Goal: Task Accomplishment & Management: Manage account settings

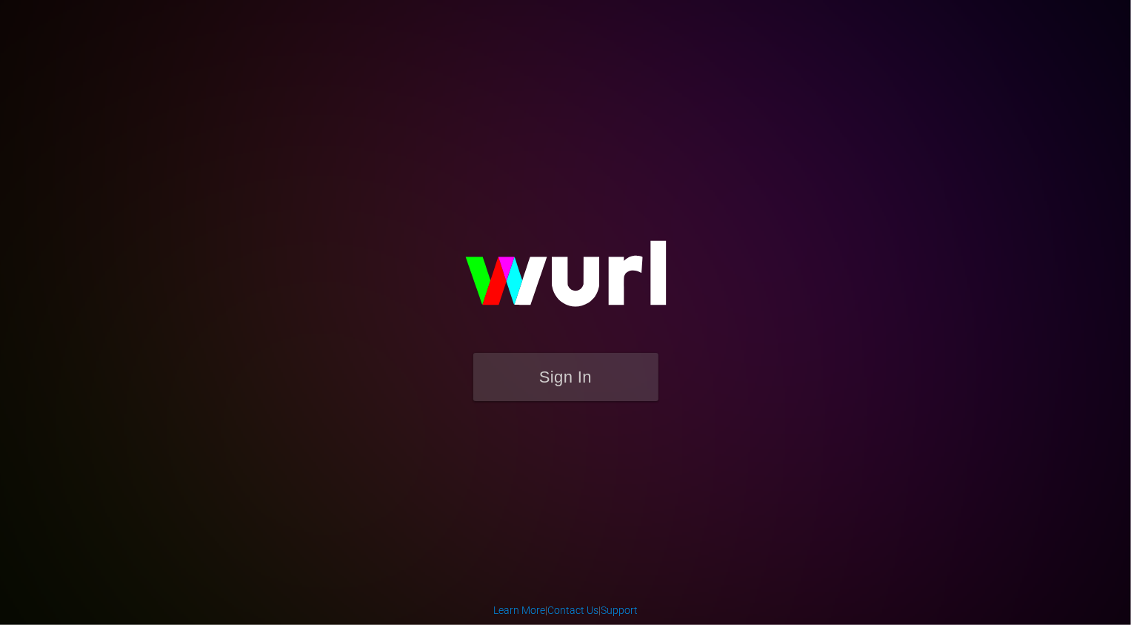
click at [607, 356] on button "Sign In" at bounding box center [565, 377] width 185 height 48
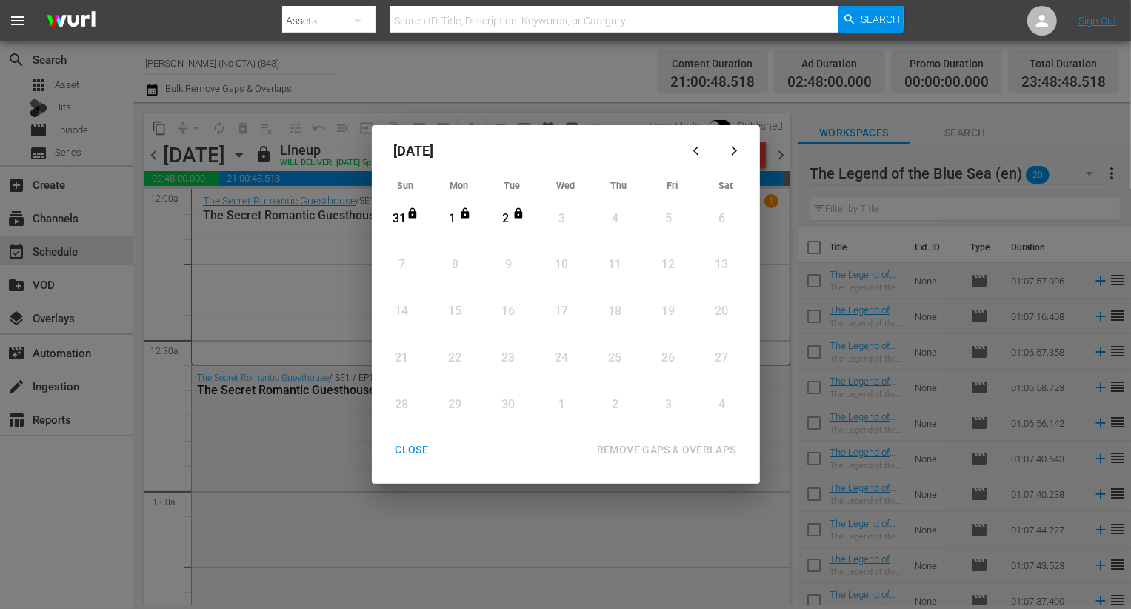
scroll to position [6959, 0]
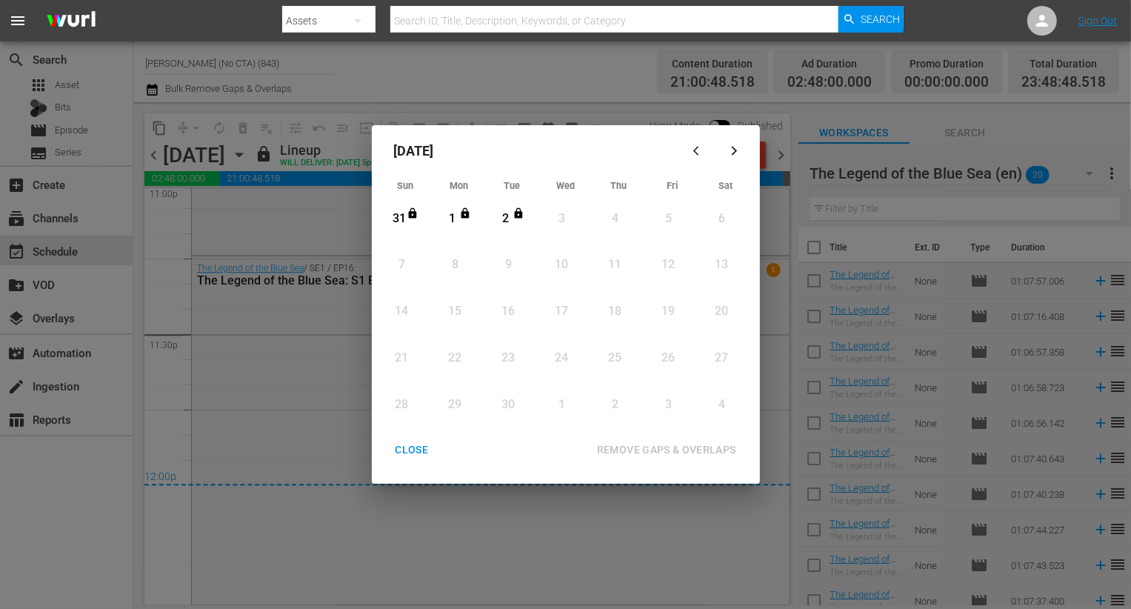
click at [396, 462] on button "CLOSE" at bounding box center [412, 449] width 69 height 27
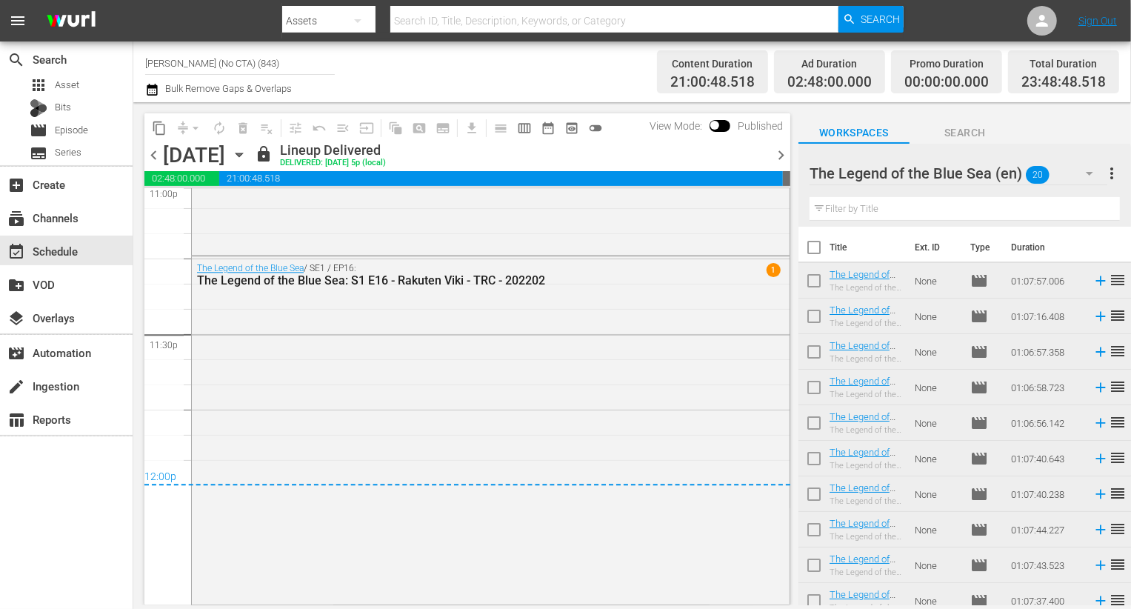
click at [787, 149] on span "chevron_right" at bounding box center [781, 155] width 19 height 19
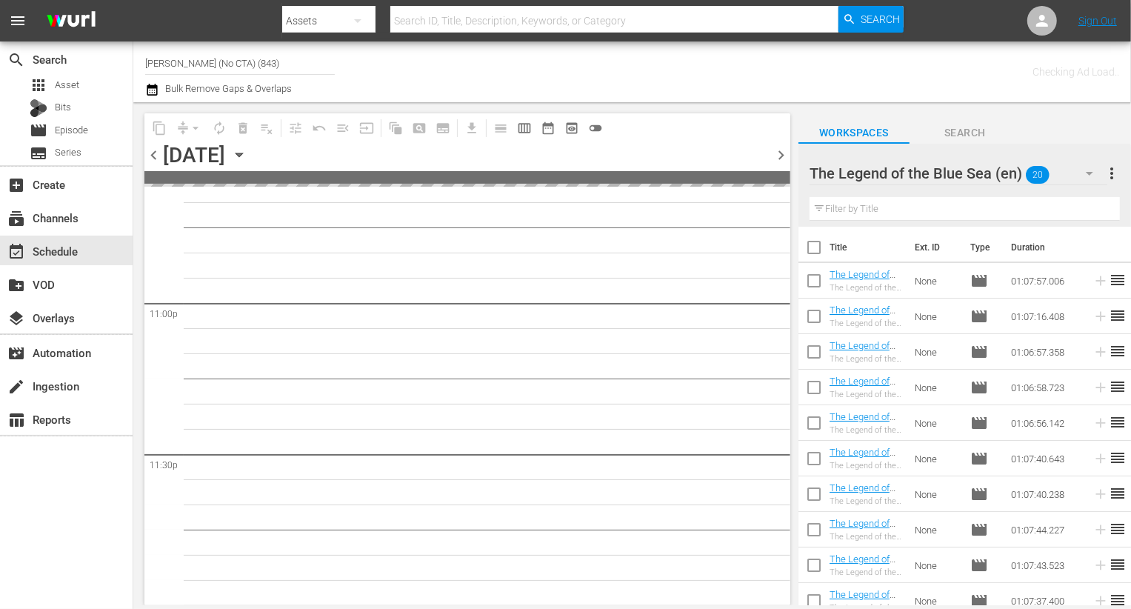
scroll to position [6836, 0]
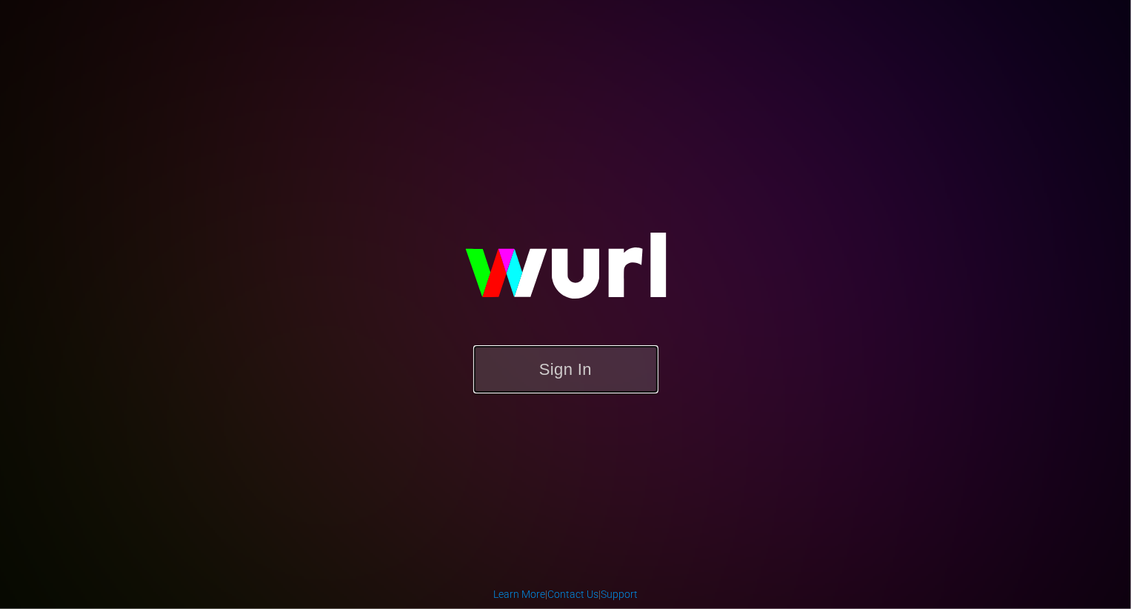
click at [617, 345] on button "Sign In" at bounding box center [565, 369] width 185 height 48
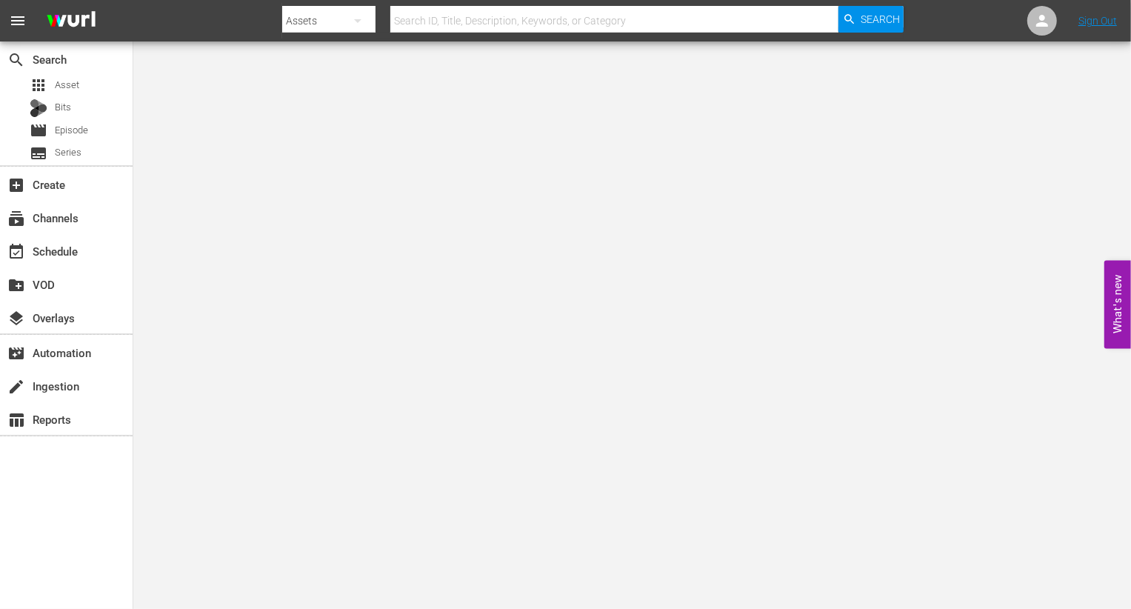
click at [365, 141] on body "menu Search By Assets Search ID, Title, Description, Keywords, or Category Sear…" at bounding box center [565, 304] width 1131 height 609
click at [72, 246] on div "event_available Schedule" at bounding box center [41, 248] width 83 height 13
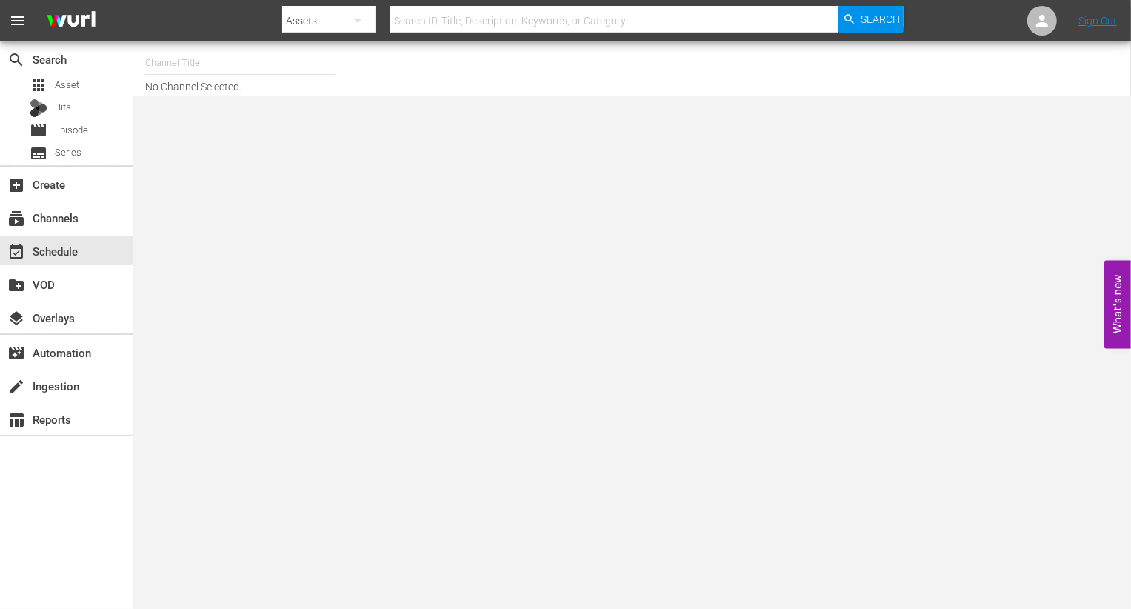
click at [262, 80] on input "text" at bounding box center [240, 63] width 190 height 36
type input "rakuten"
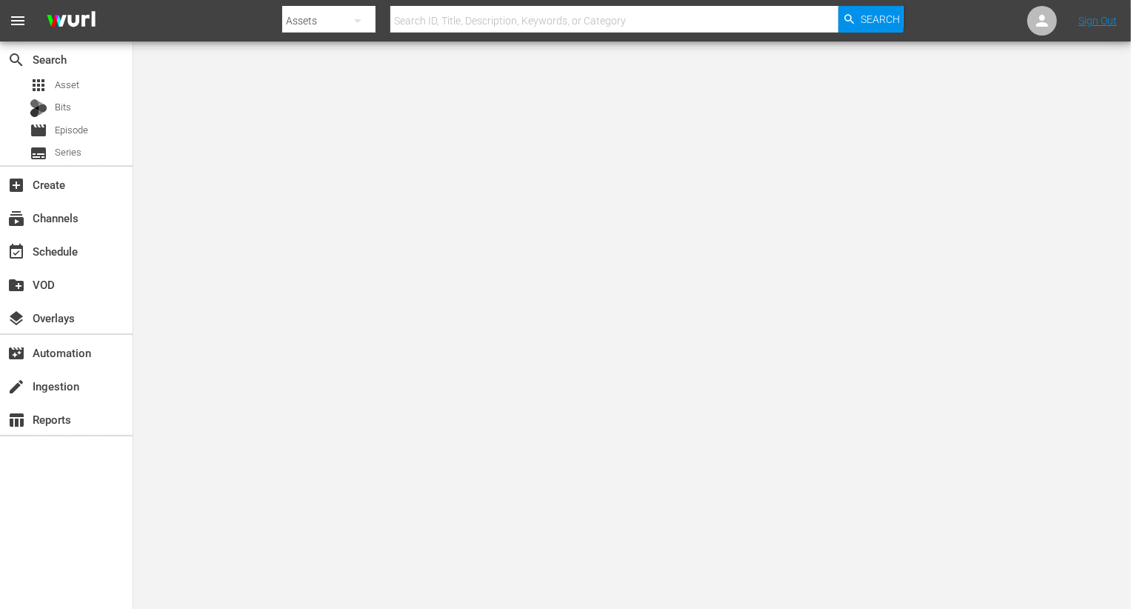
click at [170, 62] on body "menu Search By Assets Search ID, Title, Description, Keywords, or Category Sear…" at bounding box center [565, 304] width 1131 height 609
click at [68, 240] on div "event_available Schedule" at bounding box center [66, 251] width 133 height 30
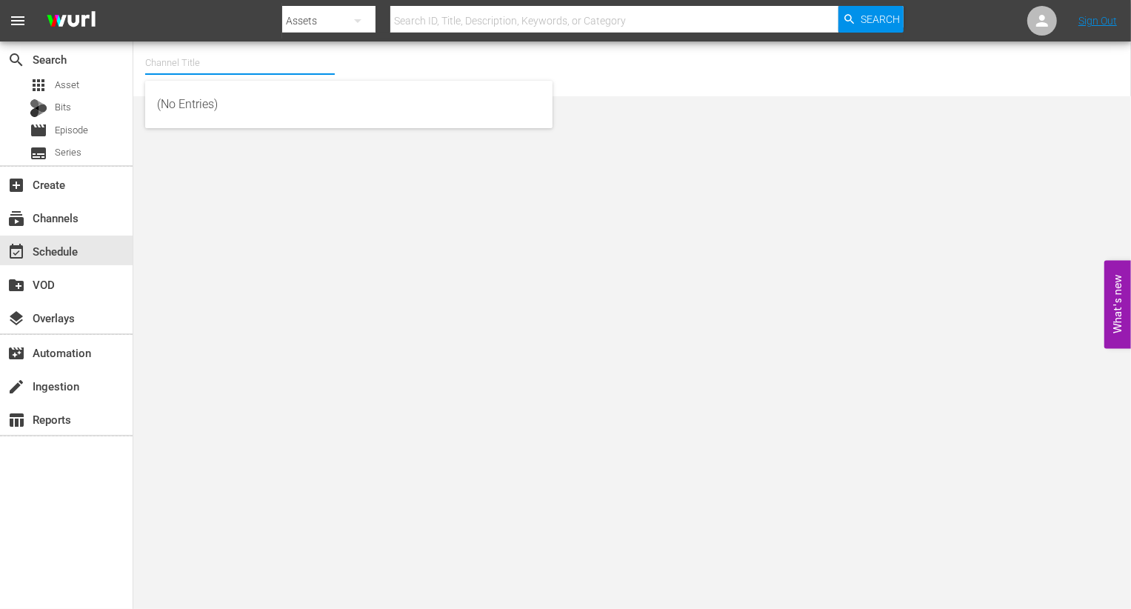
click at [261, 64] on input "text" at bounding box center [240, 63] width 190 height 36
click at [234, 61] on input "rakuten" at bounding box center [240, 63] width 190 height 36
click at [444, 55] on div "Channel Title rakuten No Channel Selected." at bounding box center [410, 68] width 531 height 47
click at [285, 68] on input "rakuten" at bounding box center [240, 63] width 190 height 36
click at [380, 69] on div "Channel Title rakuten No Channel Selected." at bounding box center [410, 68] width 531 height 47
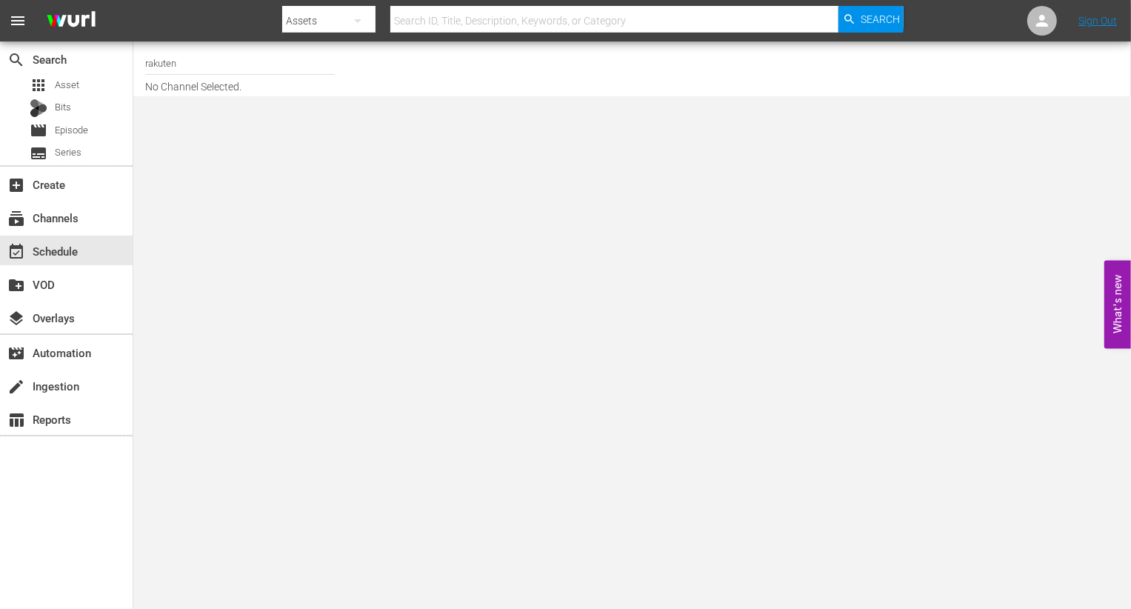
click at [274, 69] on input "rakuten" at bounding box center [240, 63] width 190 height 36
click at [239, 68] on input "rakuten" at bounding box center [240, 63] width 190 height 36
click at [425, 47] on div "Channel Title rakuten No Channel Selected." at bounding box center [410, 68] width 531 height 47
click at [248, 67] on input "rakuten" at bounding box center [240, 63] width 190 height 36
click at [429, 65] on div "Channel Title rakuten No Channel Selected." at bounding box center [410, 68] width 531 height 47
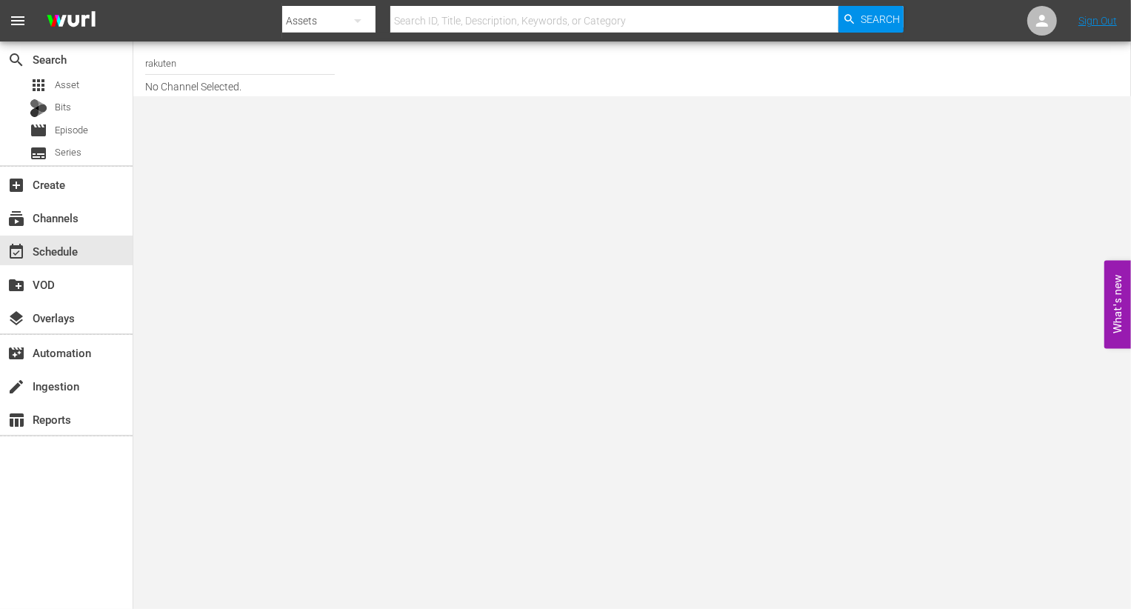
click at [250, 63] on input "rakuten" at bounding box center [240, 63] width 190 height 36
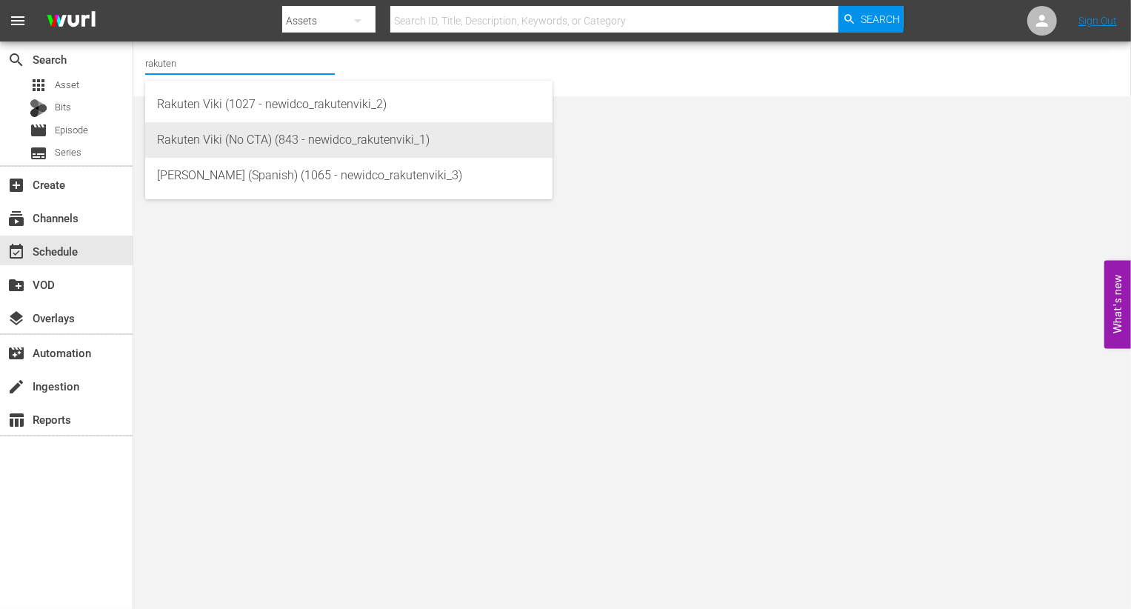
click at [266, 130] on body "menu Search By Assets Search ID, Title, Description, Keywords, or Category Sear…" at bounding box center [565, 304] width 1131 height 609
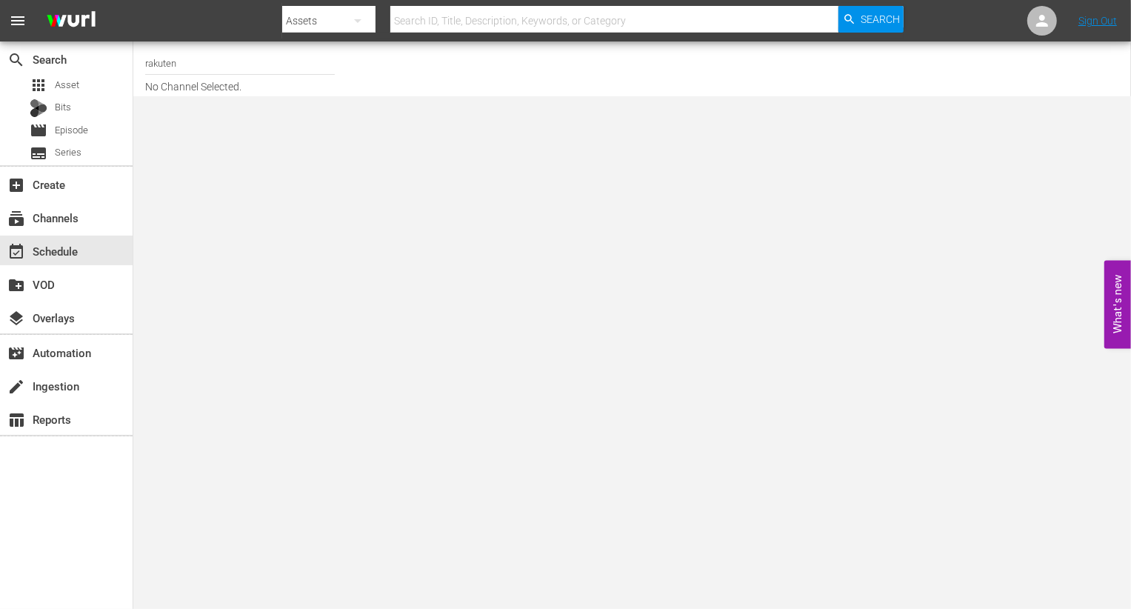
click at [219, 70] on input "rakuten" at bounding box center [240, 63] width 190 height 36
click at [409, 82] on div "Channel Title rakuten No Channel Selected." at bounding box center [410, 68] width 531 height 47
click at [282, 79] on input "rakuten" at bounding box center [240, 63] width 190 height 36
click at [500, 72] on div "Channel Title rakuten No Channel Selected." at bounding box center [410, 68] width 531 height 47
click at [365, 71] on div "Channel Title rakuten No Channel Selected." at bounding box center [410, 68] width 531 height 47
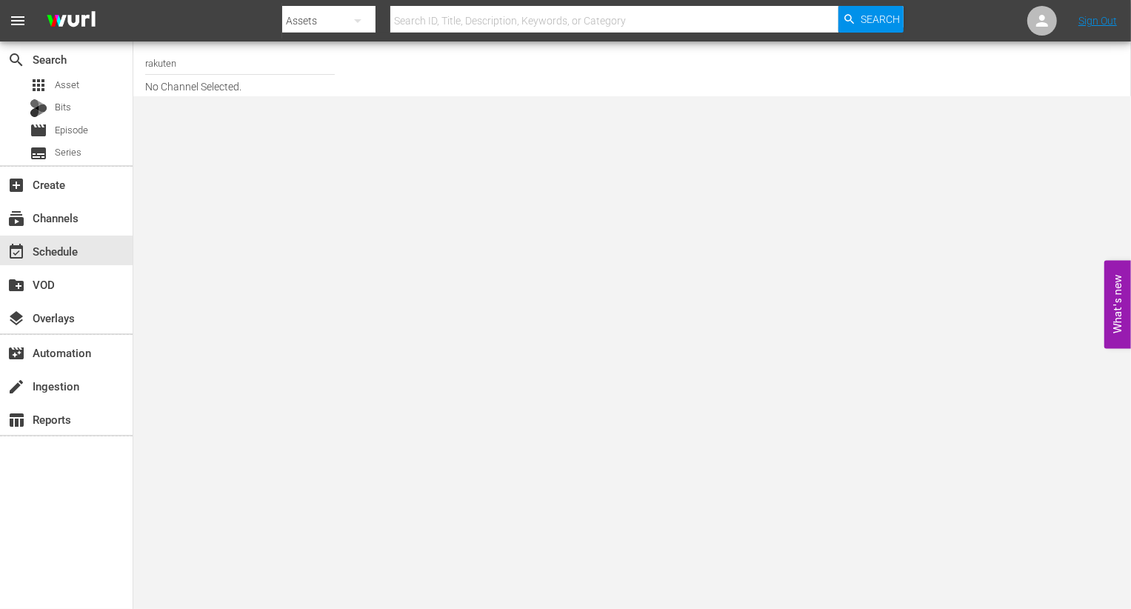
click at [338, 70] on div "Channel Title rakuten No Channel Selected." at bounding box center [410, 68] width 531 height 47
click at [316, 69] on input "rakuten" at bounding box center [240, 63] width 190 height 36
click at [394, 76] on div "Channel Title rakuten No Channel Selected." at bounding box center [410, 68] width 531 height 47
click at [309, 60] on input "rakuten" at bounding box center [240, 63] width 190 height 36
click at [388, 70] on div "Channel Title rakuten No Channel Selected." at bounding box center [410, 68] width 531 height 47
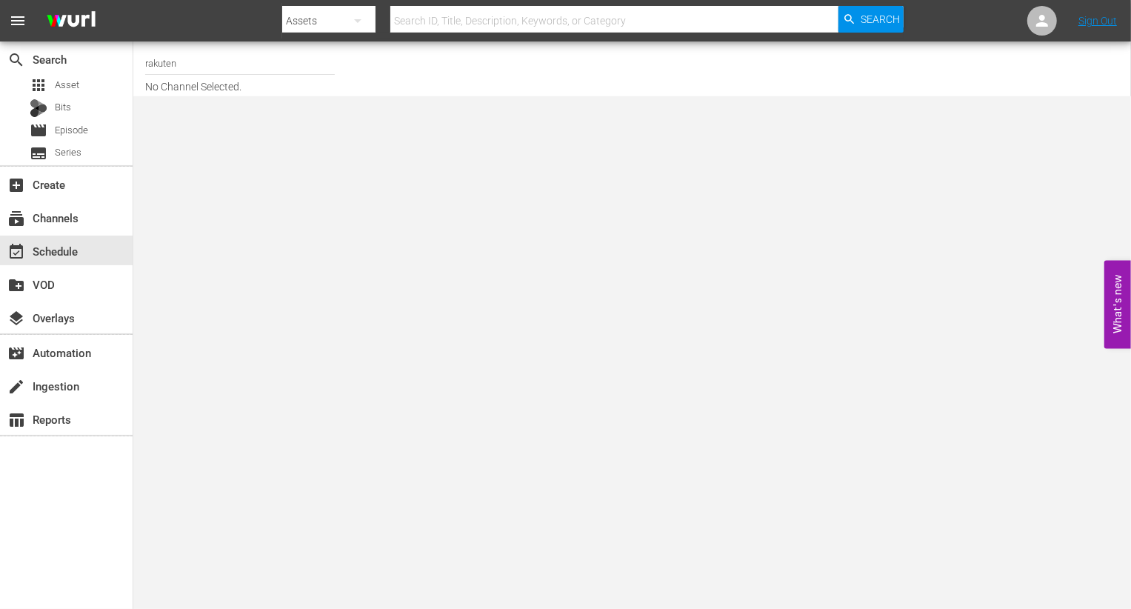
click at [270, 70] on input "rakuten" at bounding box center [240, 63] width 190 height 36
click at [370, 62] on div "Channel Title rakuten No Channel Selected." at bounding box center [410, 68] width 531 height 47
click at [272, 69] on input "rakuten" at bounding box center [240, 63] width 190 height 36
click at [402, 67] on div "Channel Title rakuten No Channel Selected." at bounding box center [410, 68] width 531 height 47
click at [278, 70] on input "rakuten" at bounding box center [240, 63] width 190 height 36
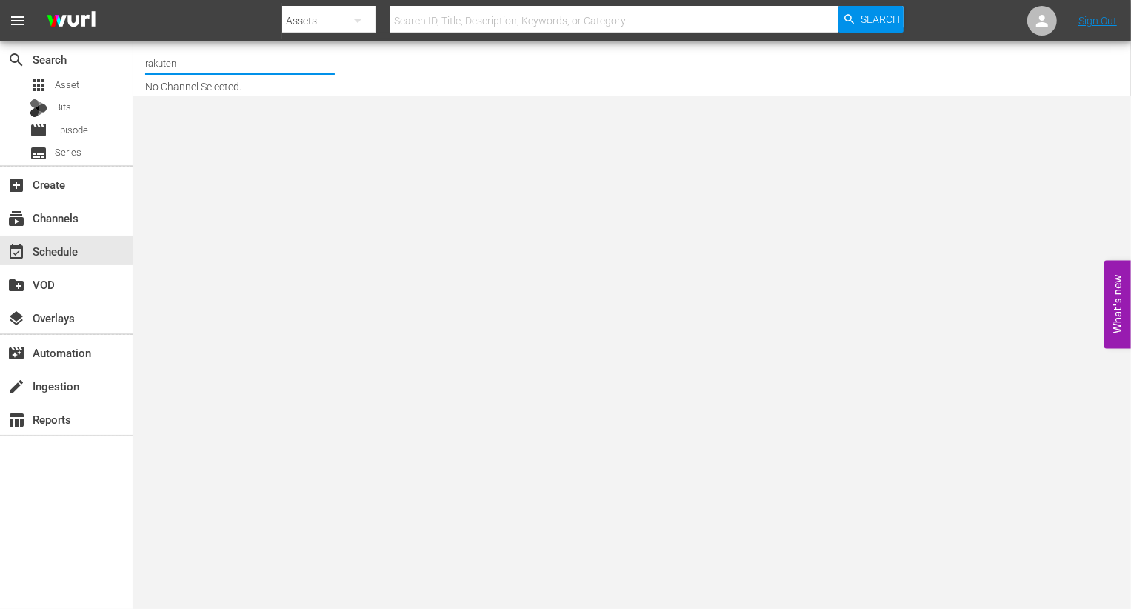
type input "rakuten"
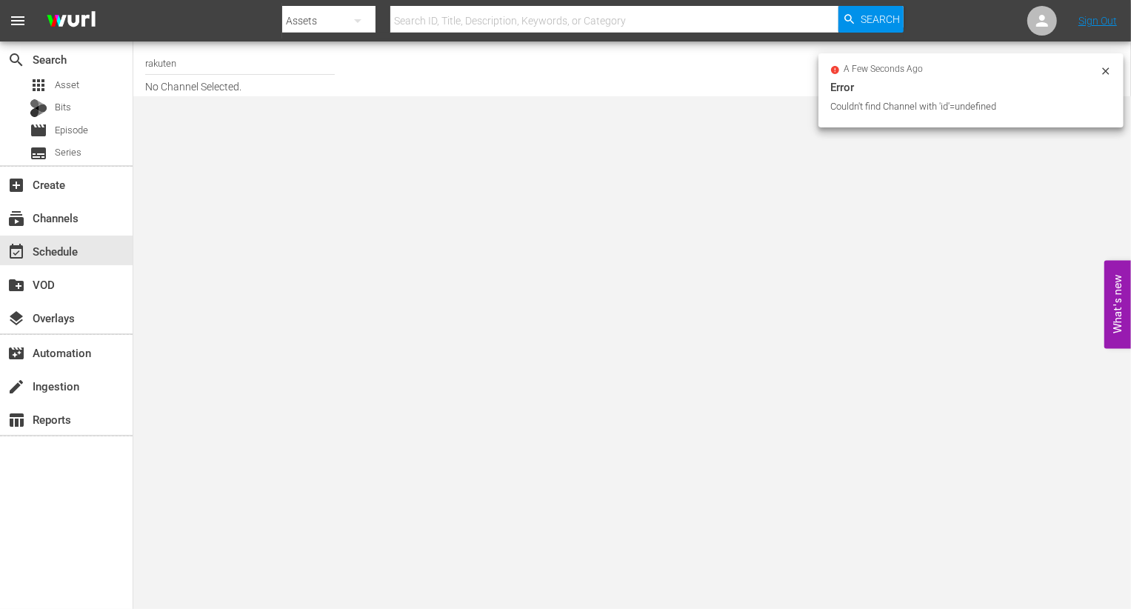
click at [353, 73] on div "Channel Title rakuten No Channel Selected." at bounding box center [410, 68] width 531 height 47
click at [252, 73] on input "rakuten" at bounding box center [240, 63] width 190 height 36
click at [412, 74] on div "Channel Title rakuten No Channel Selected." at bounding box center [410, 68] width 531 height 47
click at [285, 59] on input "rakuten" at bounding box center [240, 63] width 190 height 36
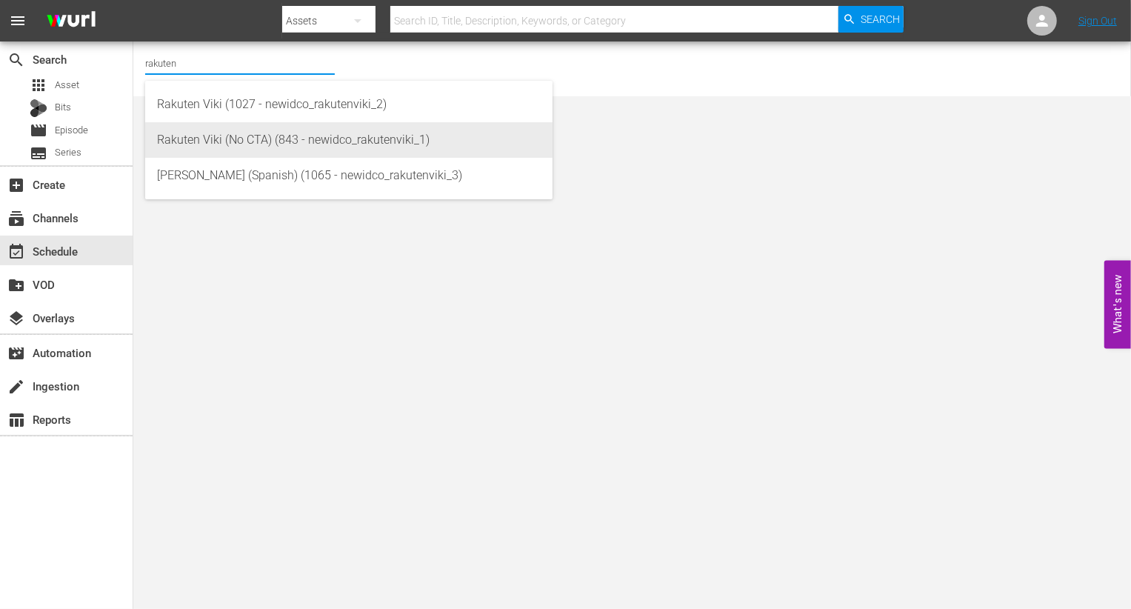
click at [324, 137] on div "Rakuten Viki (No CTA) (843 - newidco_rakutenviki_1)" at bounding box center [349, 140] width 384 height 36
type input "Rakuten Viki (No CTA) (843 - newidco_rakutenviki_1)"
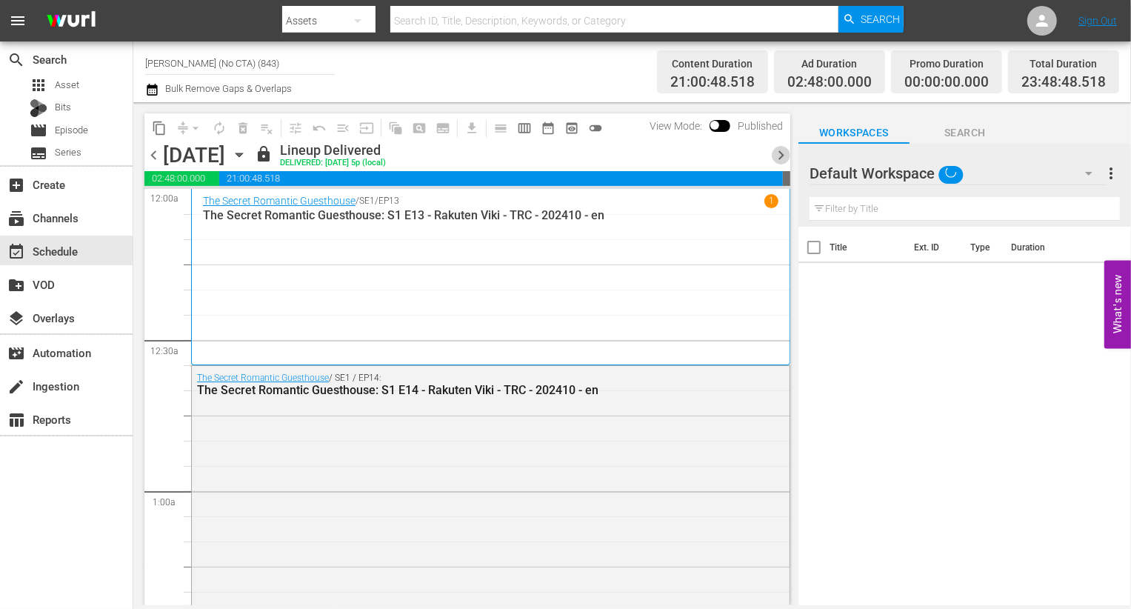
click at [778, 156] on span "chevron_right" at bounding box center [781, 155] width 19 height 19
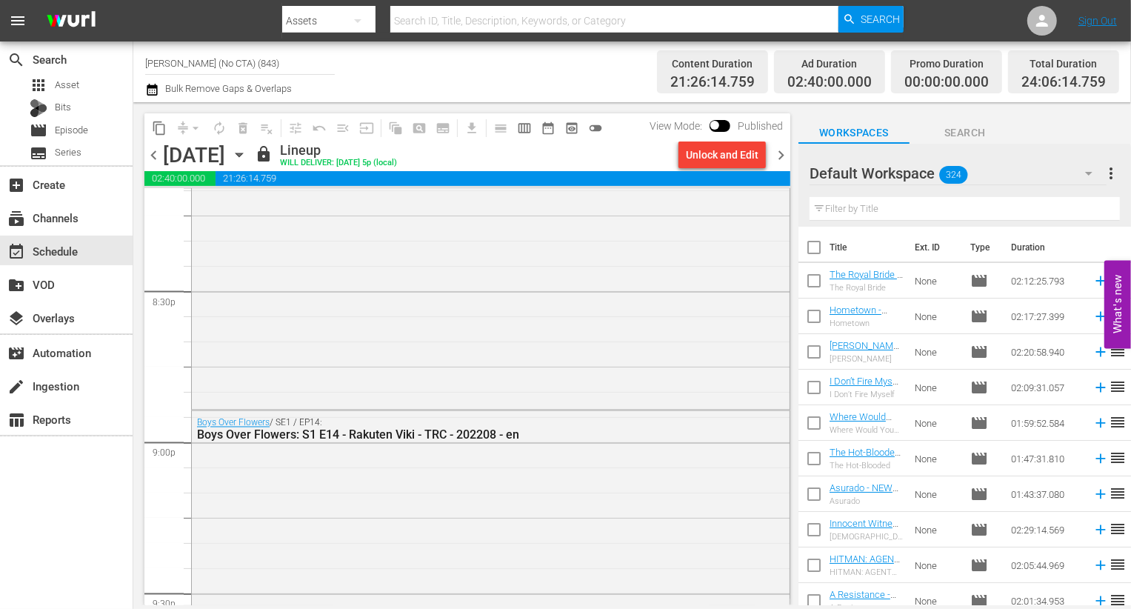
scroll to position [6990, 0]
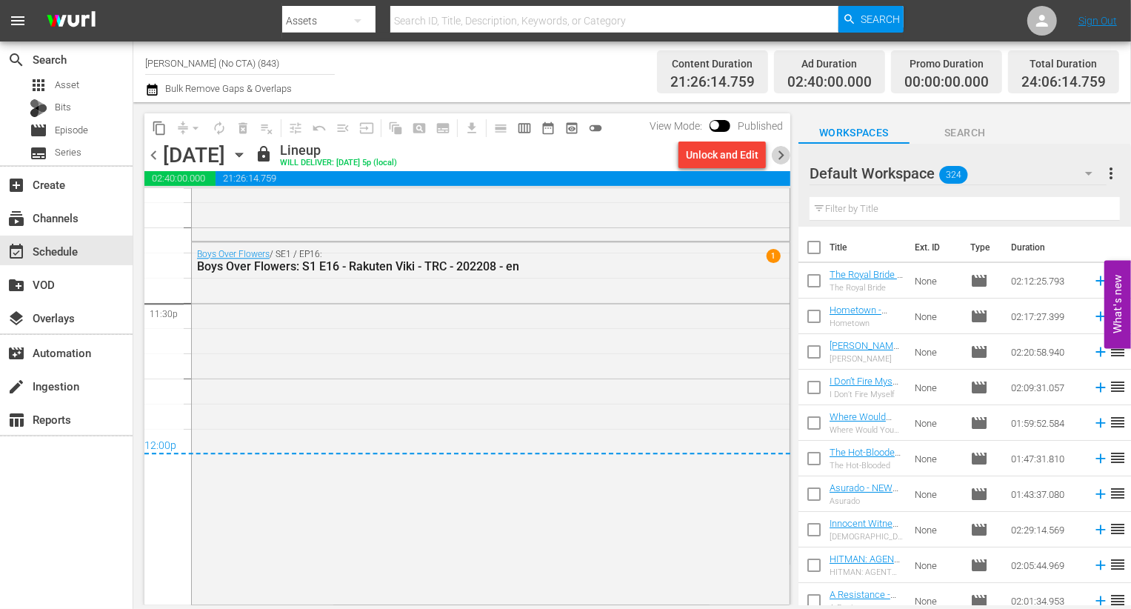
click at [780, 161] on span "chevron_right" at bounding box center [781, 155] width 19 height 19
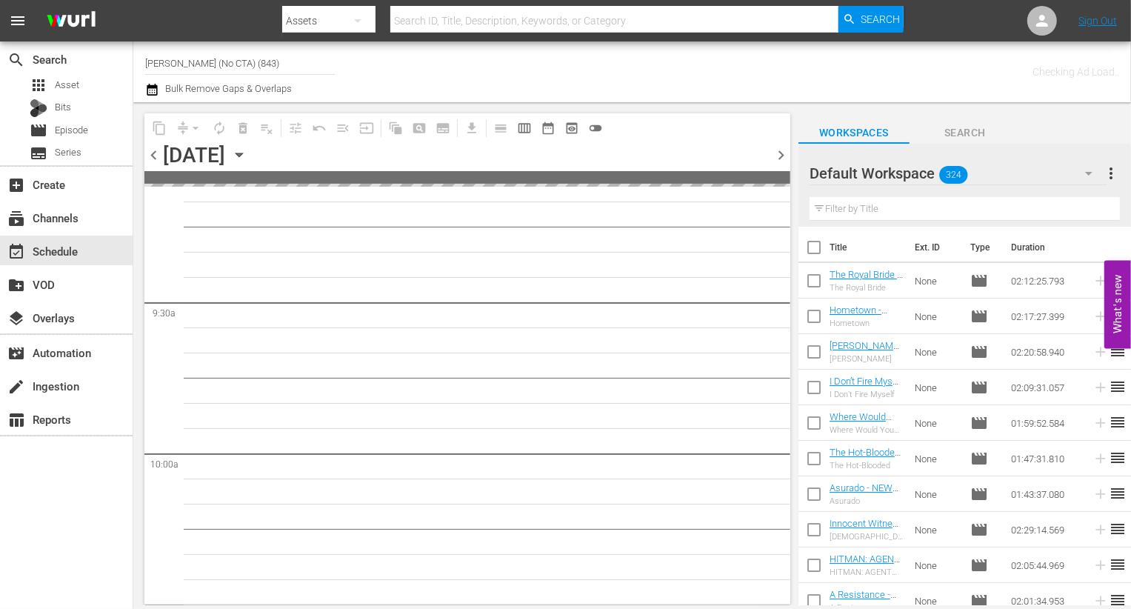
scroll to position [1583, 0]
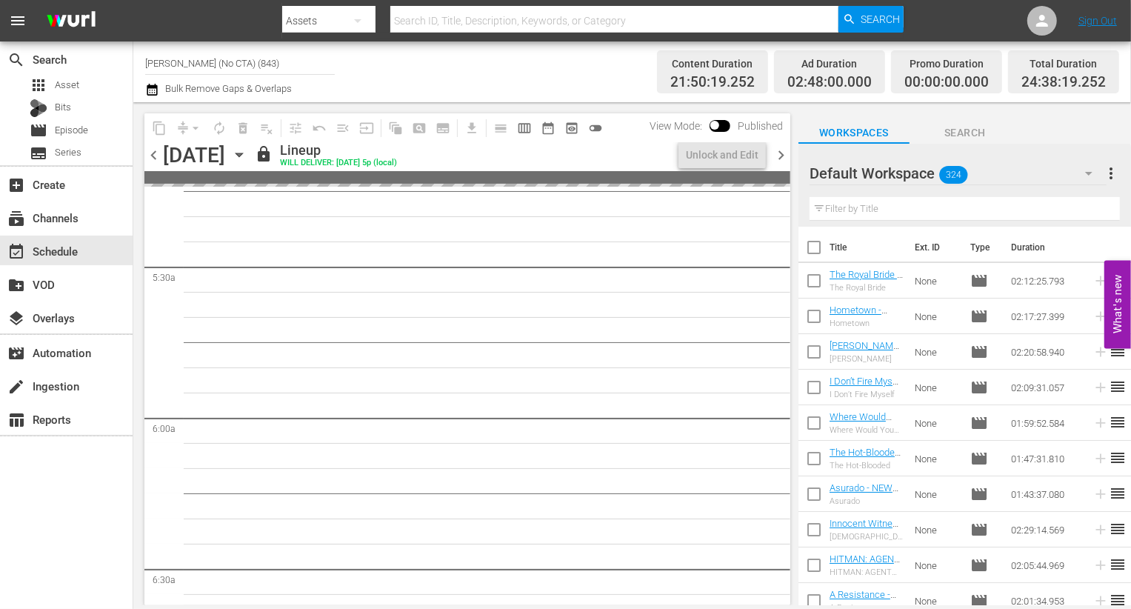
click at [1002, 177] on div "Default Workspace 324" at bounding box center [958, 173] width 297 height 41
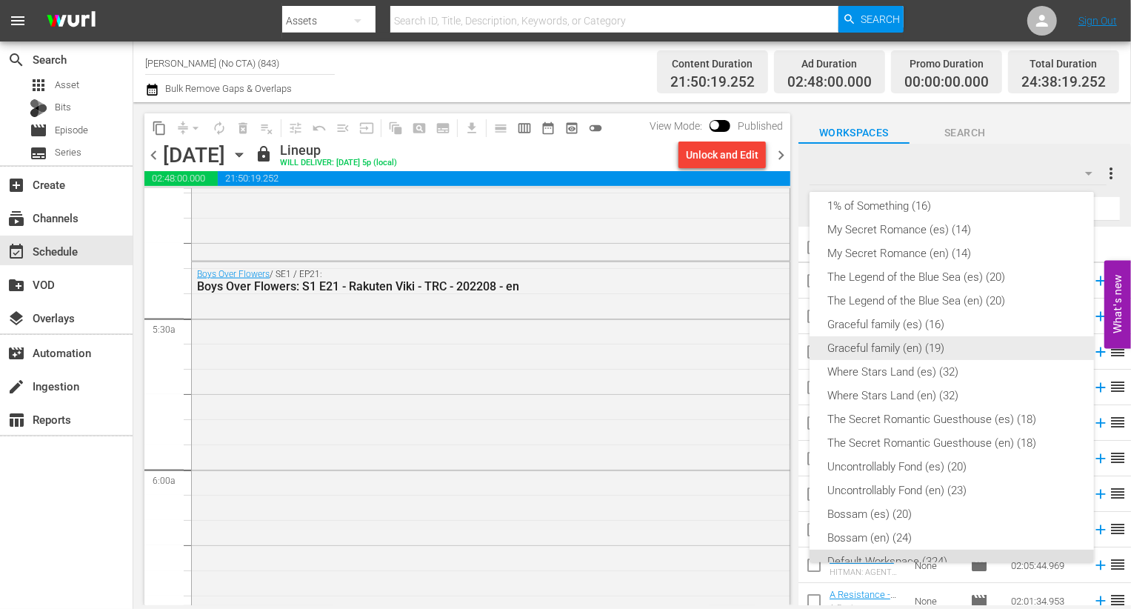
scroll to position [339, 0]
click at [519, 386] on div "Lies Hidden (es) (8) Lies Hidden (en) (8) Why Her? (en) (16) Why Her? (es) (16)…" at bounding box center [565, 304] width 1131 height 609
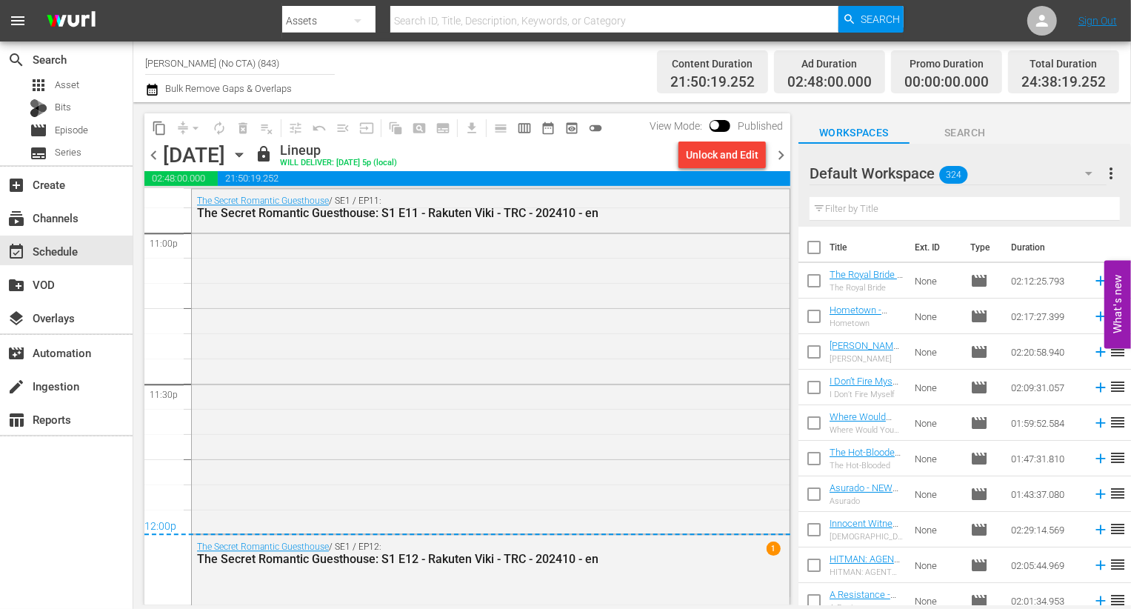
scroll to position [7183, 0]
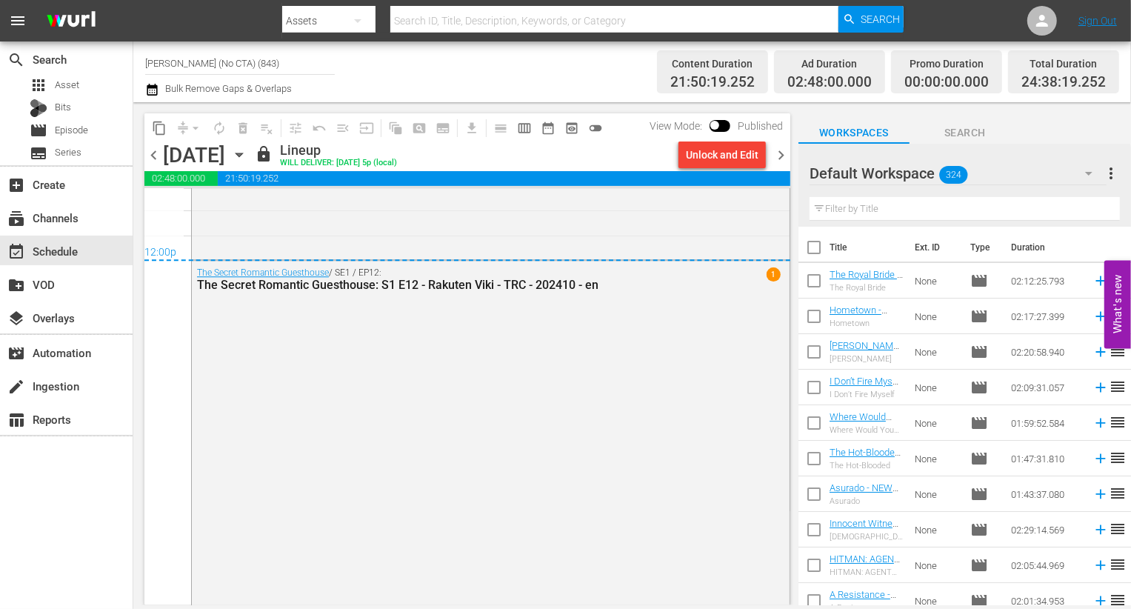
click at [785, 159] on span "chevron_right" at bounding box center [781, 155] width 19 height 19
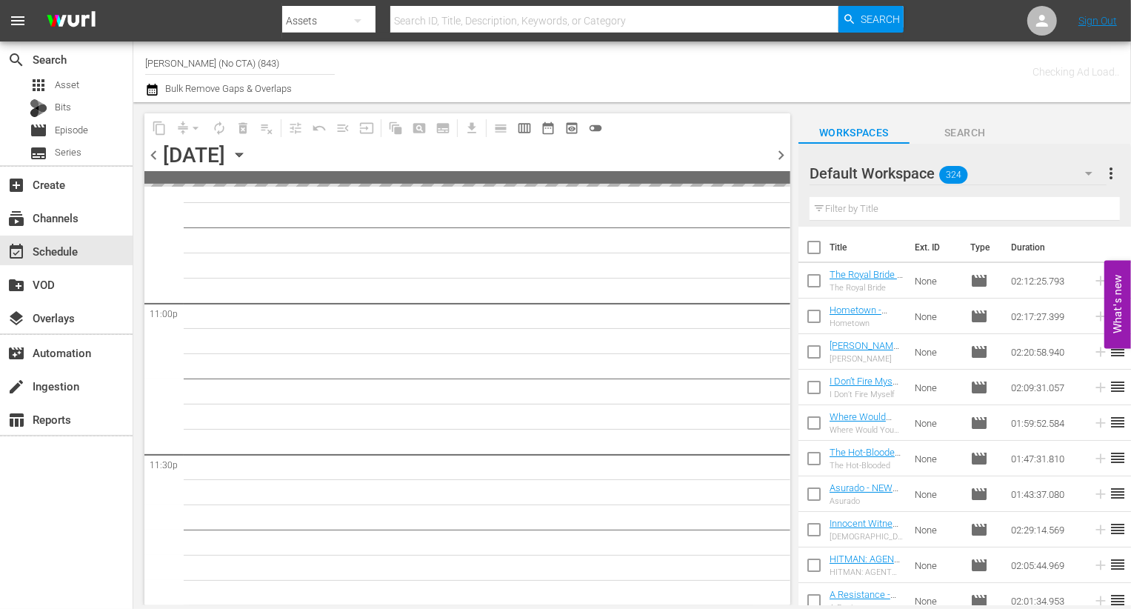
scroll to position [6836, 0]
click at [784, 158] on span "chevron_right" at bounding box center [781, 155] width 19 height 19
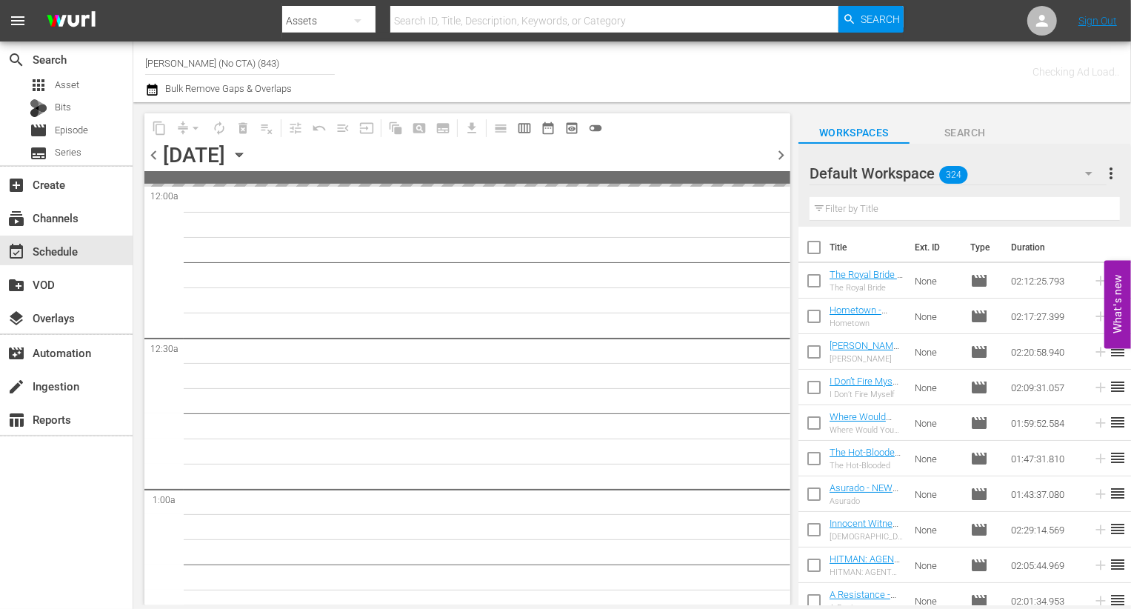
click at [1034, 175] on div "Default Workspace 324" at bounding box center [958, 173] width 297 height 41
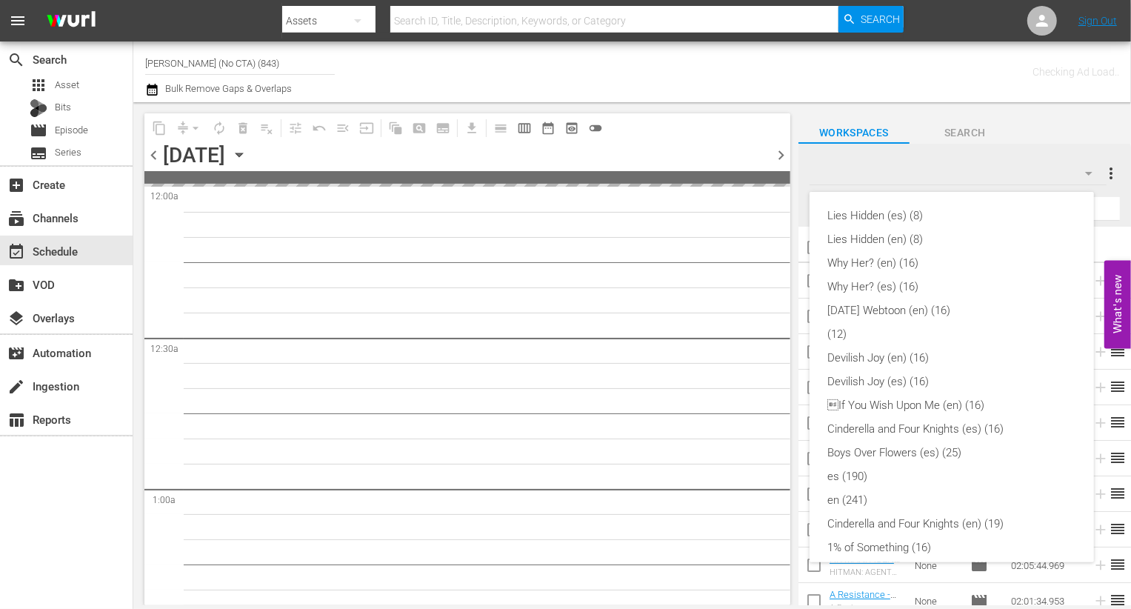
scroll to position [365, 0]
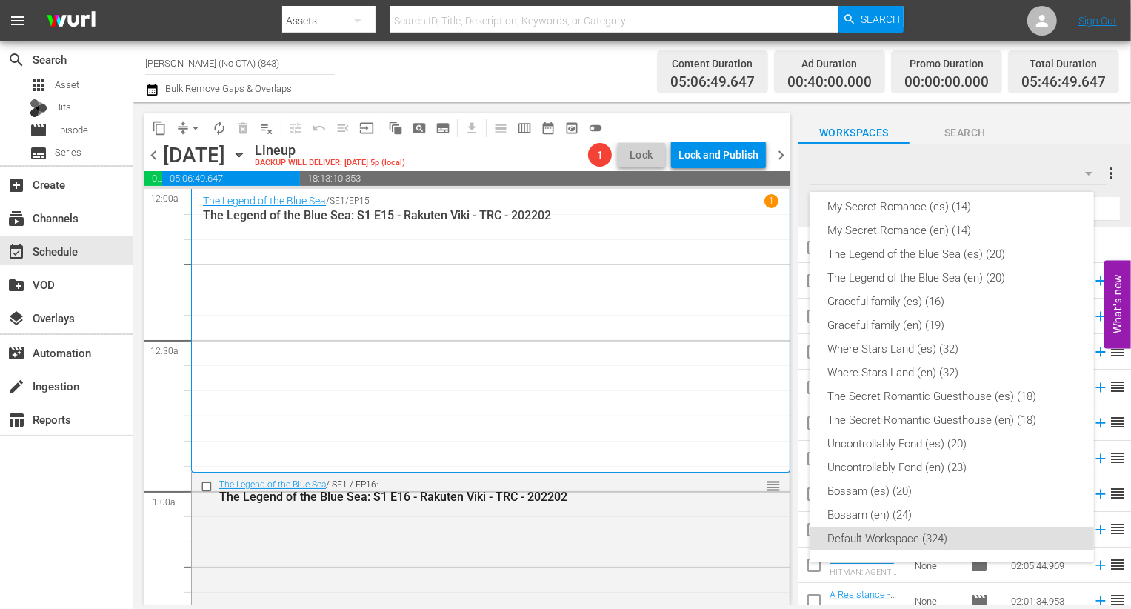
click at [1003, 166] on div "Lies Hidden (es) (8) Lies Hidden (en) (8) Why Her? (en) (16) Why Her? (es) (16)…" at bounding box center [565, 304] width 1131 height 609
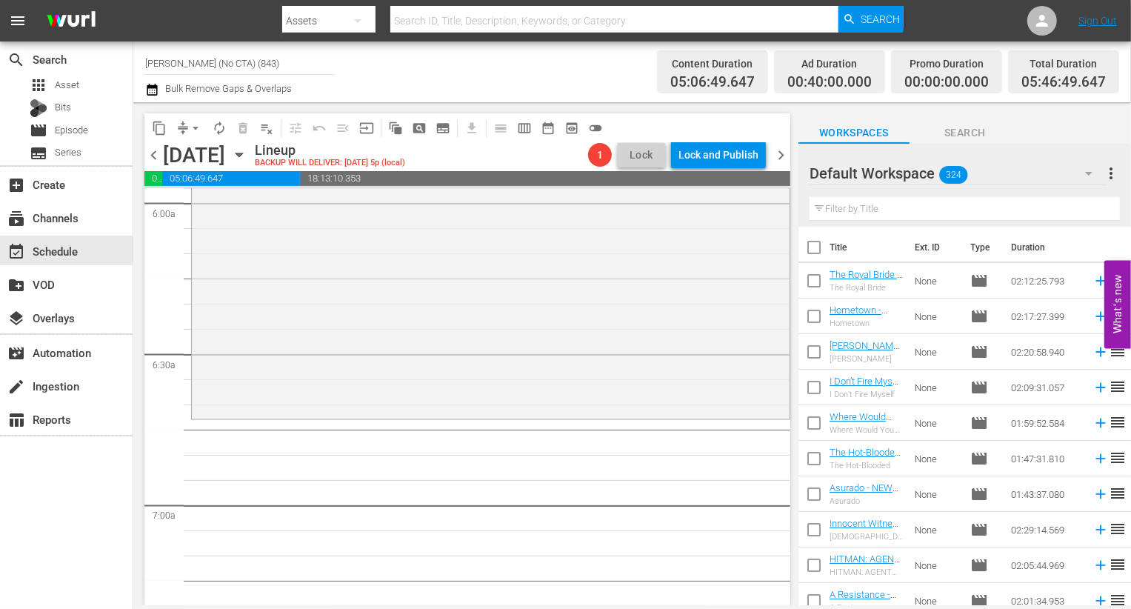
scroll to position [1823, 0]
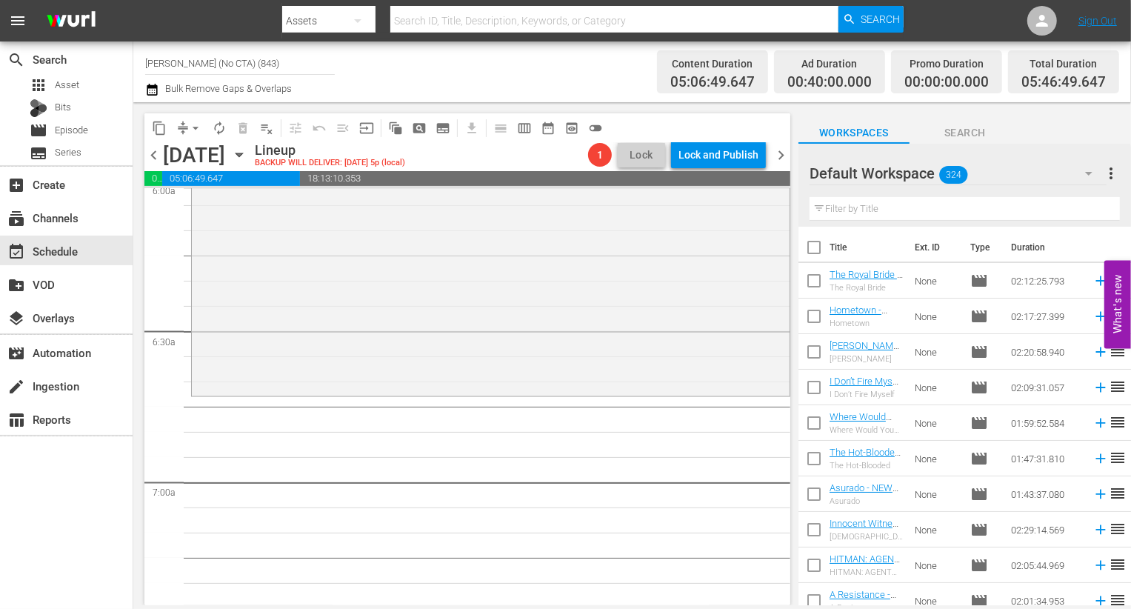
click at [1009, 179] on div "Default Workspace 324" at bounding box center [958, 173] width 297 height 41
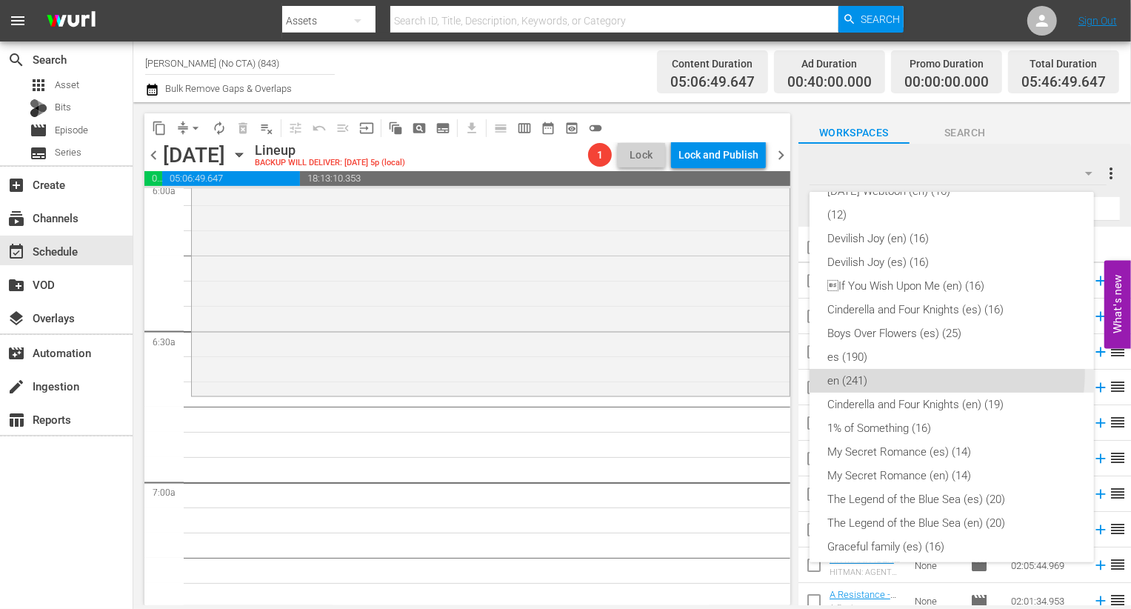
click at [917, 373] on div "en (241)" at bounding box center [952, 381] width 249 height 24
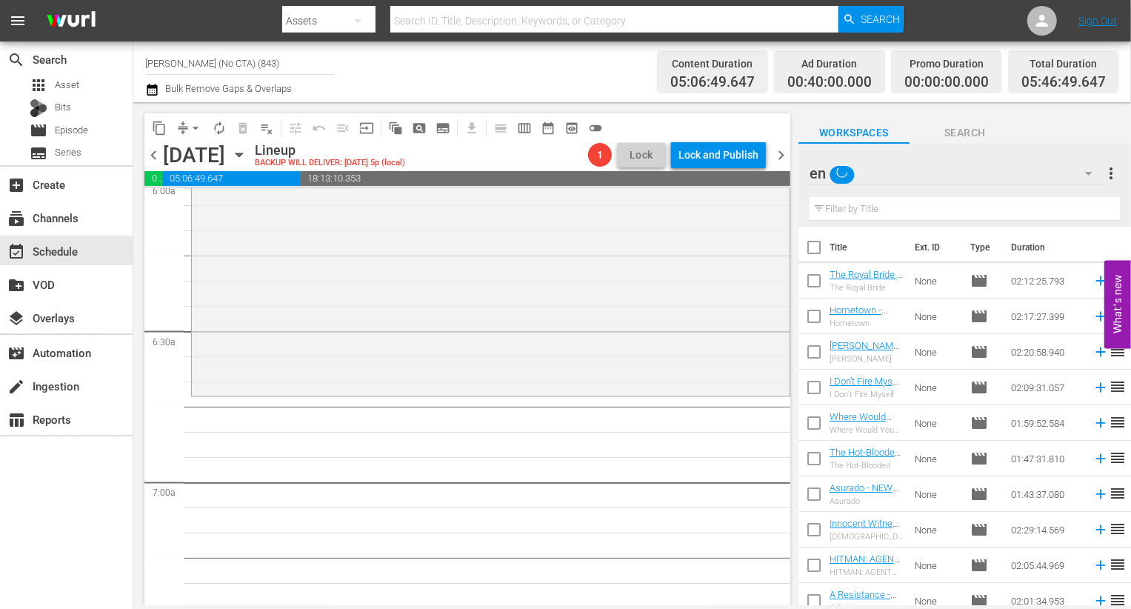
scroll to position [122, 0]
click at [910, 200] on input "text" at bounding box center [965, 209] width 310 height 24
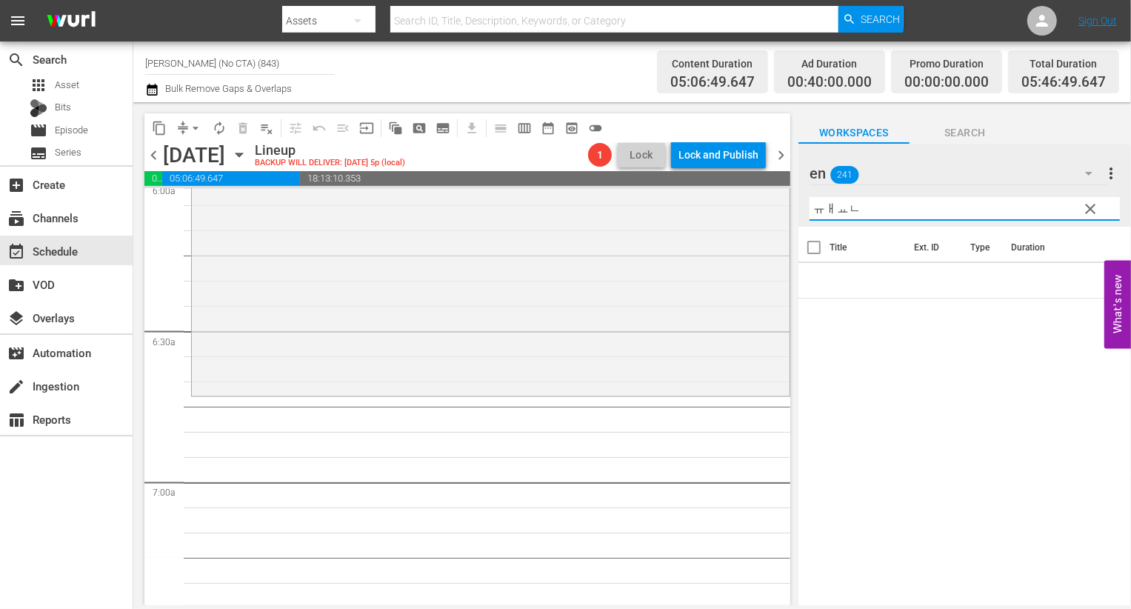
type input "ㅠㅐㅛ"
type input "boys over"
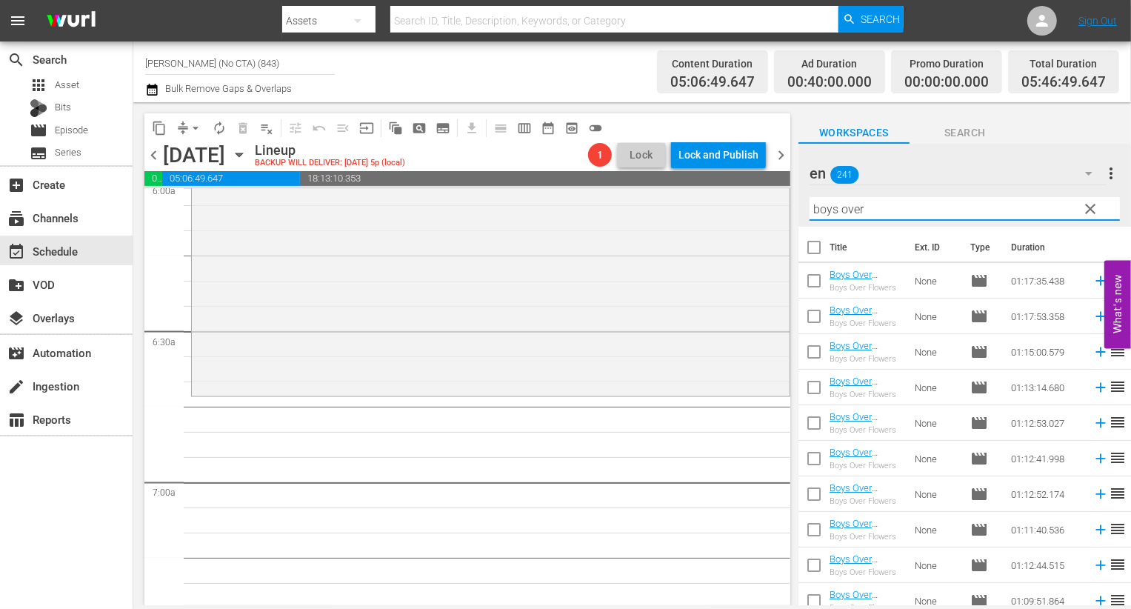
click at [810, 251] on input "checkbox" at bounding box center [814, 250] width 31 height 31
checkbox input "true"
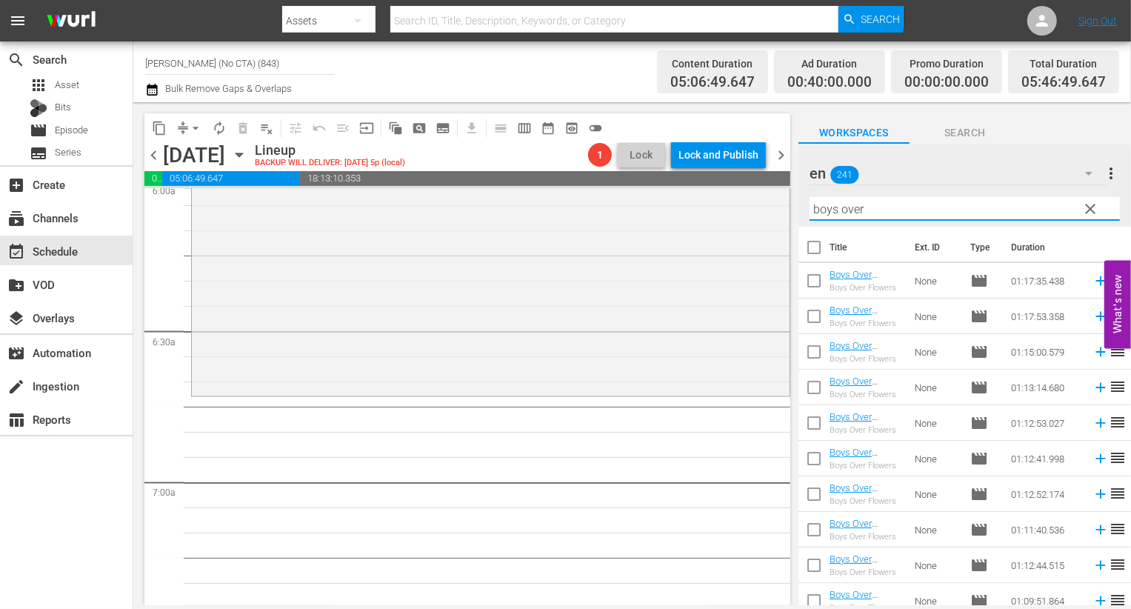
checkbox input "true"
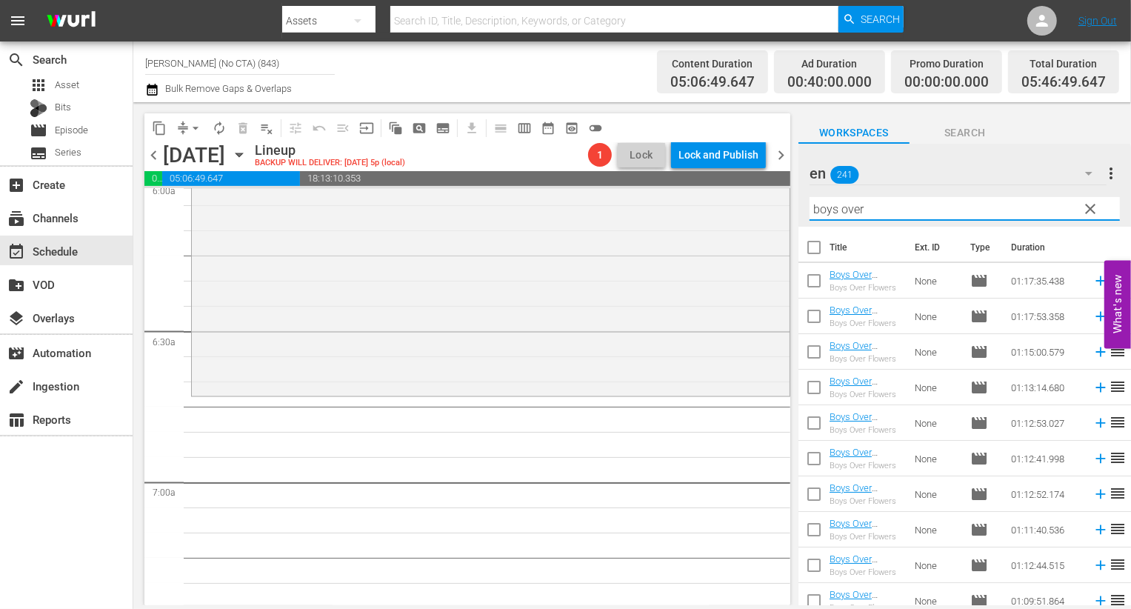
checkbox input "true"
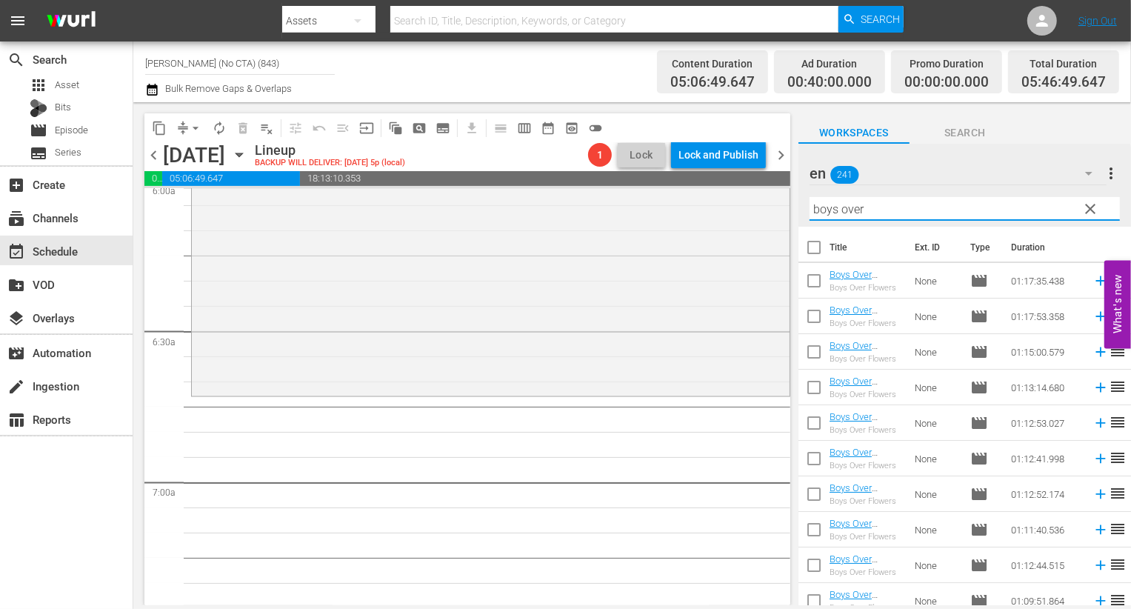
checkbox input "true"
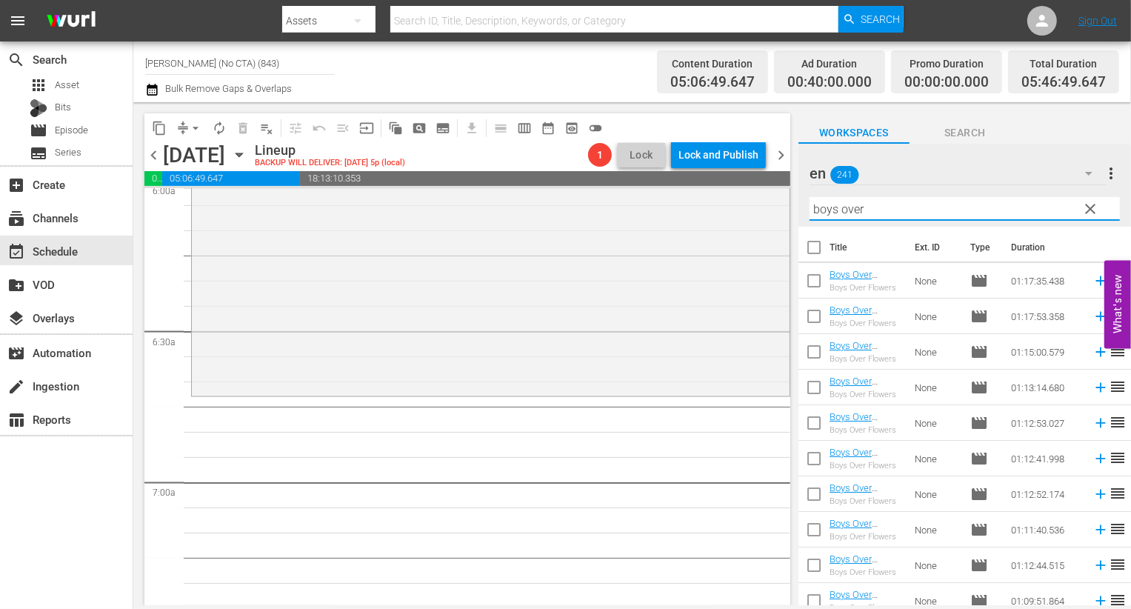
checkbox input "true"
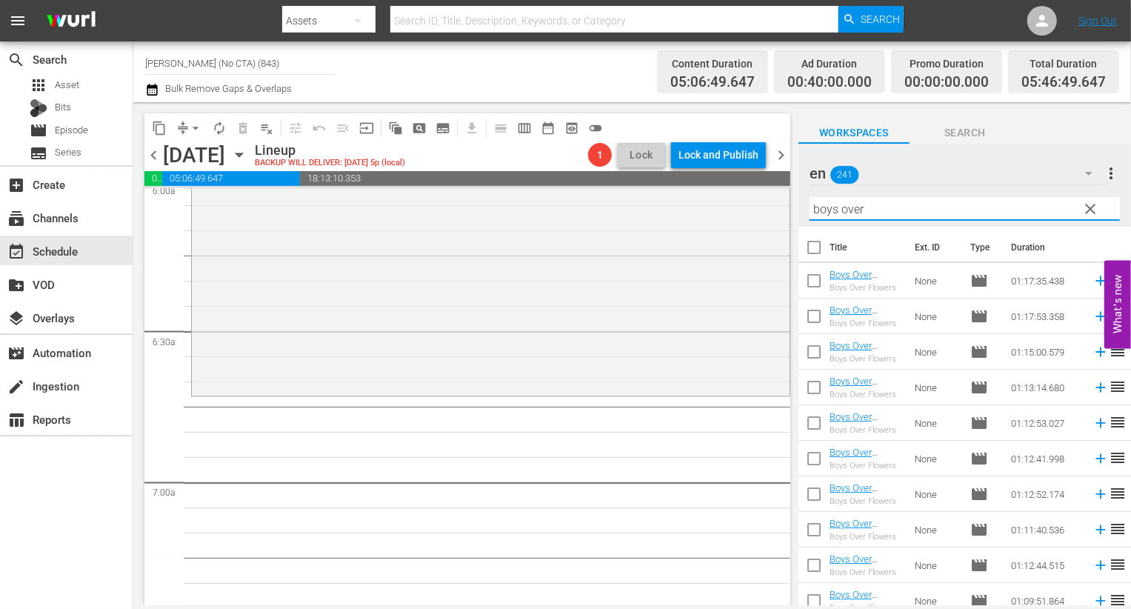
checkbox input "true"
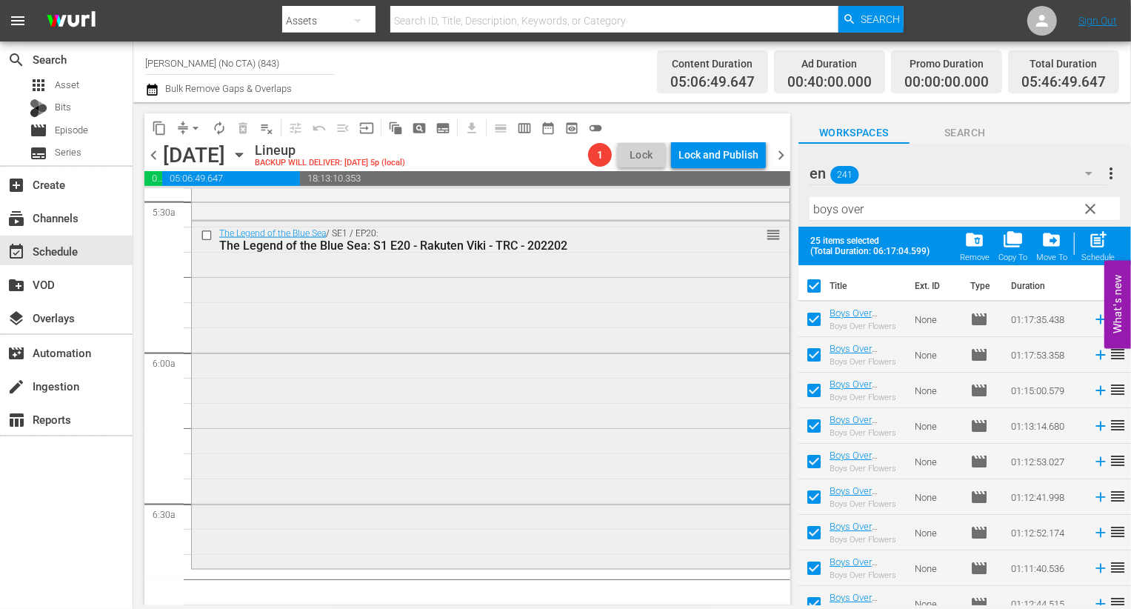
scroll to position [1637, 0]
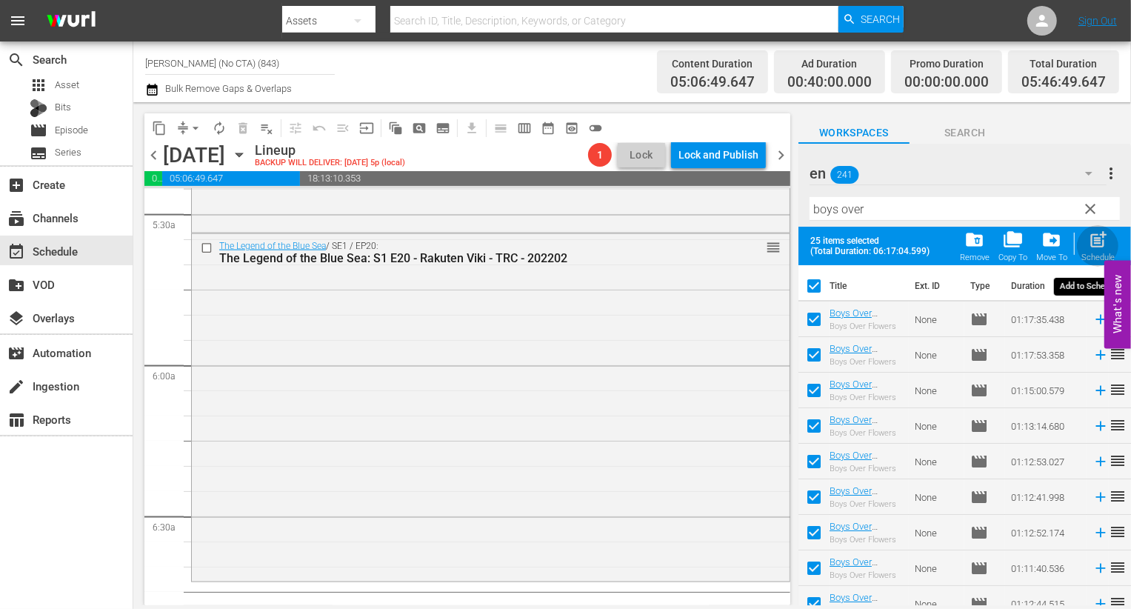
click at [1097, 249] on span "post_add" at bounding box center [1098, 240] width 20 height 20
checkbox input "false"
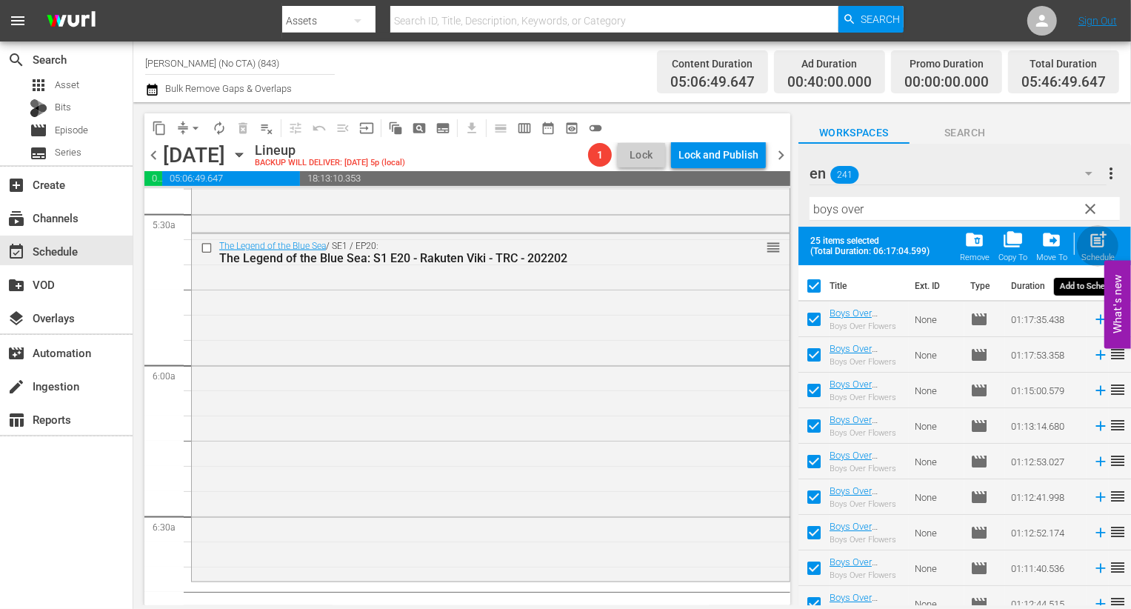
checkbox input "false"
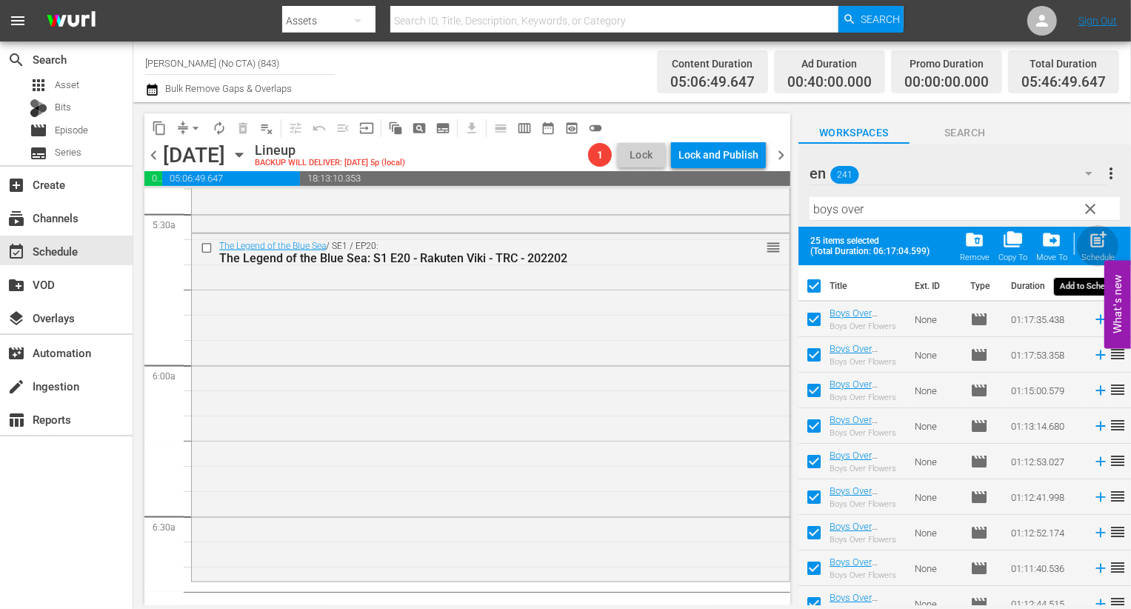
checkbox input "false"
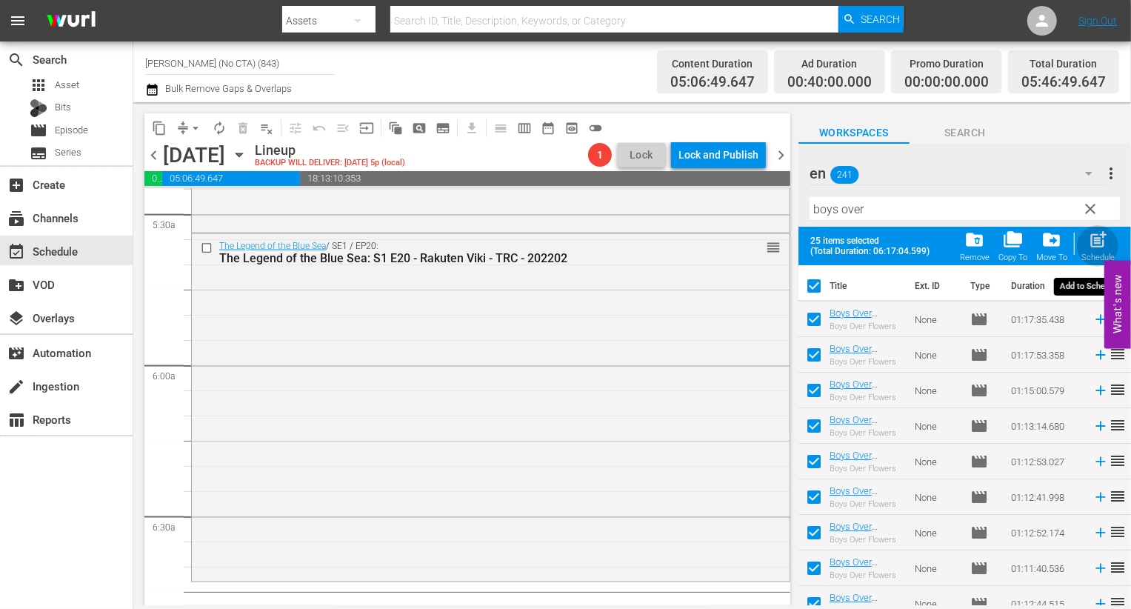
checkbox input "false"
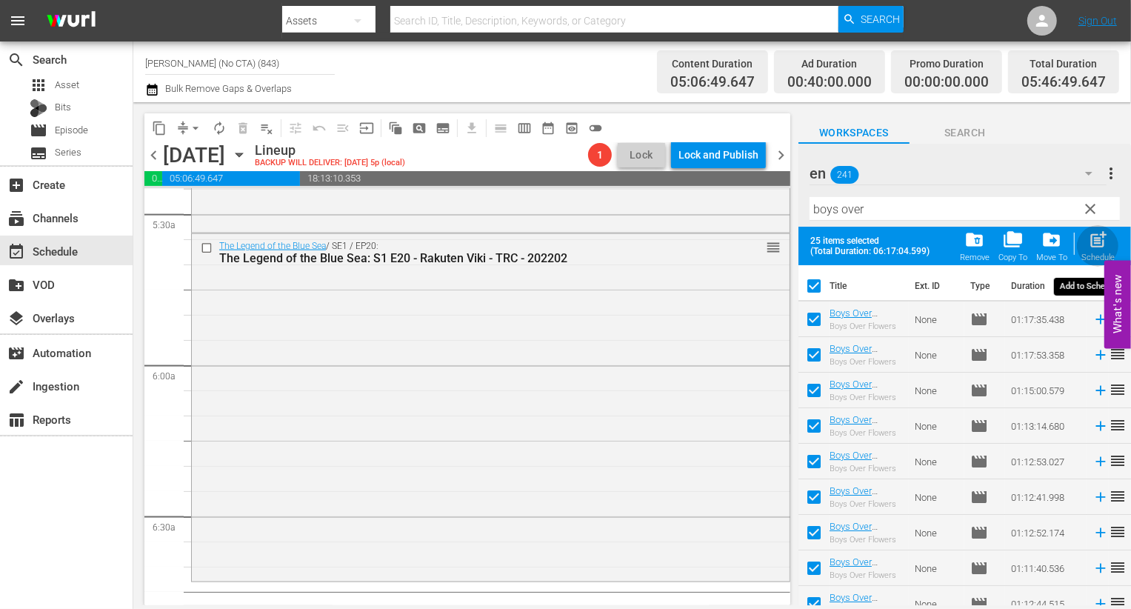
checkbox input "false"
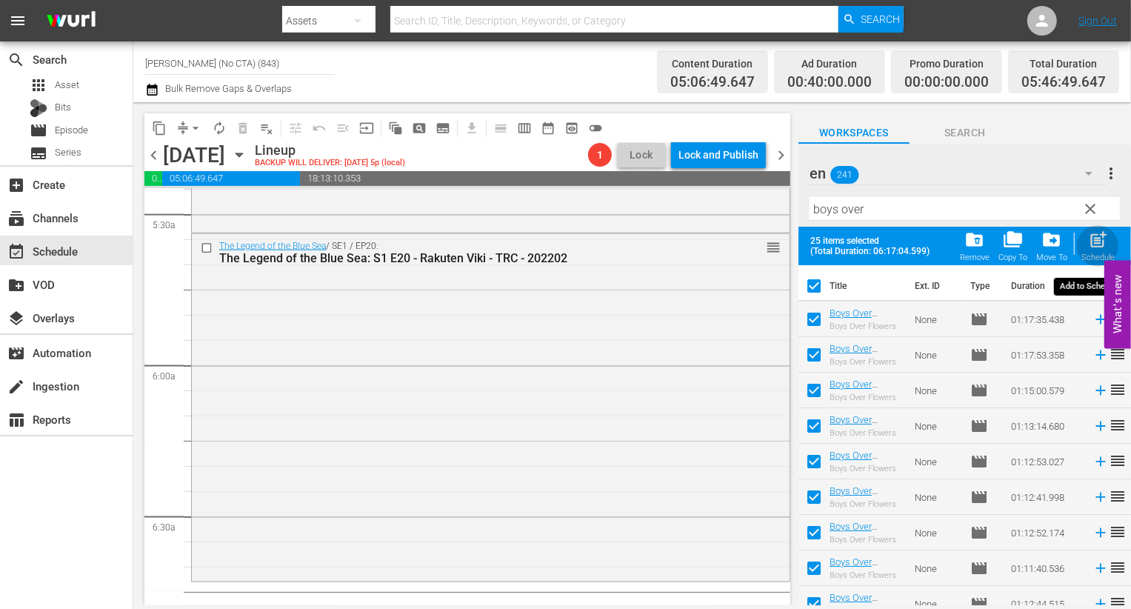
checkbox input "false"
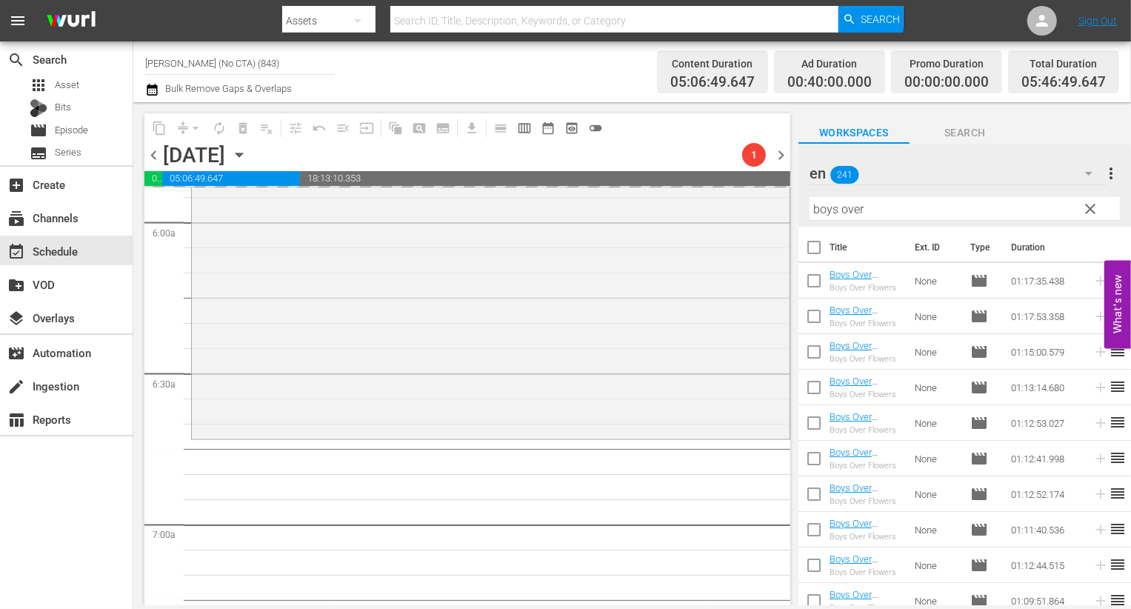
scroll to position [1769, 0]
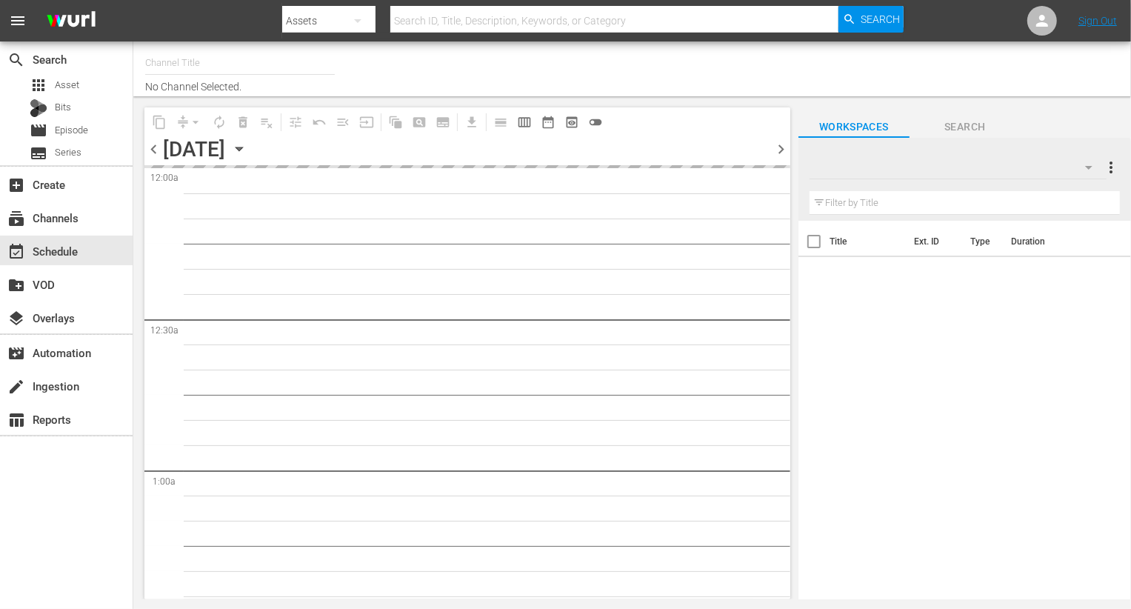
type input "[PERSON_NAME] (No CTA) (843)"
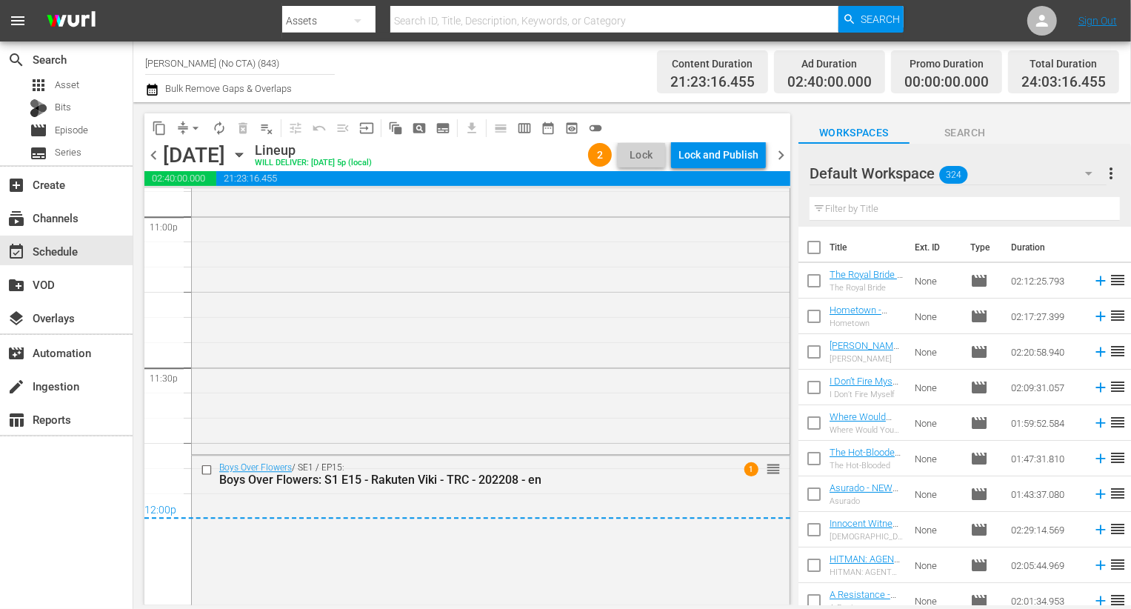
scroll to position [7139, 0]
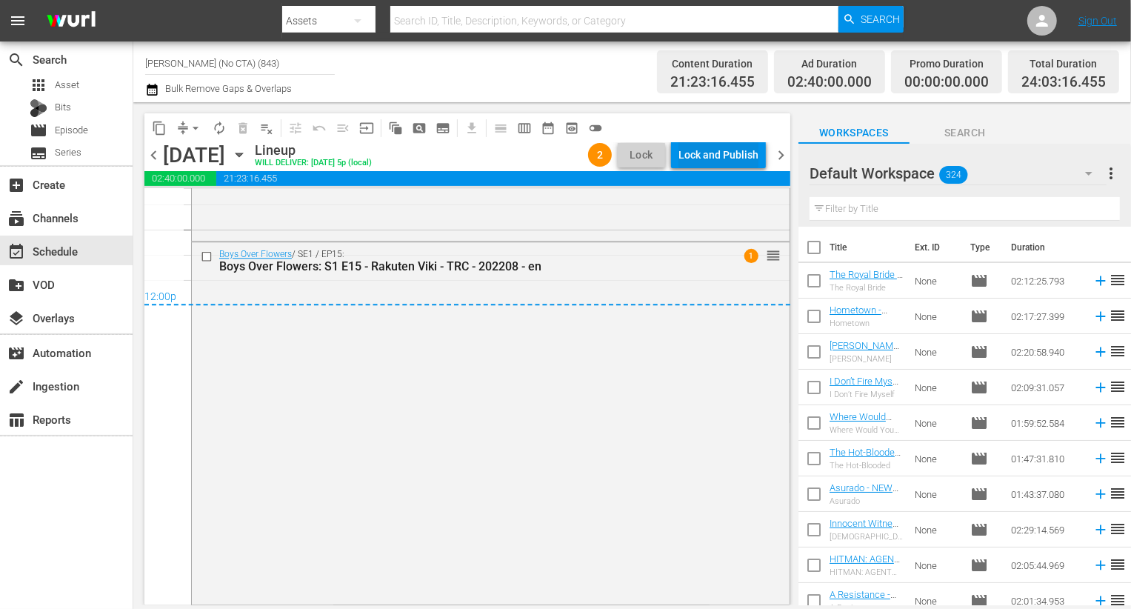
click at [716, 159] on div "Lock and Publish" at bounding box center [719, 155] width 80 height 27
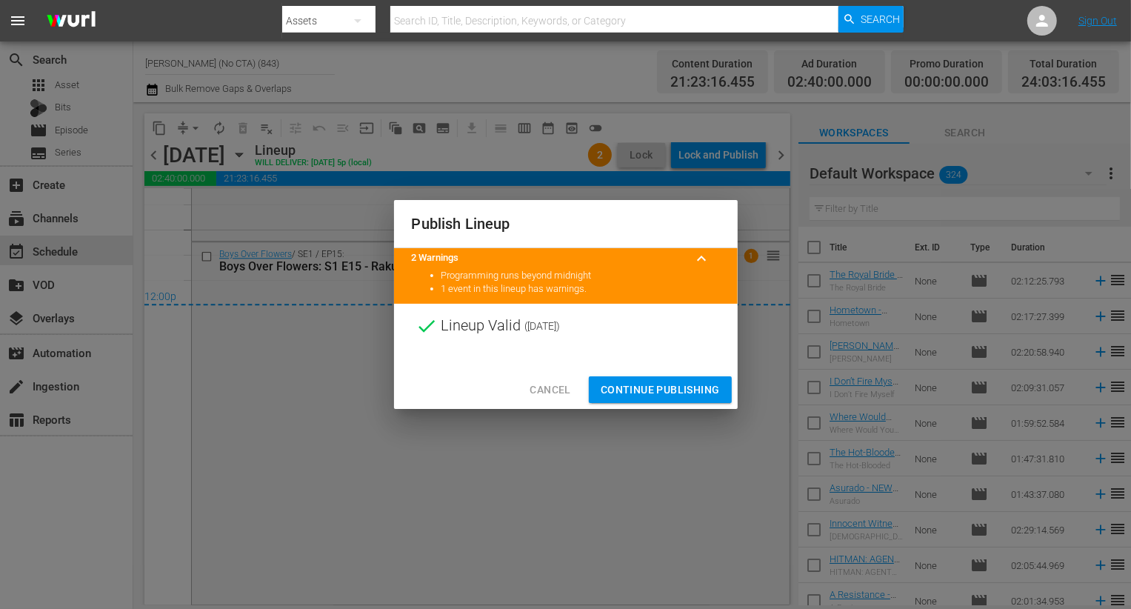
click at [692, 375] on div "Cancel Continue Publishing" at bounding box center [566, 389] width 344 height 39
click at [682, 391] on span "Continue Publishing" at bounding box center [660, 390] width 119 height 19
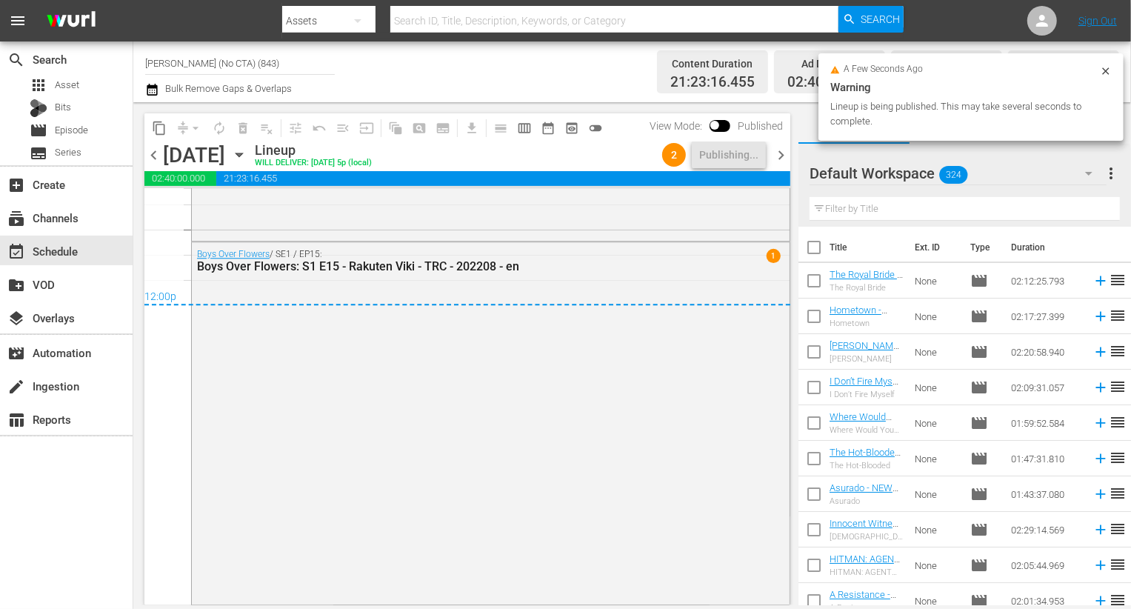
click at [785, 153] on span "chevron_right" at bounding box center [781, 155] width 19 height 19
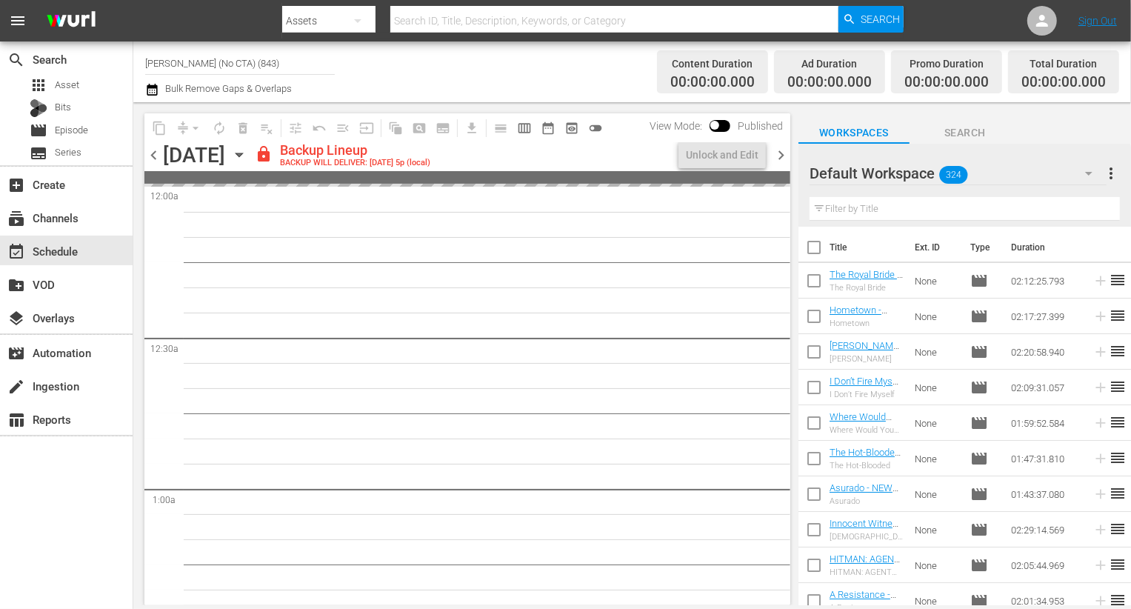
click at [1048, 165] on div "Default Workspace 324" at bounding box center [958, 173] width 297 height 41
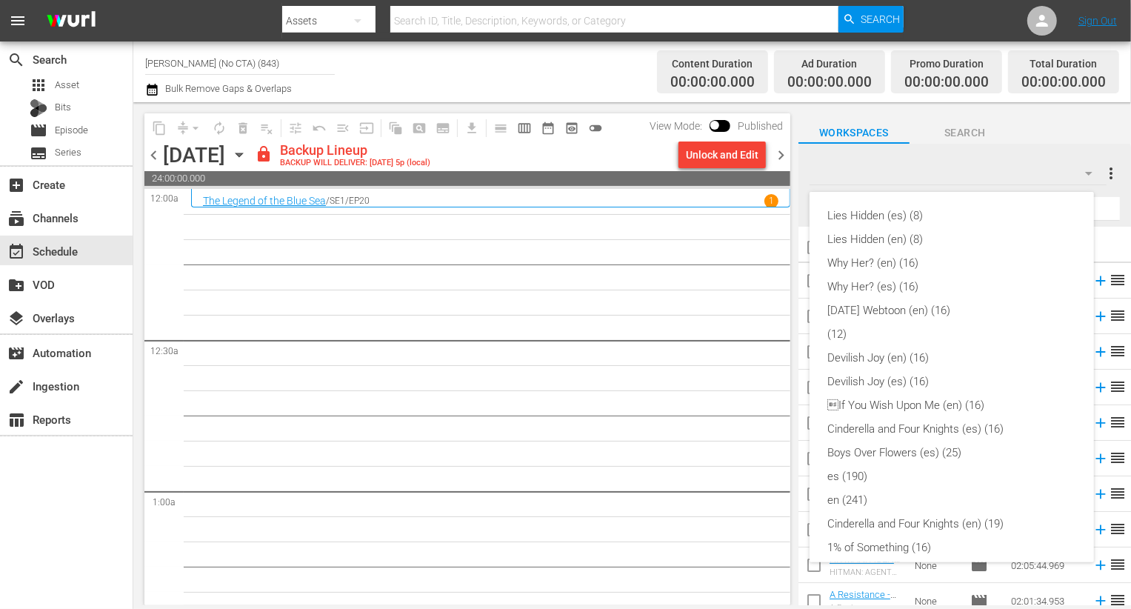
scroll to position [365, 0]
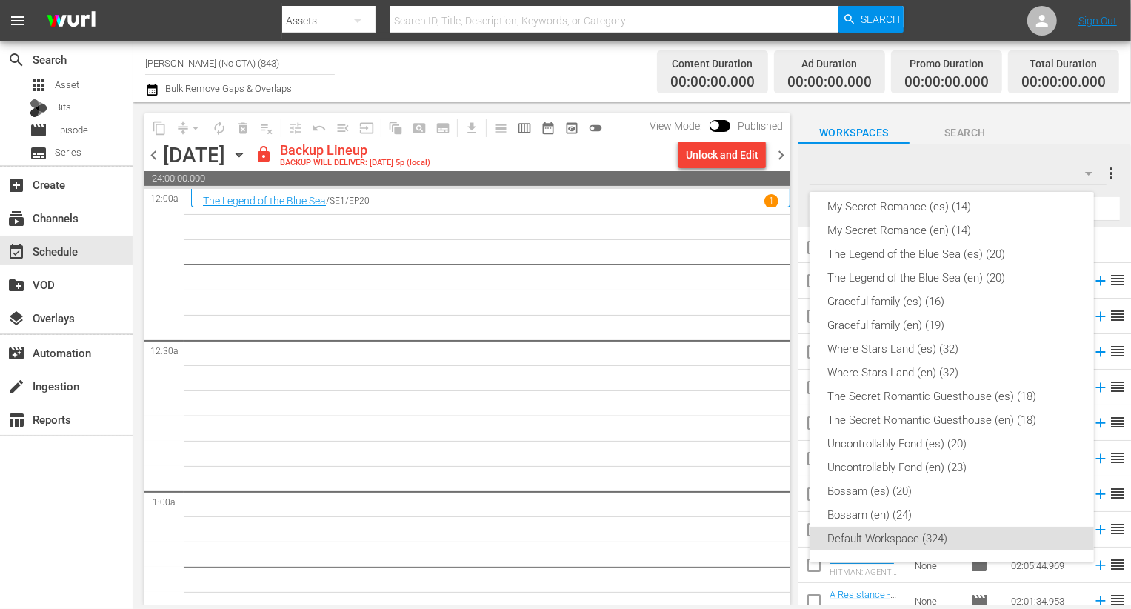
click at [733, 236] on div "Lies Hidden (es) (8) Lies Hidden (en) (8) Why Her? (en) (16) Why Her? (es) (16)…" at bounding box center [565, 304] width 1131 height 609
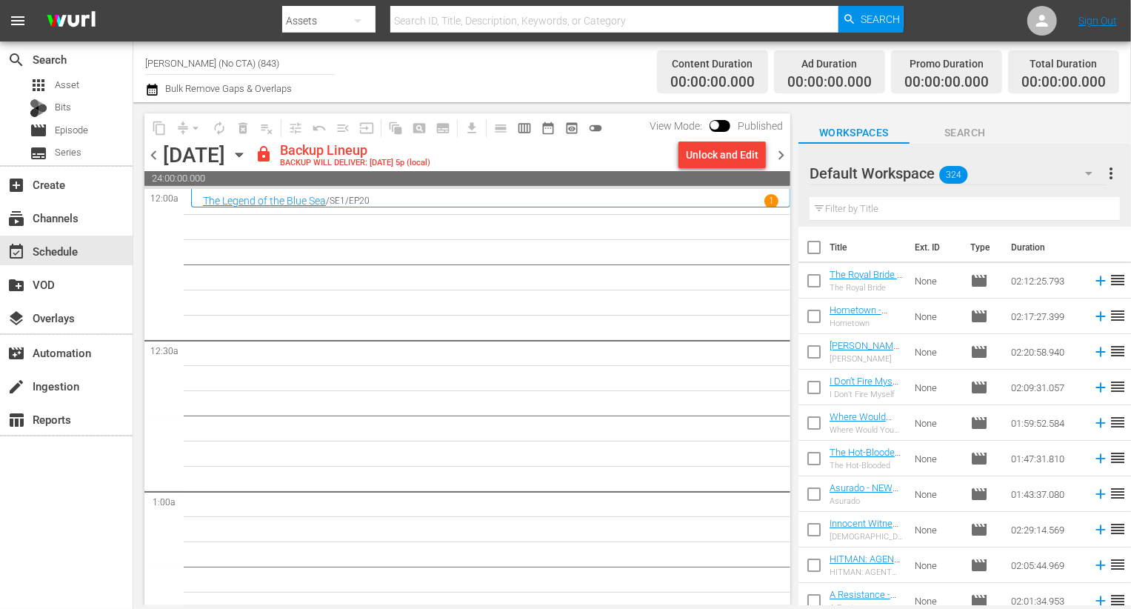
click at [159, 150] on span "chevron_left" at bounding box center [153, 155] width 19 height 19
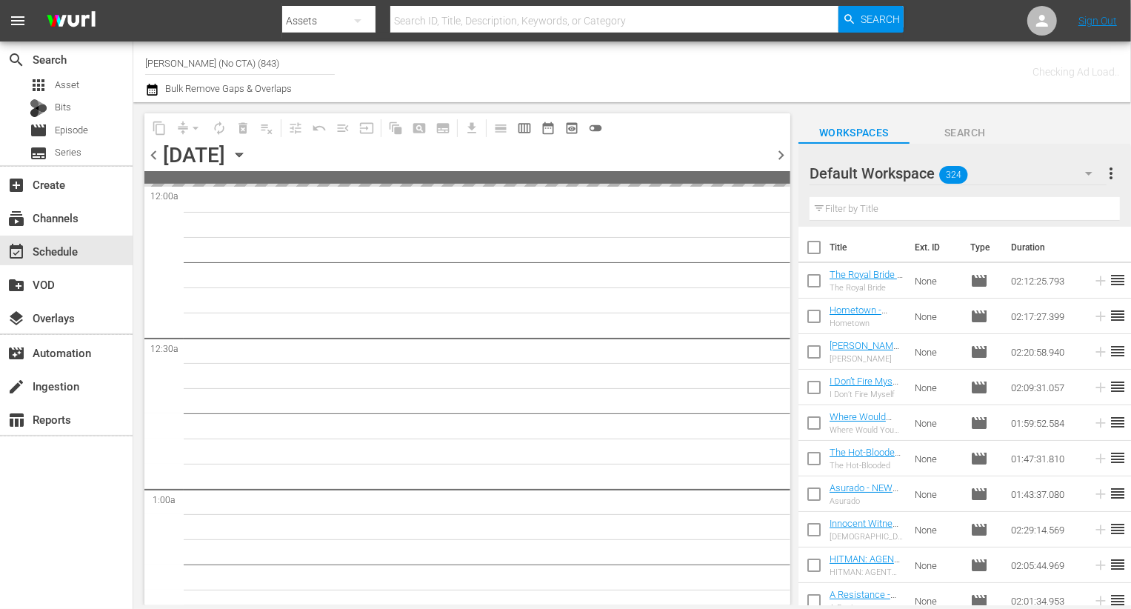
click at [781, 155] on span "chevron_right" at bounding box center [781, 155] width 19 height 19
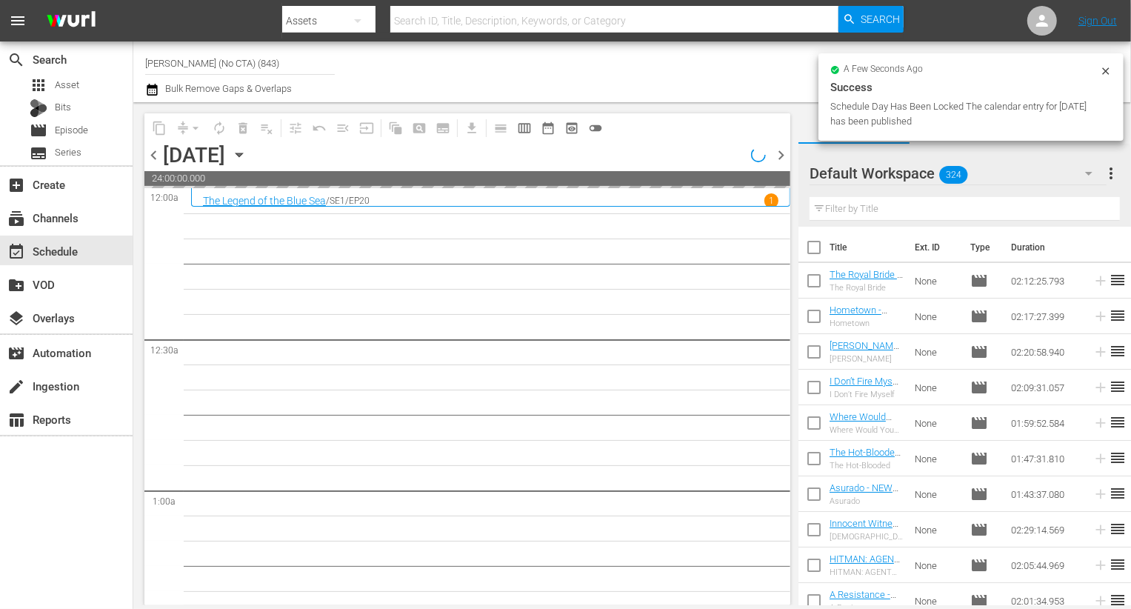
click at [1011, 164] on div "Default Workspace 324" at bounding box center [958, 173] width 297 height 41
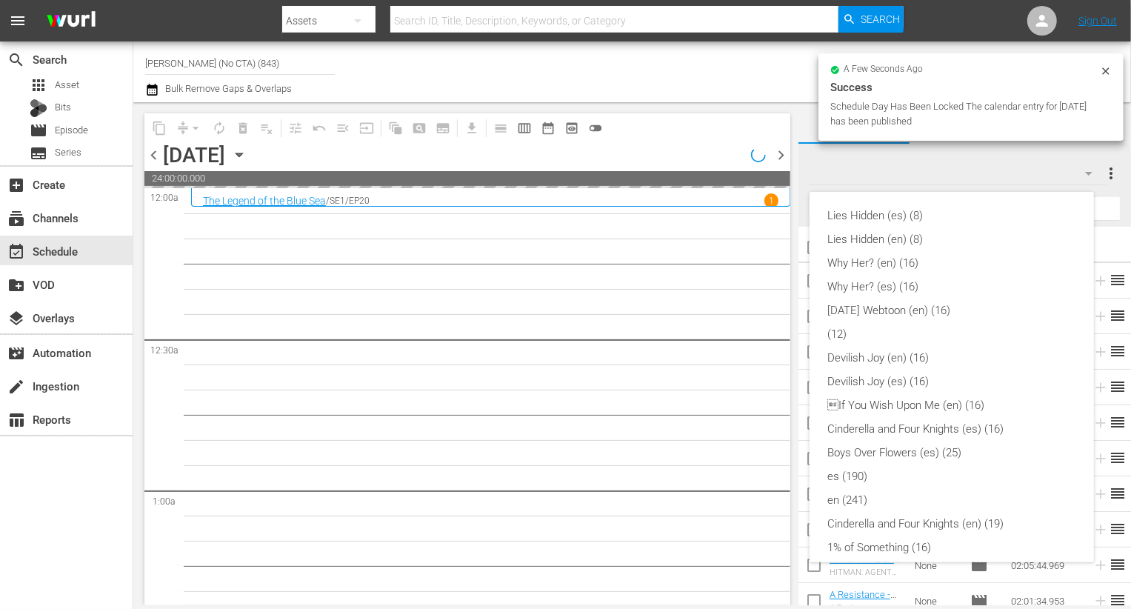
scroll to position [365, 0]
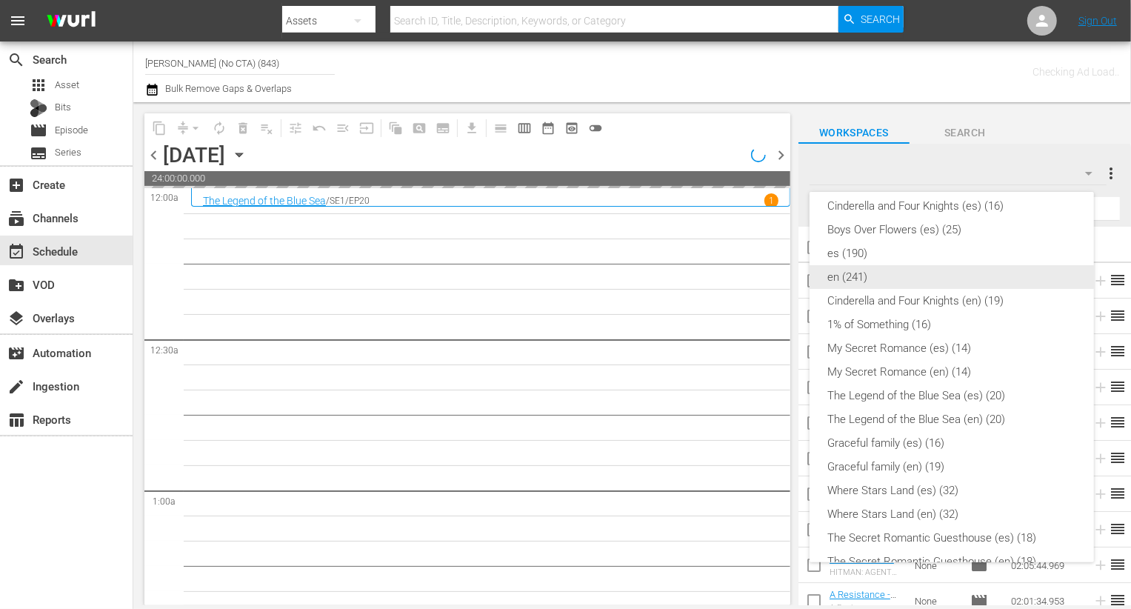
click at [942, 282] on div "en (241)" at bounding box center [952, 277] width 249 height 24
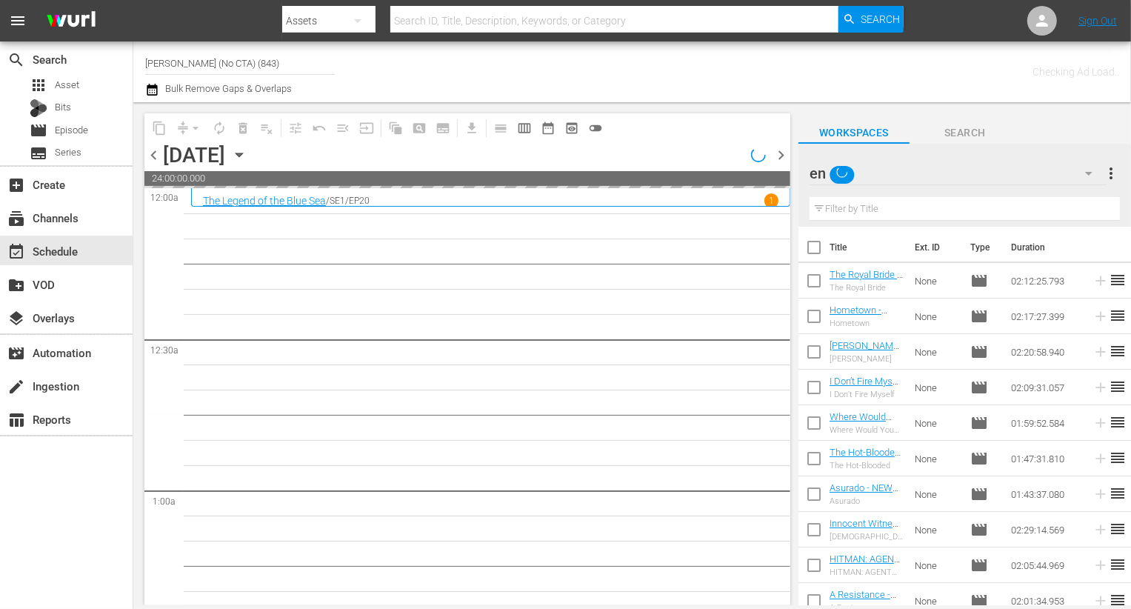
scroll to position [122, 0]
click at [880, 211] on input "text" at bounding box center [965, 209] width 310 height 24
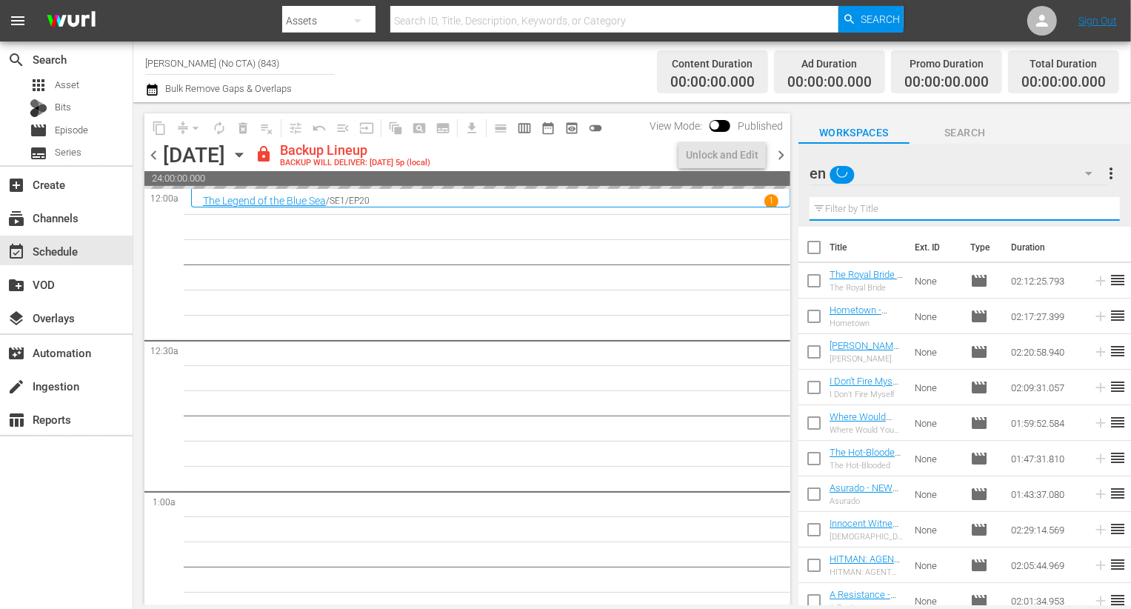
type input "ㅍ"
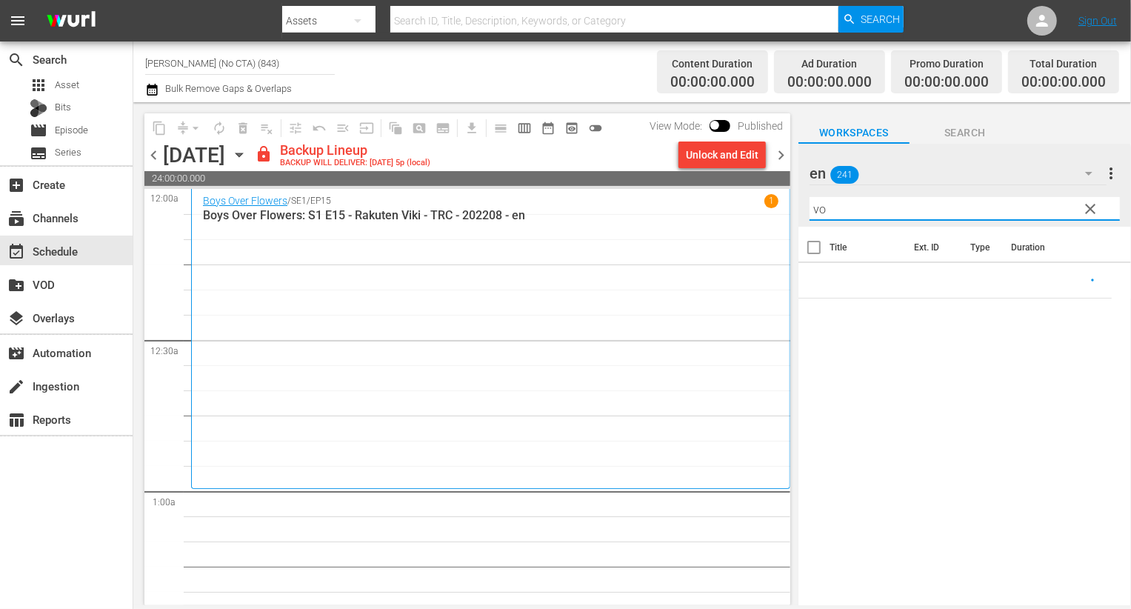
type input "v"
type input "boys"
click at [722, 153] on div "Unlock and Edit" at bounding box center [722, 155] width 73 height 27
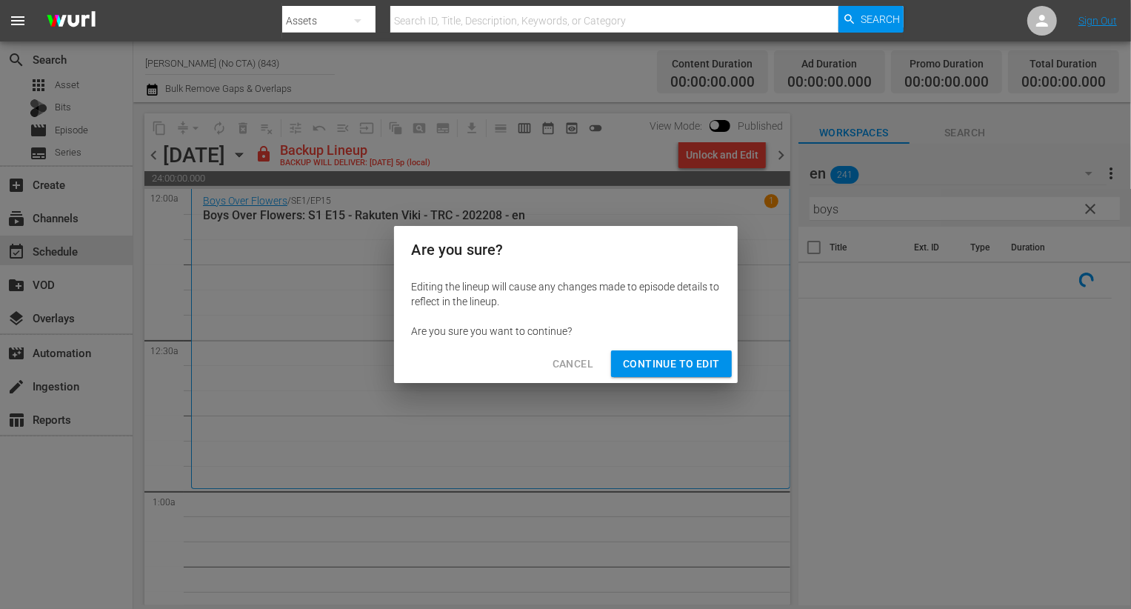
click at [679, 361] on span "Continue to Edit" at bounding box center [671, 364] width 96 height 19
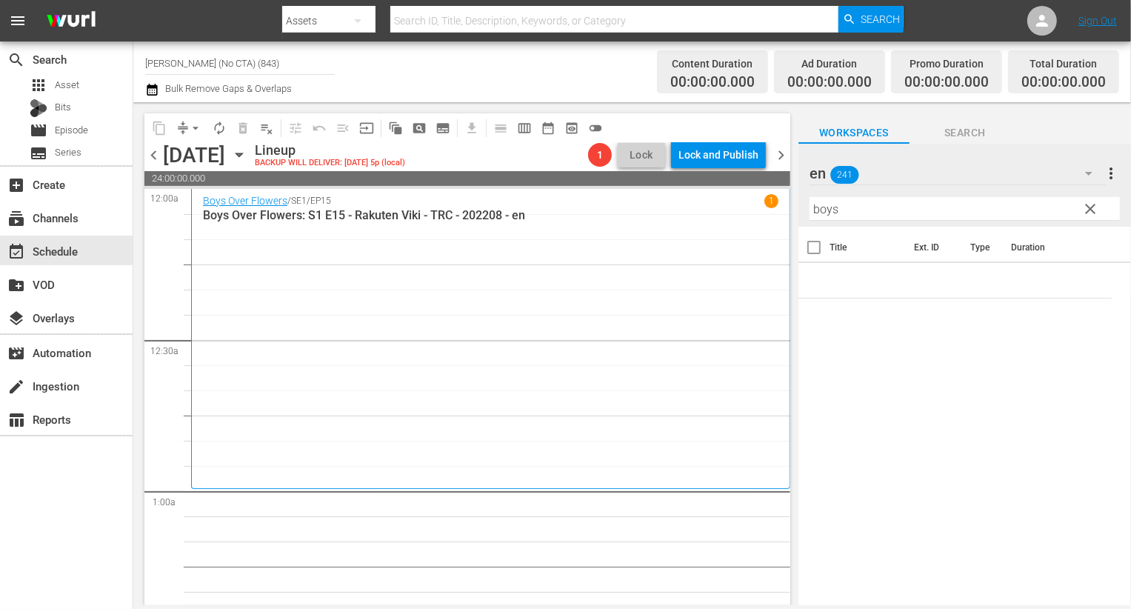
click at [1089, 207] on span "clear" at bounding box center [1091, 209] width 18 height 18
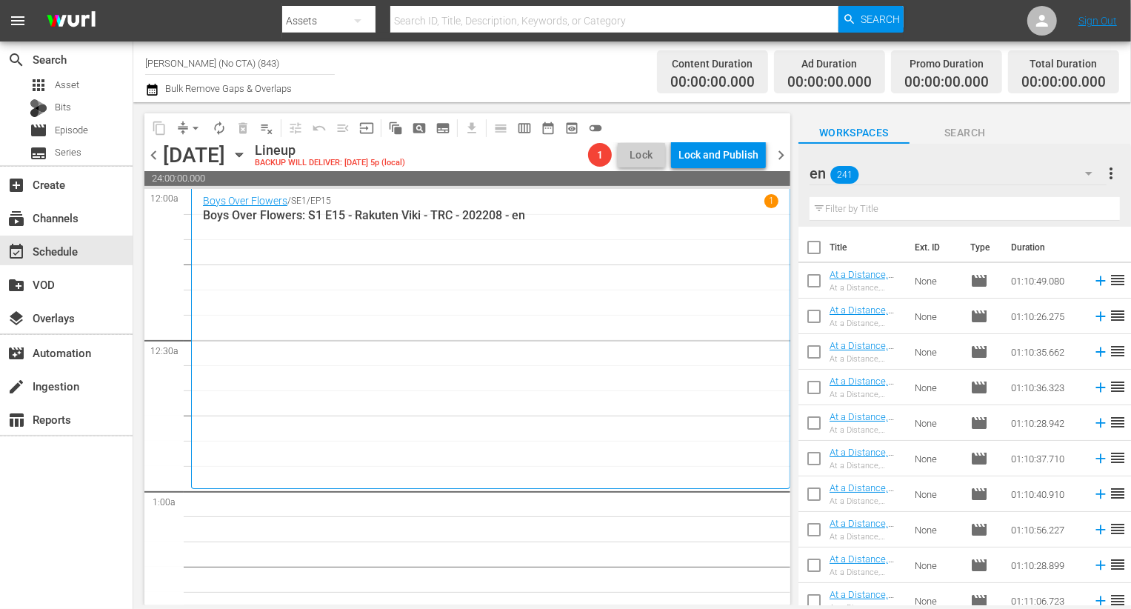
click at [1011, 207] on input "text" at bounding box center [965, 209] width 310 height 24
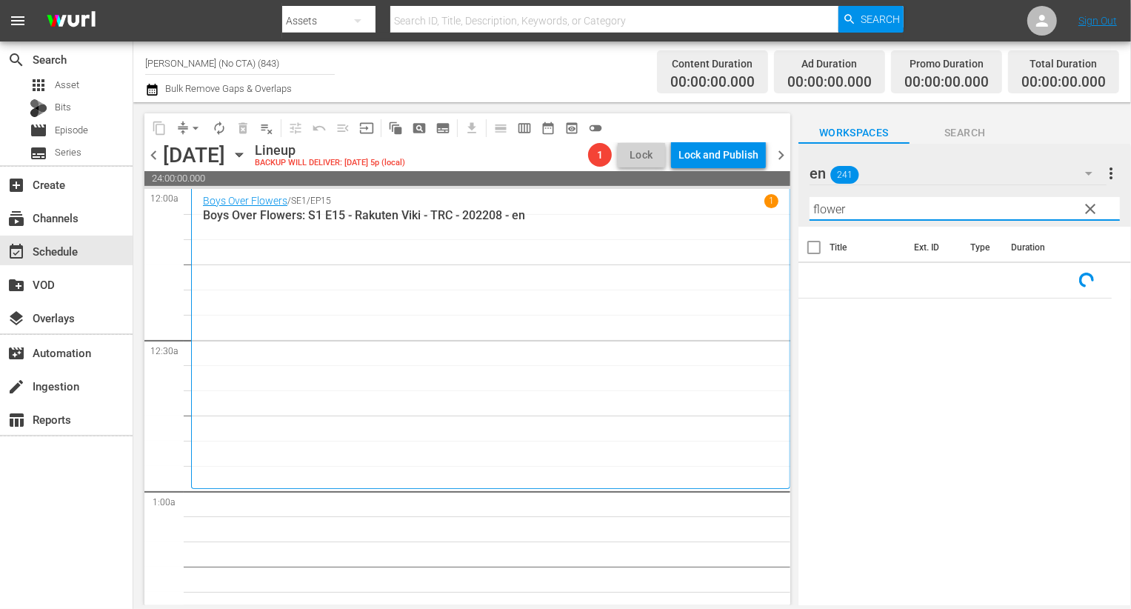
type input "flower"
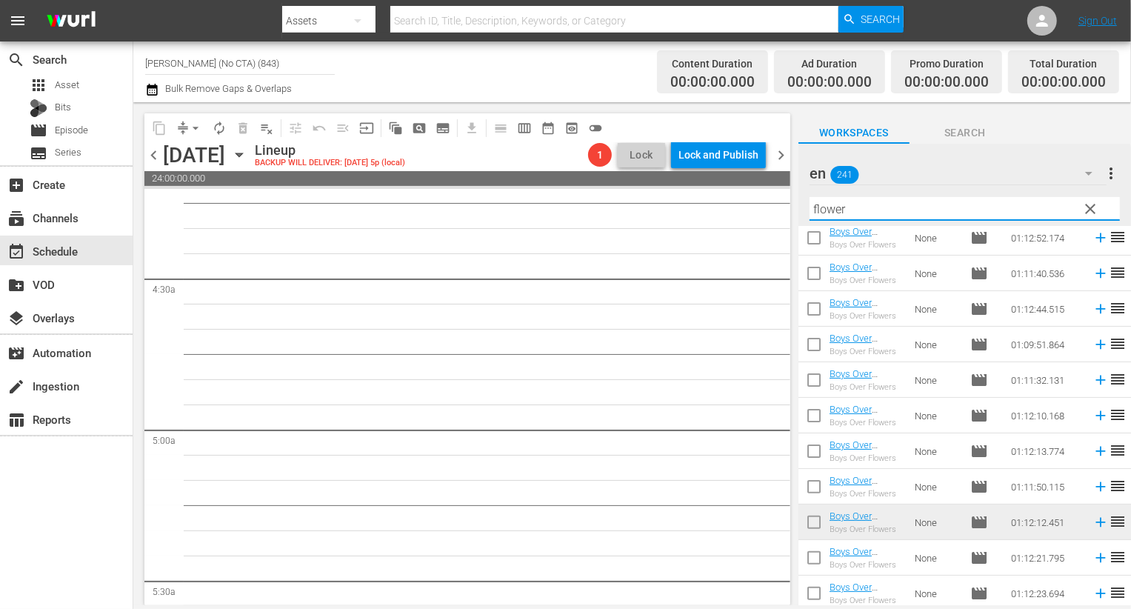
scroll to position [545, 0]
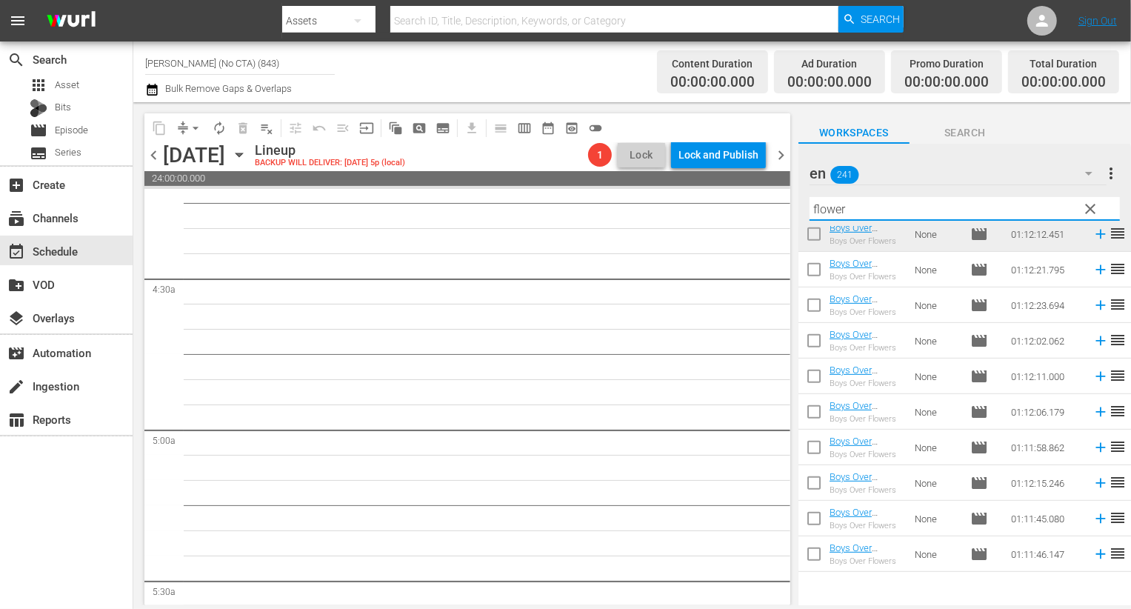
click at [834, 274] on div "Boys Over Flowers" at bounding box center [866, 277] width 73 height 10
click at [815, 274] on input "checkbox" at bounding box center [814, 272] width 31 height 31
checkbox input "true"
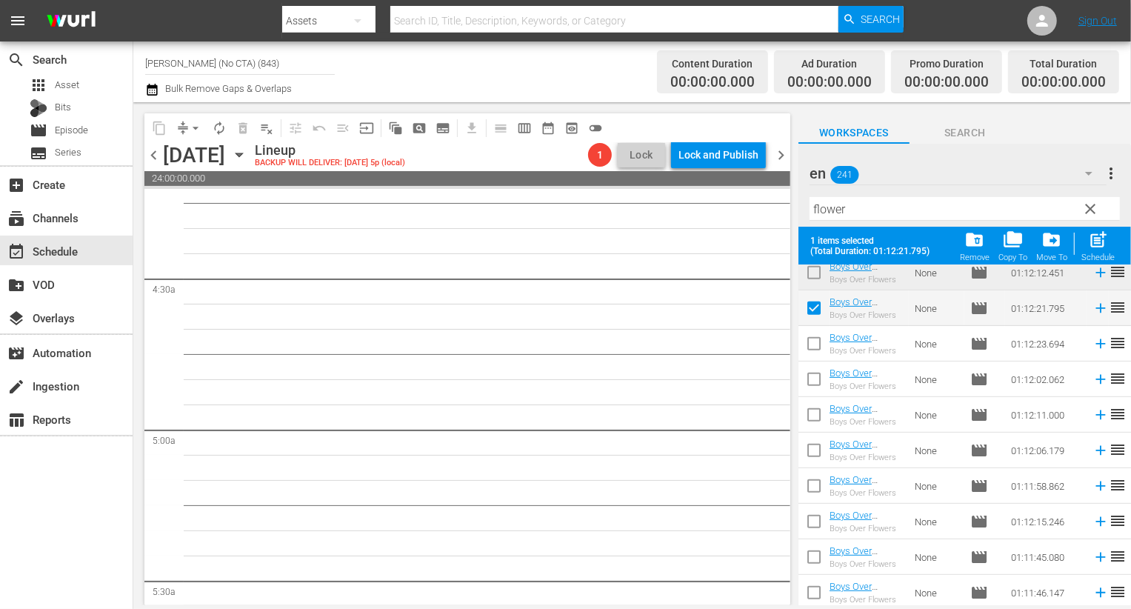
click at [814, 357] on input "checkbox" at bounding box center [814, 346] width 31 height 31
checkbox input "true"
click at [814, 397] on input "checkbox" at bounding box center [814, 382] width 31 height 31
checkbox input "true"
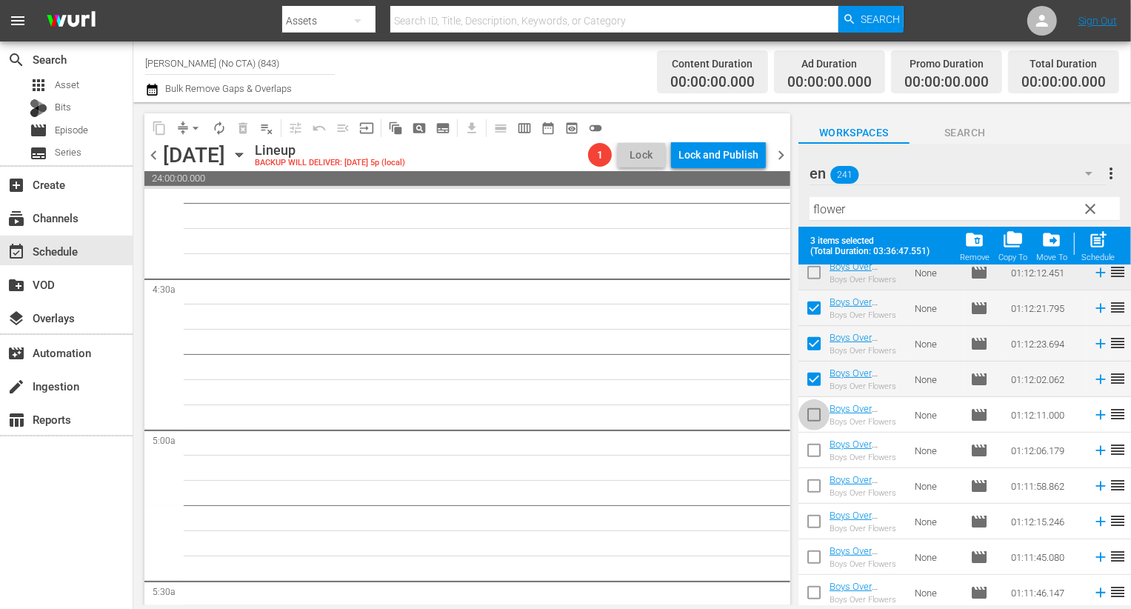
click at [814, 419] on input "checkbox" at bounding box center [814, 417] width 31 height 31
checkbox input "true"
click at [814, 465] on input "checkbox" at bounding box center [814, 453] width 31 height 31
checkbox input "true"
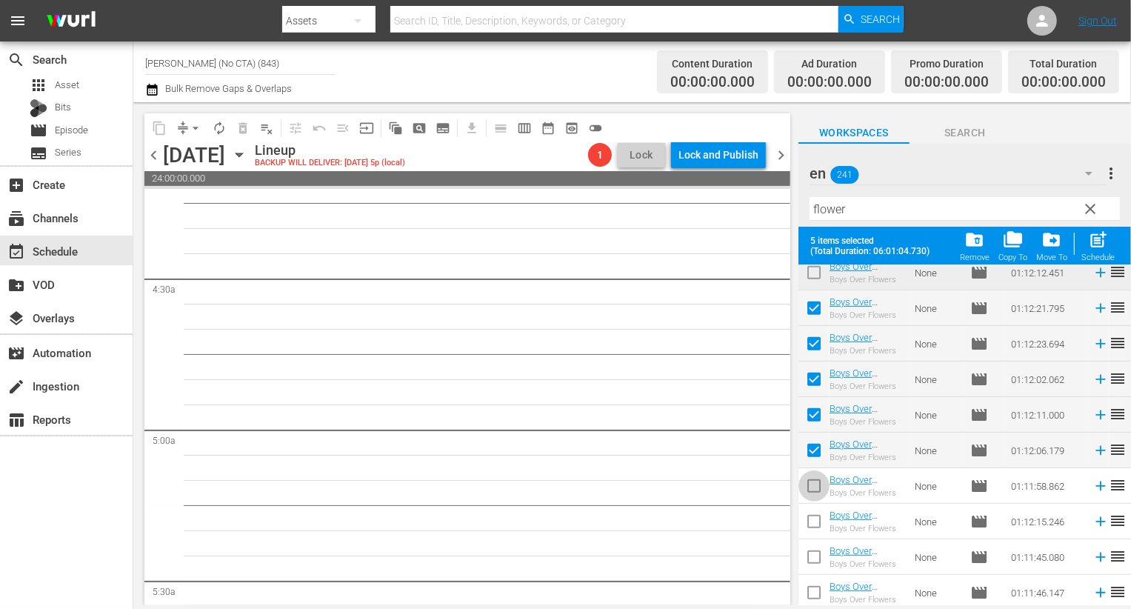
click at [814, 486] on input "checkbox" at bounding box center [814, 488] width 31 height 31
checkbox input "true"
click at [814, 530] on input "checkbox" at bounding box center [814, 524] width 31 height 31
checkbox input "true"
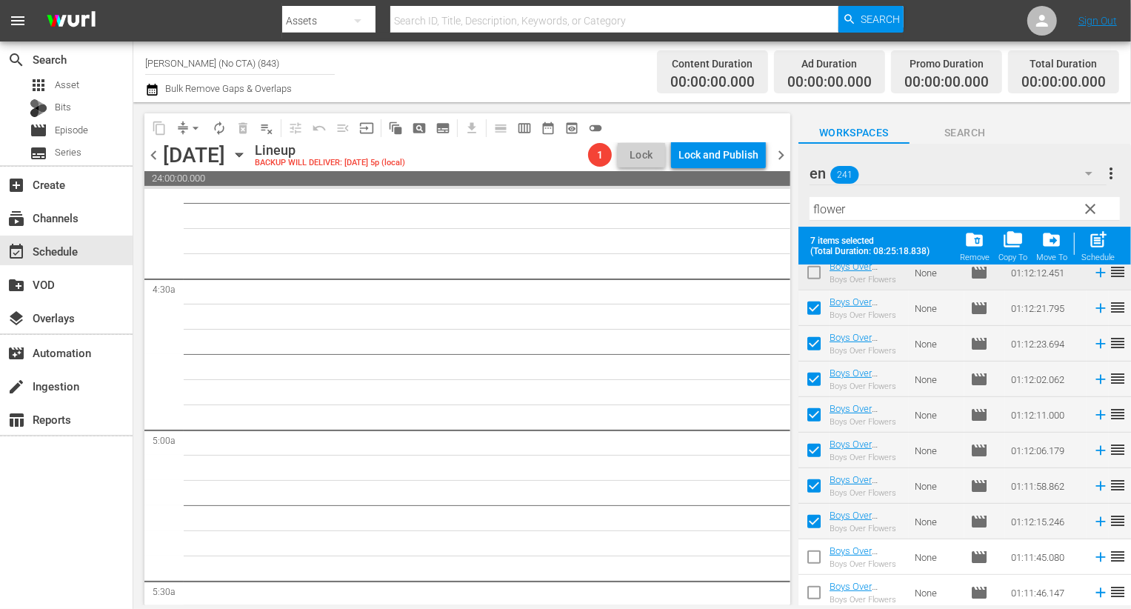
scroll to position [619, 0]
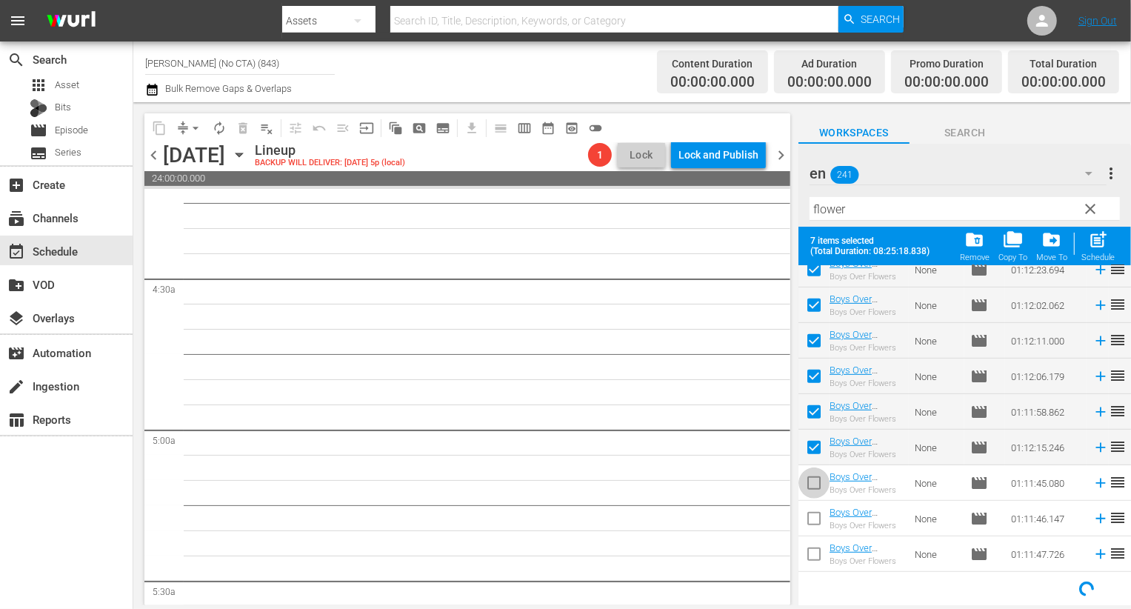
click at [814, 494] on input "checkbox" at bounding box center [814, 485] width 31 height 31
checkbox input "true"
click at [814, 528] on input "checkbox" at bounding box center [814, 521] width 31 height 31
checkbox input "true"
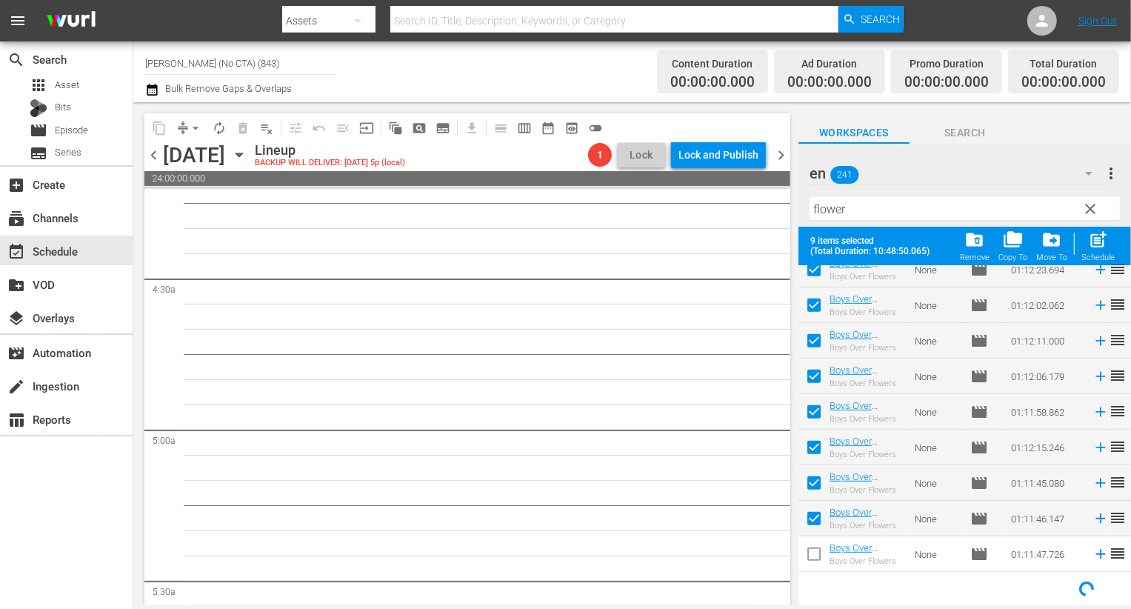
click at [814, 563] on input "checkbox" at bounding box center [814, 557] width 31 height 31
checkbox input "true"
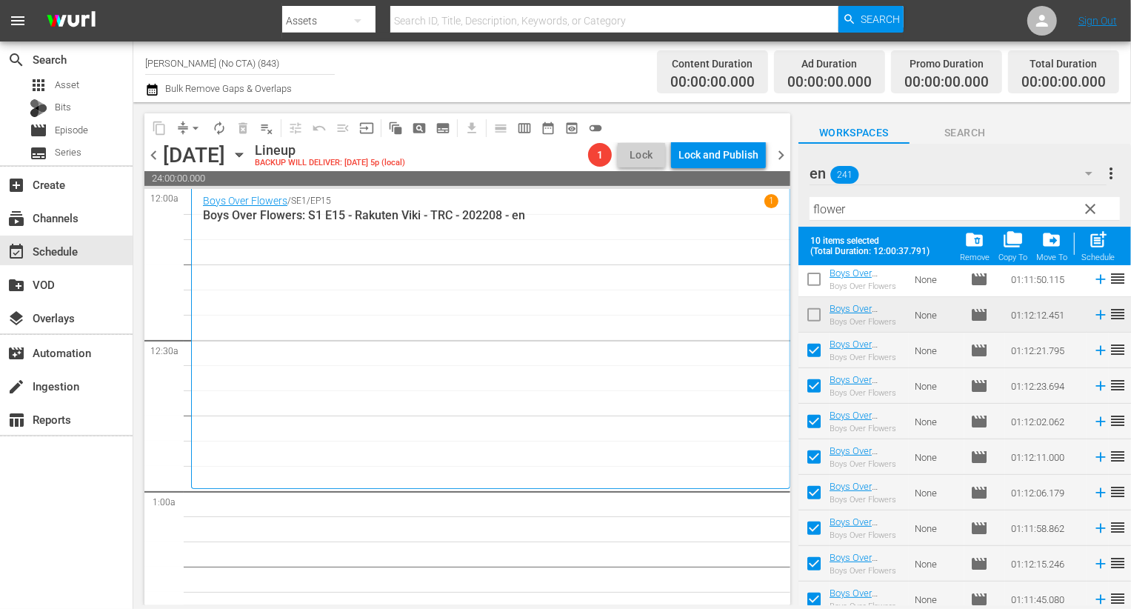
scroll to position [477, 0]
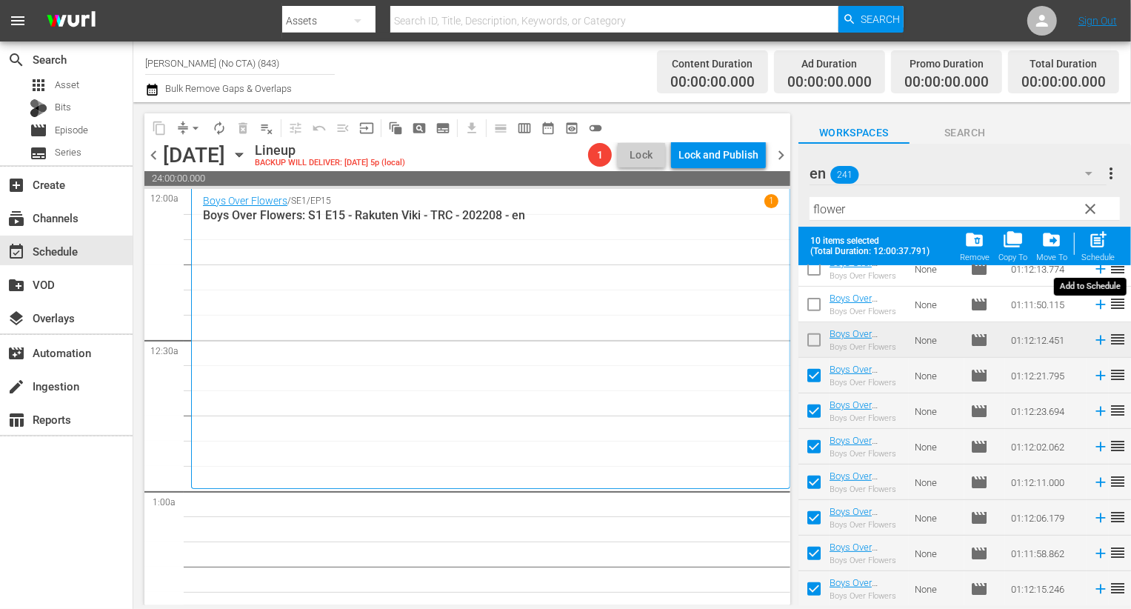
click at [1097, 236] on span "post_add" at bounding box center [1098, 240] width 20 height 20
checkbox input "false"
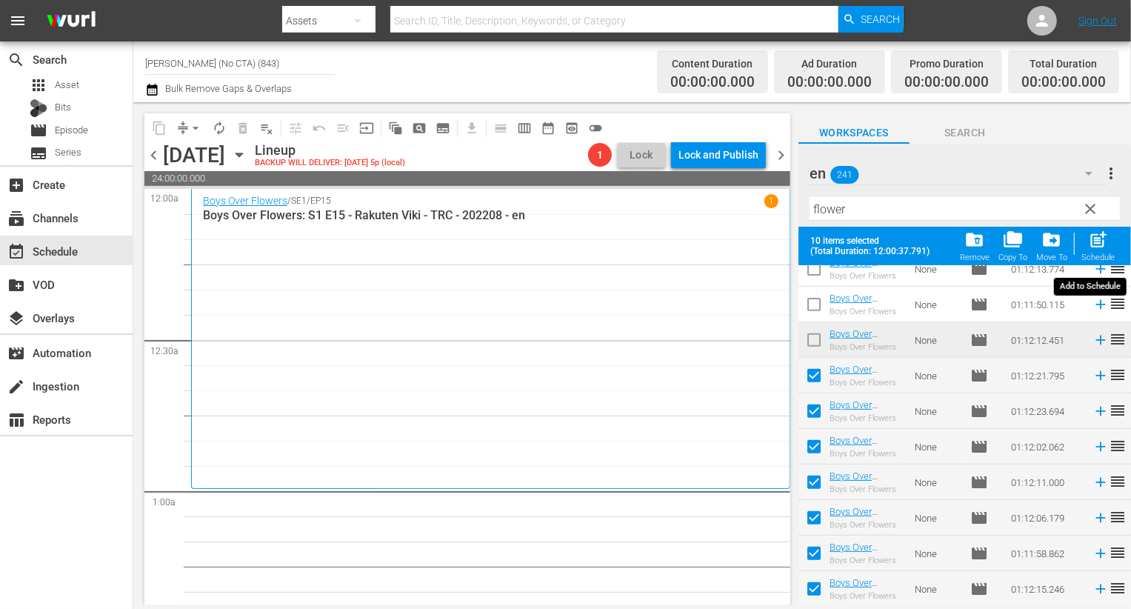
checkbox input "false"
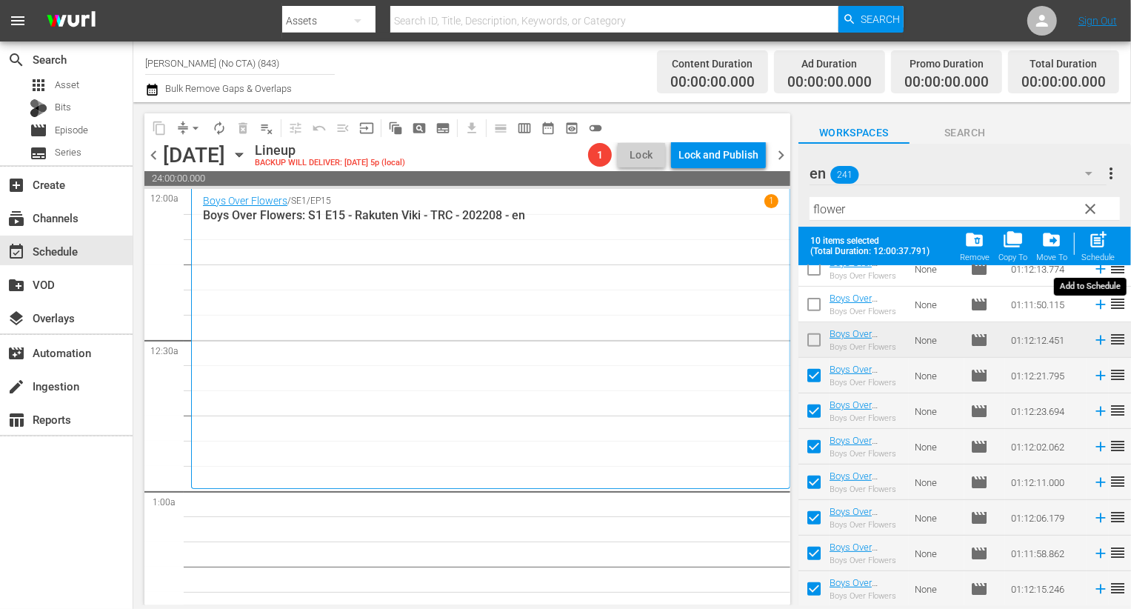
checkbox input "false"
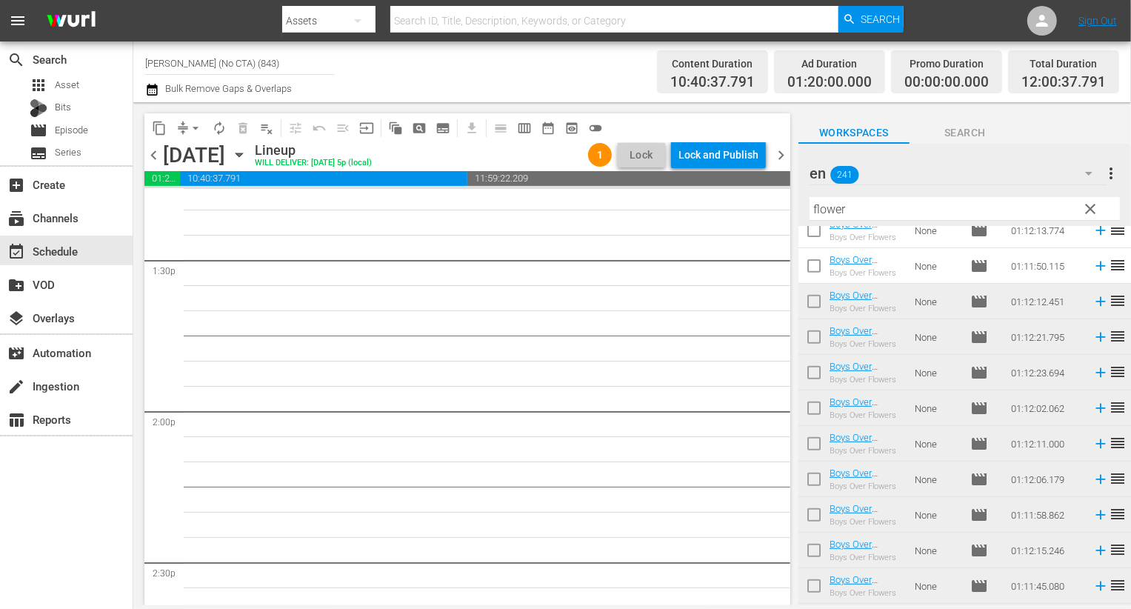
scroll to position [4001, 0]
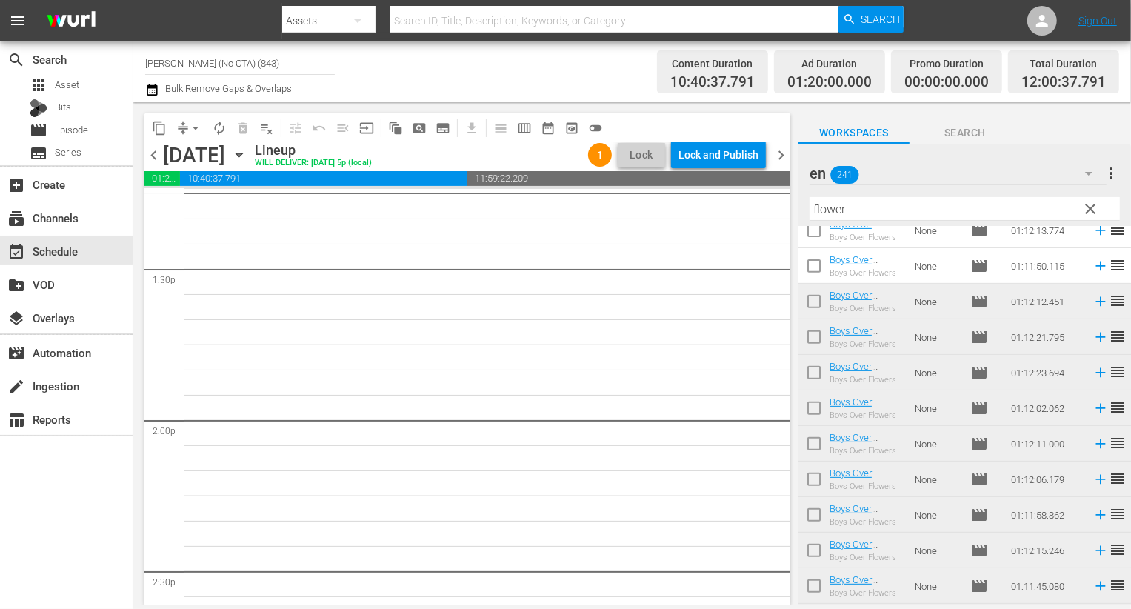
click at [1079, 160] on button "button" at bounding box center [1089, 174] width 36 height 36
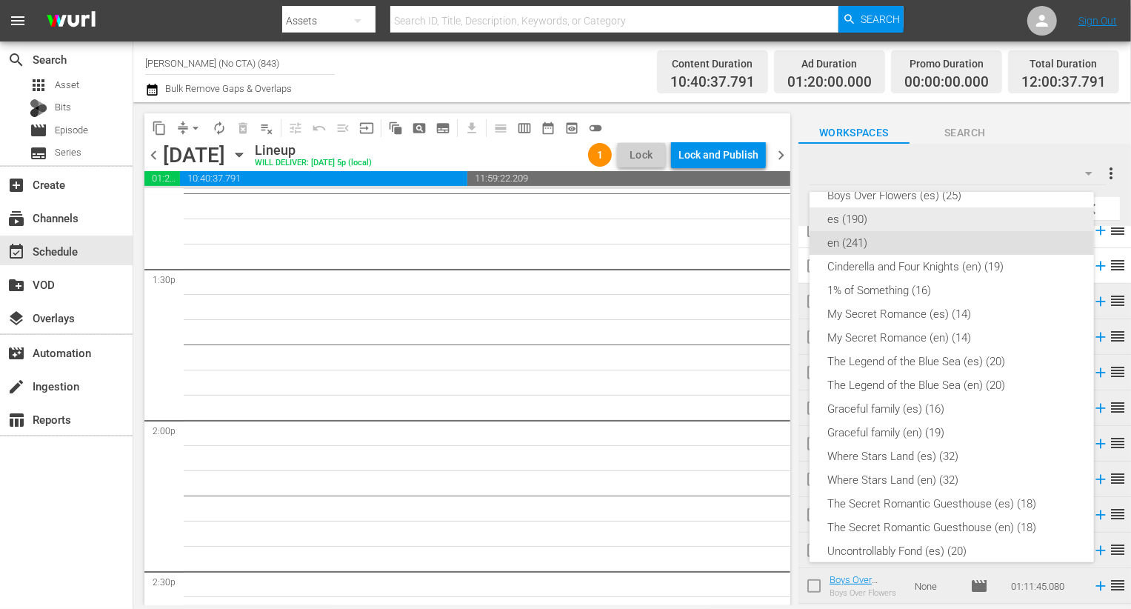
scroll to position [283, 0]
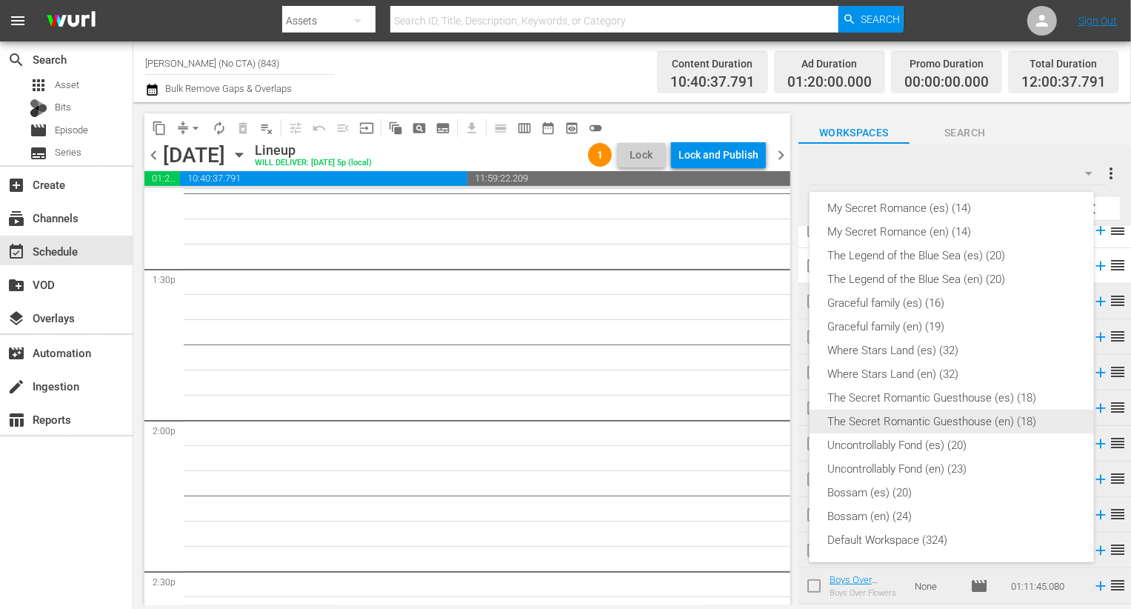
click at [964, 427] on div "The Secret Romantic Guesthouse (en) (18)" at bounding box center [952, 422] width 249 height 24
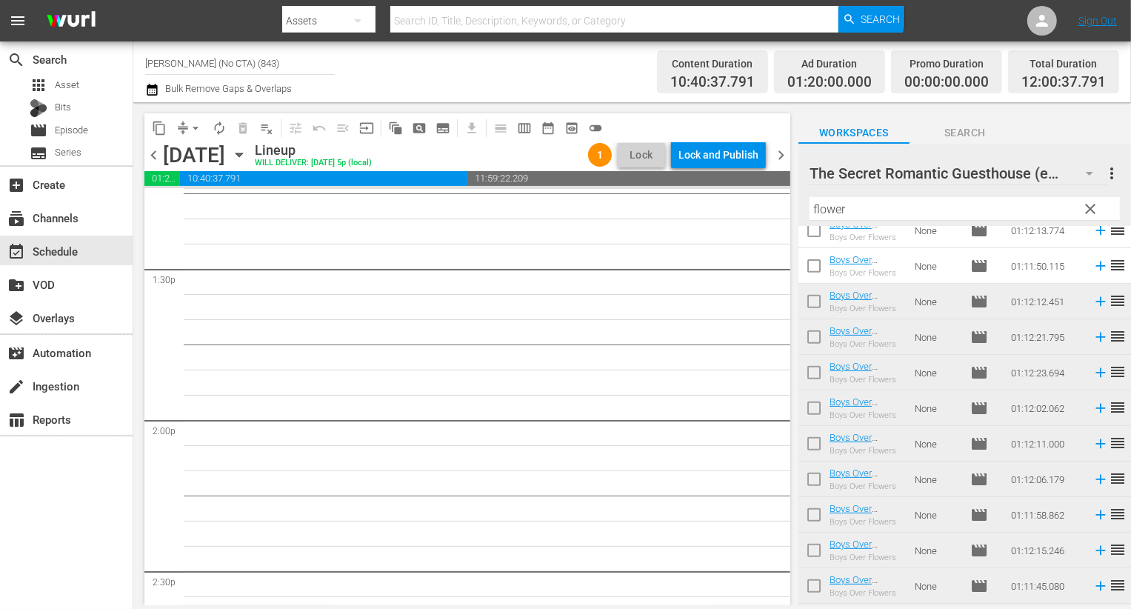
scroll to position [365, 0]
click at [1093, 210] on span "clear" at bounding box center [1091, 209] width 18 height 18
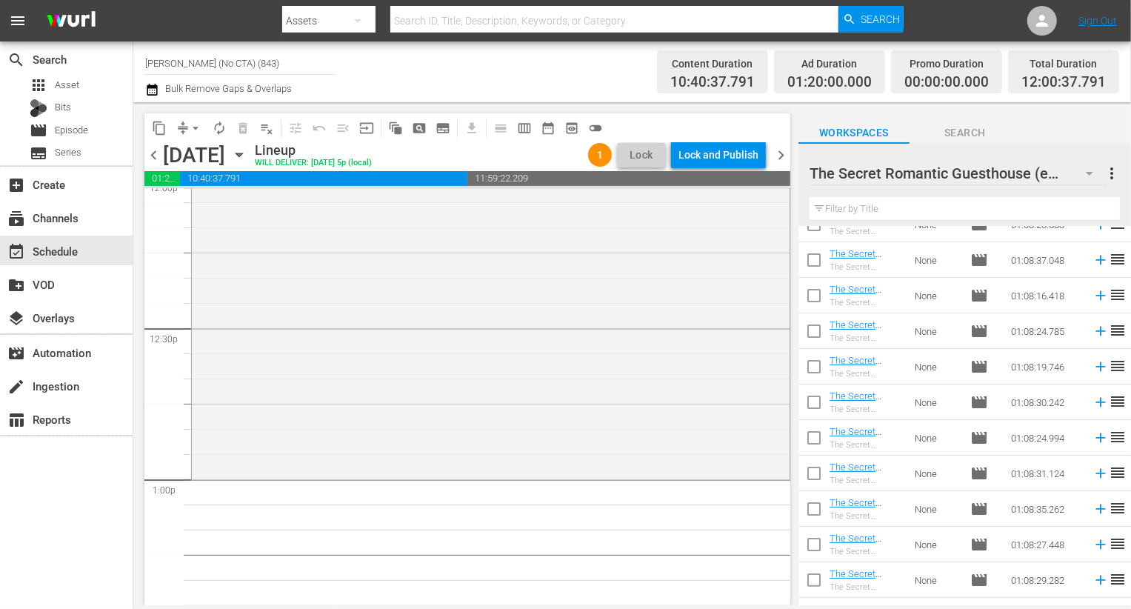
scroll to position [0, 0]
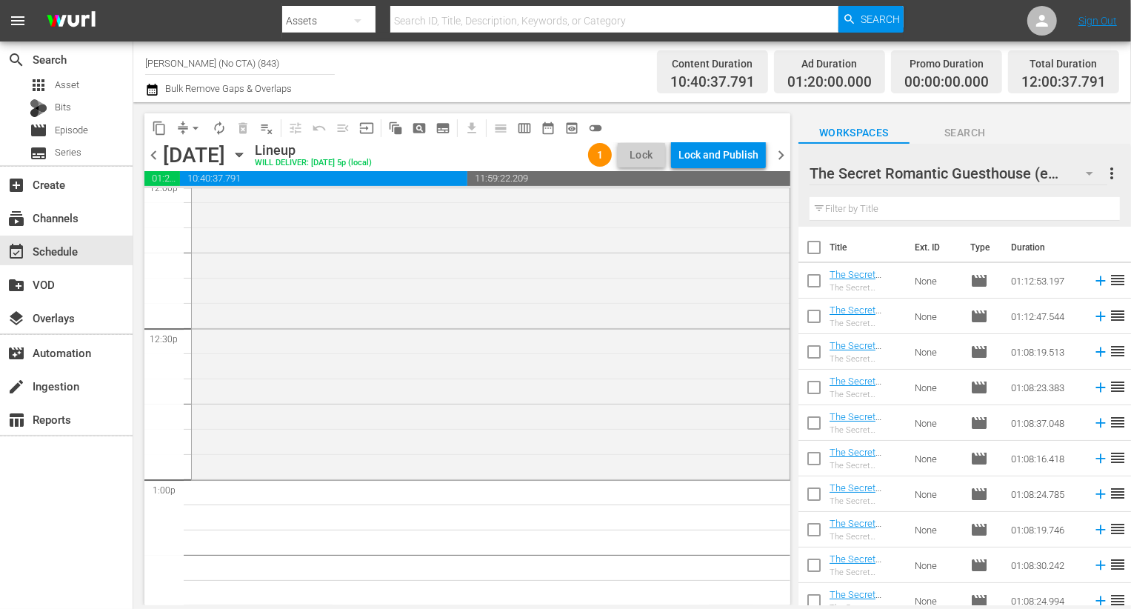
click at [819, 252] on input "checkbox" at bounding box center [814, 250] width 31 height 31
checkbox input "true"
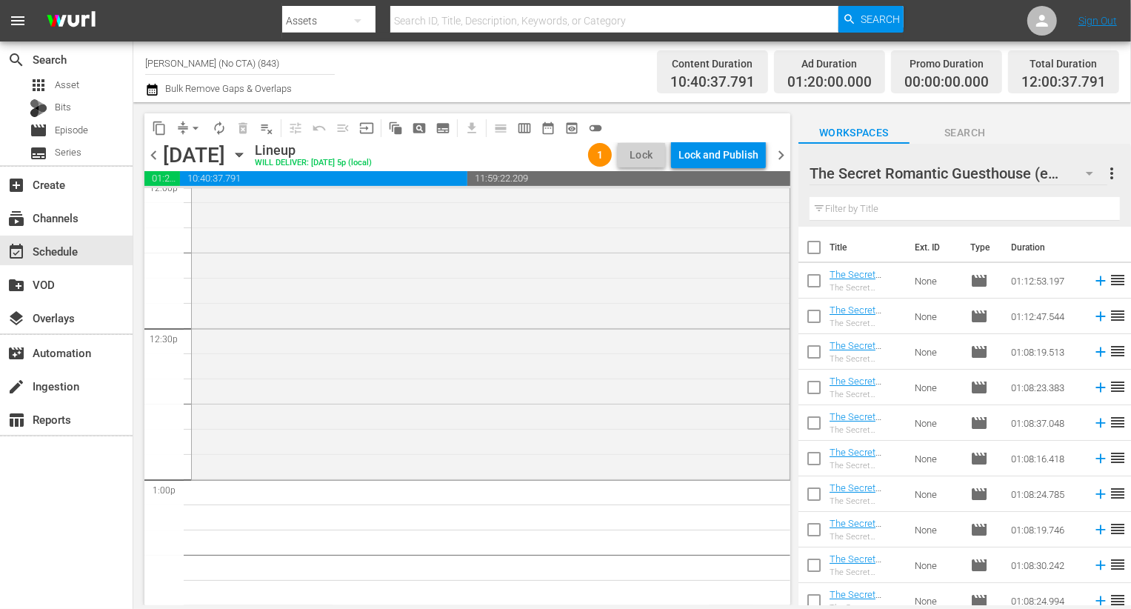
checkbox input "true"
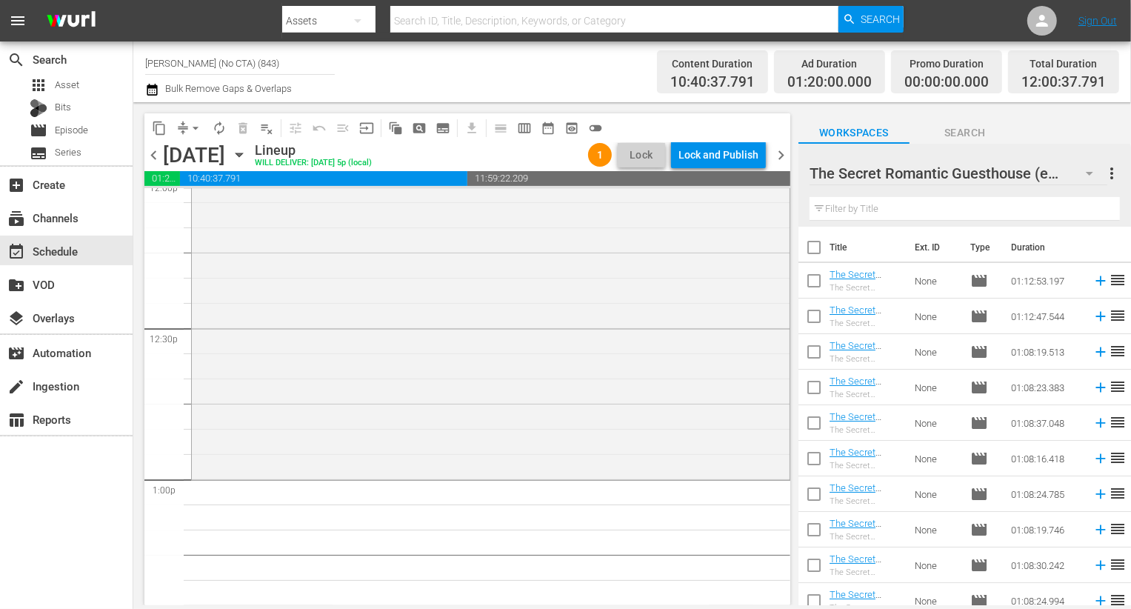
checkbox input "true"
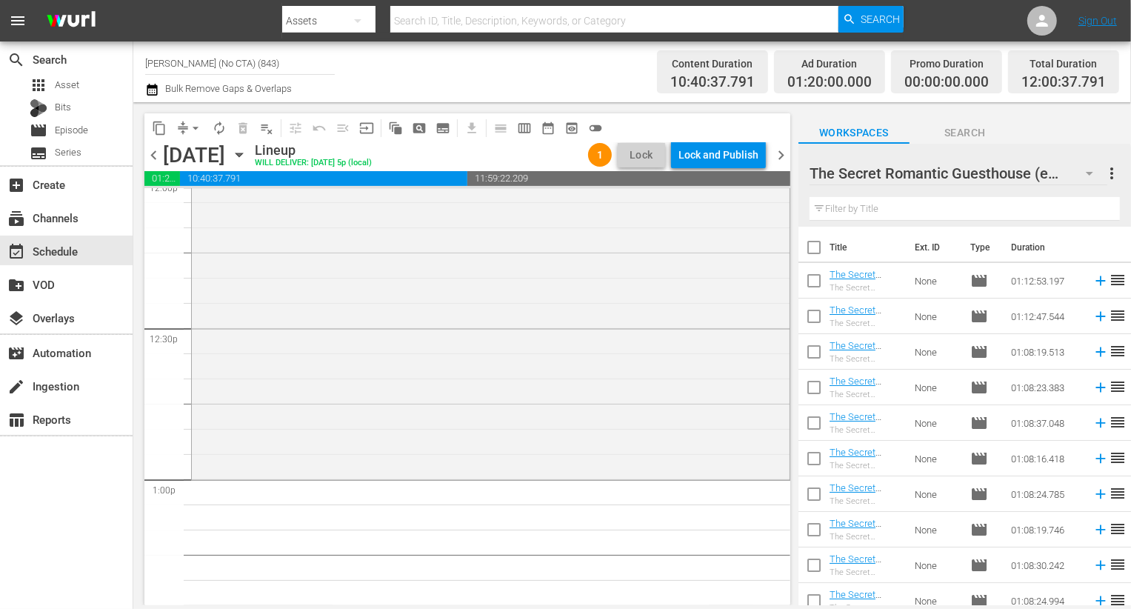
checkbox input "true"
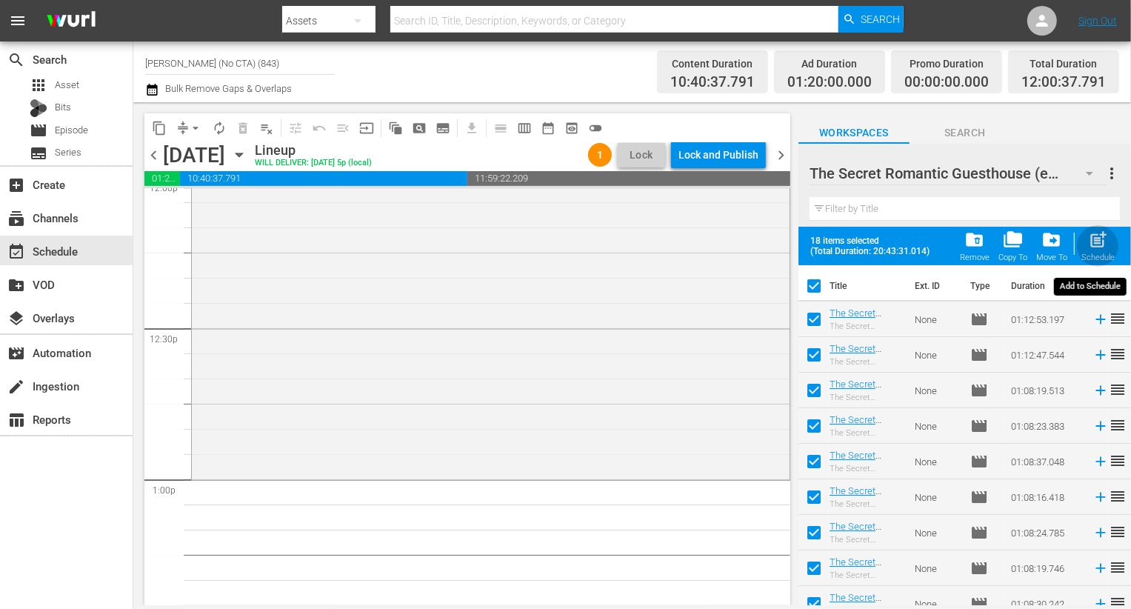
click at [1097, 243] on span "post_add" at bounding box center [1098, 240] width 20 height 20
checkbox input "false"
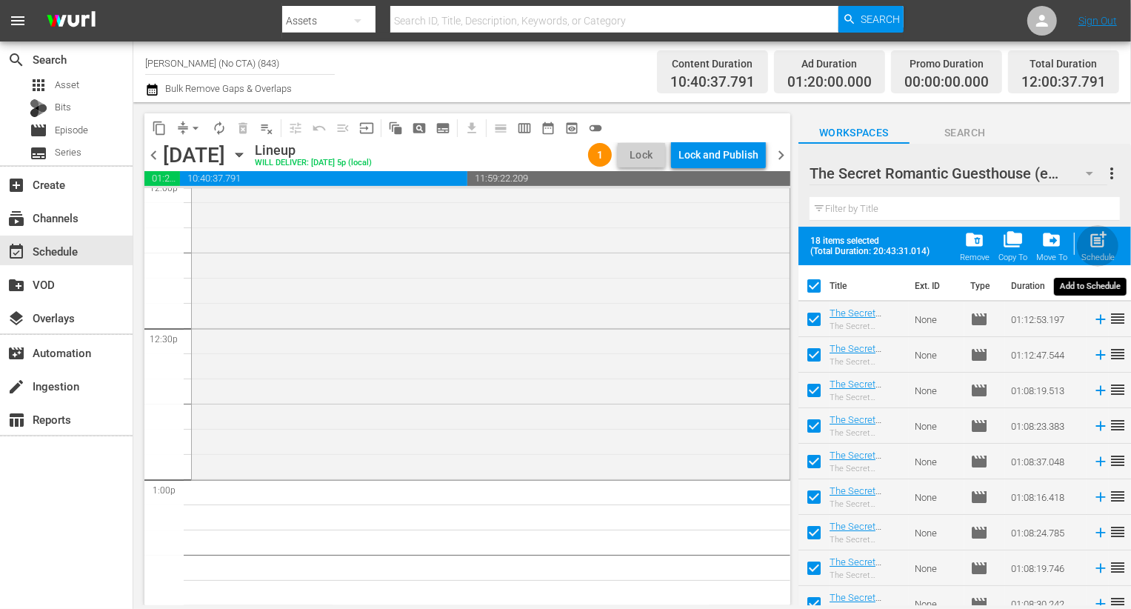
checkbox input "false"
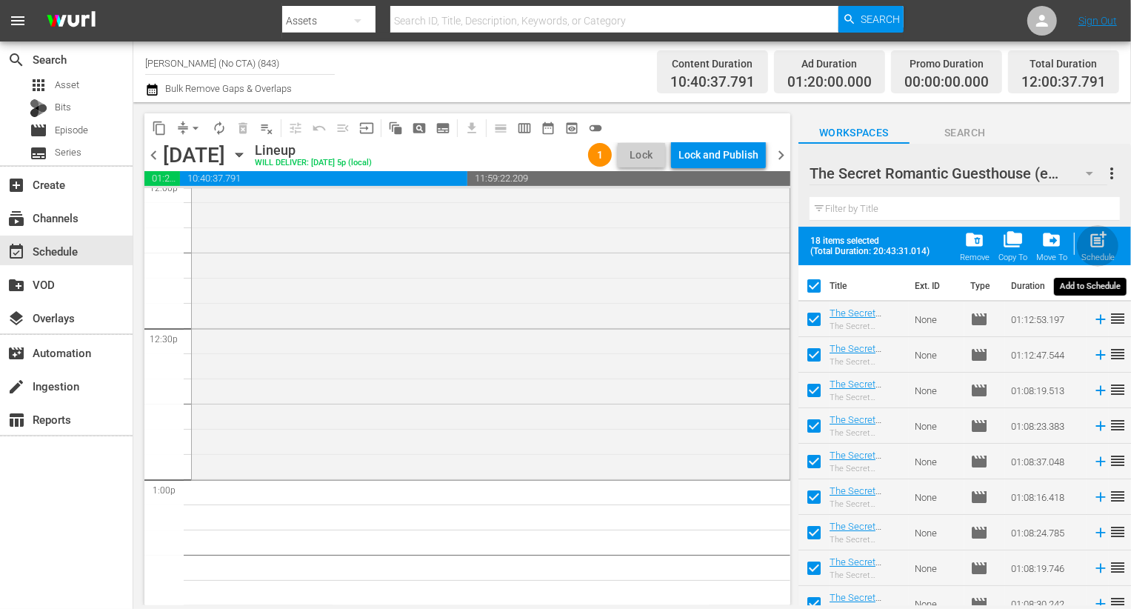
checkbox input "false"
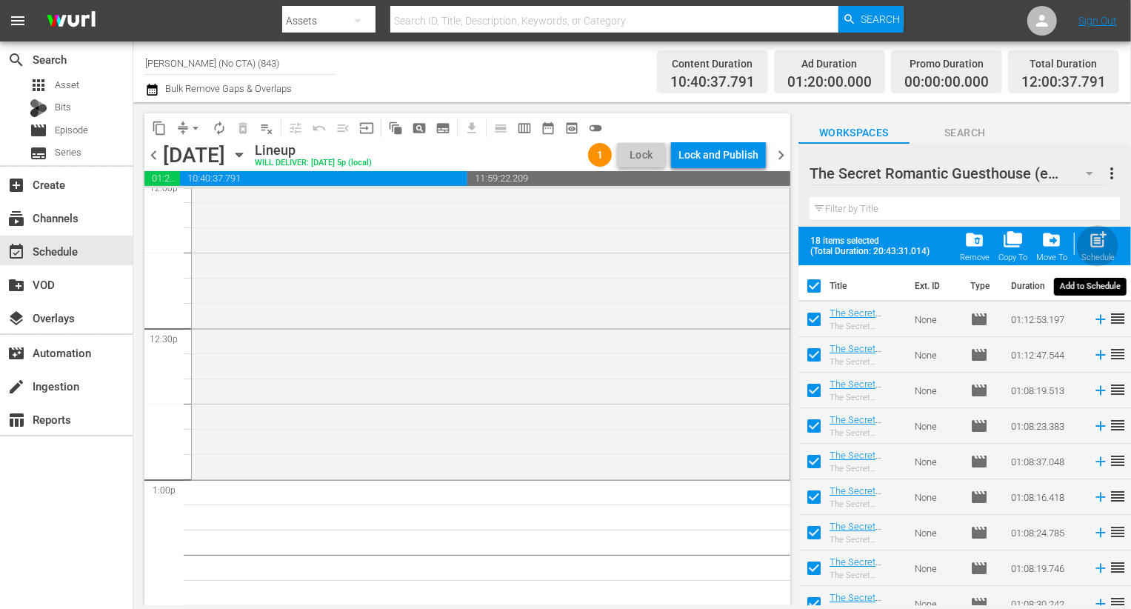
checkbox input "false"
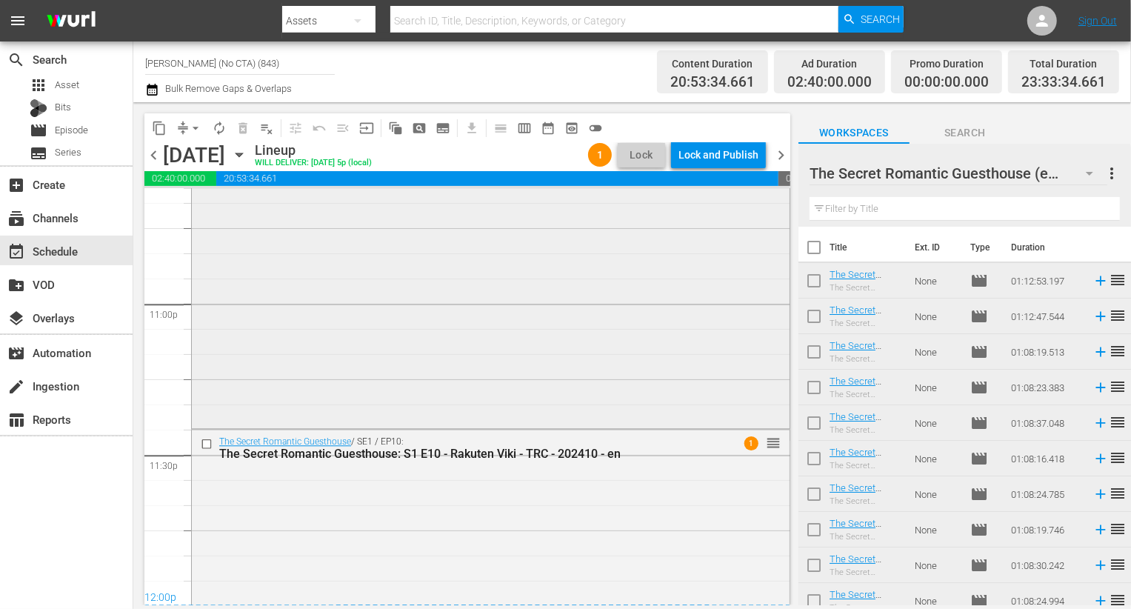
scroll to position [7006, 0]
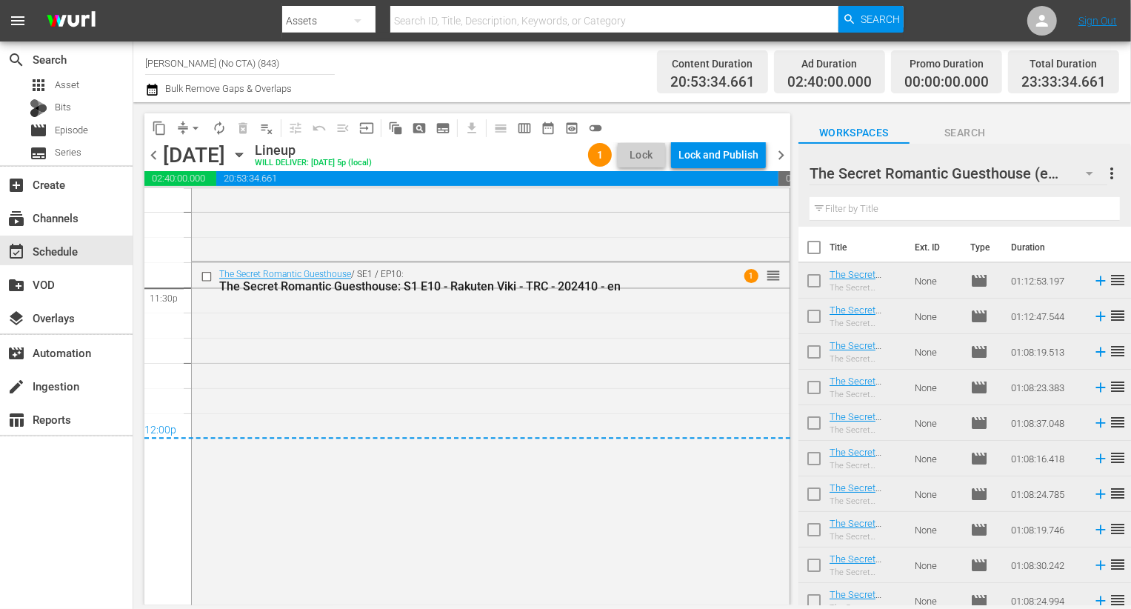
click at [720, 154] on div "Lock and Publish" at bounding box center [719, 155] width 80 height 27
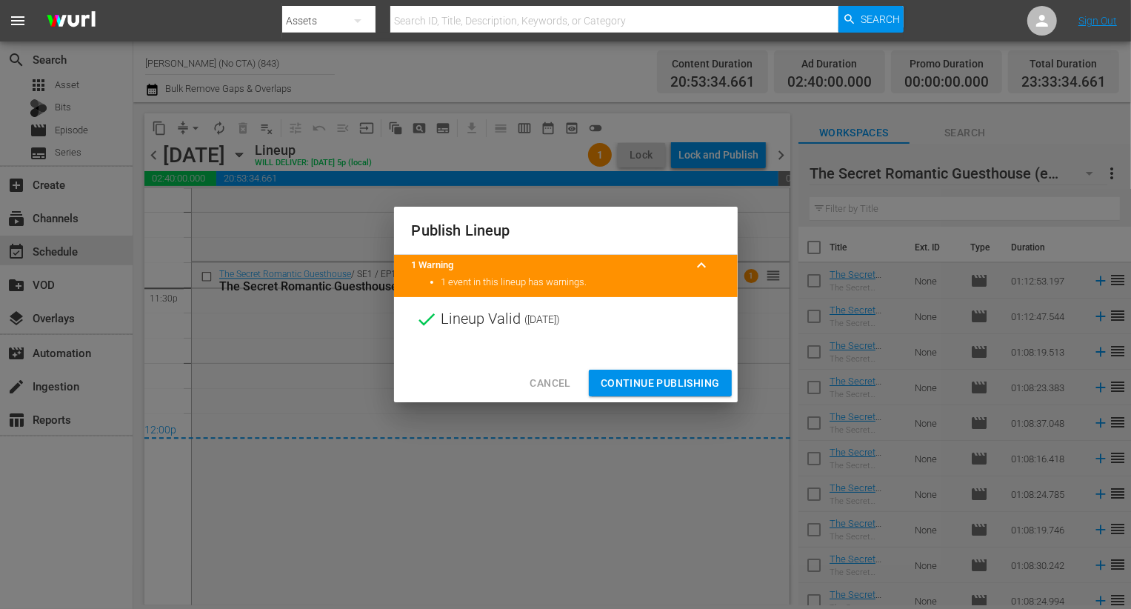
click at [626, 377] on span "Continue Publishing" at bounding box center [660, 383] width 119 height 19
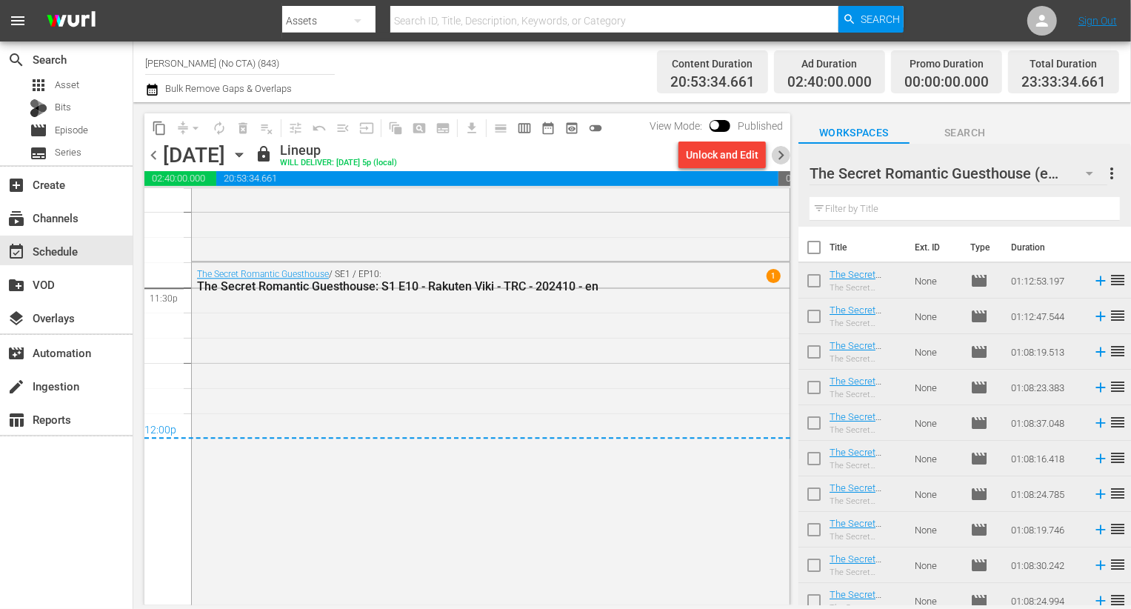
click at [779, 153] on span "chevron_right" at bounding box center [781, 155] width 19 height 19
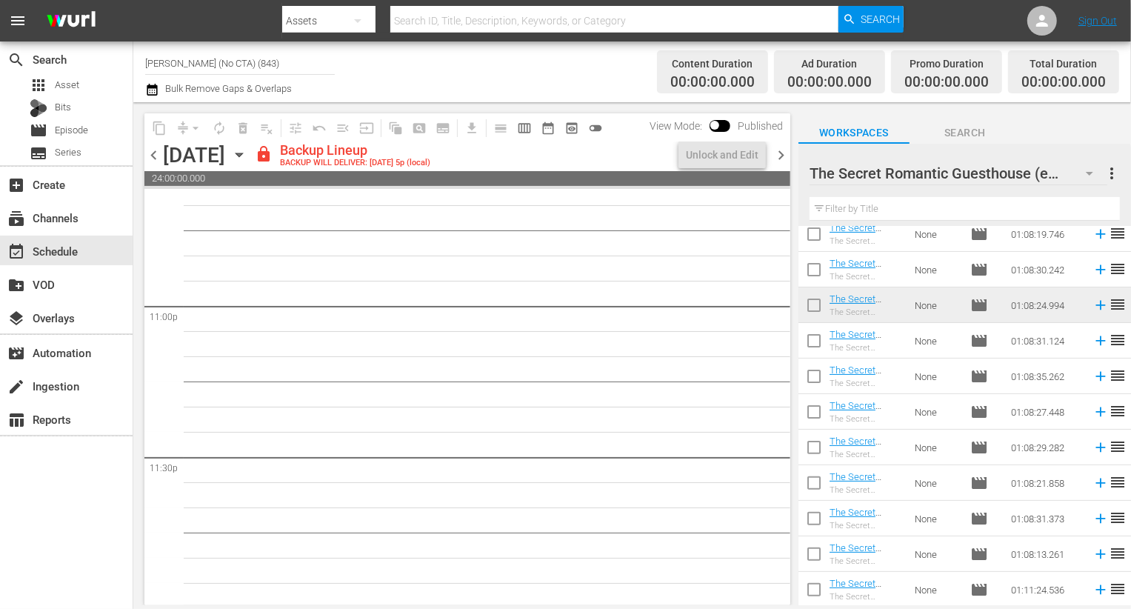
scroll to position [6838, 0]
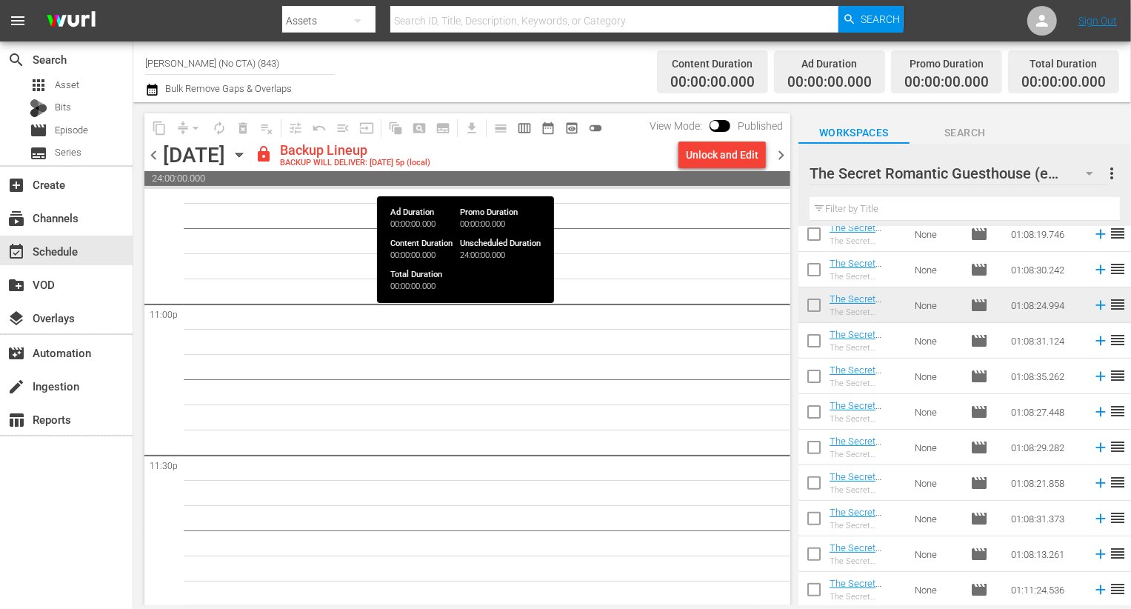
click at [719, 174] on span "24:00:00.000" at bounding box center [467, 178] width 646 height 15
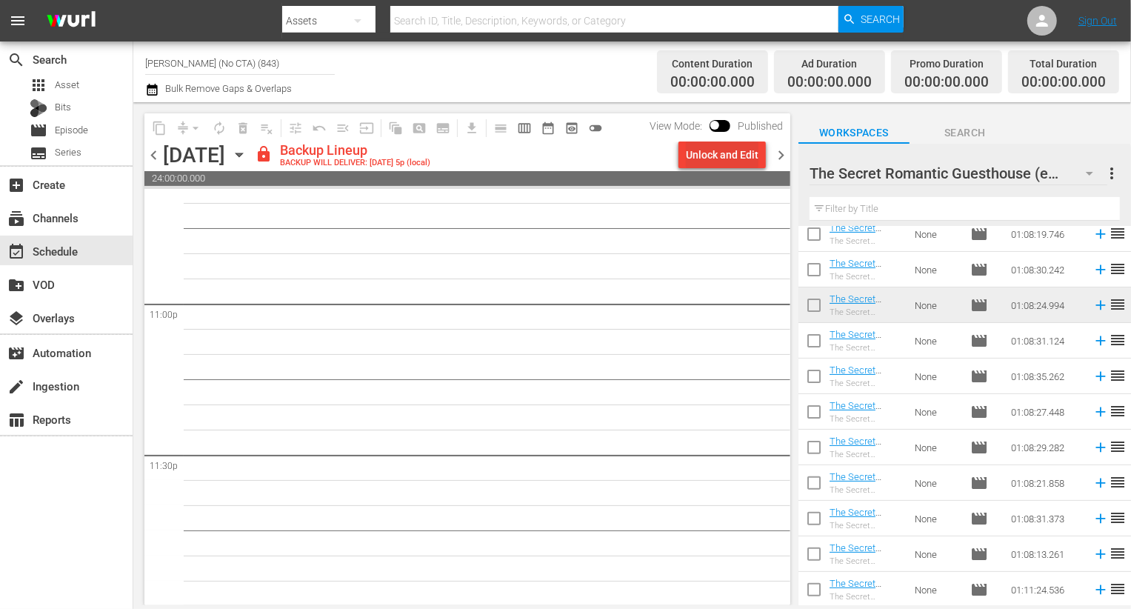
click at [705, 162] on div "Unlock and Edit" at bounding box center [722, 155] width 73 height 27
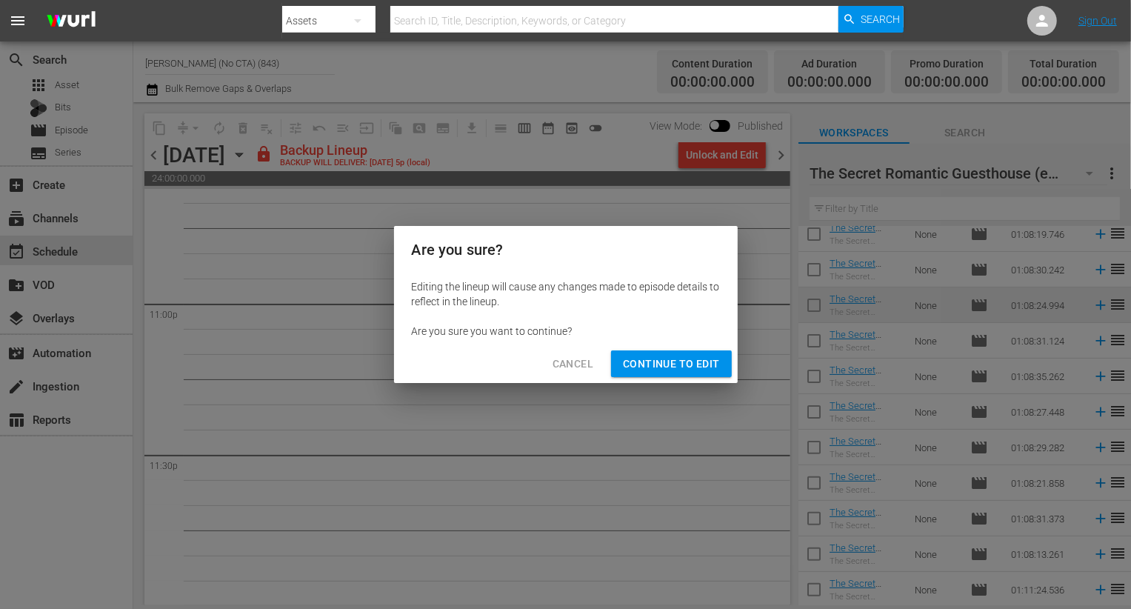
click at [704, 355] on span "Continue to Edit" at bounding box center [671, 364] width 96 height 19
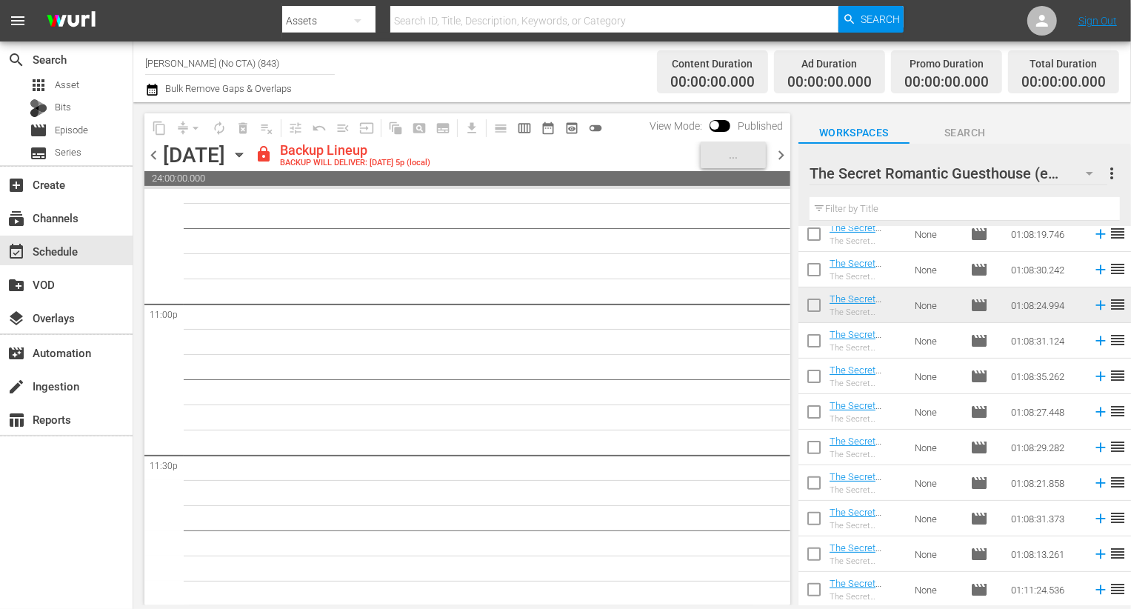
click at [813, 336] on input "checkbox" at bounding box center [814, 343] width 31 height 31
checkbox input "true"
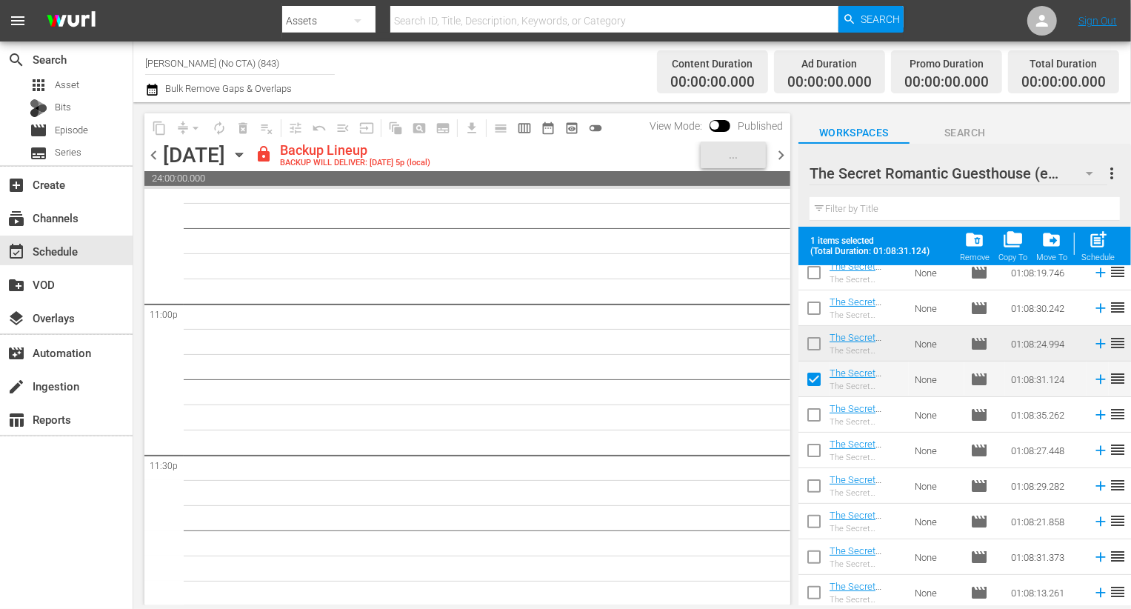
click at [811, 421] on input "checkbox" at bounding box center [814, 417] width 31 height 31
checkbox input "true"
click at [811, 458] on input "checkbox" at bounding box center [814, 453] width 31 height 31
checkbox input "true"
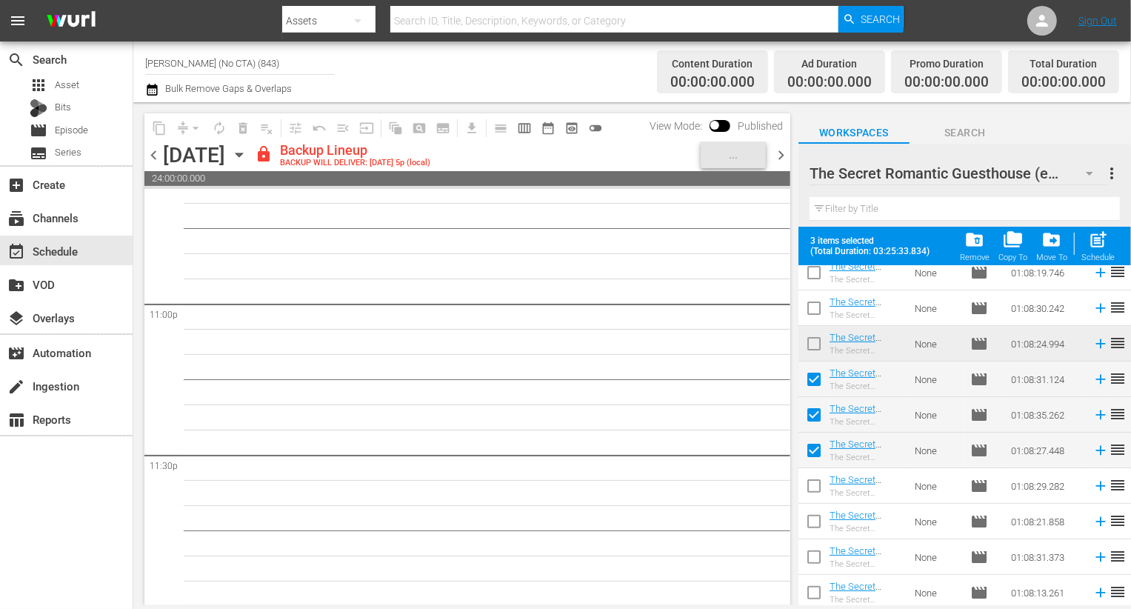
scroll to position [333, 0]
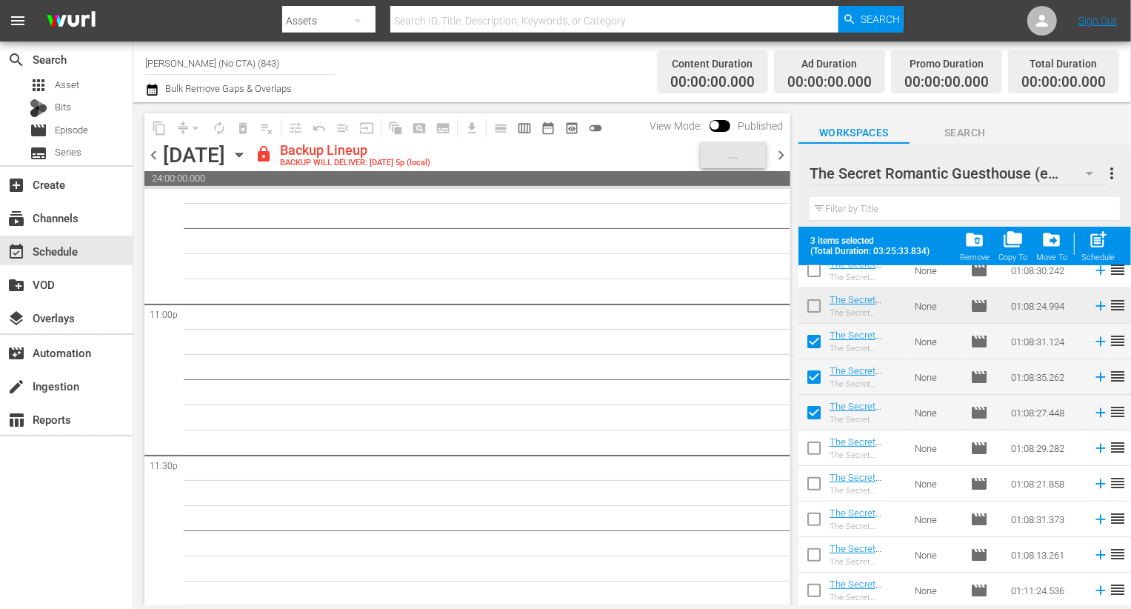
click at [818, 464] on input "checkbox" at bounding box center [814, 451] width 31 height 31
checkbox input "true"
click at [818, 499] on input "checkbox" at bounding box center [814, 486] width 31 height 31
checkbox input "true"
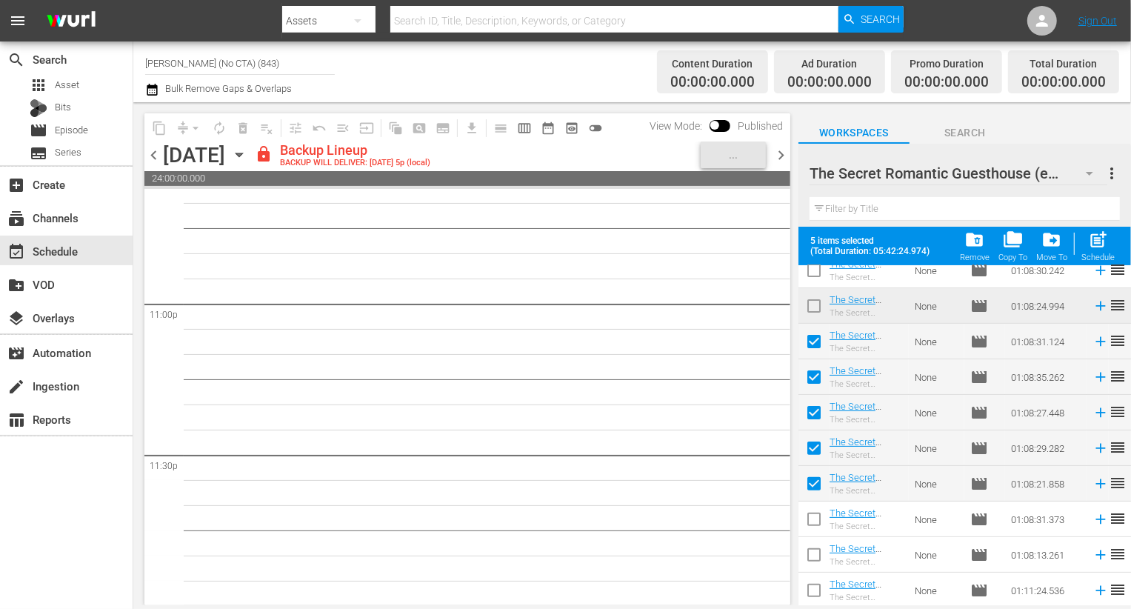
click at [818, 526] on input "checkbox" at bounding box center [814, 522] width 31 height 31
checkbox input "true"
click at [818, 546] on input "checkbox" at bounding box center [814, 557] width 31 height 31
checkbox input "true"
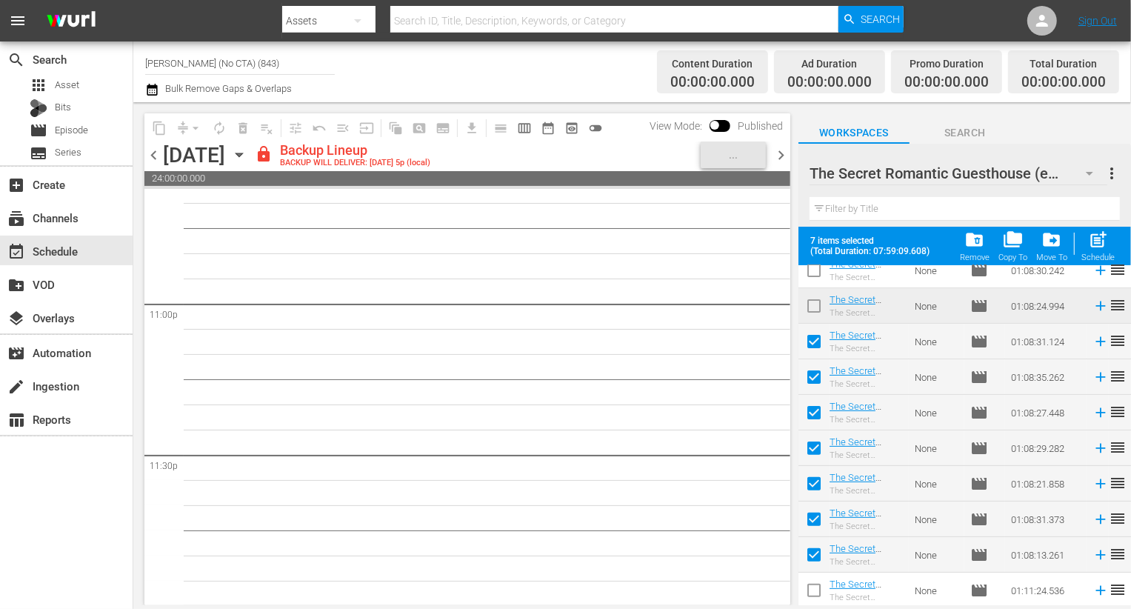
click at [818, 584] on input "checkbox" at bounding box center [814, 593] width 31 height 31
checkbox input "true"
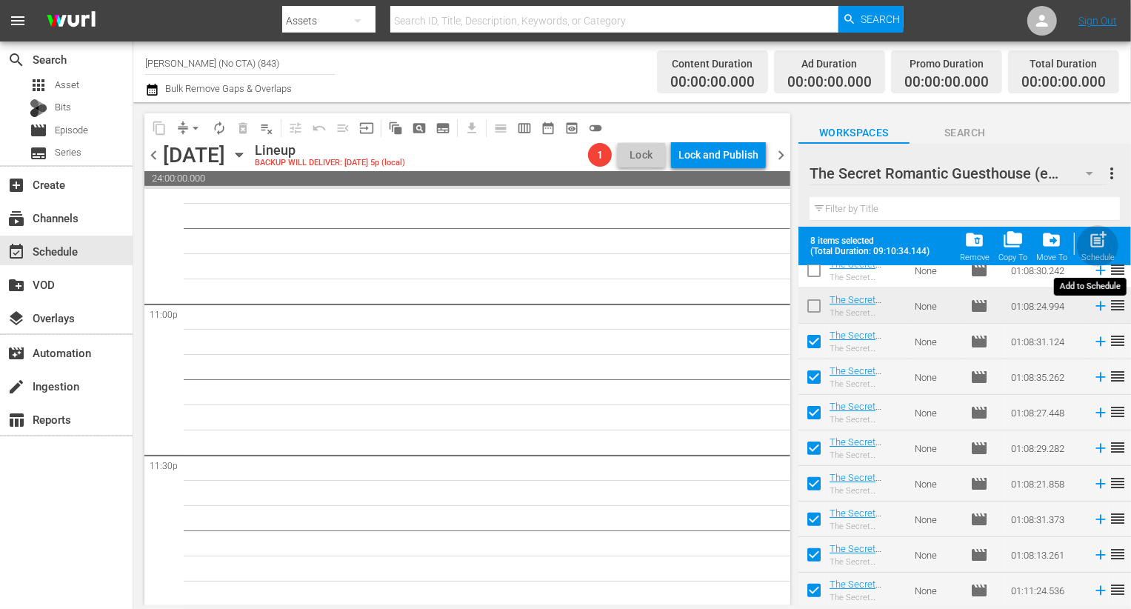
click at [1085, 245] on div "post_add Schedule" at bounding box center [1098, 246] width 33 height 33
checkbox input "false"
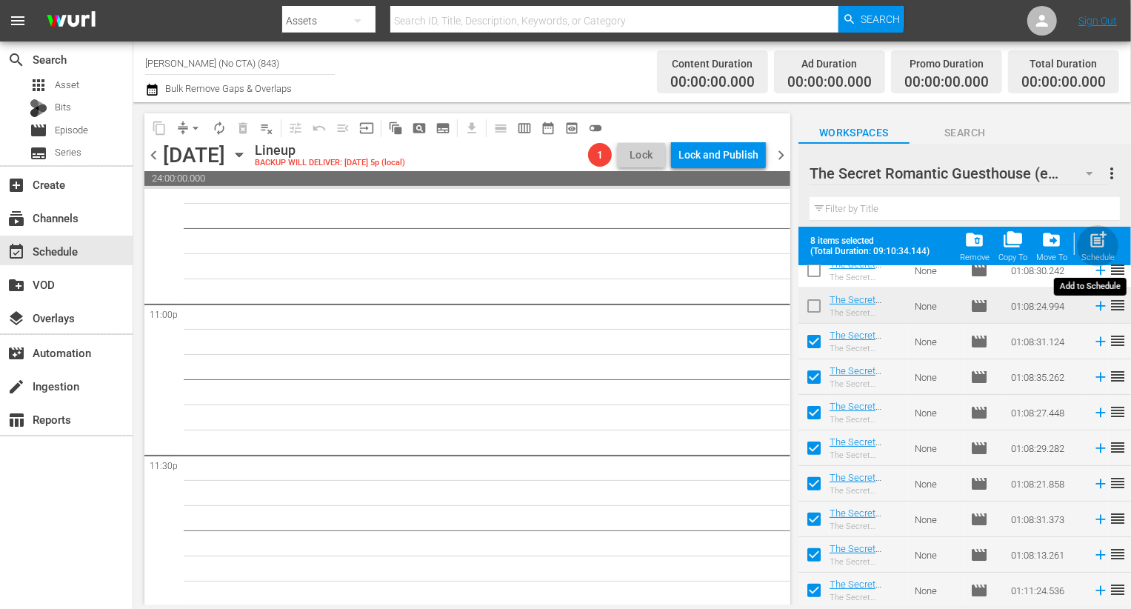
checkbox input "false"
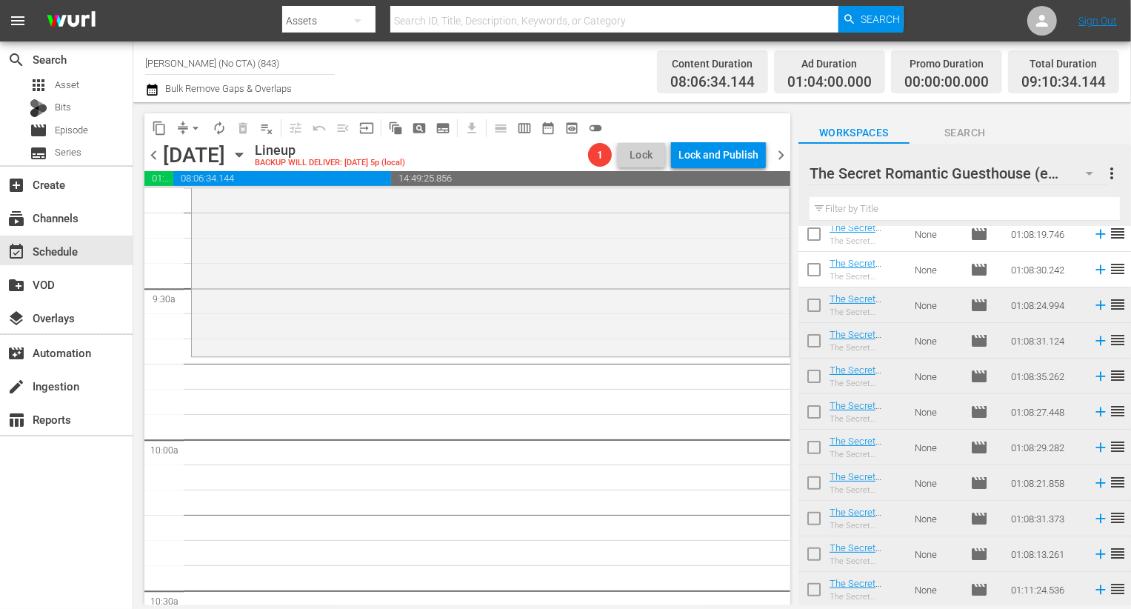
scroll to position [2793, 0]
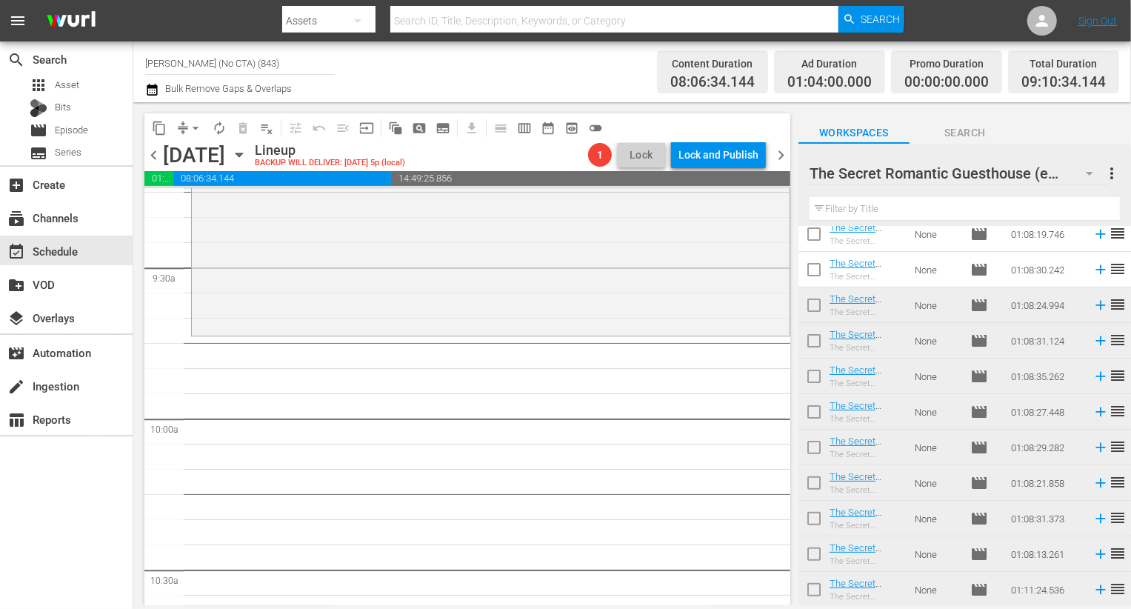
click at [1063, 186] on div "The Secret Romantic Guesthouse (en) 18" at bounding box center [959, 173] width 298 height 41
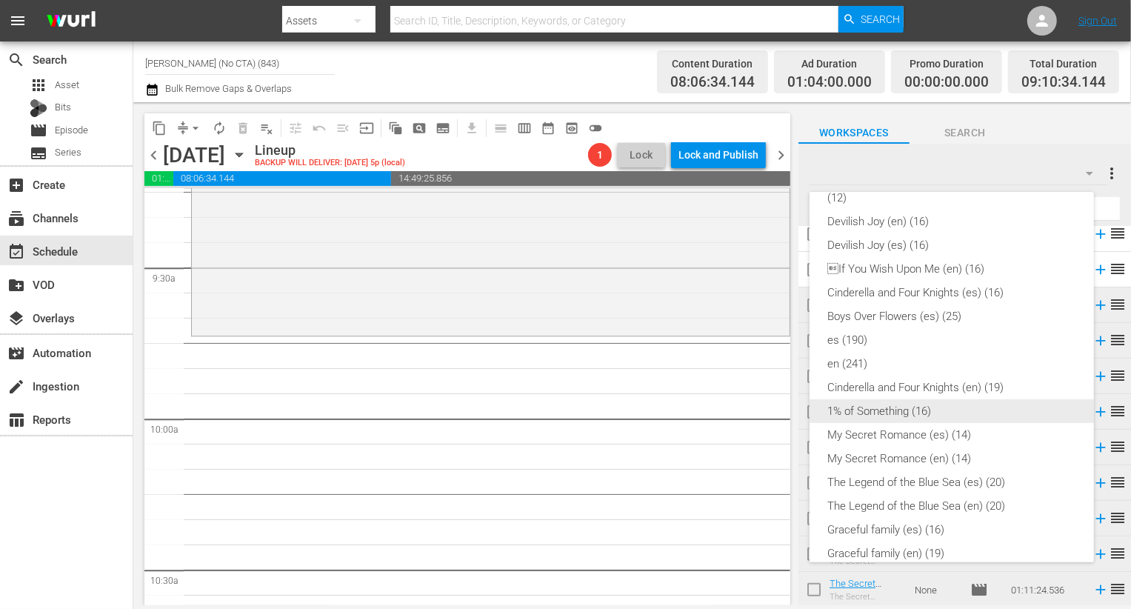
click at [947, 411] on div "1% of Something (16)" at bounding box center [952, 411] width 249 height 24
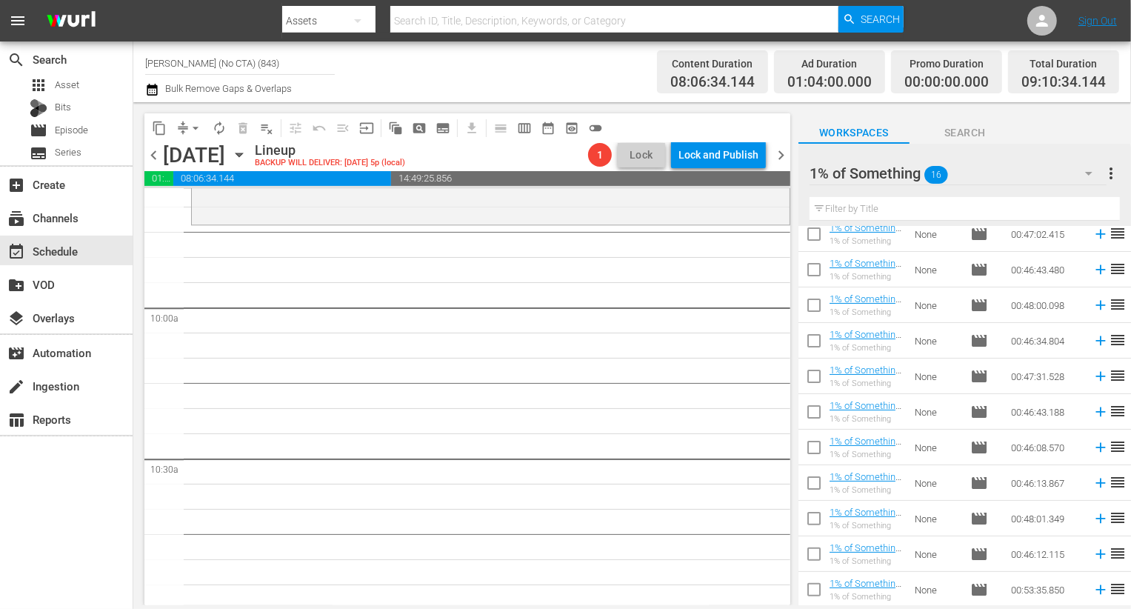
scroll to position [0, 0]
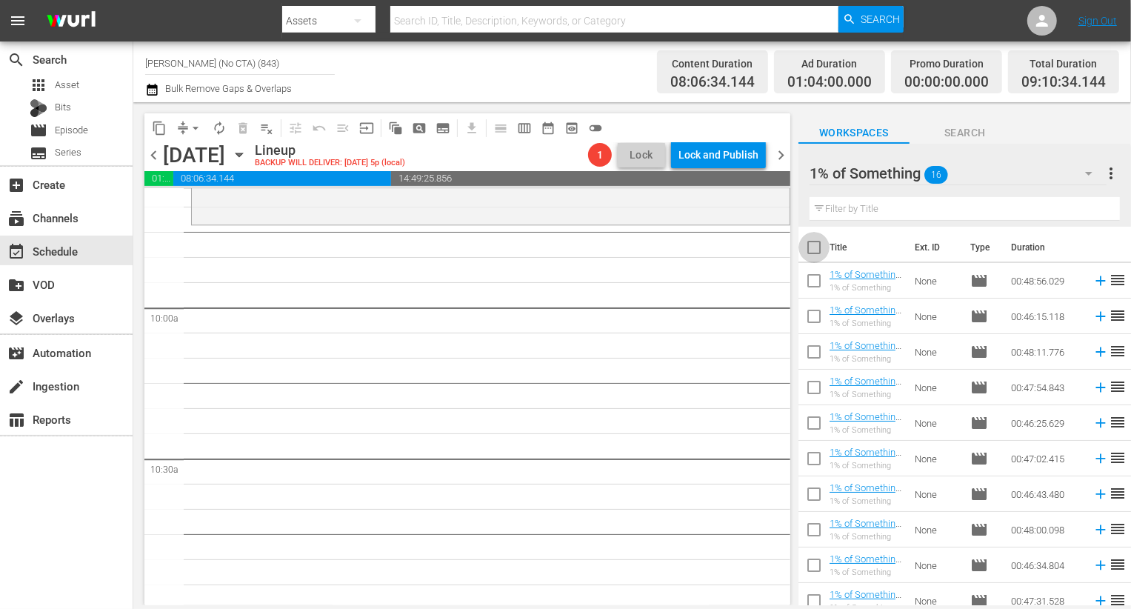
click at [817, 243] on input "checkbox" at bounding box center [814, 250] width 31 height 31
checkbox input "true"
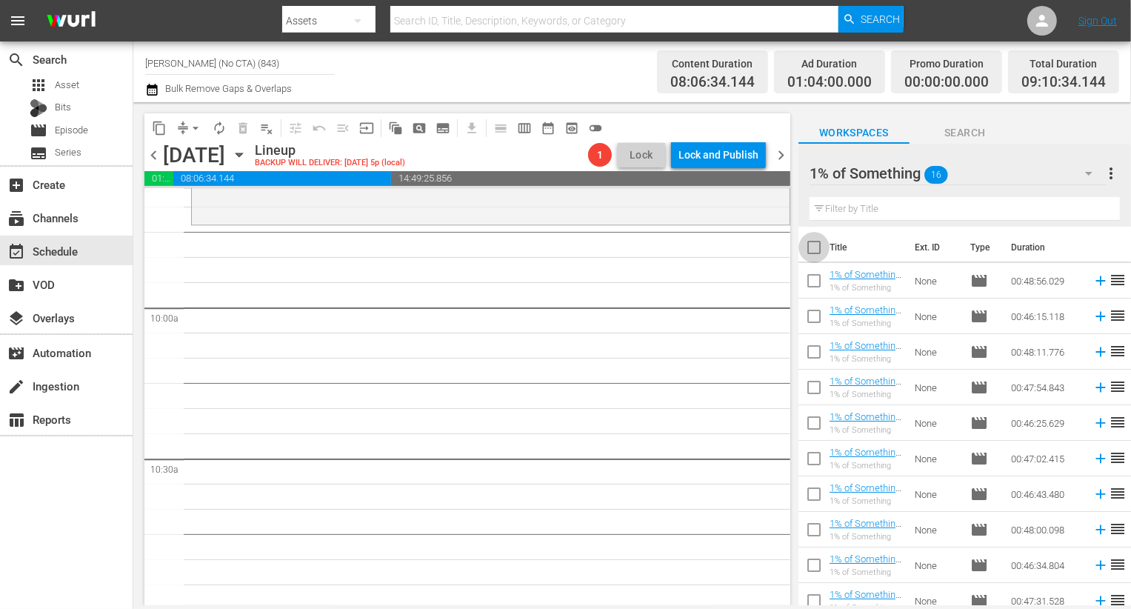
checkbox input "true"
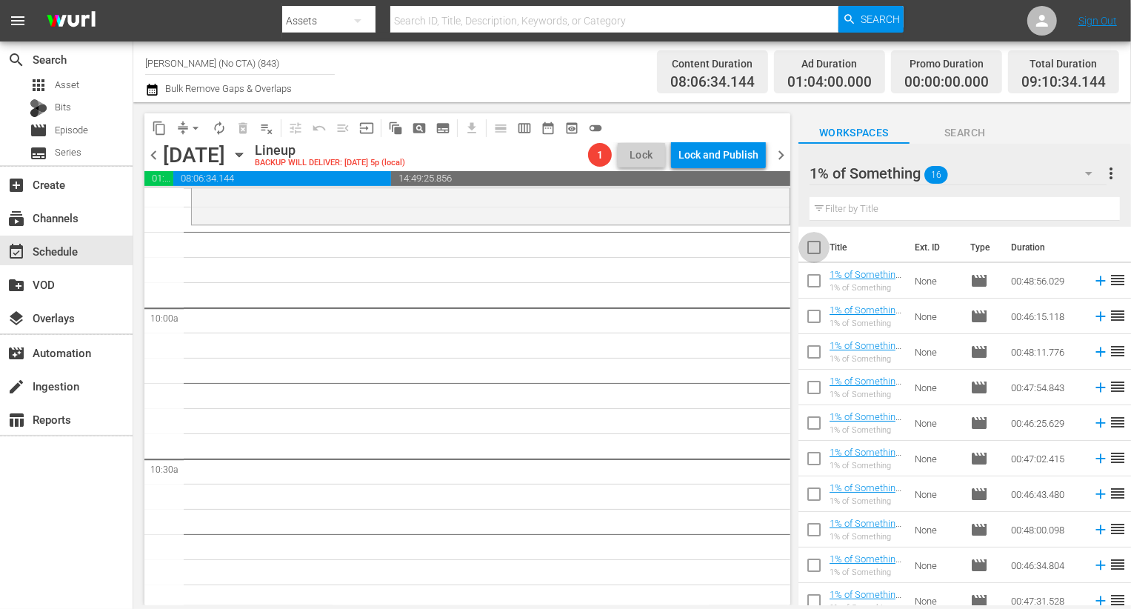
checkbox input "true"
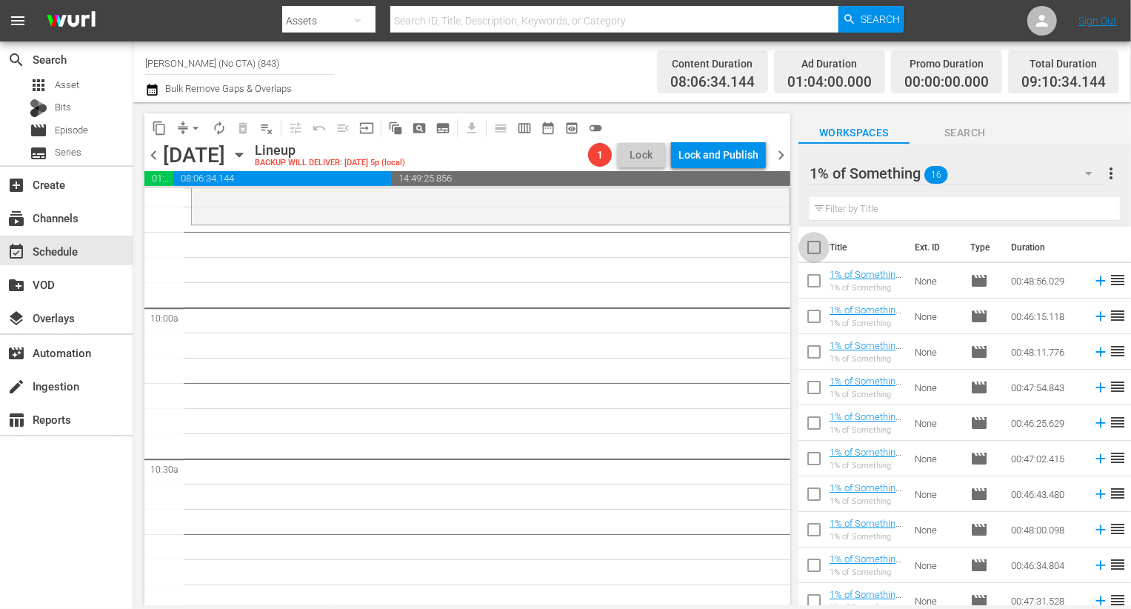
checkbox input "true"
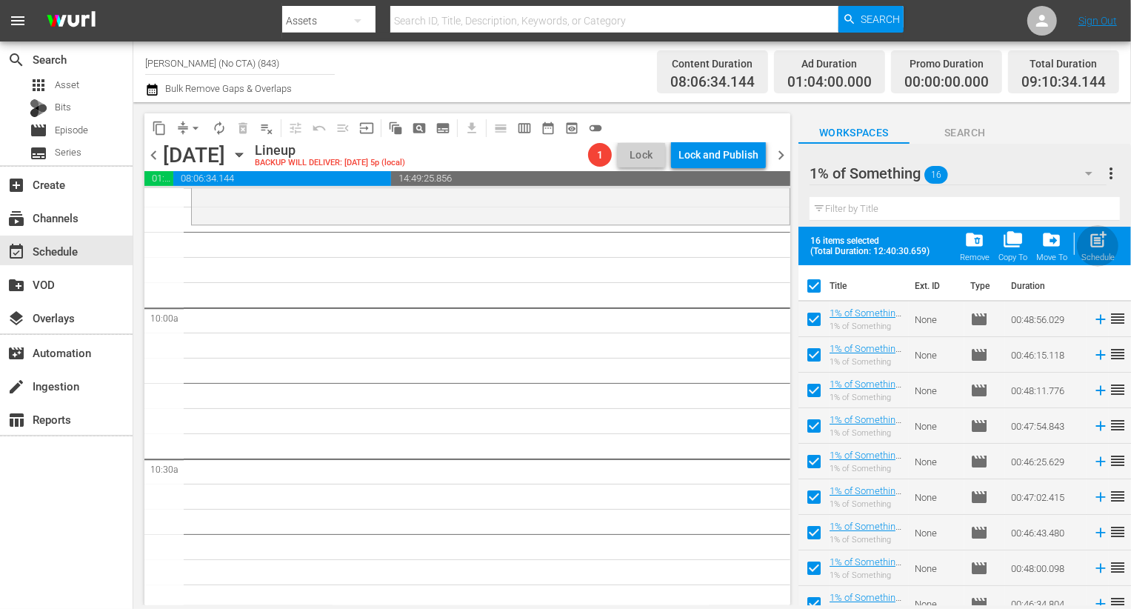
click at [1094, 242] on span "post_add" at bounding box center [1098, 240] width 20 height 20
checkbox input "false"
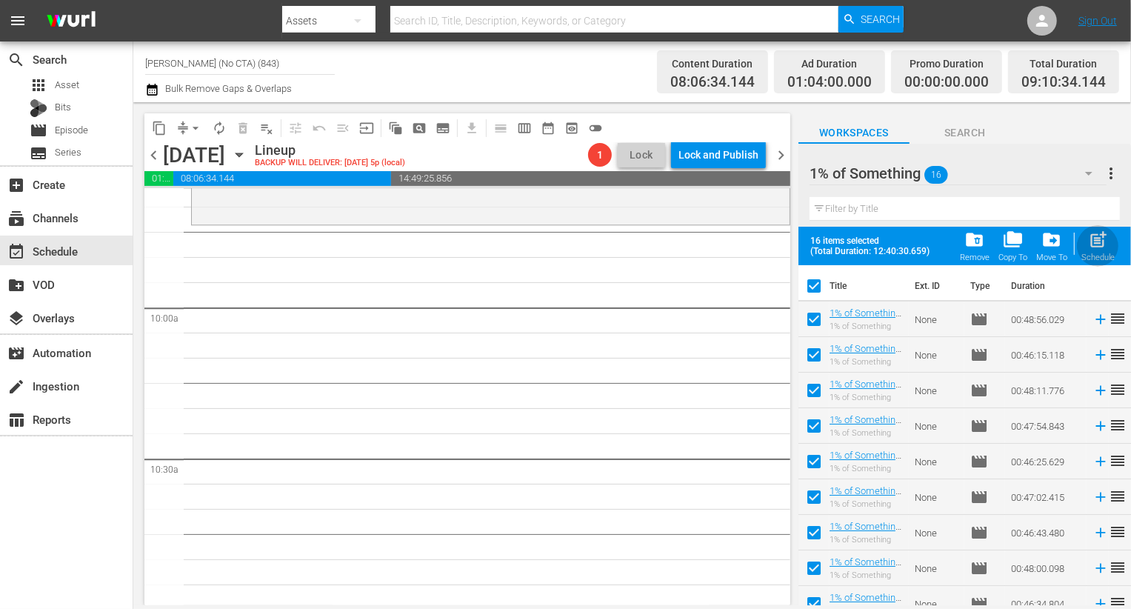
checkbox input "false"
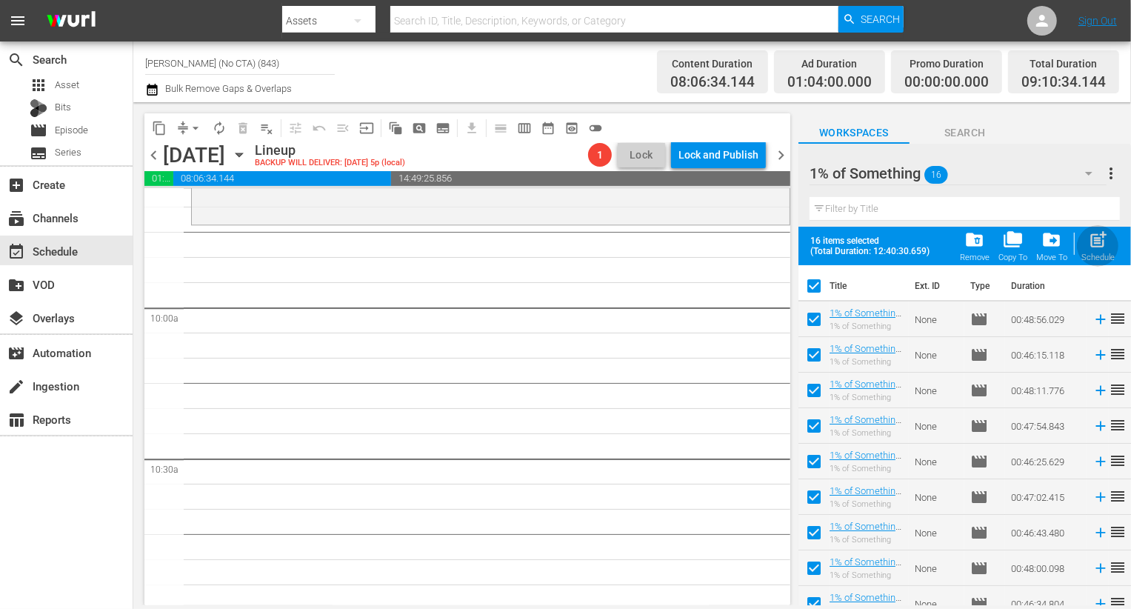
checkbox input "false"
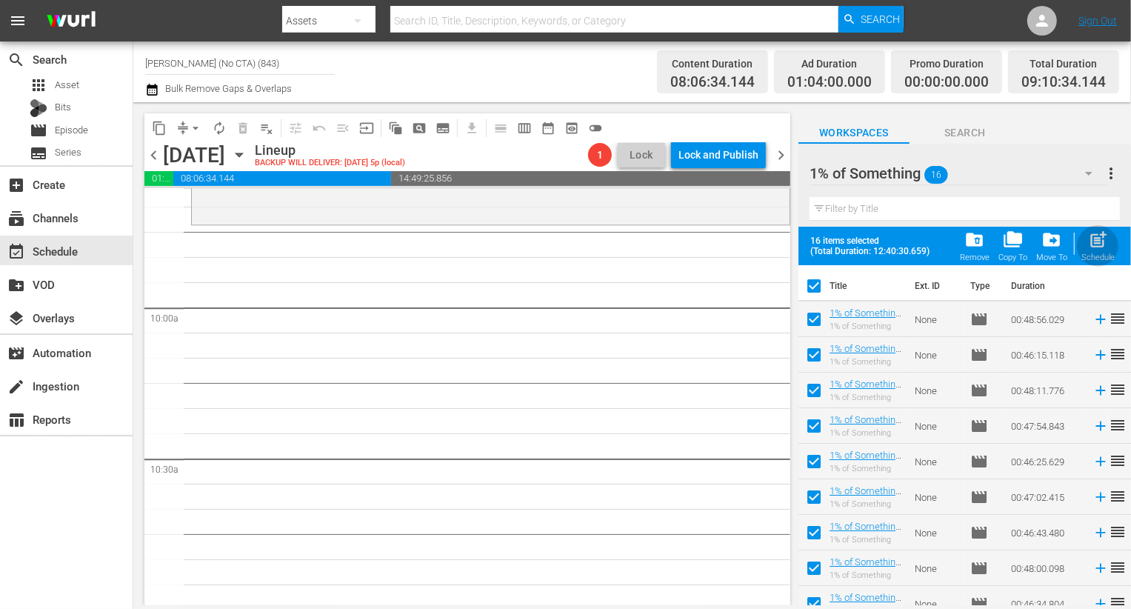
checkbox input "false"
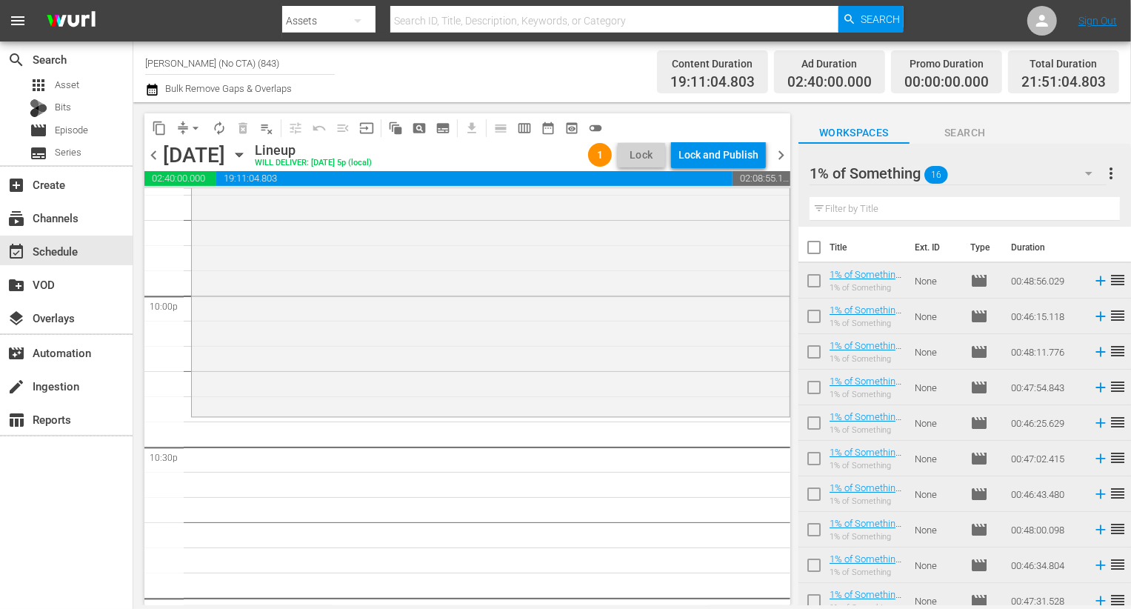
scroll to position [6560, 0]
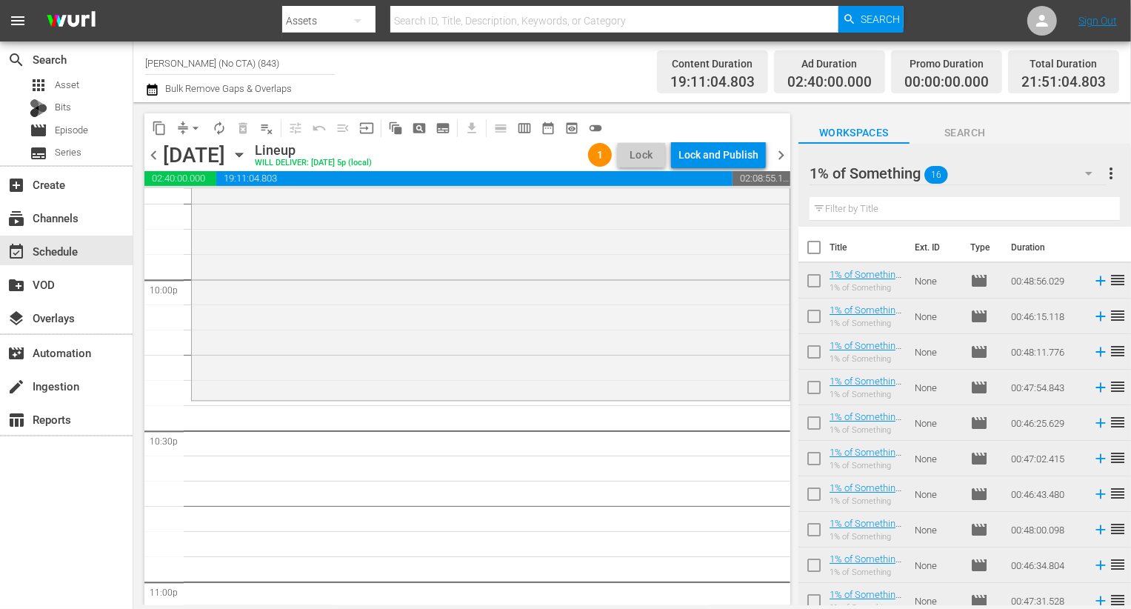
click at [1031, 143] on div "Workspaces Search" at bounding box center [965, 129] width 333 height 30
click at [1028, 159] on div "1% of Something 16" at bounding box center [958, 173] width 297 height 41
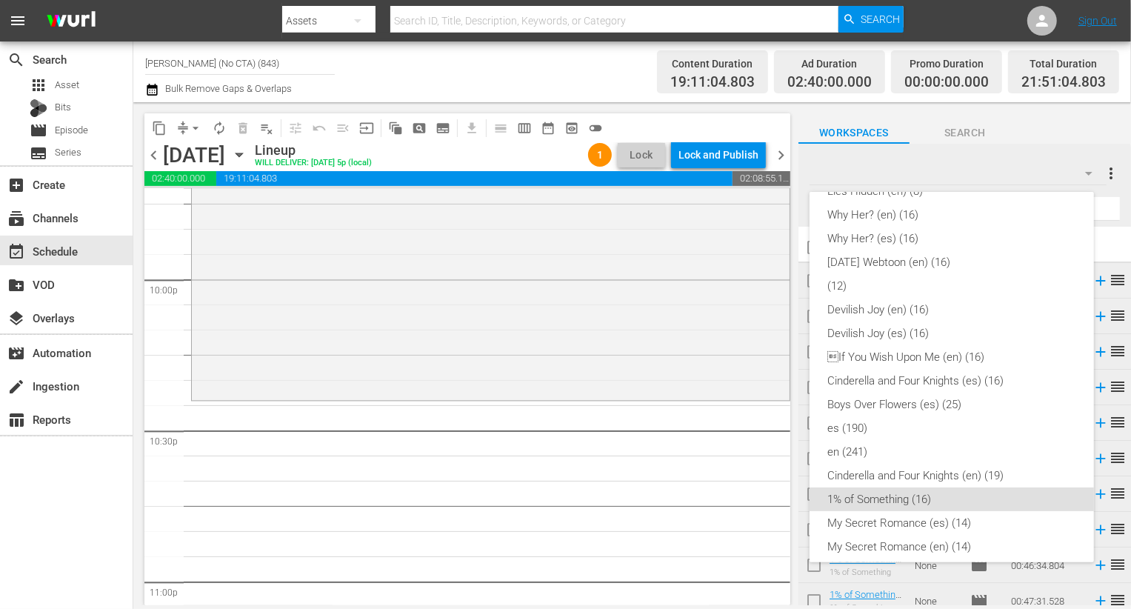
scroll to position [0, 0]
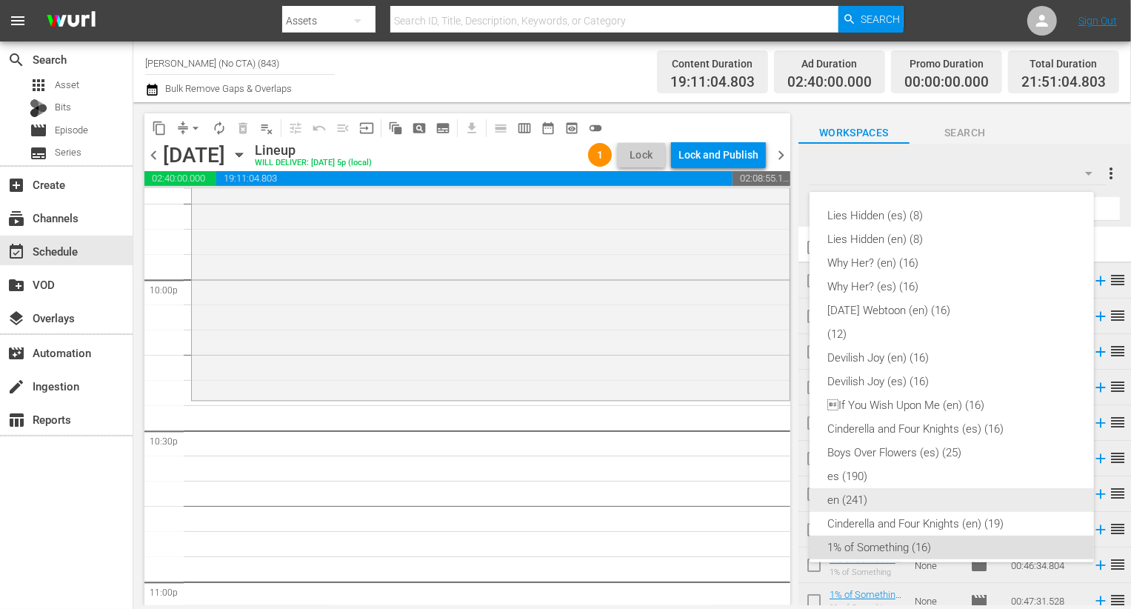
click at [881, 505] on div "en (241)" at bounding box center [952, 500] width 249 height 24
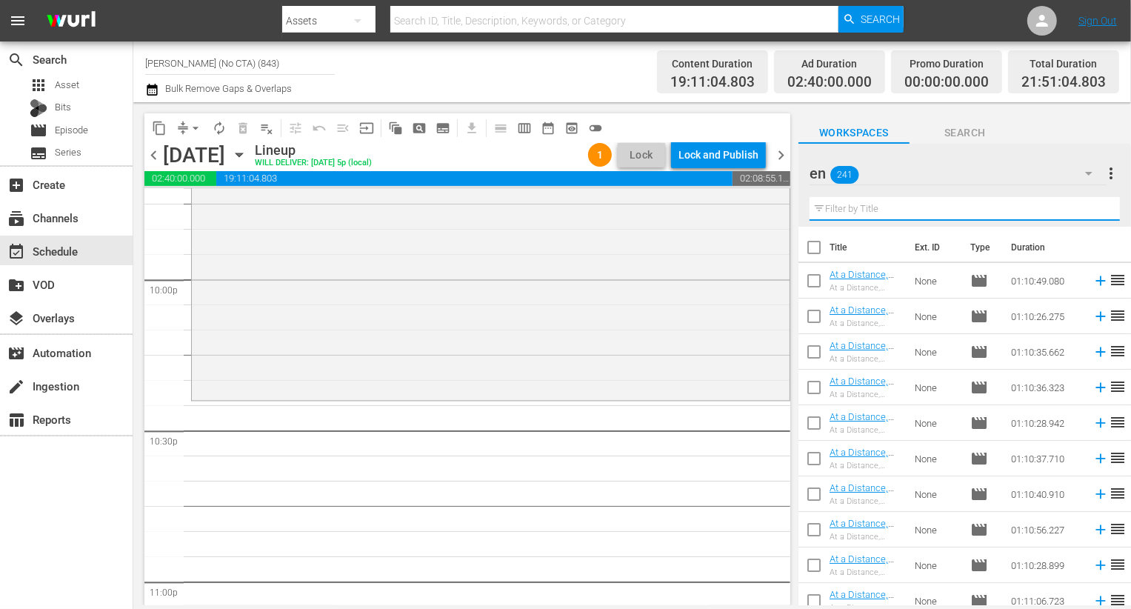
click at [920, 205] on input "text" at bounding box center [965, 209] width 310 height 24
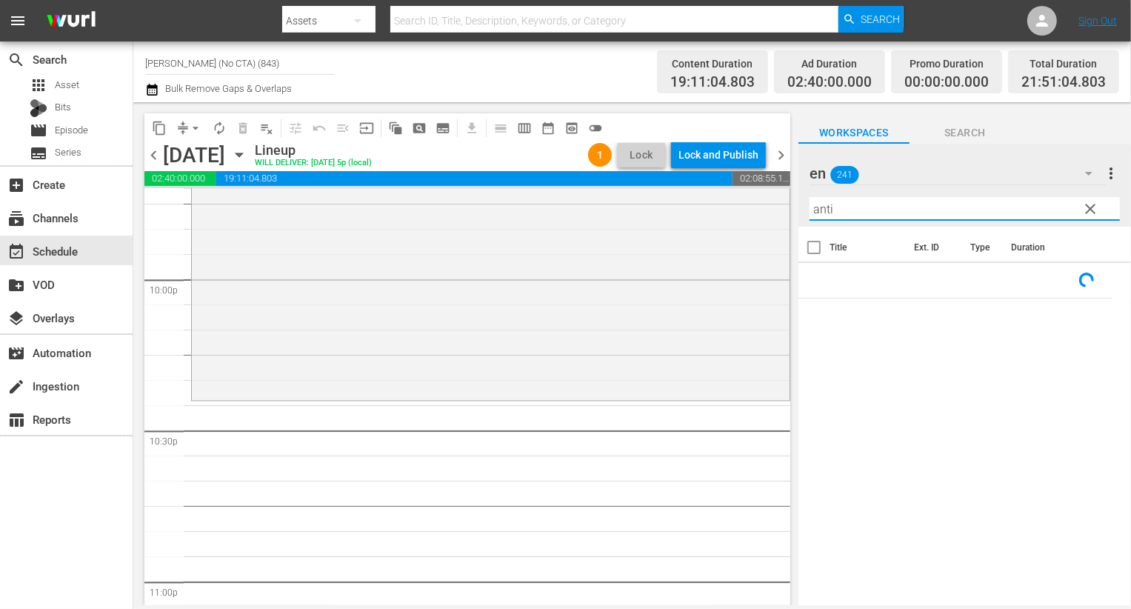
type input "anti"
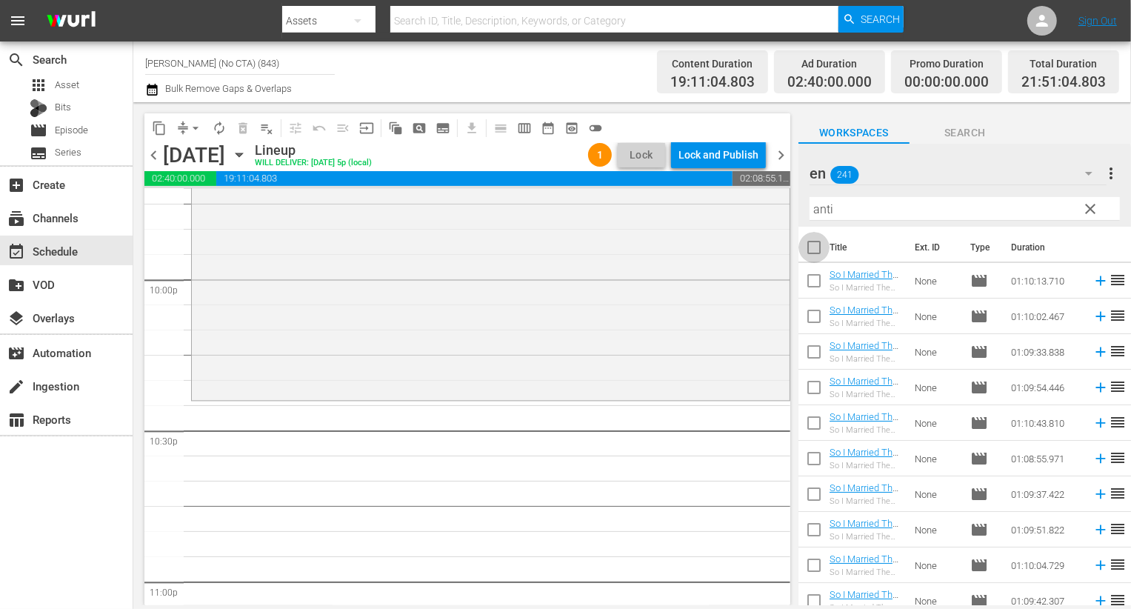
click at [808, 238] on input "checkbox" at bounding box center [814, 250] width 31 height 31
checkbox input "true"
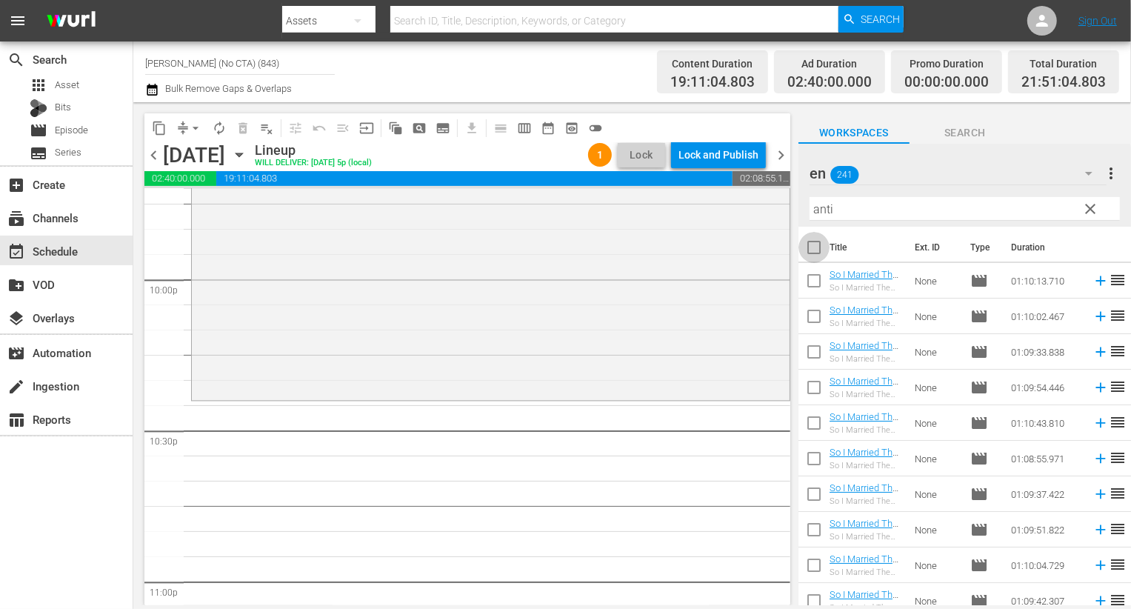
checkbox input "true"
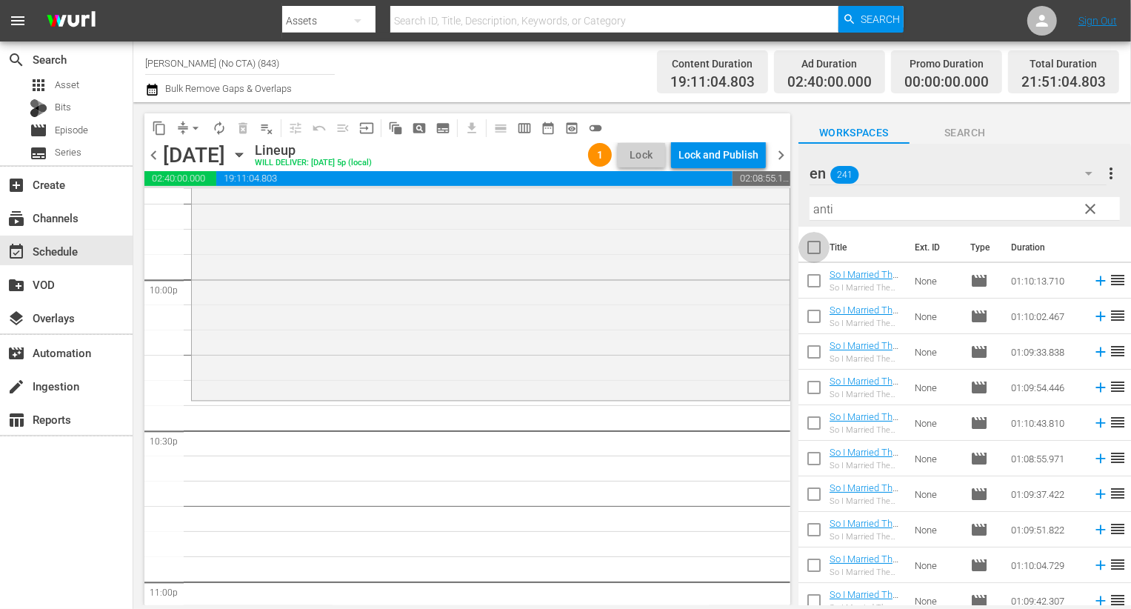
checkbox input "true"
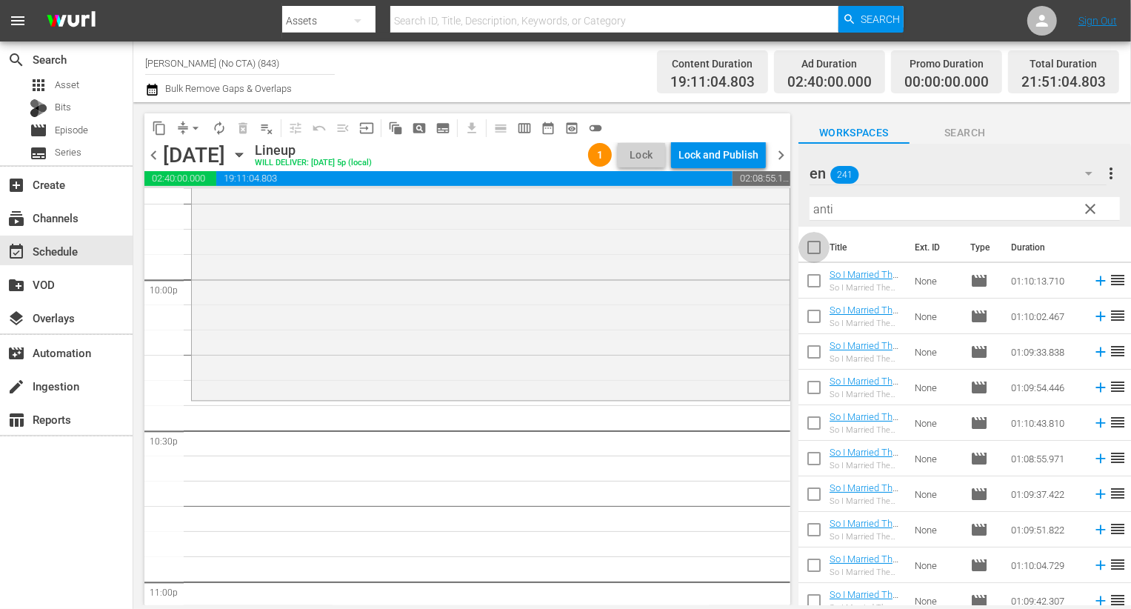
checkbox input "true"
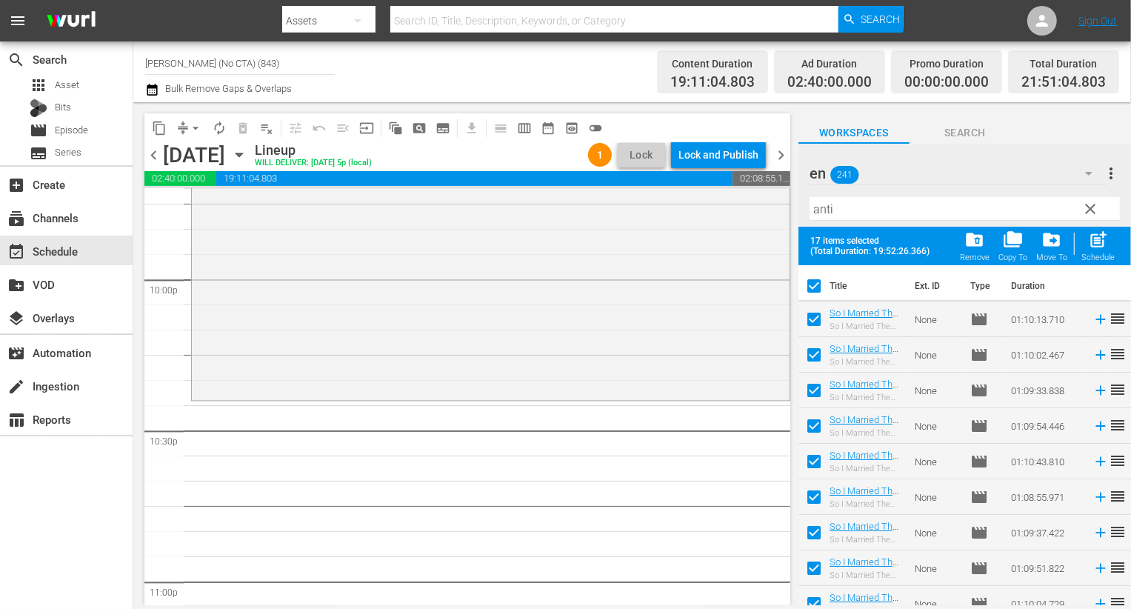
scroll to position [333, 0]
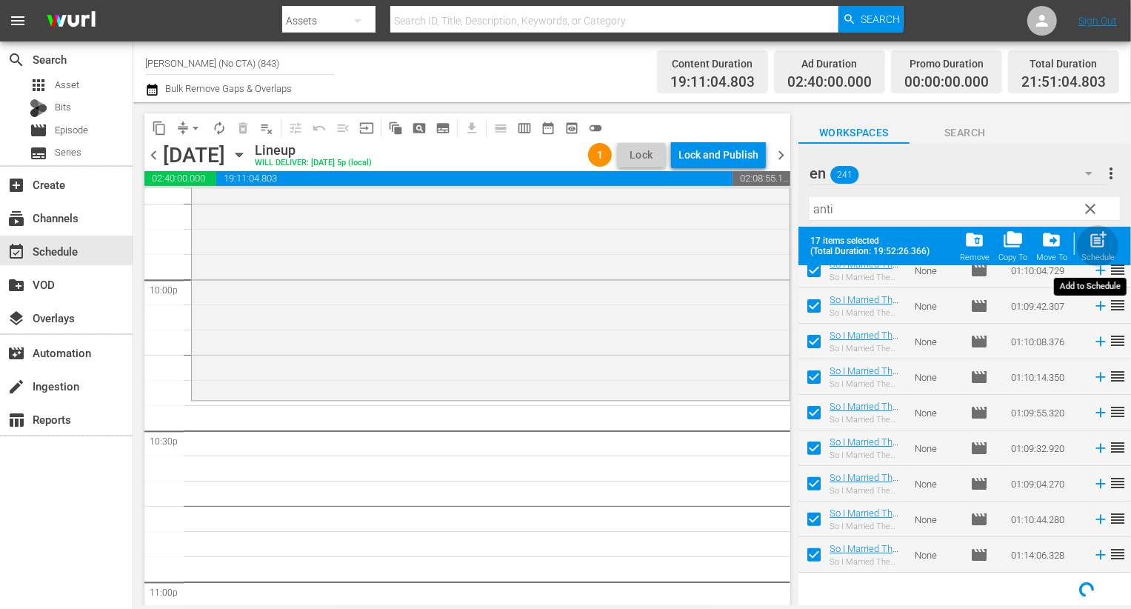
click at [1093, 239] on span "post_add" at bounding box center [1098, 240] width 20 height 20
checkbox input "false"
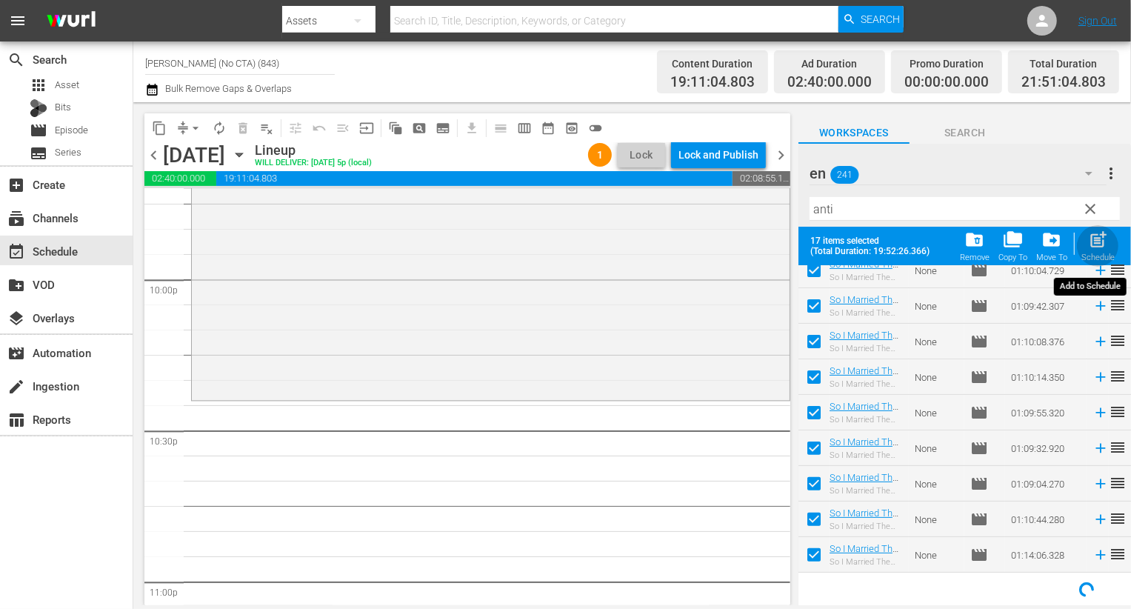
checkbox input "false"
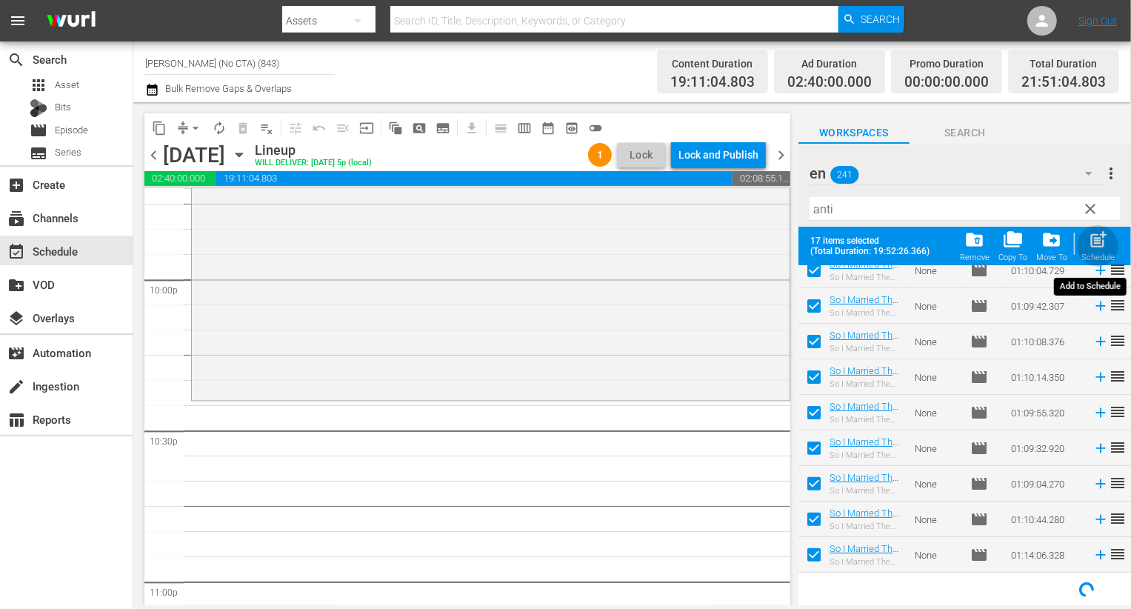
checkbox input "false"
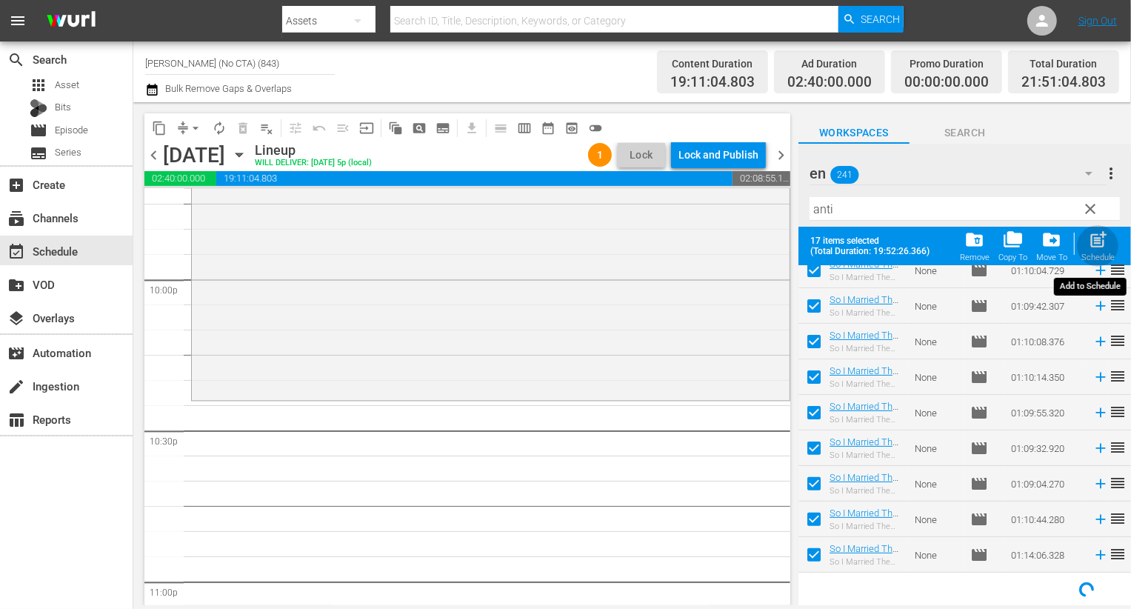
checkbox input "false"
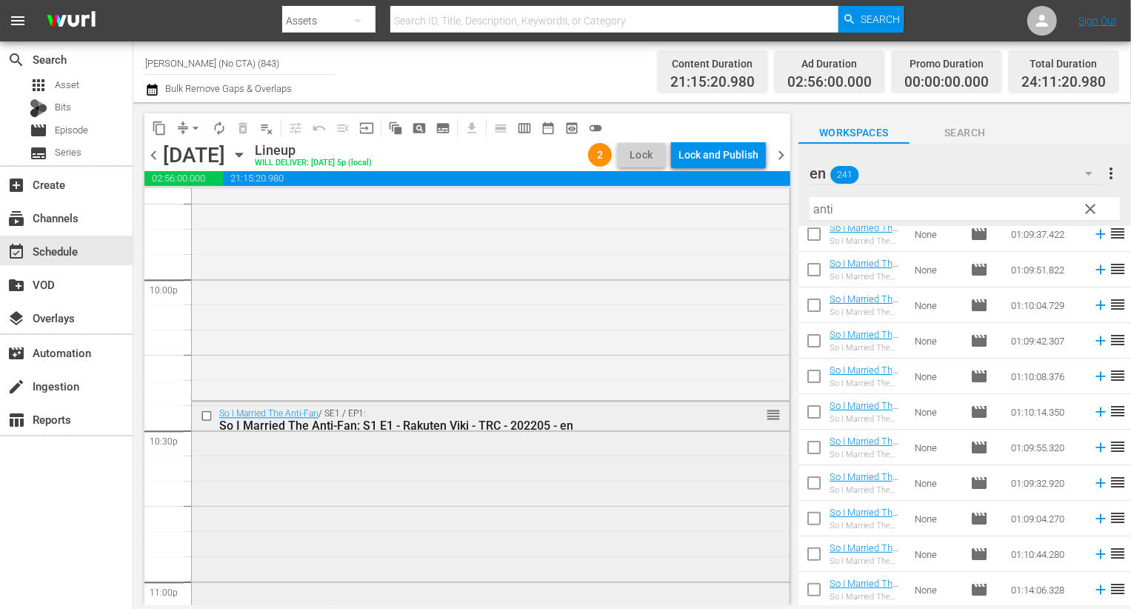
scroll to position [7063, 0]
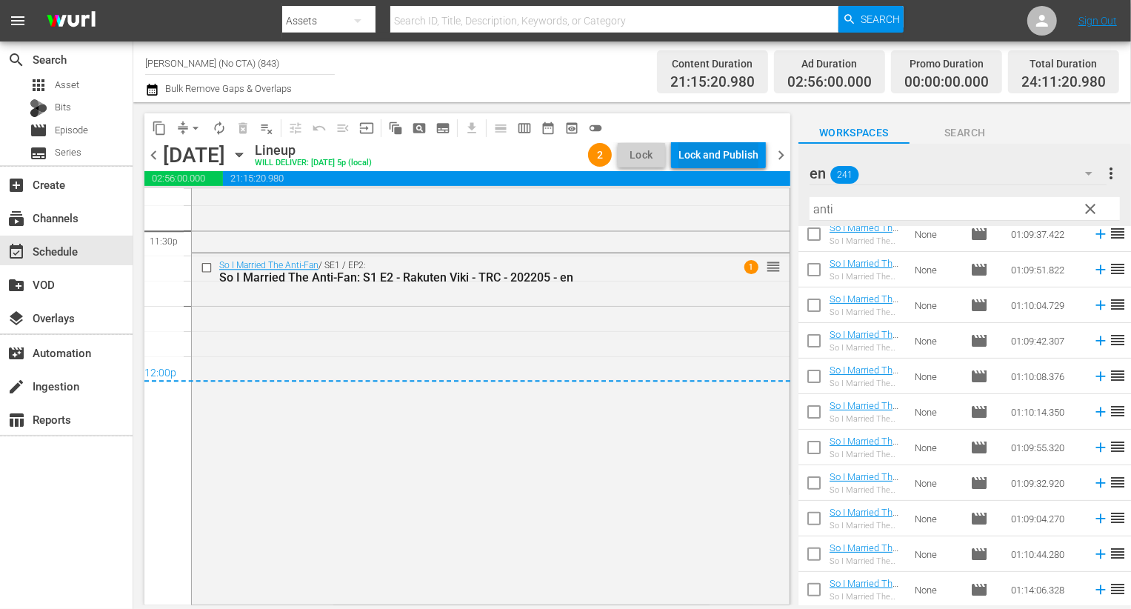
click at [694, 150] on div "Lock and Publish" at bounding box center [719, 155] width 80 height 27
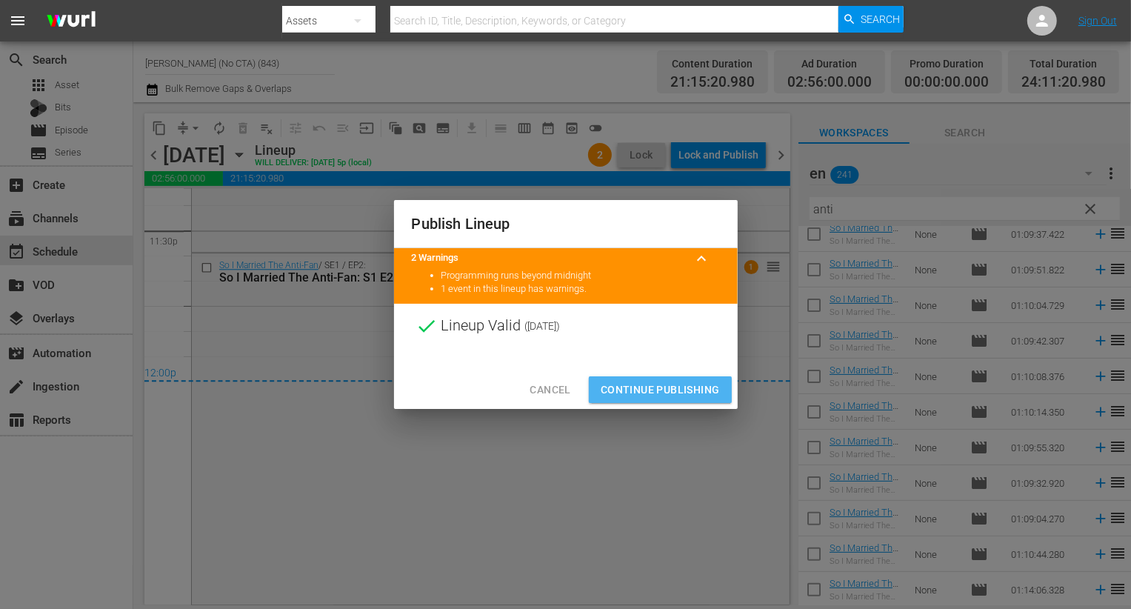
click at [668, 383] on span "Continue Publishing" at bounding box center [660, 390] width 119 height 19
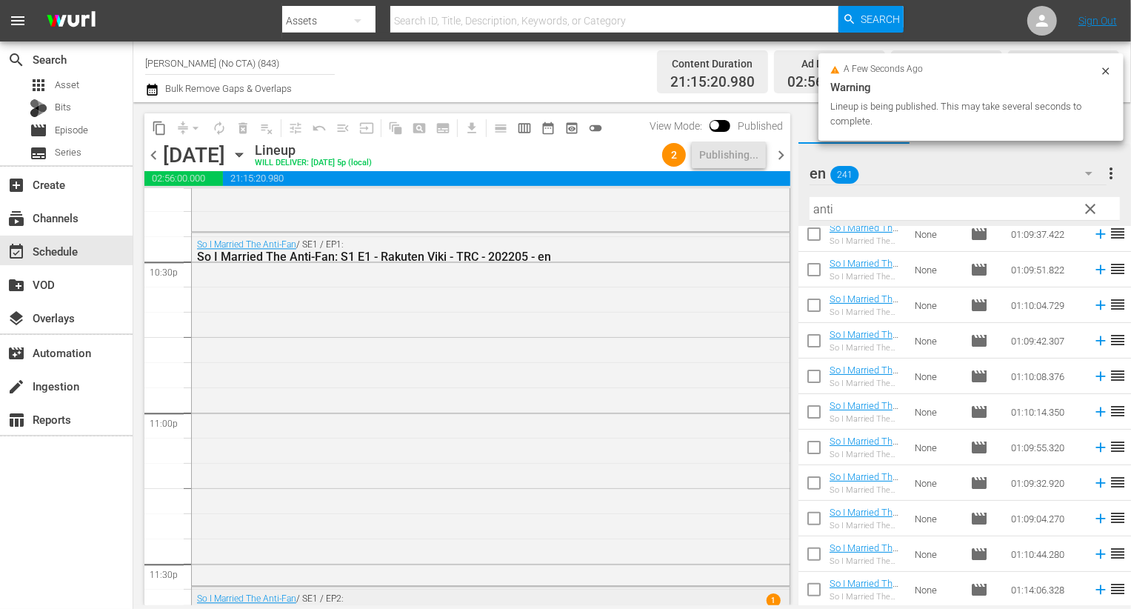
scroll to position [6725, 0]
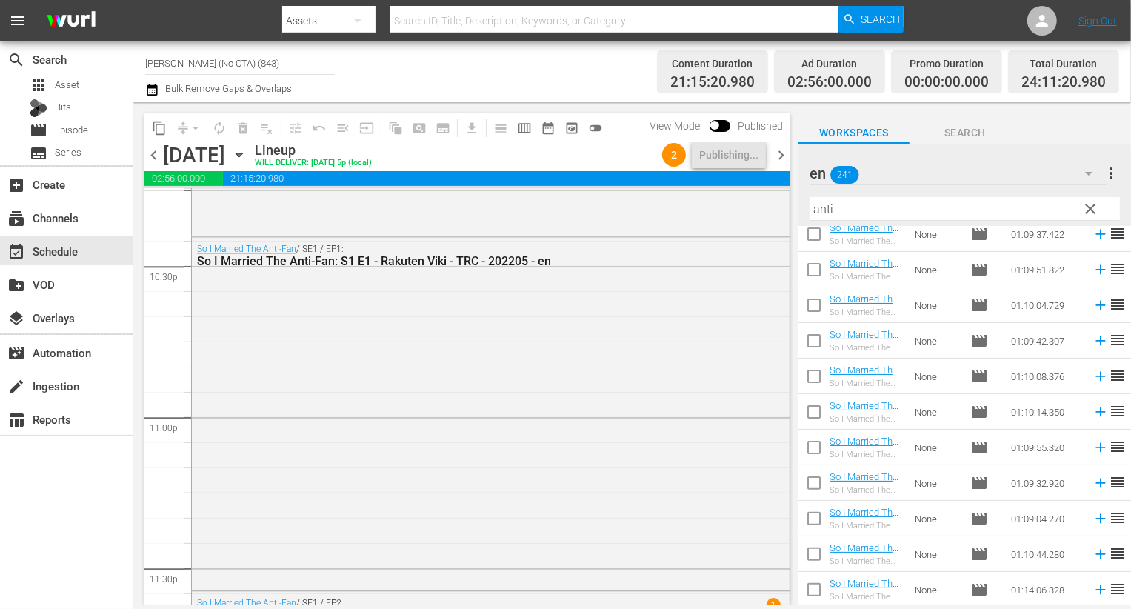
click at [788, 156] on span "chevron_right" at bounding box center [781, 155] width 19 height 19
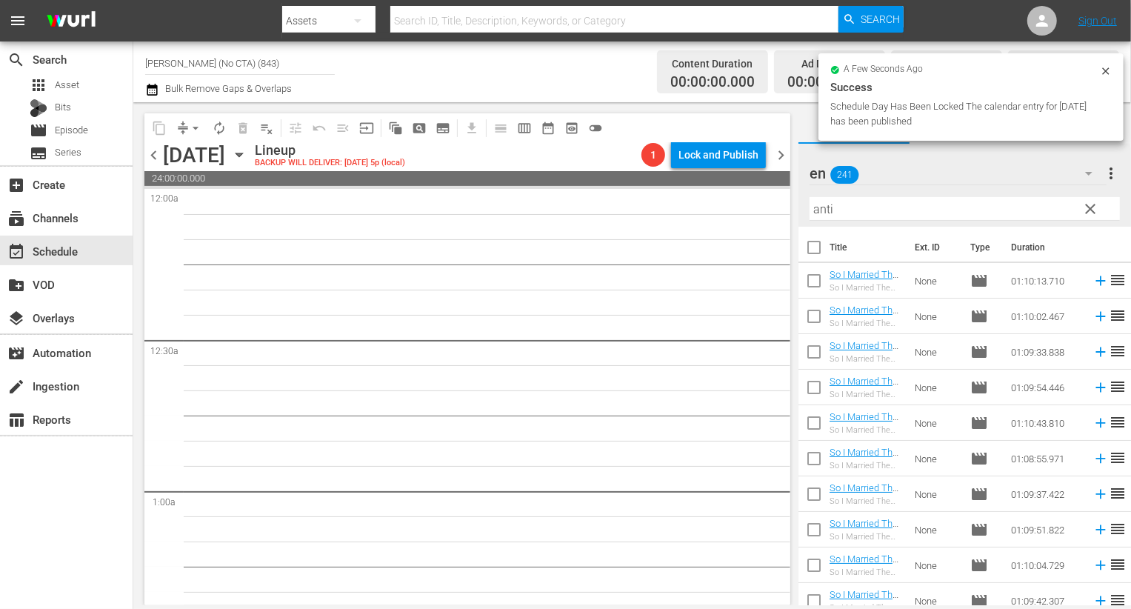
click at [821, 249] on input "checkbox" at bounding box center [814, 250] width 31 height 31
checkbox input "true"
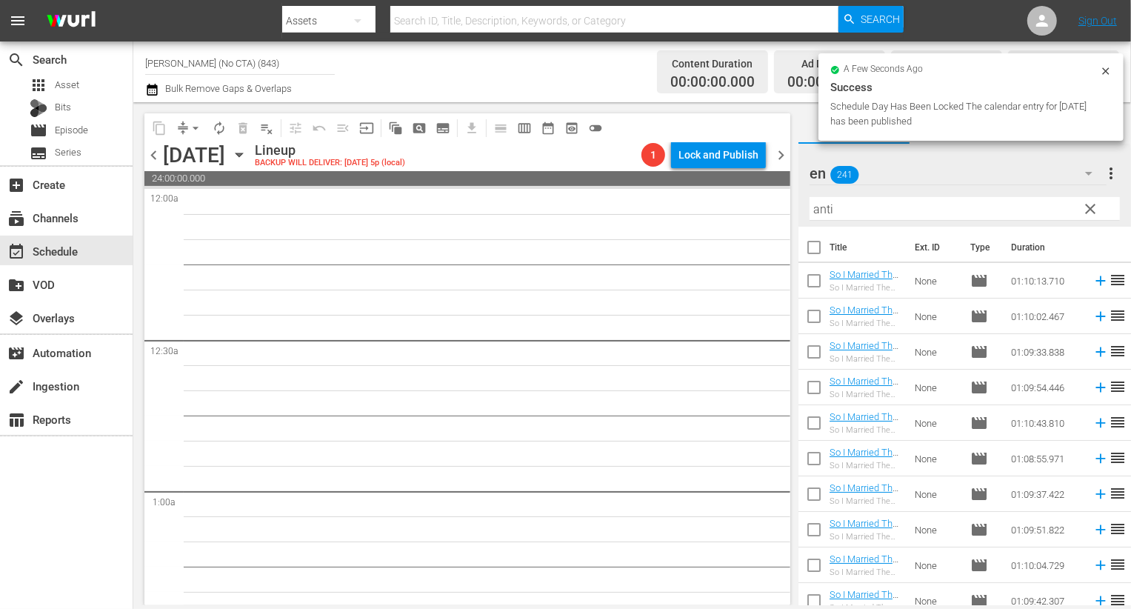
checkbox input "true"
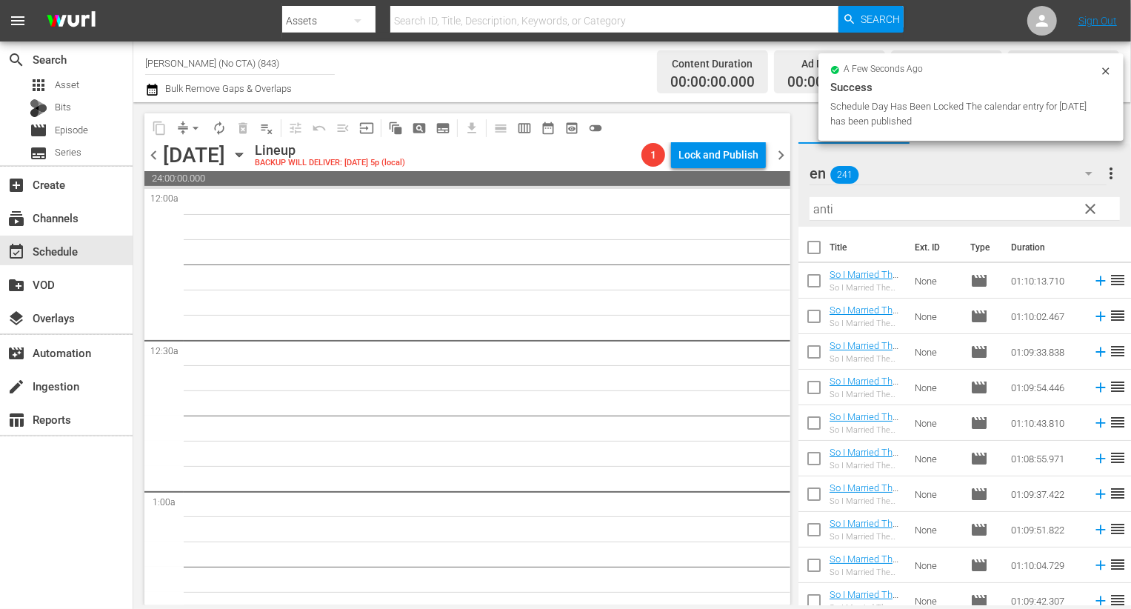
checkbox input "true"
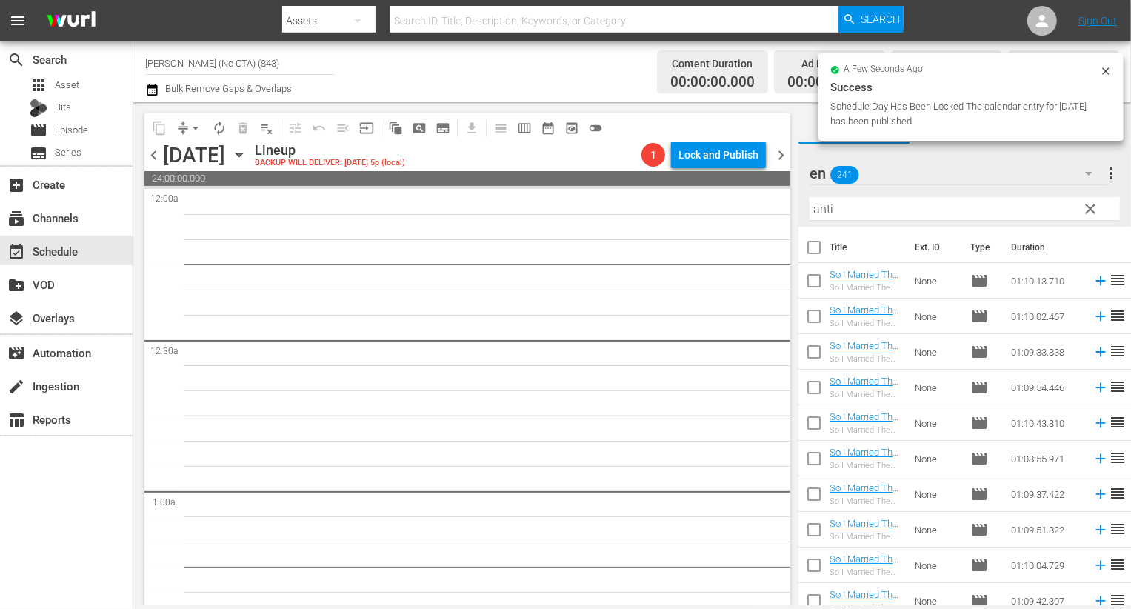
checkbox input "true"
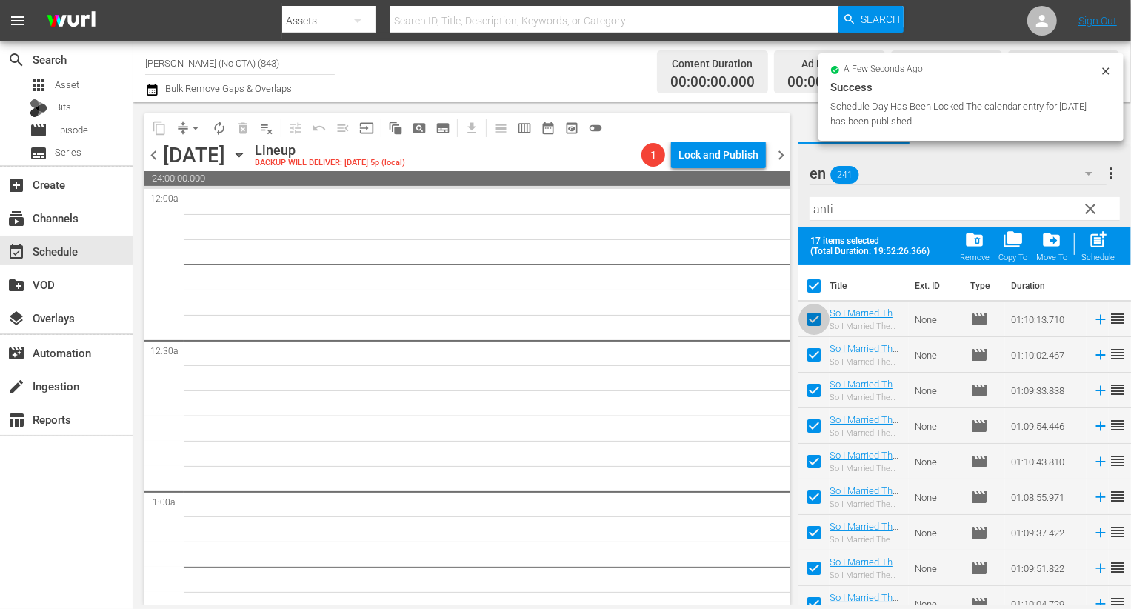
click at [821, 322] on input "checkbox" at bounding box center [814, 322] width 31 height 31
checkbox input "false"
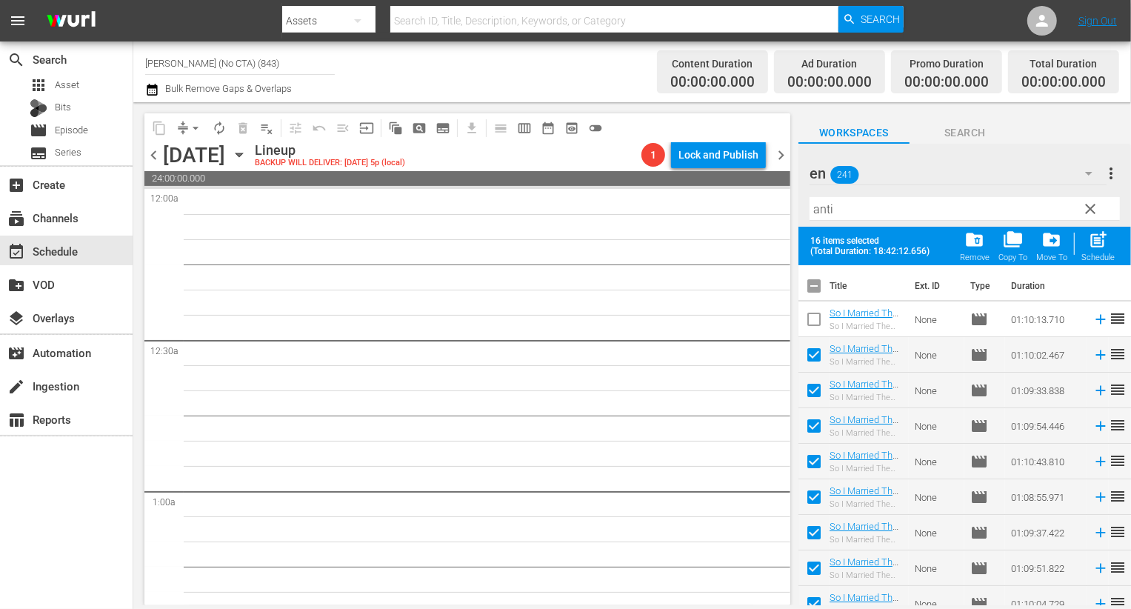
click at [819, 357] on input "checkbox" at bounding box center [814, 357] width 31 height 31
checkbox input "false"
click at [149, 153] on span "chevron_left" at bounding box center [153, 155] width 19 height 19
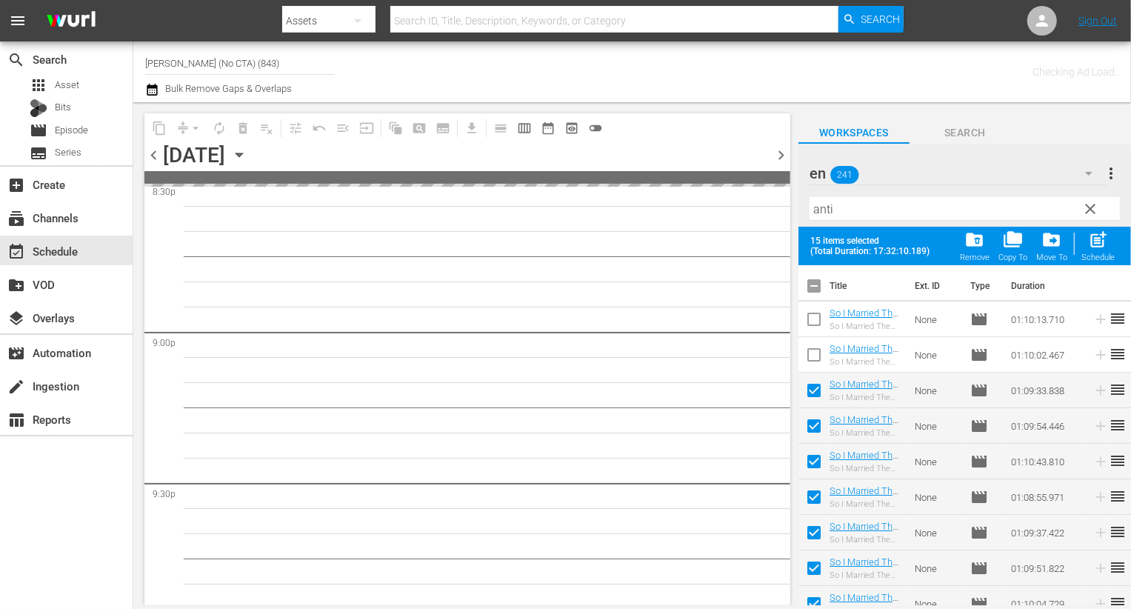
scroll to position [6836, 0]
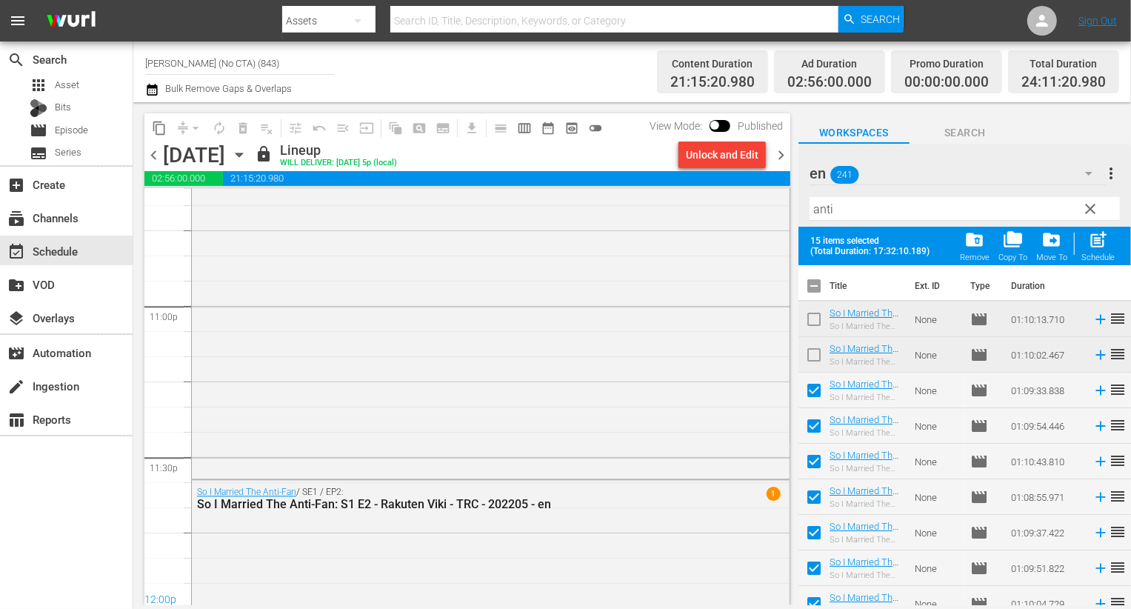
click at [784, 160] on span "chevron_right" at bounding box center [781, 155] width 19 height 19
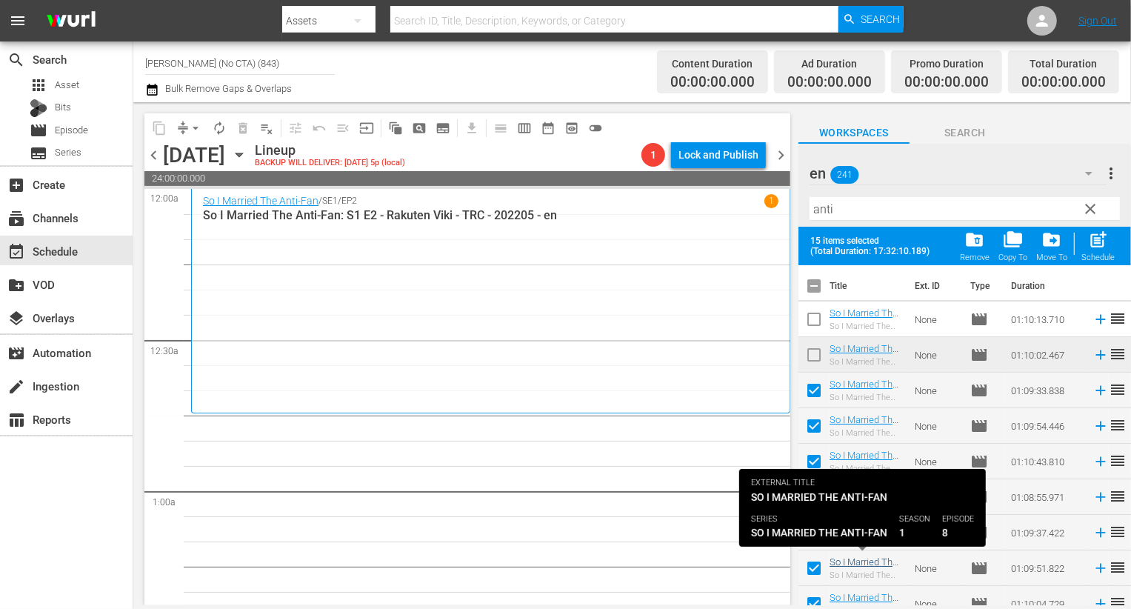
scroll to position [93, 0]
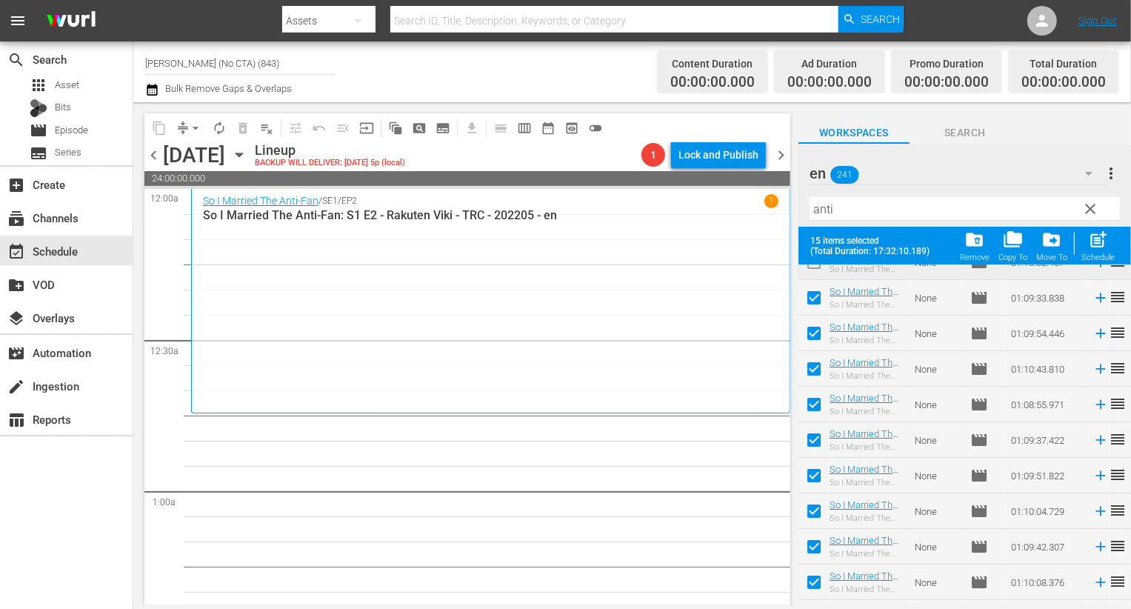
click at [817, 516] on input "checkbox" at bounding box center [814, 514] width 31 height 31
checkbox input "false"
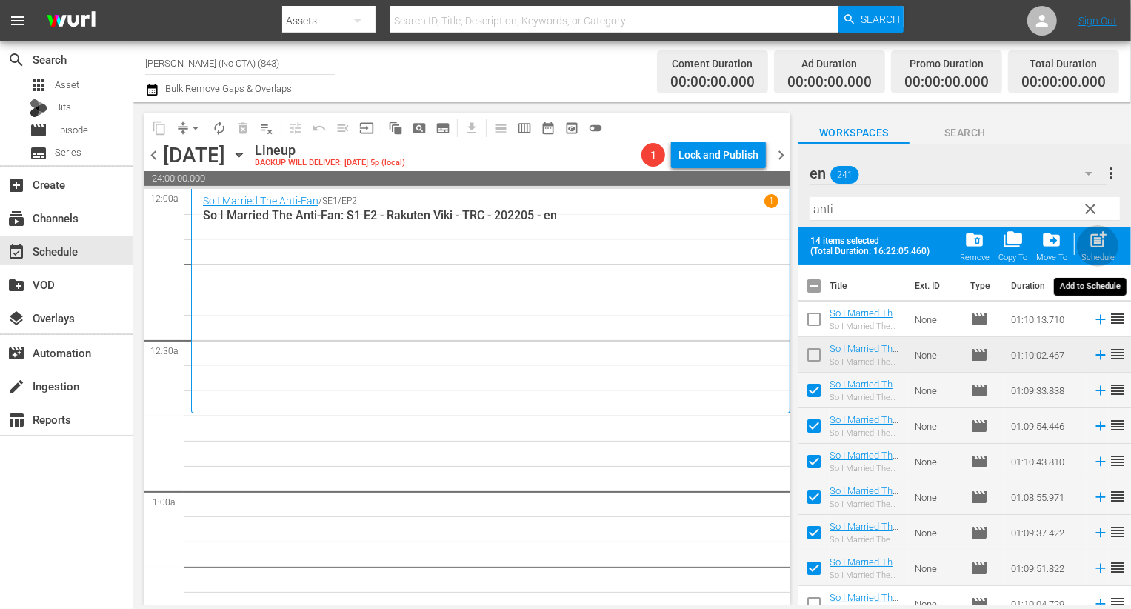
click at [1095, 246] on span "post_add" at bounding box center [1098, 240] width 20 height 20
checkbox input "false"
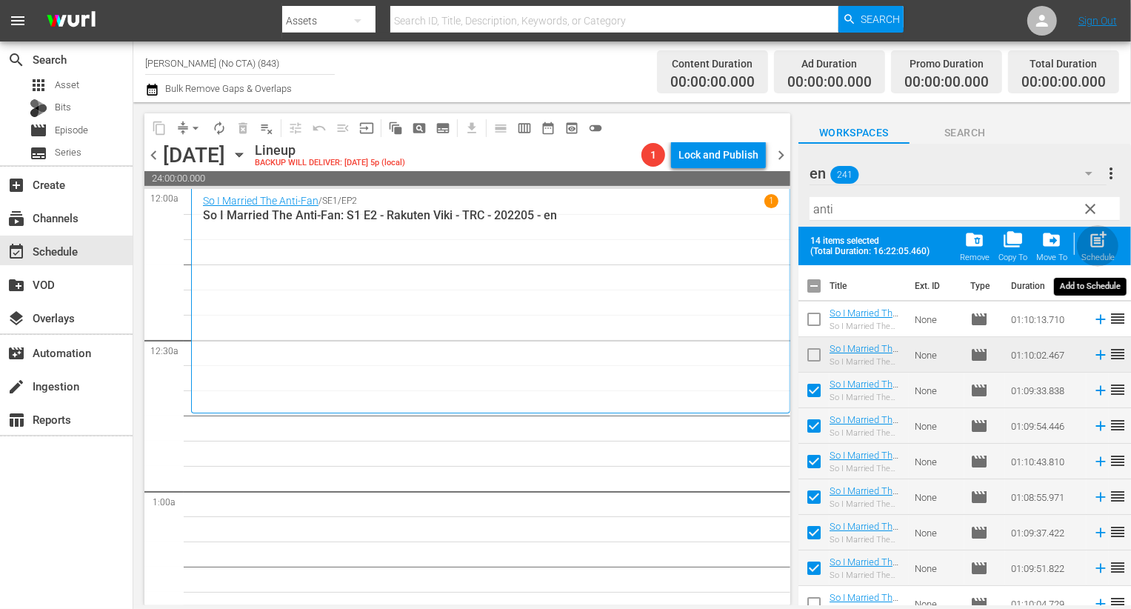
checkbox input "false"
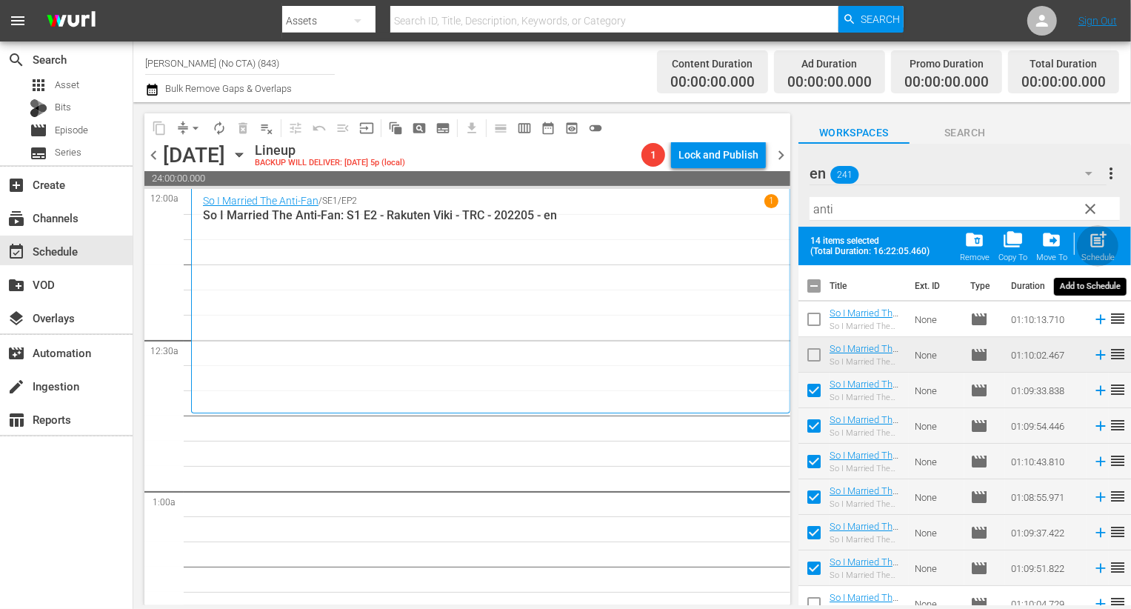
checkbox input "false"
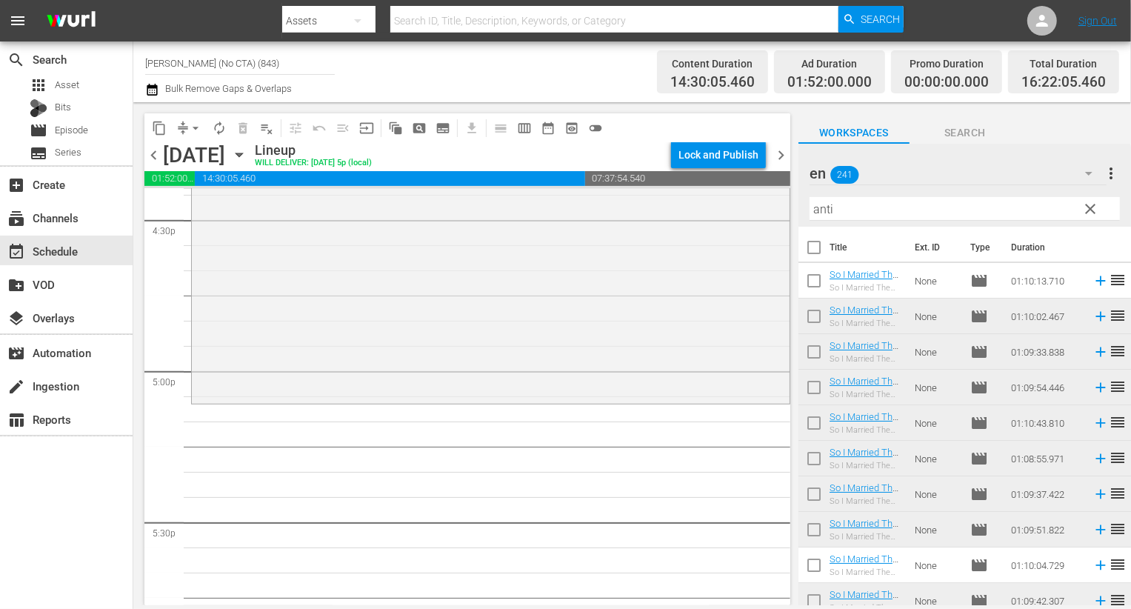
scroll to position [4910, 0]
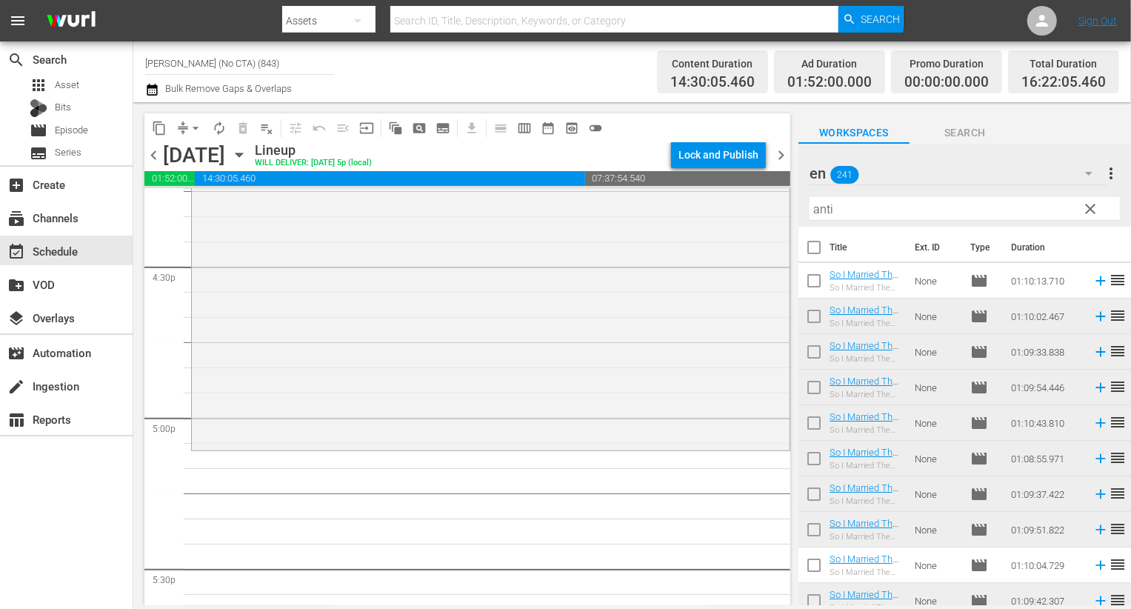
drag, startPoint x: 1088, startPoint y: 209, endPoint x: 1044, endPoint y: 172, distance: 57.9
click at [1088, 209] on span "clear" at bounding box center [1091, 209] width 18 height 18
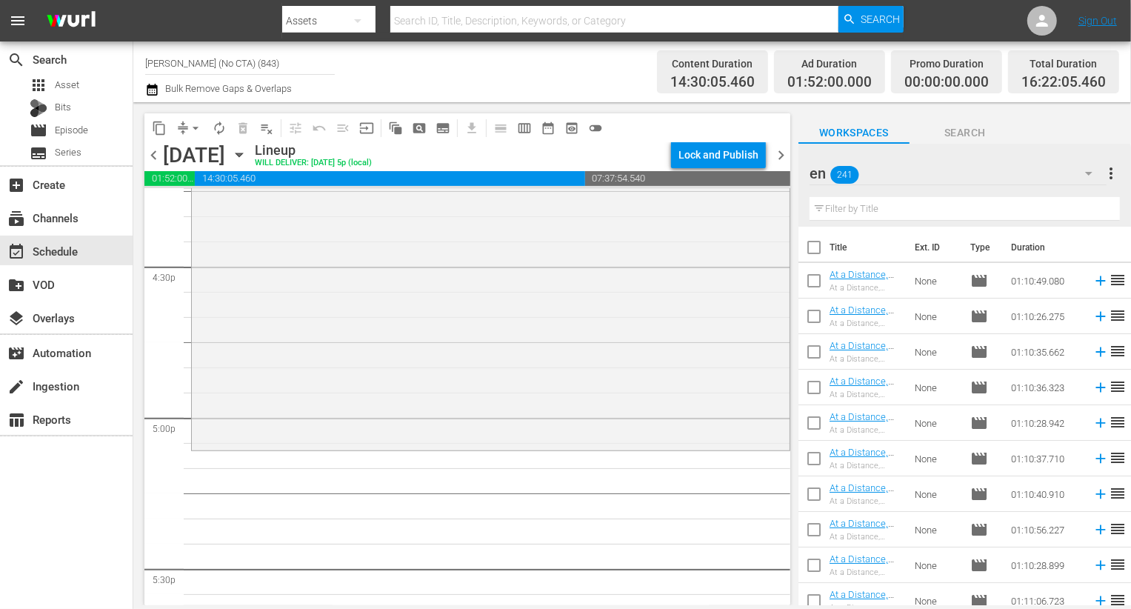
click at [1043, 171] on div "en 241" at bounding box center [958, 173] width 297 height 41
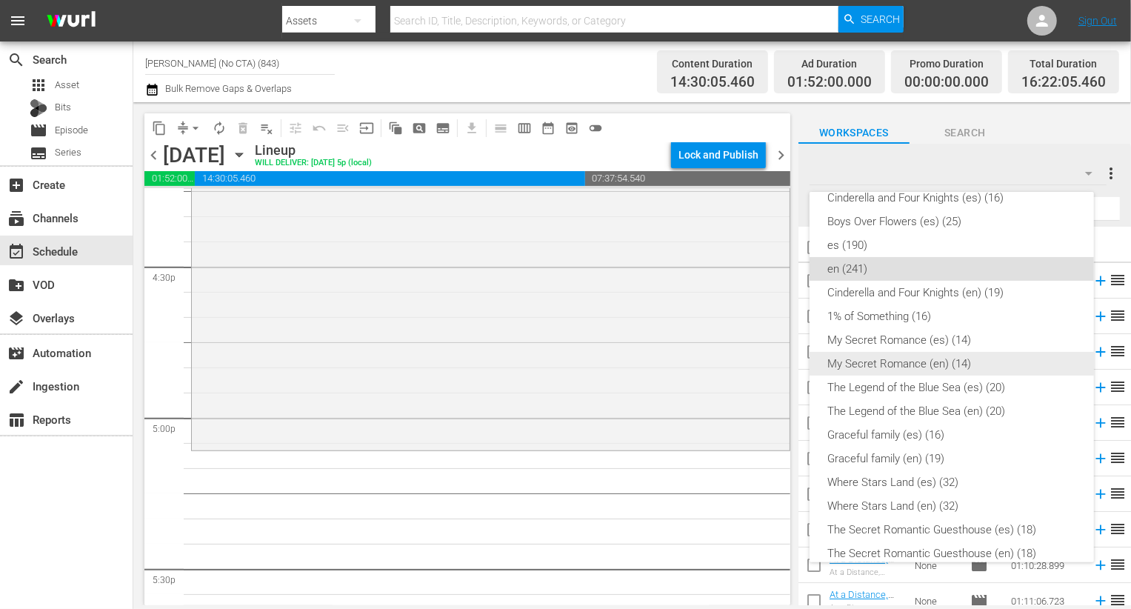
scroll to position [230, 0]
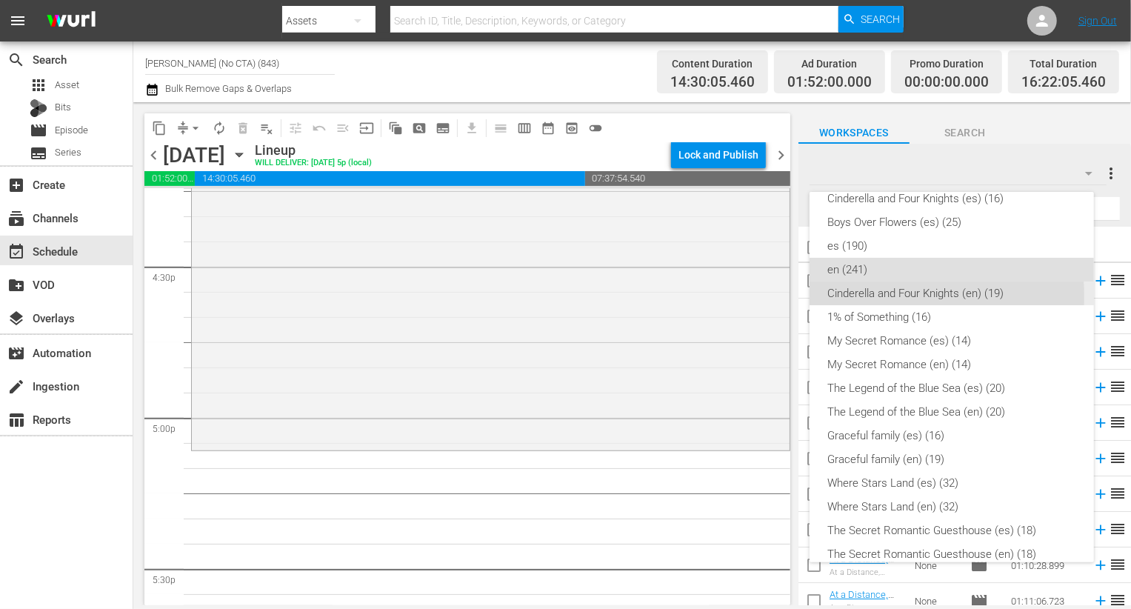
click at [876, 295] on div "Cinderella and Four Knights (en) (19)" at bounding box center [952, 294] width 249 height 24
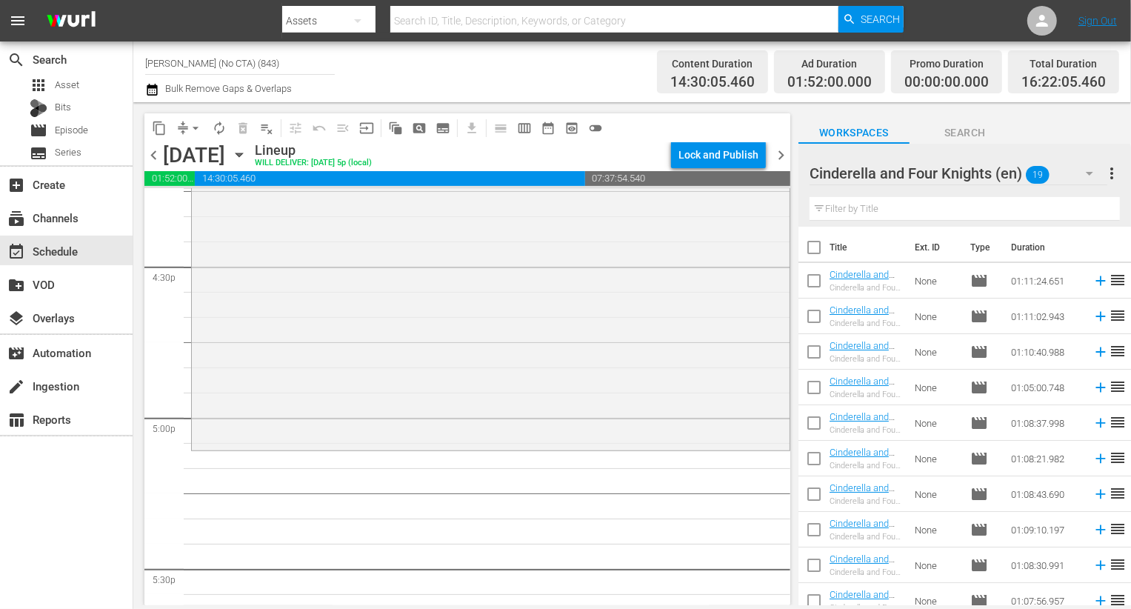
click at [805, 313] on input "checkbox" at bounding box center [814, 319] width 31 height 31
checkbox input "true"
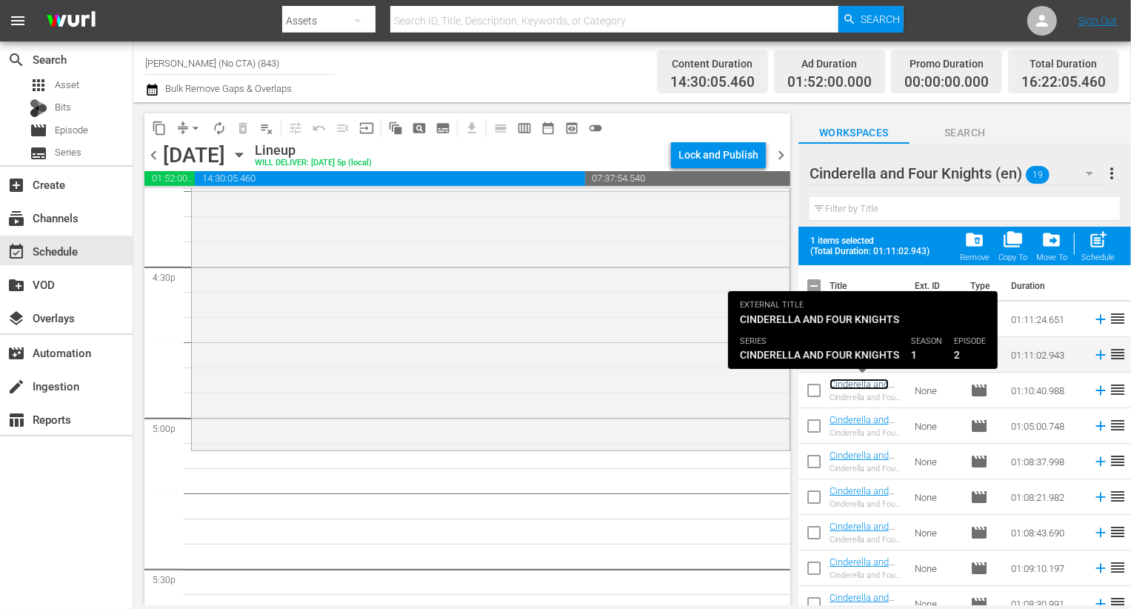
click at [830, 390] on link "Cinderella and Four Knights: S1 E2 - Rakuten Viki - TRC - 202202 - en" at bounding box center [864, 407] width 69 height 56
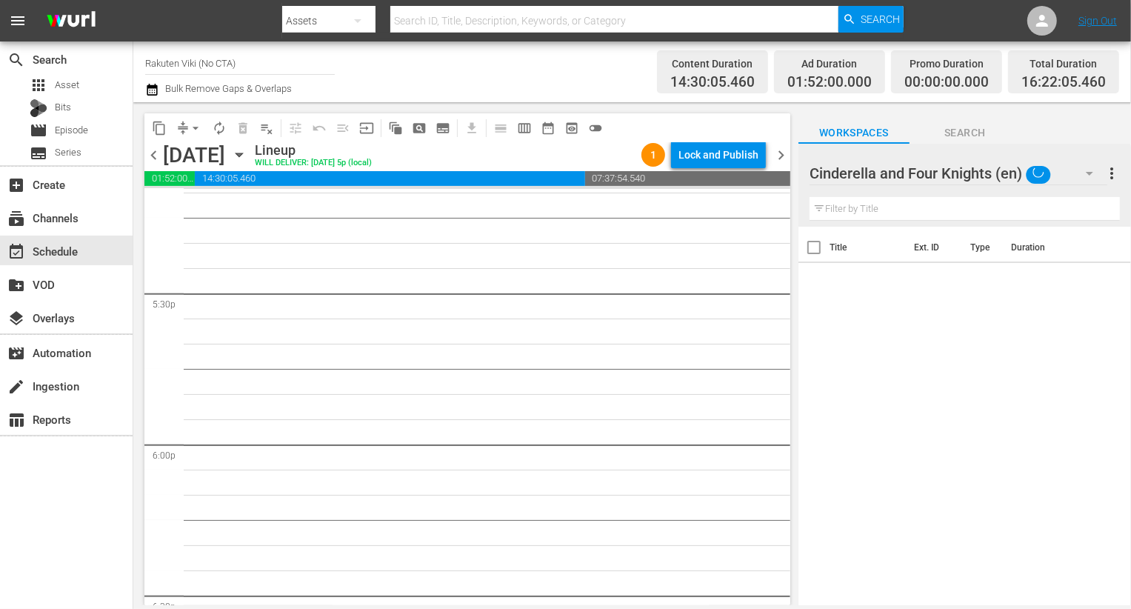
scroll to position [5249, 0]
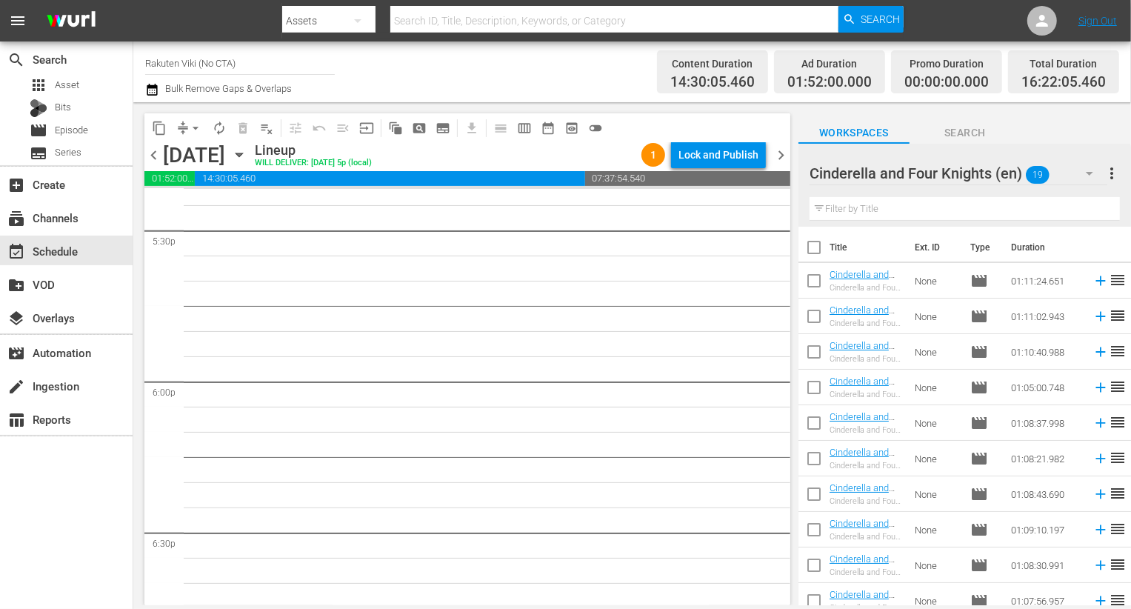
click at [810, 318] on input "checkbox" at bounding box center [814, 319] width 31 height 31
checkbox input "true"
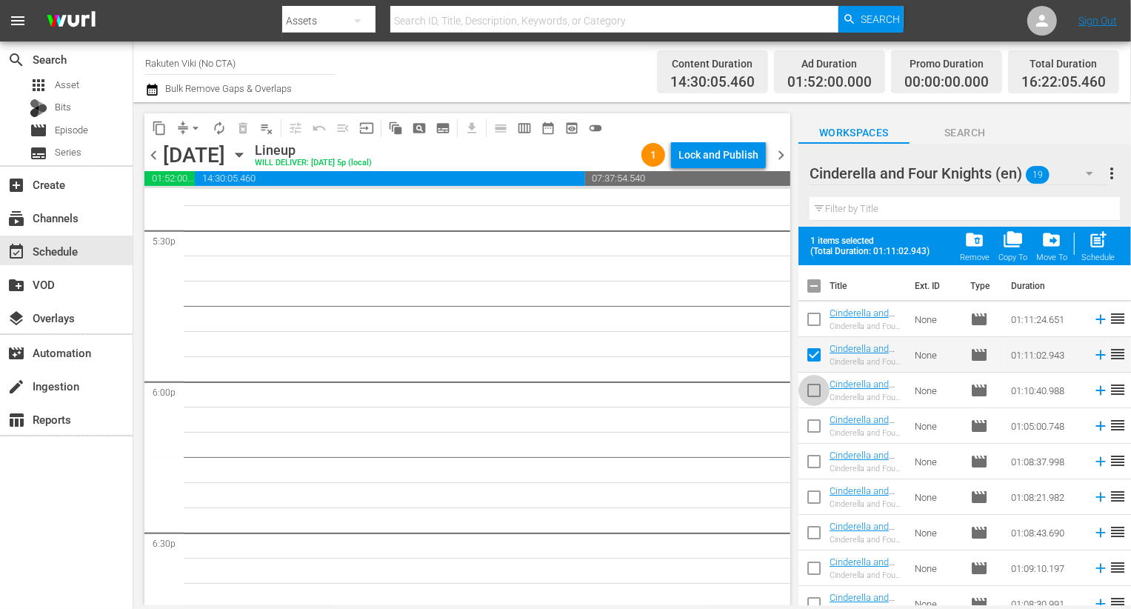
click at [823, 394] on input "checkbox" at bounding box center [814, 393] width 31 height 31
checkbox input "true"
click at [822, 433] on input "checkbox" at bounding box center [814, 428] width 31 height 31
checkbox input "true"
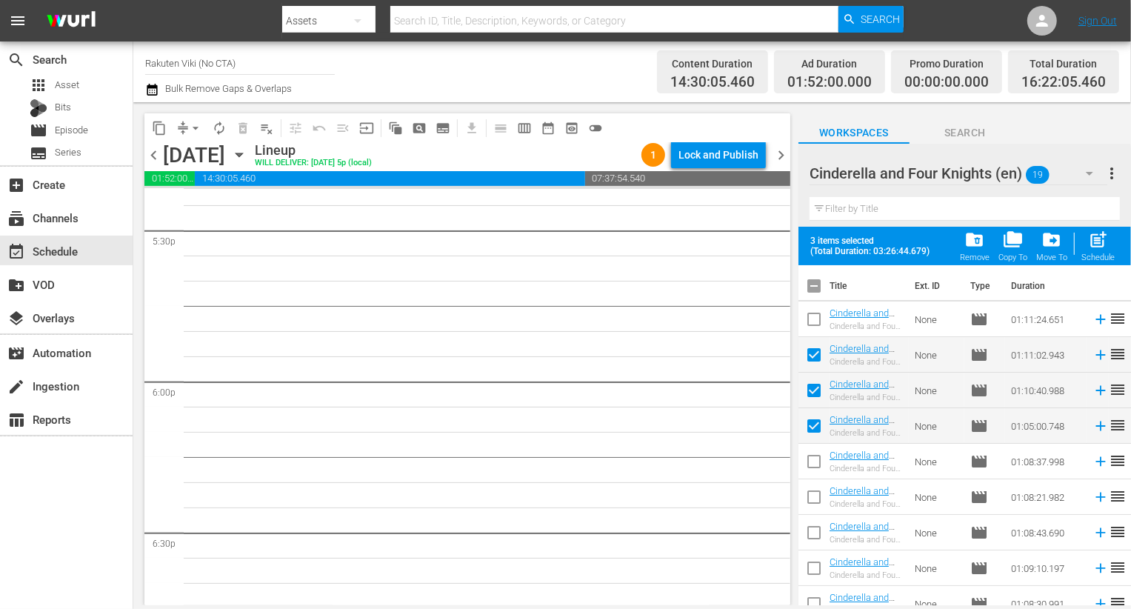
click at [805, 458] on input "checkbox" at bounding box center [814, 464] width 31 height 31
checkbox input "true"
click at [805, 503] on input "checkbox" at bounding box center [814, 500] width 31 height 31
checkbox input "true"
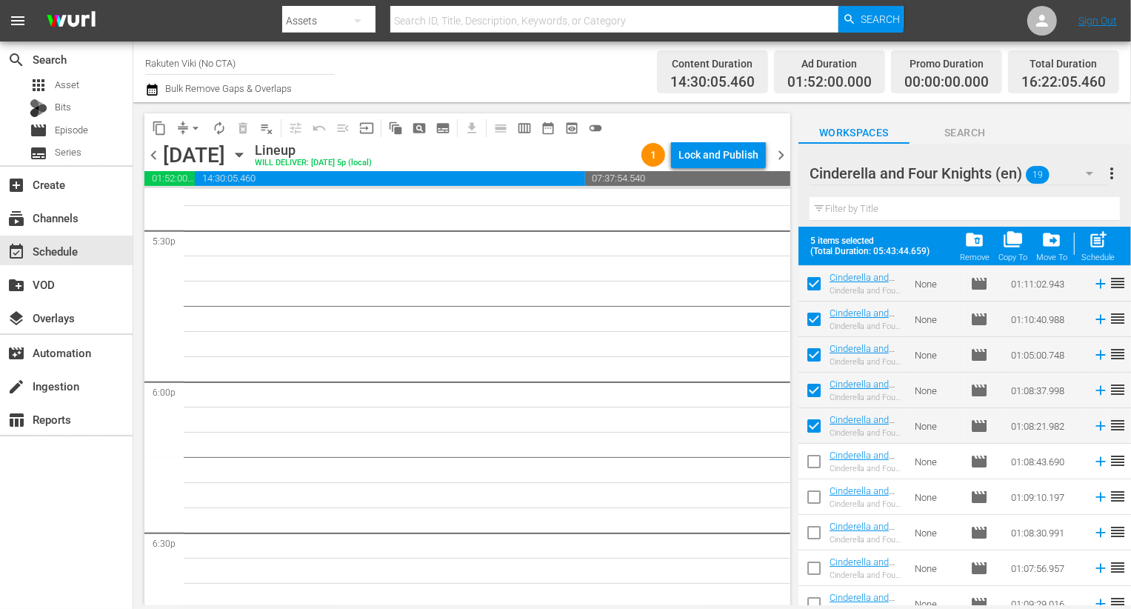
scroll to position [73, 0]
click at [1100, 263] on button "post_add Schedule" at bounding box center [1098, 245] width 42 height 41
checkbox input "false"
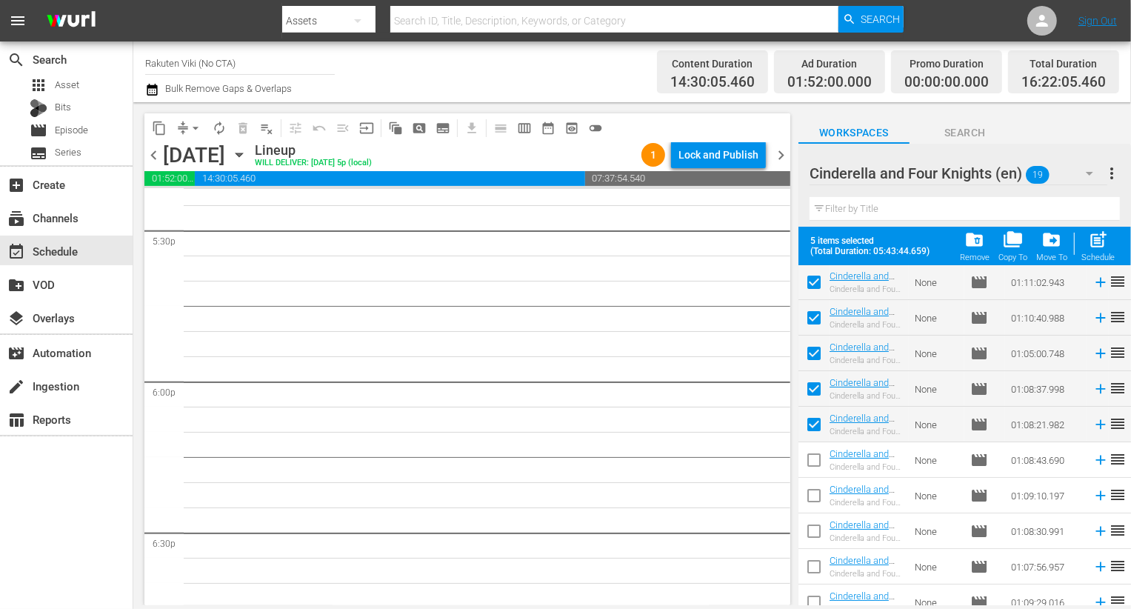
checkbox input "false"
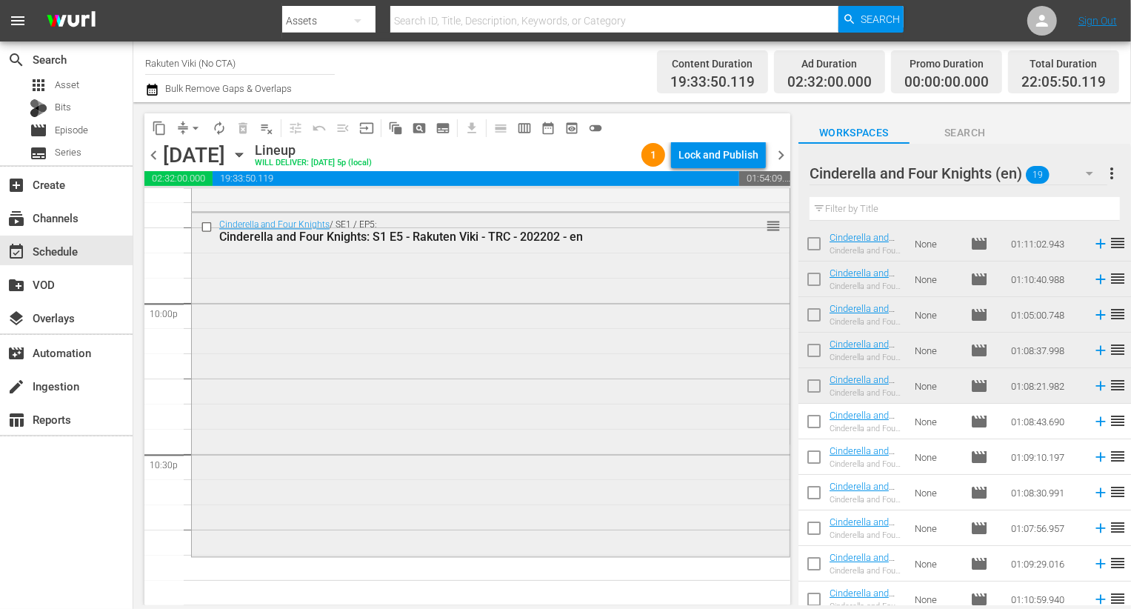
scroll to position [6520, 0]
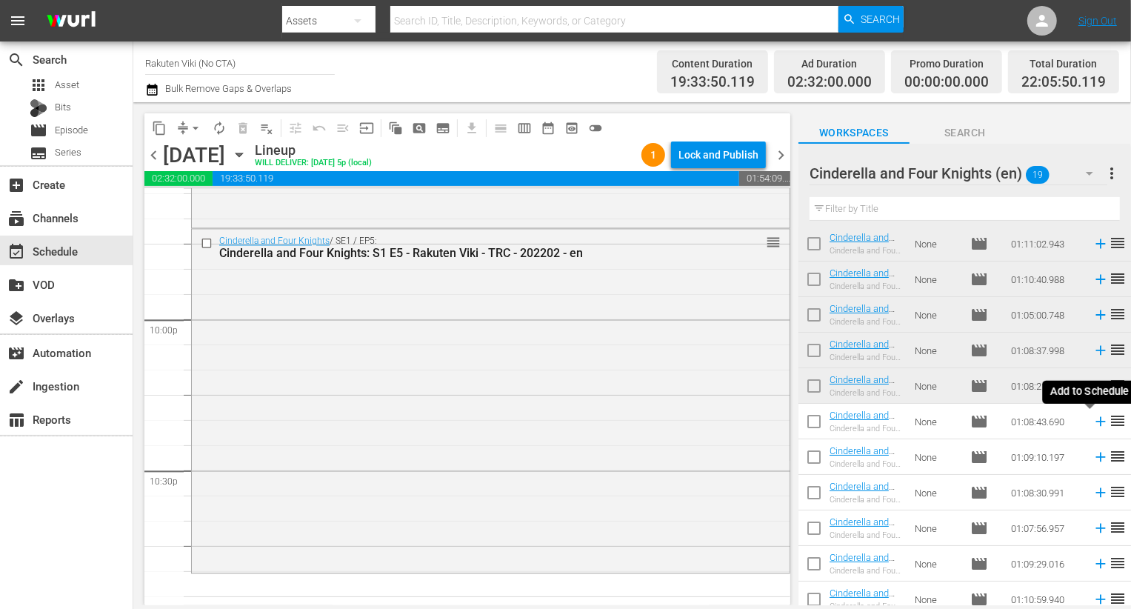
click at [1096, 420] on icon at bounding box center [1101, 422] width 10 height 10
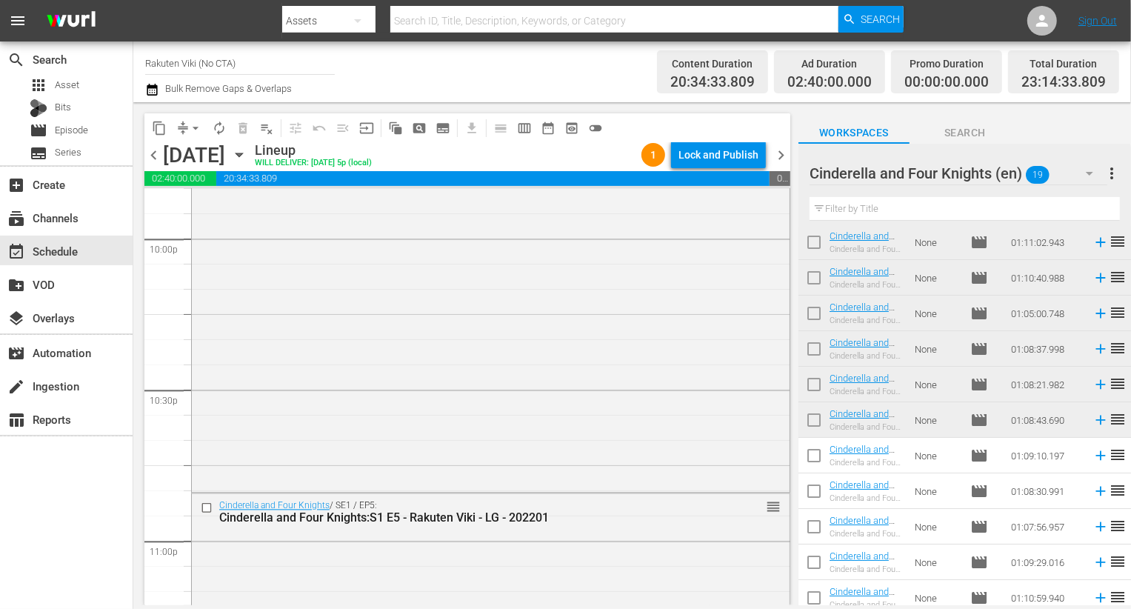
scroll to position [6648, 0]
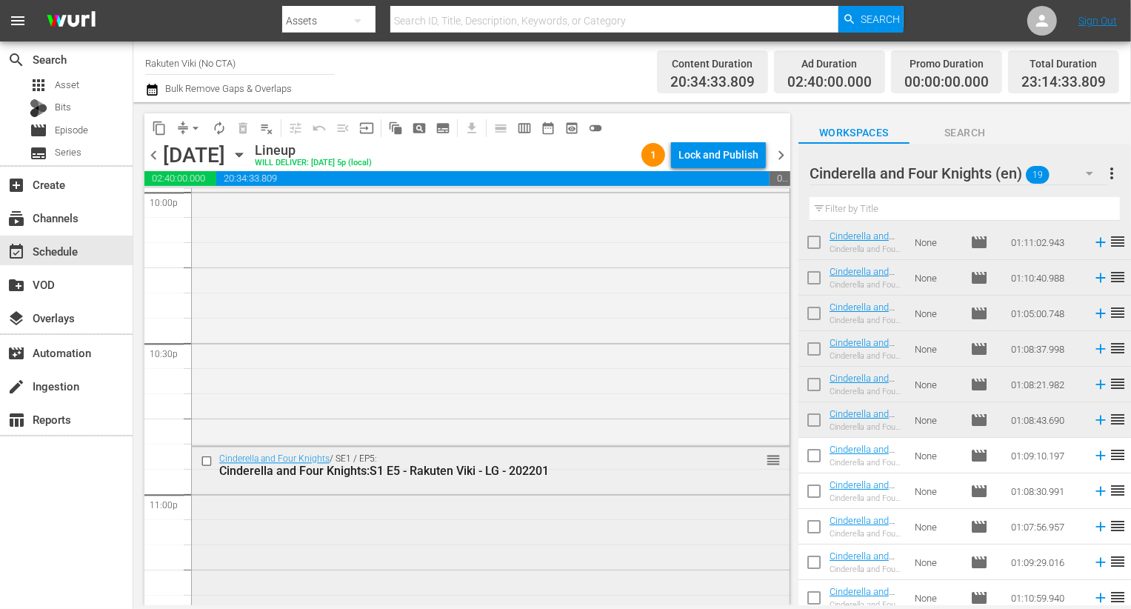
click at [209, 459] on input "checkbox" at bounding box center [209, 460] width 16 height 13
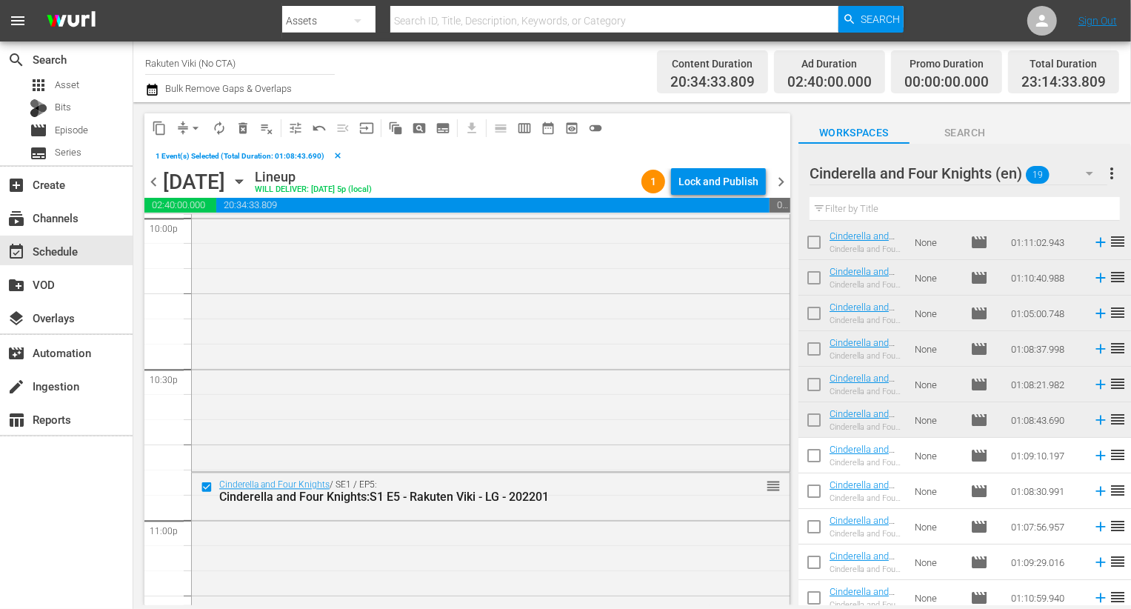
click at [246, 133] on span "delete_forever_outlined" at bounding box center [243, 128] width 15 height 15
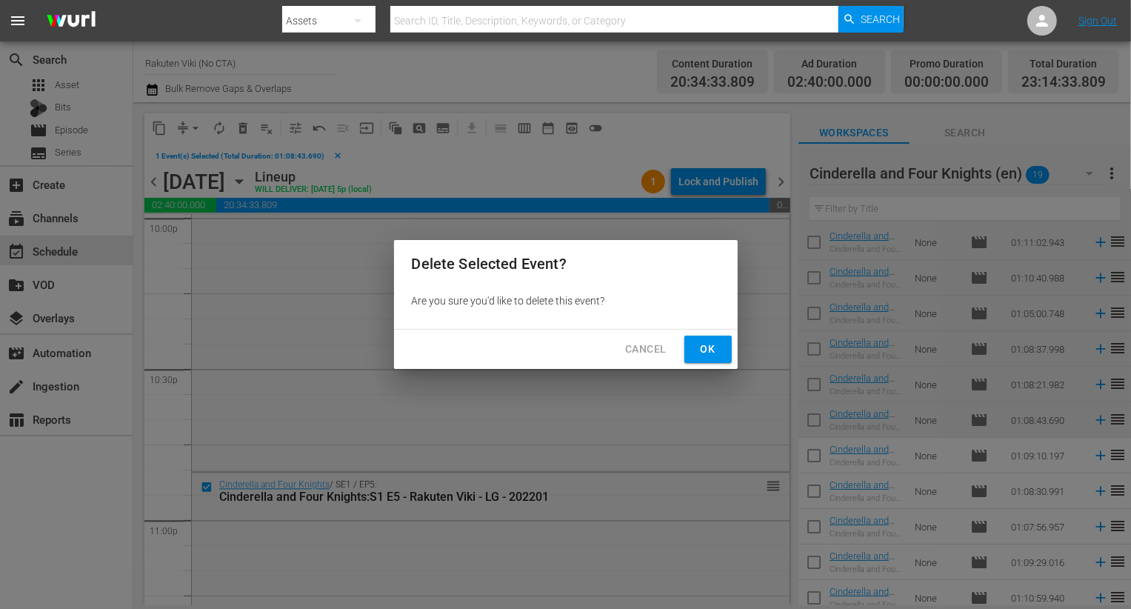
click at [703, 339] on button "Ok" at bounding box center [708, 349] width 47 height 27
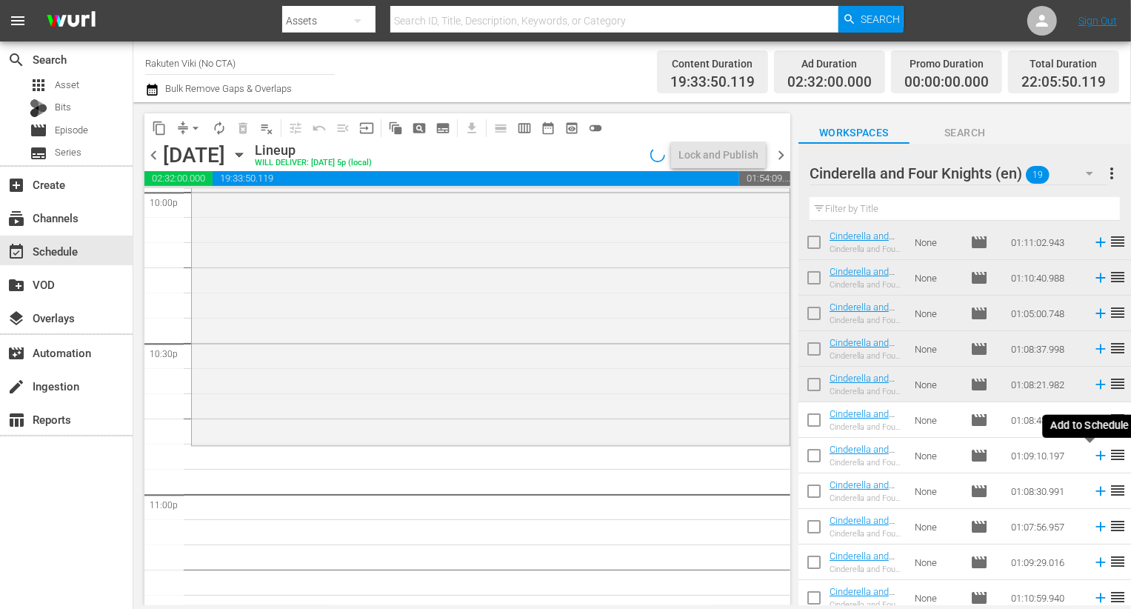
click at [1093, 459] on icon at bounding box center [1101, 456] width 16 height 16
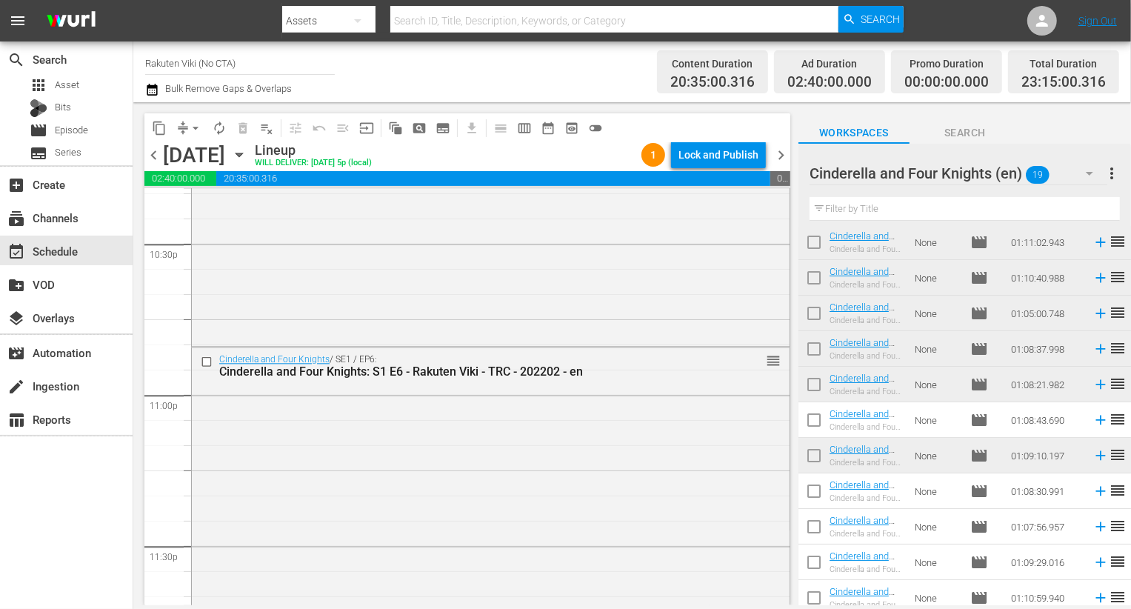
scroll to position [6838, 0]
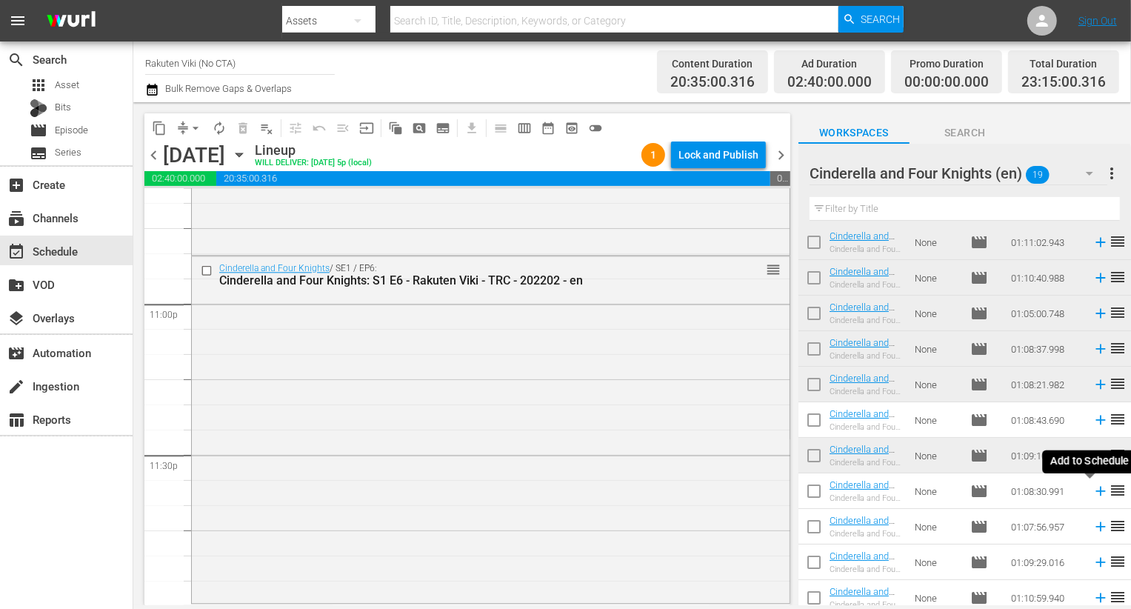
click at [1096, 491] on icon at bounding box center [1101, 492] width 10 height 10
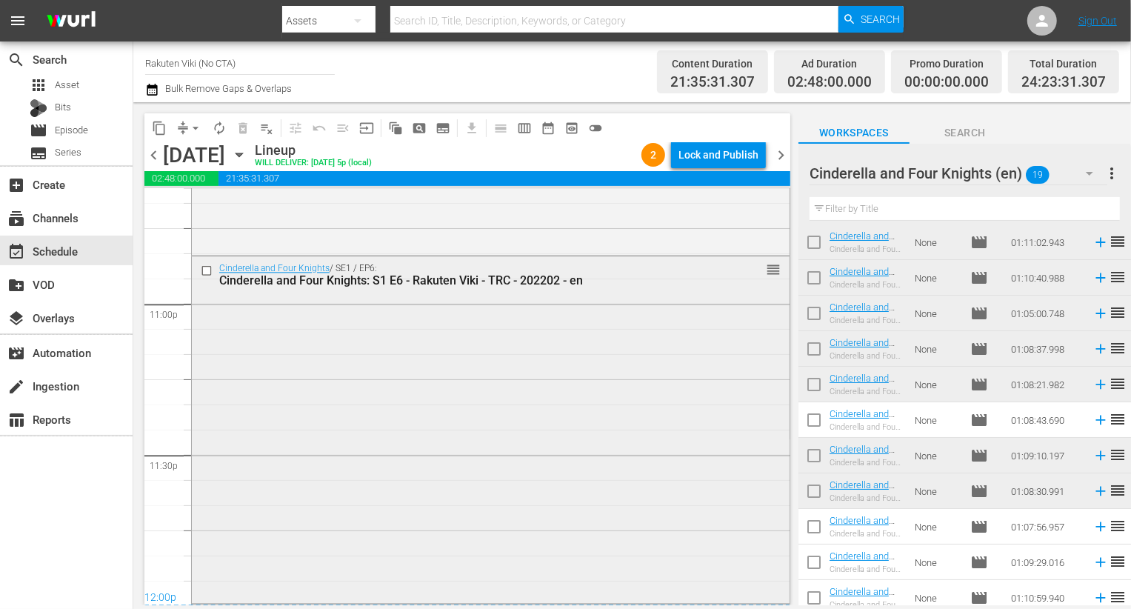
scroll to position [7181, 0]
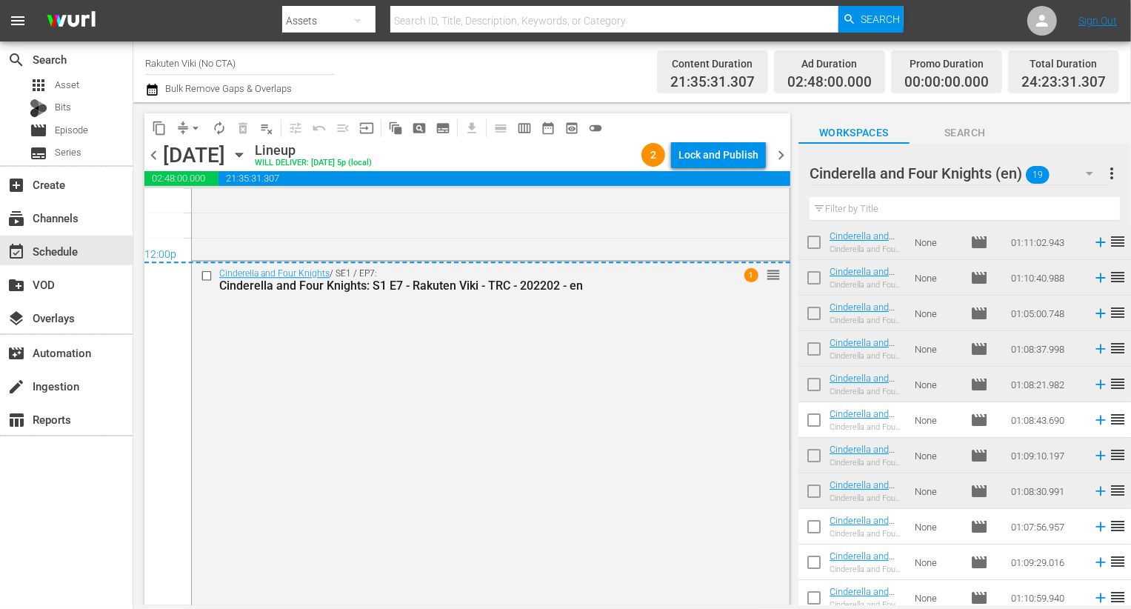
click at [714, 174] on span "21:35:31.307" at bounding box center [505, 178] width 572 height 15
click at [708, 156] on div "Lock and Publish" at bounding box center [719, 155] width 80 height 27
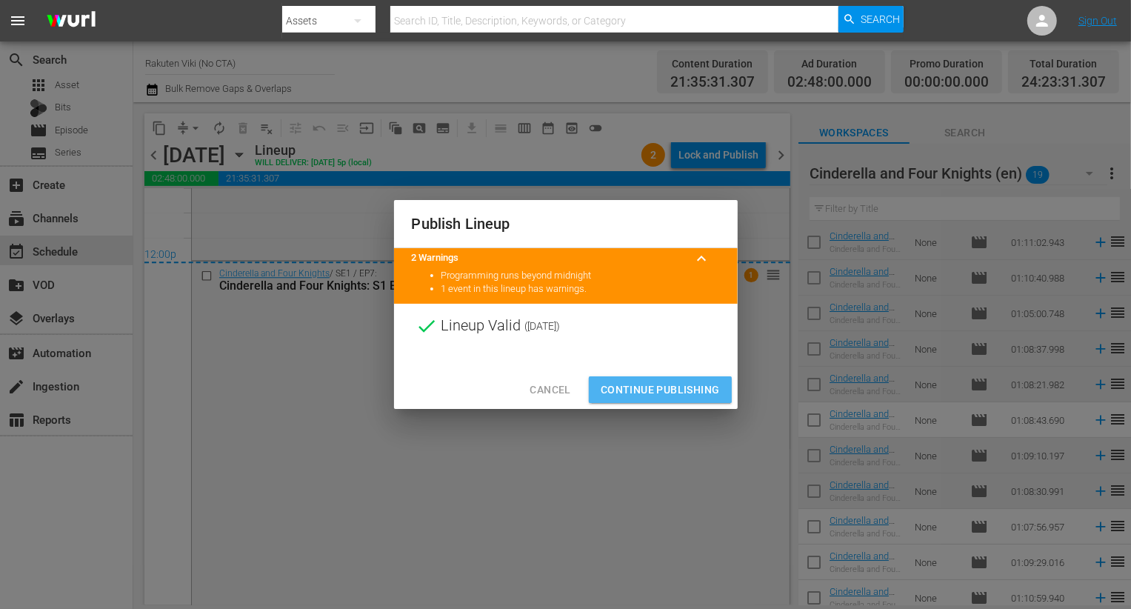
click at [659, 383] on span "Continue Publishing" at bounding box center [660, 390] width 119 height 19
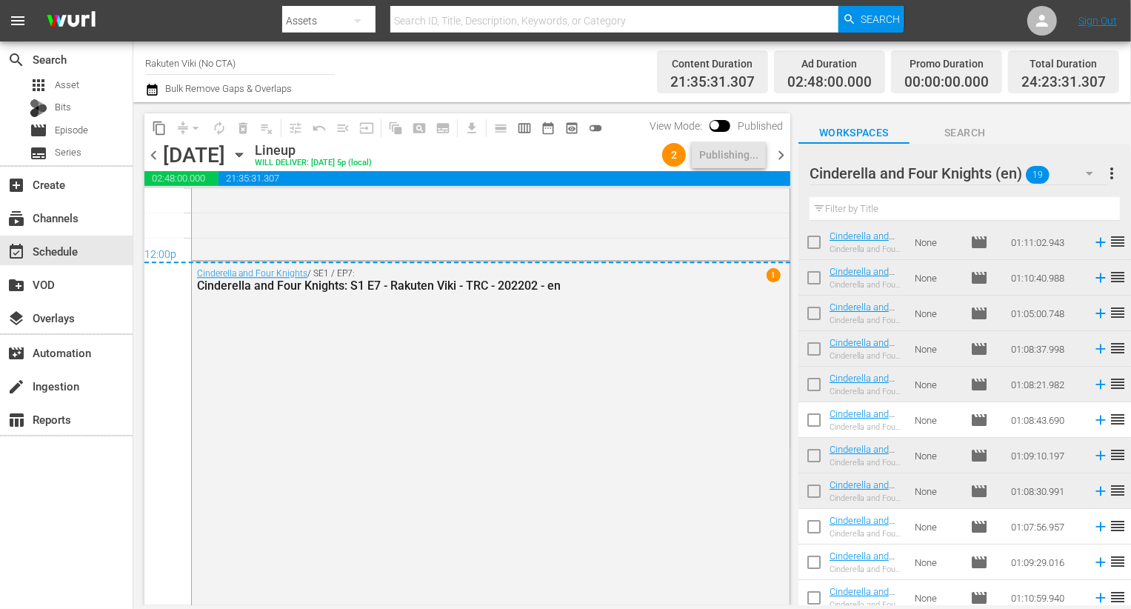
click at [781, 150] on span "chevron_right" at bounding box center [781, 155] width 19 height 19
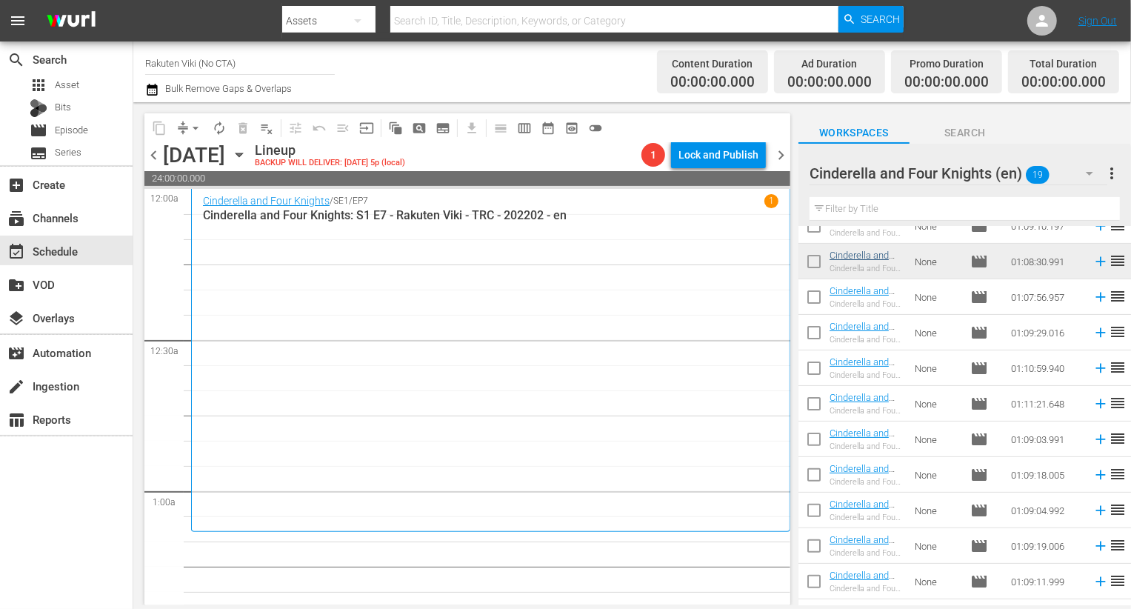
scroll to position [331, 0]
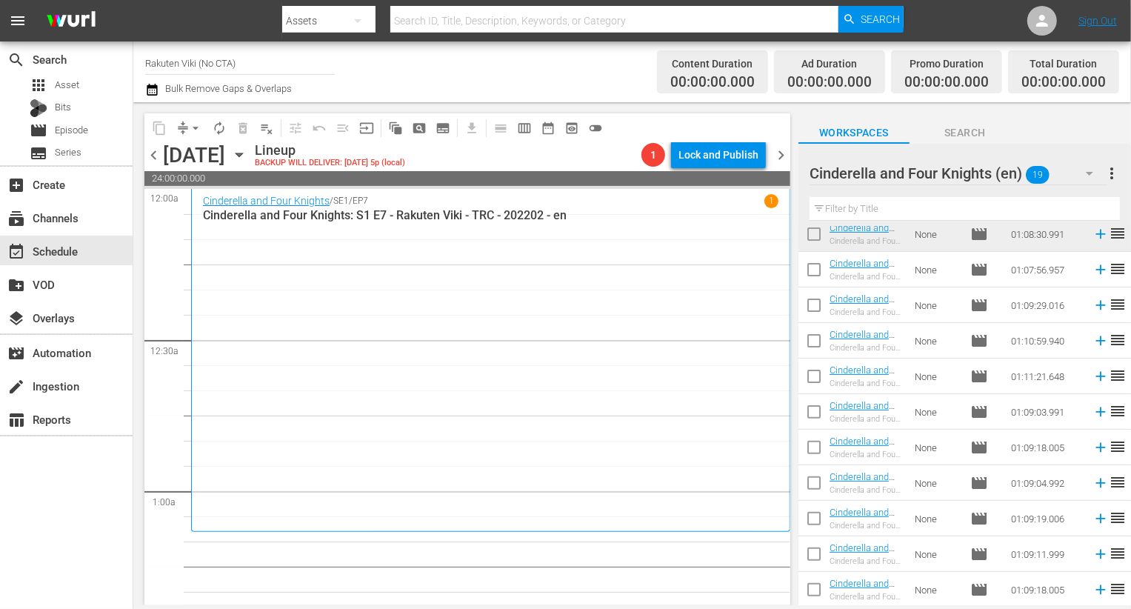
click at [815, 270] on input "checkbox" at bounding box center [814, 272] width 31 height 31
checkbox input "true"
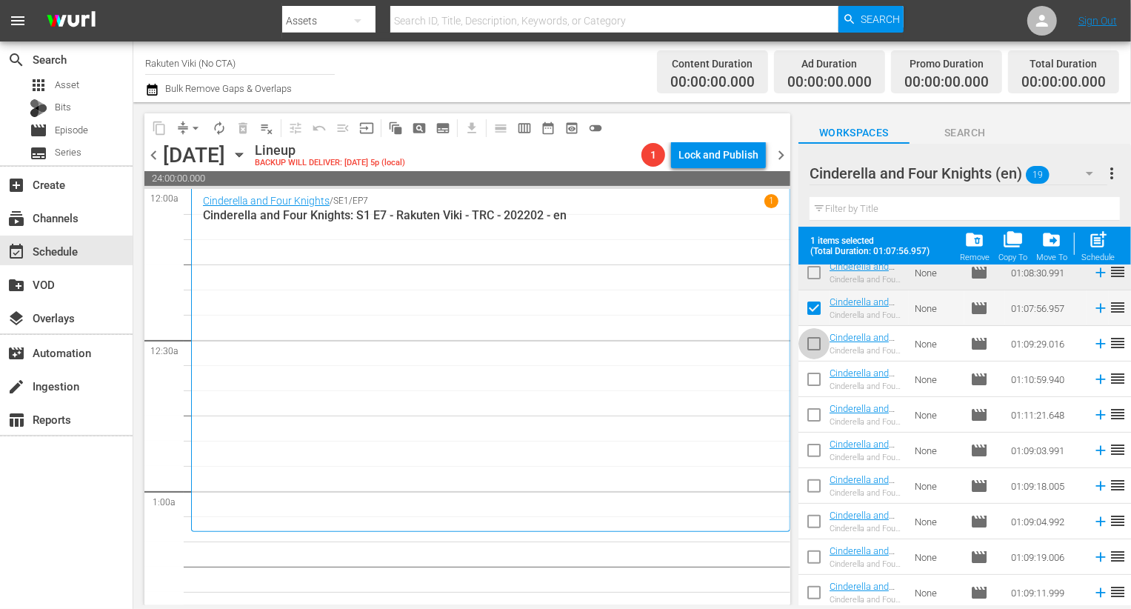
click at [809, 342] on input "checkbox" at bounding box center [814, 346] width 31 height 31
click at [811, 381] on input "checkbox" at bounding box center [814, 382] width 31 height 31
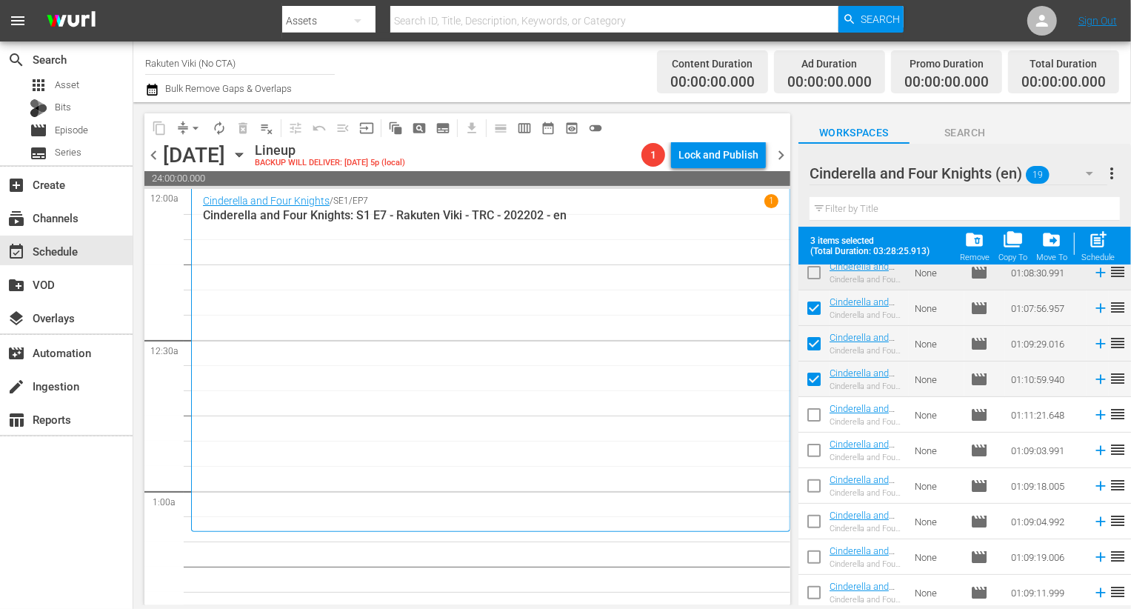
click at [822, 441] on input "checkbox" at bounding box center [814, 453] width 31 height 31
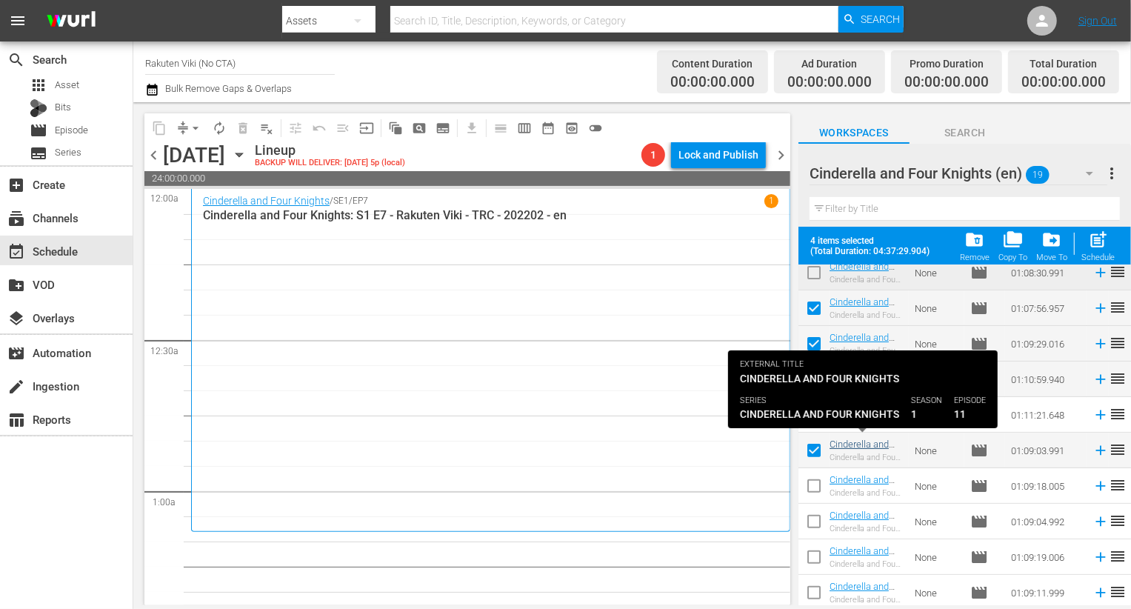
scroll to position [370, 0]
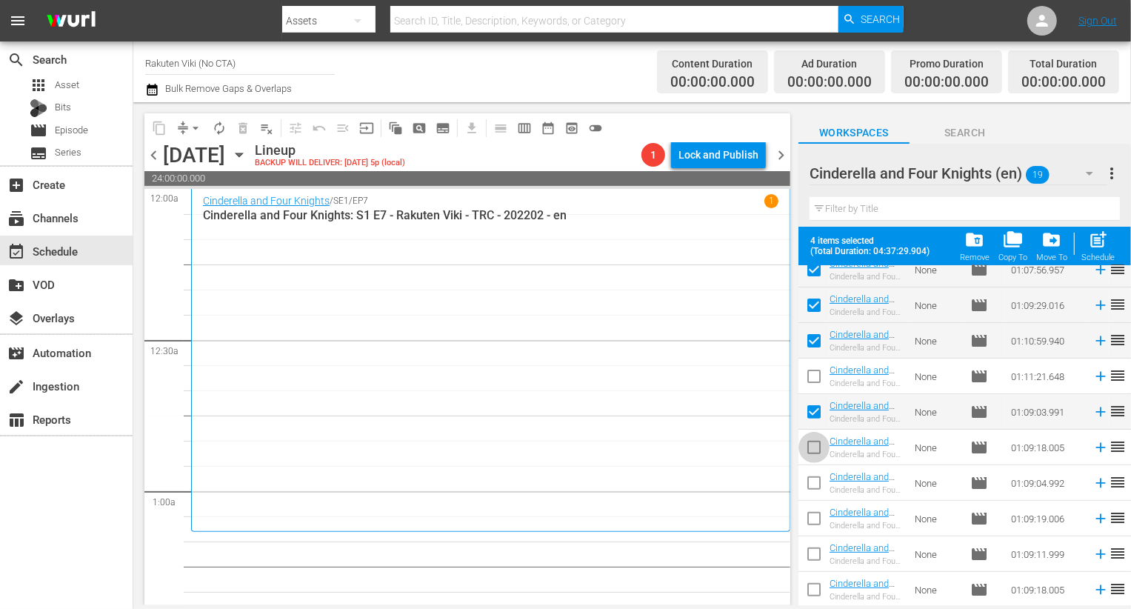
click at [819, 443] on input "checkbox" at bounding box center [814, 450] width 31 height 31
click at [814, 483] on input "checkbox" at bounding box center [814, 485] width 31 height 31
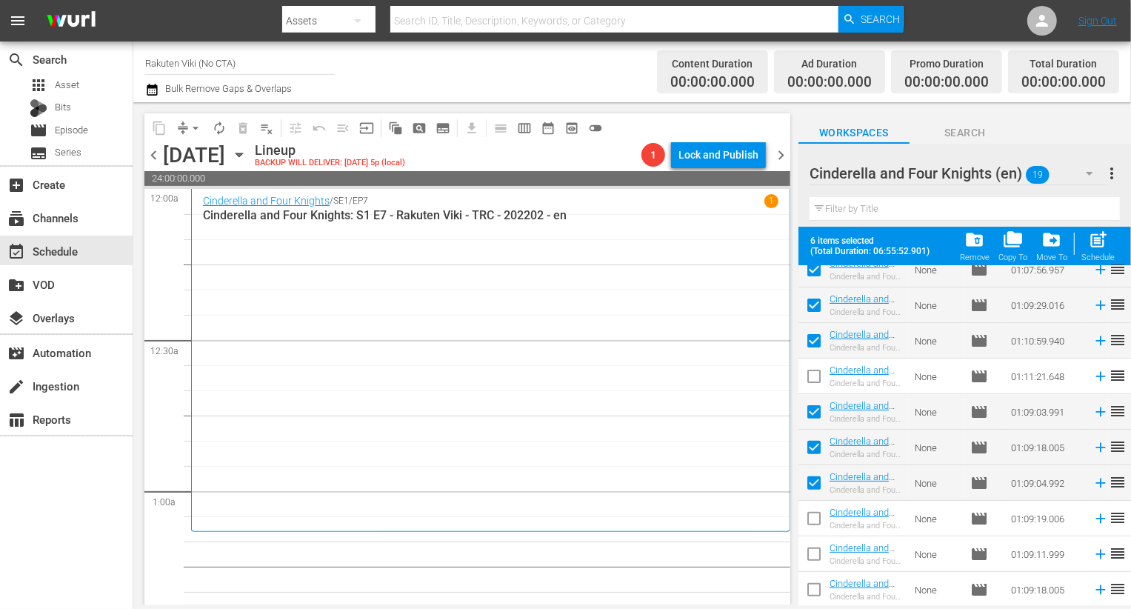
click at [814, 522] on input "checkbox" at bounding box center [814, 521] width 31 height 31
click at [814, 551] on input "checkbox" at bounding box center [814, 557] width 31 height 31
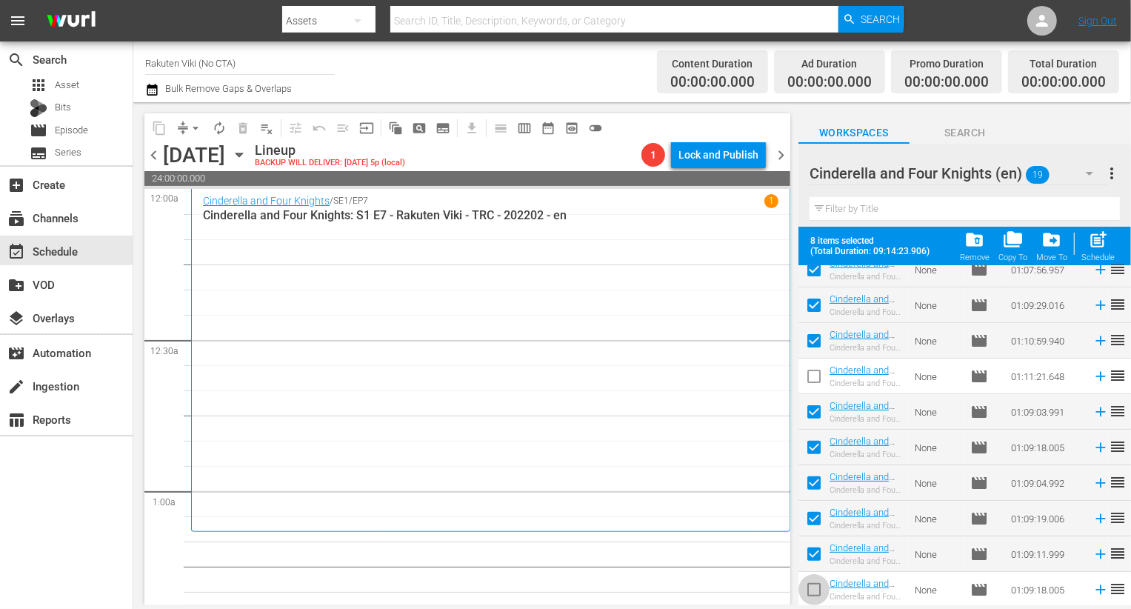
click at [814, 577] on input "checkbox" at bounding box center [814, 592] width 31 height 31
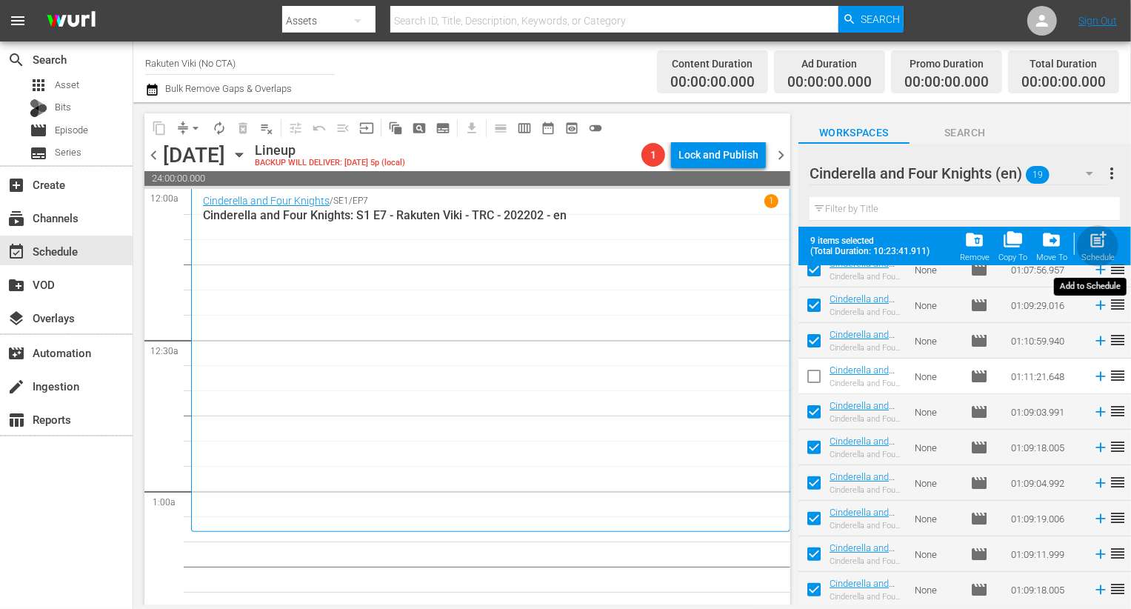
click at [1092, 253] on div "Schedule" at bounding box center [1098, 258] width 33 height 10
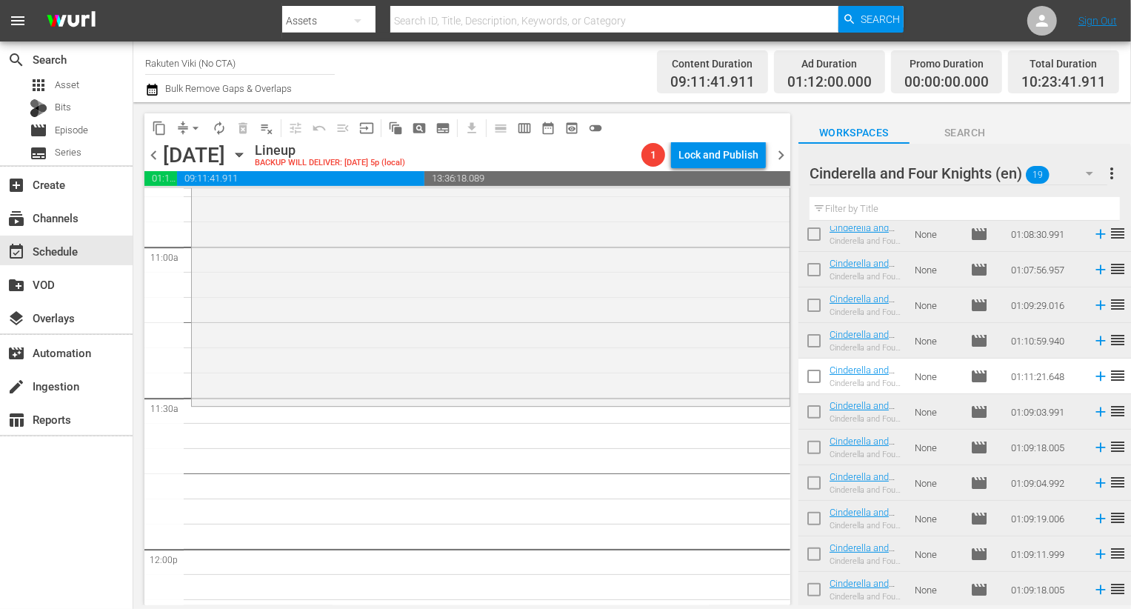
scroll to position [3276, 0]
click at [1056, 167] on div "Cinderella and Four Knights (en) 19" at bounding box center [959, 173] width 298 height 41
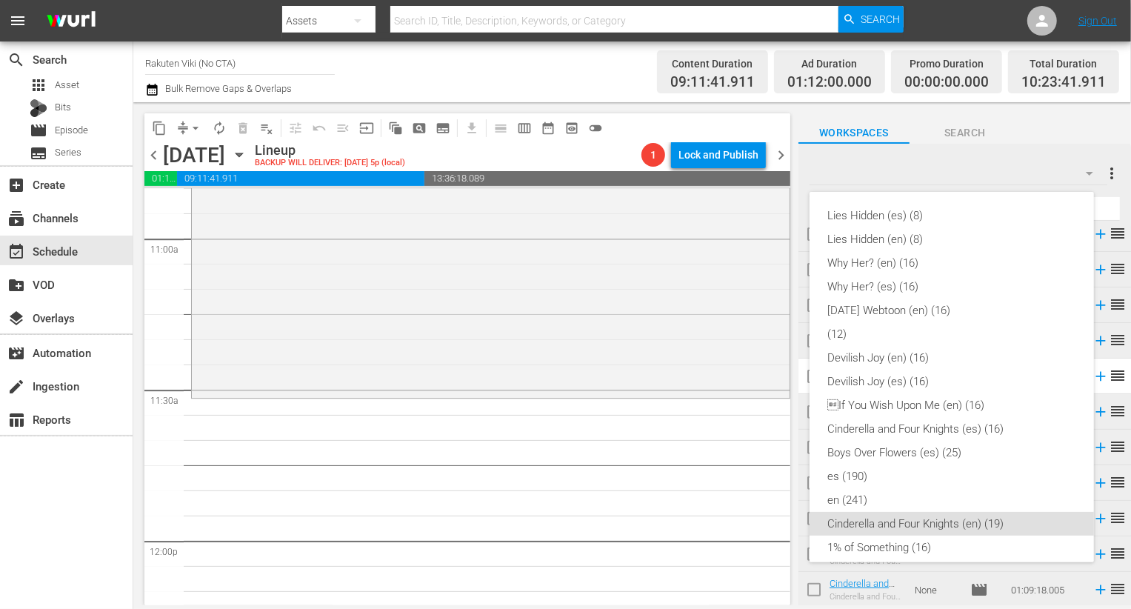
scroll to position [296, 0]
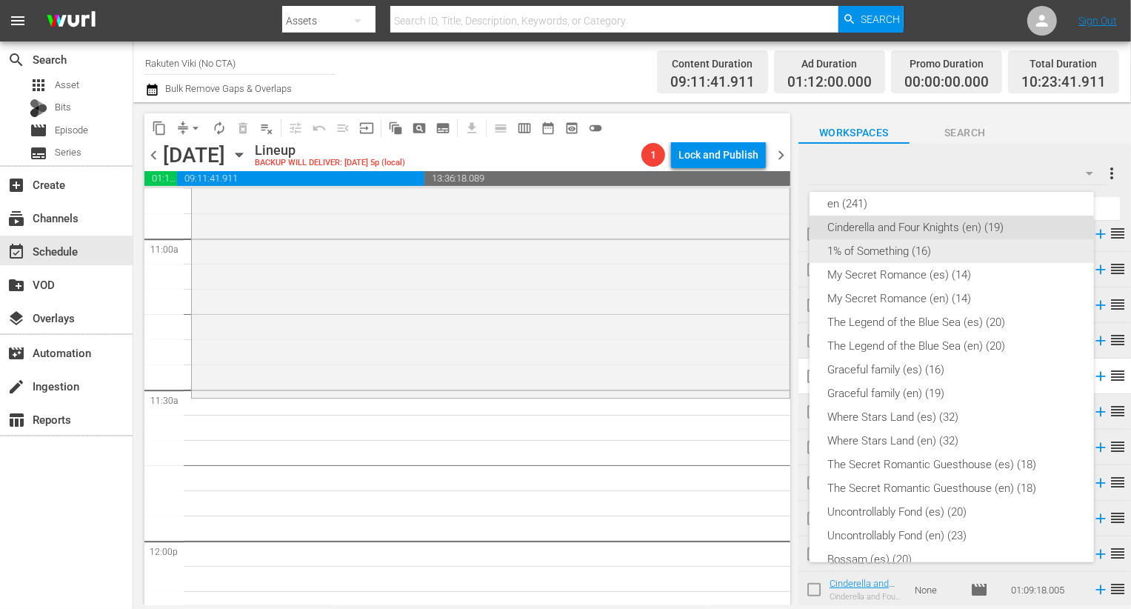
click at [936, 255] on div "1% of Something (16)" at bounding box center [952, 251] width 249 height 24
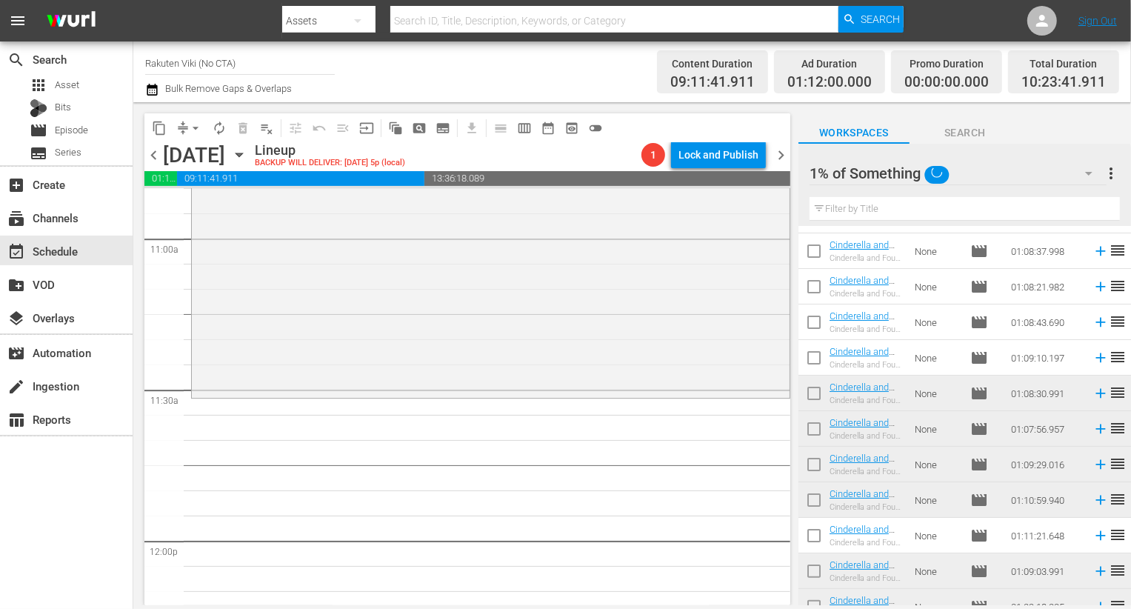
scroll to position [0, 0]
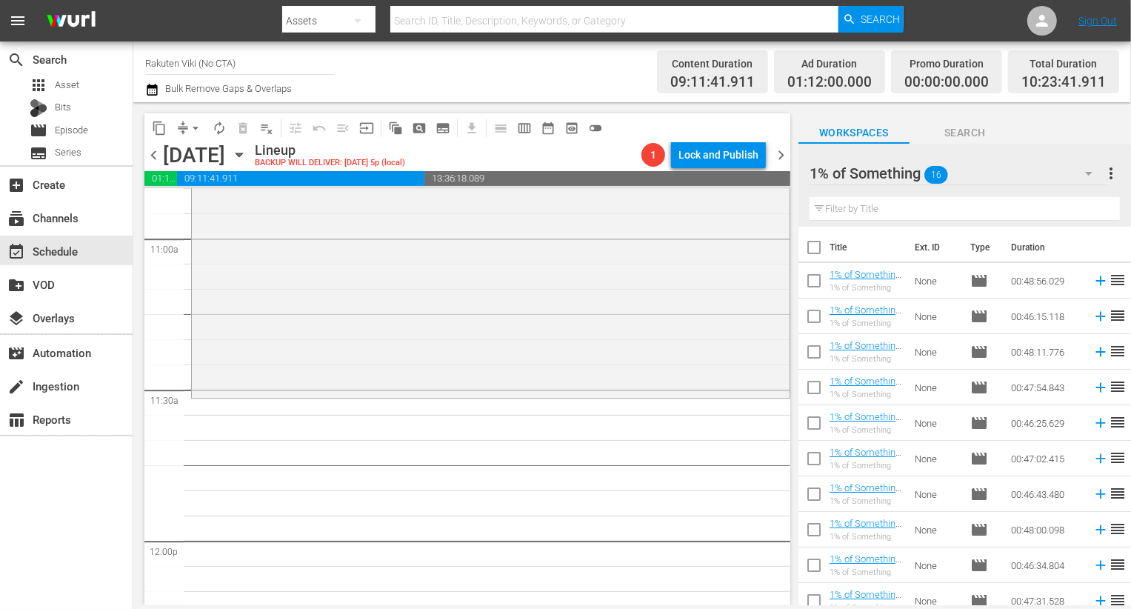
click at [810, 243] on input "checkbox" at bounding box center [814, 250] width 31 height 31
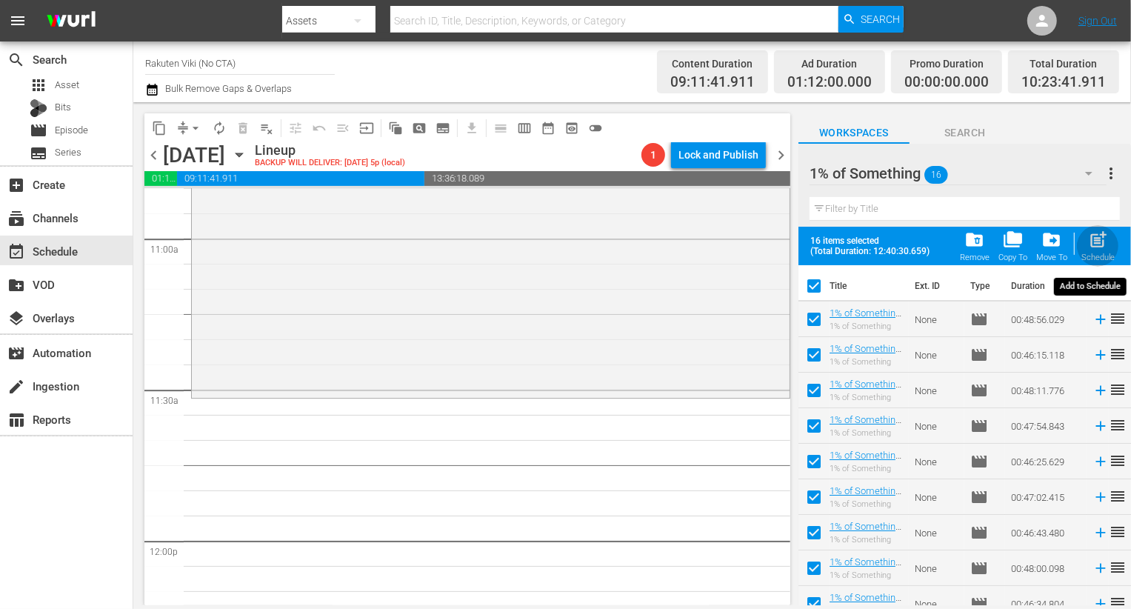
click at [1110, 244] on div "post_add Schedule" at bounding box center [1098, 246] width 33 height 33
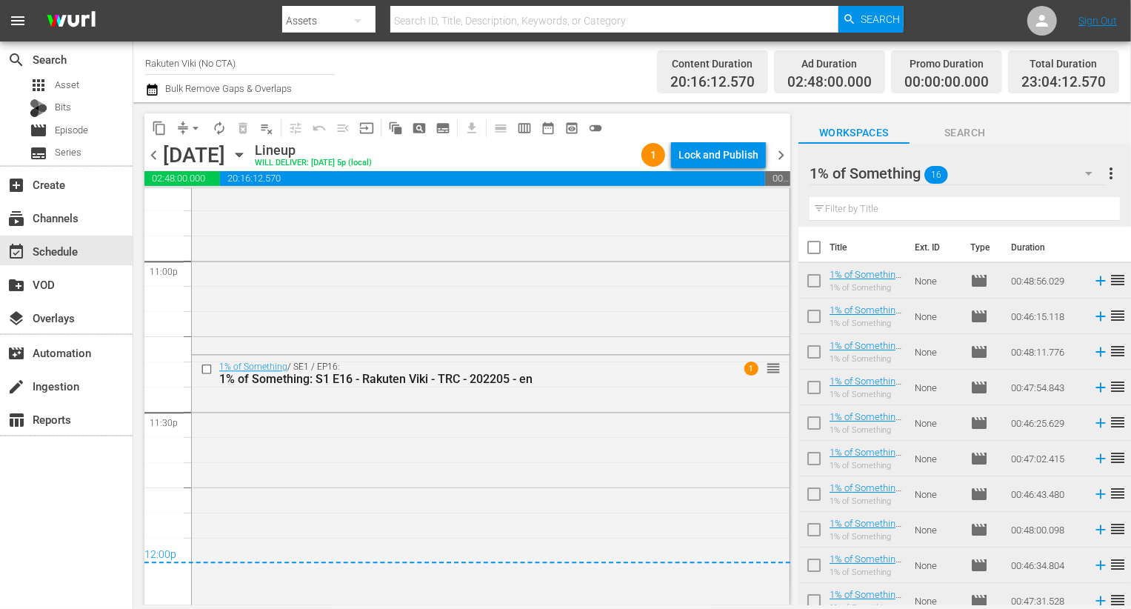
scroll to position [6900, 0]
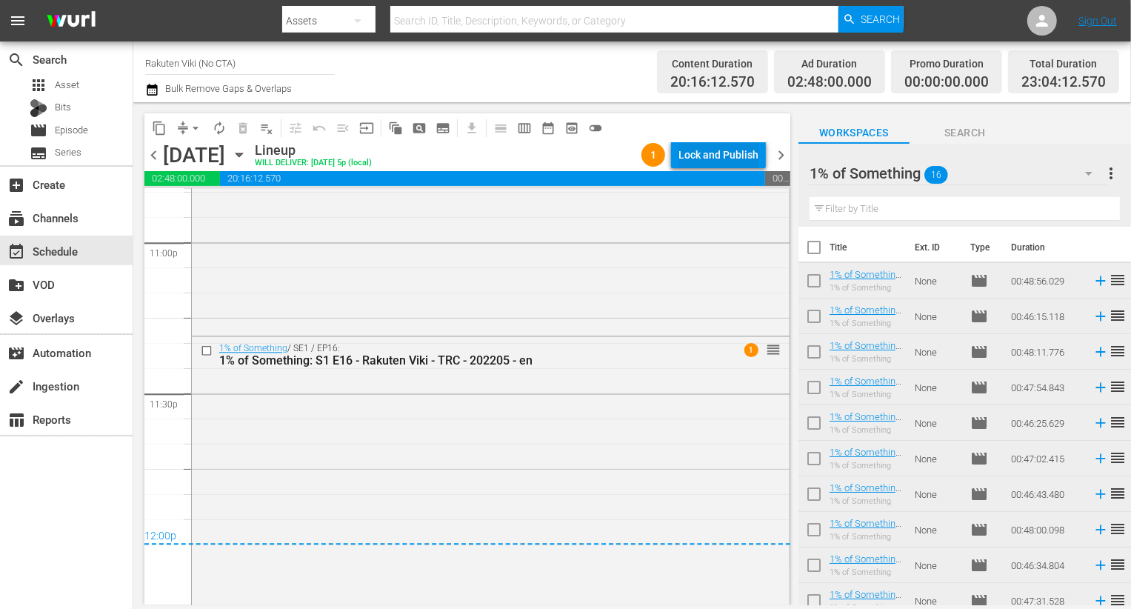
click at [727, 144] on div "Lock and Publish" at bounding box center [719, 155] width 80 height 27
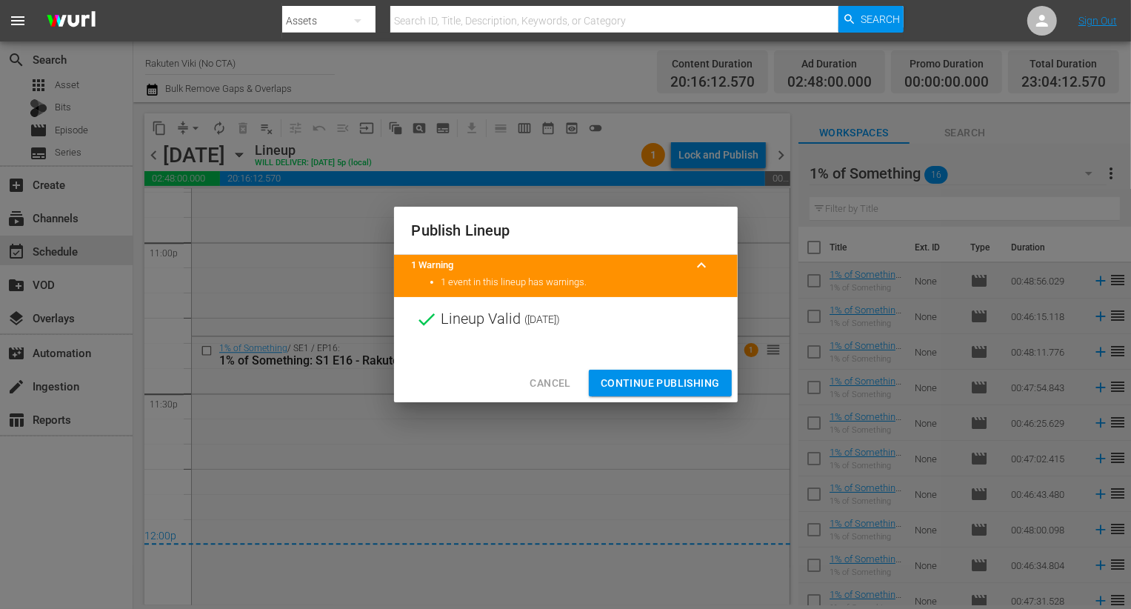
click at [649, 379] on span "Continue Publishing" at bounding box center [660, 383] width 119 height 19
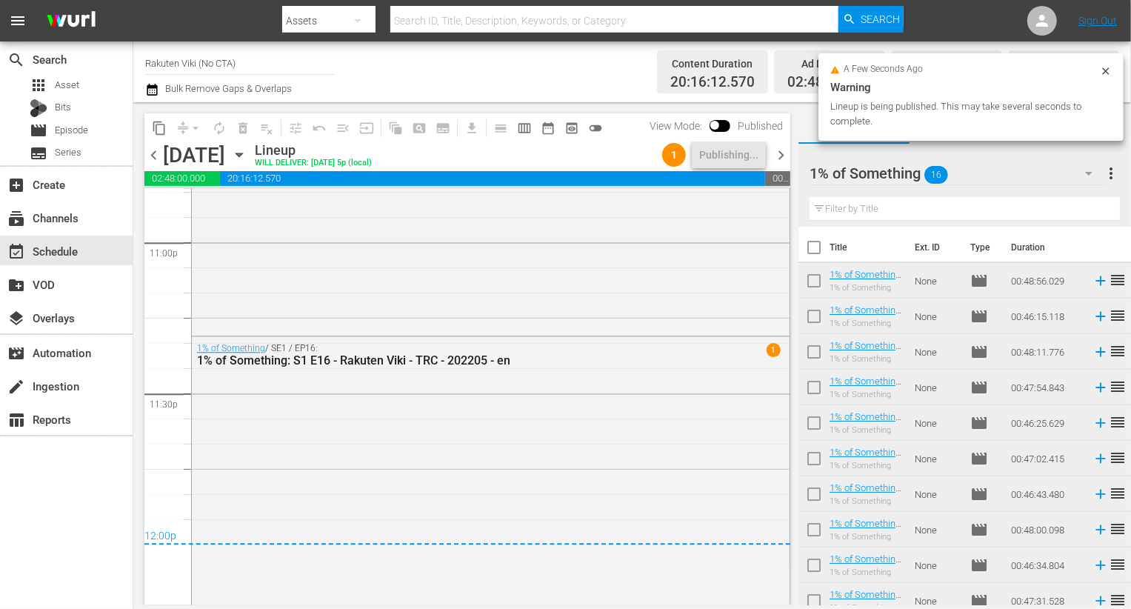
click at [150, 89] on icon "button" at bounding box center [152, 90] width 14 height 18
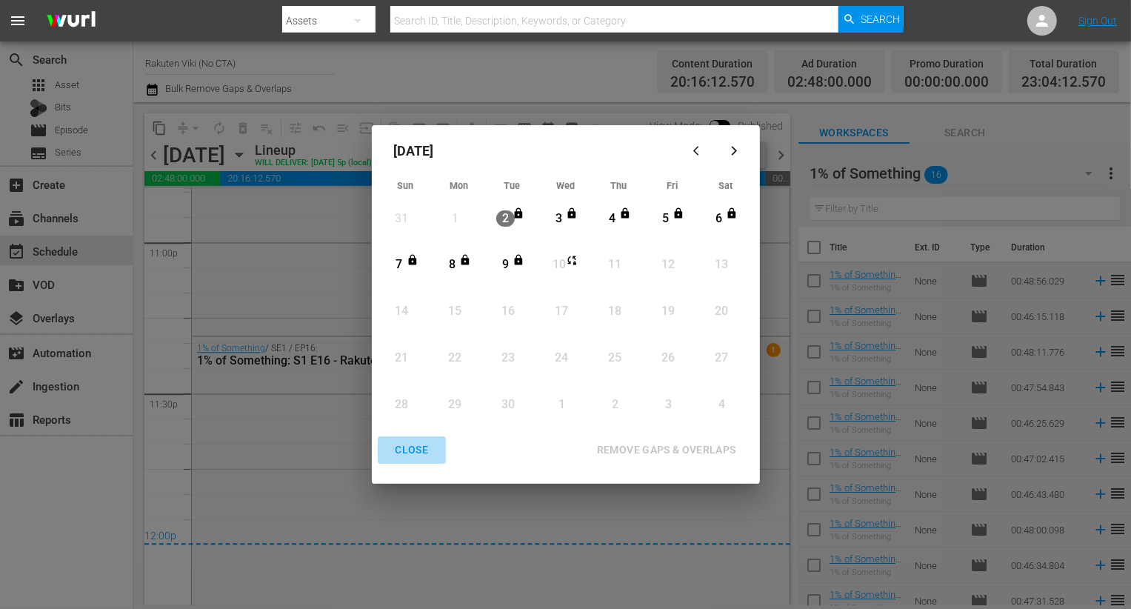
click at [423, 462] on button "CLOSE" at bounding box center [412, 449] width 69 height 27
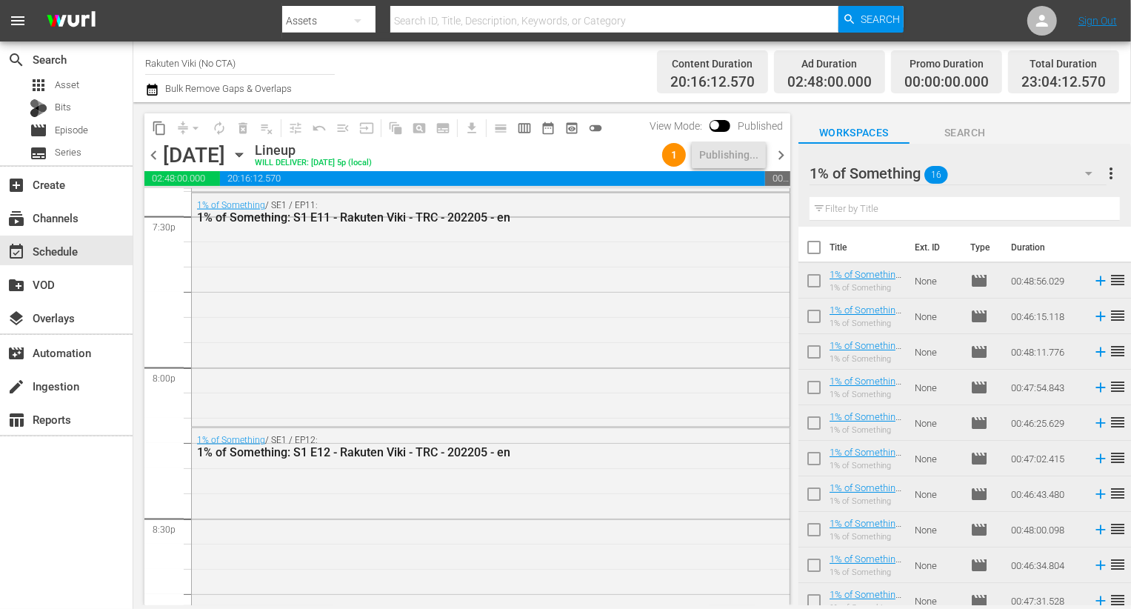
scroll to position [5049, 0]
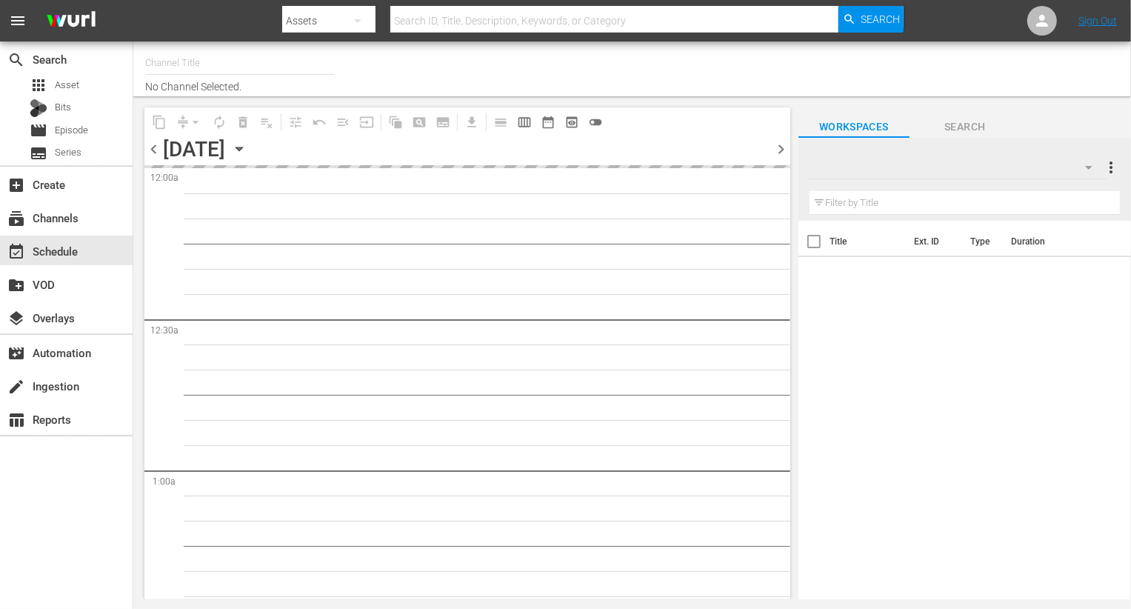
click at [1022, 156] on div at bounding box center [958, 167] width 297 height 41
type input "Rakuten Viki (1027)"
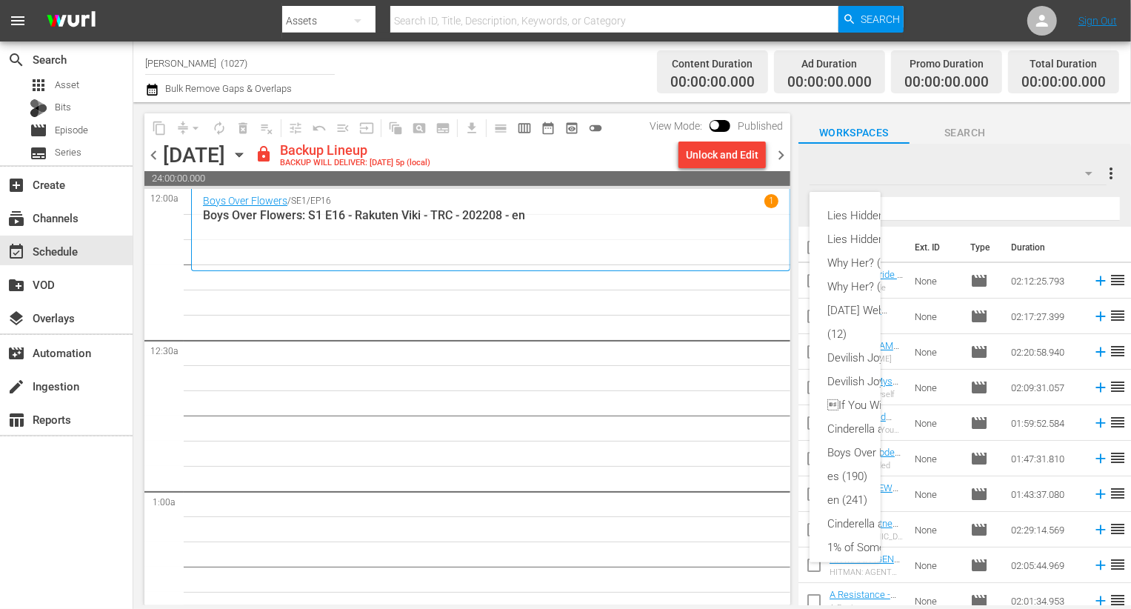
scroll to position [374, 0]
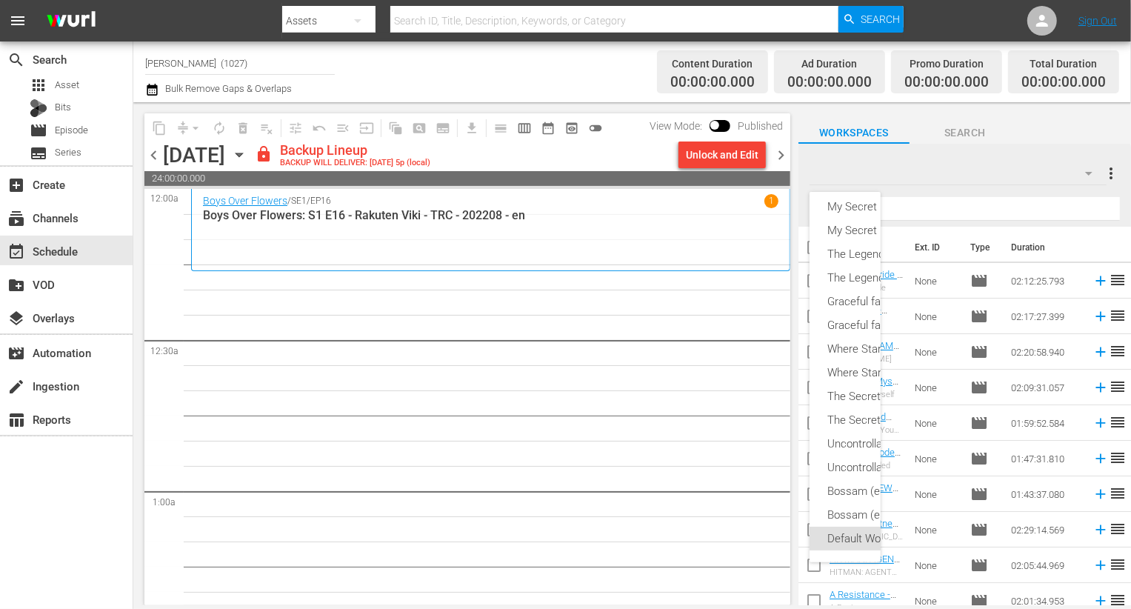
click at [748, 165] on div "Lies Hidden (es) (8) Lies Hidden (en) (8) Why Her? (en) (16) Why Her? (es) (16)…" at bounding box center [565, 304] width 1131 height 609
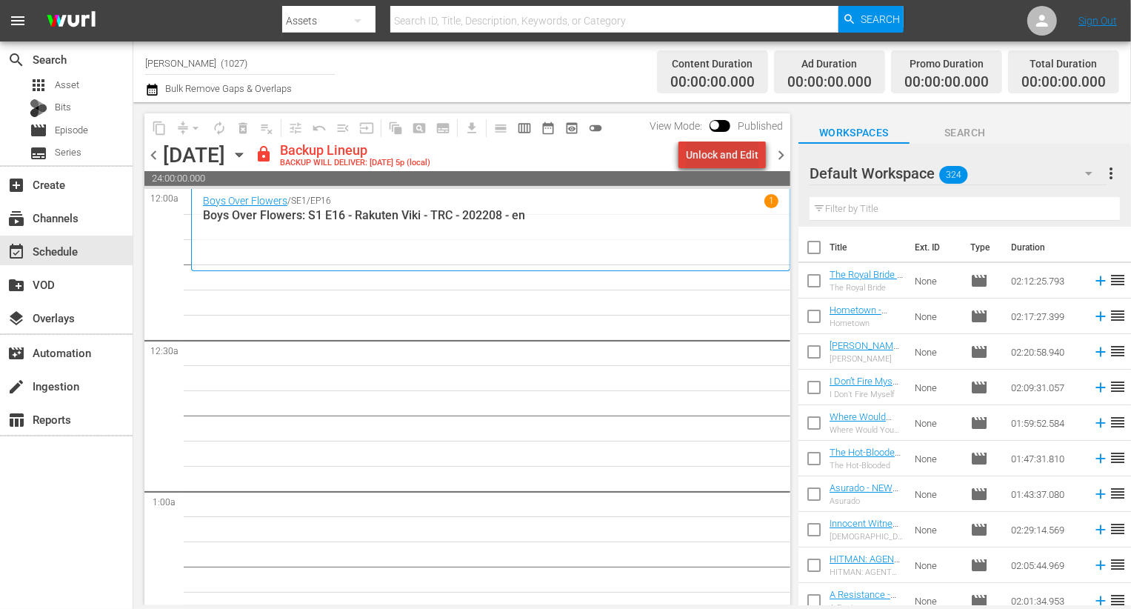
click at [741, 162] on div "Unlock and Edit" at bounding box center [722, 155] width 73 height 27
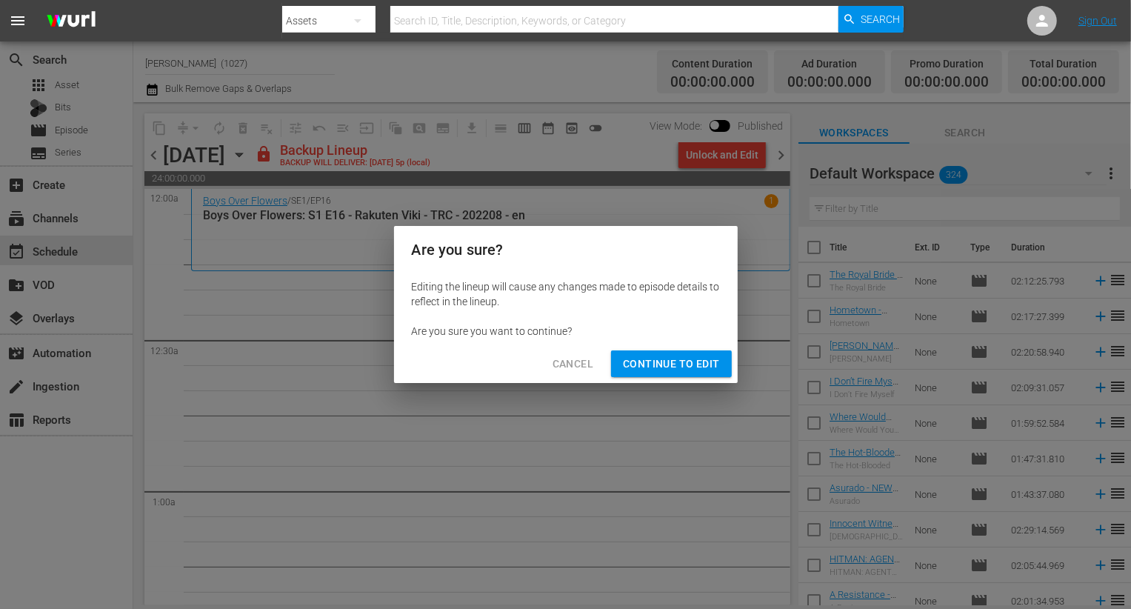
click at [679, 373] on button "Continue to Edit" at bounding box center [671, 363] width 120 height 27
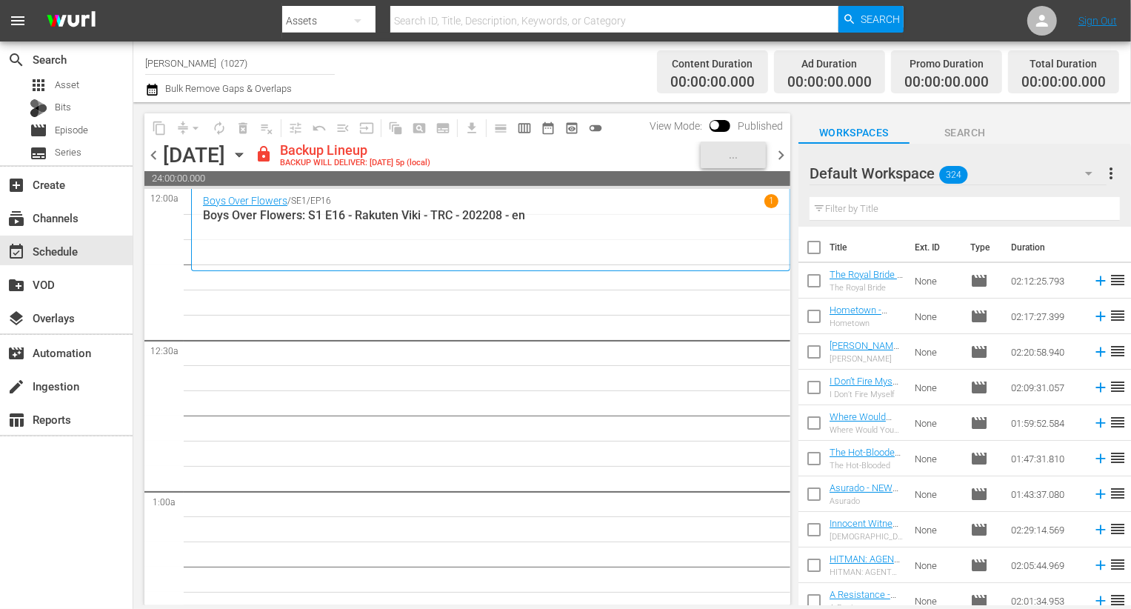
click at [1028, 184] on div "Default Workspace 324" at bounding box center [958, 173] width 297 height 41
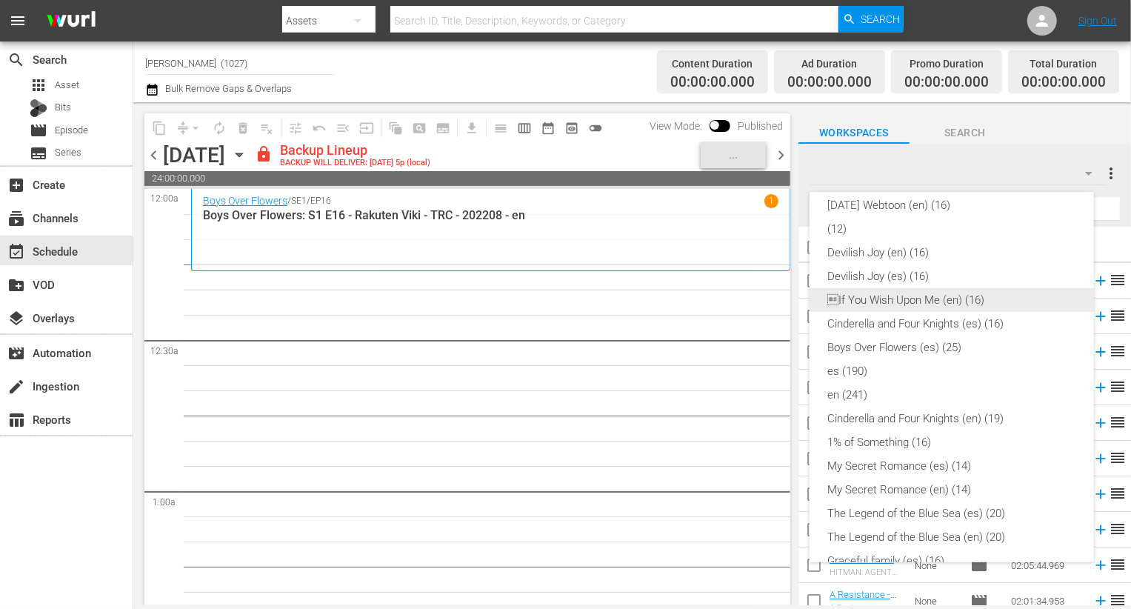
click at [982, 300] on div "If You Wish Upon Me (en) (16)" at bounding box center [952, 300] width 249 height 24
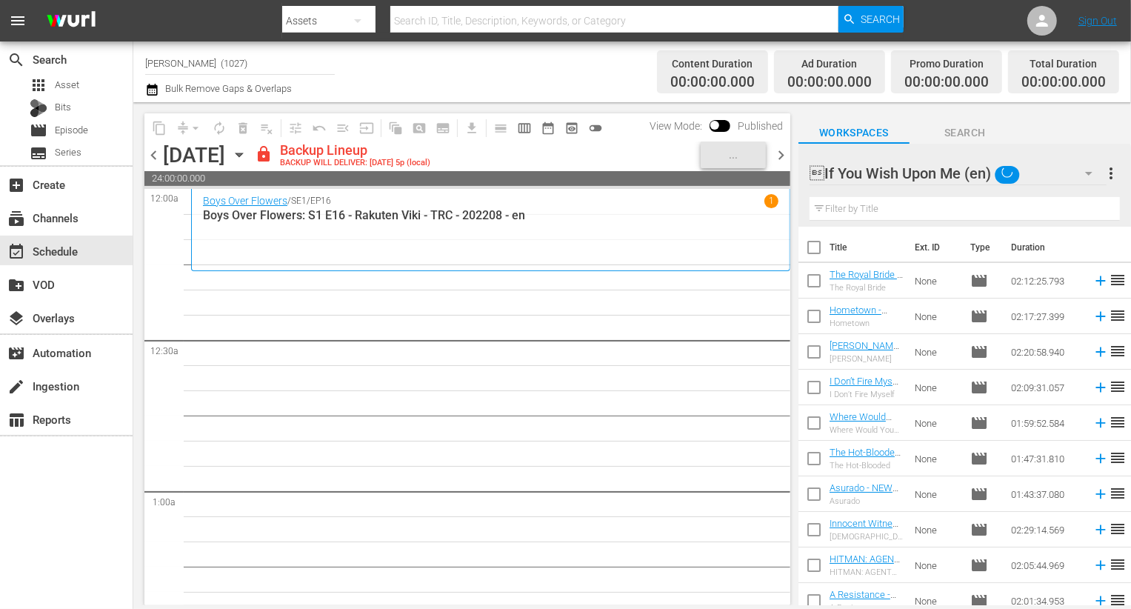
scroll to position [28, 0]
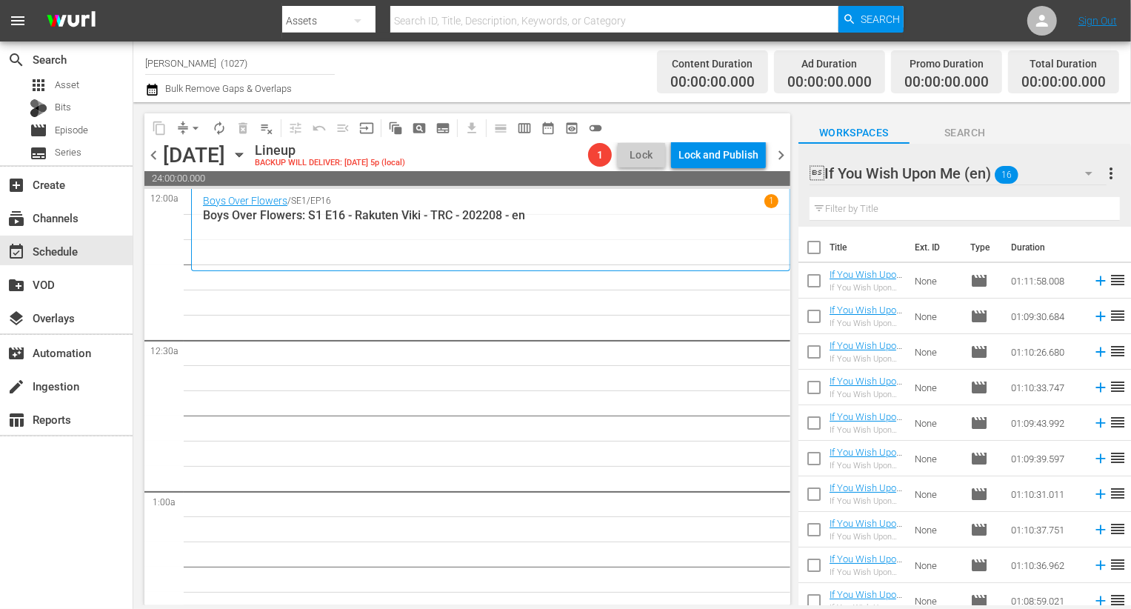
click at [813, 254] on input "checkbox" at bounding box center [814, 250] width 31 height 31
checkbox input "true"
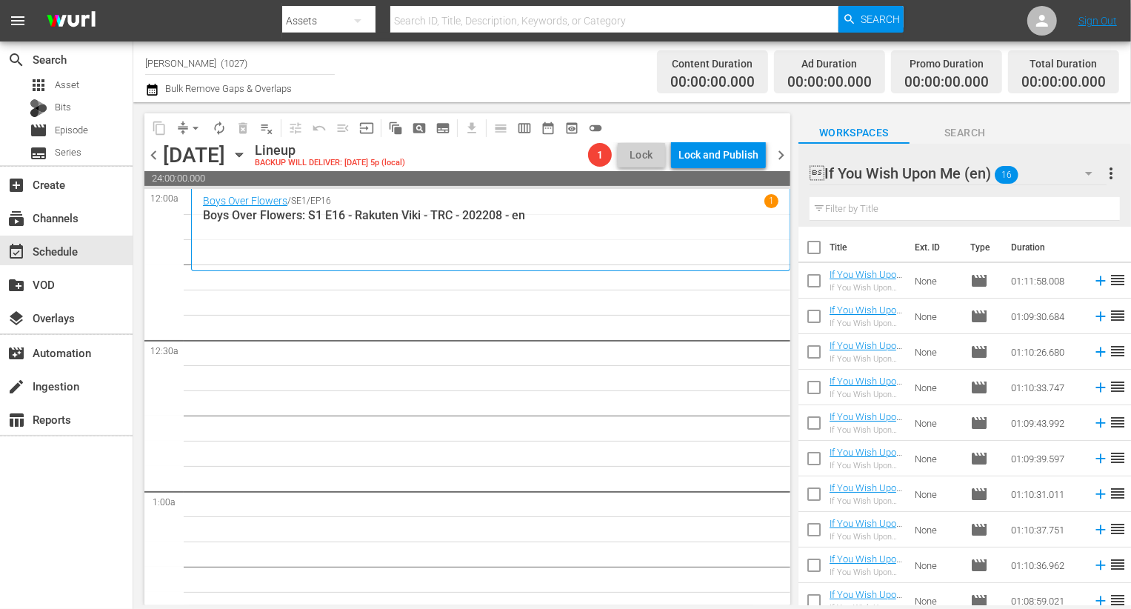
checkbox input "true"
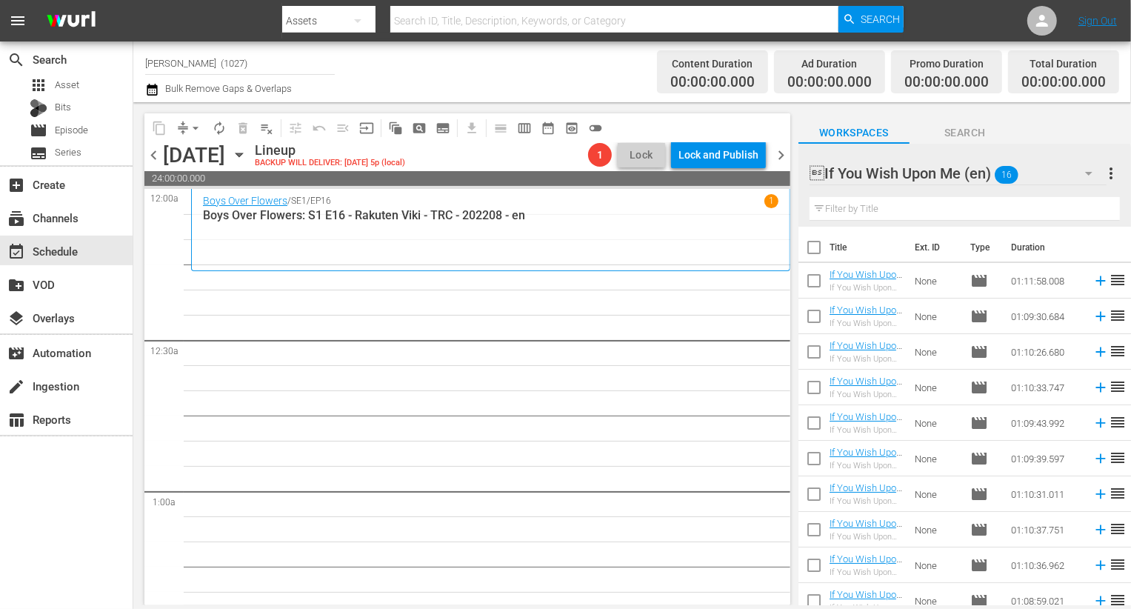
checkbox input "true"
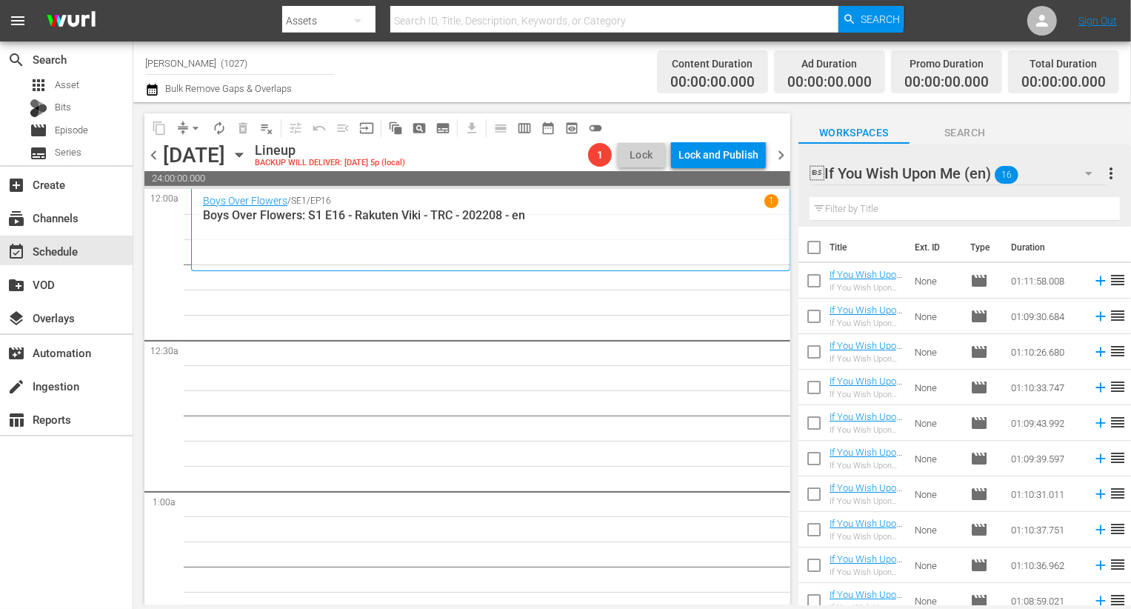
checkbox input "true"
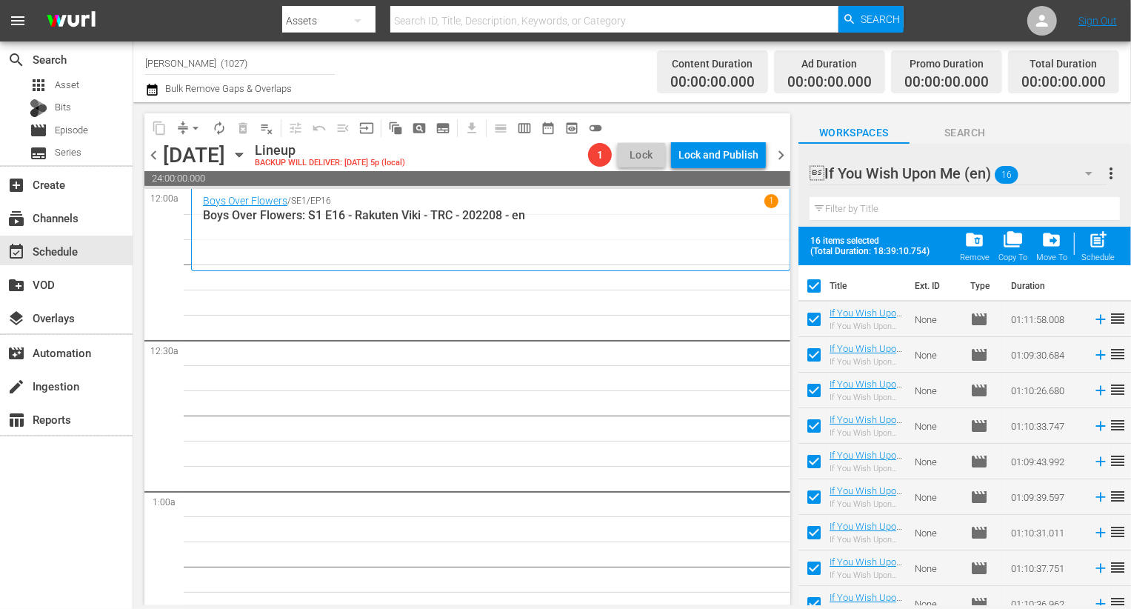
click at [819, 280] on input "checkbox" at bounding box center [814, 288] width 31 height 31
checkbox input "false"
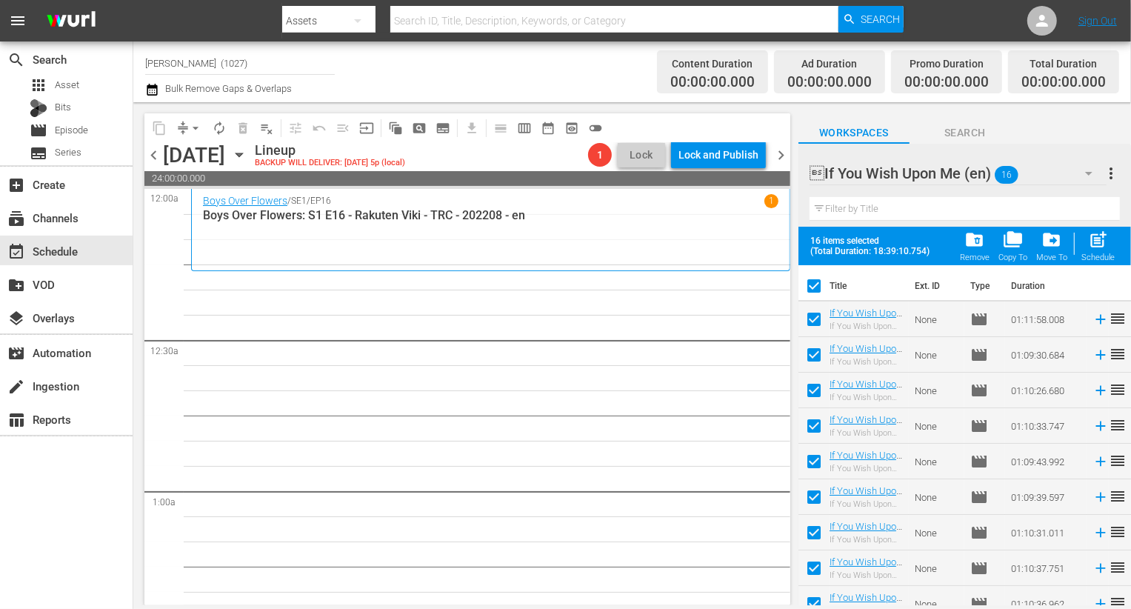
checkbox input "false"
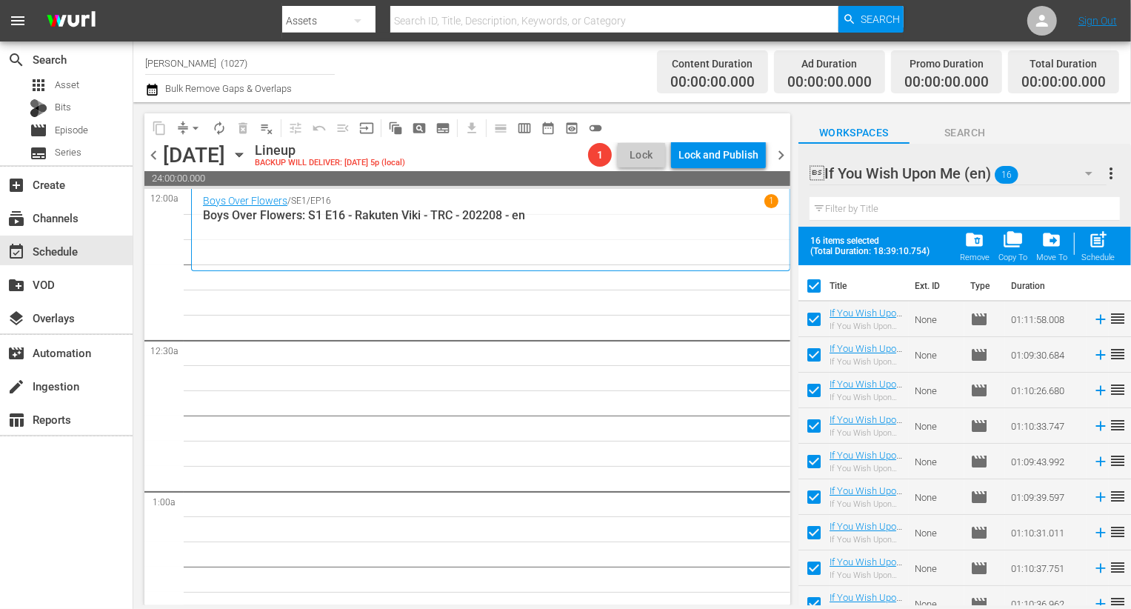
checkbox input "false"
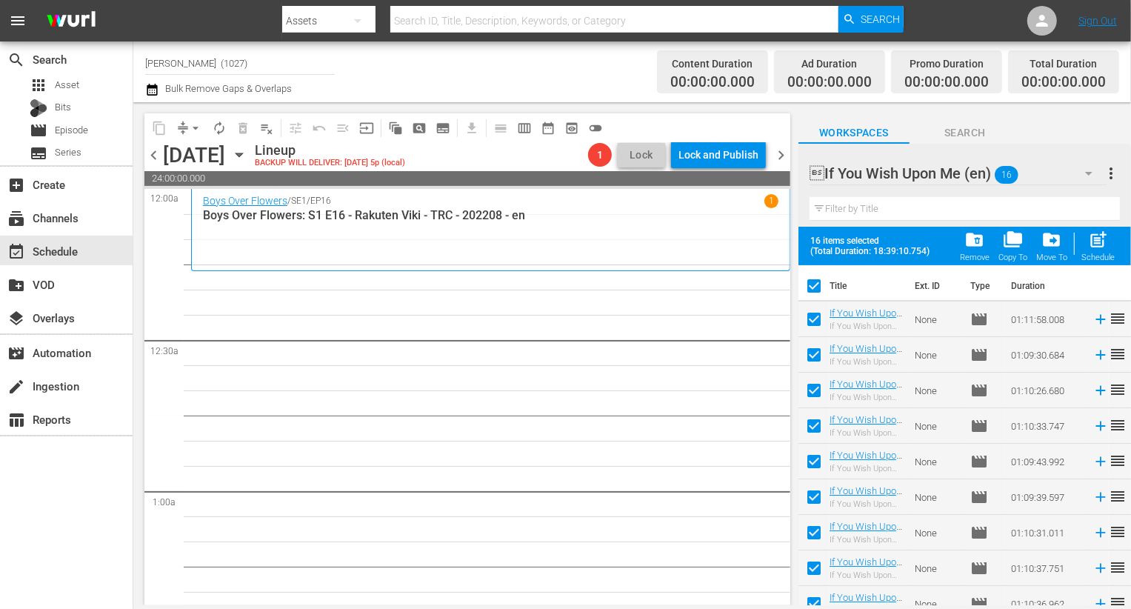
checkbox input "false"
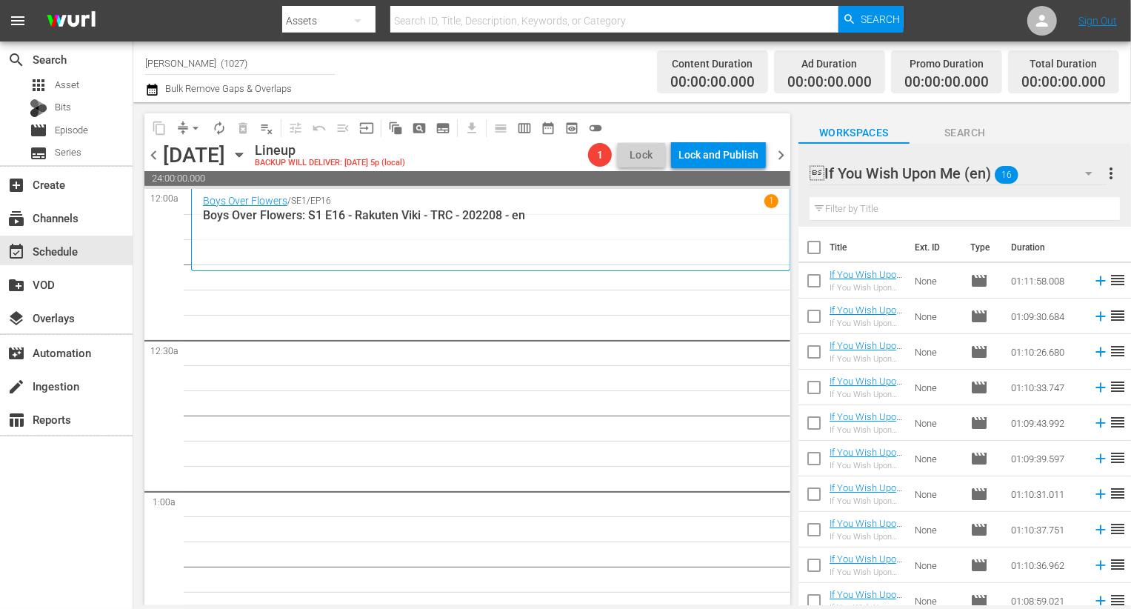
scroll to position [225, 0]
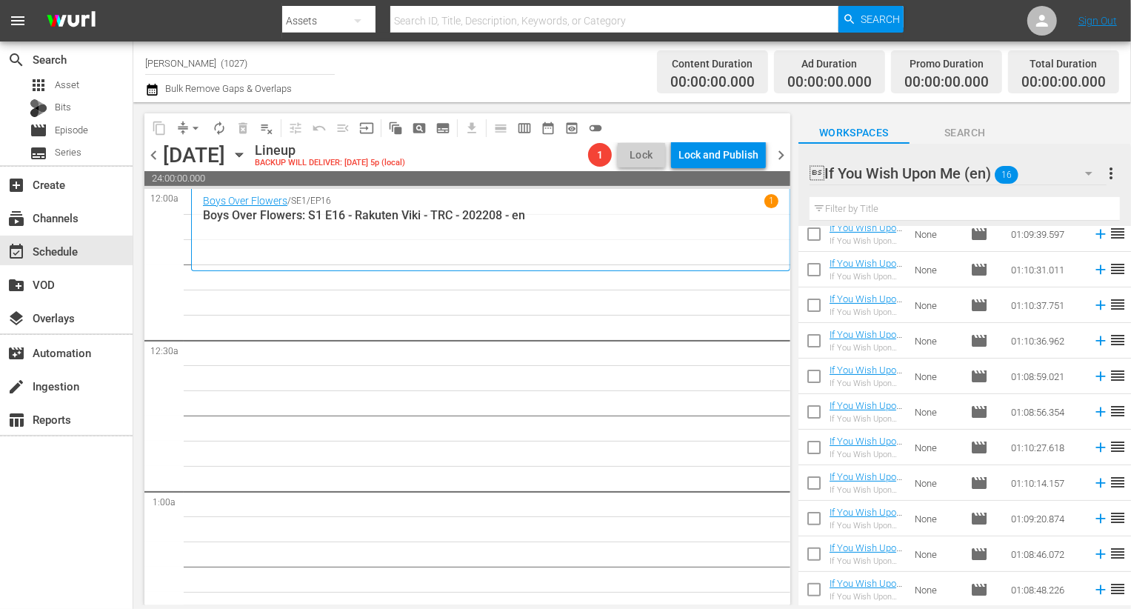
click at [815, 341] on input "checkbox" at bounding box center [814, 343] width 31 height 31
checkbox input "true"
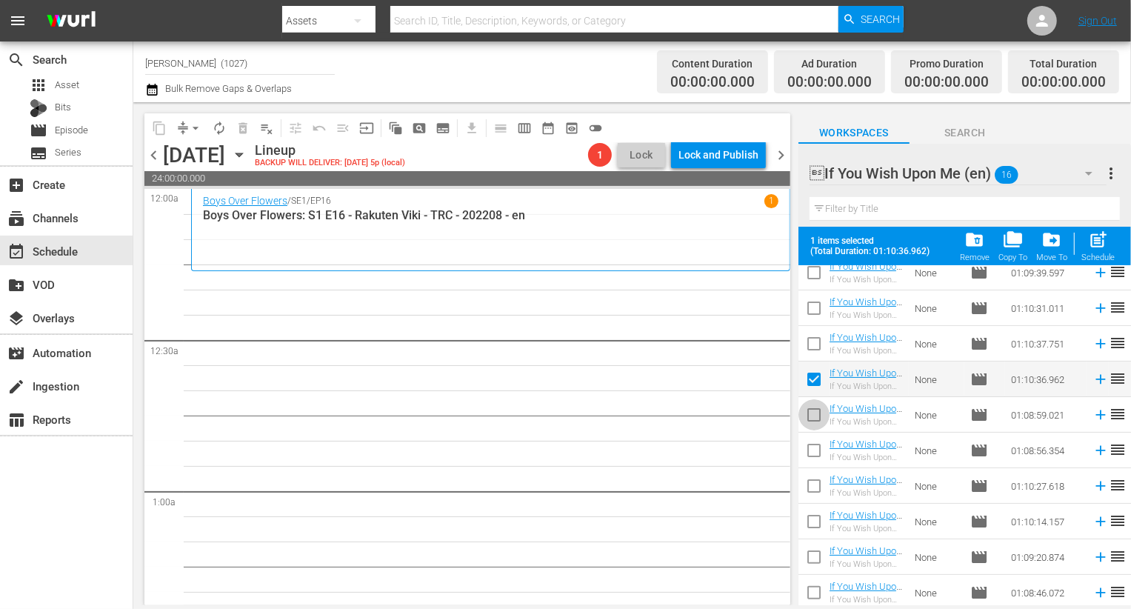
click at [813, 409] on input "checkbox" at bounding box center [814, 417] width 31 height 31
checkbox input "true"
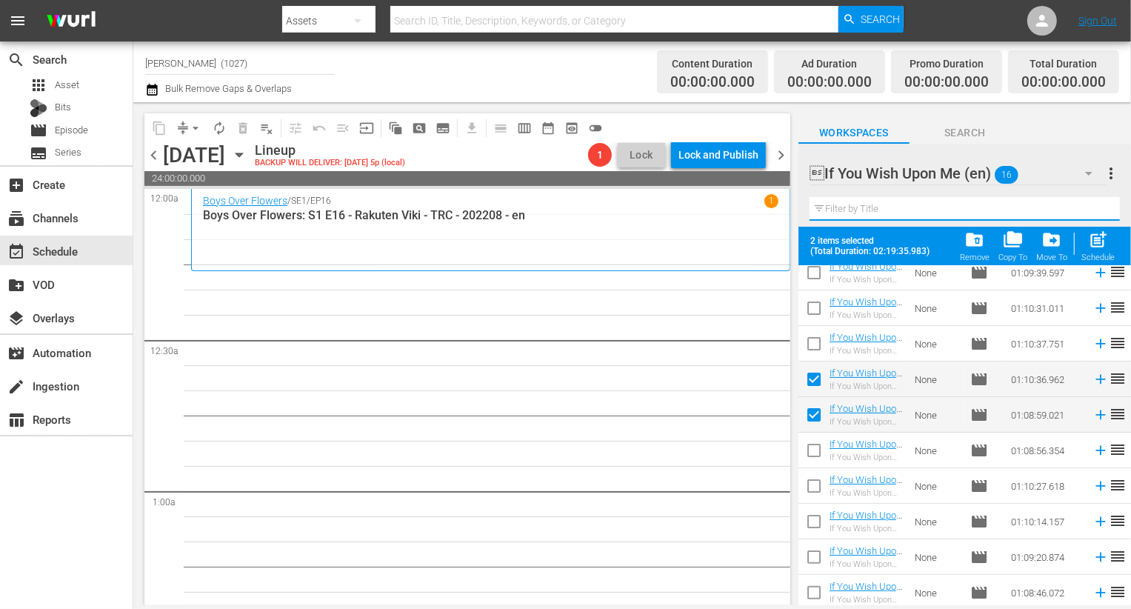
click at [1100, 220] on div "Filter by Title" at bounding box center [965, 209] width 310 height 36
click at [1100, 237] on span "post_add" at bounding box center [1098, 240] width 20 height 20
checkbox input "false"
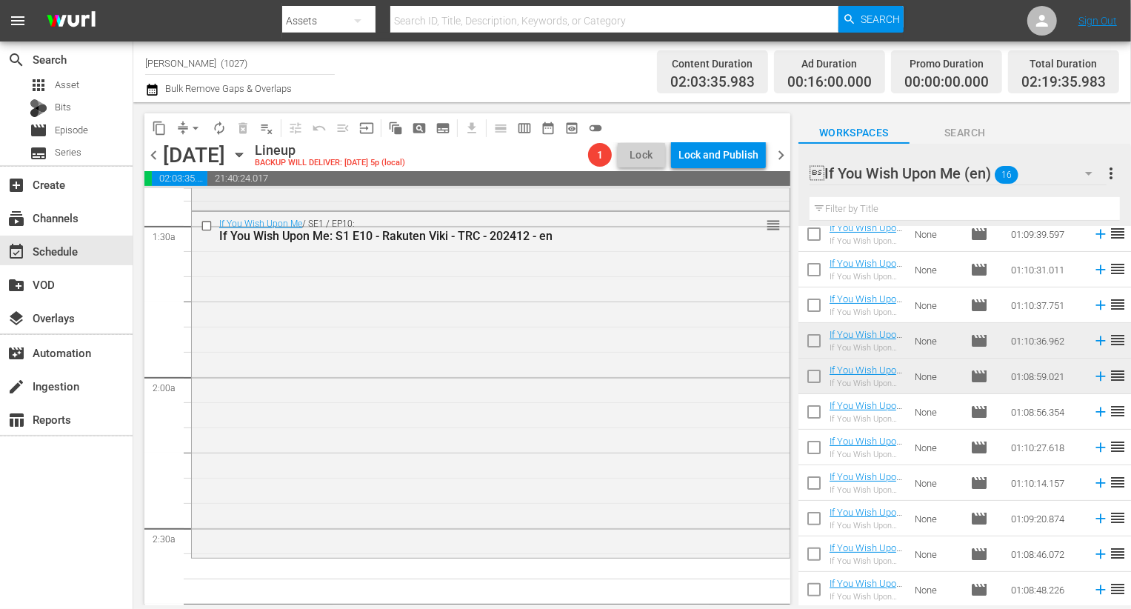
scroll to position [419, 0]
click at [582, 420] on div "If You Wish Upon Me / SE1 / EP10: If You Wish Upon Me: S1 E10 - Rakuten Viki - …" at bounding box center [491, 380] width 598 height 343
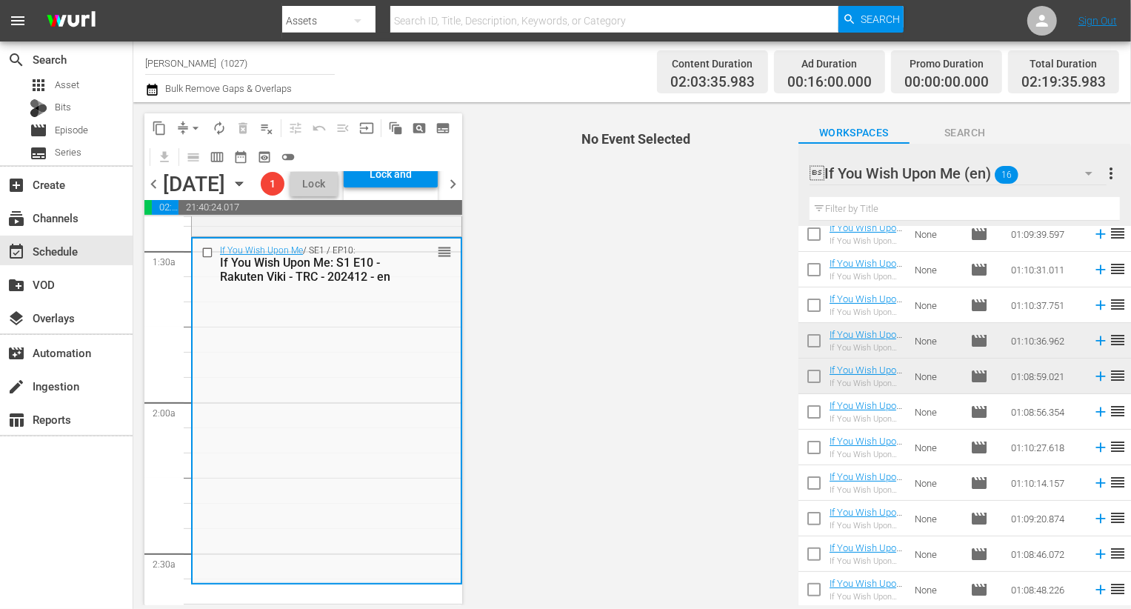
click at [810, 406] on input "checkbox" at bounding box center [814, 414] width 31 height 31
checkbox input "true"
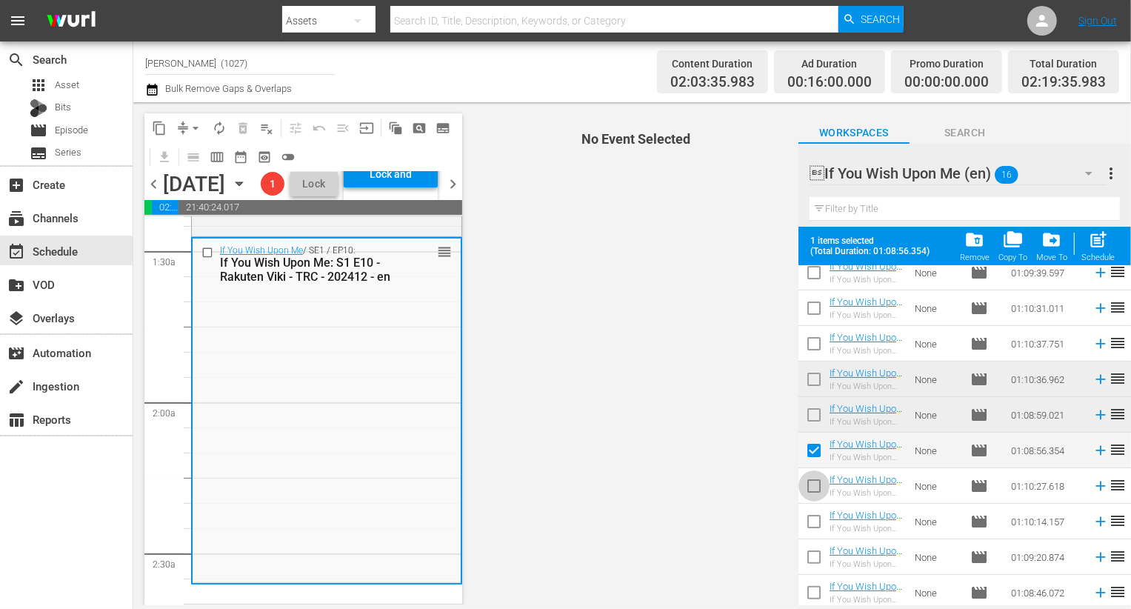
click at [810, 473] on input "checkbox" at bounding box center [814, 488] width 31 height 31
checkbox input "true"
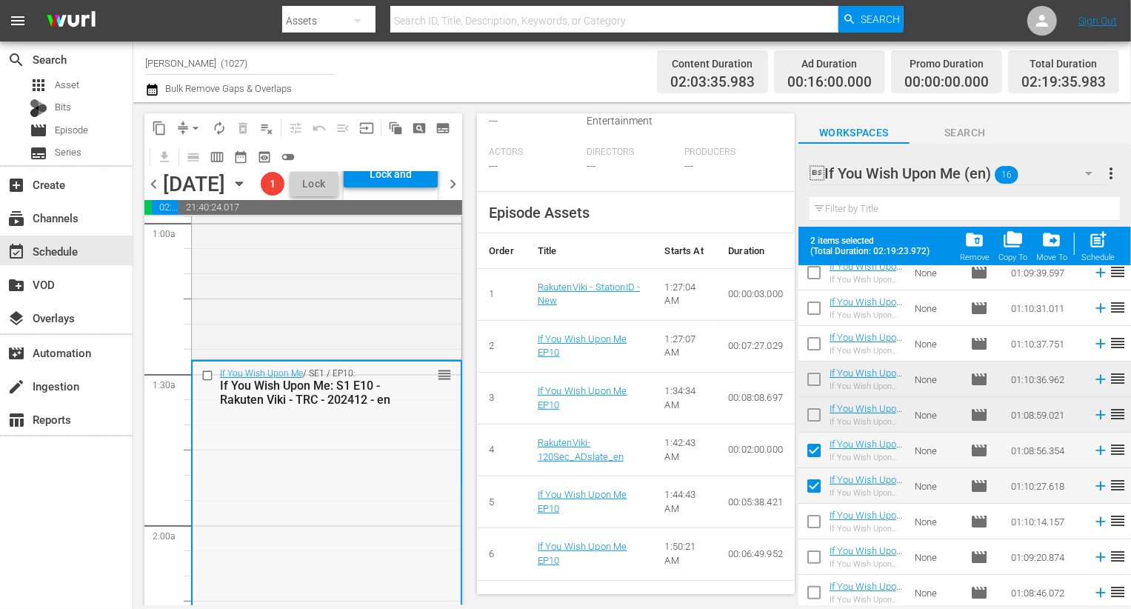
scroll to position [200, 0]
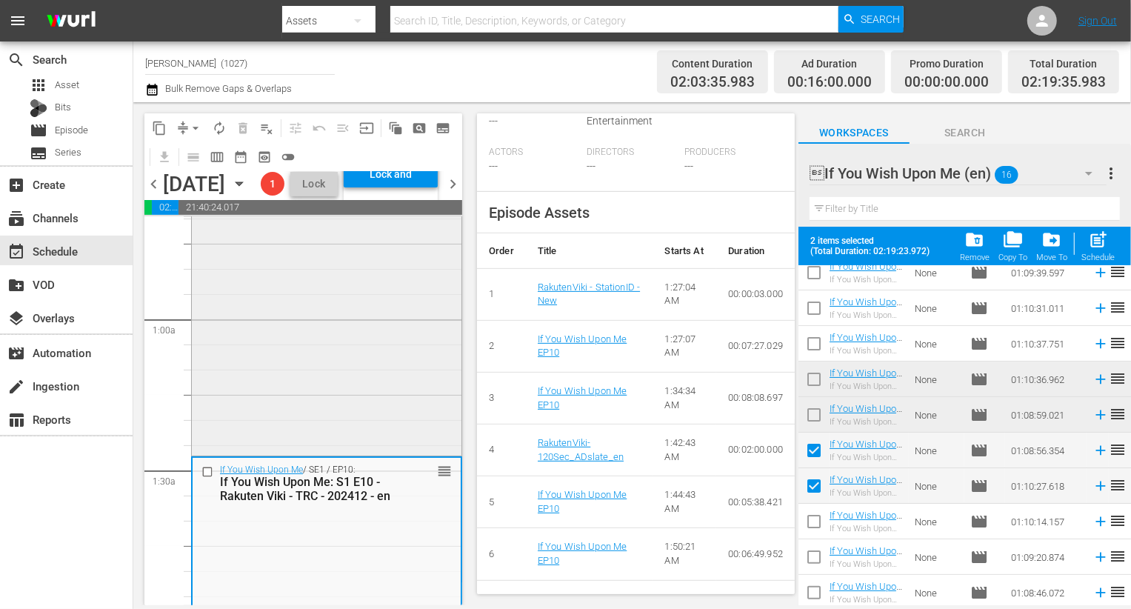
click at [330, 407] on div "If You Wish Upon Me / SE1 / EP9: If You Wish Upon Me: S1 E09 - Rakuten Viki - T…" at bounding box center [327, 276] width 270 height 351
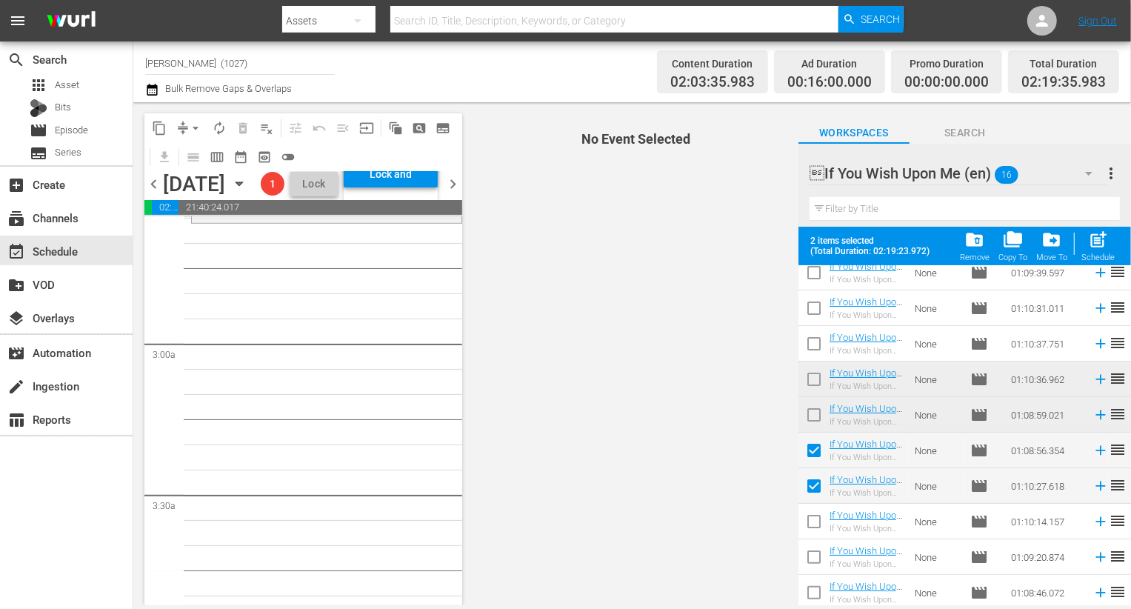
scroll to position [826, 0]
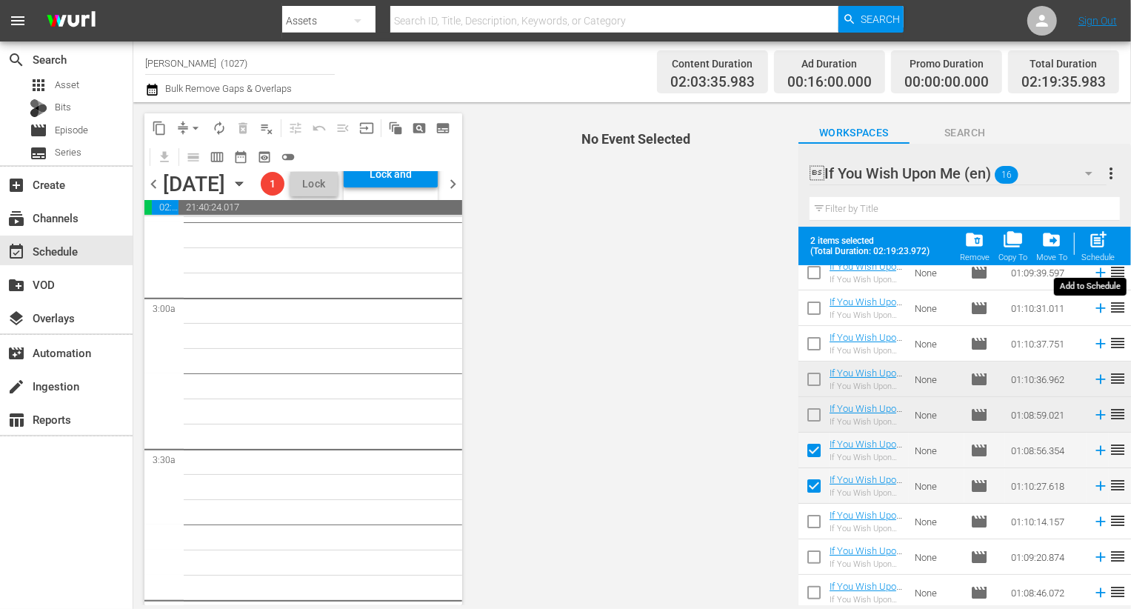
click at [1107, 240] on span "post_add" at bounding box center [1098, 240] width 20 height 20
checkbox input "false"
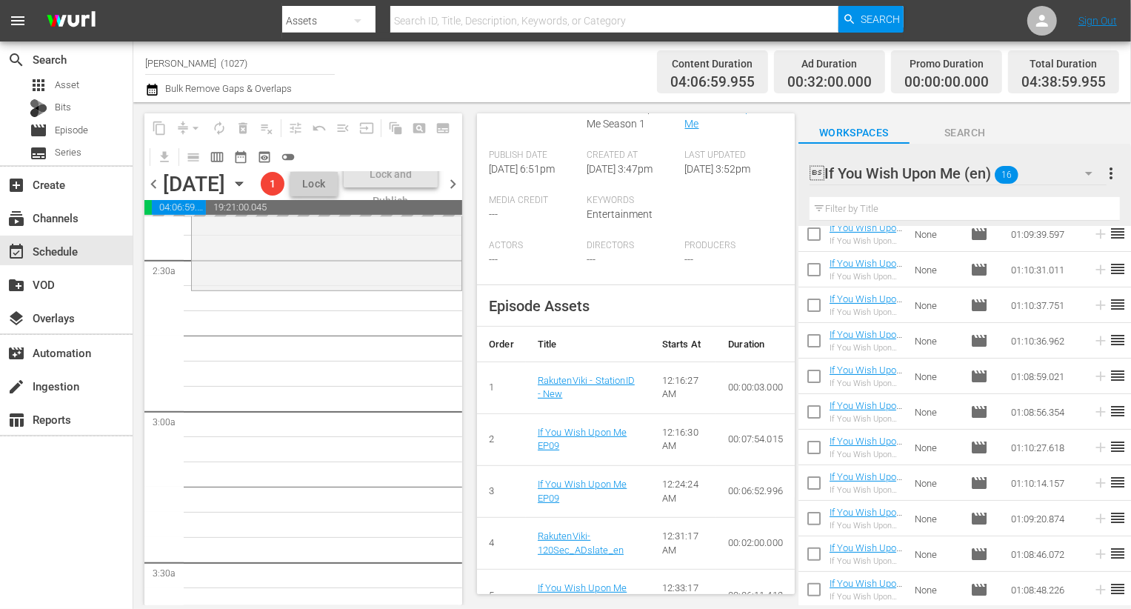
scroll to position [811, 0]
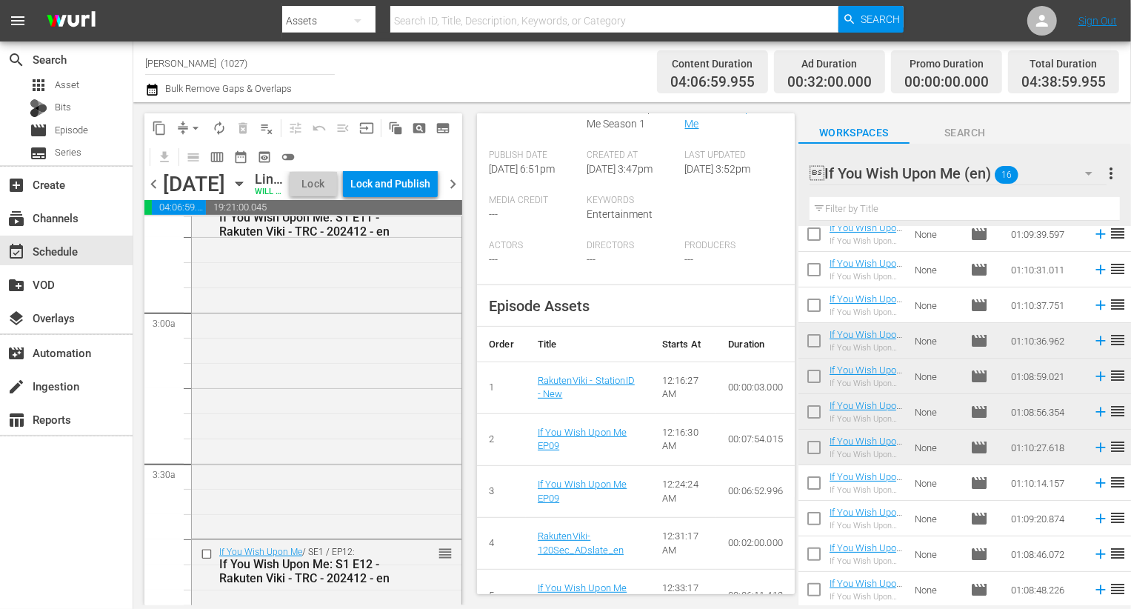
click at [350, 456] on div "If You Wish Upon Me / SE1 / EP11: If You Wish Upon Me: S1 E11 - Rakuten Viki - …" at bounding box center [327, 364] width 270 height 343
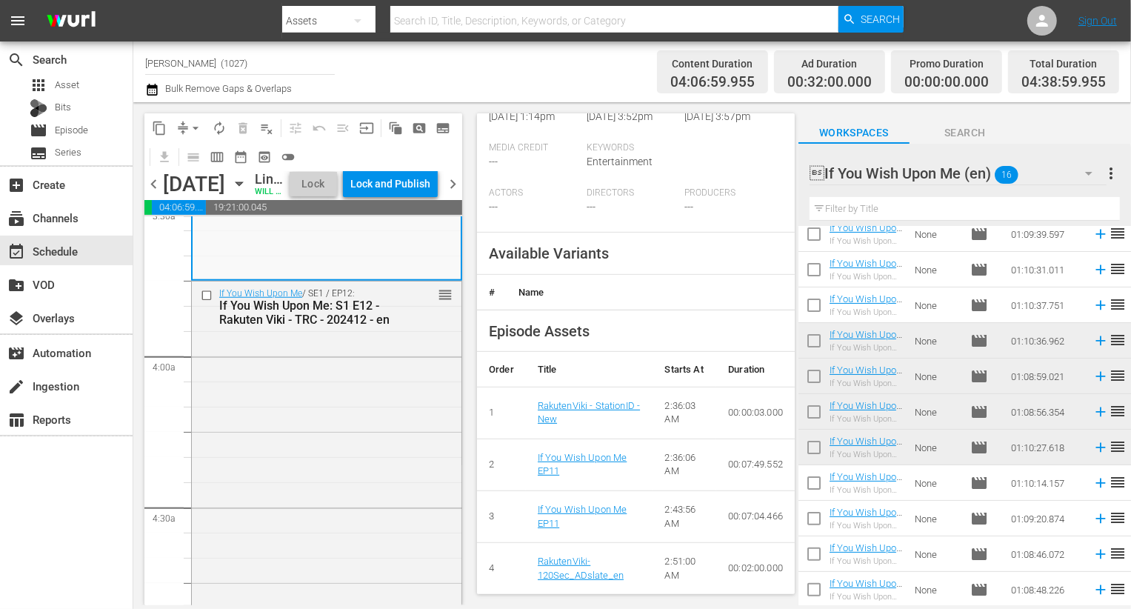
scroll to position [658, 0]
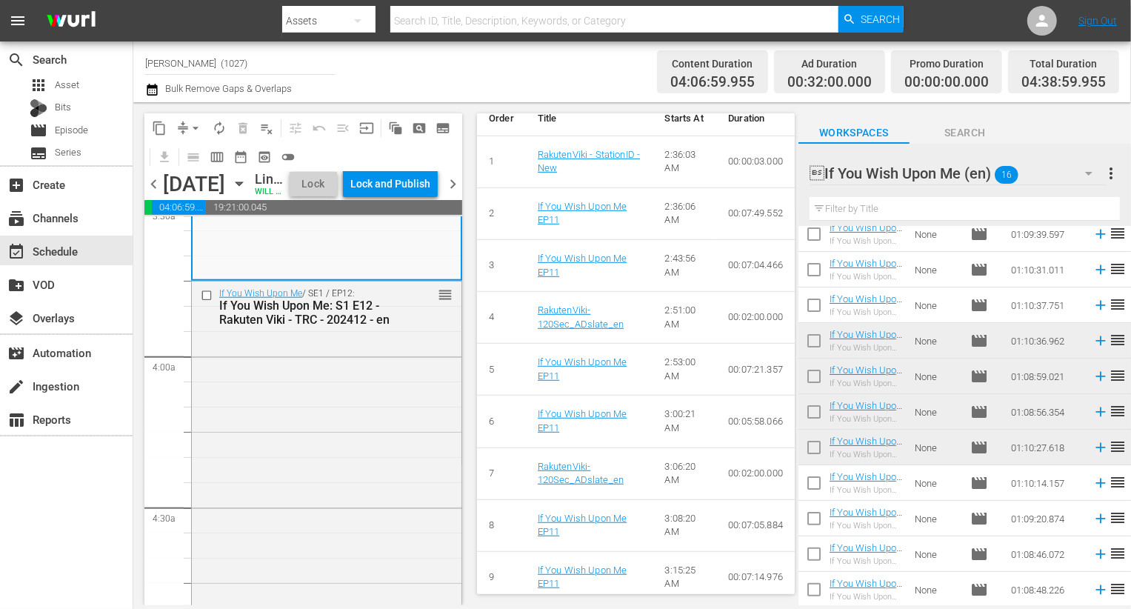
click at [1044, 168] on div "If You Wish Upon Me (en) 16" at bounding box center [958, 173] width 297 height 41
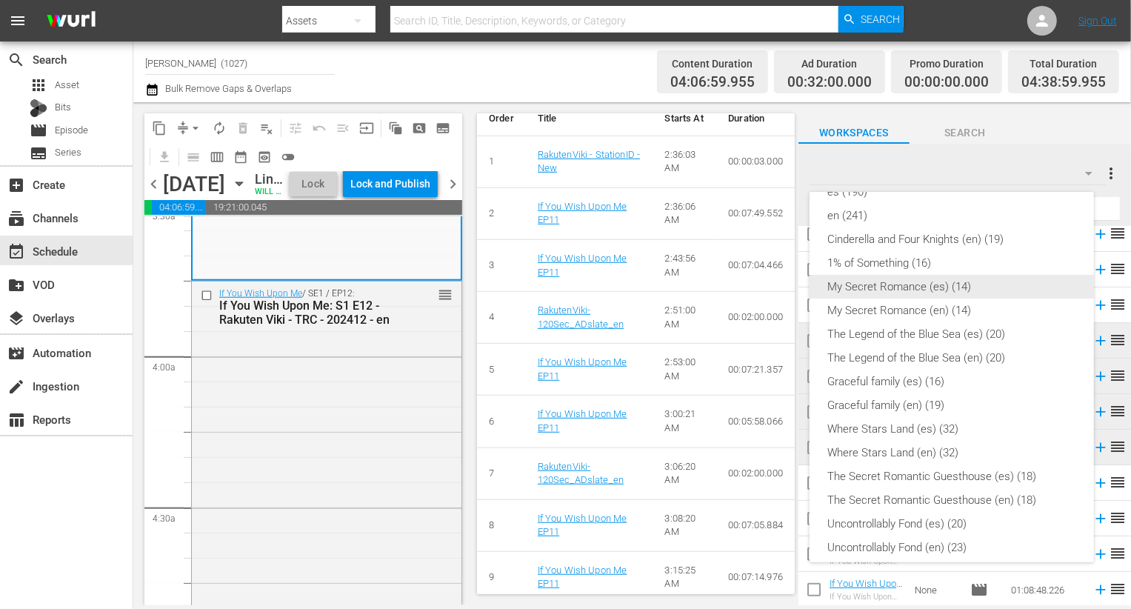
scroll to position [218, 0]
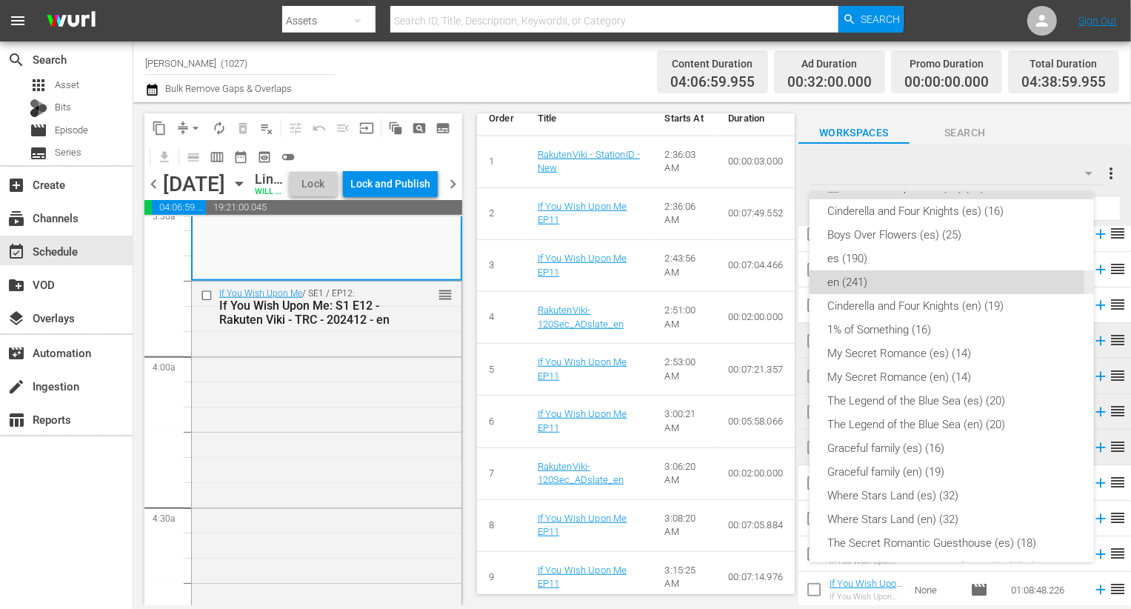
click at [870, 288] on div "en (241)" at bounding box center [952, 282] width 249 height 24
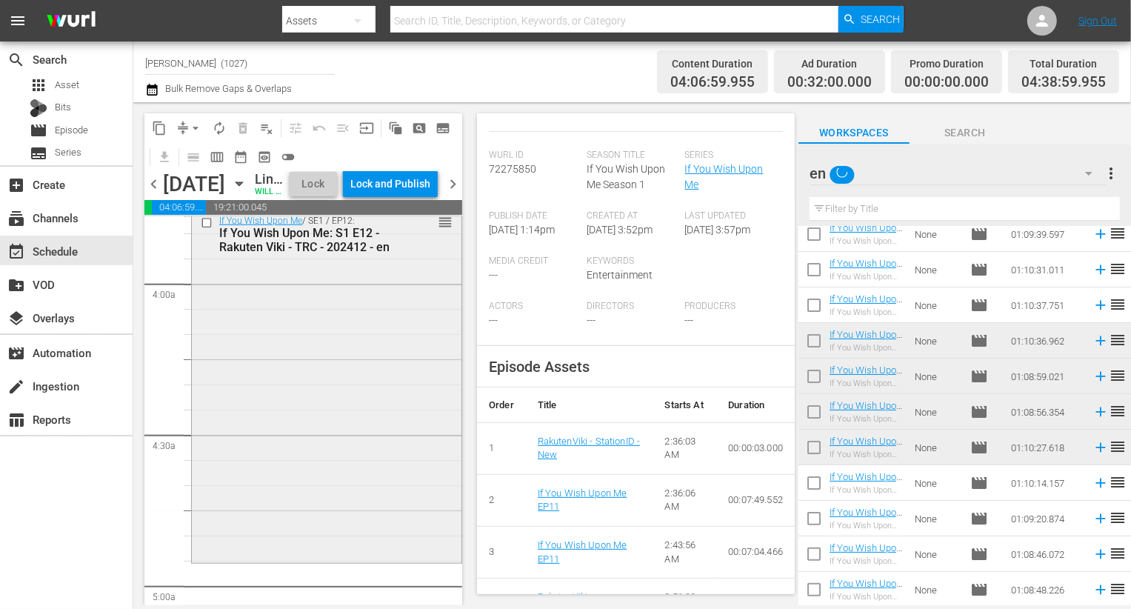
scroll to position [1351, 0]
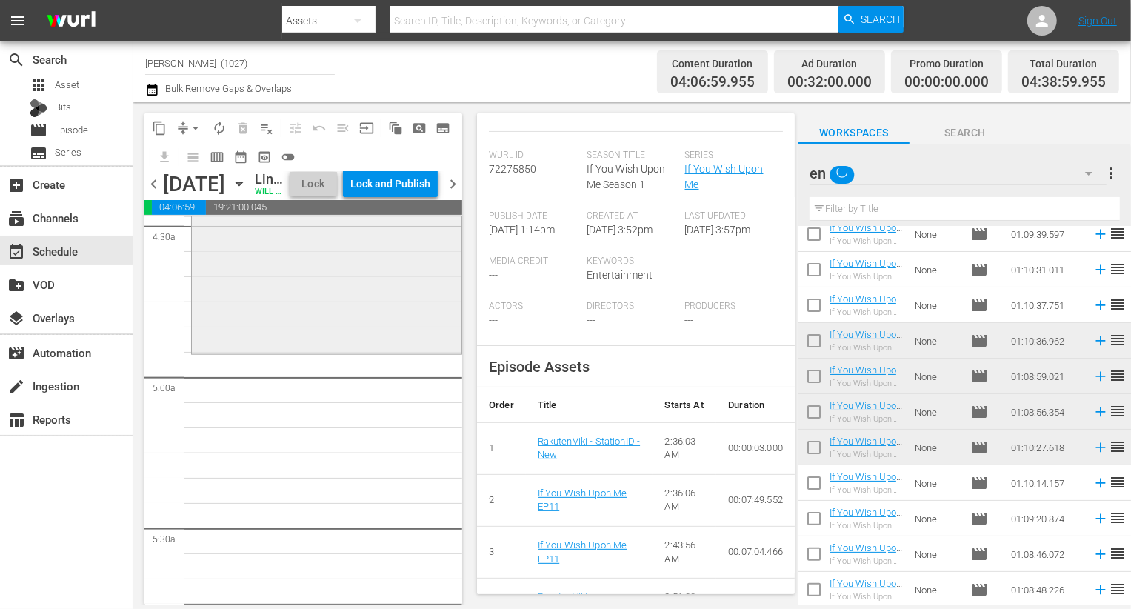
click at [351, 325] on div "If You Wish Upon Me / SE1 / EP12: If You Wish Upon Me: S1 E12 - Rakuten Viki - …" at bounding box center [327, 175] width 270 height 350
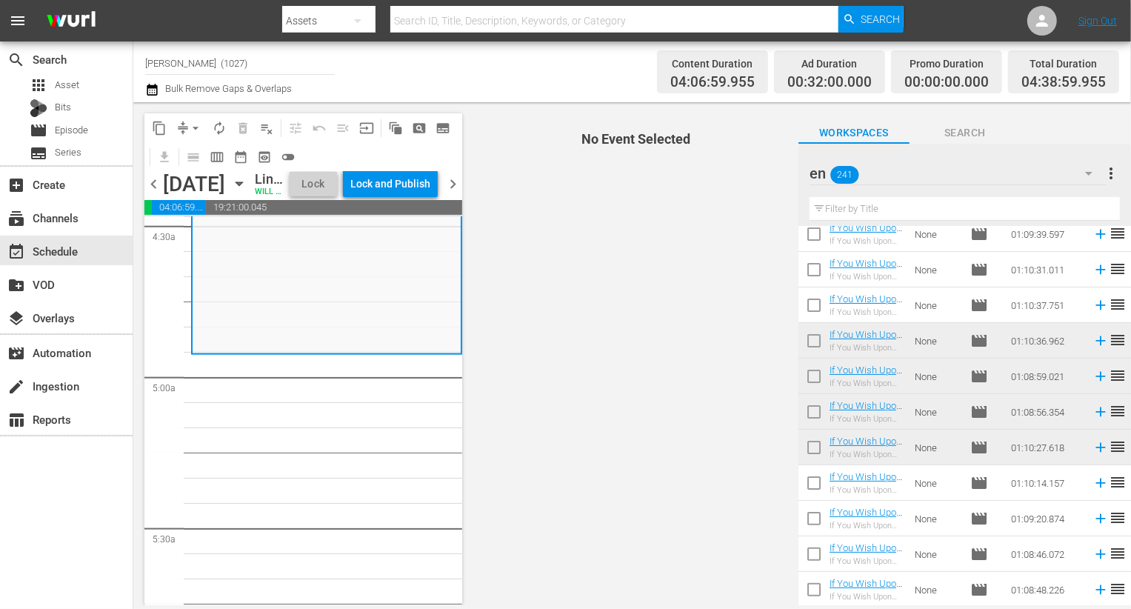
scroll to position [722, 0]
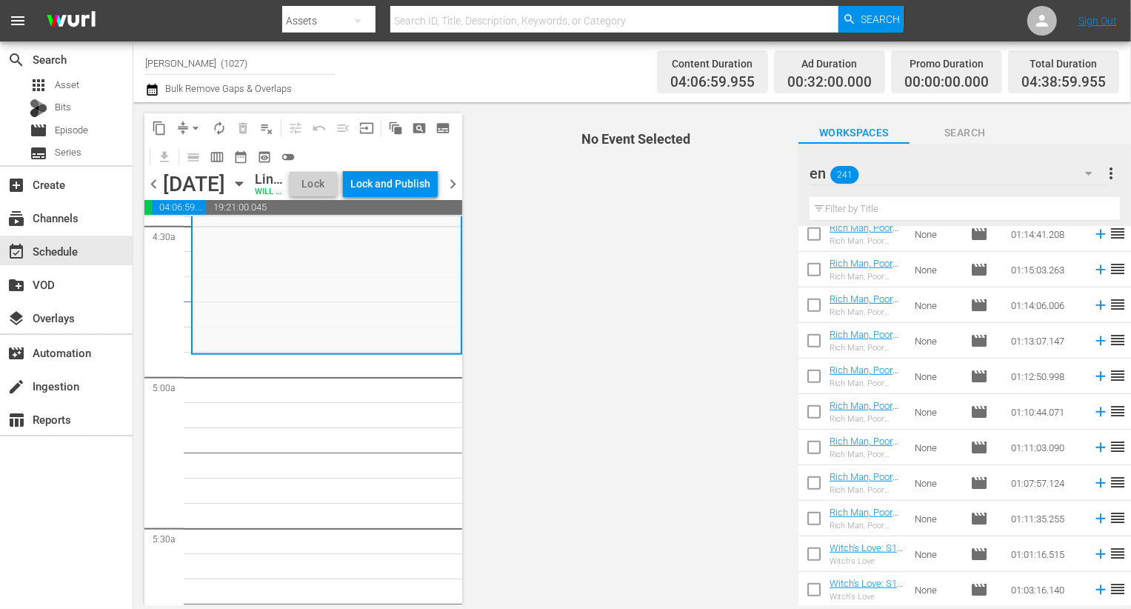
click at [952, 209] on input "text" at bounding box center [965, 209] width 310 height 24
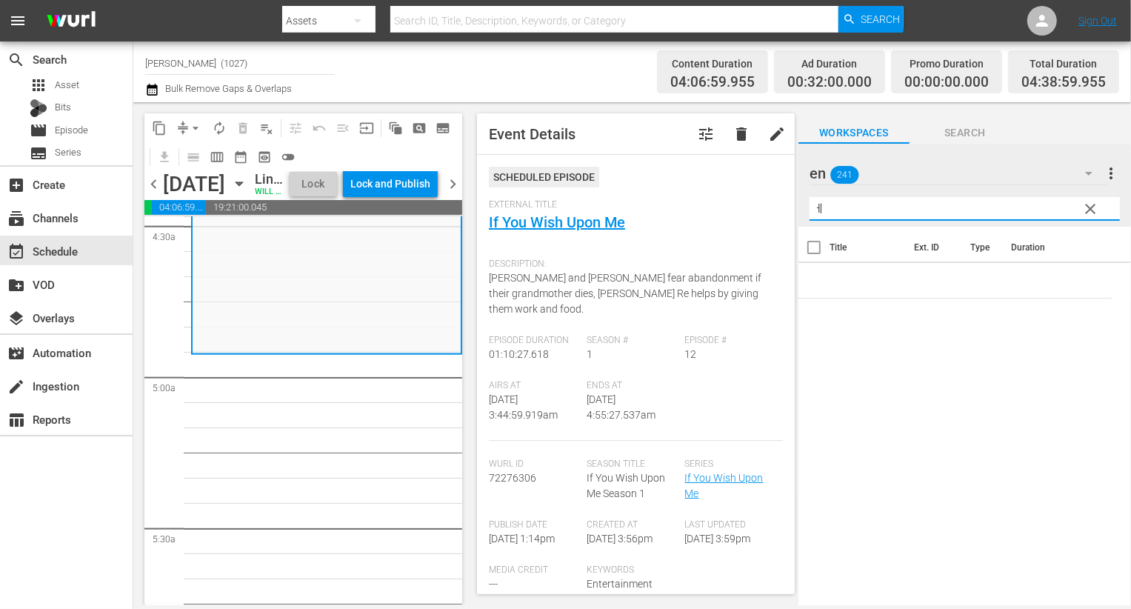
scroll to position [0, 0]
type input "ㅔㅣㅁ"
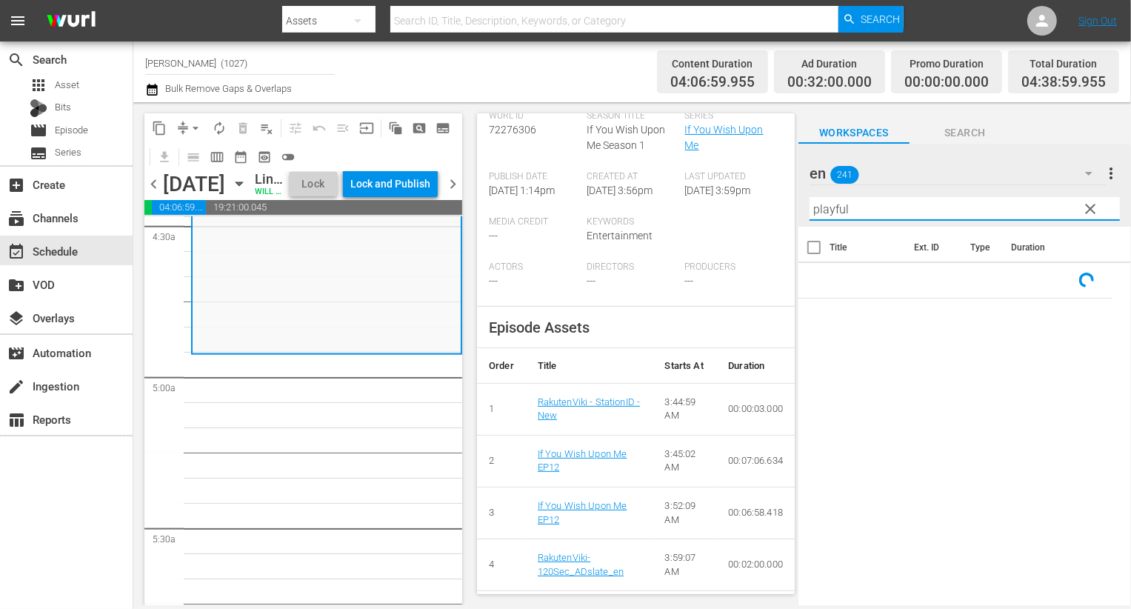
scroll to position [349, 0]
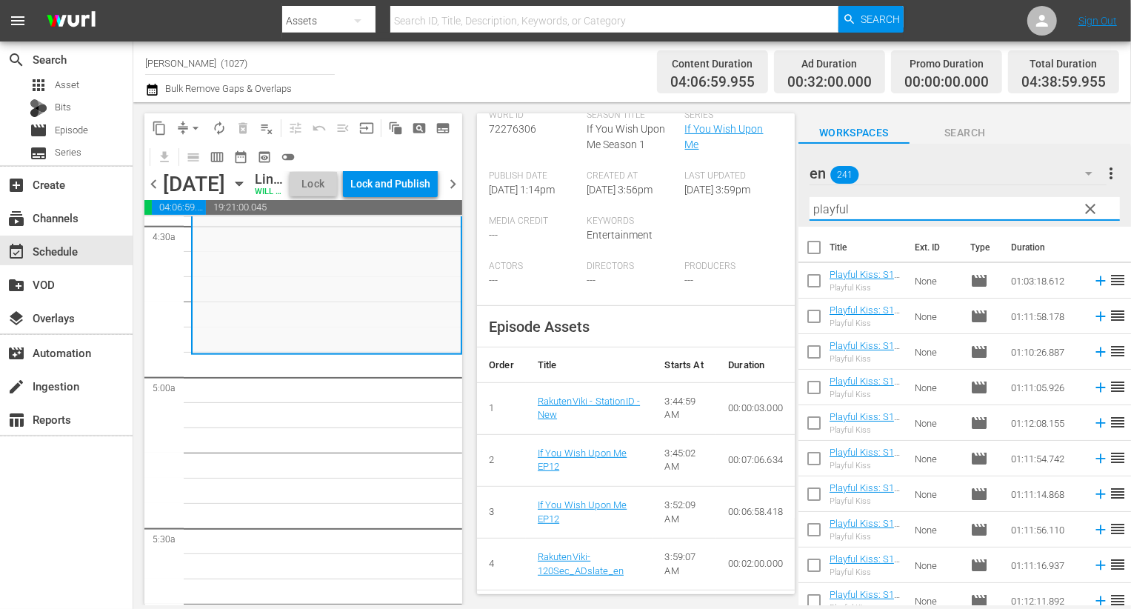
type input "playful"
click at [822, 463] on input "checkbox" at bounding box center [814, 461] width 31 height 31
checkbox input "true"
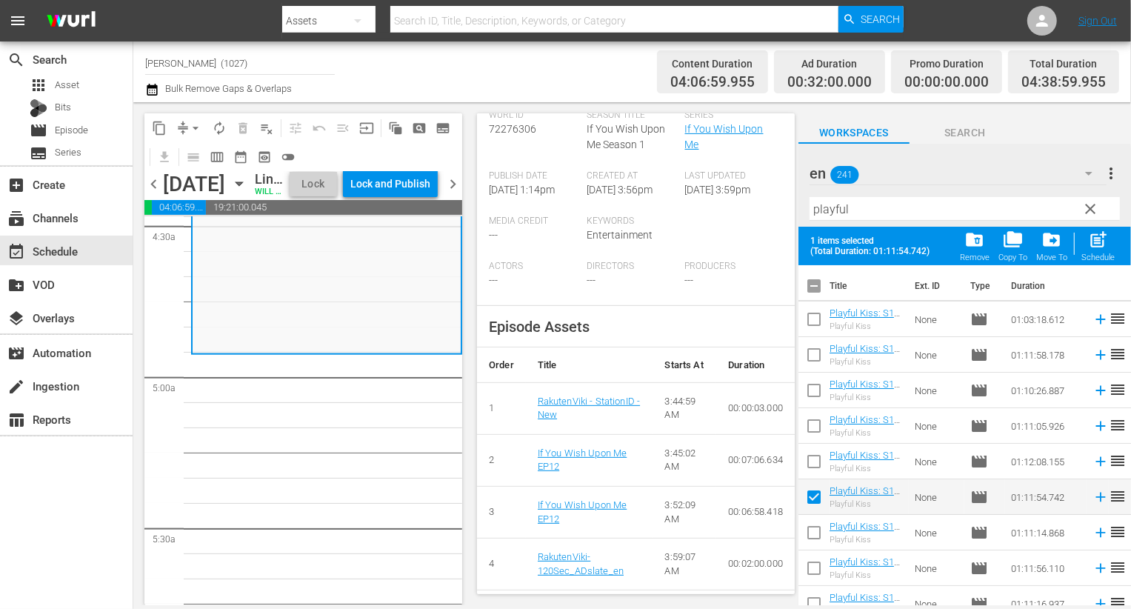
click at [819, 523] on input "checkbox" at bounding box center [814, 535] width 31 height 31
checkbox input "true"
click at [817, 553] on span at bounding box center [814, 568] width 31 height 31
click at [809, 582] on input "checkbox" at bounding box center [814, 571] width 31 height 31
checkbox input "true"
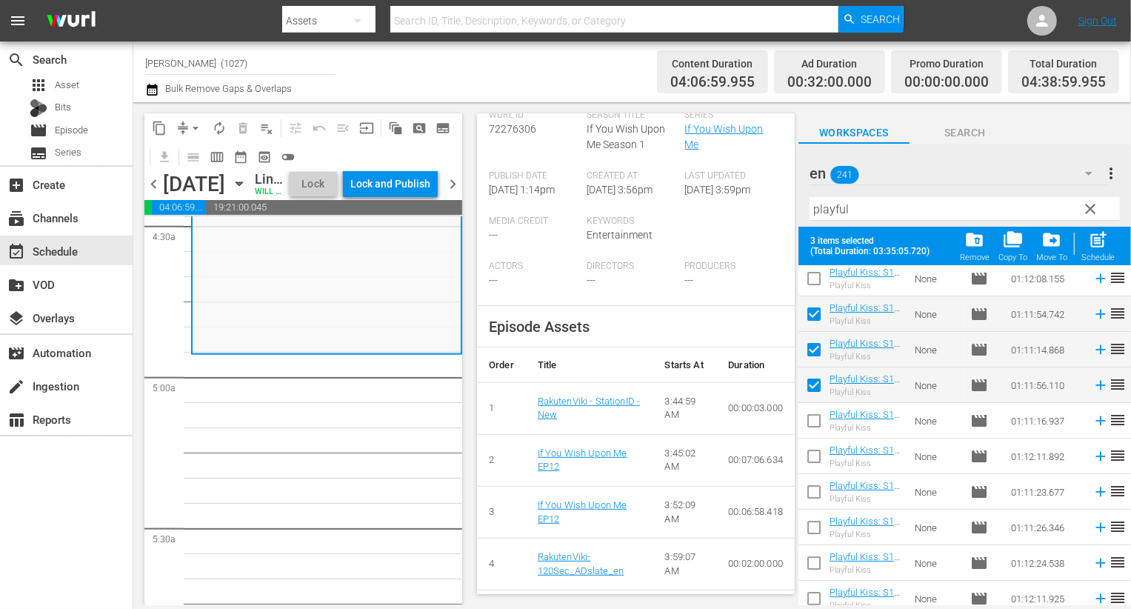
scroll to position [205, 0]
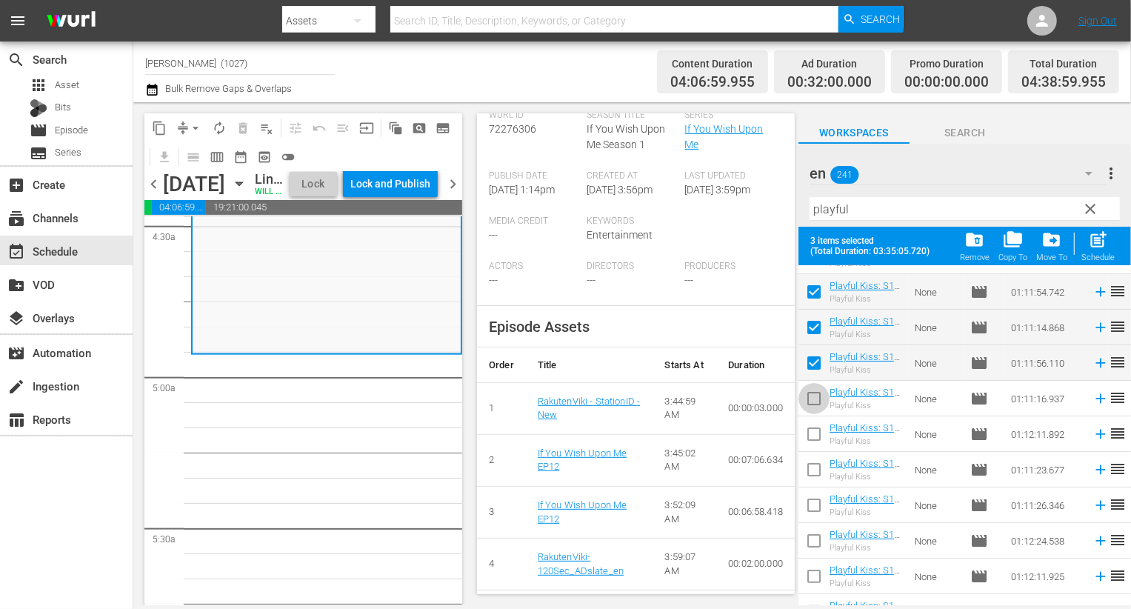
click at [811, 407] on input "checkbox" at bounding box center [814, 401] width 31 height 31
checkbox input "true"
click at [811, 428] on input "checkbox" at bounding box center [814, 437] width 31 height 31
checkbox input "true"
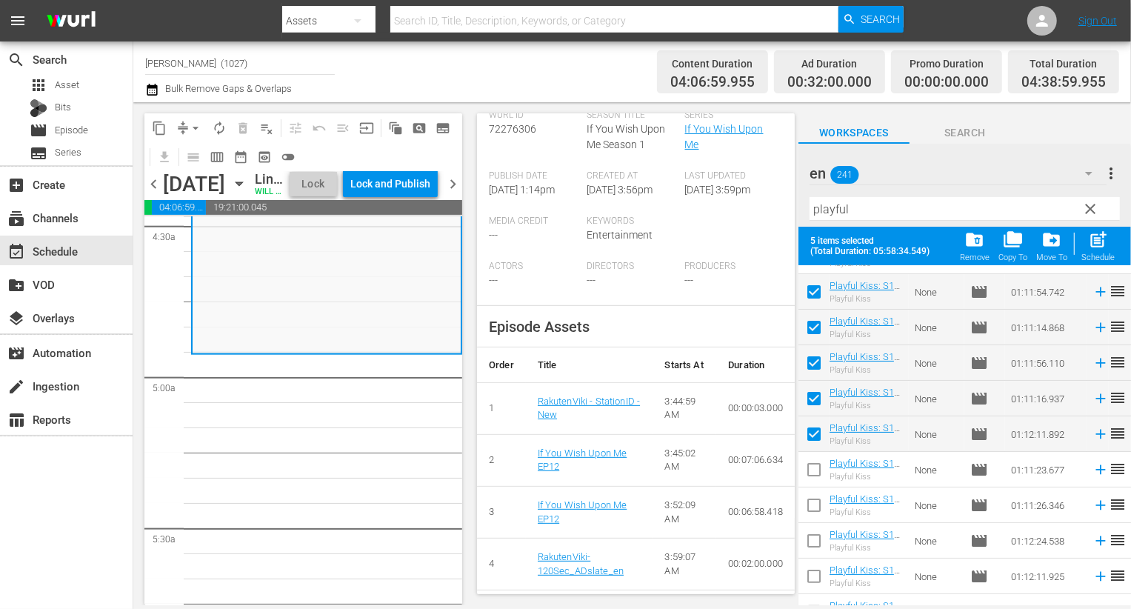
click at [813, 473] on input "checkbox" at bounding box center [814, 472] width 31 height 31
checkbox input "true"
click at [1101, 241] on span "post_add" at bounding box center [1098, 240] width 20 height 20
checkbox input "false"
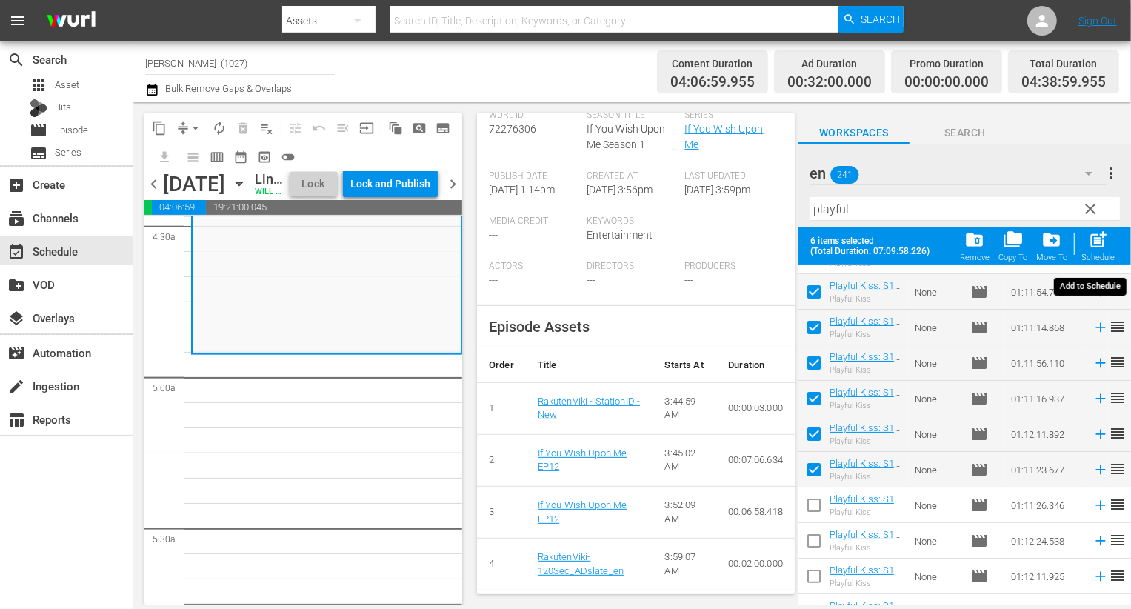
checkbox input "false"
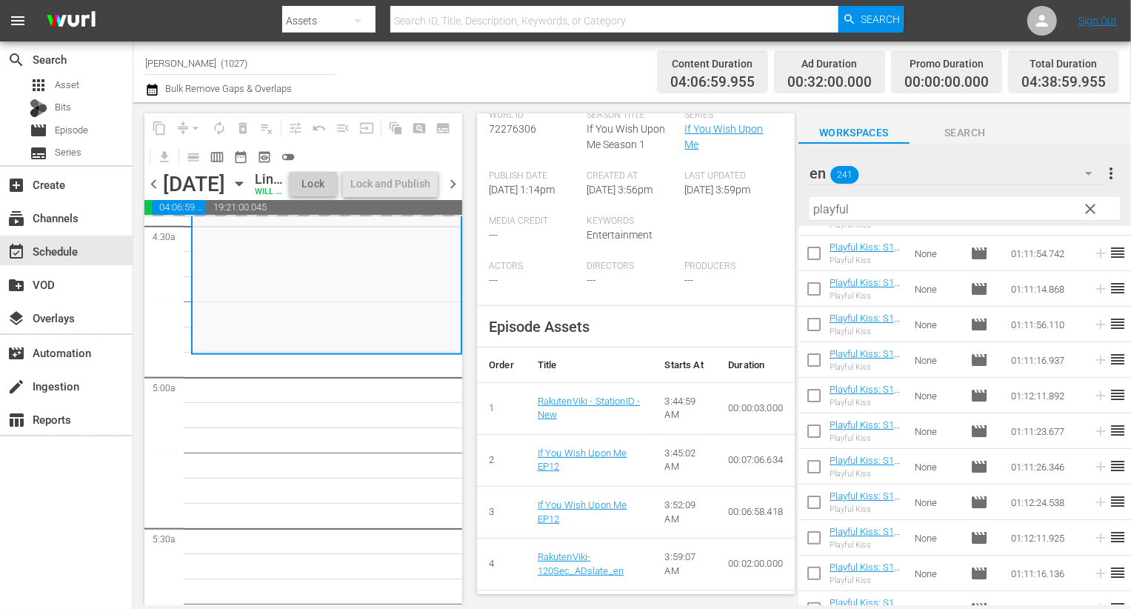
click at [962, 204] on input "playful" at bounding box center [965, 209] width 310 height 24
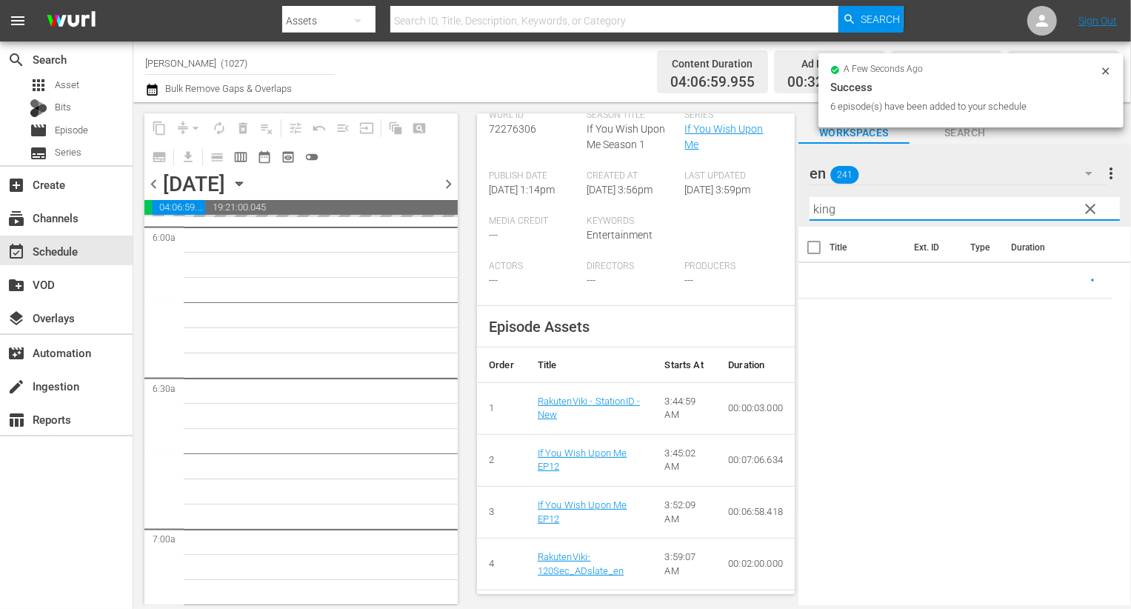
scroll to position [1806, 0]
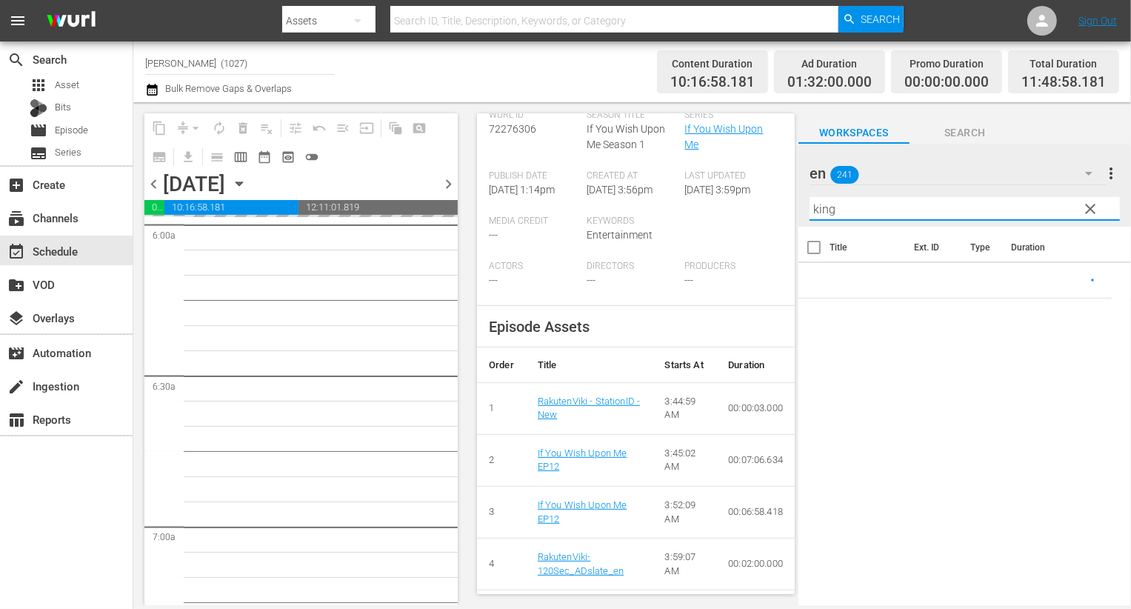
type input "king"
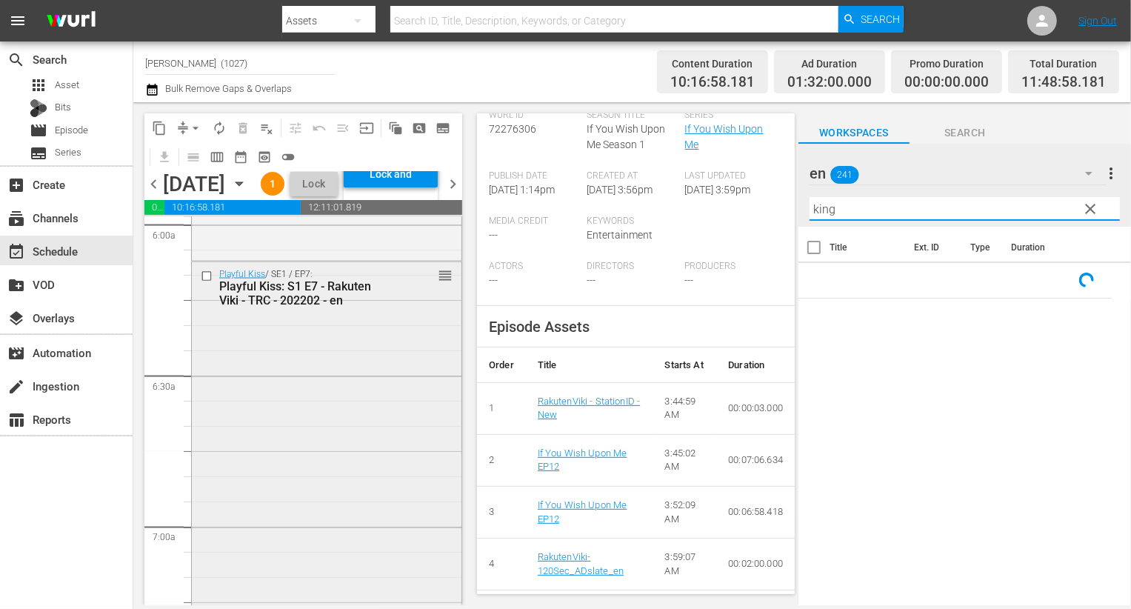
click at [282, 372] on div "Playful Kiss / SE1 / EP7: Playful Kiss: S1 E7 - Rakuten Viki - TRC - 202202 - e…" at bounding box center [327, 439] width 270 height 354
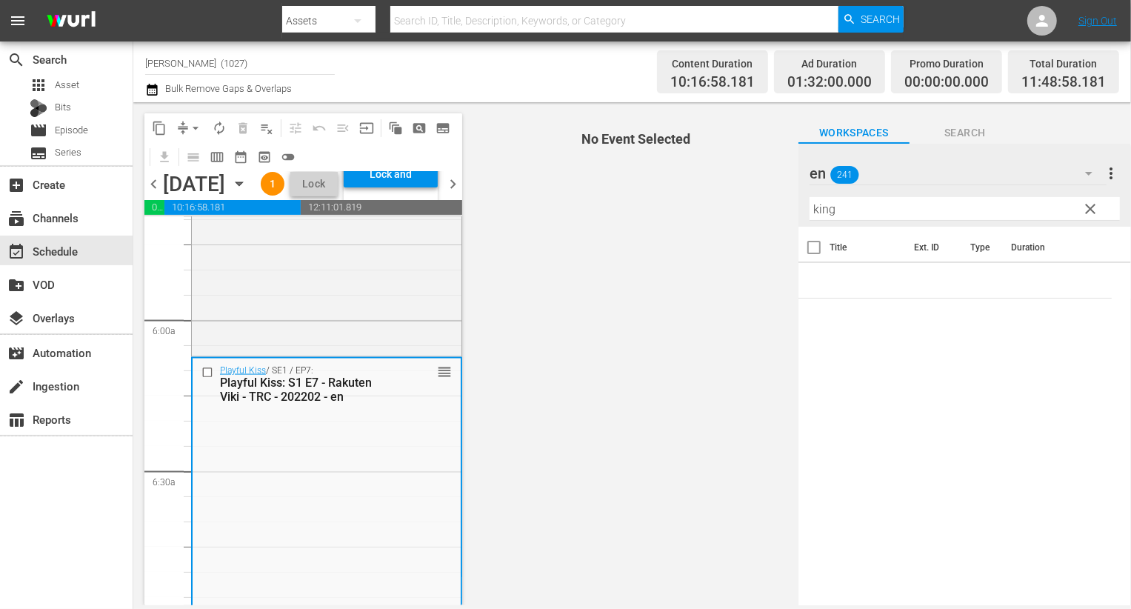
scroll to position [1629, 0]
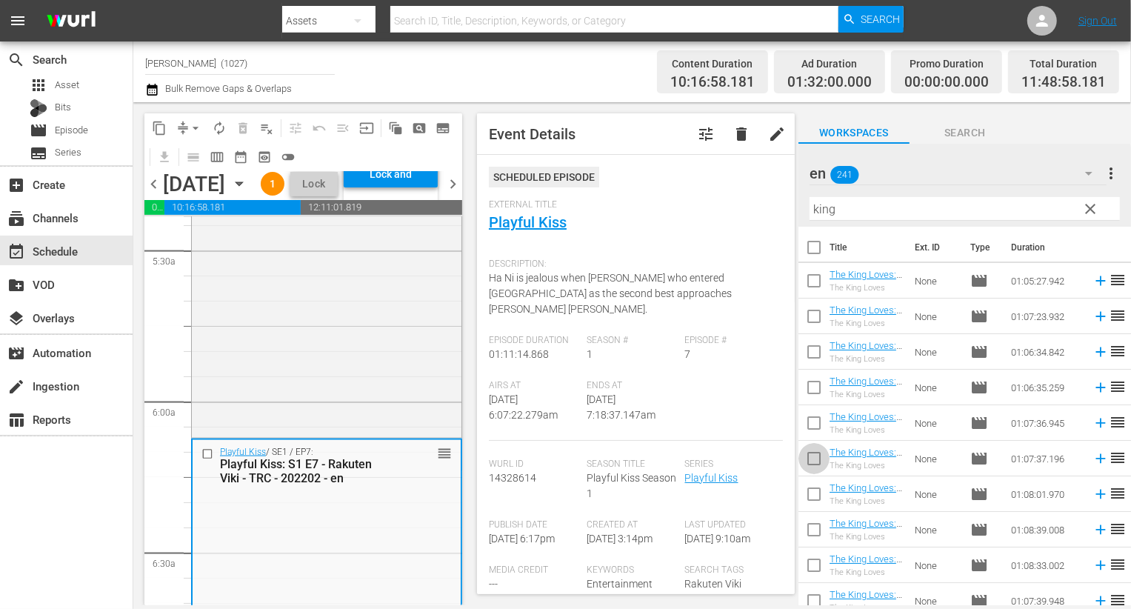
click at [821, 460] on input "checkbox" at bounding box center [814, 461] width 31 height 31
checkbox input "true"
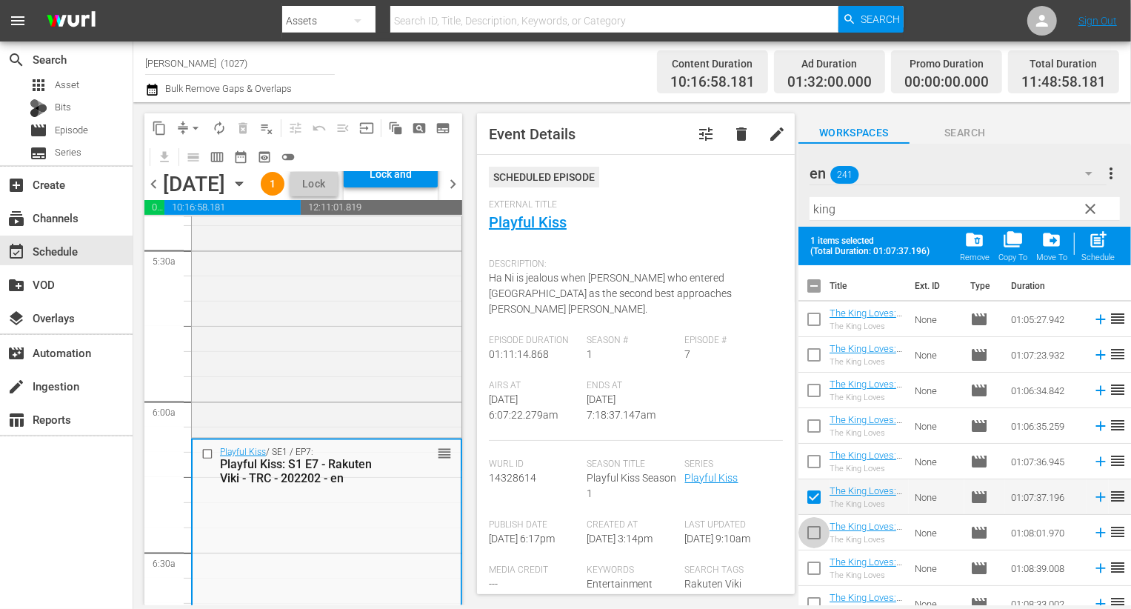
click at [814, 528] on input "checkbox" at bounding box center [814, 535] width 31 height 31
checkbox input "true"
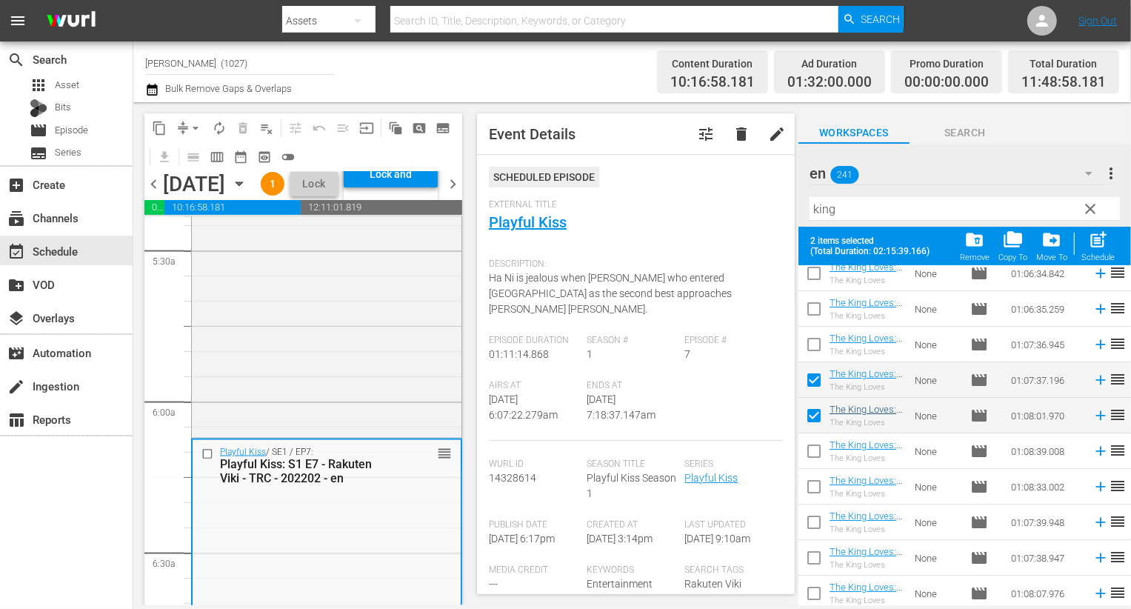
scroll to position [170, 0]
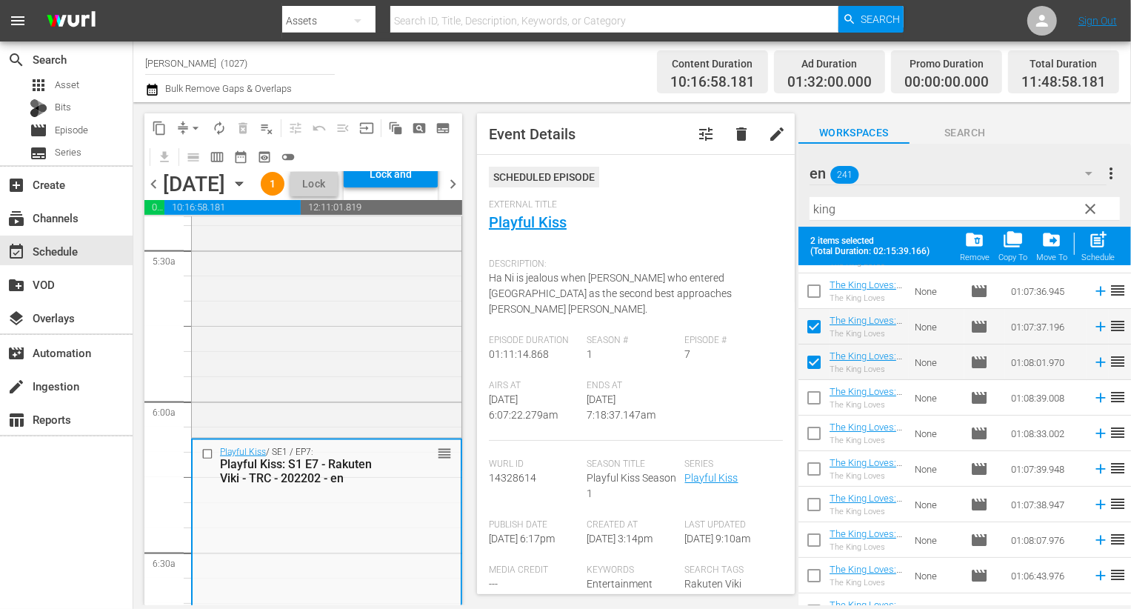
click at [811, 401] on input "checkbox" at bounding box center [814, 400] width 31 height 31
checkbox input "true"
click at [811, 462] on input "checkbox" at bounding box center [814, 471] width 31 height 31
checkbox input "true"
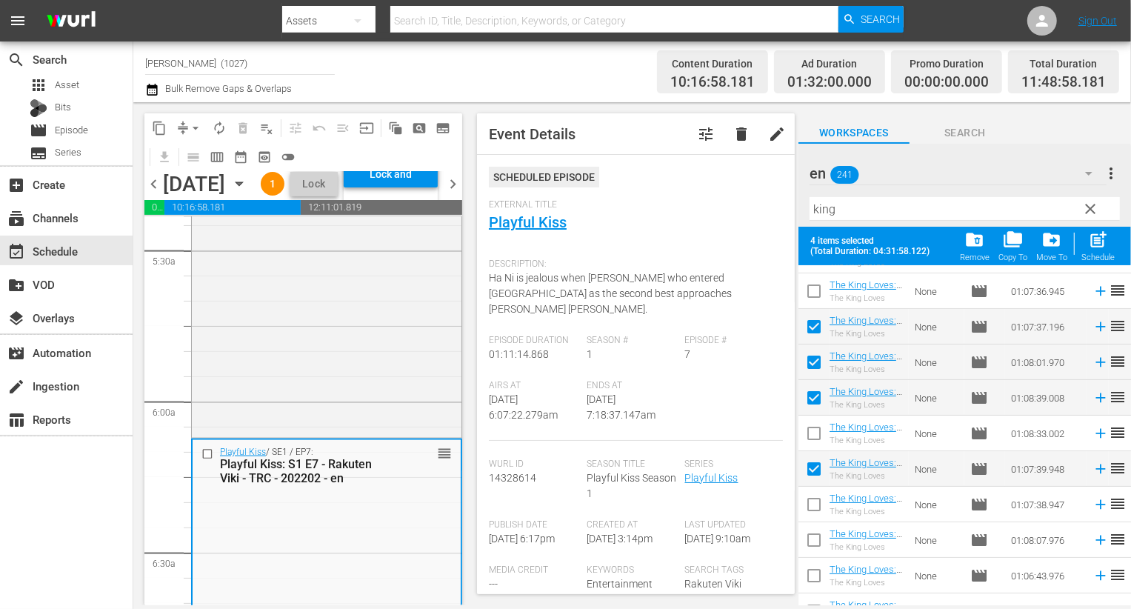
click at [811, 436] on input "checkbox" at bounding box center [814, 436] width 31 height 31
checkbox input "true"
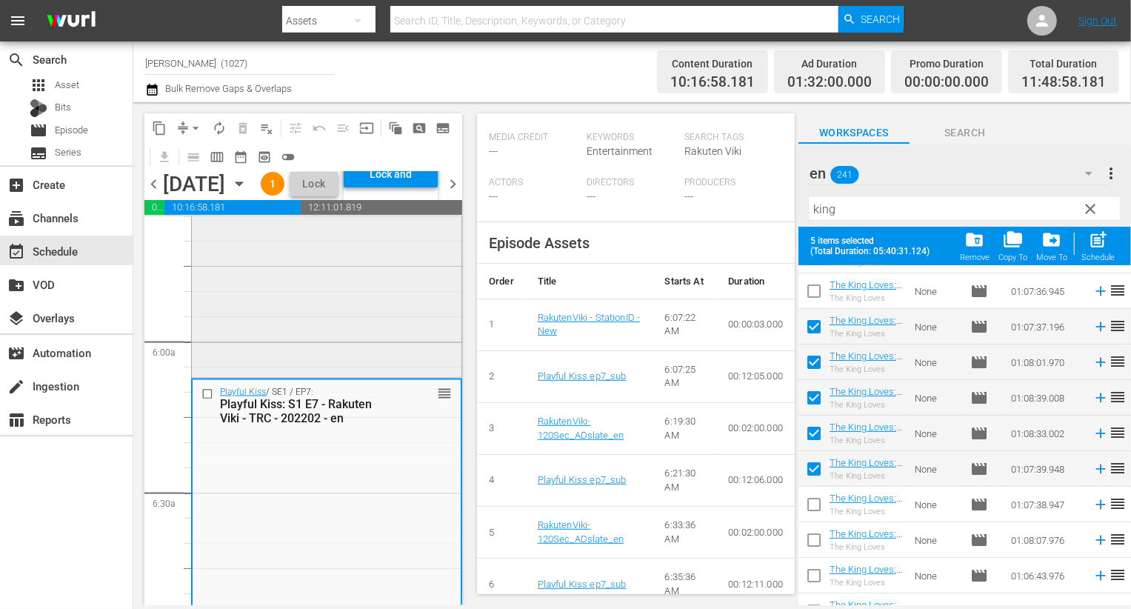
scroll to position [1704, 0]
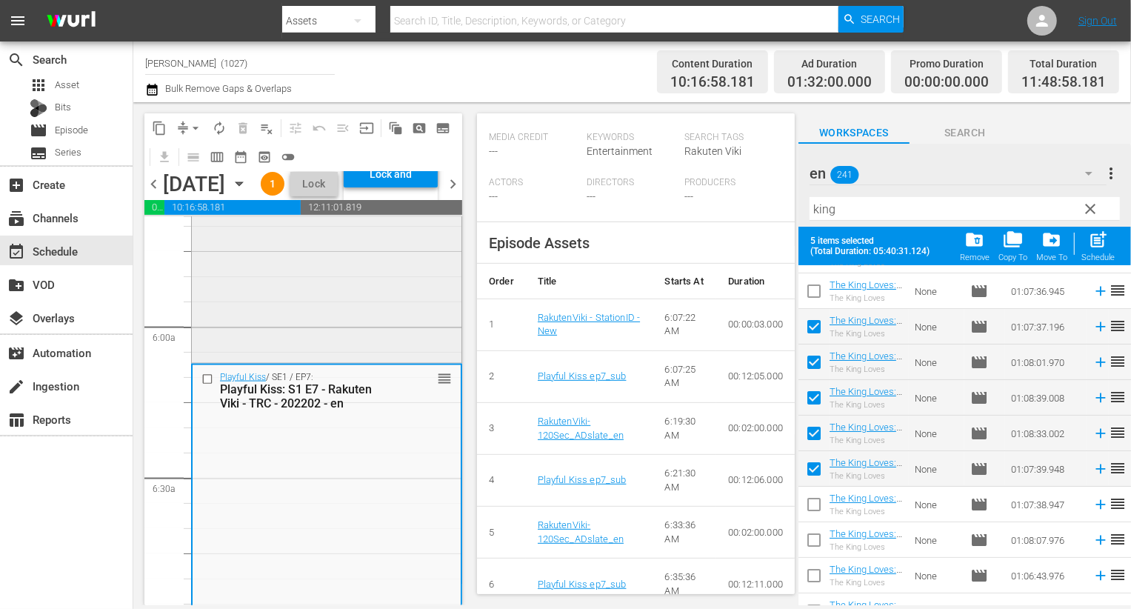
click at [296, 361] on div "Playful Kiss / SE1 / EP6: Playful Kiss: S1 E6 - Rakuten Viki - TRC - 202202 - e…" at bounding box center [327, 182] width 270 height 358
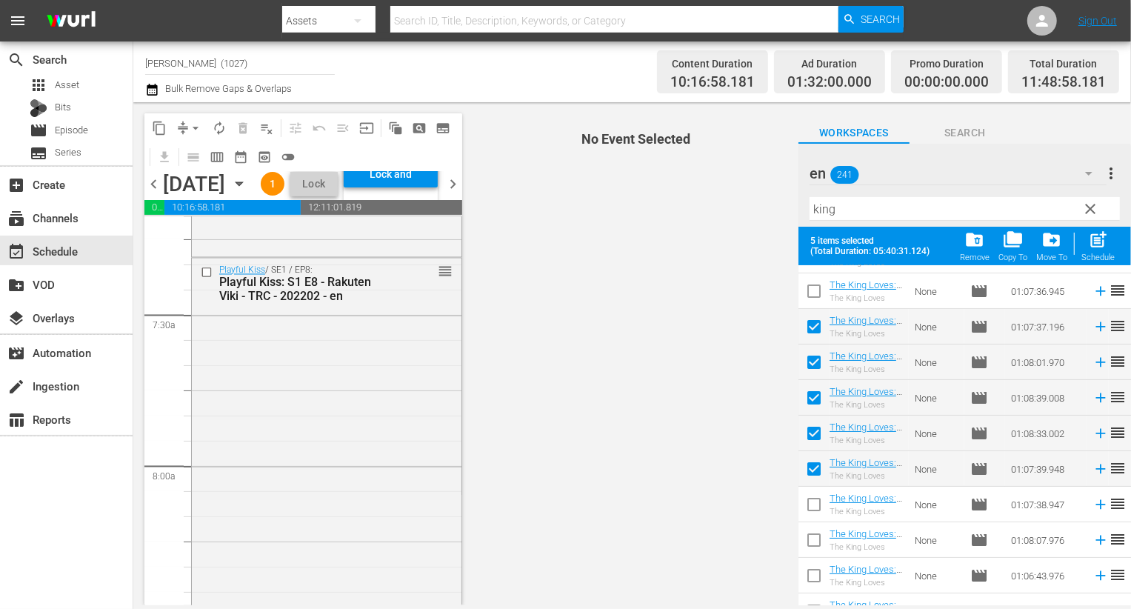
scroll to position [2186, 0]
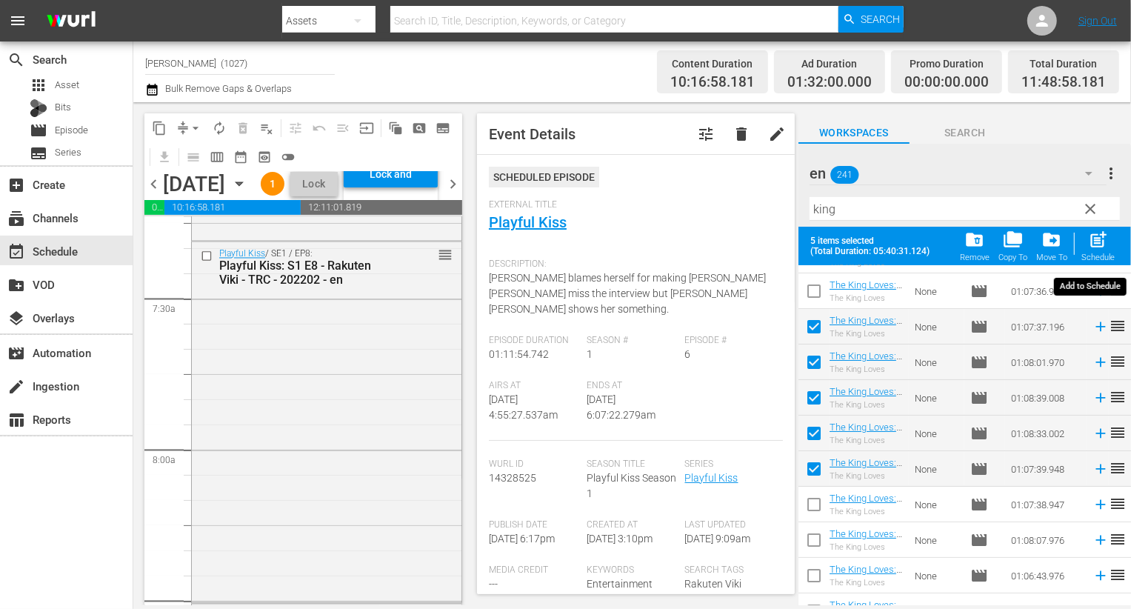
click at [1101, 246] on span "post_add" at bounding box center [1098, 240] width 20 height 20
checkbox input "false"
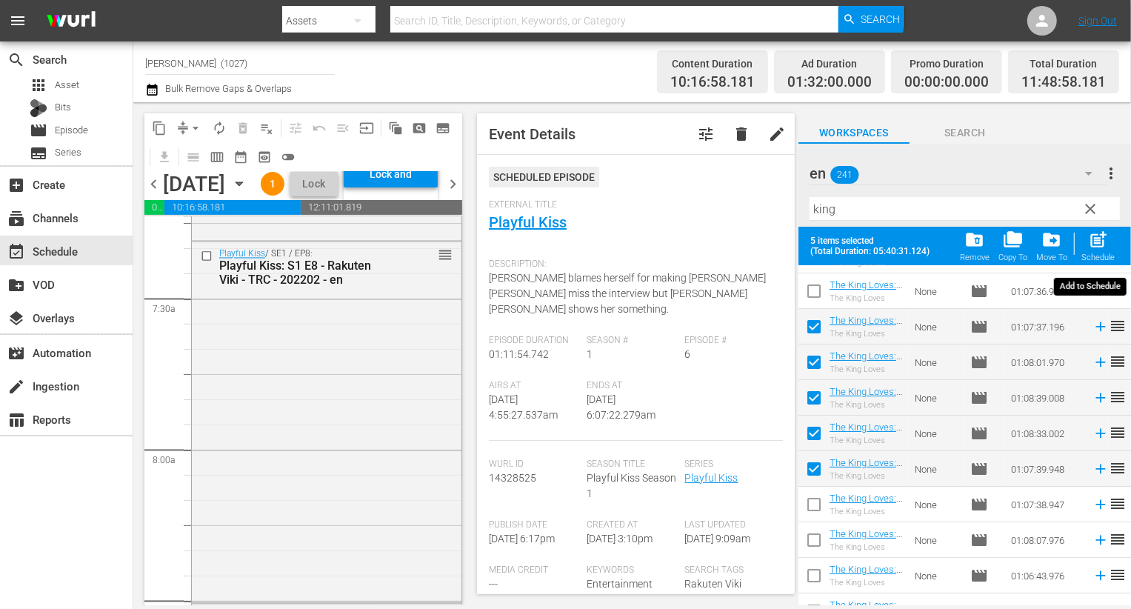
checkbox input "false"
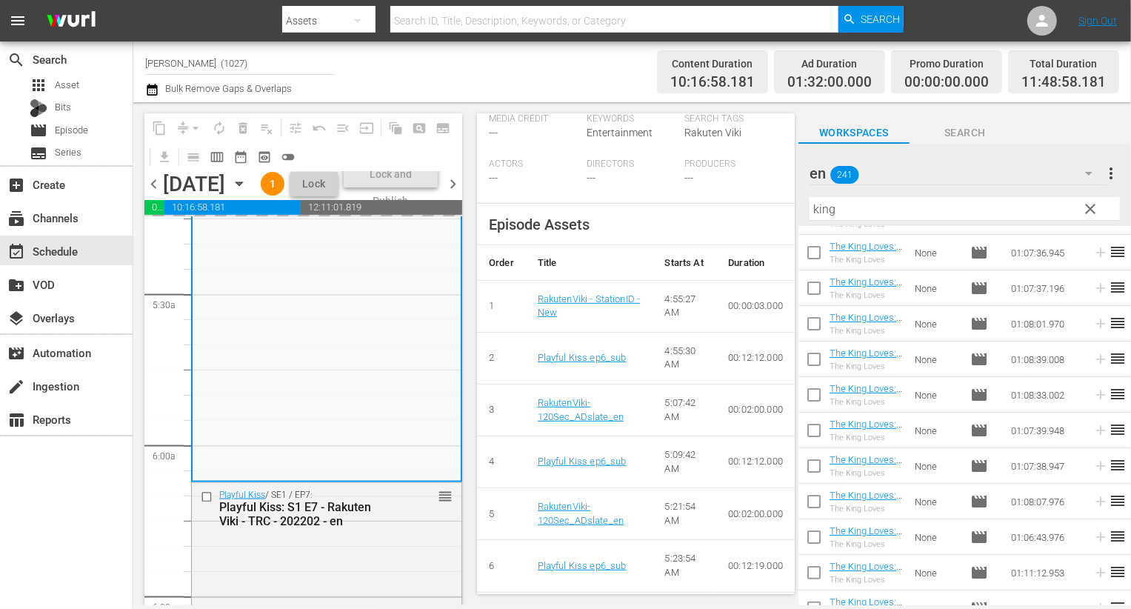
scroll to position [442, 0]
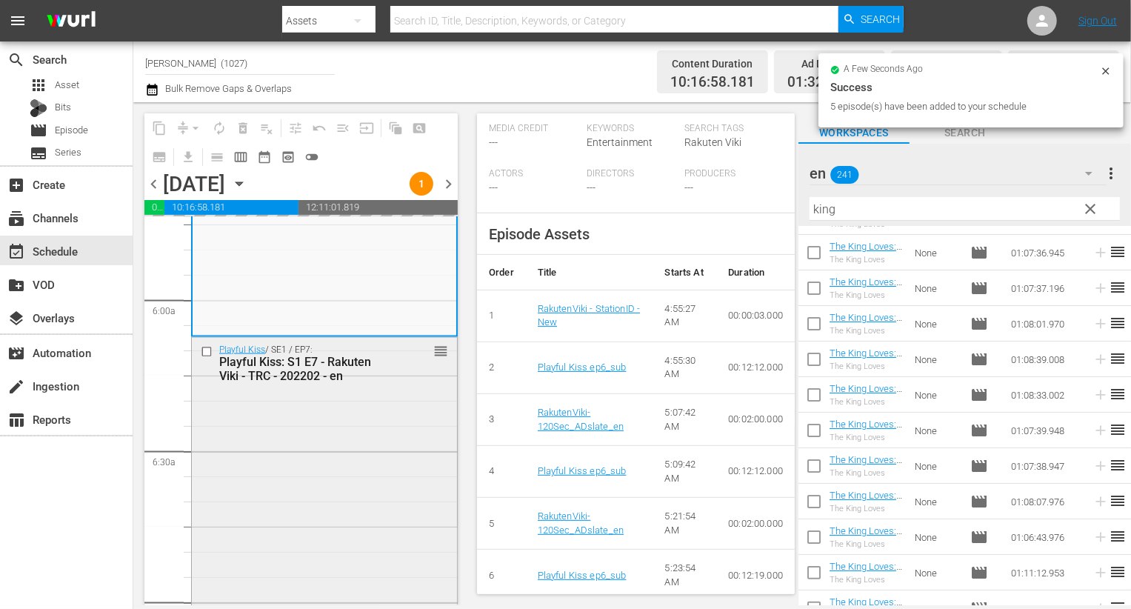
click at [296, 502] on div "Playful Kiss / SE1 / EP7: Playful Kiss: S1 E7 - Rakuten Viki - TRC - 202202 - e…" at bounding box center [324, 515] width 265 height 354
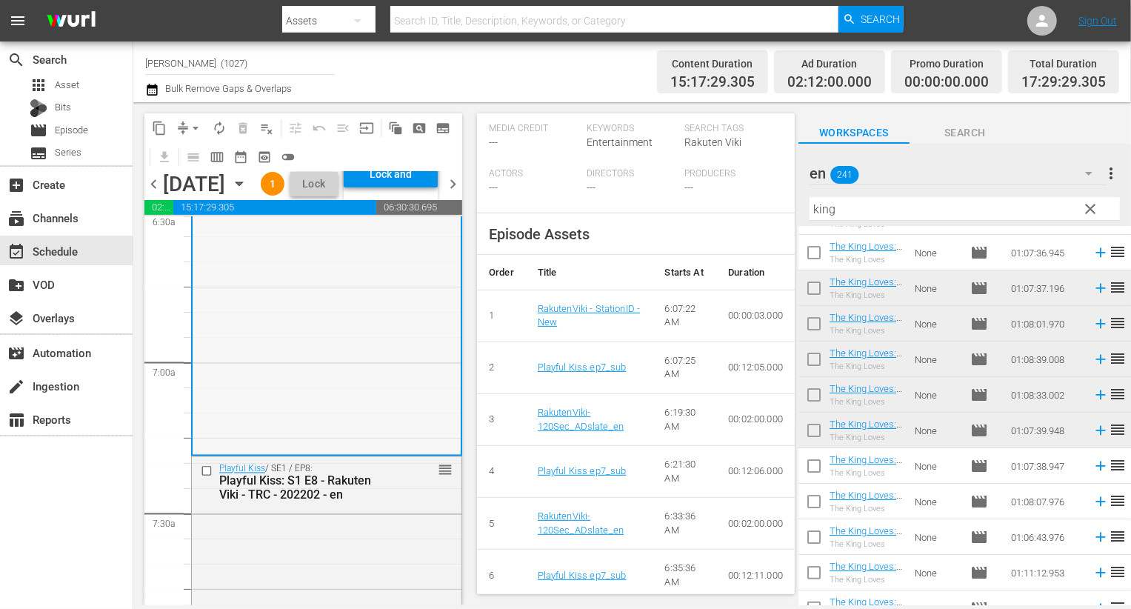
scroll to position [2045, 0]
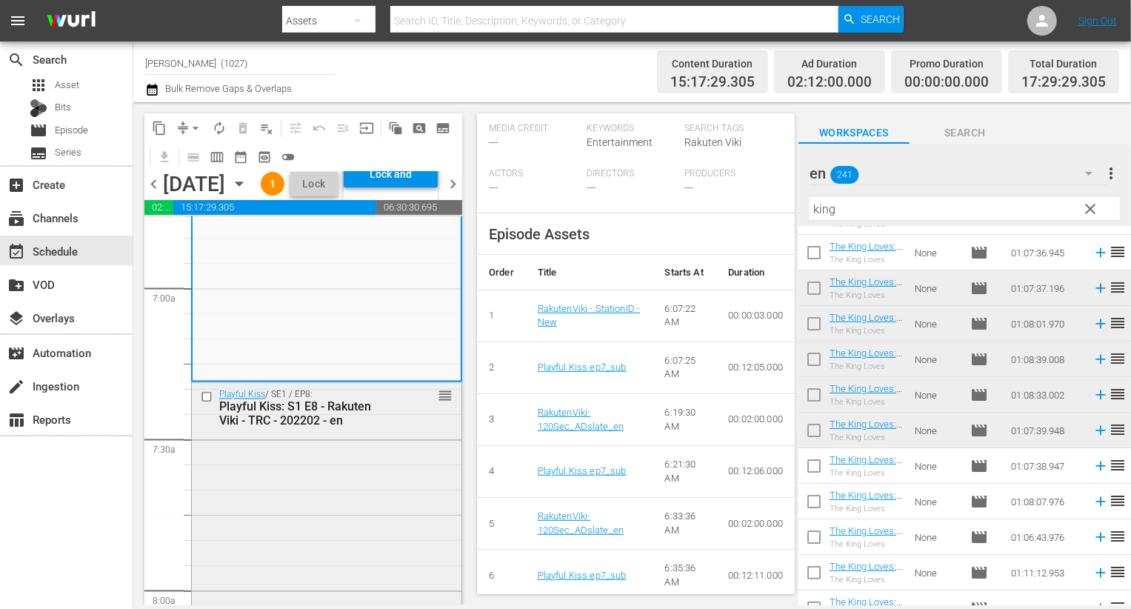
click at [349, 508] on div "Playful Kiss / SE1 / EP8: Playful Kiss: S1 E8 - Rakuten Viki - TRC - 202202 - e…" at bounding box center [327, 562] width 270 height 358
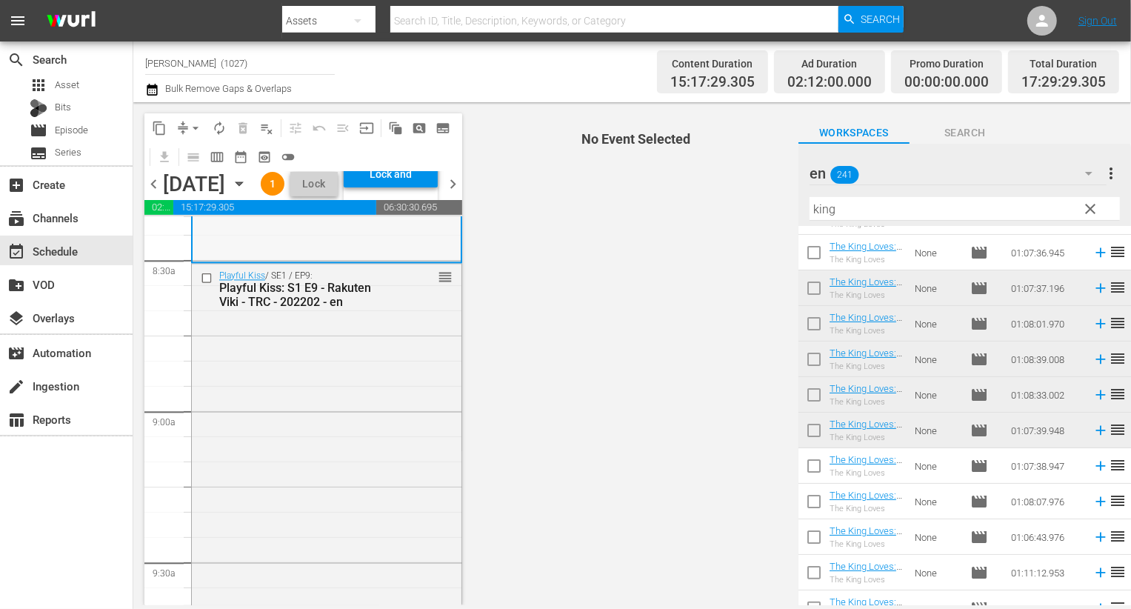
scroll to position [2533, 0]
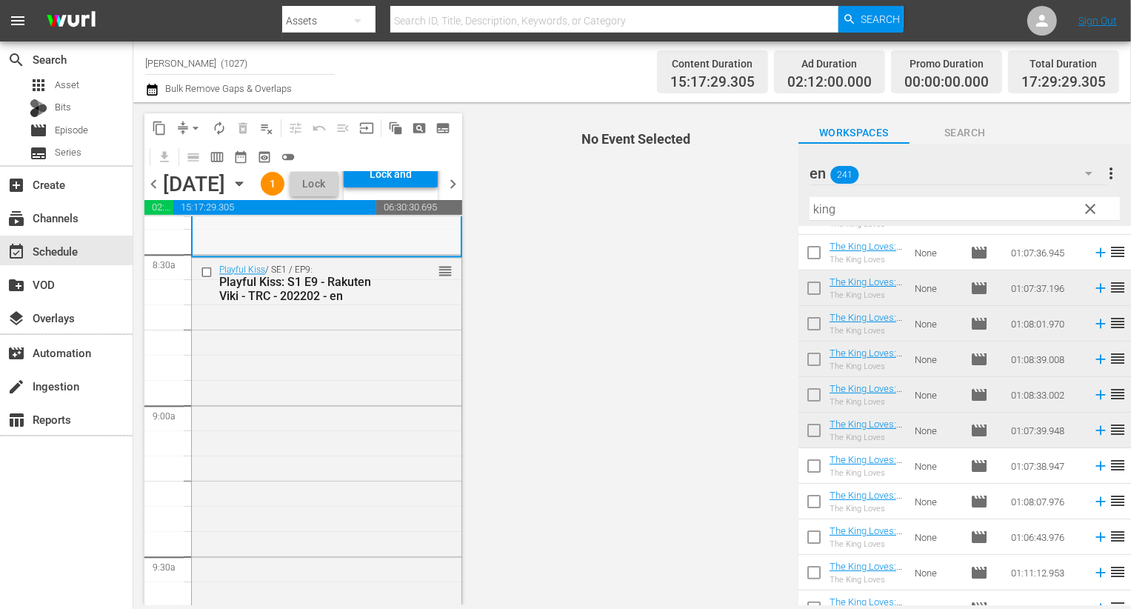
click at [350, 493] on div "Playful Kiss / SE1 / EP9: Playful Kiss: S1 E9 - Rakuten Viki - TRC - 202202 - e…" at bounding box center [327, 435] width 270 height 355
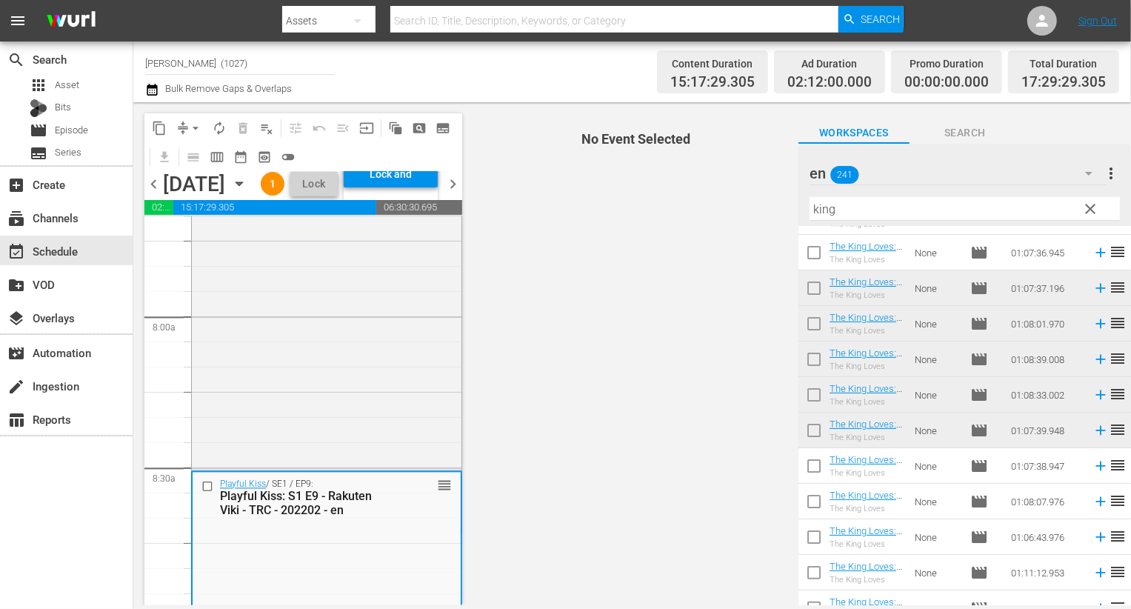
scroll to position [2256, 0]
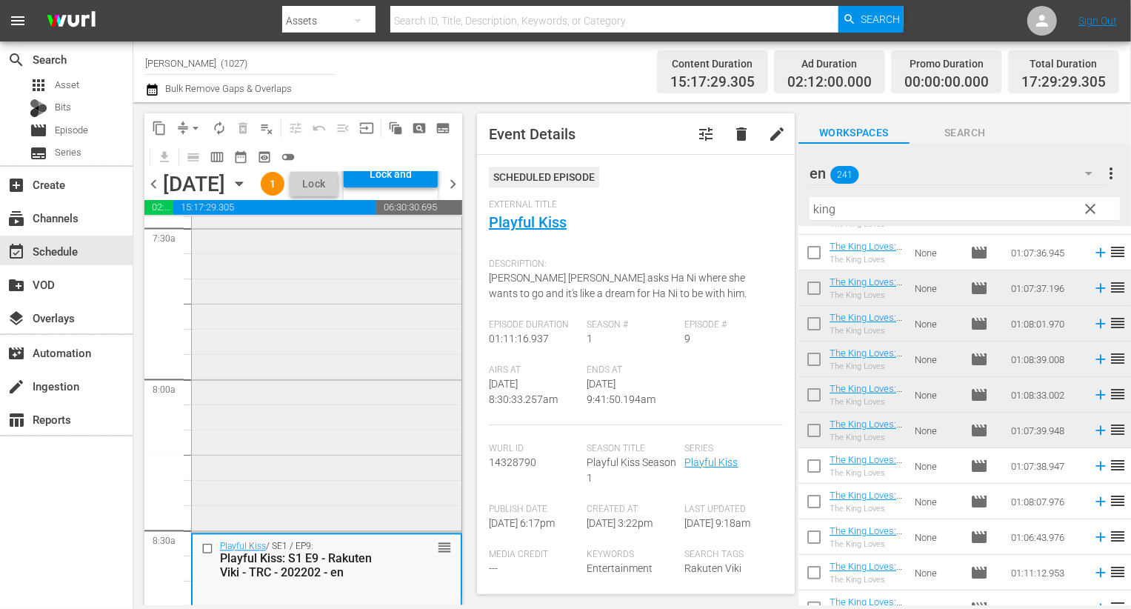
click at [378, 393] on div "Playful Kiss / SE1 / EP8: Playful Kiss: S1 E8 - Rakuten Viki - TRC - 202202 - e…" at bounding box center [327, 351] width 270 height 358
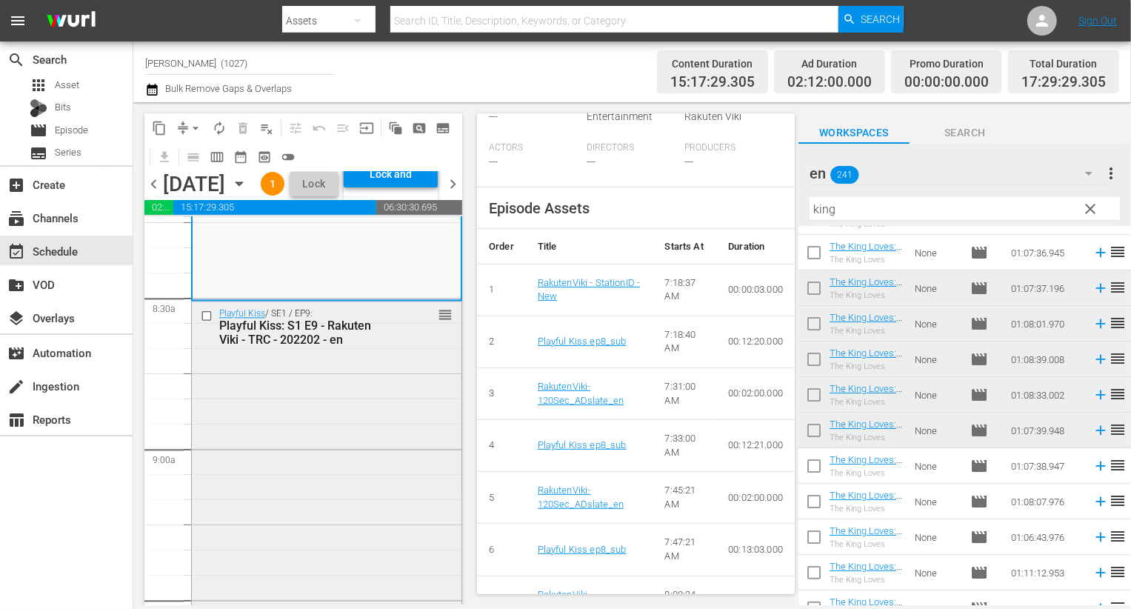
scroll to position [2485, 0]
click at [321, 545] on div "Playful Kiss / SE1 / EP9: Playful Kiss: S1 E9 - Rakuten Viki - TRC - 202202 - e…" at bounding box center [327, 482] width 270 height 355
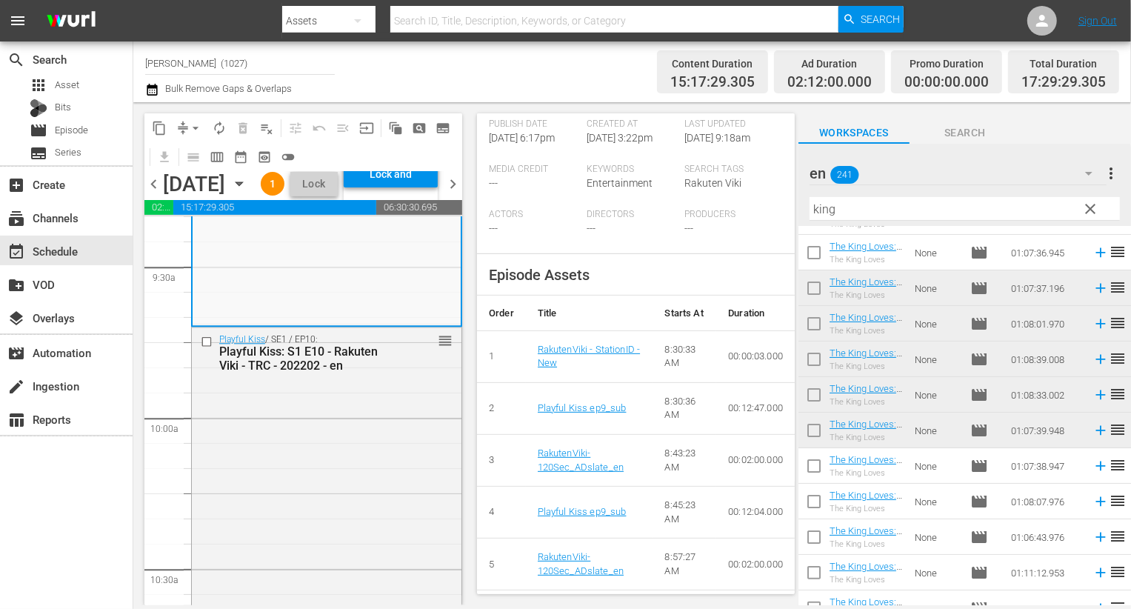
scroll to position [376, 0]
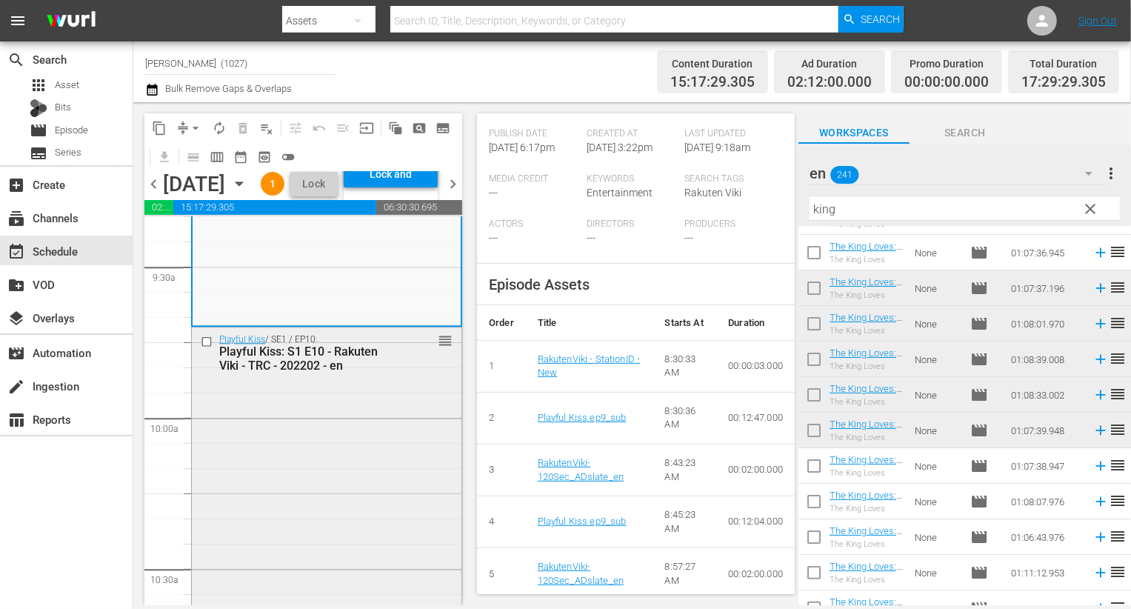
click at [422, 445] on div "Playful Kiss / SE1 / EP10: Playful Kiss: S1 E10 - Rakuten Viki - TRC - 202202 -…" at bounding box center [327, 506] width 270 height 359
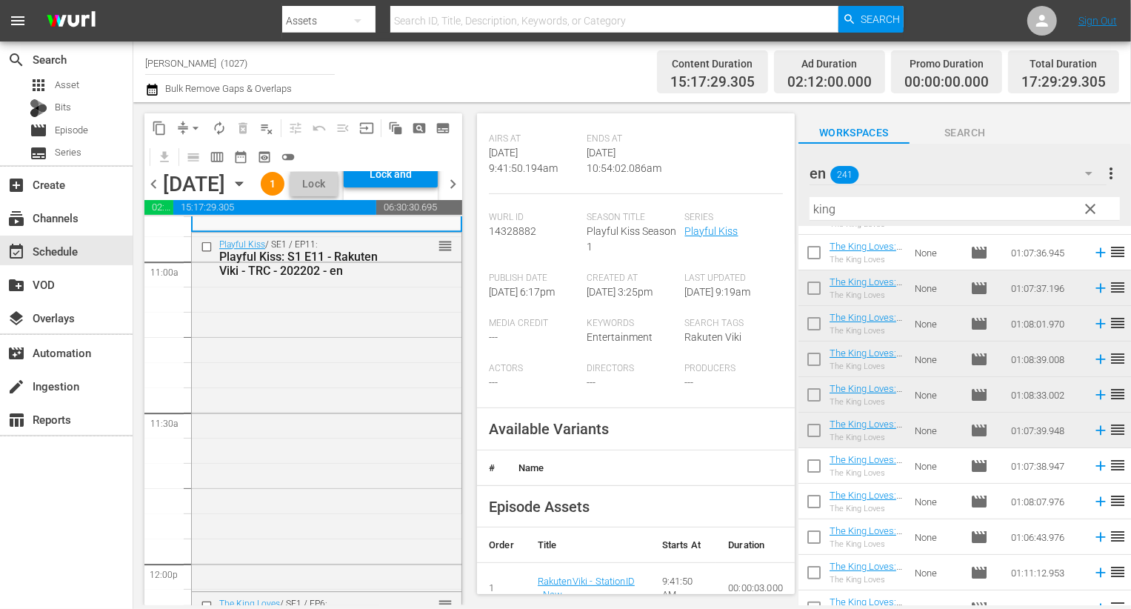
scroll to position [258, 0]
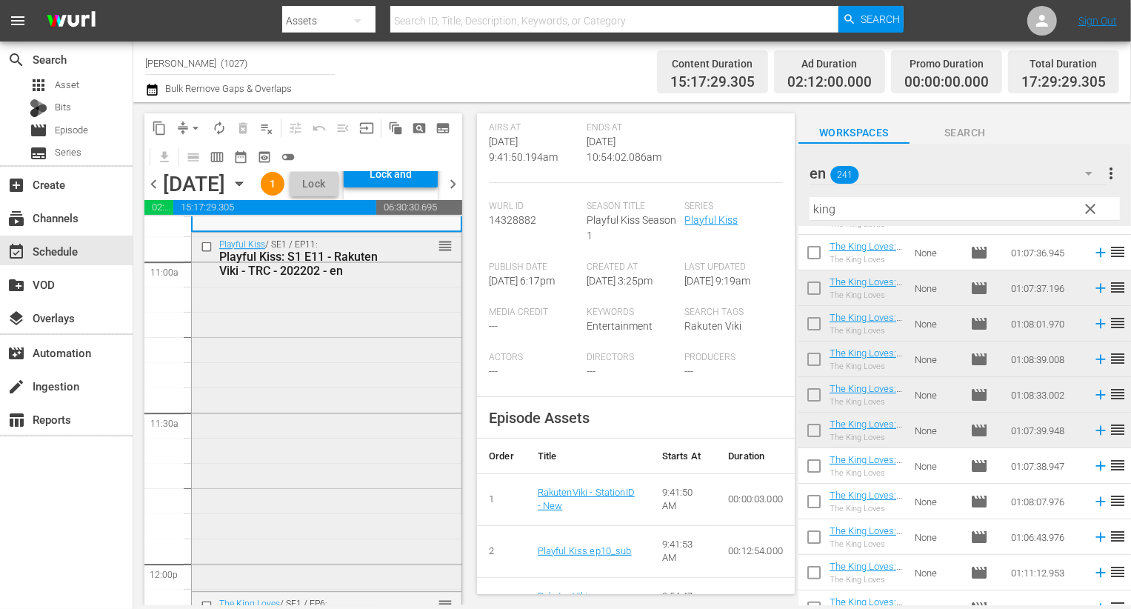
click at [367, 459] on div "Playful Kiss / SE1 / EP11: Playful Kiss: S1 E11 - Rakuten Viki - TRC - 202202 -…" at bounding box center [327, 410] width 270 height 355
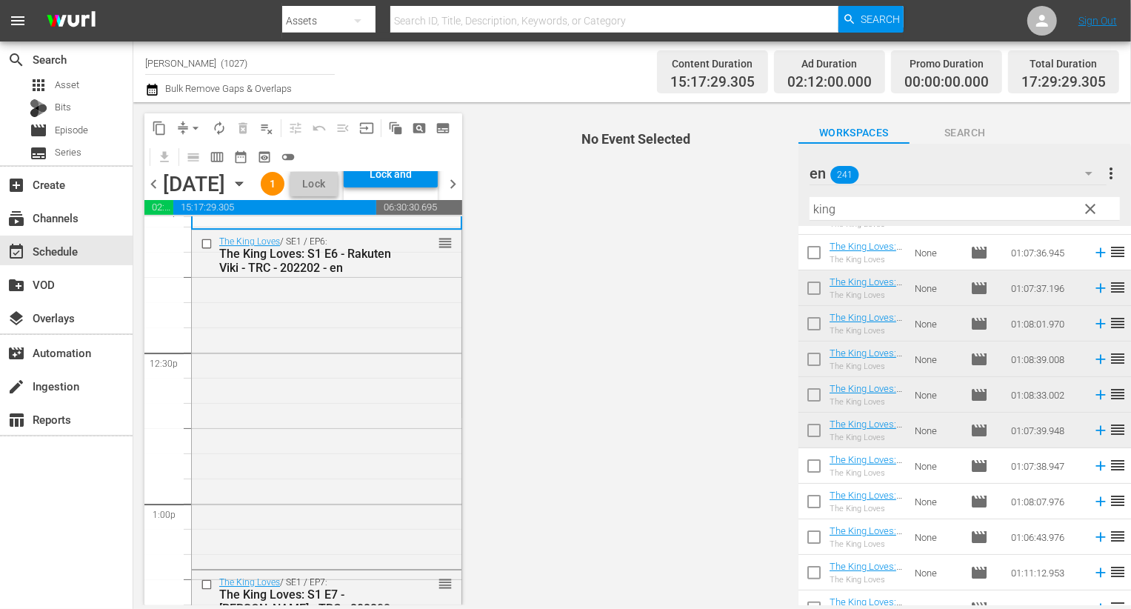
scroll to position [3642, 0]
click at [1085, 207] on span "clear" at bounding box center [1091, 209] width 18 height 18
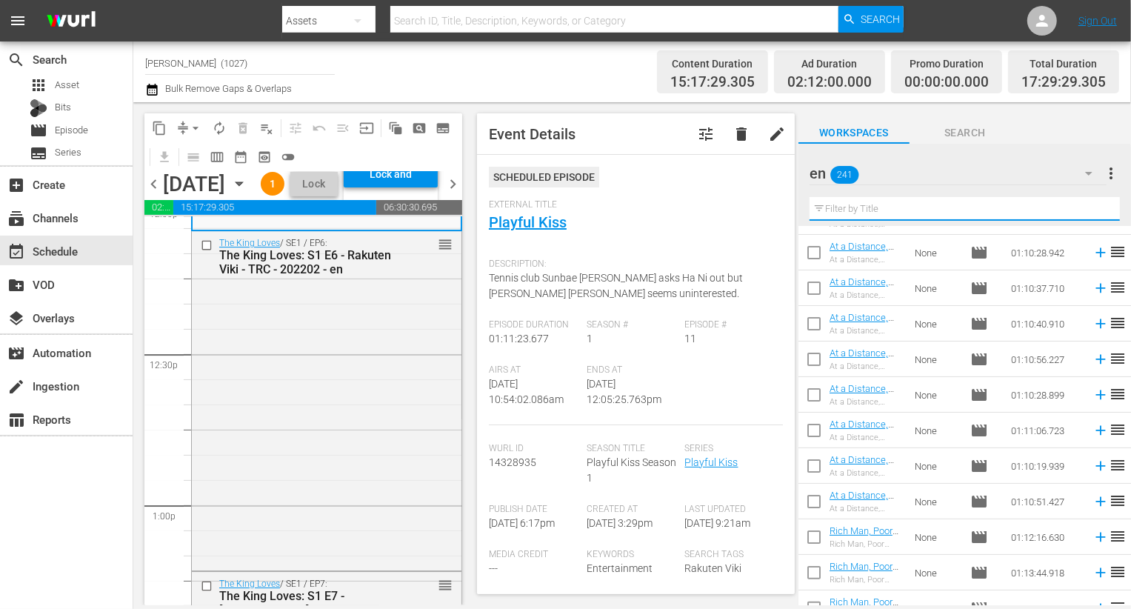
click at [1014, 202] on input "text" at bounding box center [965, 209] width 310 height 24
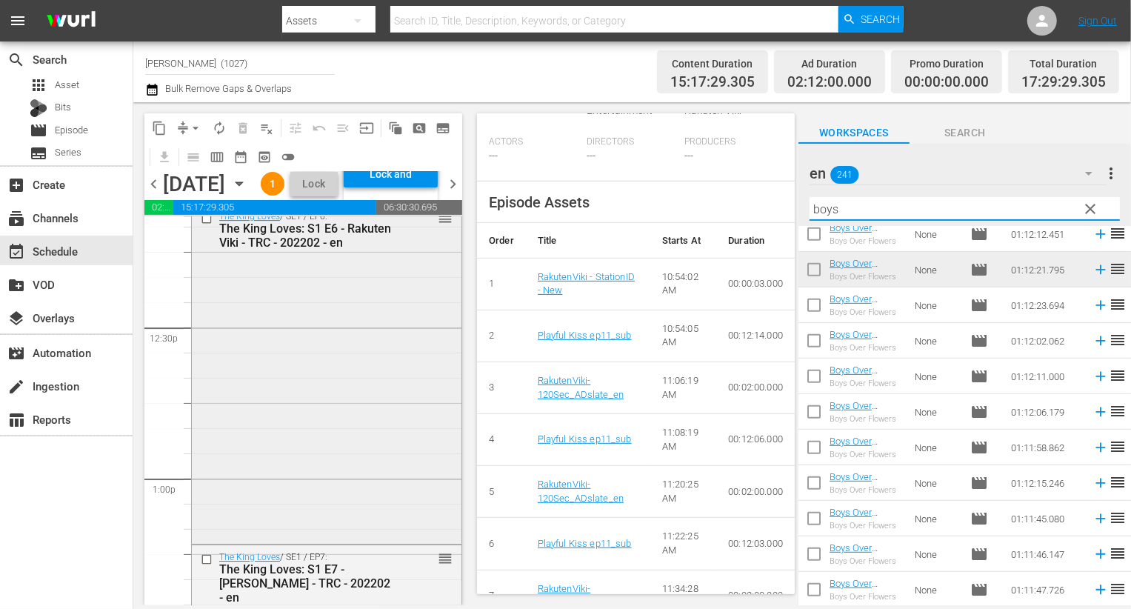
scroll to position [3640, 0]
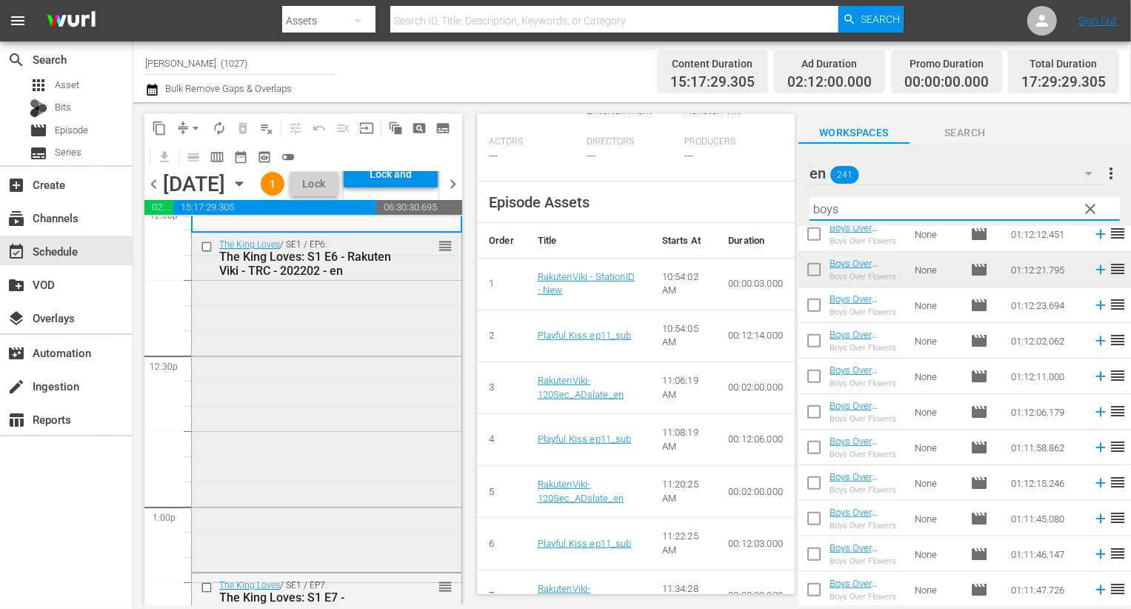
type input "boys"
click at [344, 410] on div "The King Loves / SE1 / EP6: The King Loves: S1 E6 - Rakuten Viki - TRC - 202202…" at bounding box center [327, 401] width 270 height 336
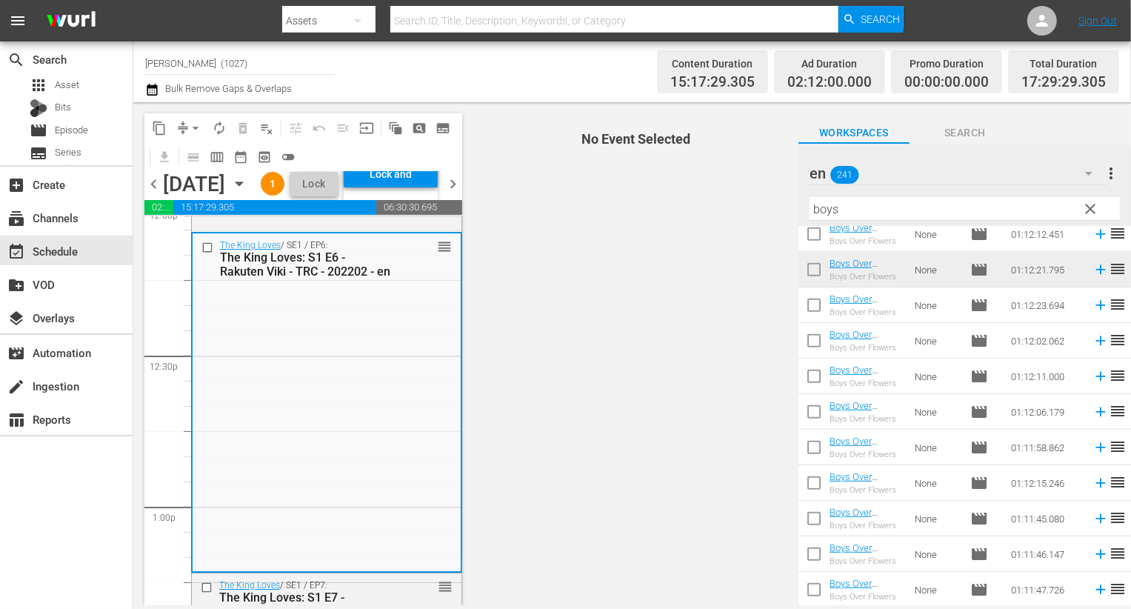
scroll to position [526, 0]
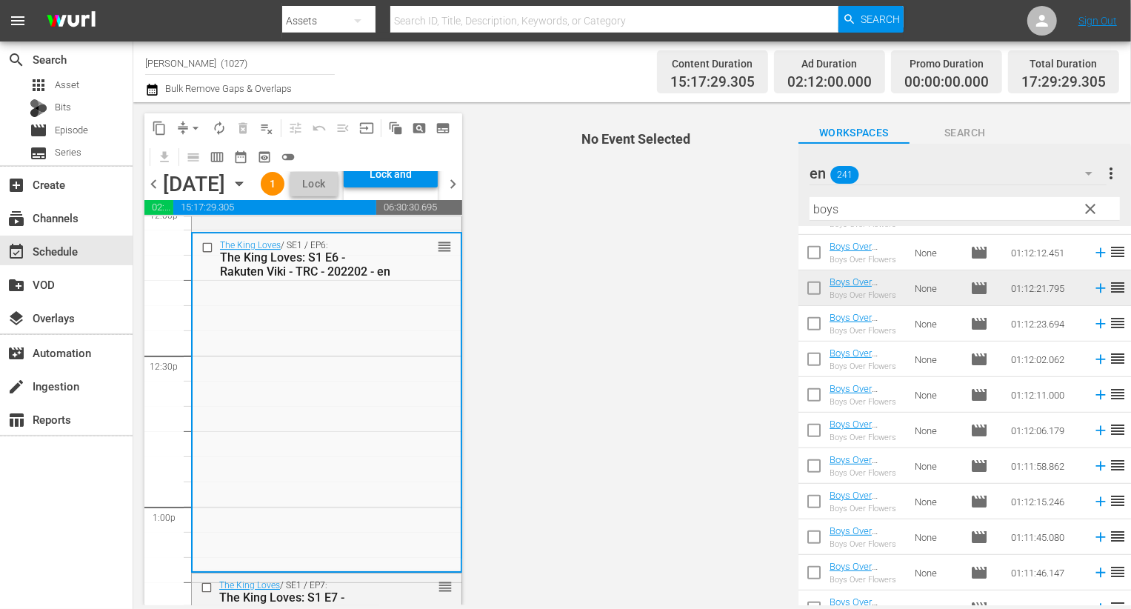
click at [816, 256] on input "checkbox" at bounding box center [814, 255] width 31 height 31
checkbox input "true"
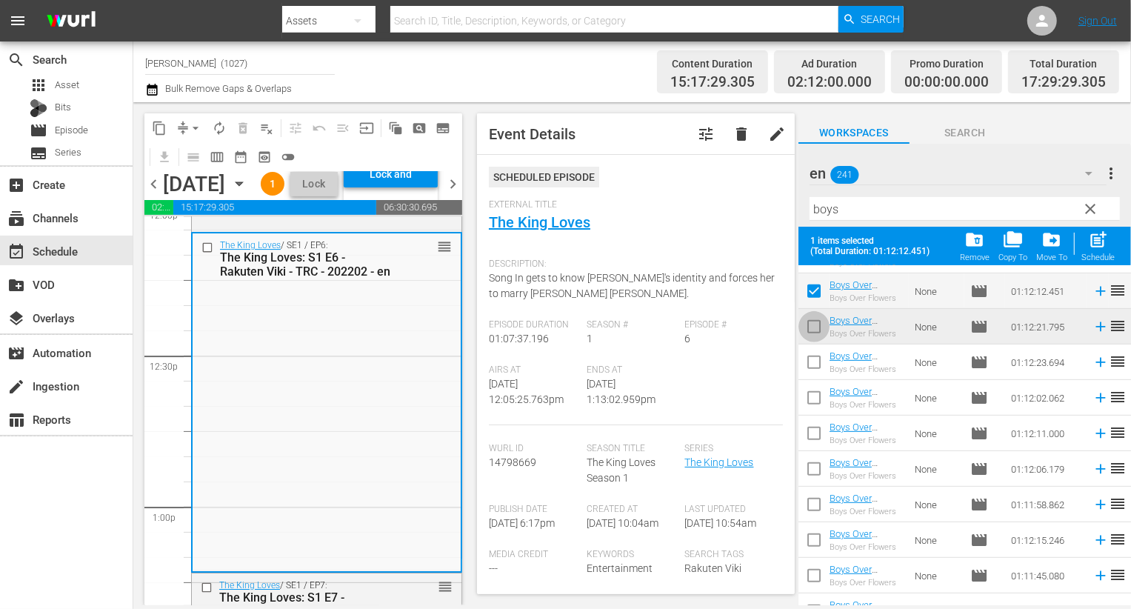
click at [812, 333] on input "checkbox" at bounding box center [814, 329] width 31 height 31
checkbox input "true"
click at [811, 370] on input "checkbox" at bounding box center [814, 365] width 31 height 31
checkbox input "true"
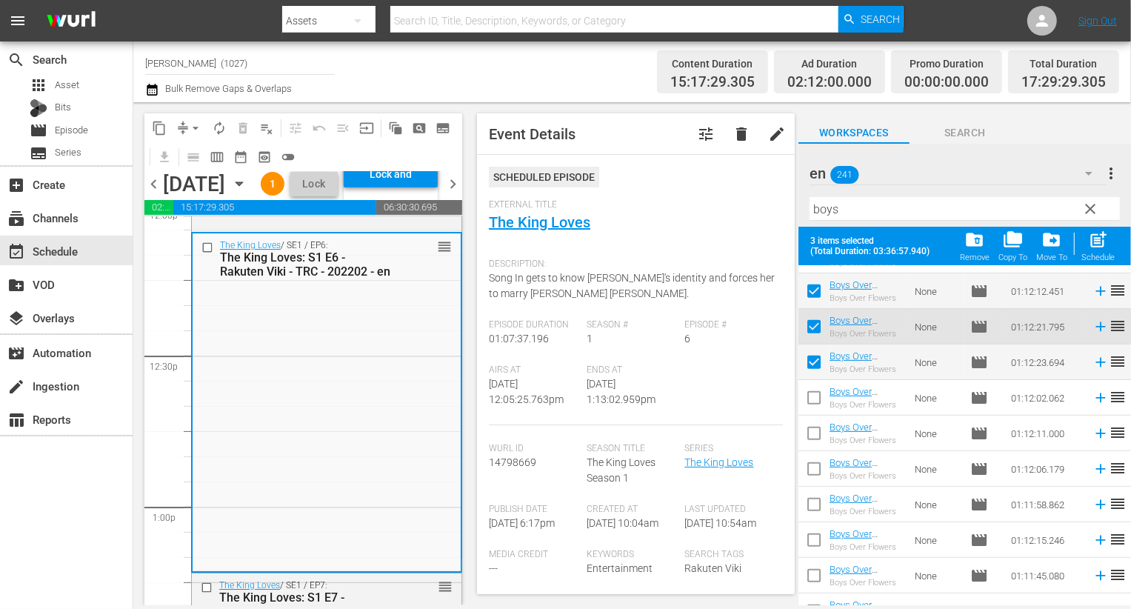
click at [811, 385] on input "checkbox" at bounding box center [814, 400] width 31 height 31
checkbox input "true"
click at [812, 446] on input "checkbox" at bounding box center [814, 436] width 31 height 31
checkbox input "true"
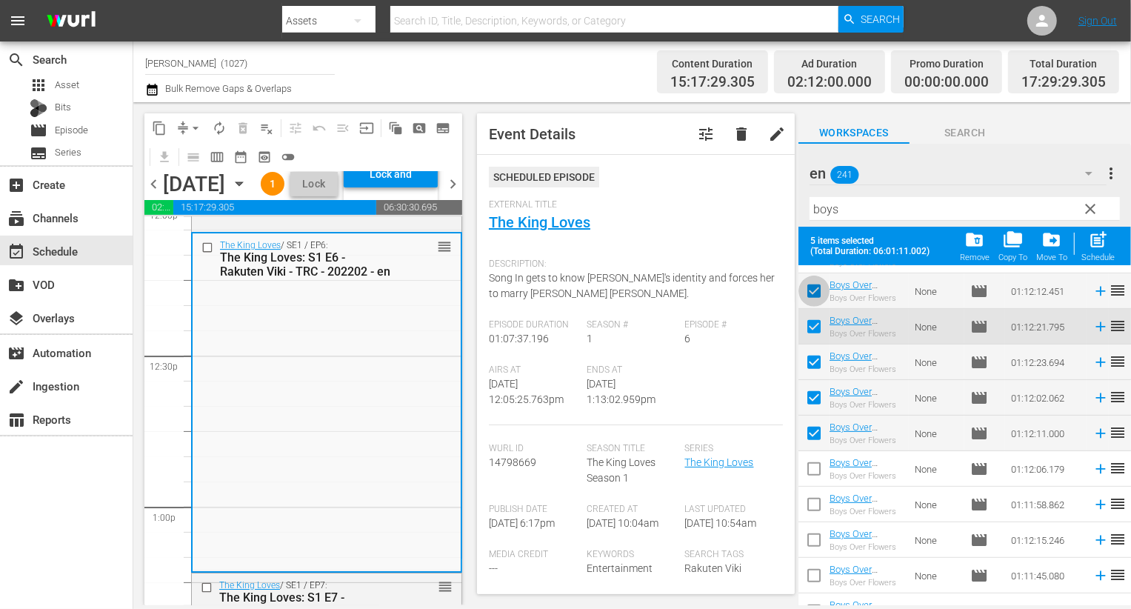
click at [814, 293] on input "checkbox" at bounding box center [814, 294] width 31 height 31
checkbox input "false"
click at [818, 467] on input "checkbox" at bounding box center [814, 471] width 31 height 31
checkbox input "true"
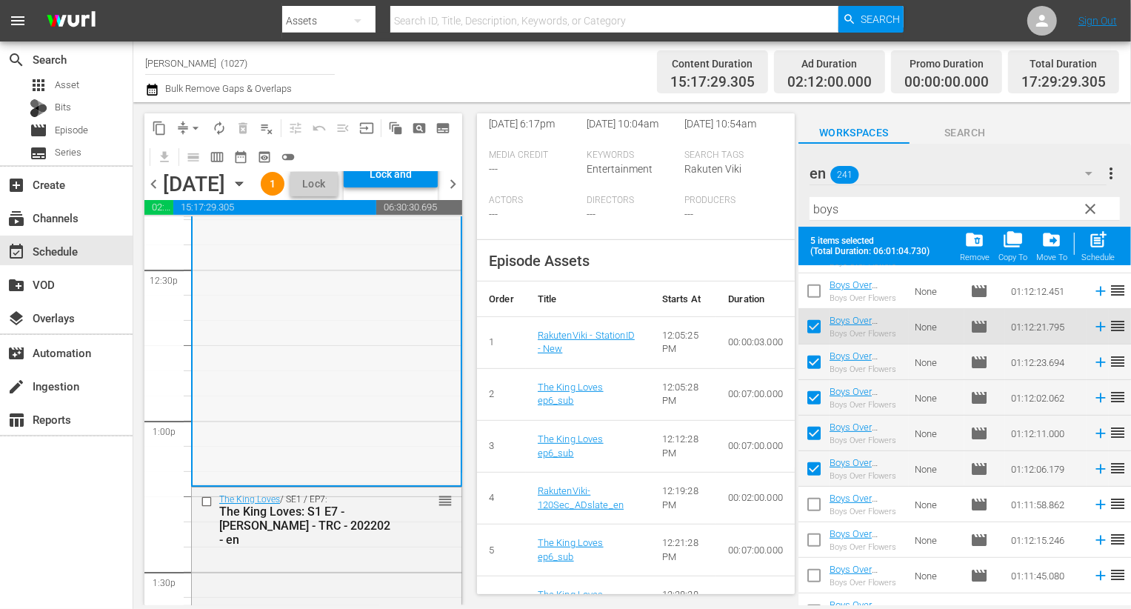
scroll to position [3946, 0]
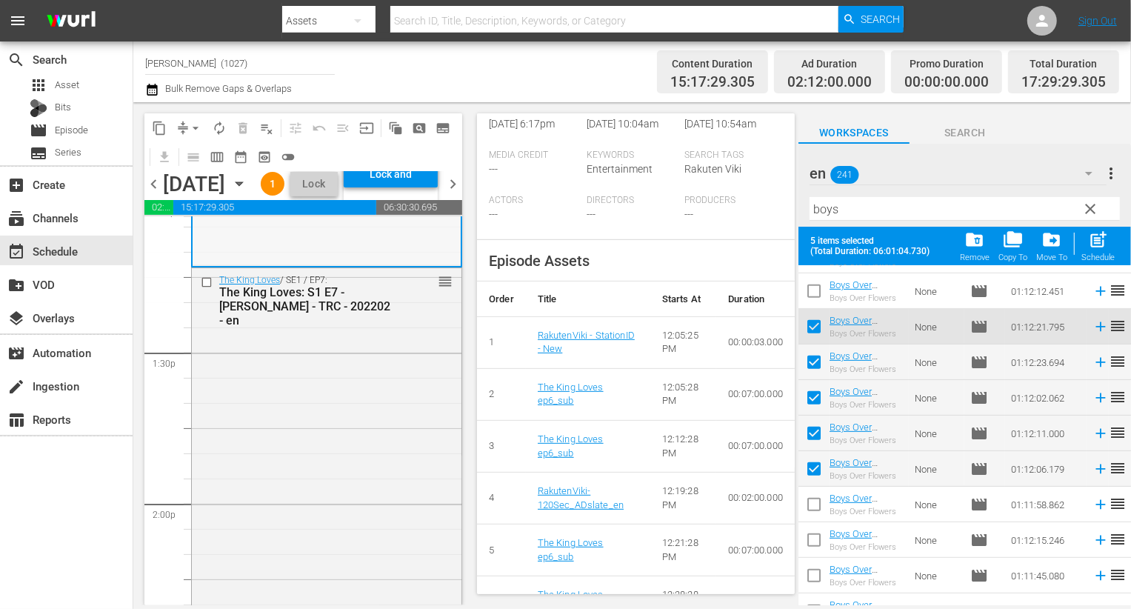
click at [365, 541] on div "The King Loves / SE1 / EP7: The King Loves: S1 E7 - Rakuten Viki - TRC - 202202…" at bounding box center [327, 437] width 270 height 339
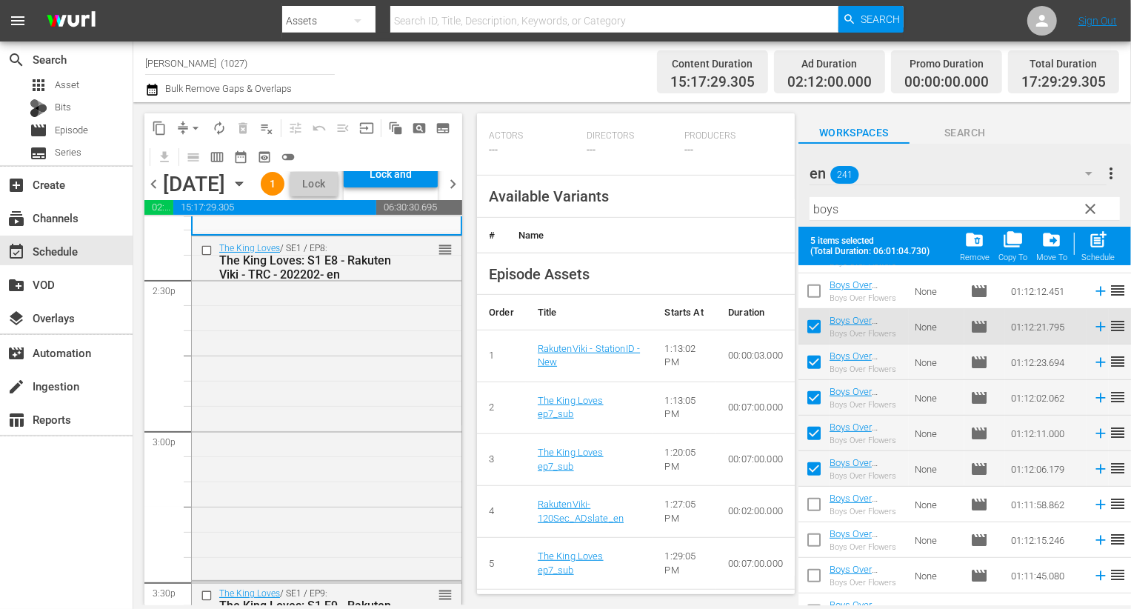
scroll to position [489, 0]
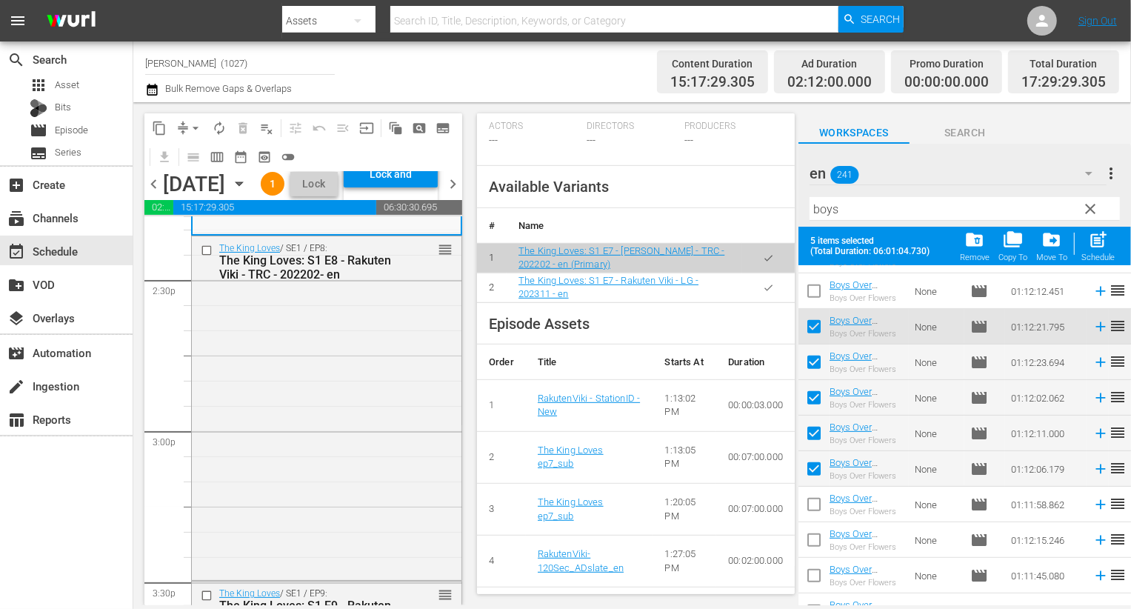
click at [763, 287] on icon "button" at bounding box center [768, 287] width 11 height 11
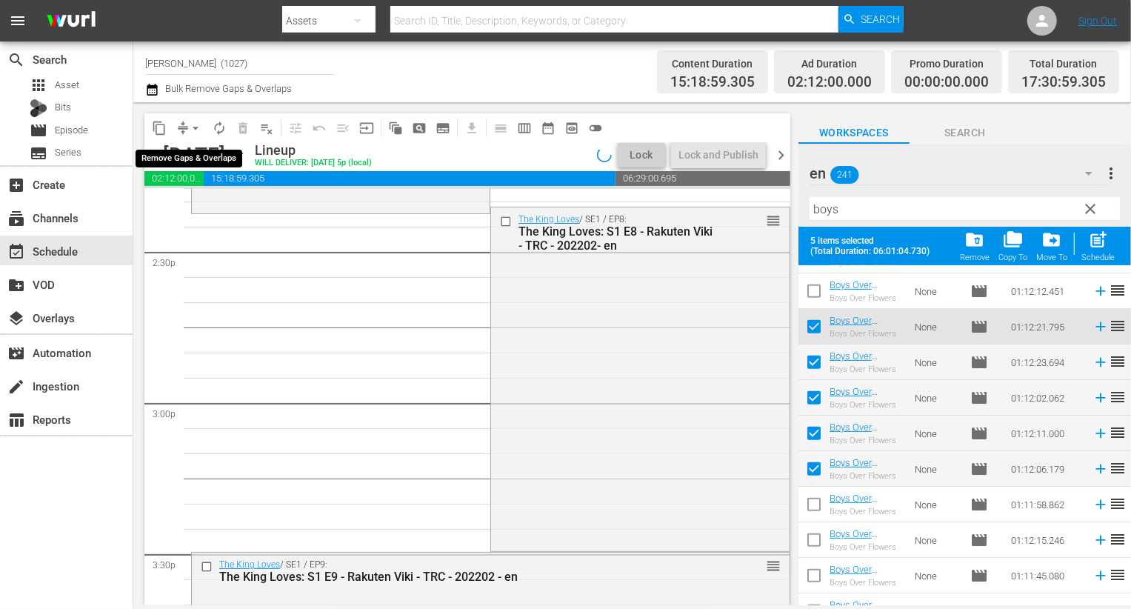
click at [182, 118] on button "compress" at bounding box center [183, 128] width 24 height 24
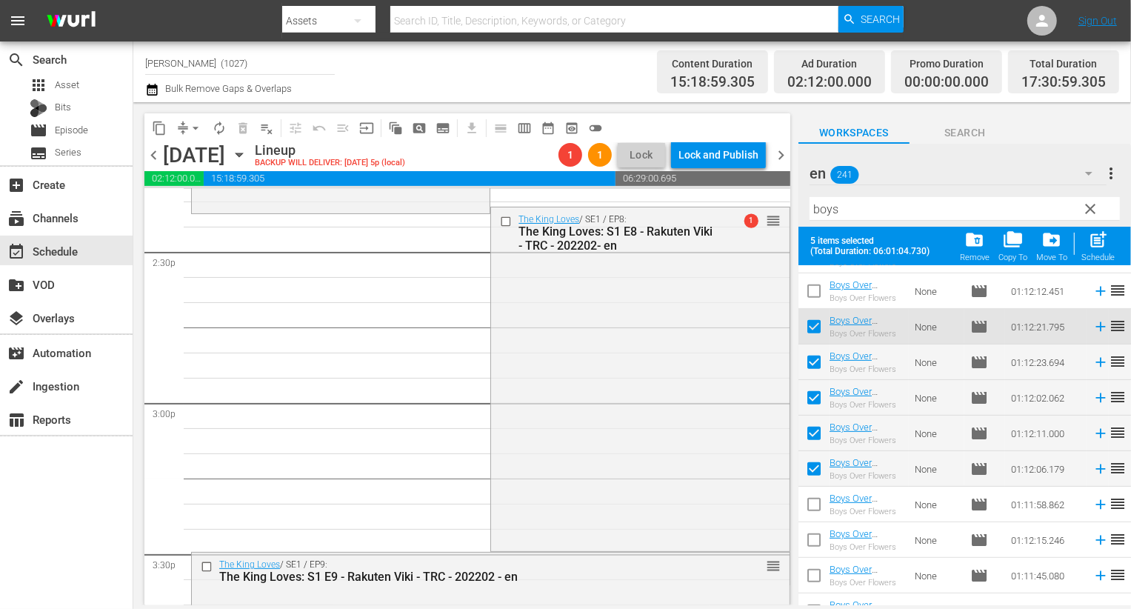
click at [185, 132] on button "arrow_drop_down" at bounding box center [196, 128] width 24 height 24
click at [219, 200] on li "Align to End of Previous Day" at bounding box center [197, 206] width 156 height 24
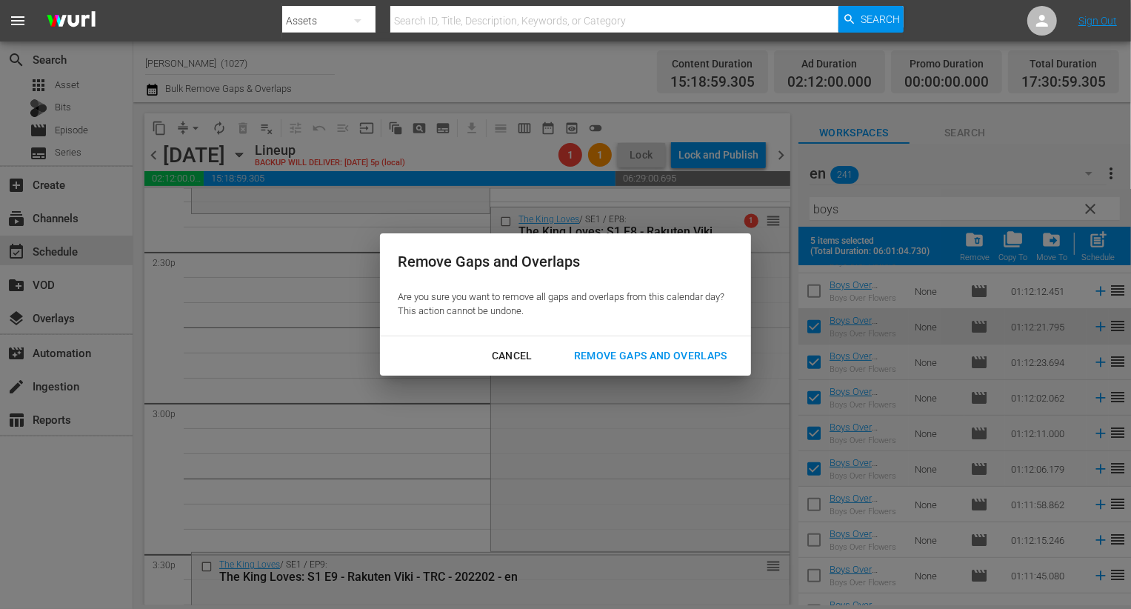
click at [656, 345] on button "Remove Gaps and Overlaps" at bounding box center [650, 355] width 189 height 27
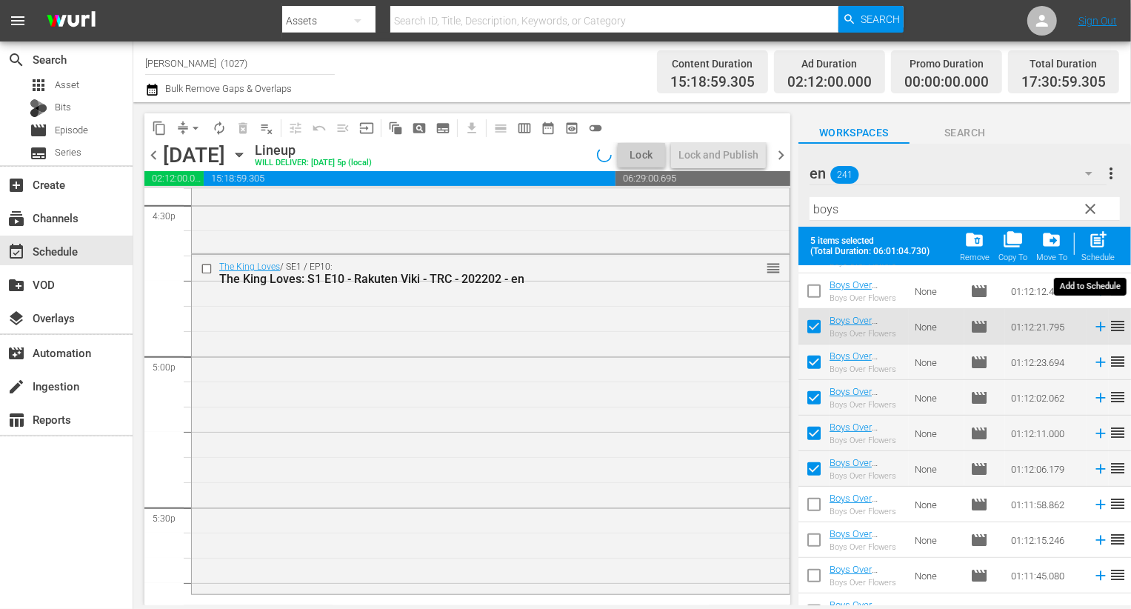
scroll to position [4947, 0]
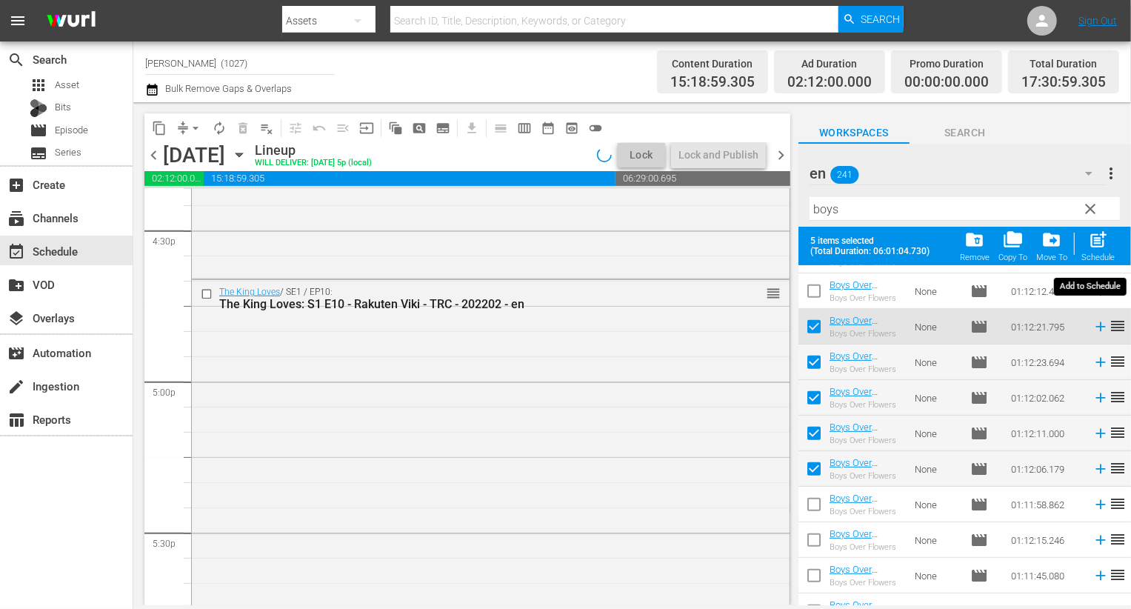
click at [1089, 253] on div "Schedule" at bounding box center [1098, 258] width 33 height 10
checkbox input "false"
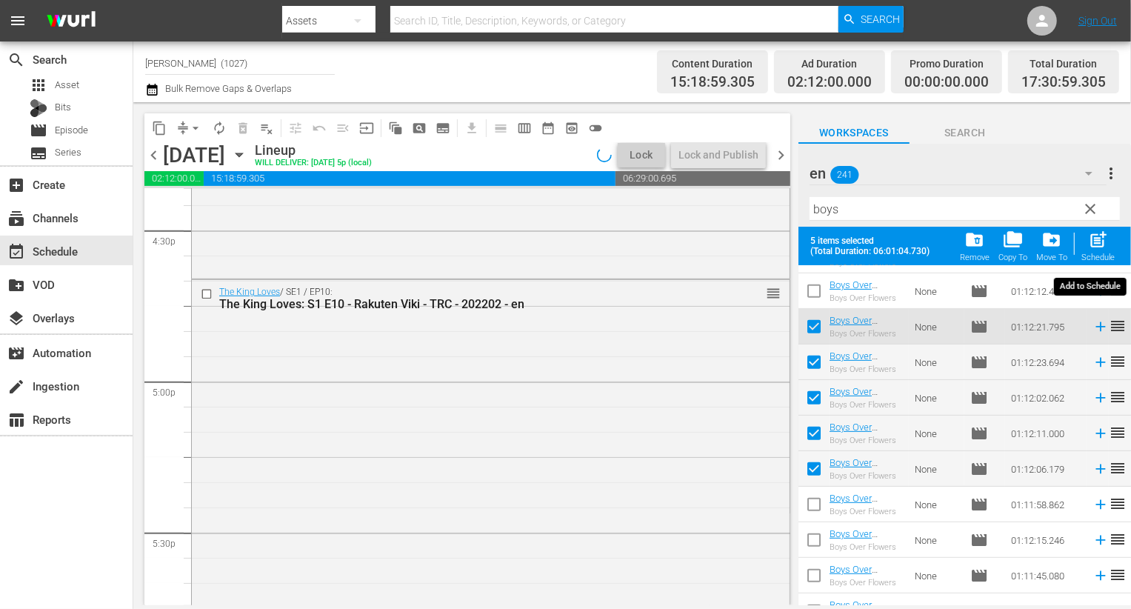
checkbox input "false"
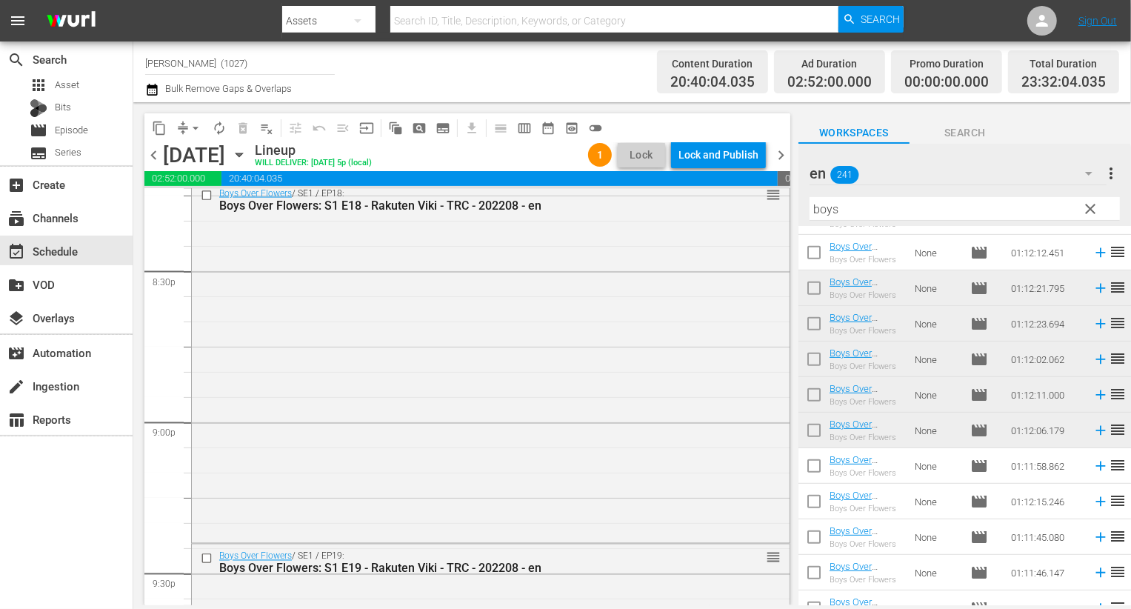
scroll to position [6838, 0]
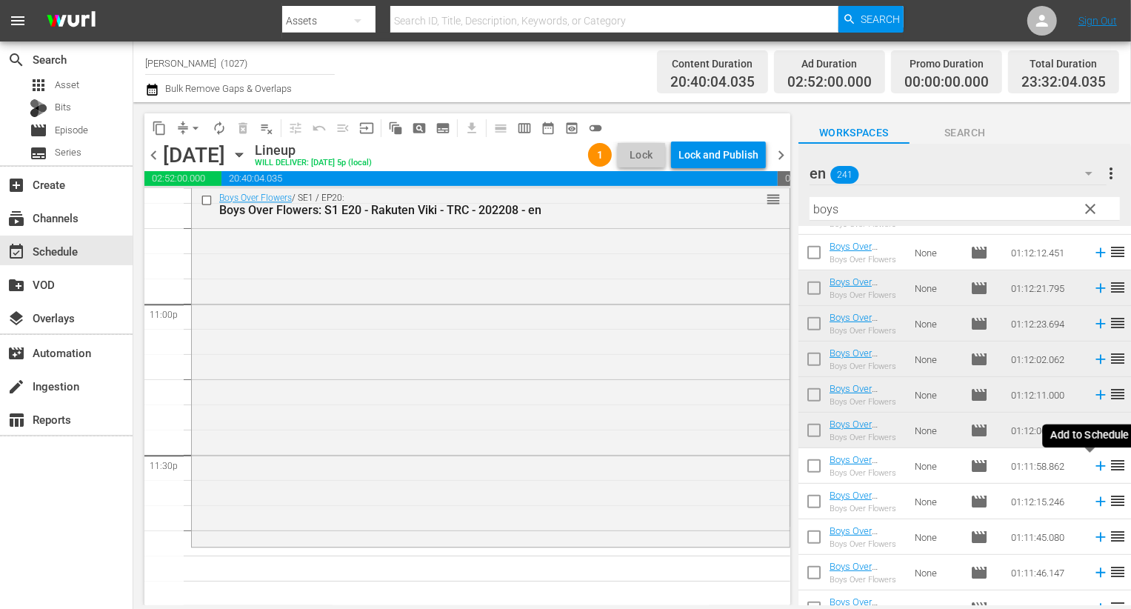
click at [1093, 468] on icon at bounding box center [1101, 466] width 16 height 16
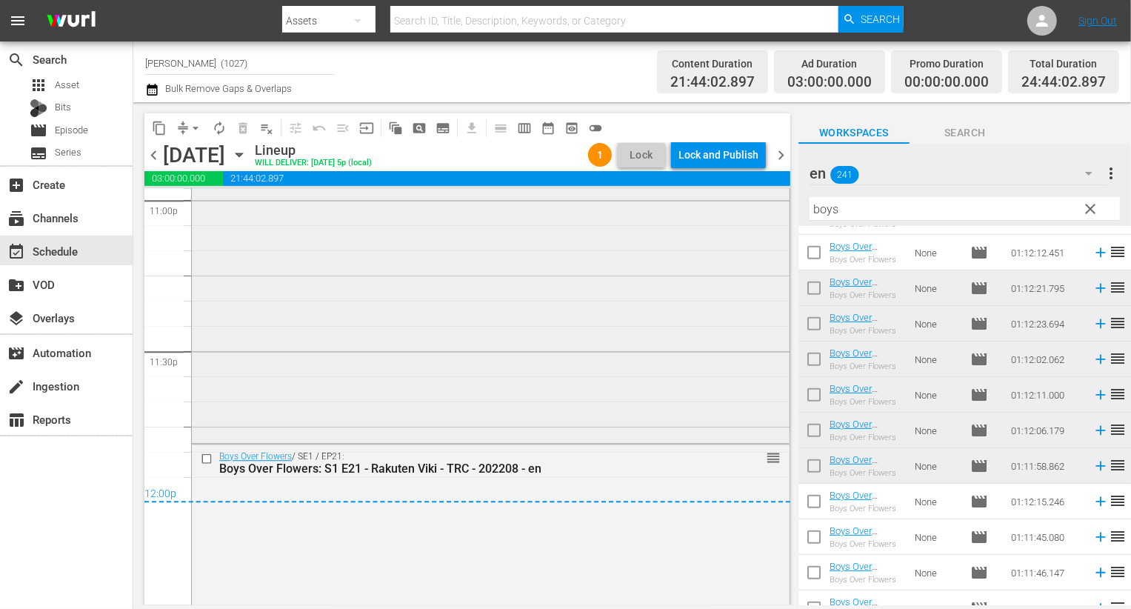
scroll to position [6926, 0]
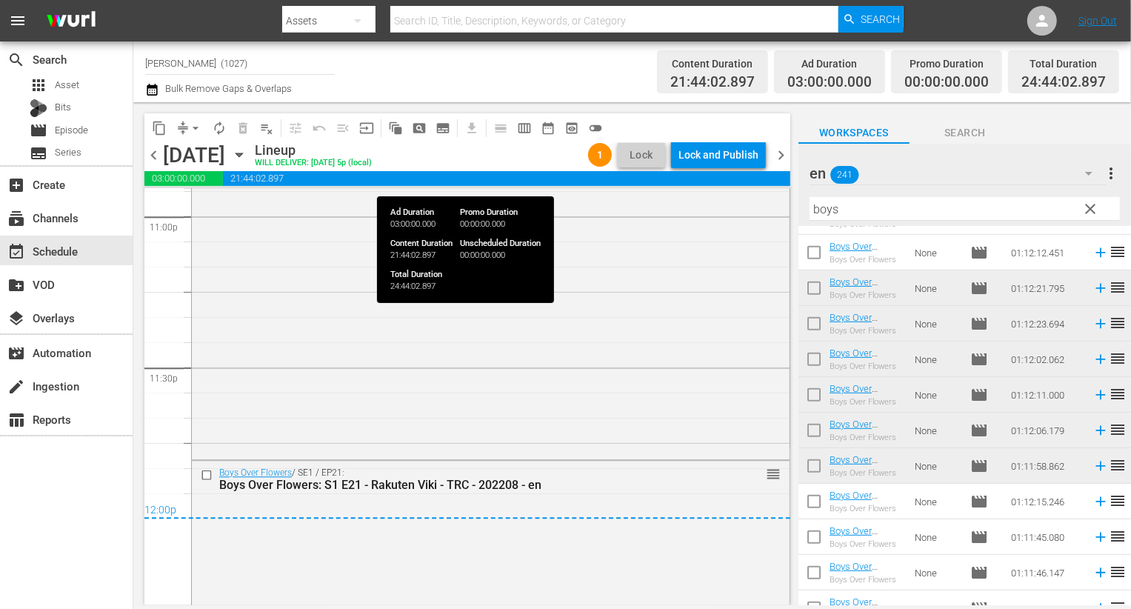
click at [738, 160] on div "Lock and Publish" at bounding box center [719, 155] width 80 height 27
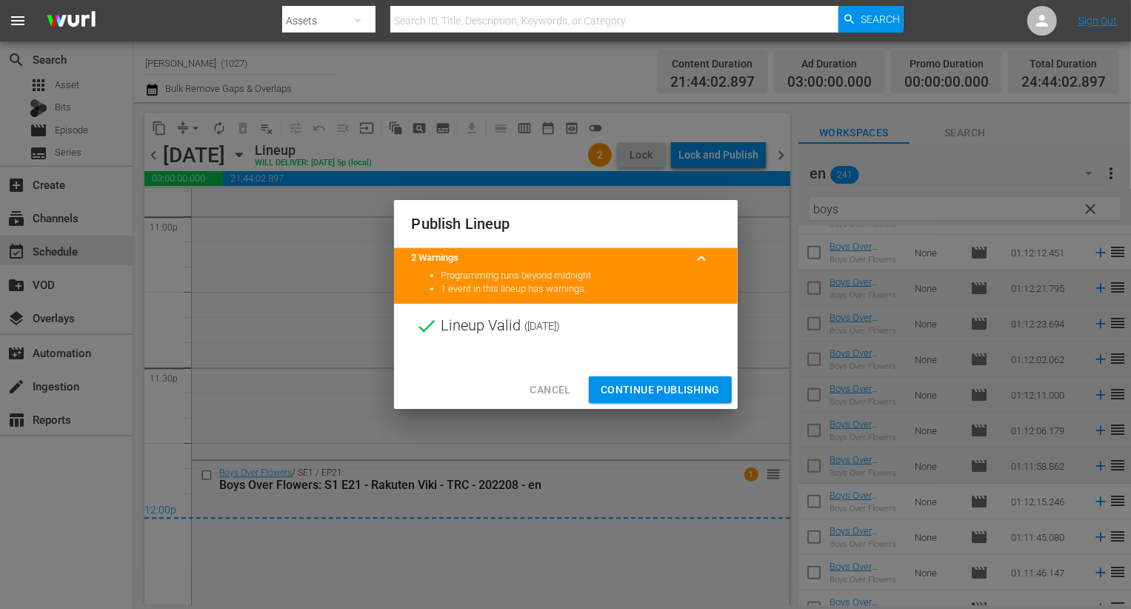
click at [661, 385] on span "Continue Publishing" at bounding box center [660, 390] width 119 height 19
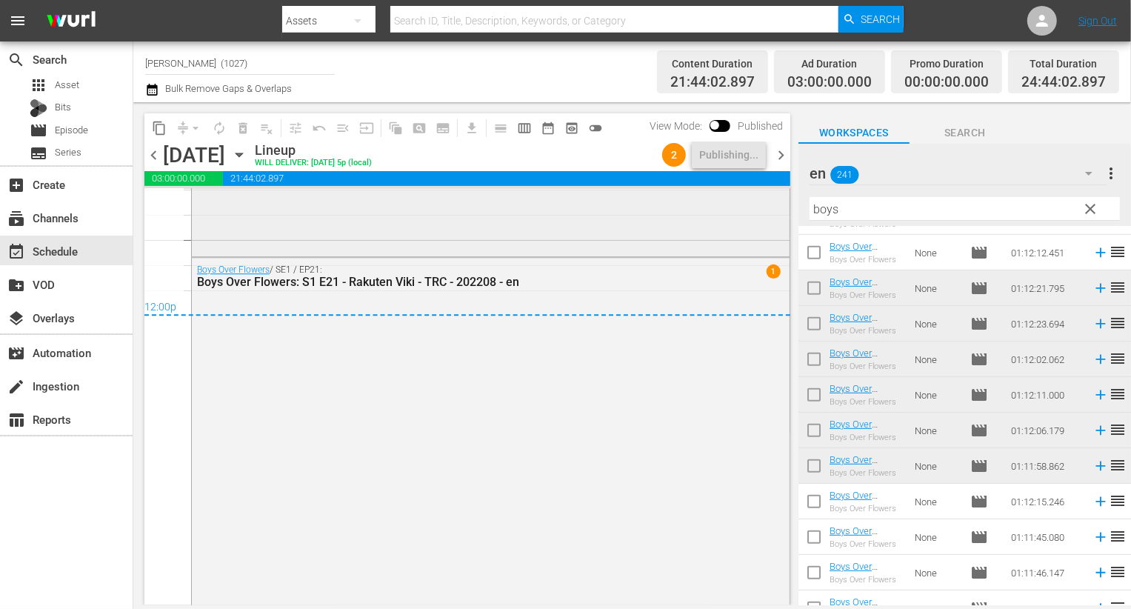
scroll to position [7143, 0]
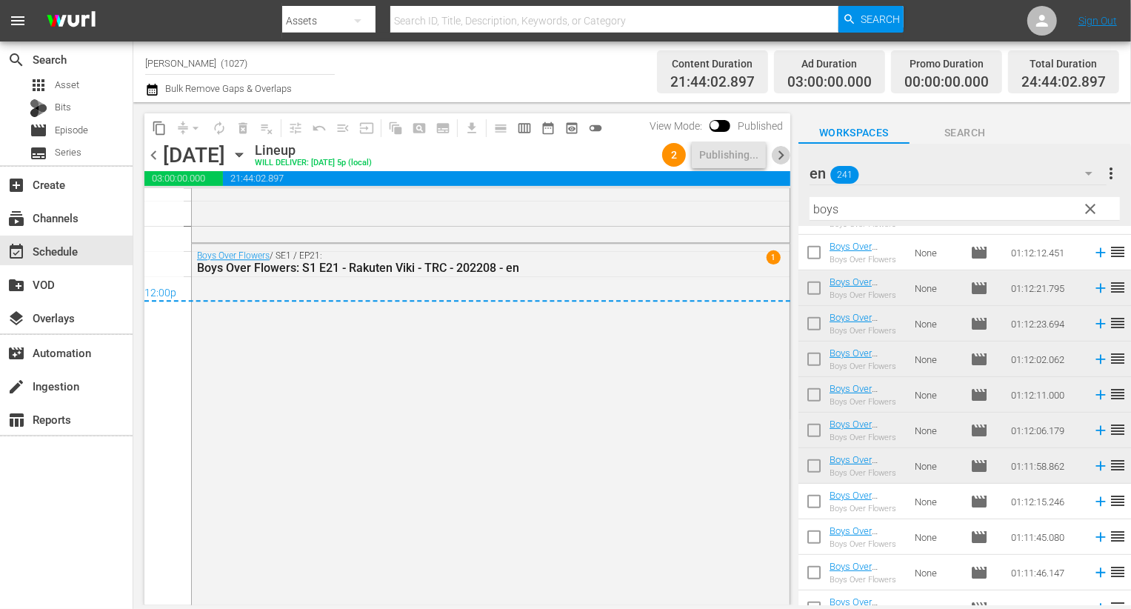
click at [779, 156] on span "chevron_right" at bounding box center [781, 155] width 19 height 19
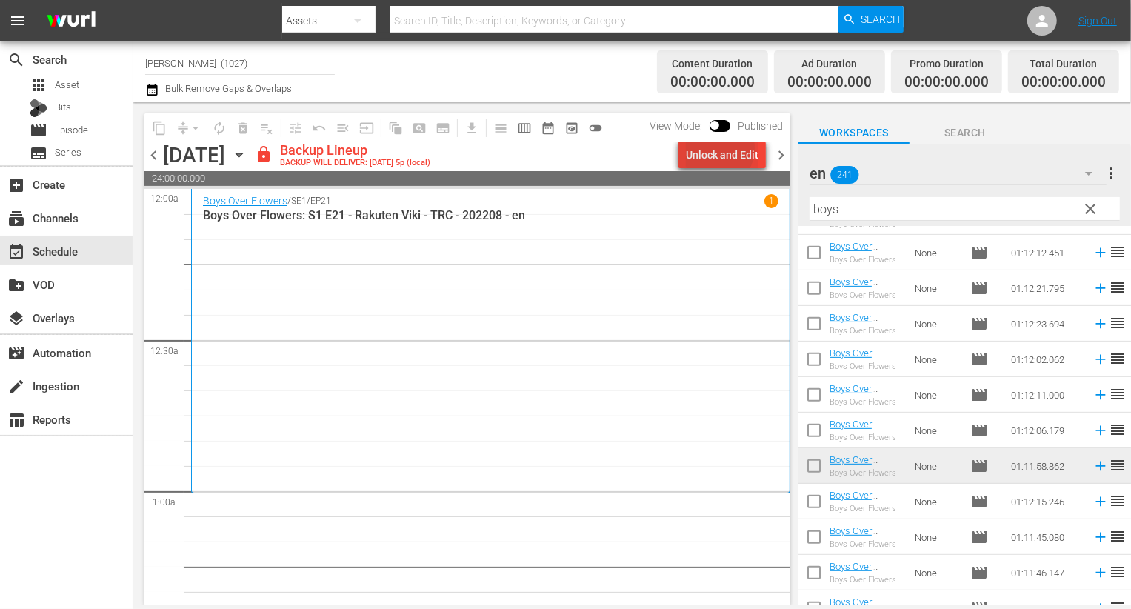
click at [718, 148] on div "Unlock and Edit" at bounding box center [722, 155] width 73 height 27
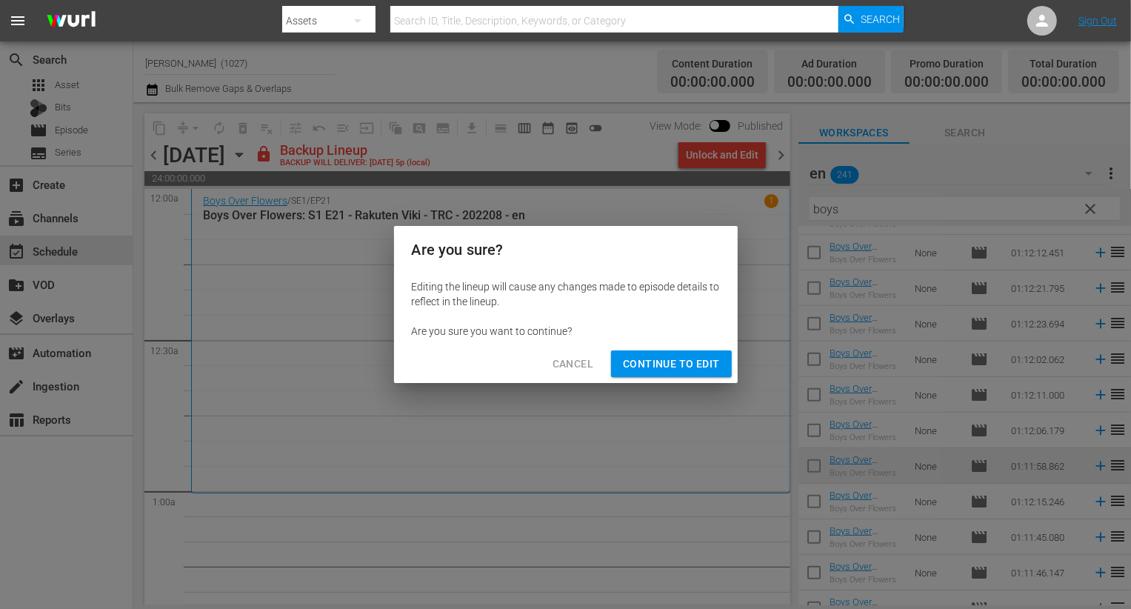
click at [721, 354] on button "Continue to Edit" at bounding box center [671, 363] width 120 height 27
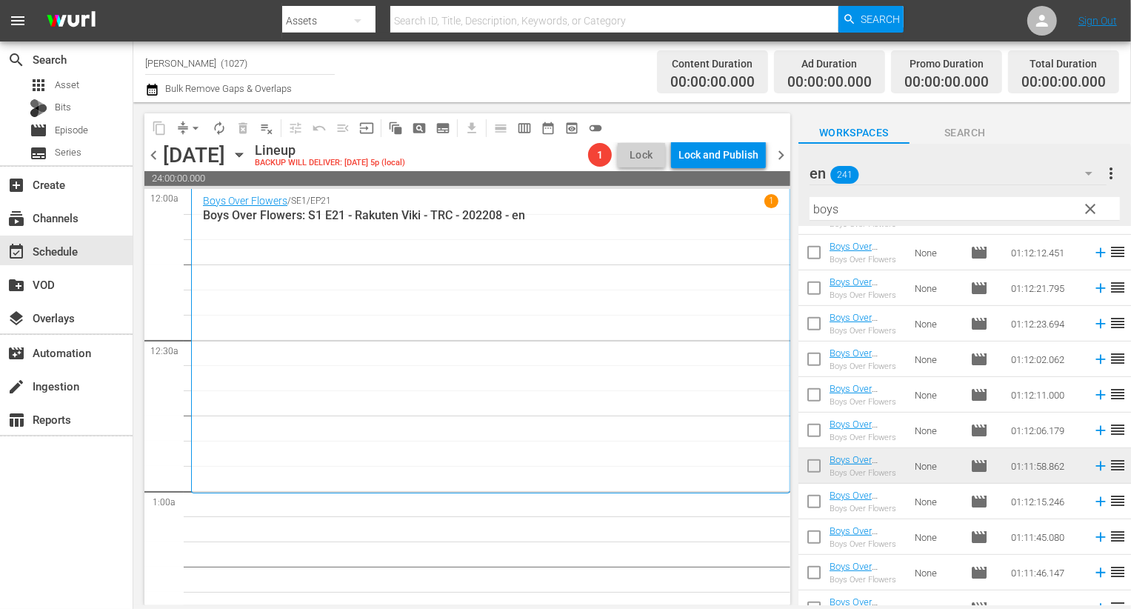
click at [1085, 193] on div "Filter by Title boys" at bounding box center [965, 209] width 310 height 36
click at [1085, 198] on button "clear" at bounding box center [1090, 208] width 24 height 24
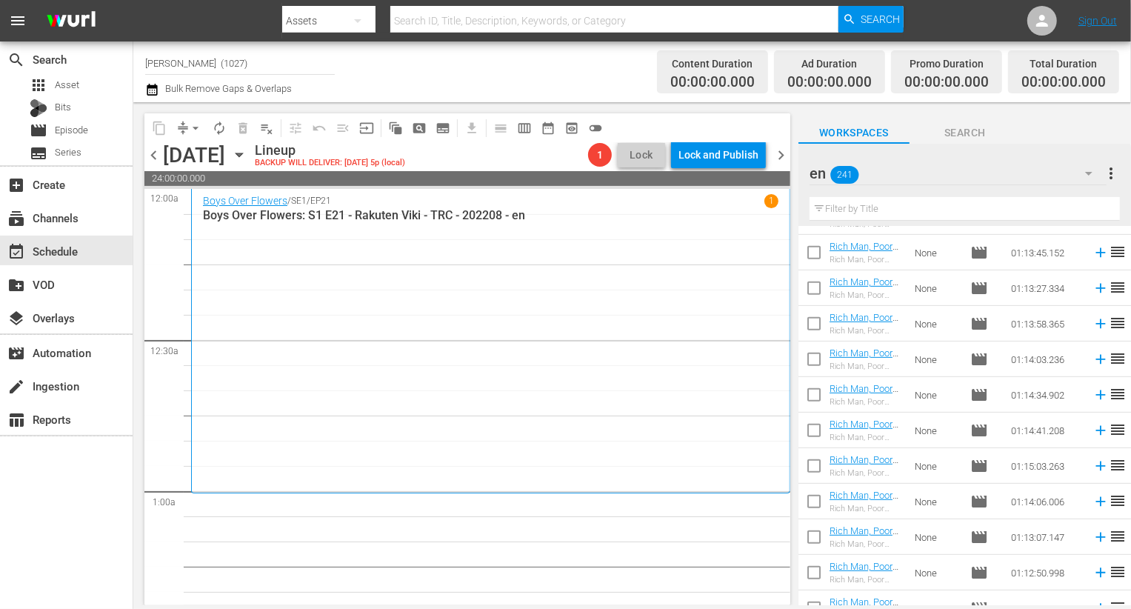
click at [1078, 166] on button "button" at bounding box center [1089, 174] width 36 height 36
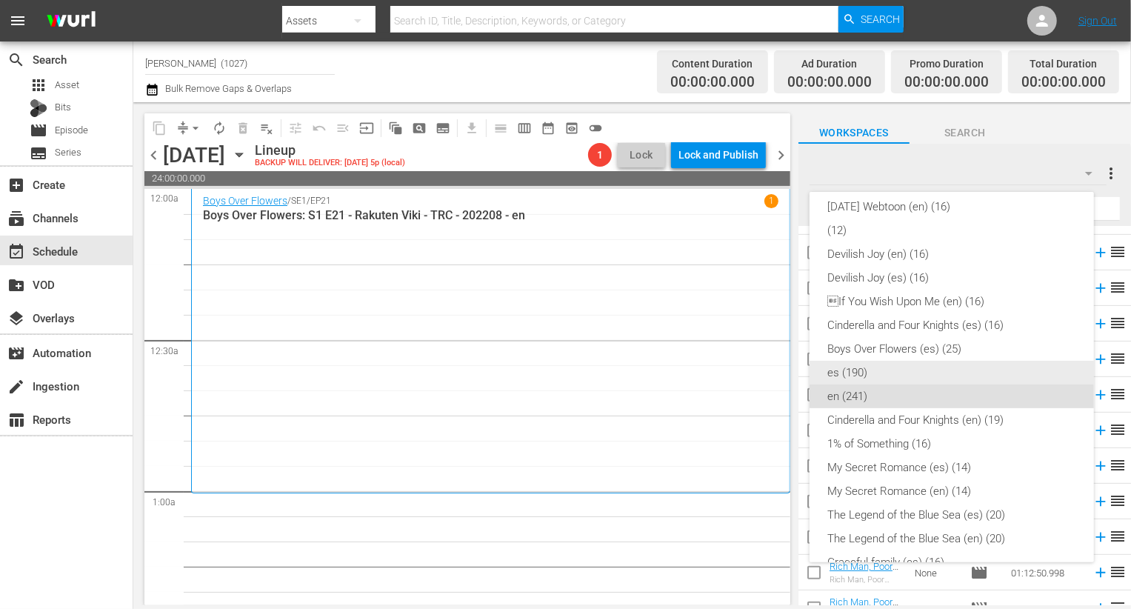
scroll to position [103, 0]
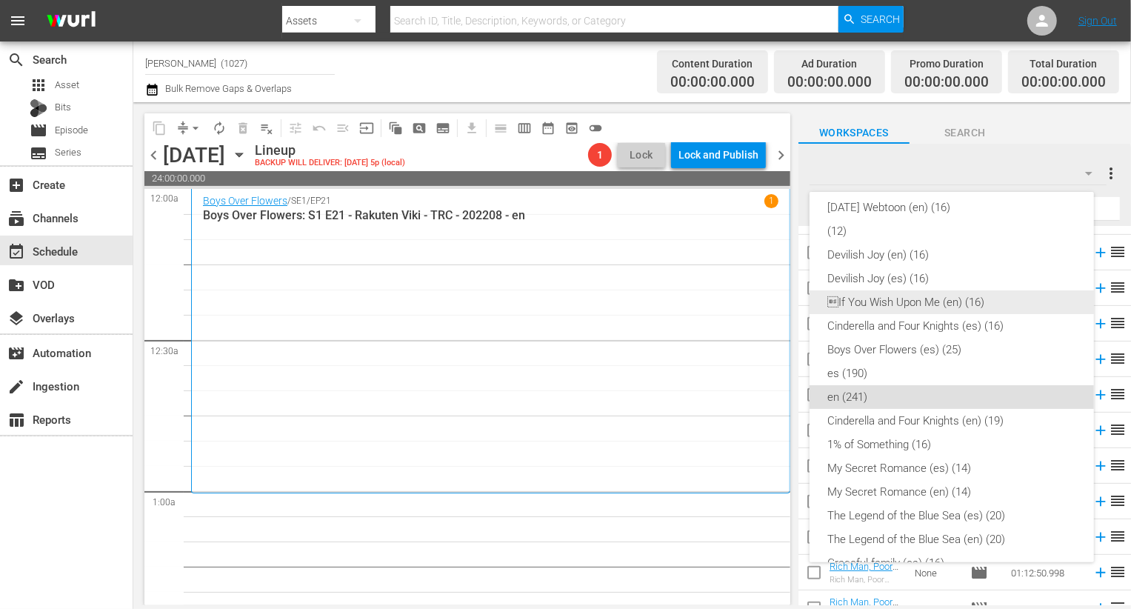
click at [923, 301] on div "If You Wish Upon Me (en) (16)" at bounding box center [952, 302] width 249 height 24
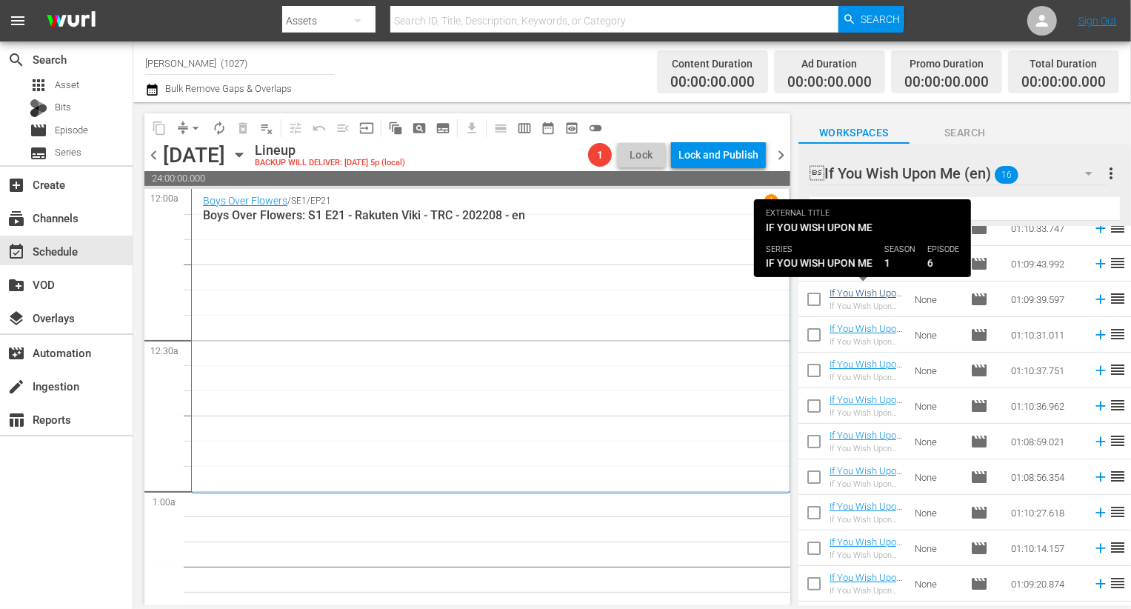
scroll to position [225, 0]
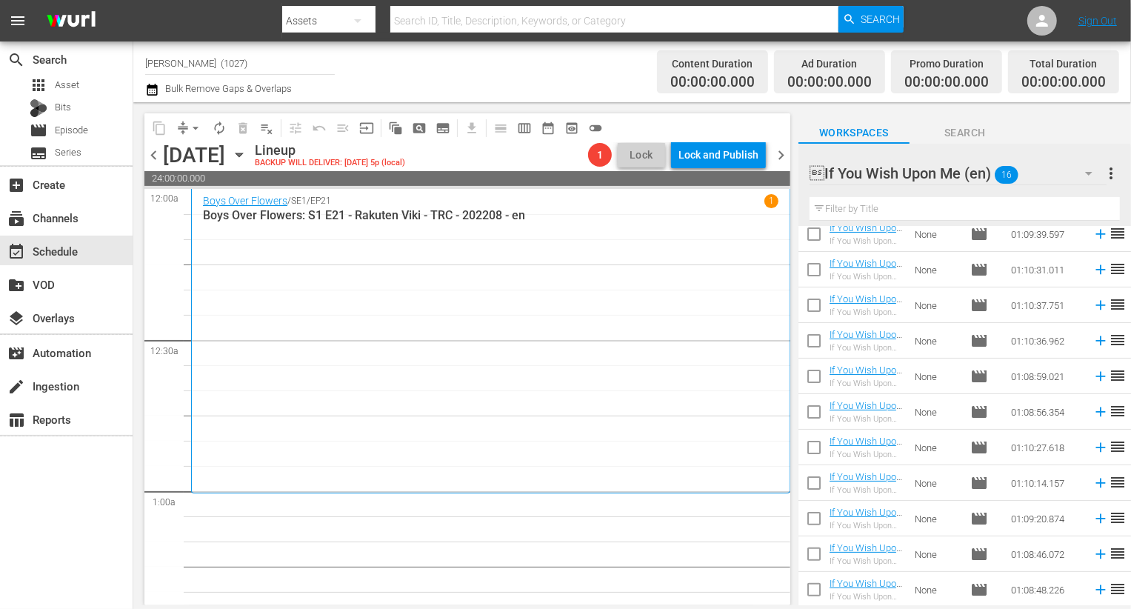
click at [807, 484] on input "checkbox" at bounding box center [814, 485] width 31 height 31
checkbox input "true"
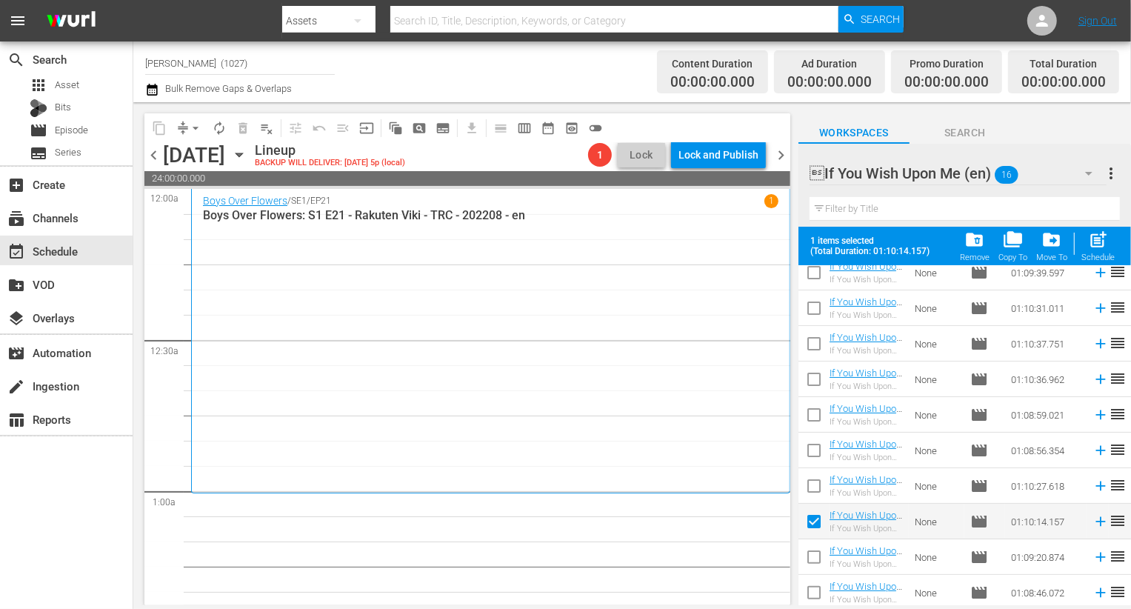
click at [811, 552] on input "checkbox" at bounding box center [814, 560] width 31 height 31
checkbox input "true"
click at [1092, 256] on div "Schedule" at bounding box center [1098, 258] width 33 height 10
checkbox input "false"
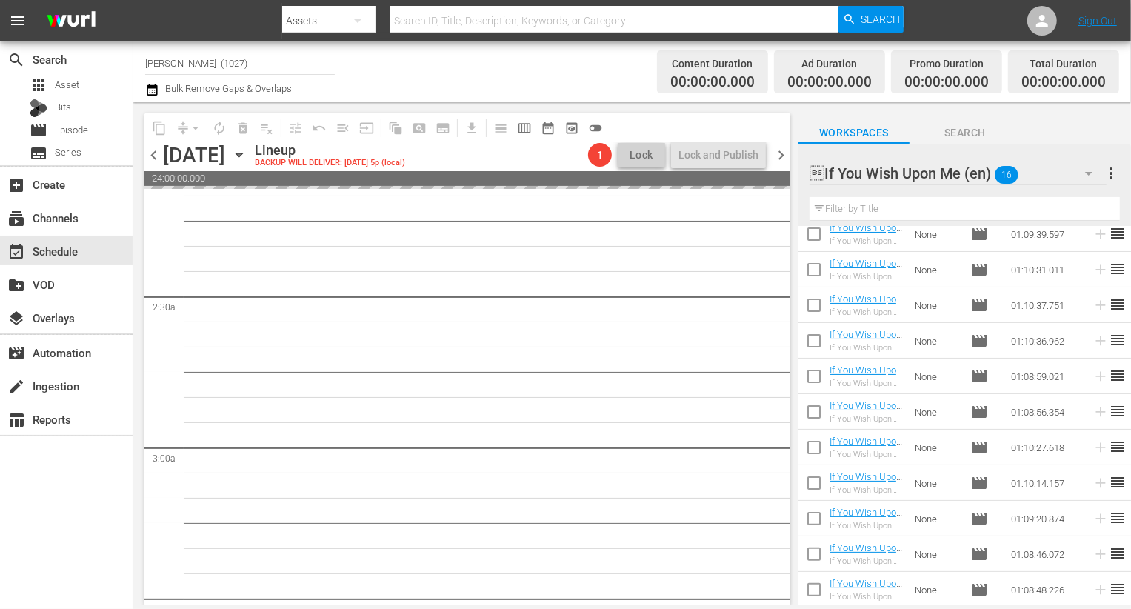
scroll to position [652, 0]
click at [819, 561] on input "checkbox" at bounding box center [814, 557] width 31 height 31
checkbox input "true"
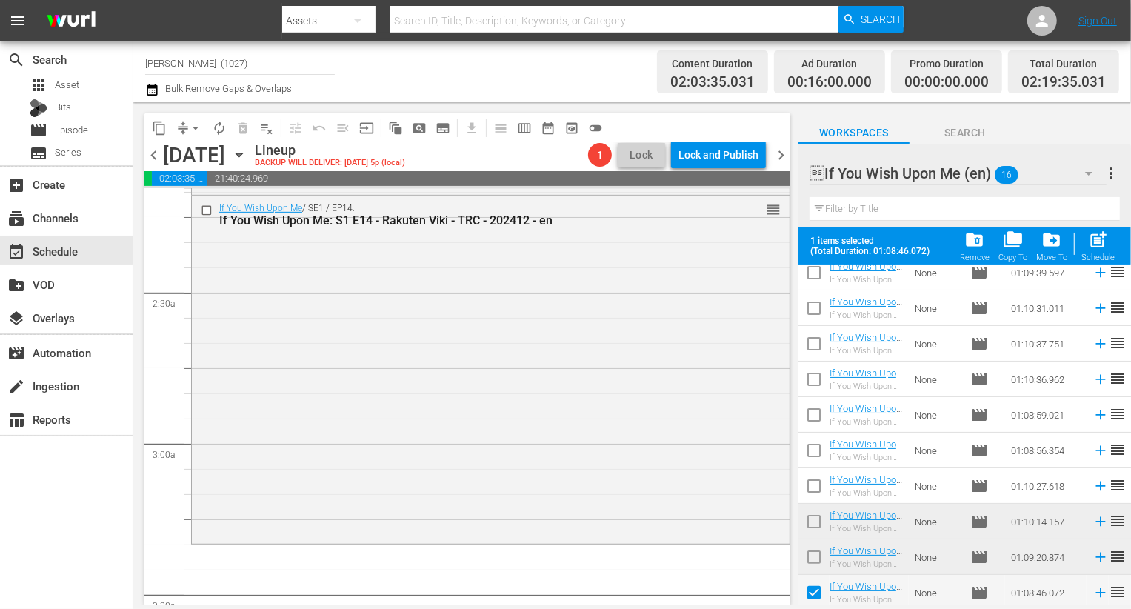
scroll to position [263, 0]
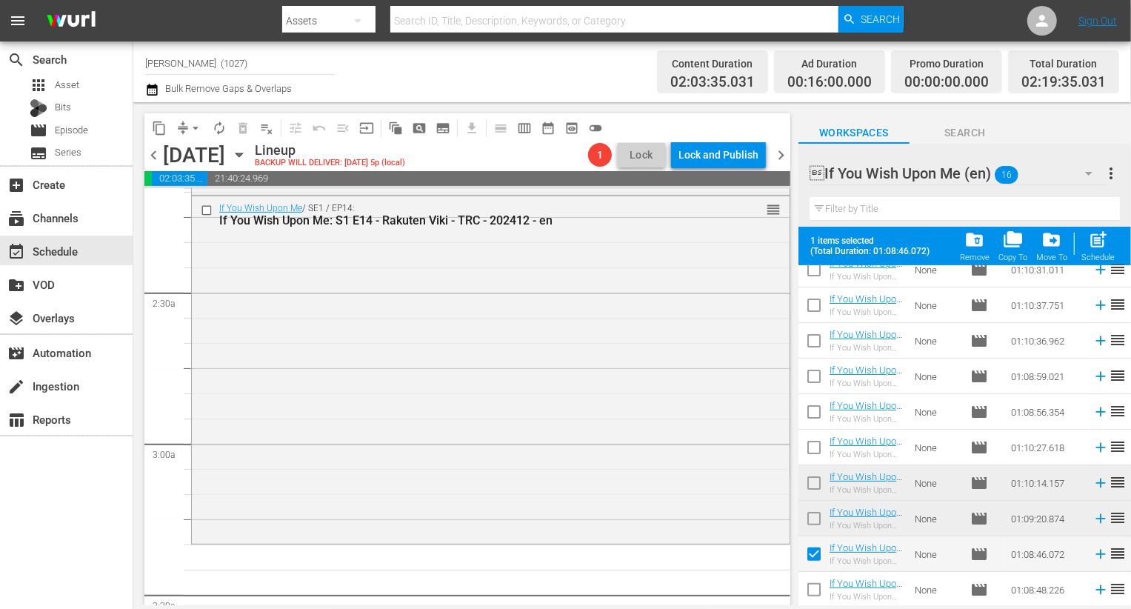
click at [811, 596] on input "checkbox" at bounding box center [814, 592] width 31 height 31
checkbox input "true"
click at [589, 464] on div "If You Wish Upon Me / SE1 / EP14: If You Wish Upon Me: S1 E14 - Rakuten Viki - …" at bounding box center [491, 368] width 598 height 345
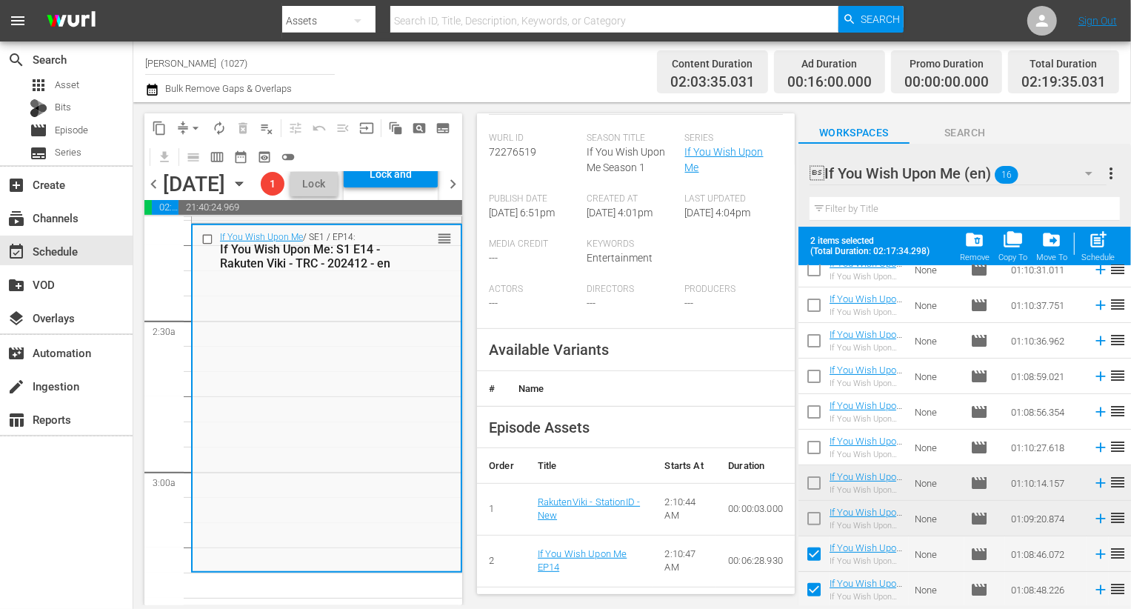
scroll to position [327, 0]
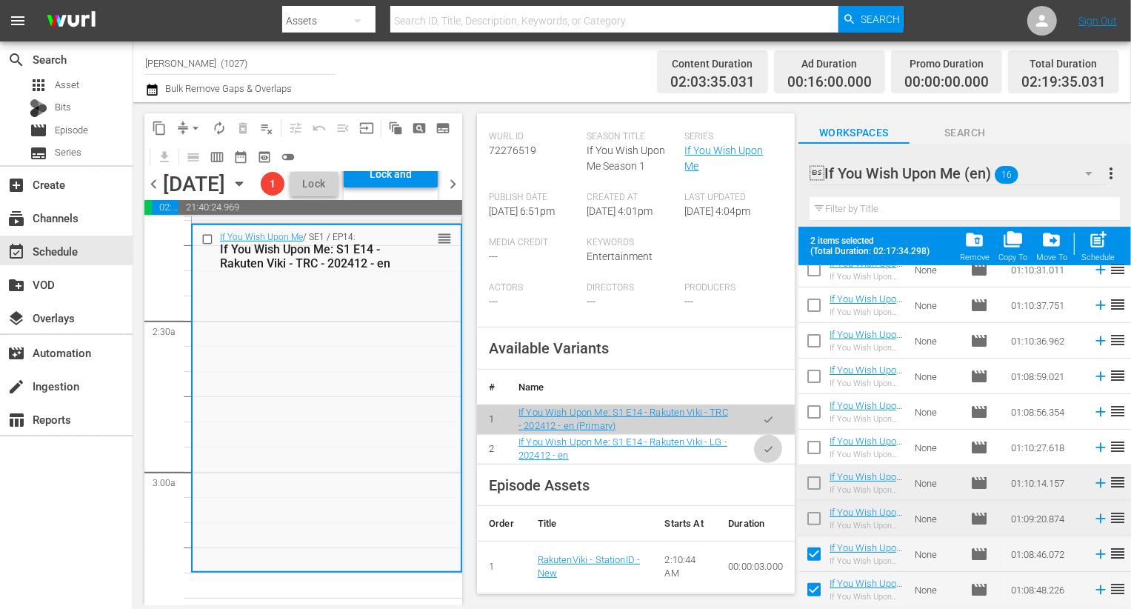
click at [757, 456] on button "button" at bounding box center [768, 449] width 29 height 29
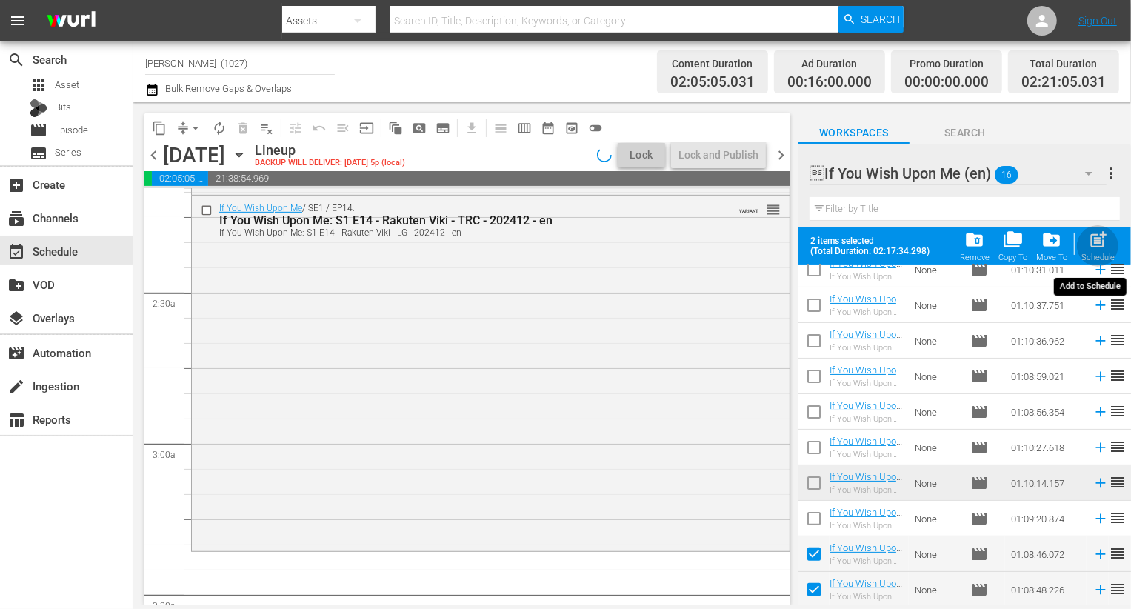
click at [1099, 245] on span "post_add" at bounding box center [1098, 240] width 20 height 20
checkbox input "false"
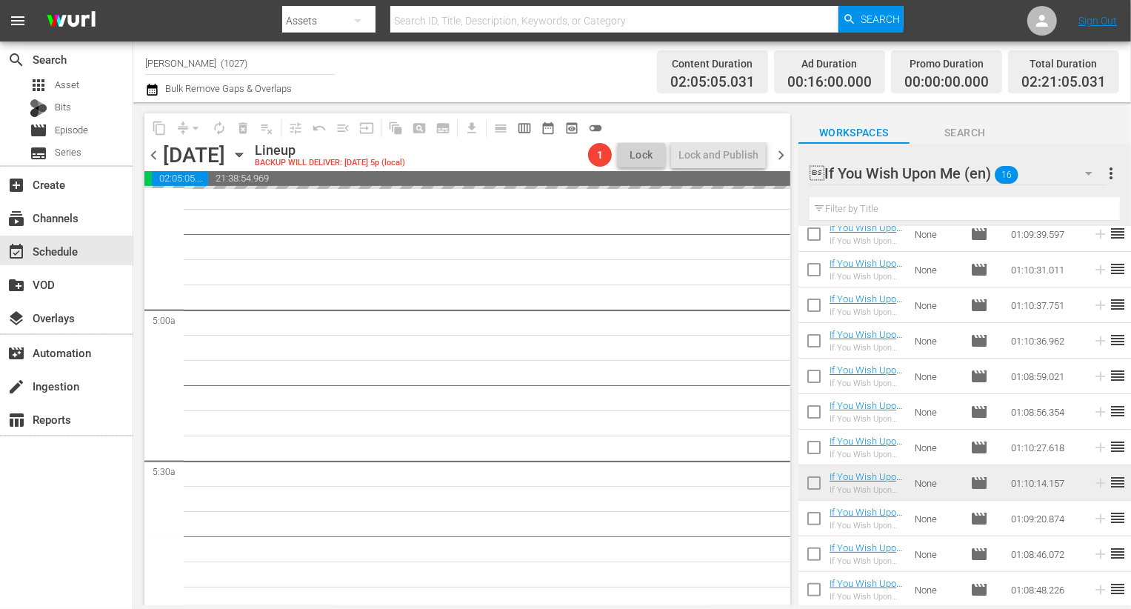
scroll to position [1394, 0]
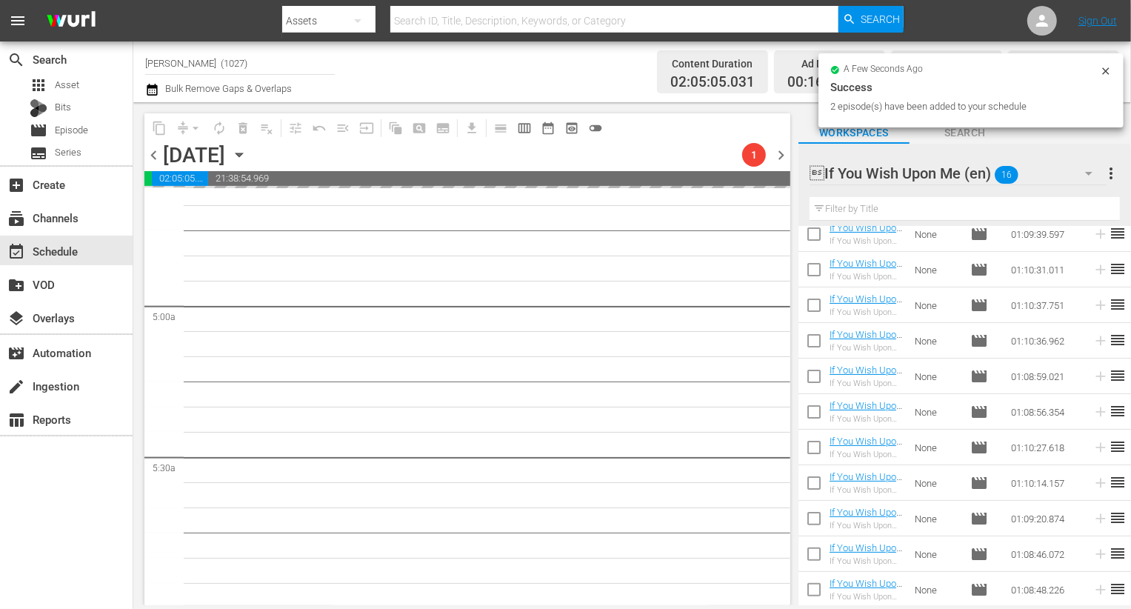
click at [1094, 173] on icon "button" at bounding box center [1089, 173] width 18 height 18
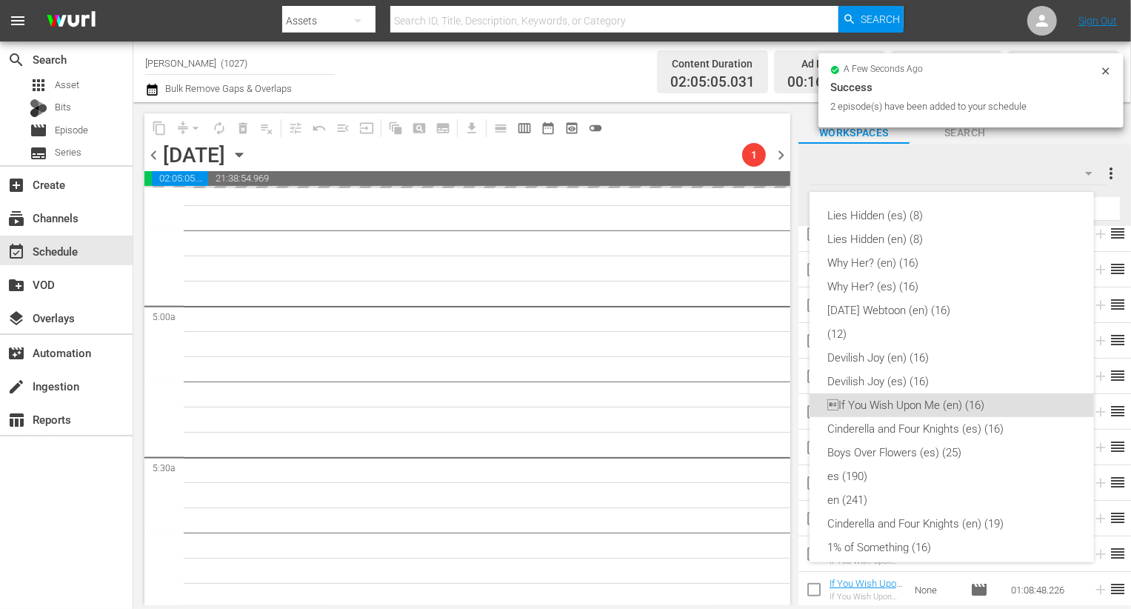
scroll to position [178, 0]
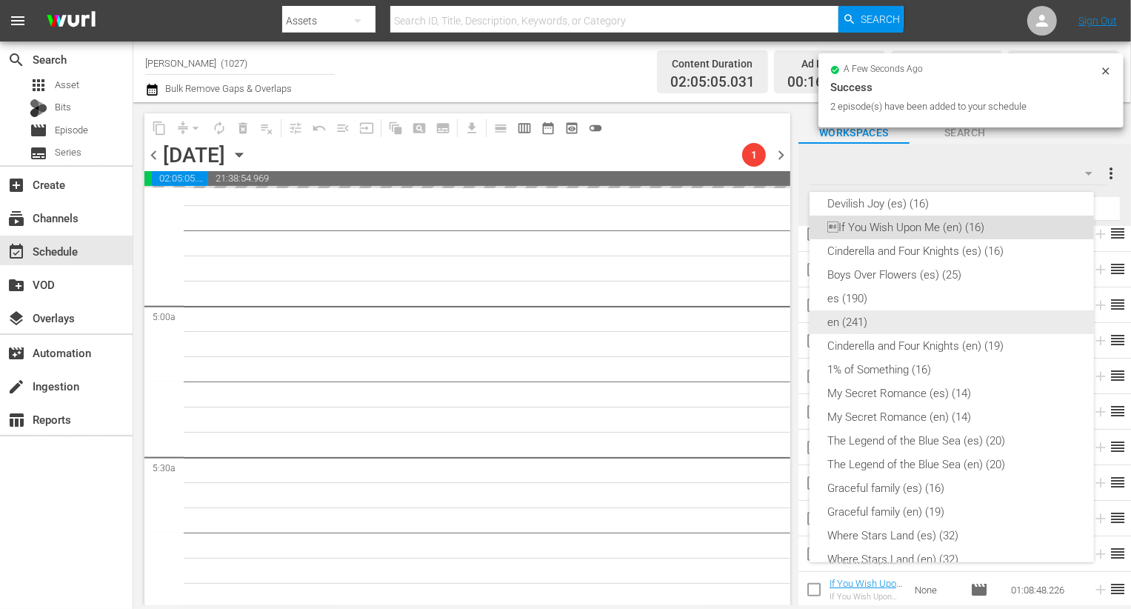
click at [940, 325] on div "en (241)" at bounding box center [952, 322] width 249 height 24
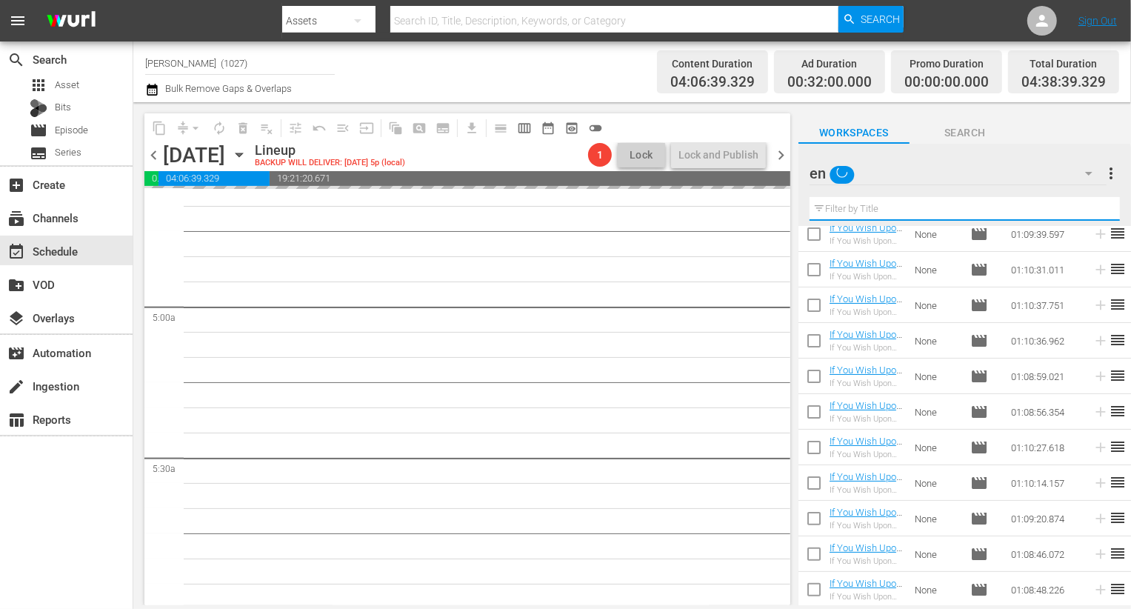
click at [882, 205] on input "text" at bounding box center [965, 209] width 310 height 24
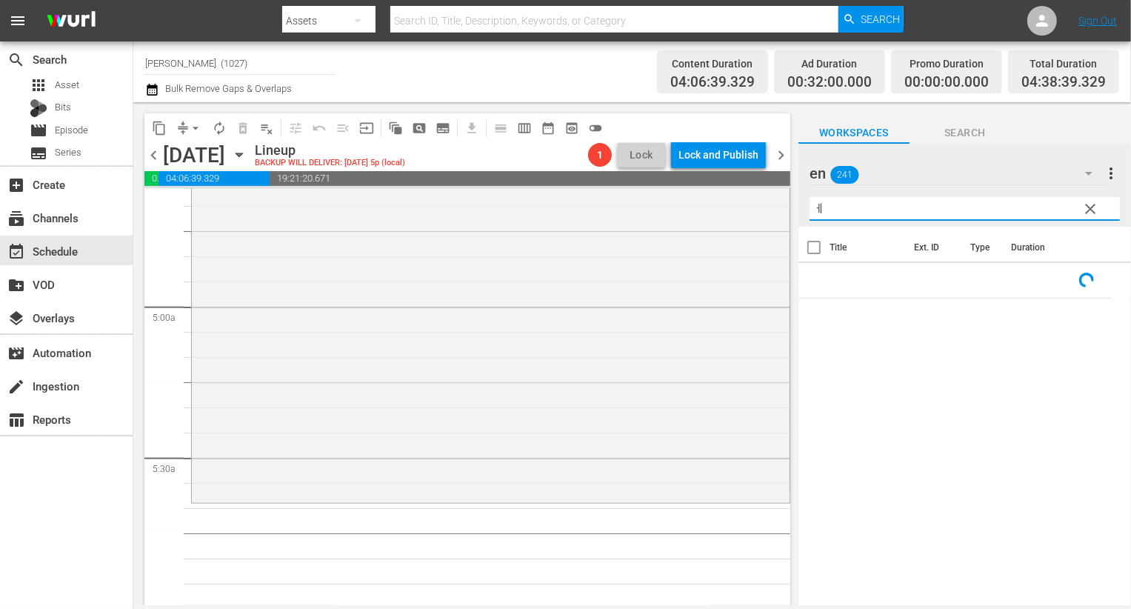
scroll to position [0, 0]
type input "ㅔ"
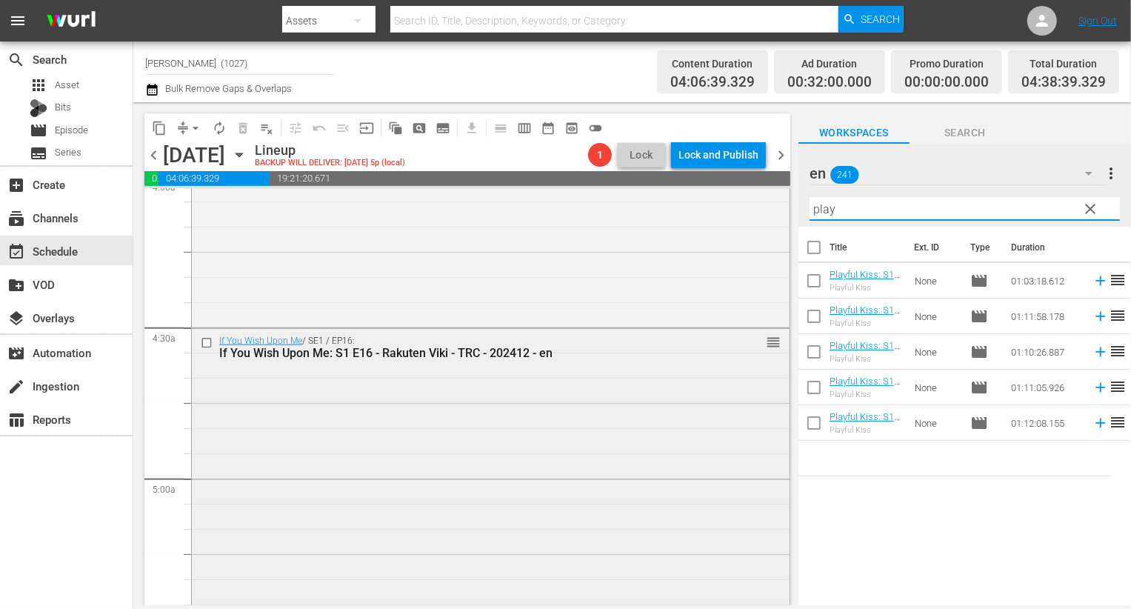
scroll to position [1277, 0]
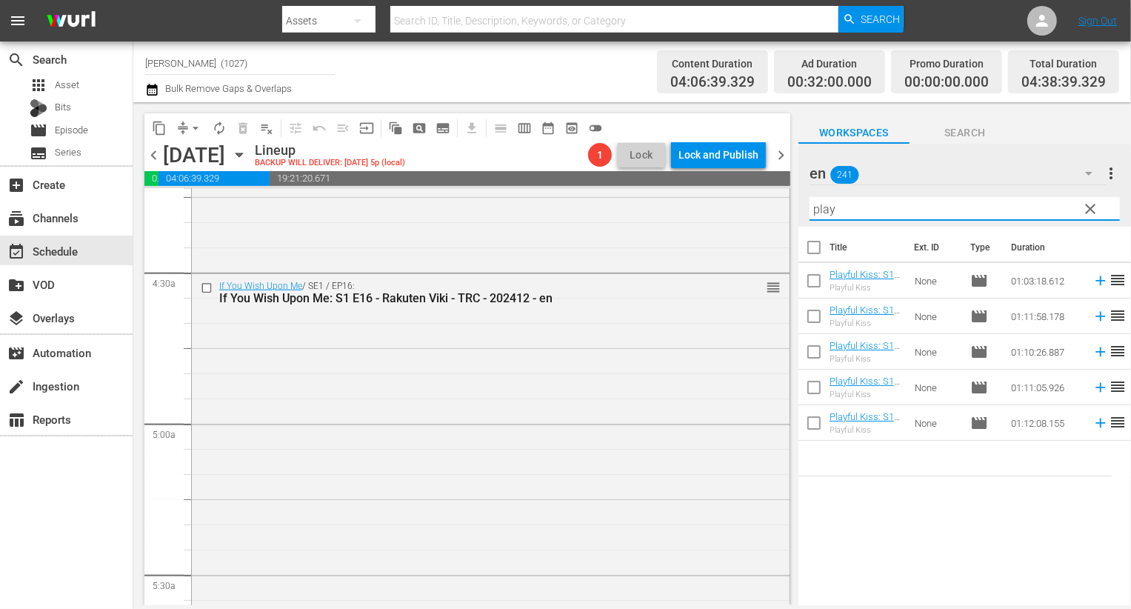
type input "play"
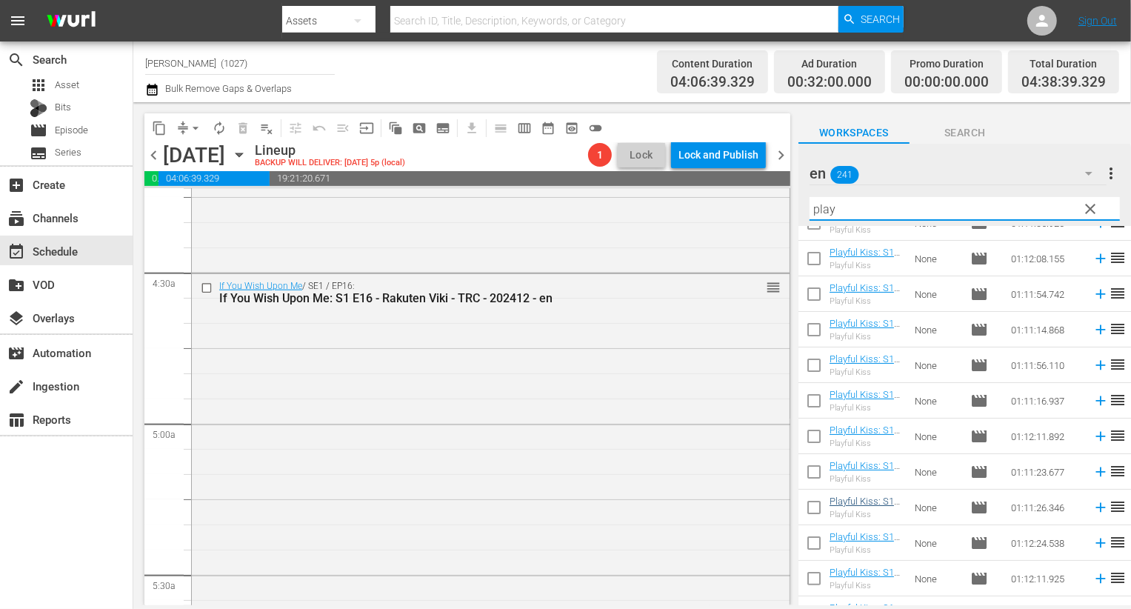
scroll to position [199, 0]
click at [819, 433] on input "checkbox" at bounding box center [814, 440] width 31 height 31
checkbox input "true"
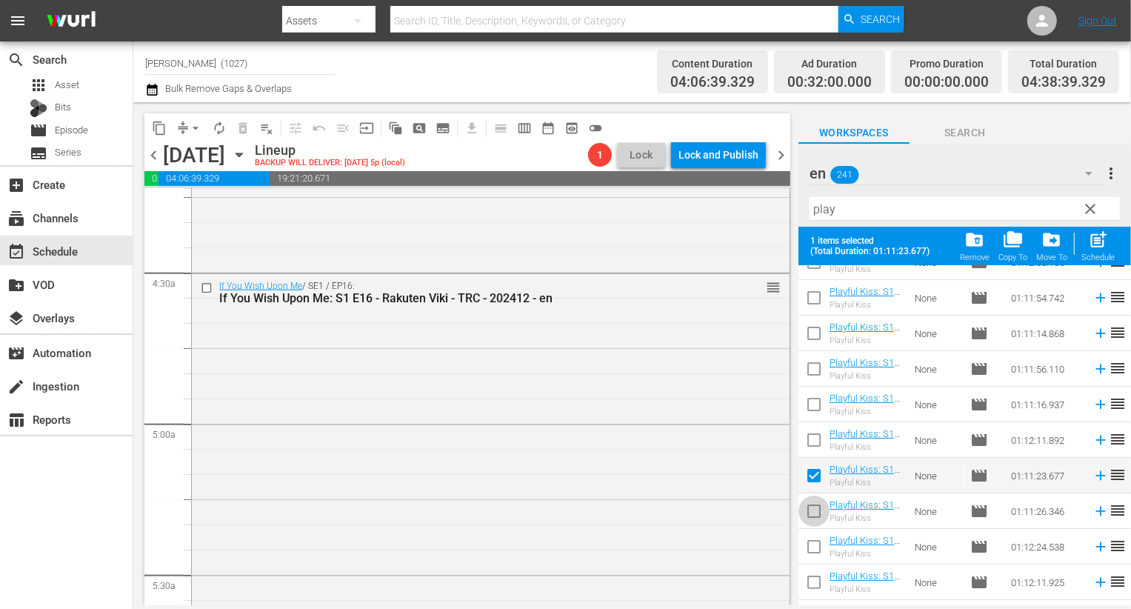
click at [815, 519] on input "checkbox" at bounding box center [814, 514] width 31 height 31
checkbox input "true"
click at [814, 558] on input "checkbox" at bounding box center [814, 549] width 31 height 31
checkbox input "true"
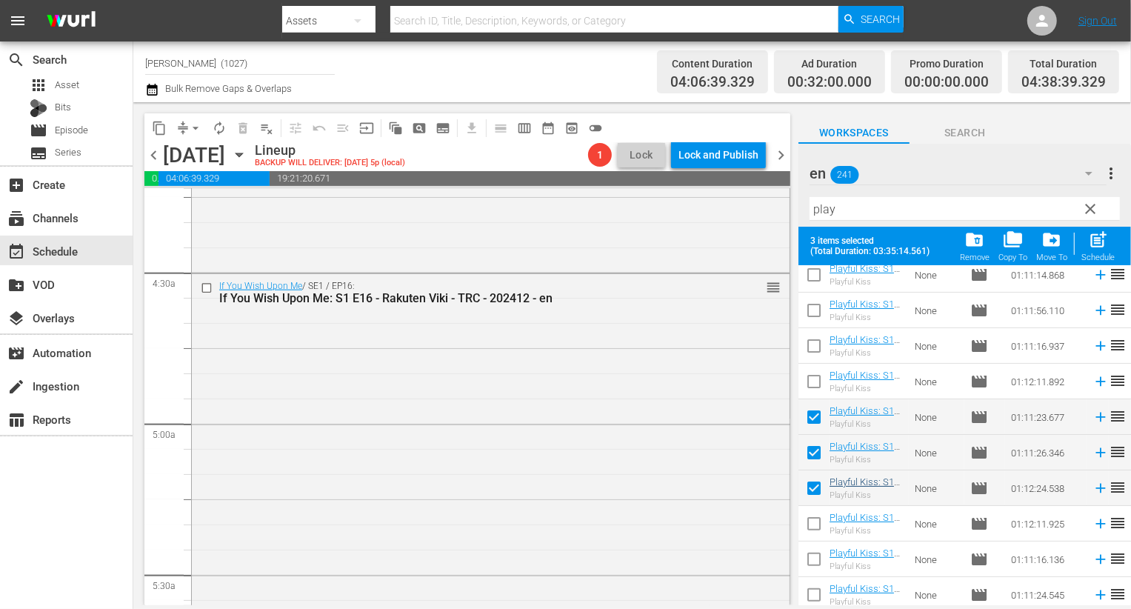
scroll to position [299, 0]
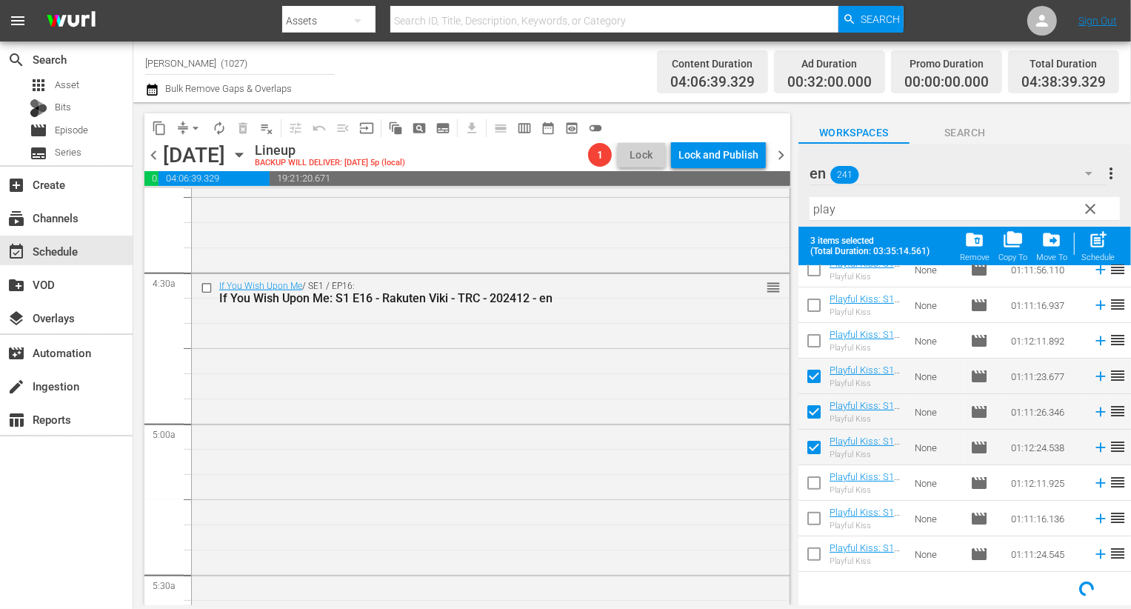
click at [815, 518] on input "checkbox" at bounding box center [814, 521] width 31 height 31
checkbox input "true"
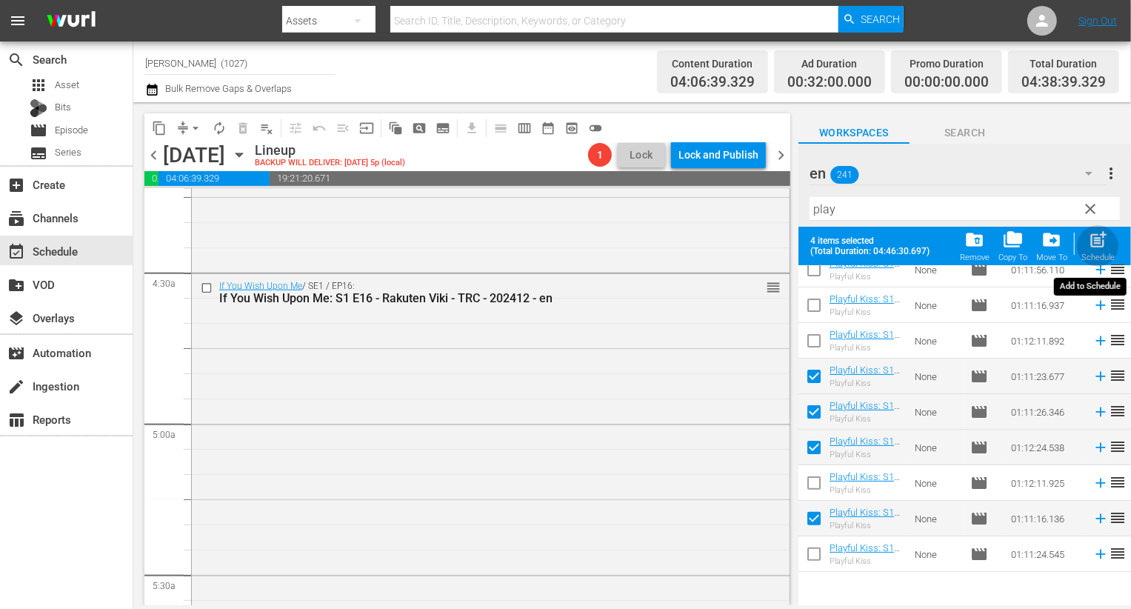
click at [1117, 243] on button "post_add Schedule" at bounding box center [1098, 245] width 42 height 41
checkbox input "false"
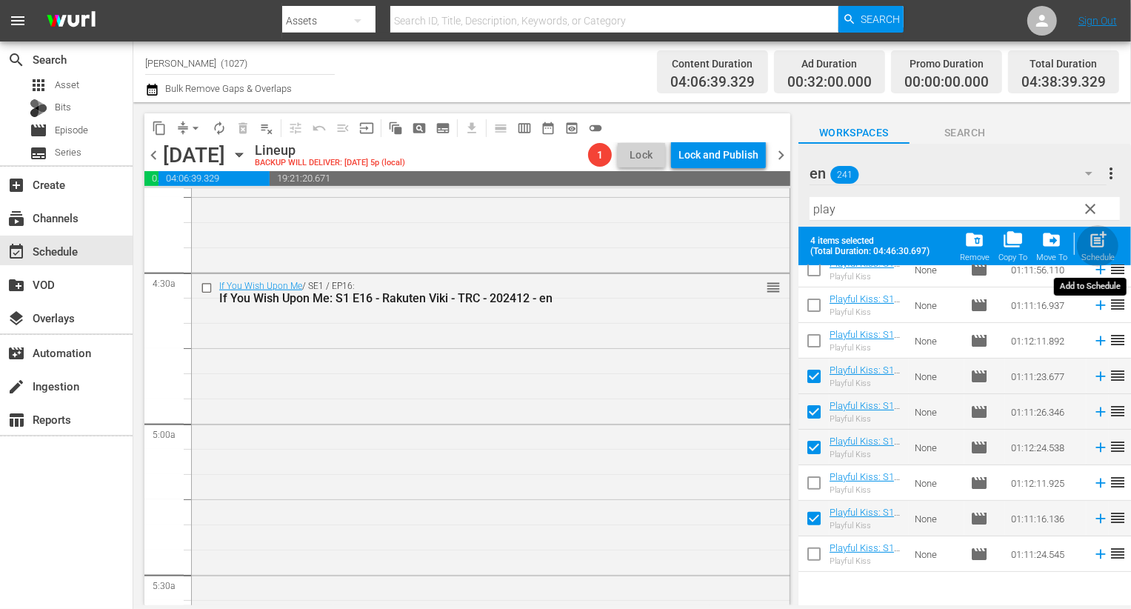
scroll to position [260, 0]
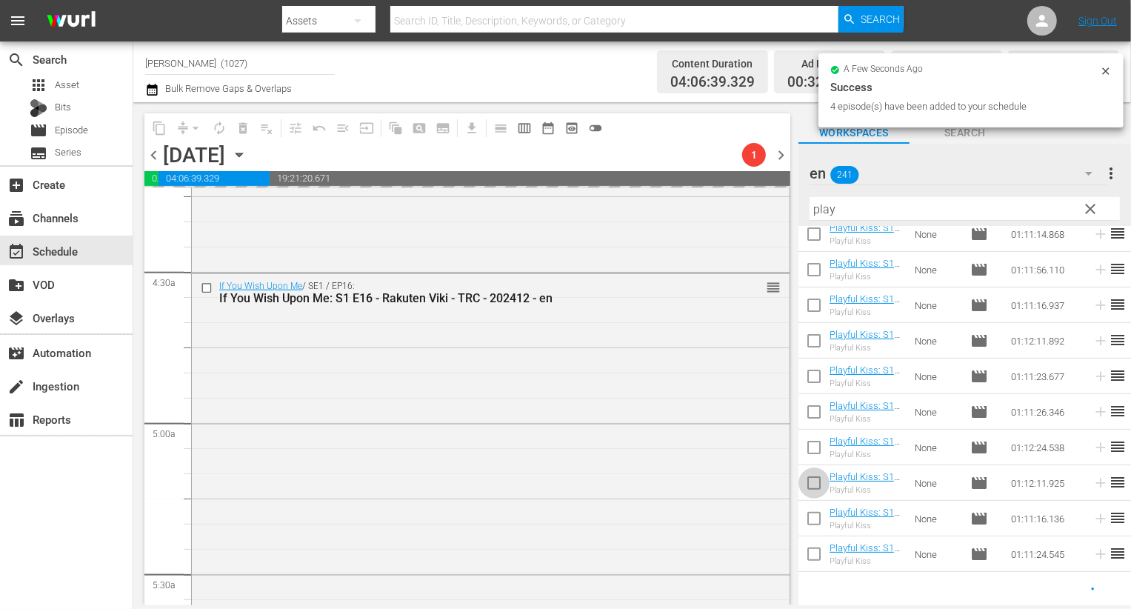
click at [814, 480] on input "checkbox" at bounding box center [814, 485] width 31 height 31
checkbox input "true"
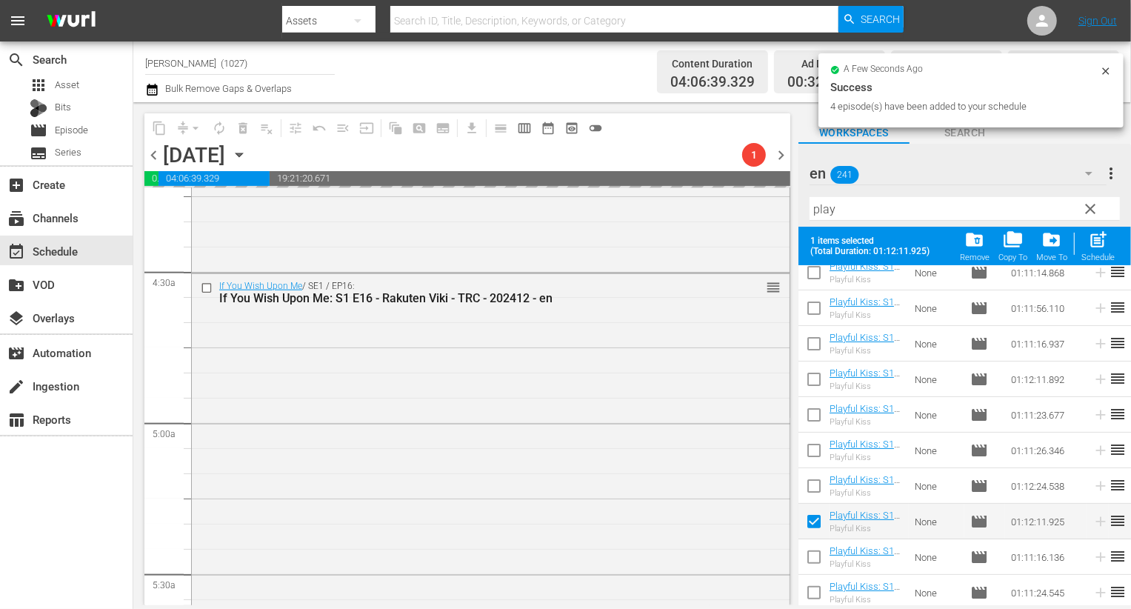
scroll to position [299, 0]
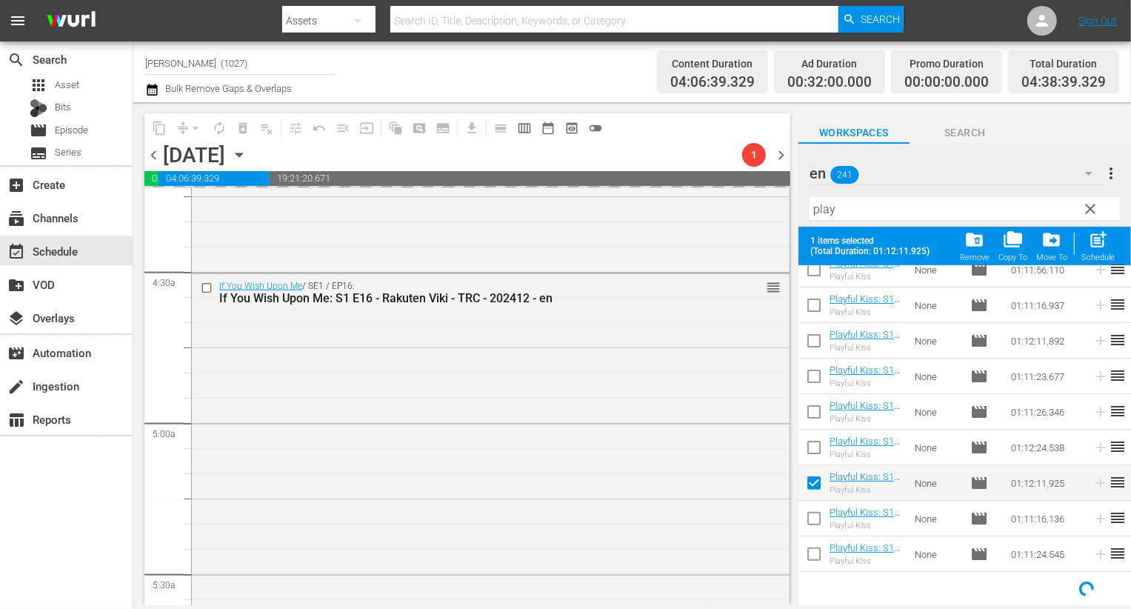
click at [810, 565] on input "checkbox" at bounding box center [814, 557] width 31 height 31
checkbox input "true"
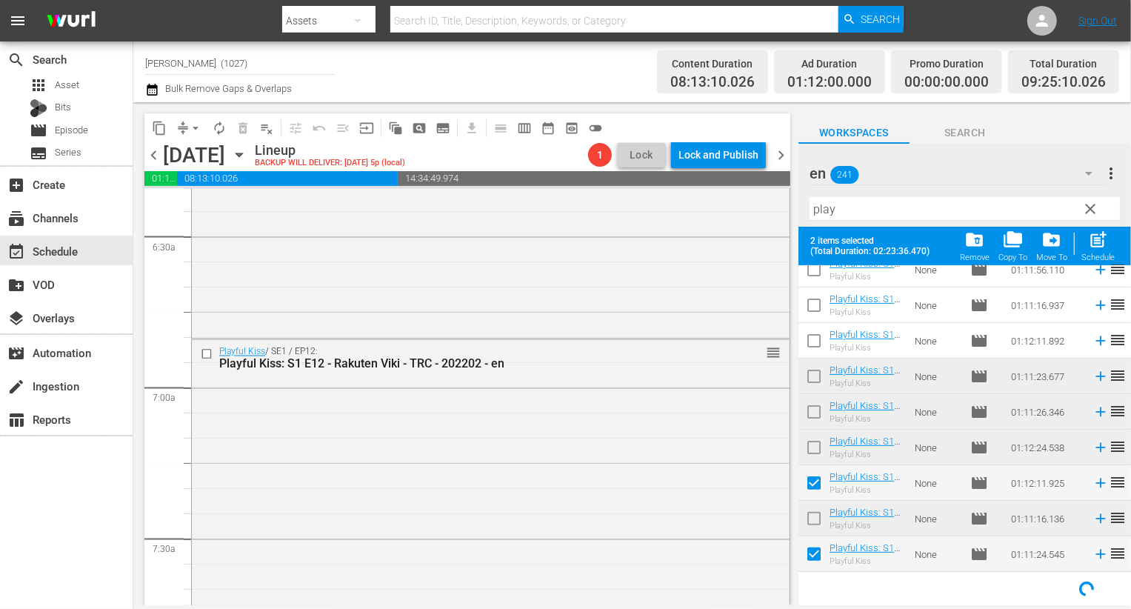
scroll to position [2136, 0]
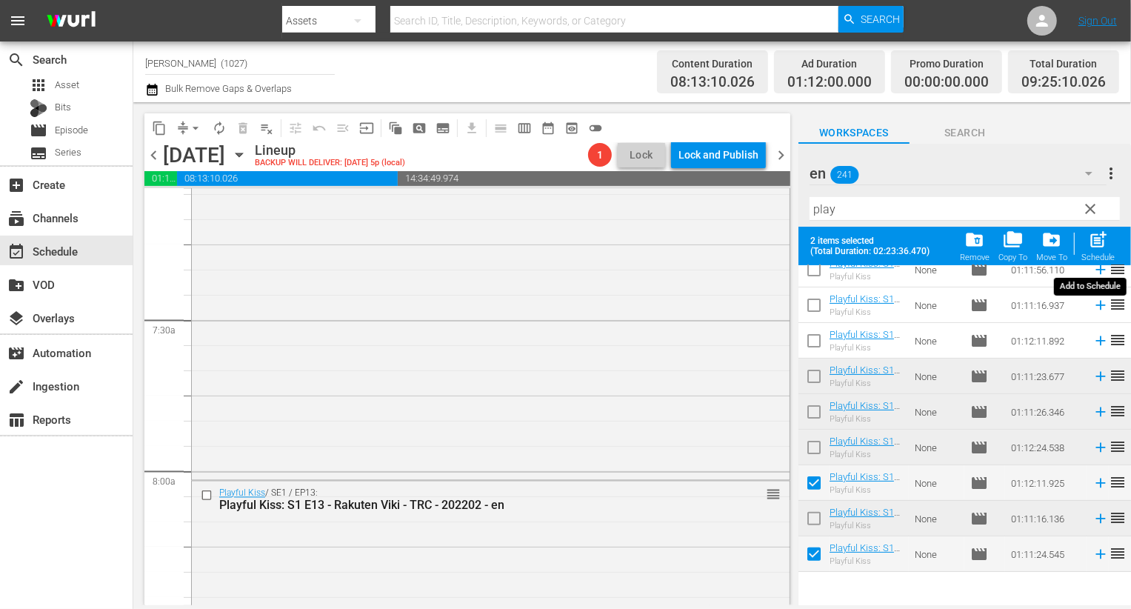
click at [1090, 241] on span "post_add" at bounding box center [1098, 240] width 20 height 20
checkbox input "false"
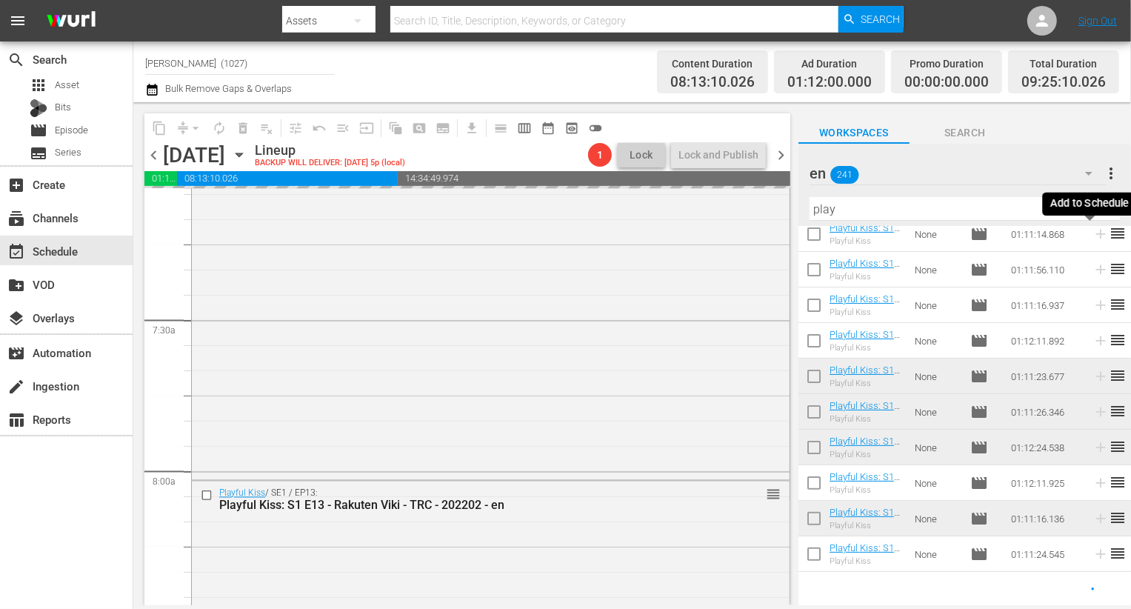
scroll to position [260, 0]
click at [592, 342] on div "Playful Kiss / SE1 / EP12: Playful Kiss: S1 E12 - Rakuten Viki - TRC - 202202 -…" at bounding box center [491, 300] width 598 height 356
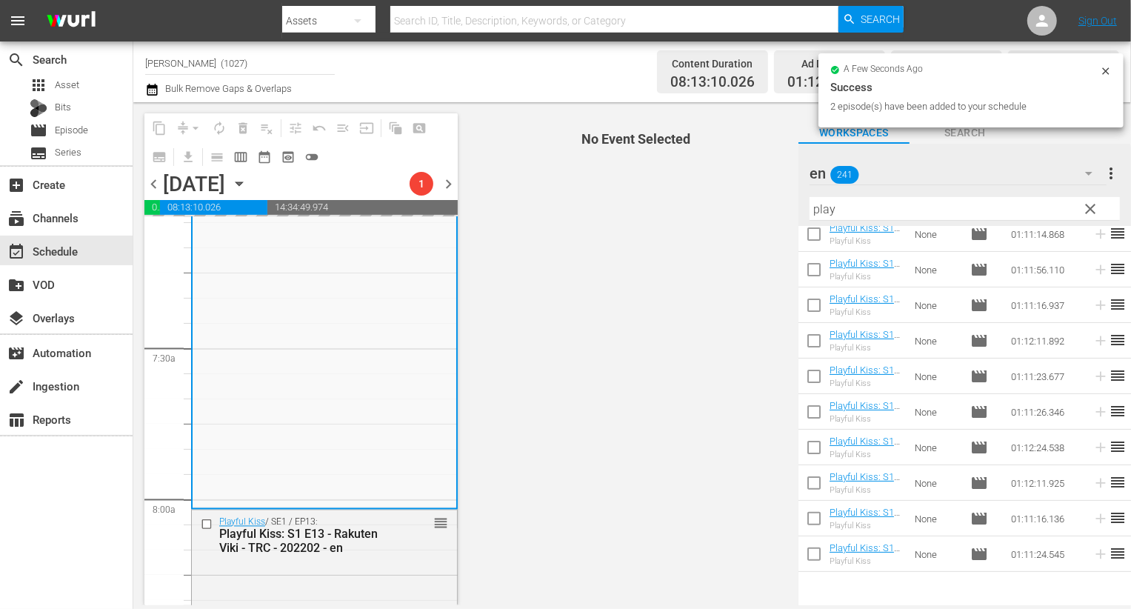
click at [1091, 216] on span "clear" at bounding box center [1091, 209] width 18 height 18
click at [1086, 177] on icon "button" at bounding box center [1089, 173] width 18 height 18
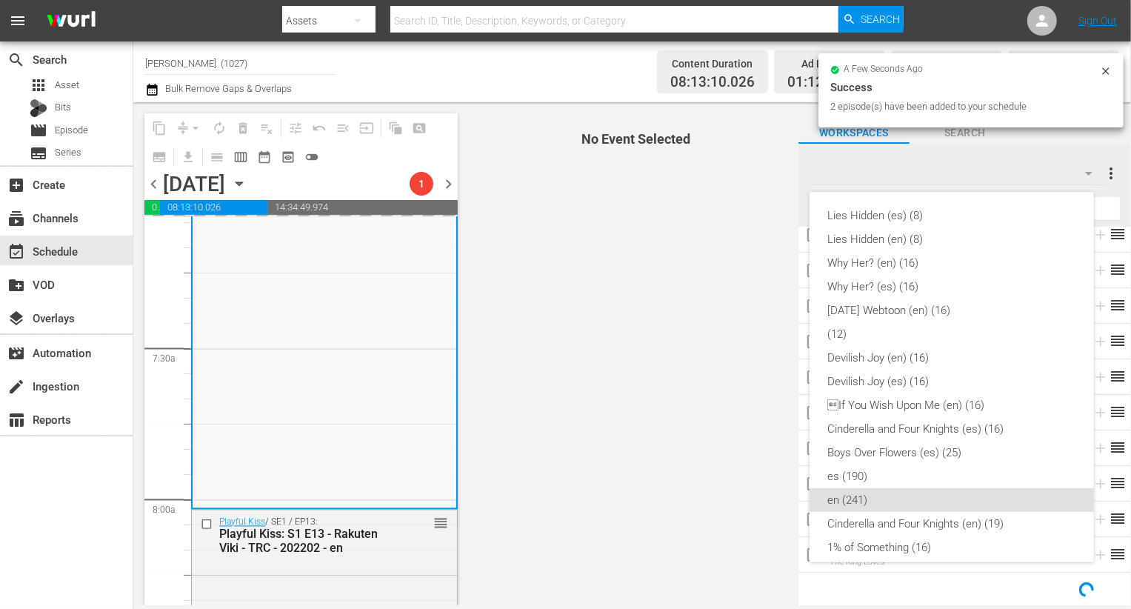
scroll to position [273, 0]
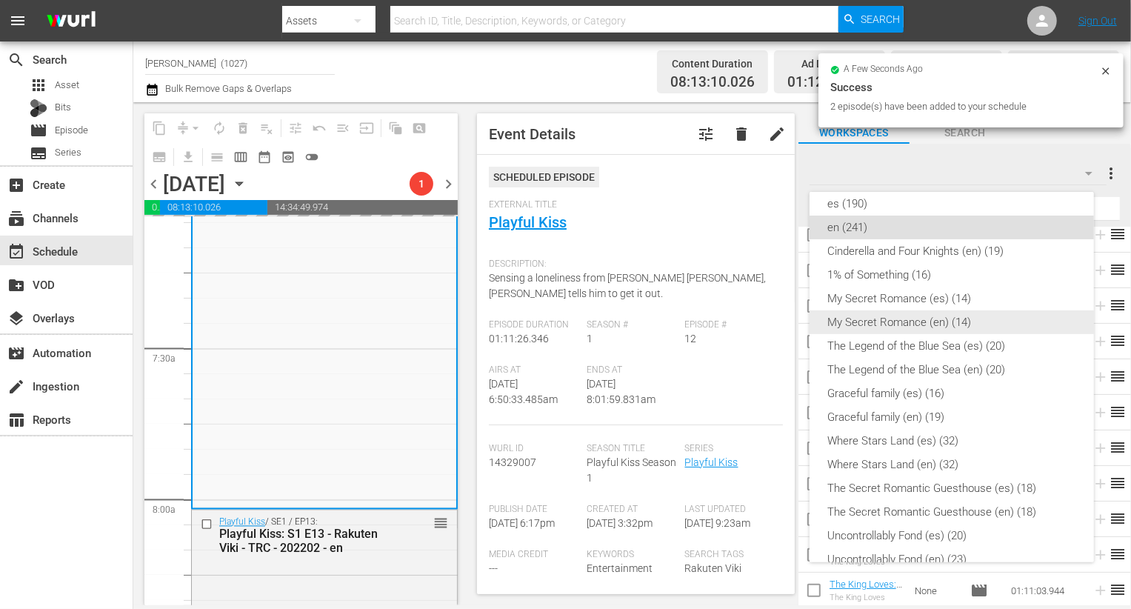
click at [945, 322] on div "My Secret Romance (en) (14)" at bounding box center [952, 322] width 249 height 24
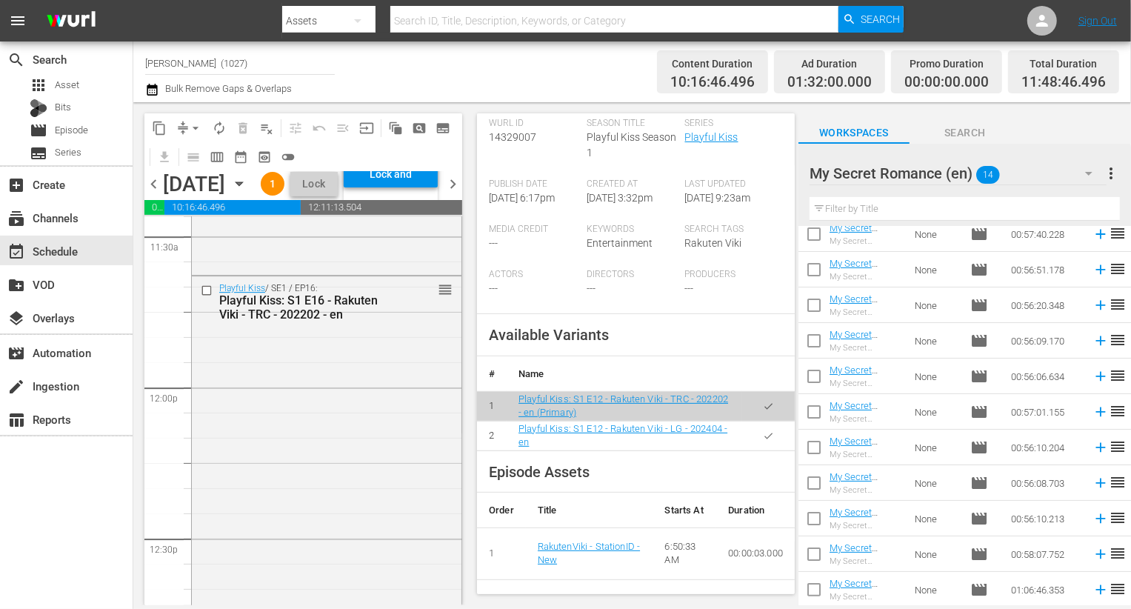
scroll to position [416, 0]
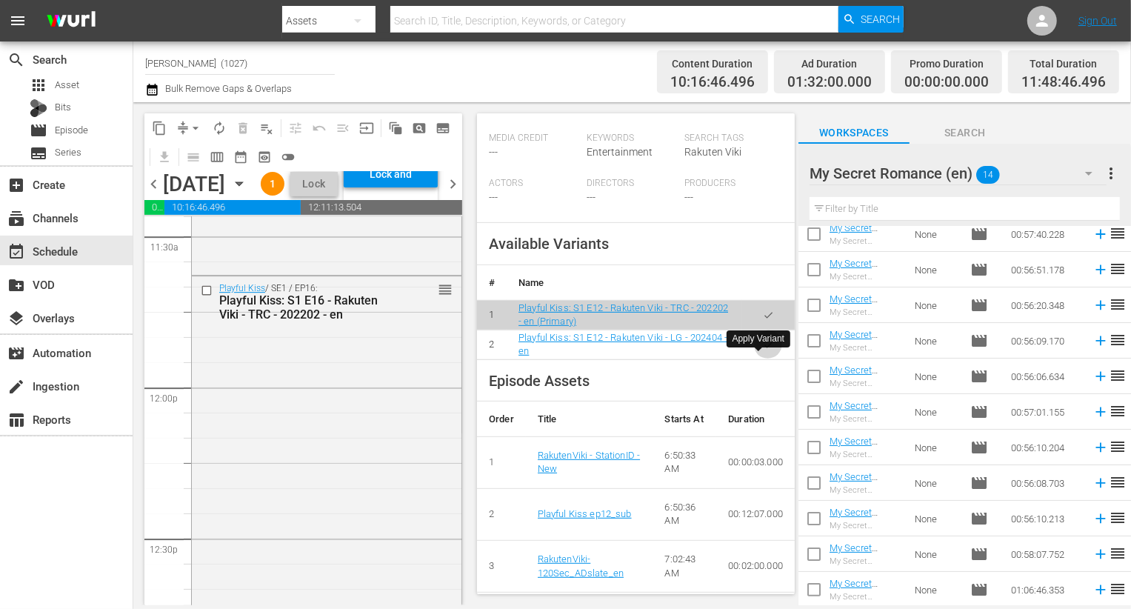
click at [763, 350] on icon "button" at bounding box center [768, 344] width 11 height 11
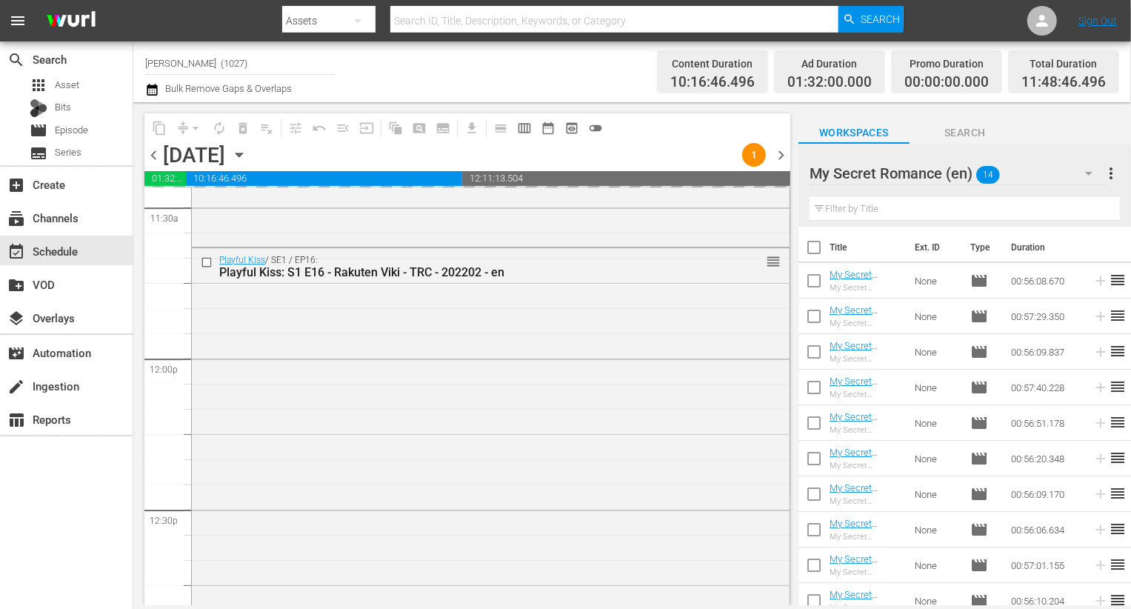
scroll to position [153, 0]
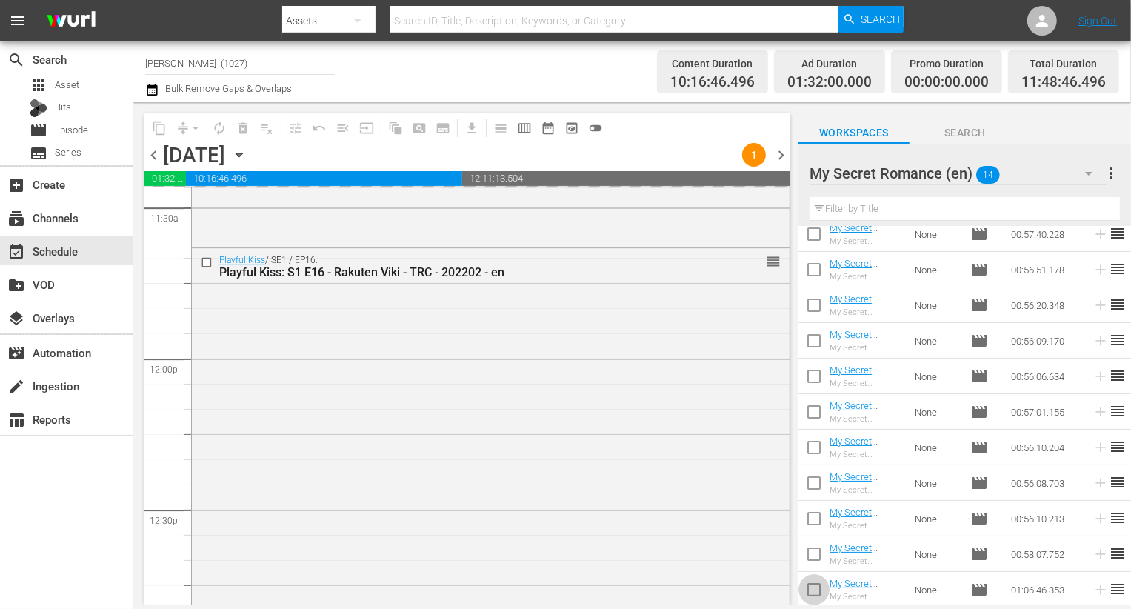
click at [811, 583] on input "checkbox" at bounding box center [814, 592] width 31 height 31
checkbox input "true"
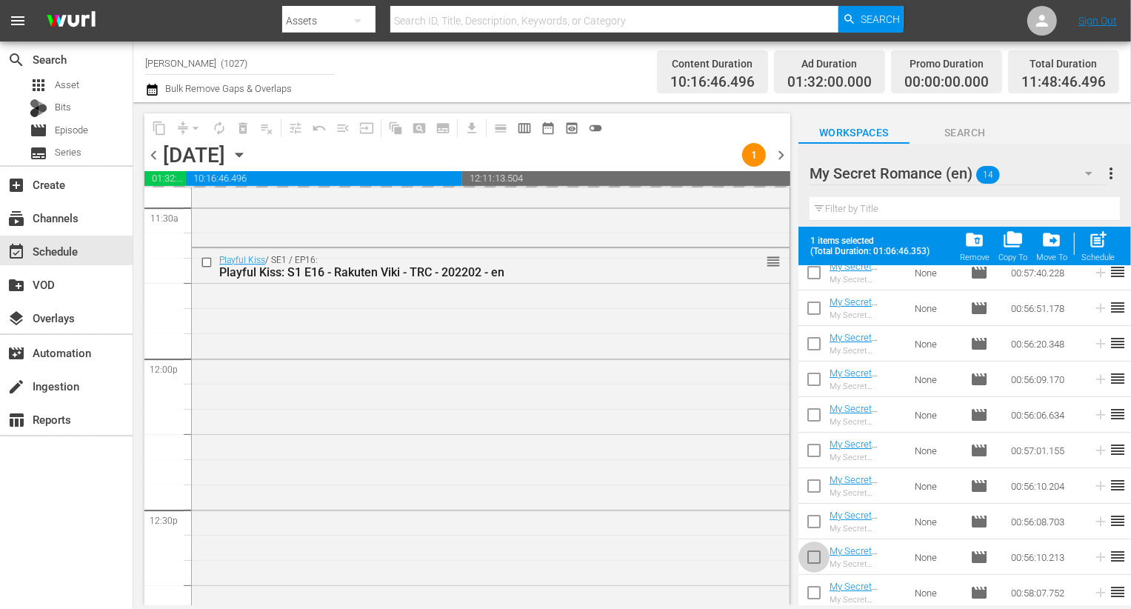
click at [811, 555] on input "checkbox" at bounding box center [814, 560] width 31 height 31
checkbox input "true"
click at [811, 530] on input "checkbox" at bounding box center [814, 524] width 31 height 31
checkbox input "true"
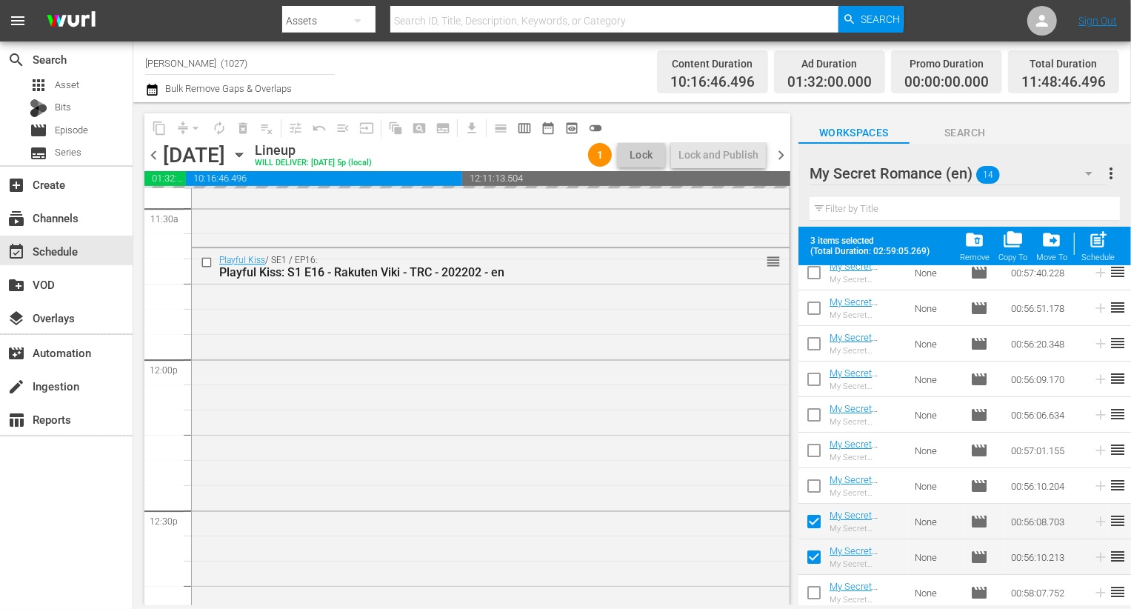
click at [814, 593] on input "checkbox" at bounding box center [814, 595] width 31 height 31
checkbox input "true"
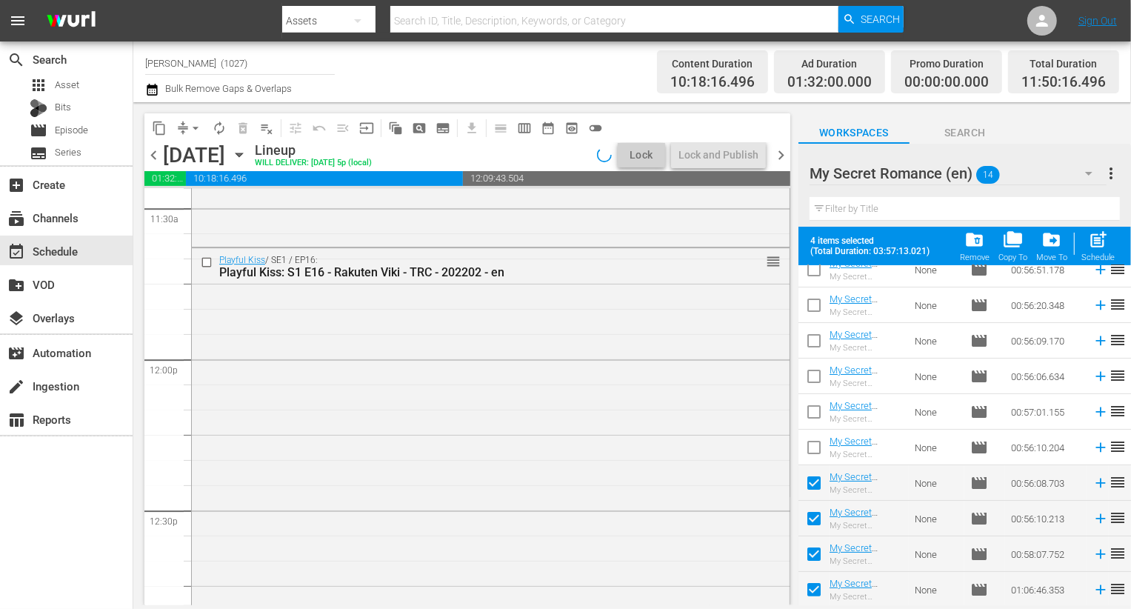
click at [819, 441] on input "checkbox" at bounding box center [814, 450] width 31 height 31
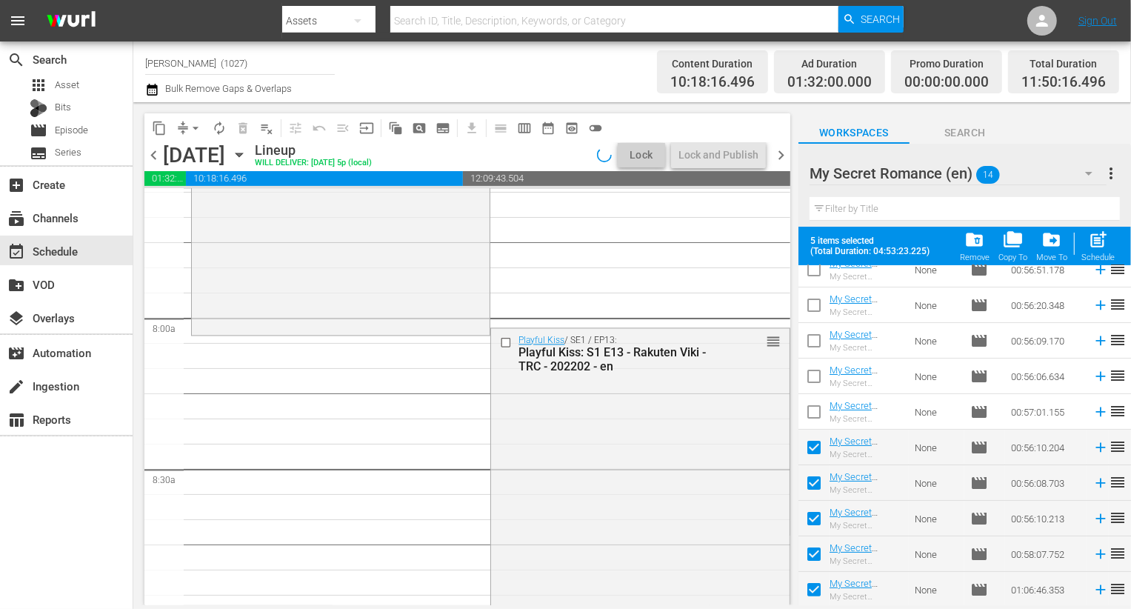
scroll to position [2284, 0]
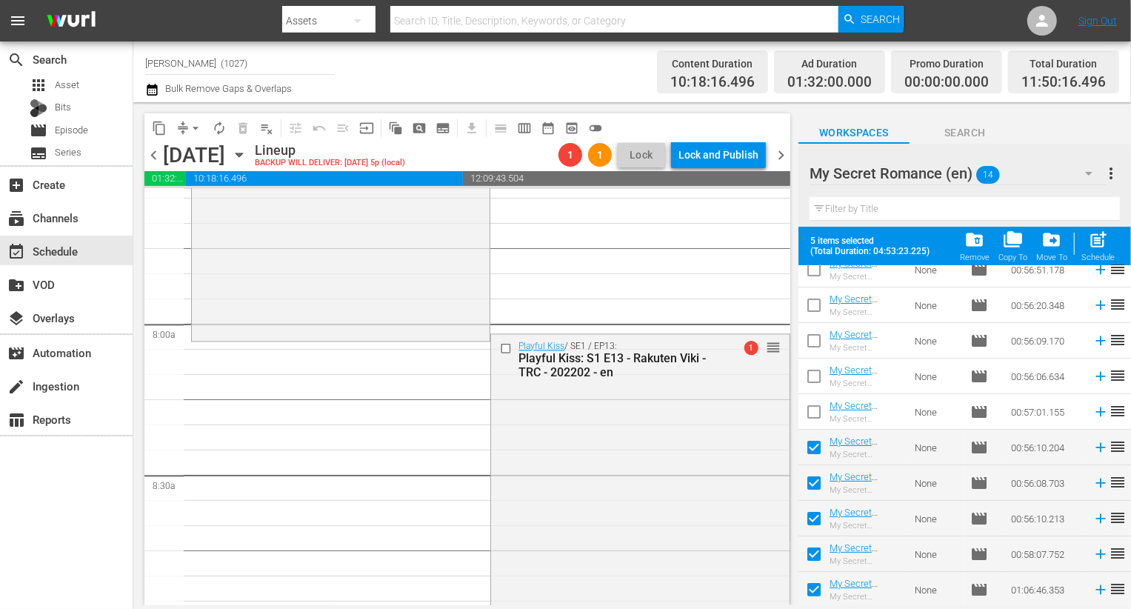
click at [179, 137] on button "compress" at bounding box center [183, 128] width 24 height 24
click at [188, 135] on span "arrow_drop_down" at bounding box center [195, 128] width 15 height 15
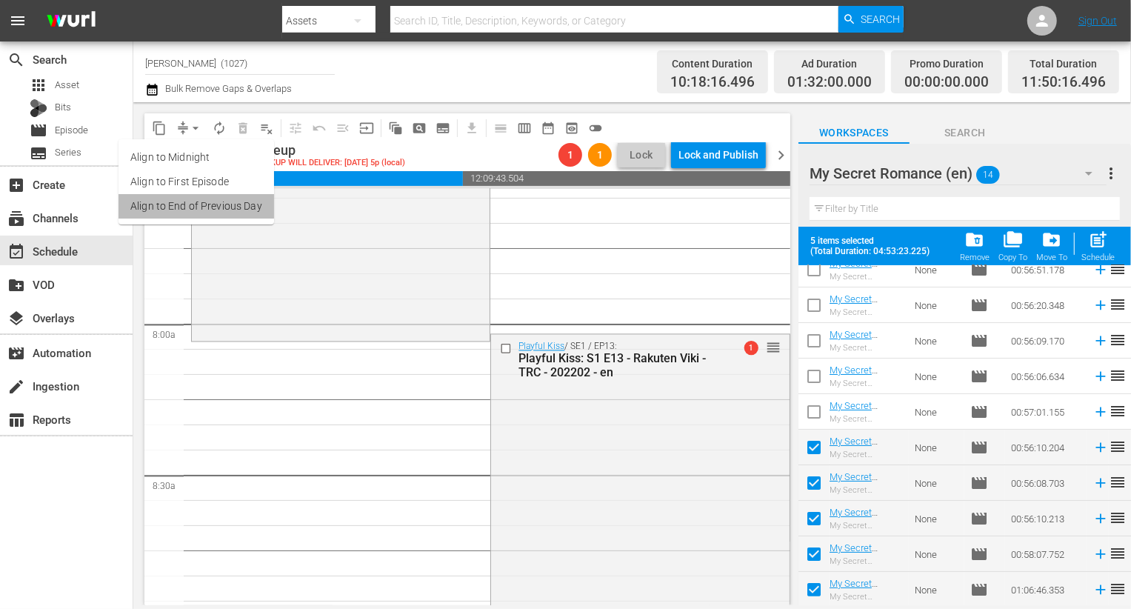
click at [257, 213] on li "Align to End of Previous Day" at bounding box center [197, 206] width 156 height 24
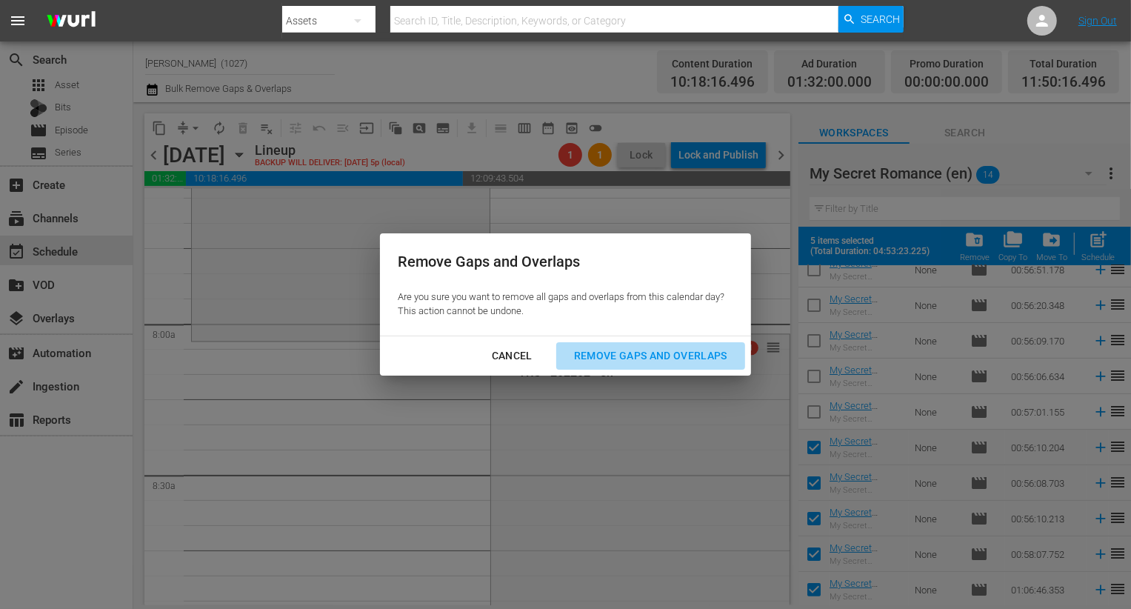
click at [677, 351] on div "Remove Gaps and Overlaps" at bounding box center [650, 356] width 177 height 19
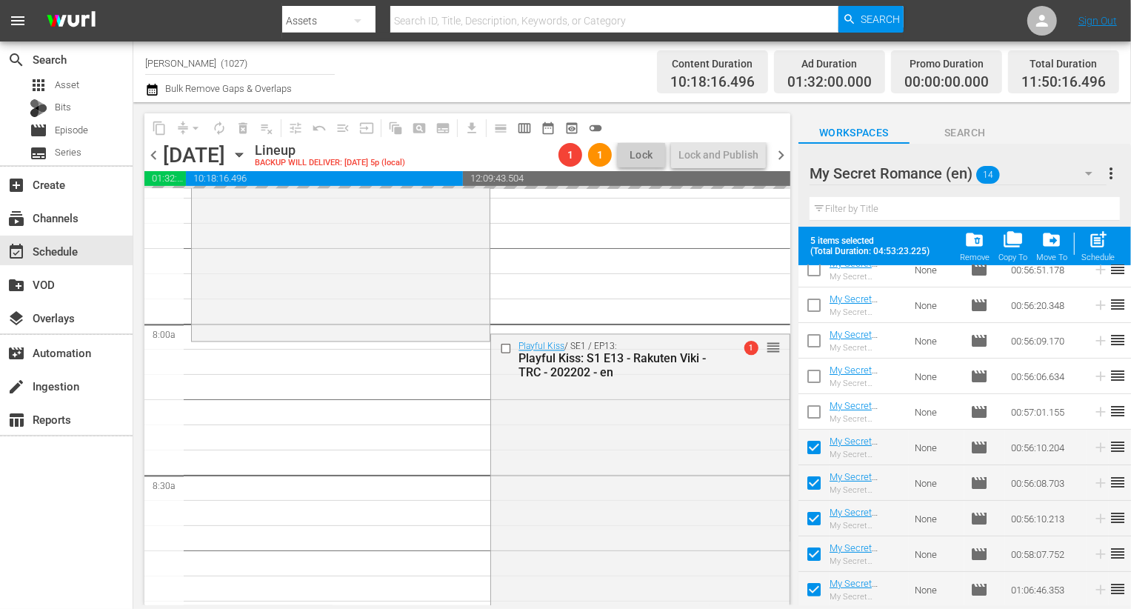
click at [1034, 167] on div "My Secret Romance (en) 14" at bounding box center [958, 173] width 297 height 41
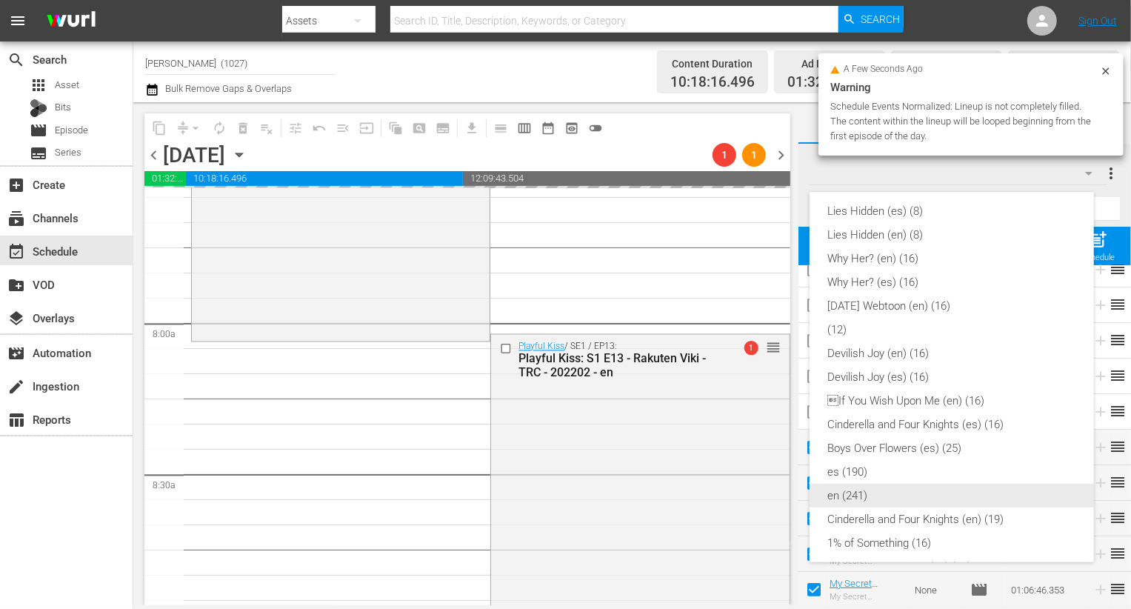
click at [873, 498] on div "en (241)" at bounding box center [952, 496] width 249 height 24
checkbox input "false"
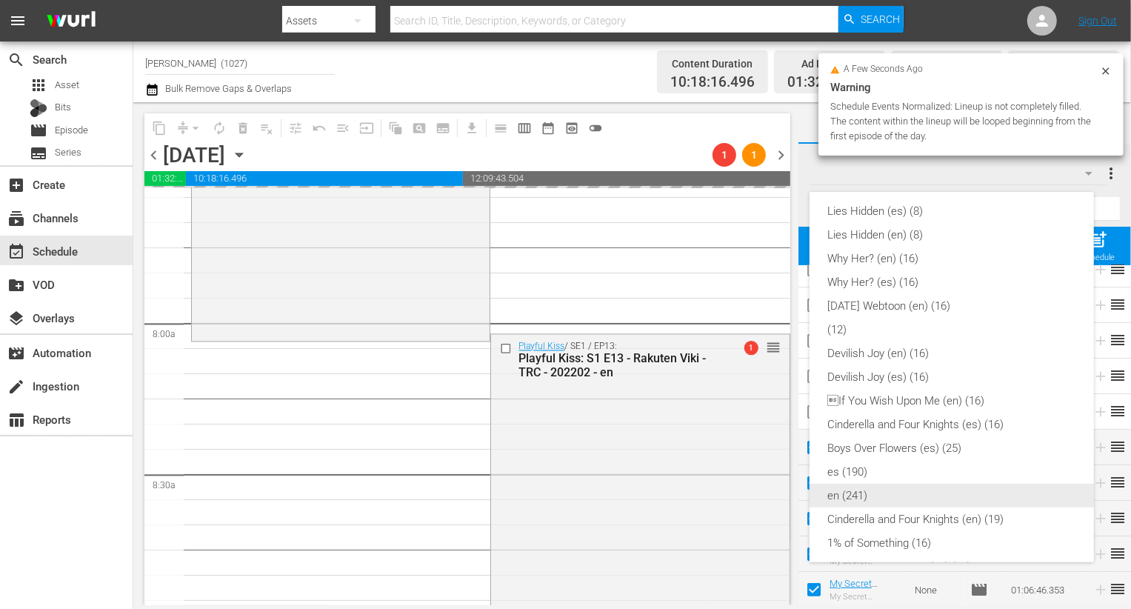
checkbox input "false"
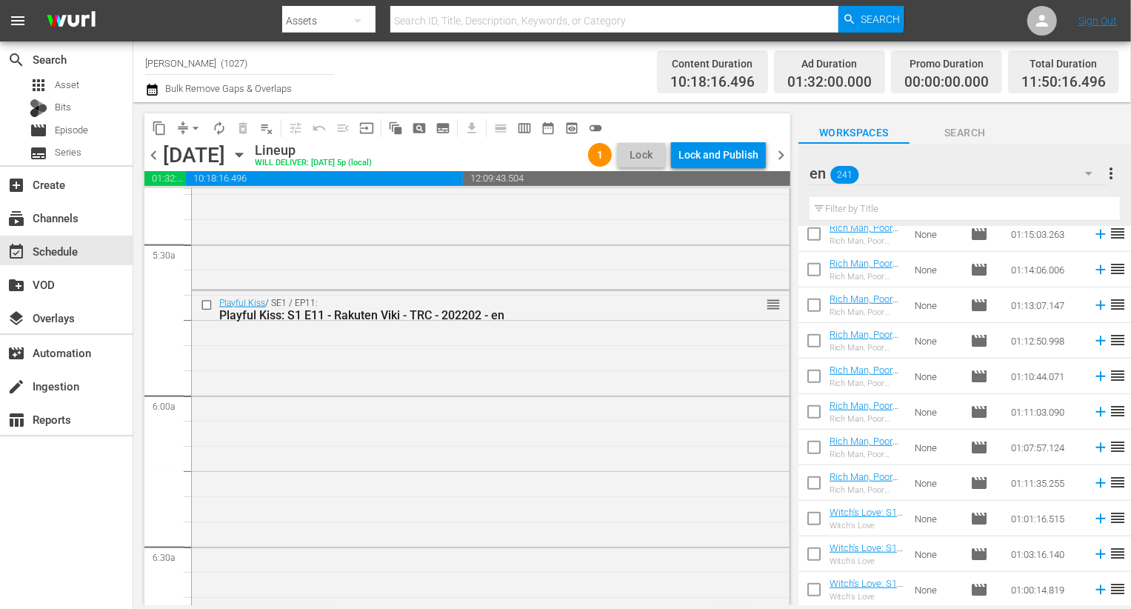
scroll to position [1602, 0]
click at [962, 184] on hr at bounding box center [958, 184] width 297 height 1
click at [950, 167] on div "en 241" at bounding box center [958, 173] width 297 height 41
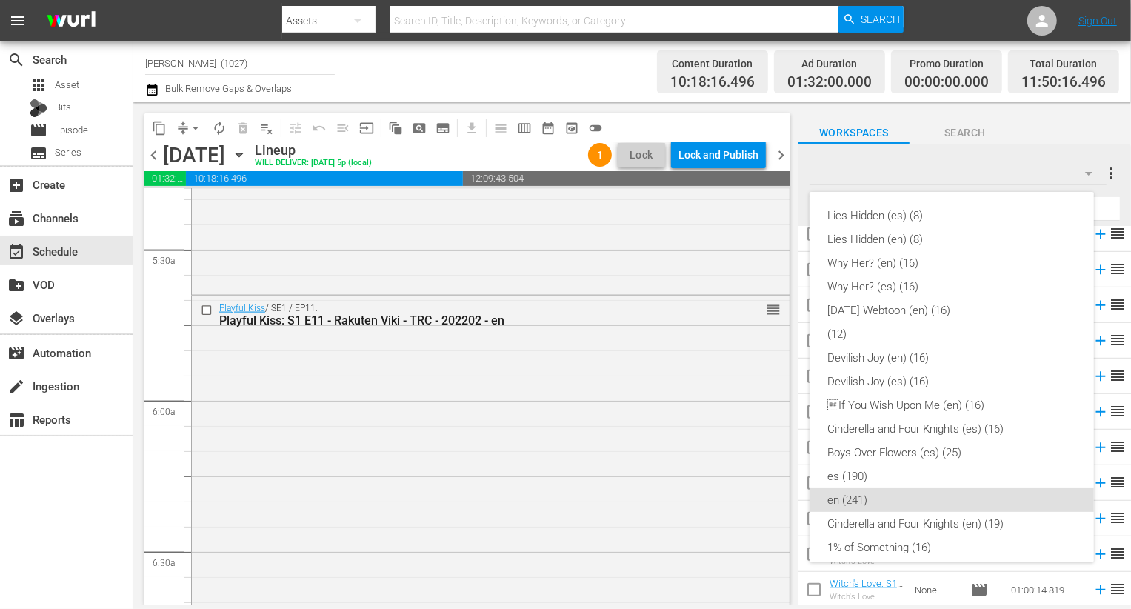
scroll to position [273, 0]
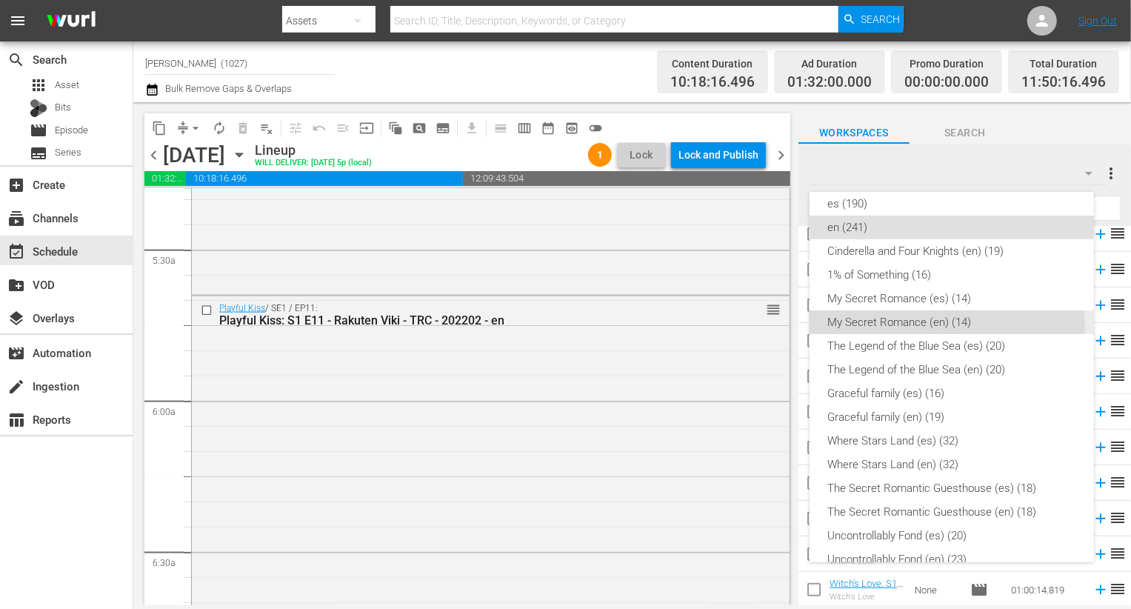
click at [931, 328] on div "My Secret Romance (en) (14)" at bounding box center [952, 322] width 249 height 24
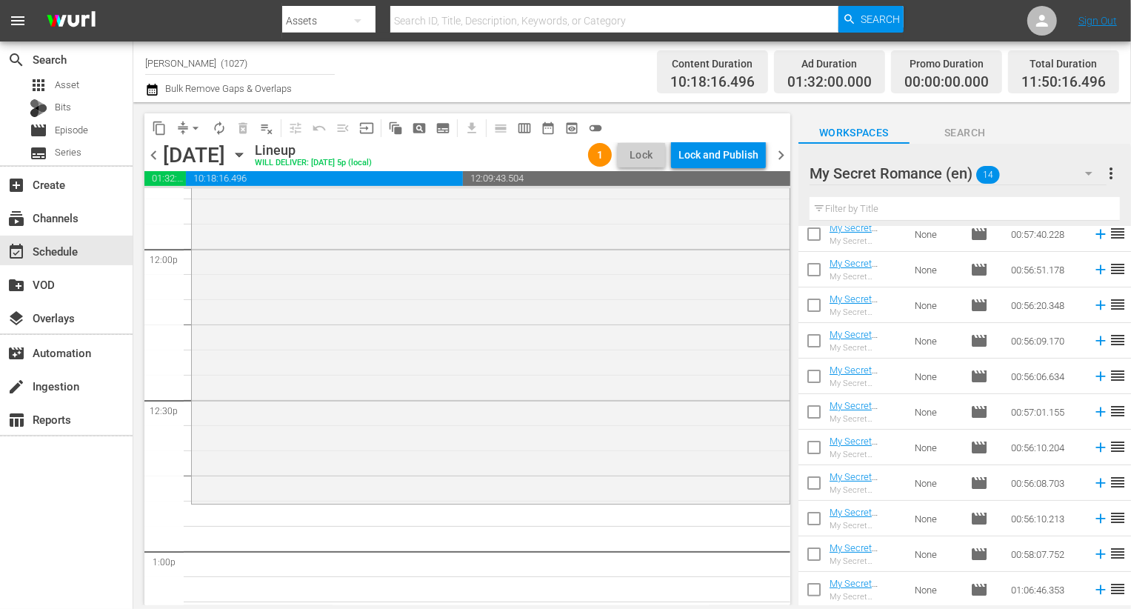
scroll to position [3562, 0]
click at [802, 459] on input "checkbox" at bounding box center [814, 450] width 31 height 31
checkbox input "true"
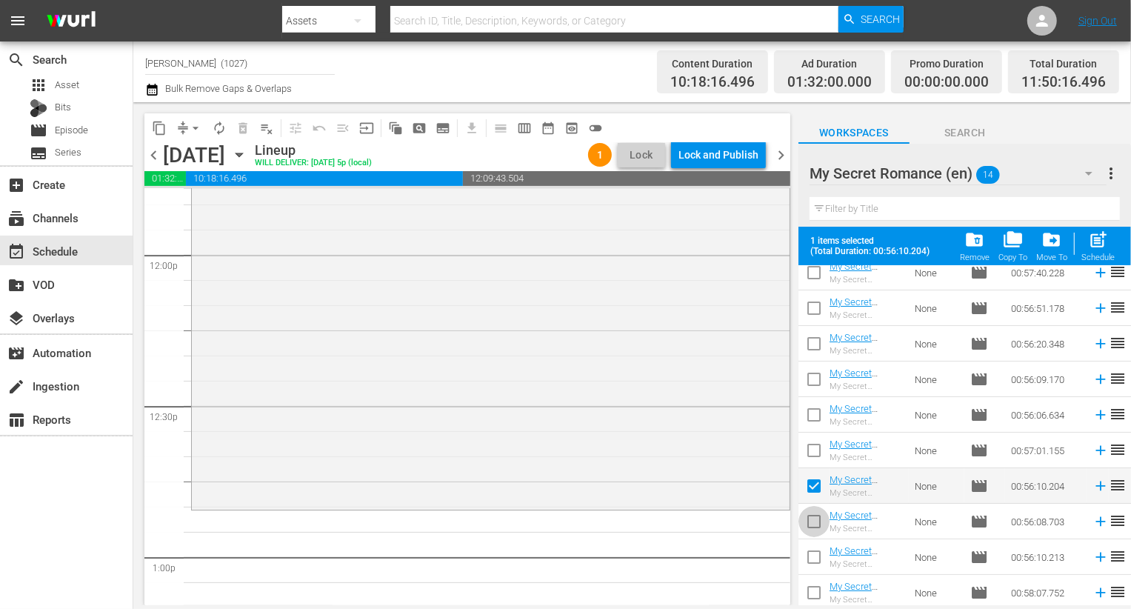
click at [817, 513] on input "checkbox" at bounding box center [814, 524] width 31 height 31
checkbox input "true"
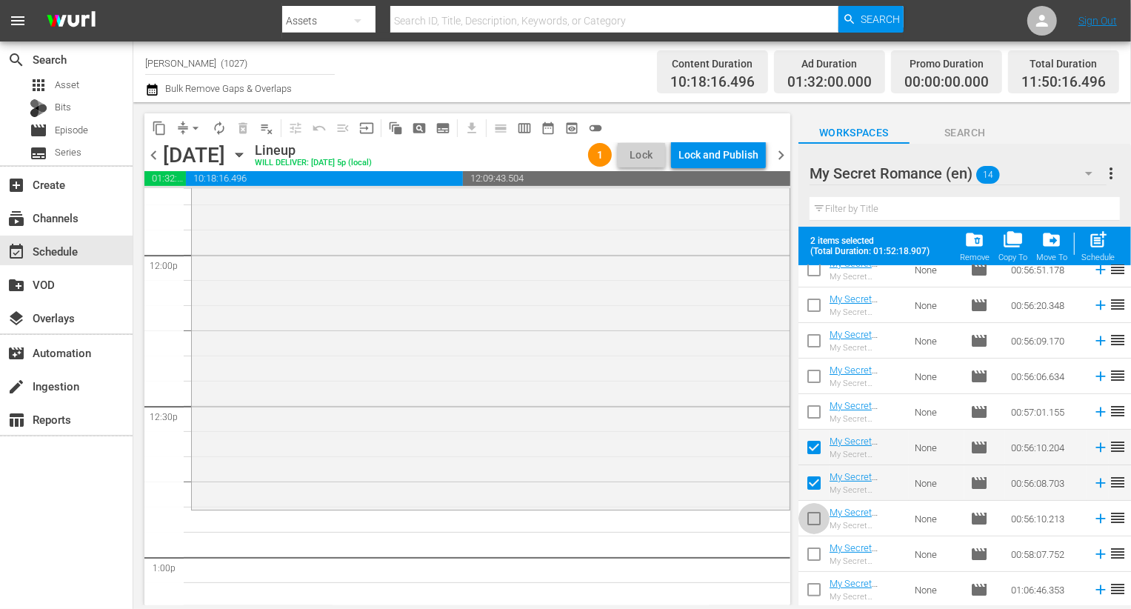
click at [806, 521] on input "checkbox" at bounding box center [814, 521] width 31 height 31
checkbox input "true"
click at [807, 555] on input "checkbox" at bounding box center [814, 557] width 31 height 31
checkbox input "true"
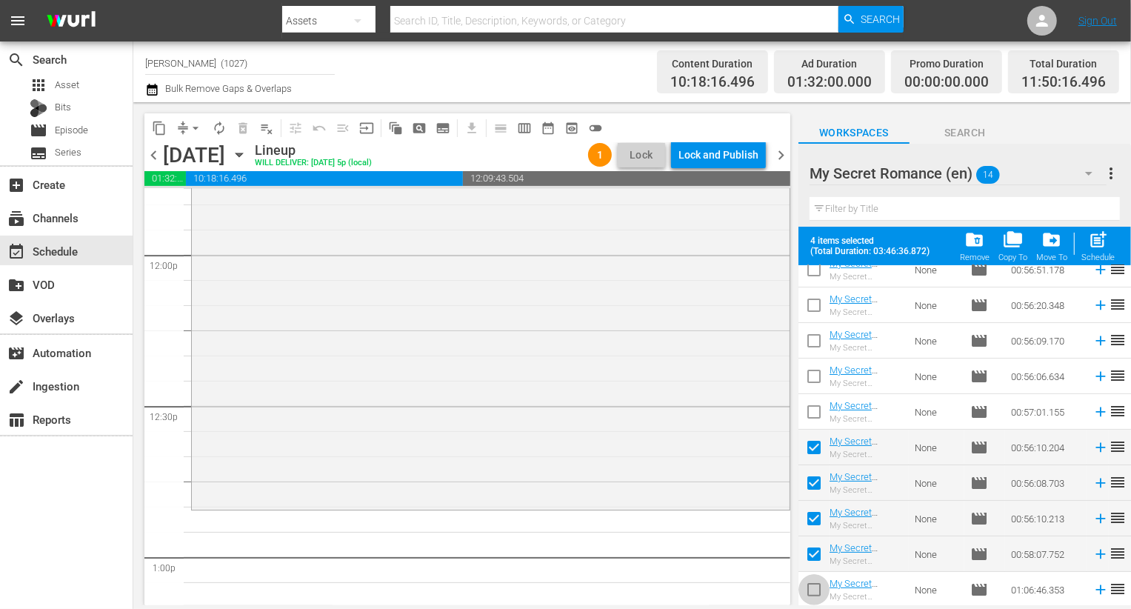
click at [806, 585] on input "checkbox" at bounding box center [814, 592] width 31 height 31
checkbox input "true"
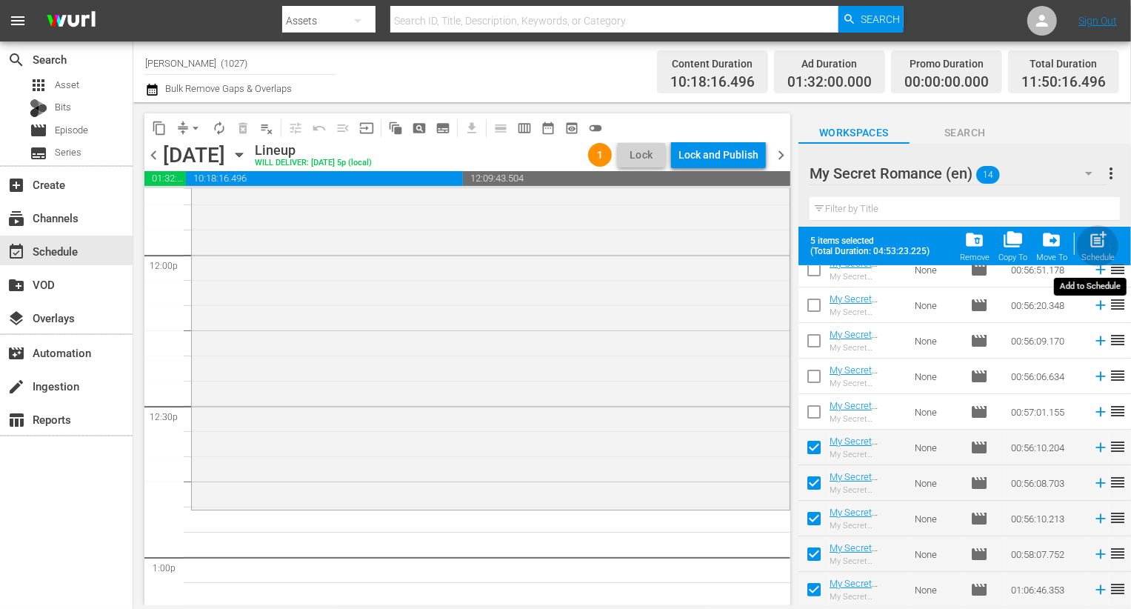
click at [1095, 246] on span "post_add" at bounding box center [1098, 240] width 20 height 20
checkbox input "false"
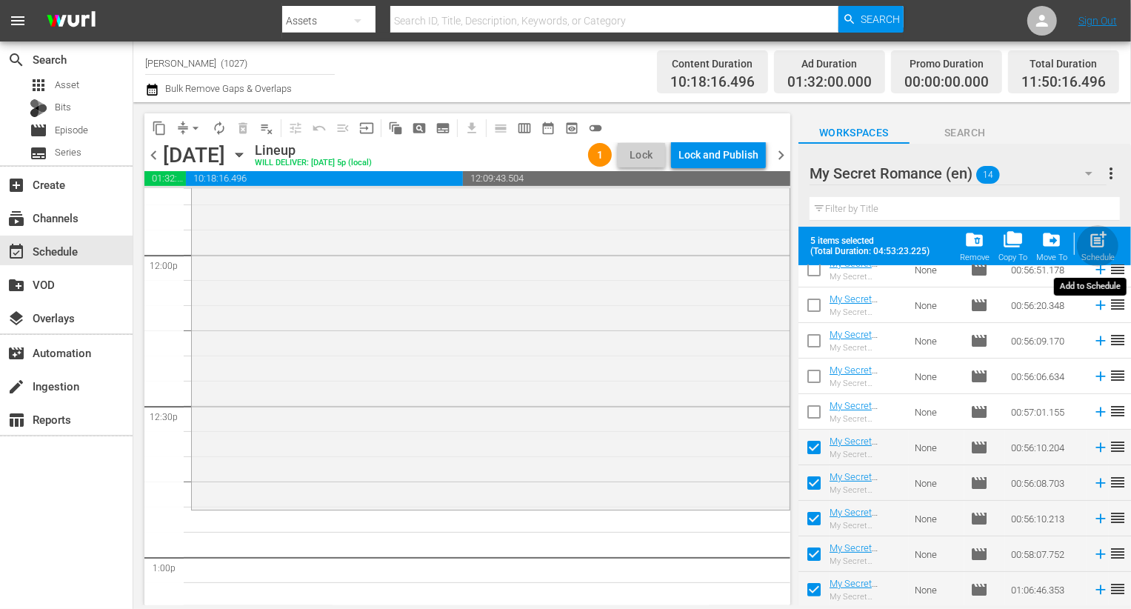
checkbox input "false"
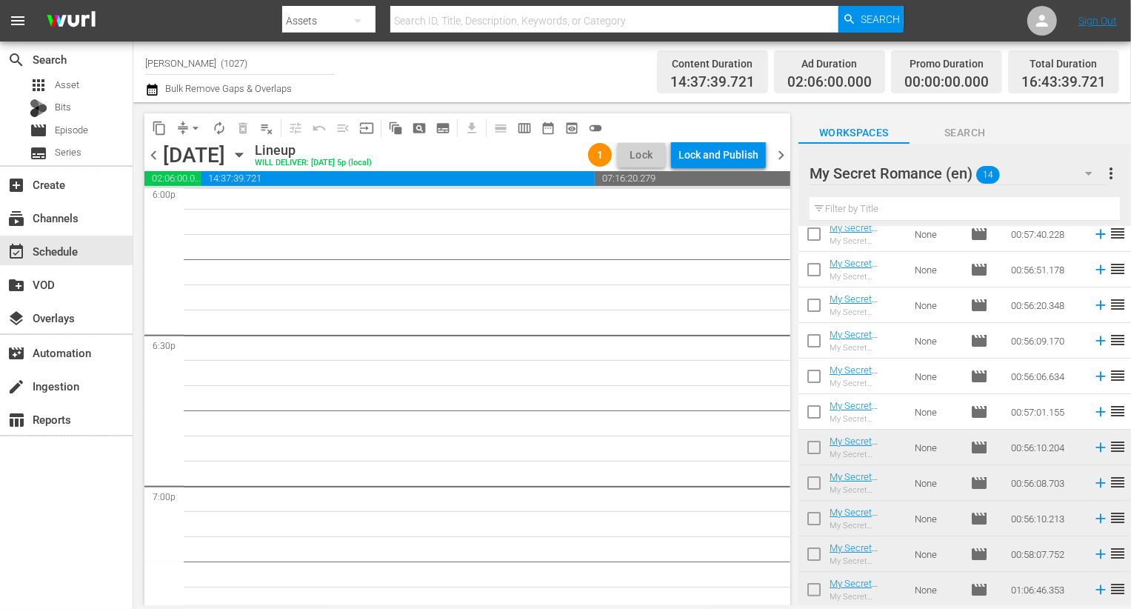
scroll to position [5450, 0]
click at [1051, 164] on div "My Secret Romance (en) 14" at bounding box center [958, 173] width 297 height 41
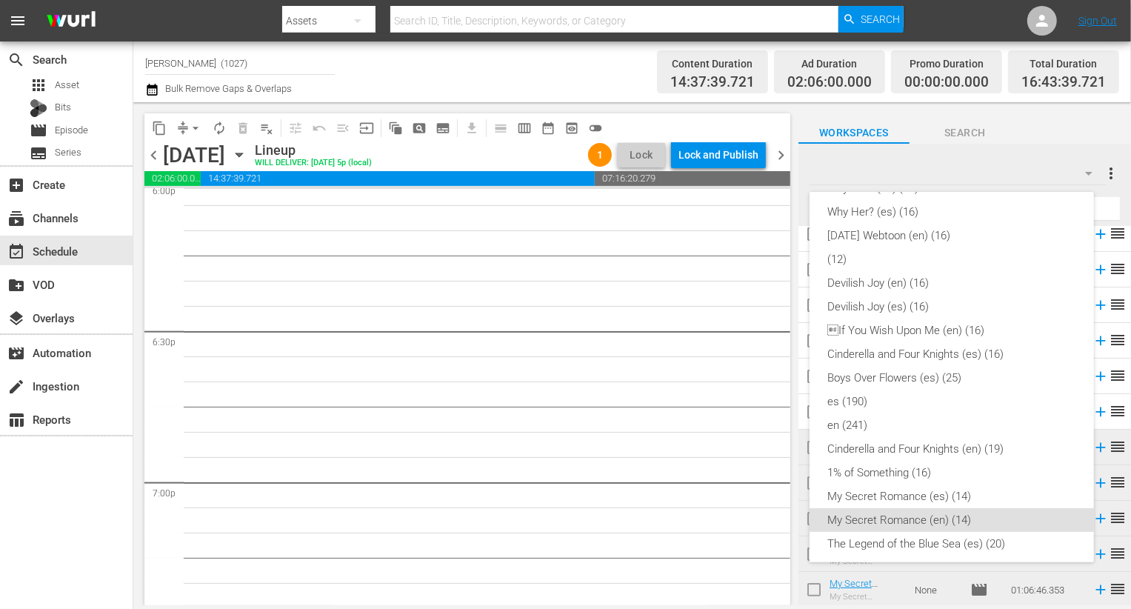
scroll to position [71, 0]
click at [900, 421] on div "en (241)" at bounding box center [952, 429] width 249 height 24
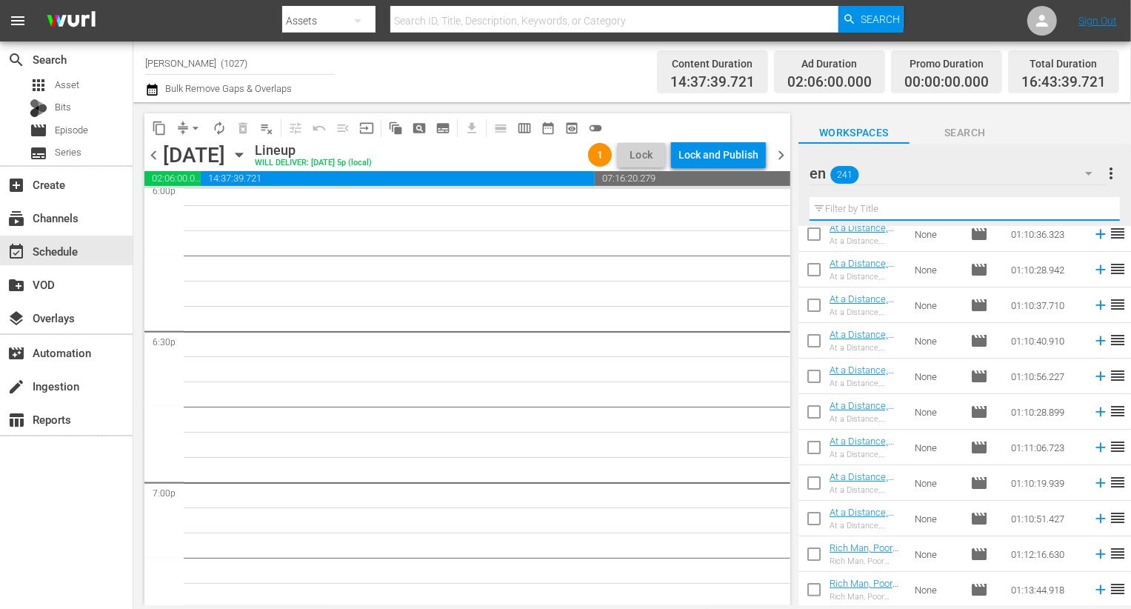
scroll to position [722, 0]
click at [998, 209] on input "text" at bounding box center [965, 209] width 310 height 24
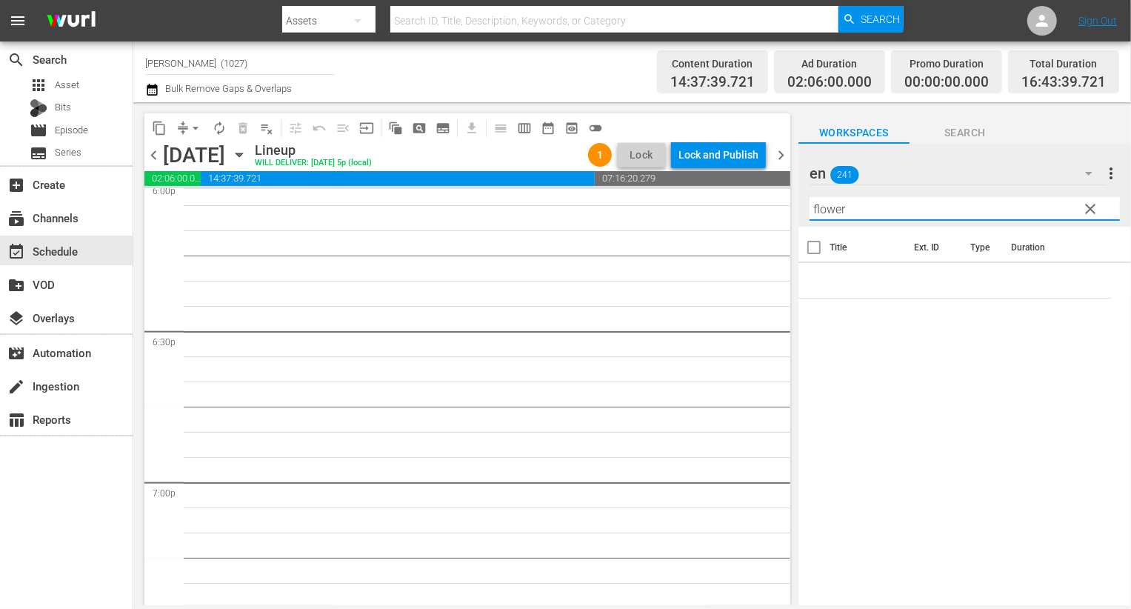
type input "flower"
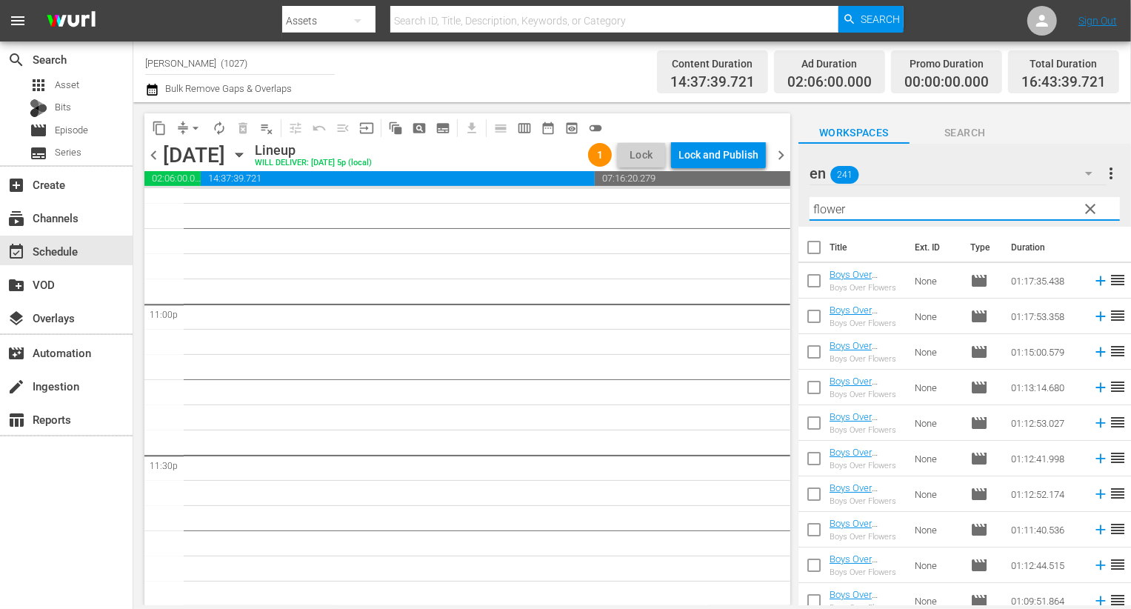
scroll to position [580, 0]
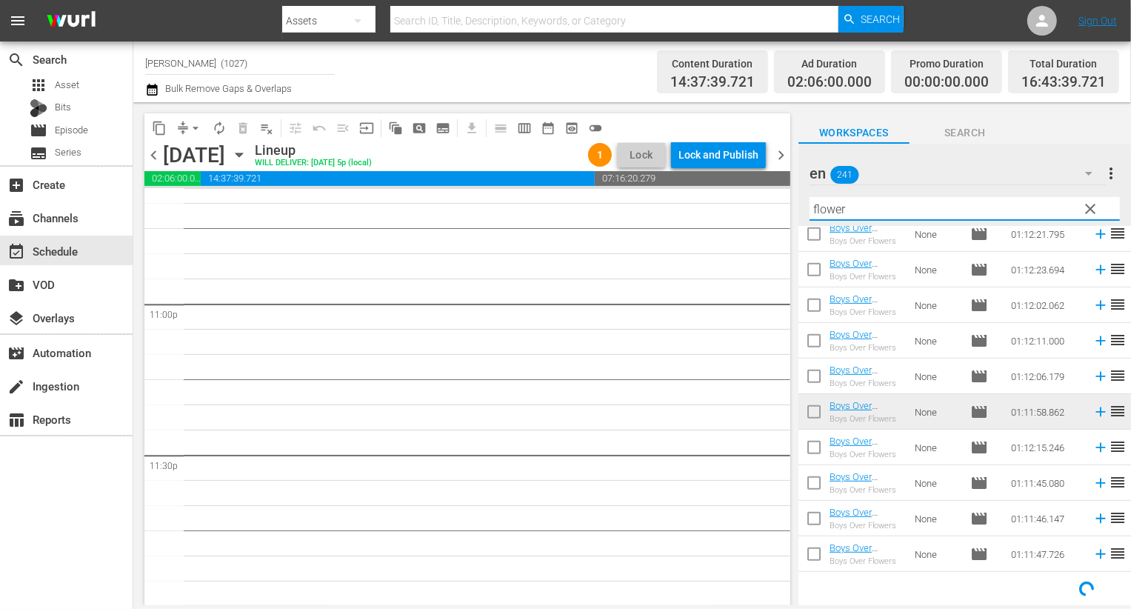
click at [815, 377] on input "checkbox" at bounding box center [814, 379] width 31 height 31
checkbox input "true"
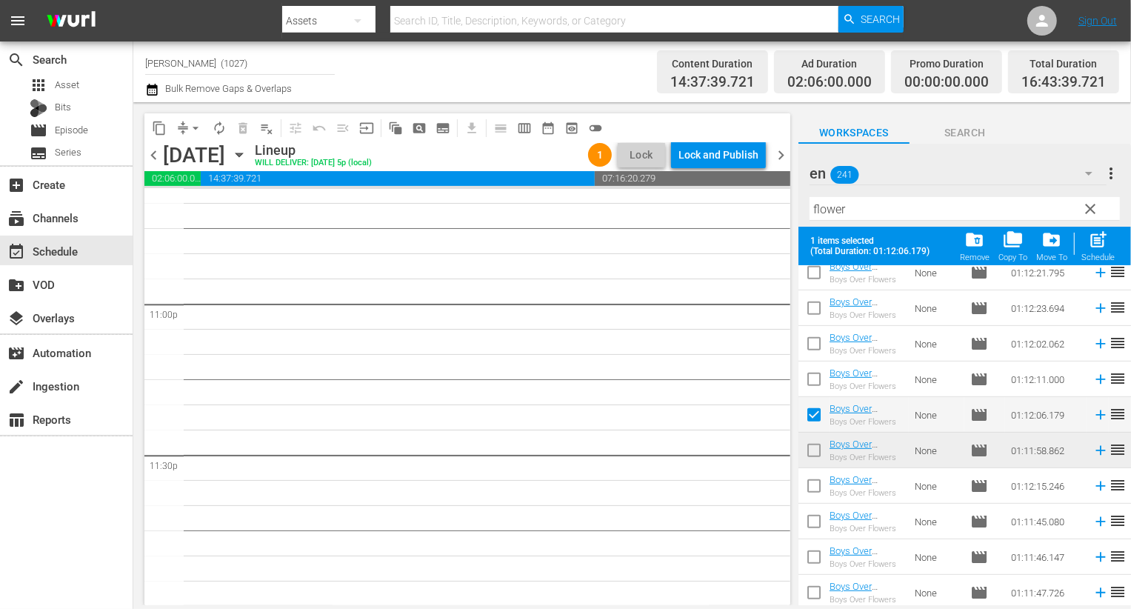
click at [813, 476] on input "checkbox" at bounding box center [814, 488] width 31 height 31
checkbox input "true"
click at [813, 452] on input "checkbox" at bounding box center [814, 453] width 31 height 31
checkbox input "true"
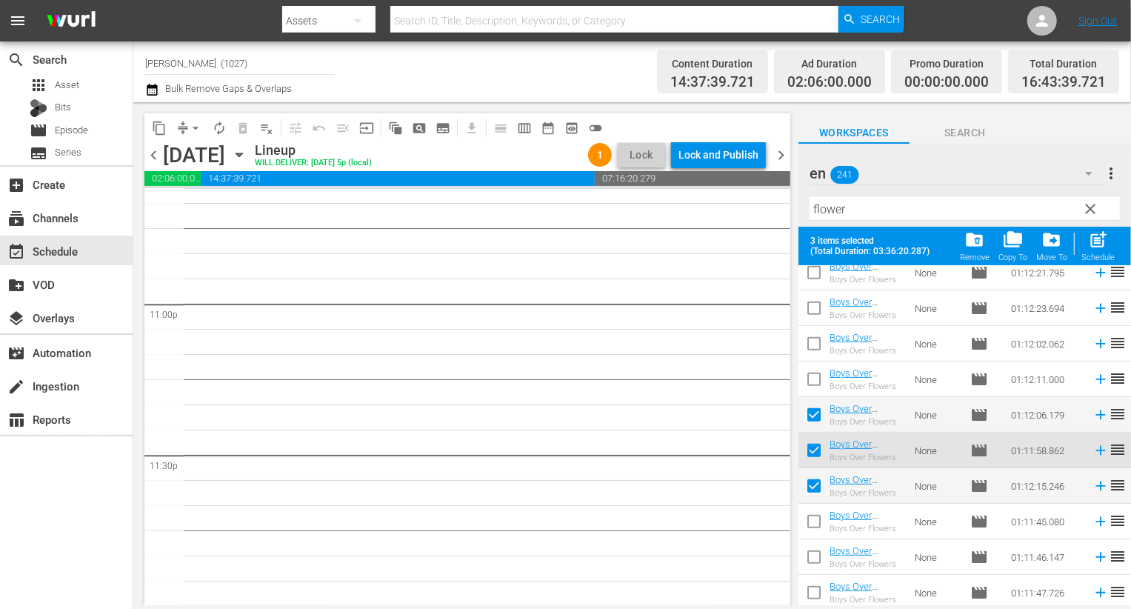
click at [811, 519] on input "checkbox" at bounding box center [814, 524] width 31 height 31
checkbox input "true"
click at [811, 562] on input "checkbox" at bounding box center [814, 560] width 31 height 31
checkbox input "true"
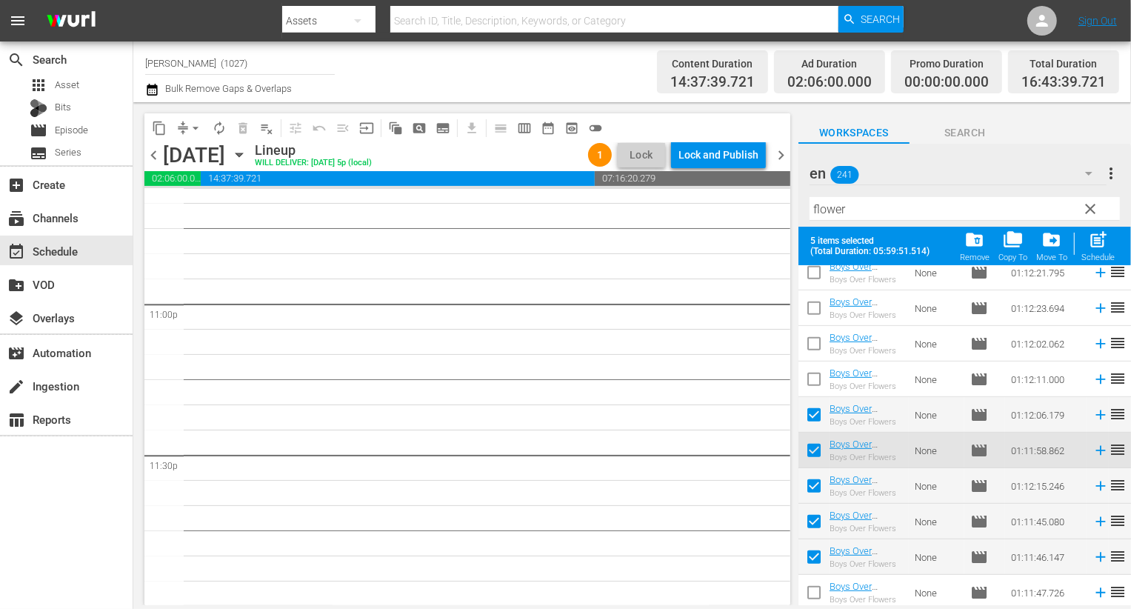
scroll to position [619, 0]
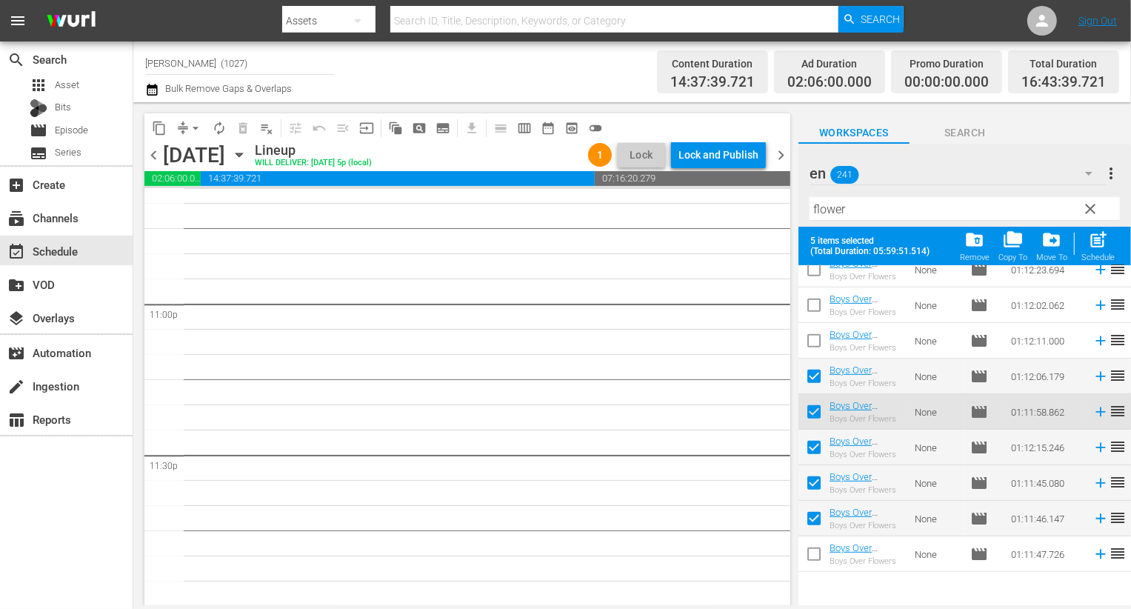
click at [811, 562] on input "checkbox" at bounding box center [814, 557] width 31 height 31
checkbox input "true"
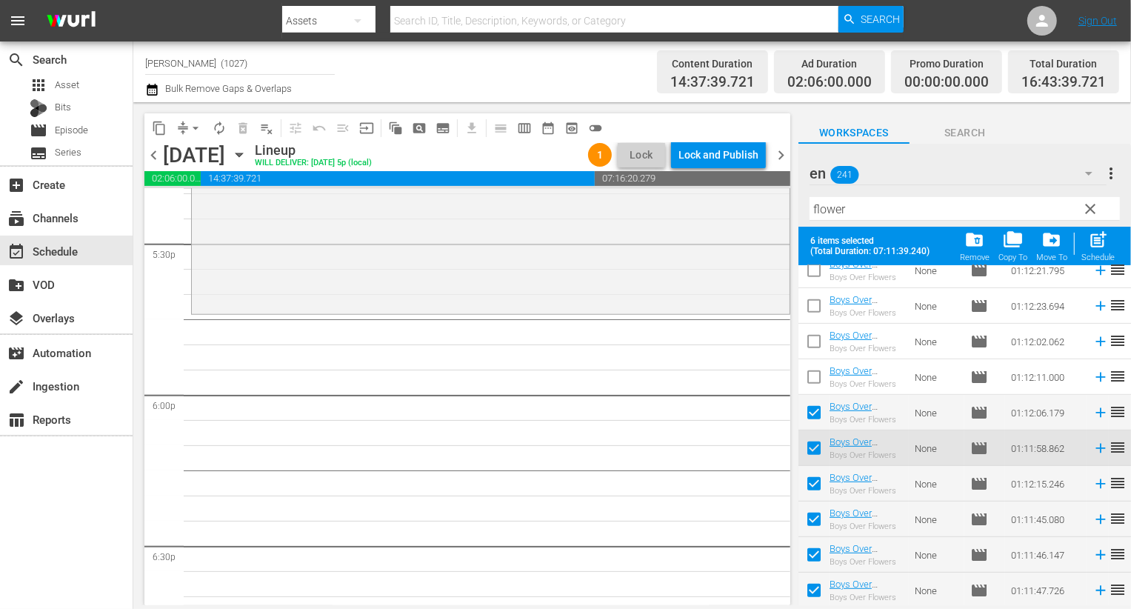
scroll to position [4915, 0]
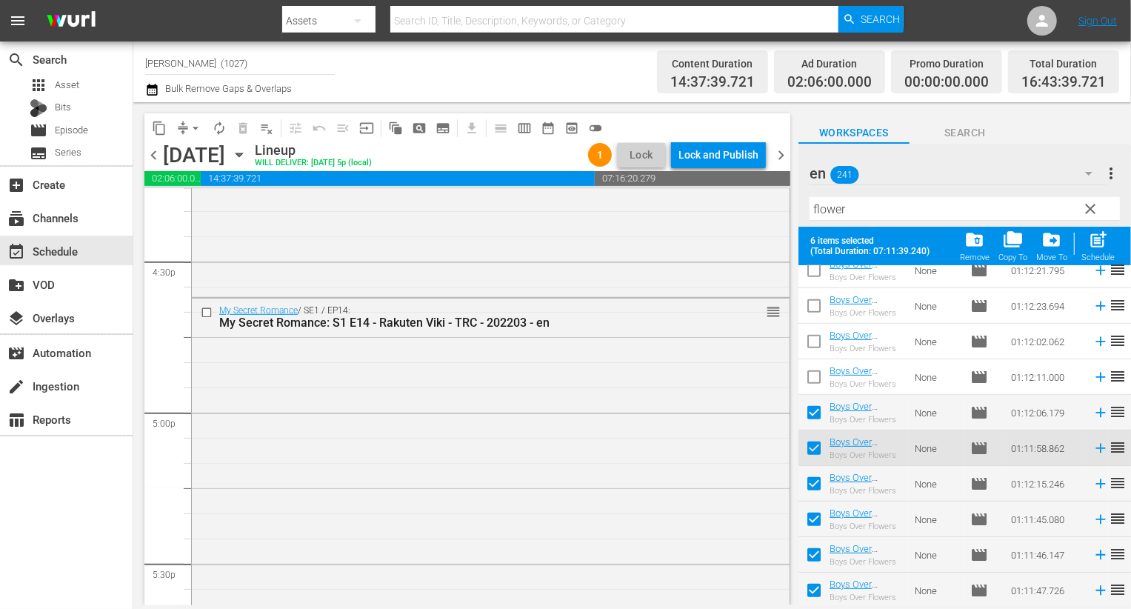
click at [1103, 243] on span "post_add" at bounding box center [1098, 240] width 20 height 20
checkbox input "false"
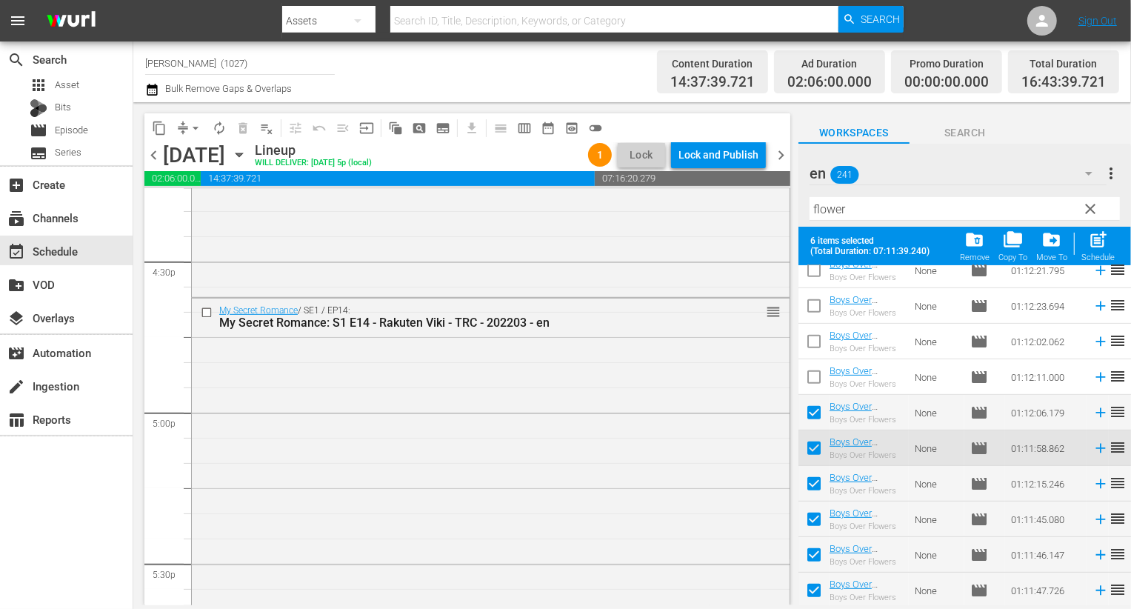
checkbox input "false"
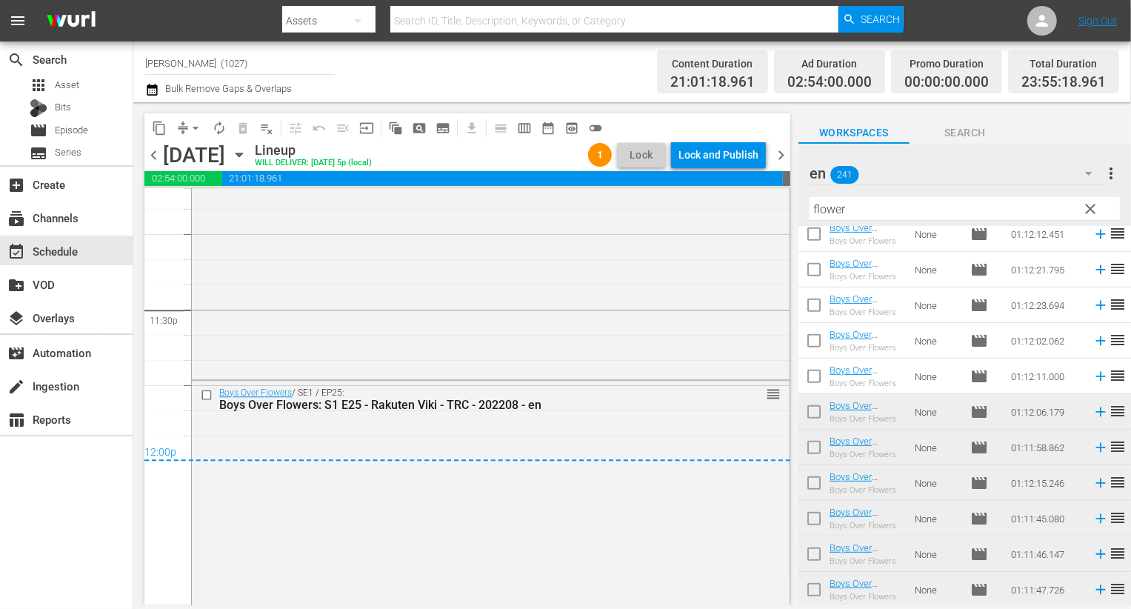
scroll to position [7120, 0]
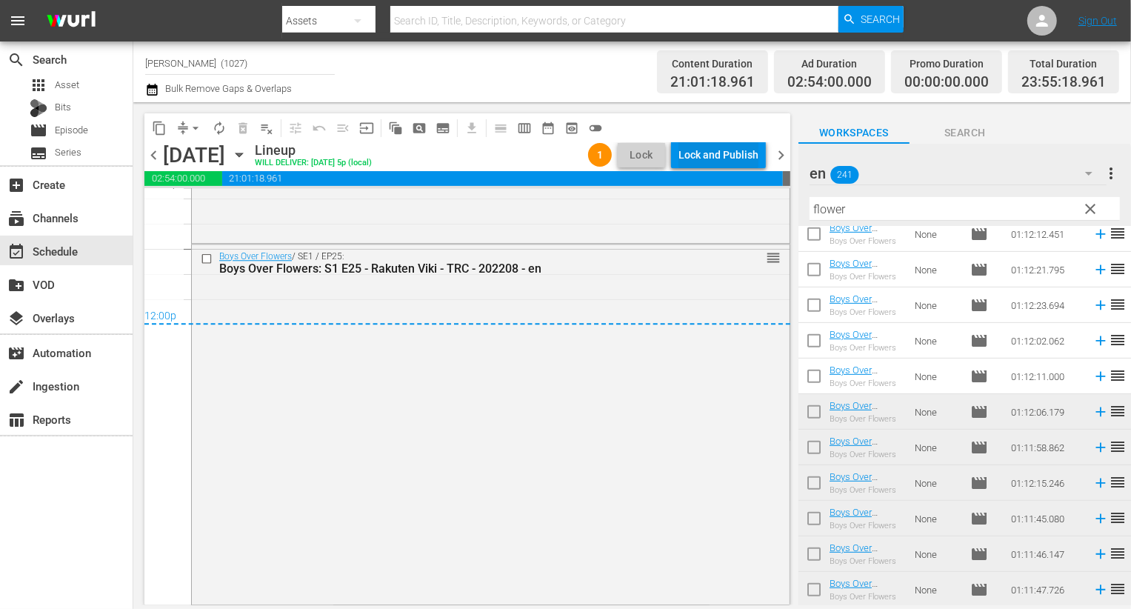
click at [720, 164] on div "Lock and Publish" at bounding box center [719, 155] width 80 height 27
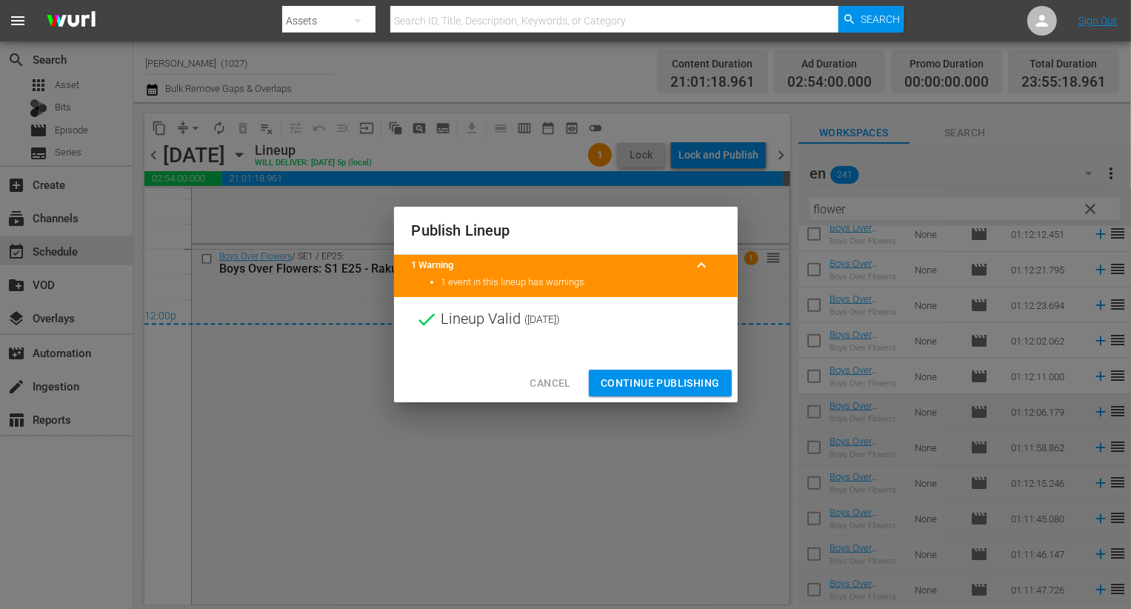
click at [699, 379] on span "Continue Publishing" at bounding box center [660, 383] width 119 height 19
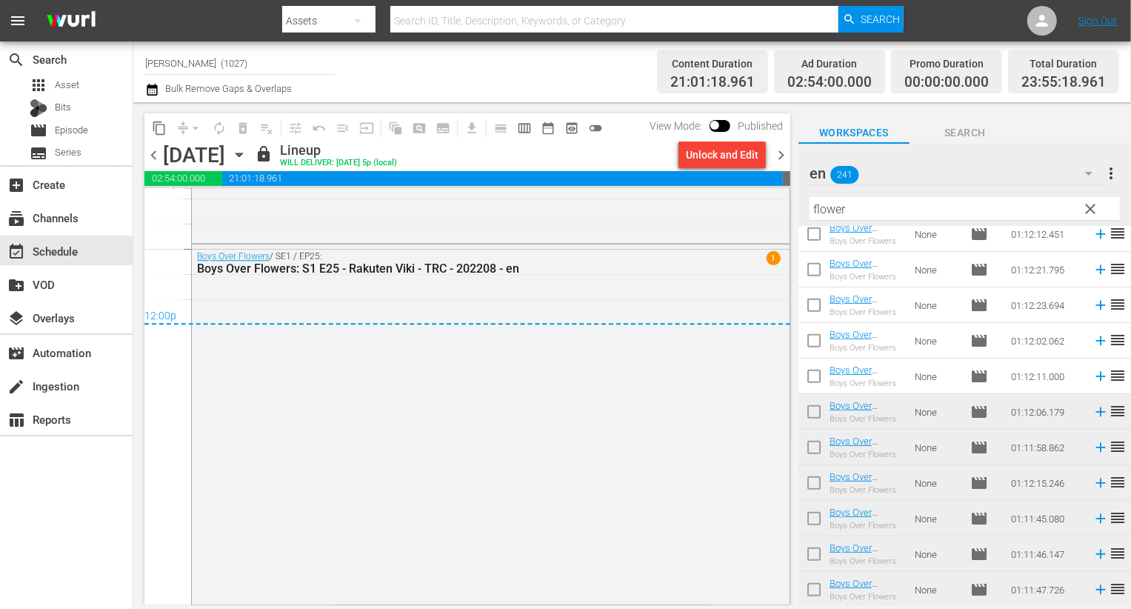
click at [778, 160] on span "chevron_right" at bounding box center [781, 155] width 19 height 19
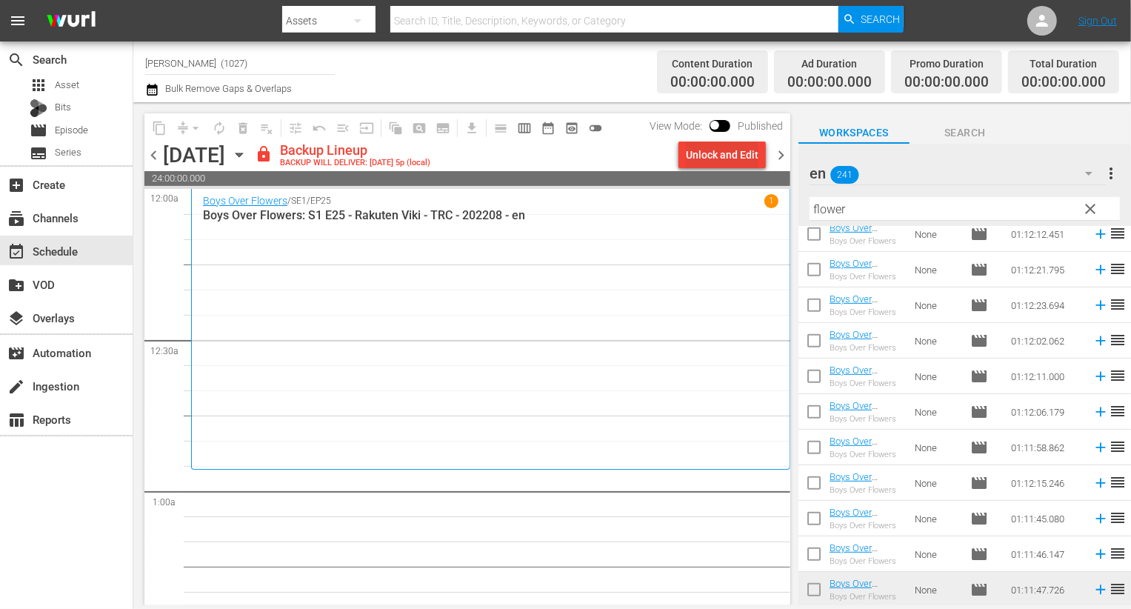
click at [733, 153] on div "Unlock and Edit" at bounding box center [722, 155] width 73 height 27
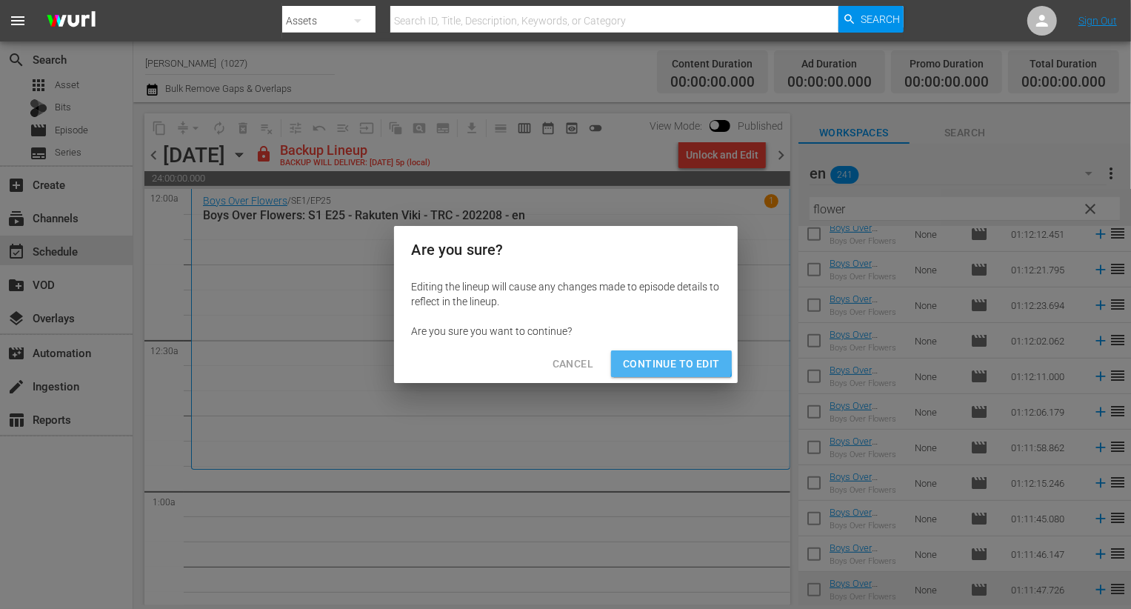
click at [648, 359] on span "Continue to Edit" at bounding box center [671, 364] width 96 height 19
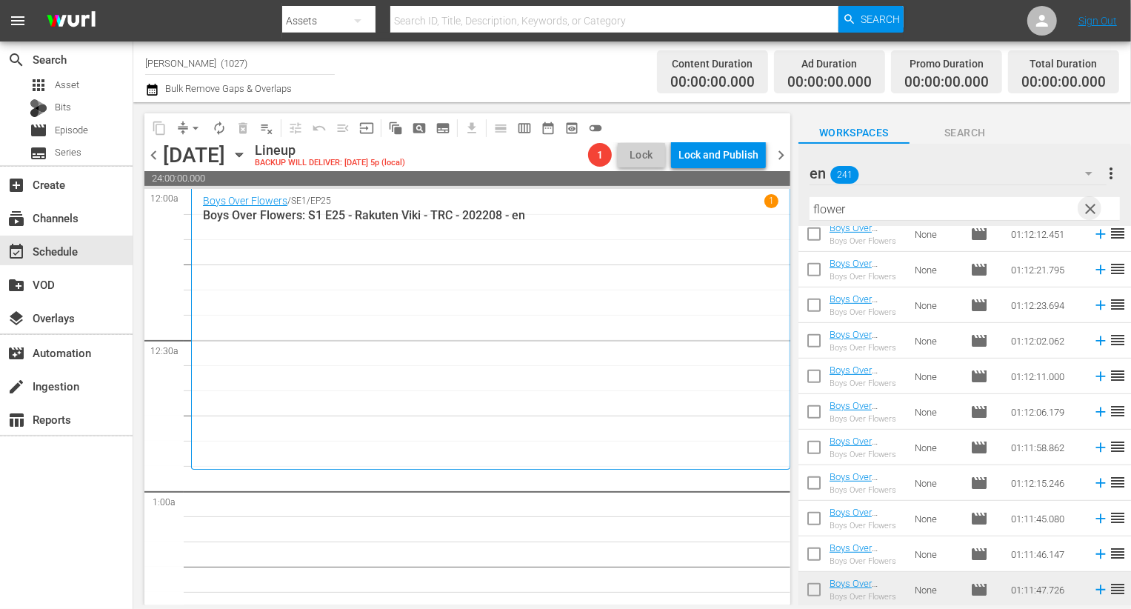
click at [1088, 207] on span "clear" at bounding box center [1091, 209] width 18 height 18
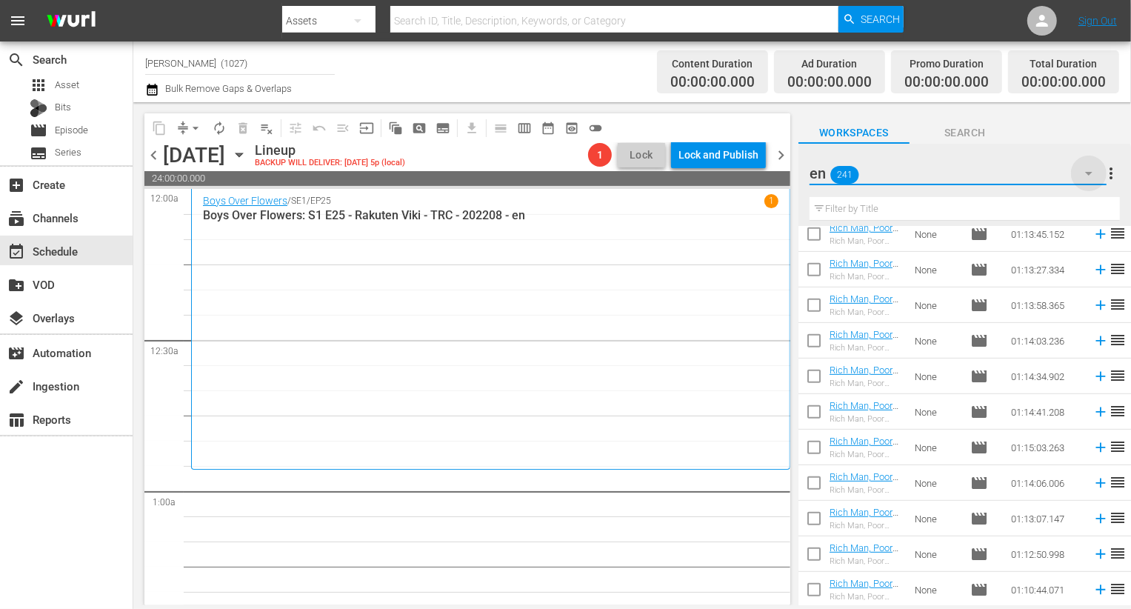
click at [1083, 167] on icon "button" at bounding box center [1089, 173] width 18 height 18
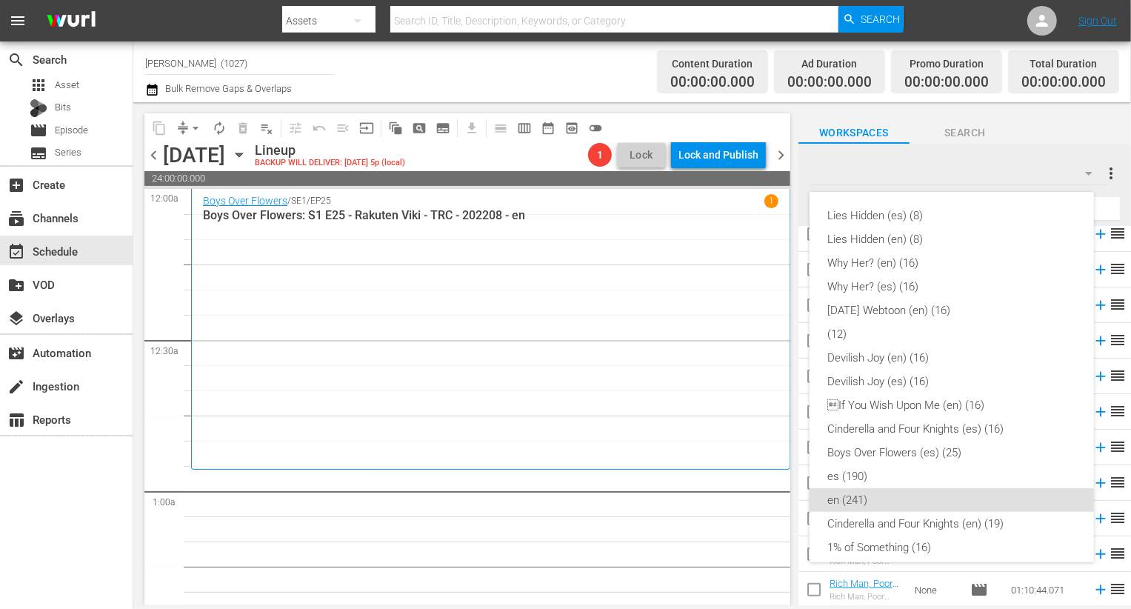
scroll to position [273, 0]
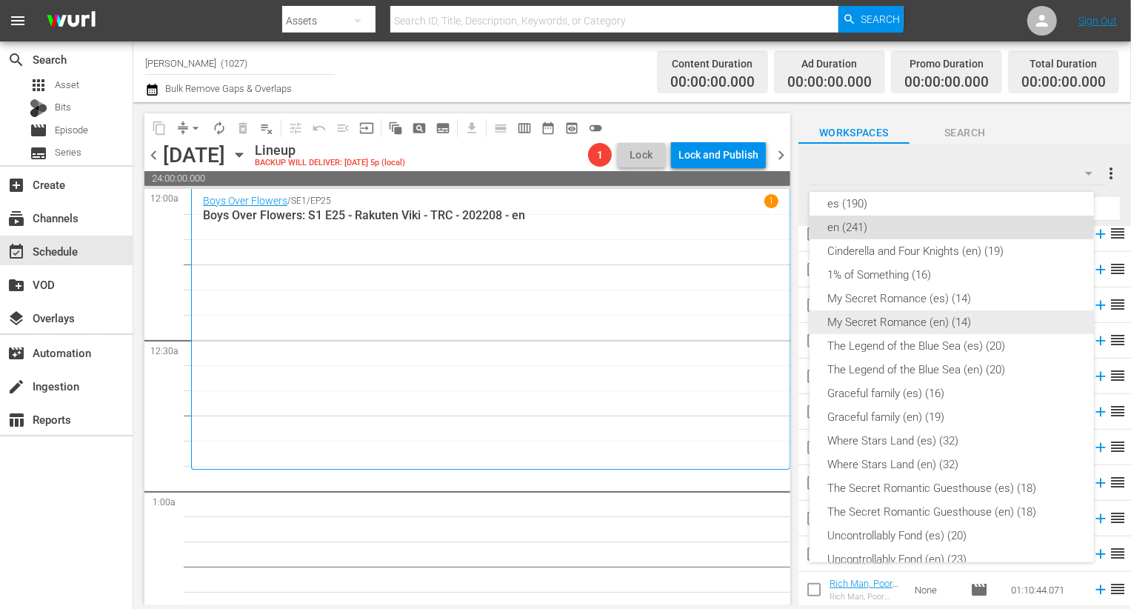
click at [927, 323] on div "My Secret Romance (en) (14)" at bounding box center [952, 322] width 249 height 24
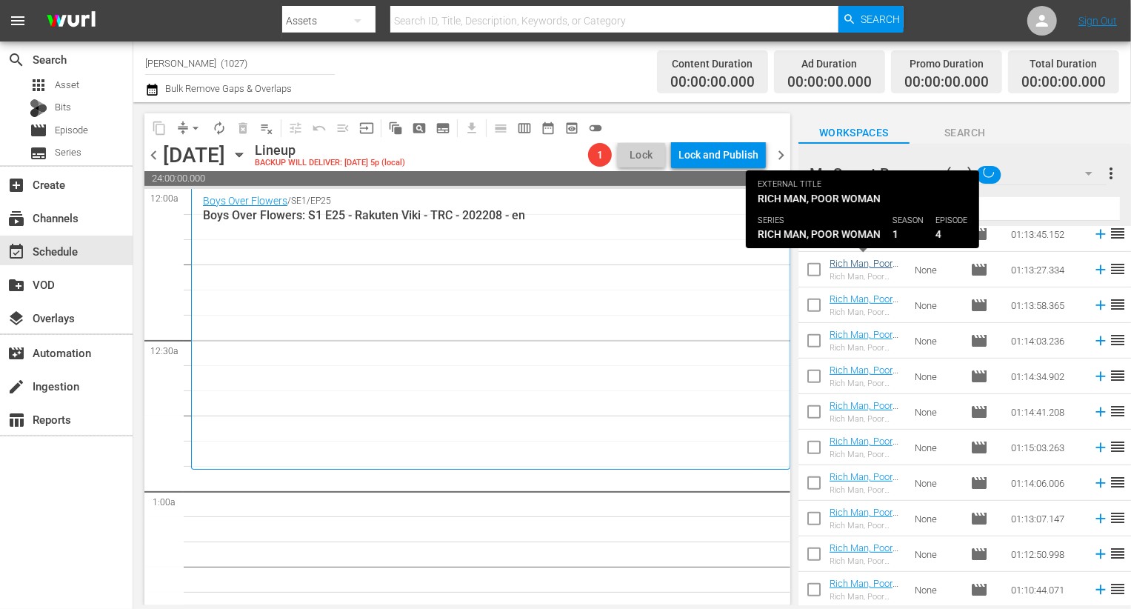
scroll to position [0, 0]
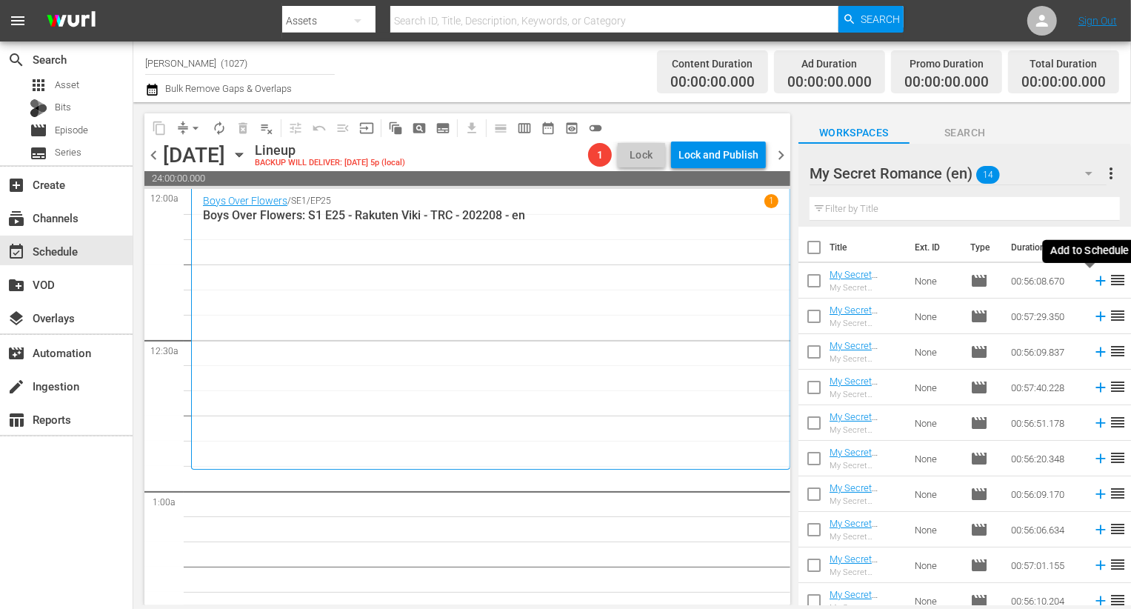
click at [1093, 285] on icon at bounding box center [1101, 281] width 16 height 16
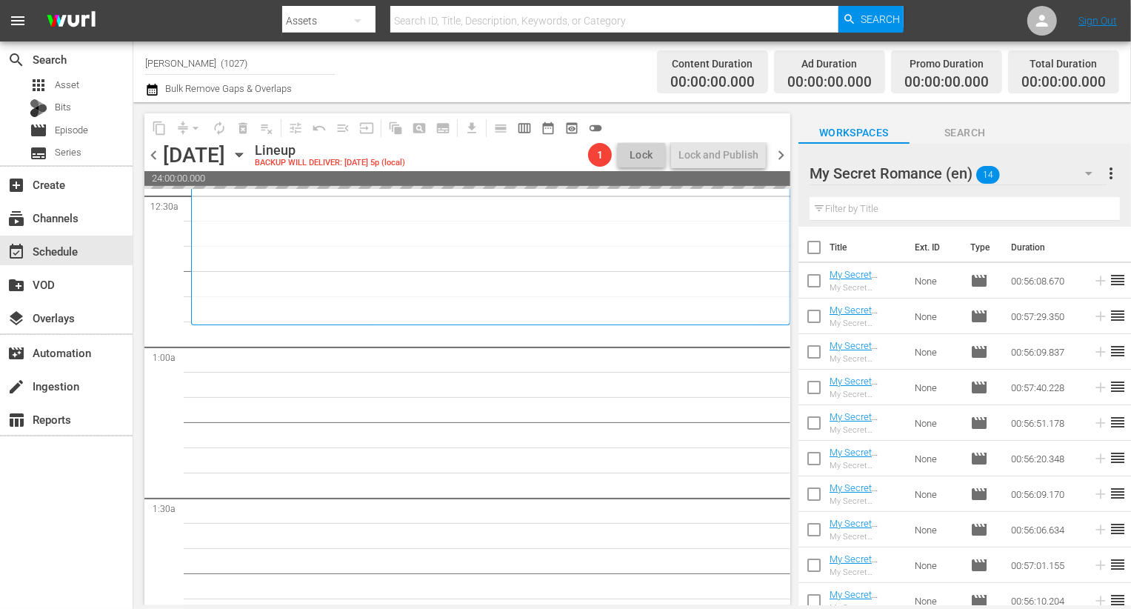
scroll to position [146, 0]
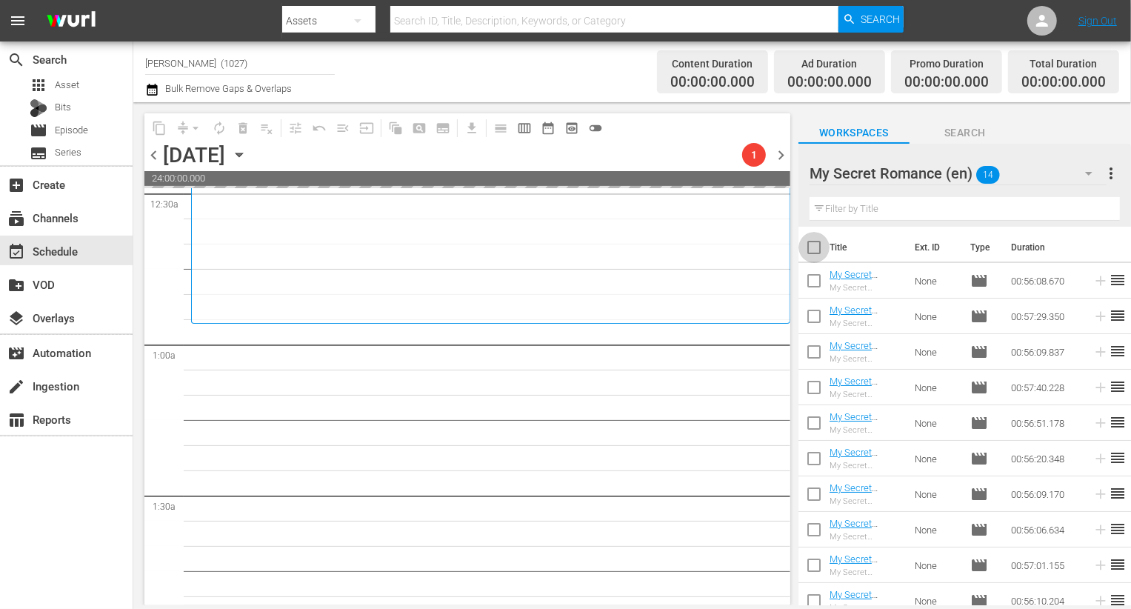
click at [824, 241] on input "checkbox" at bounding box center [814, 250] width 31 height 31
checkbox input "true"
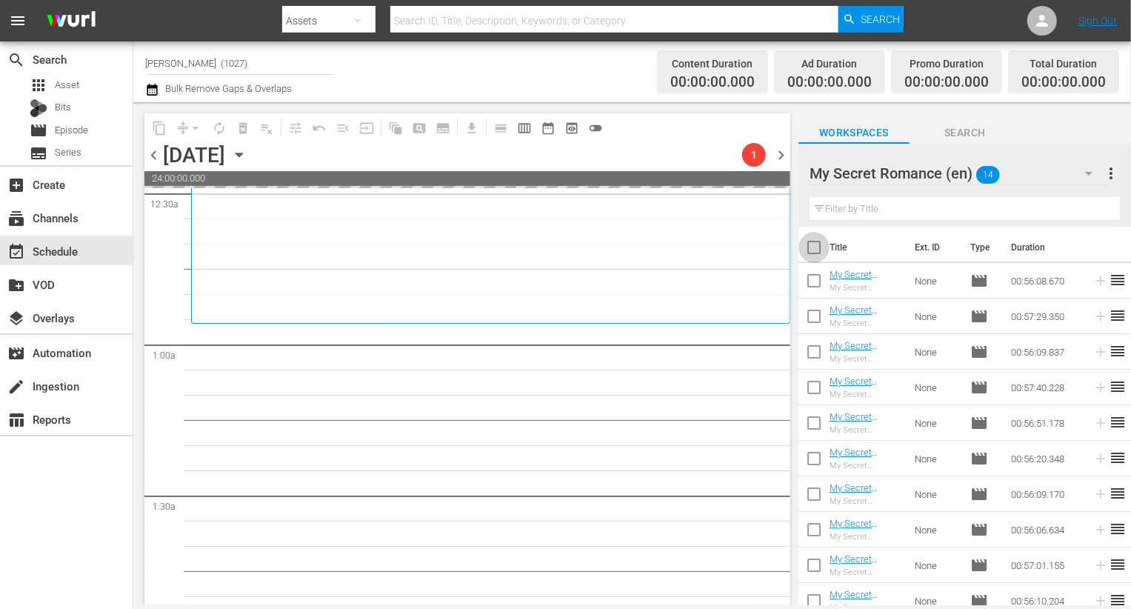
checkbox input "true"
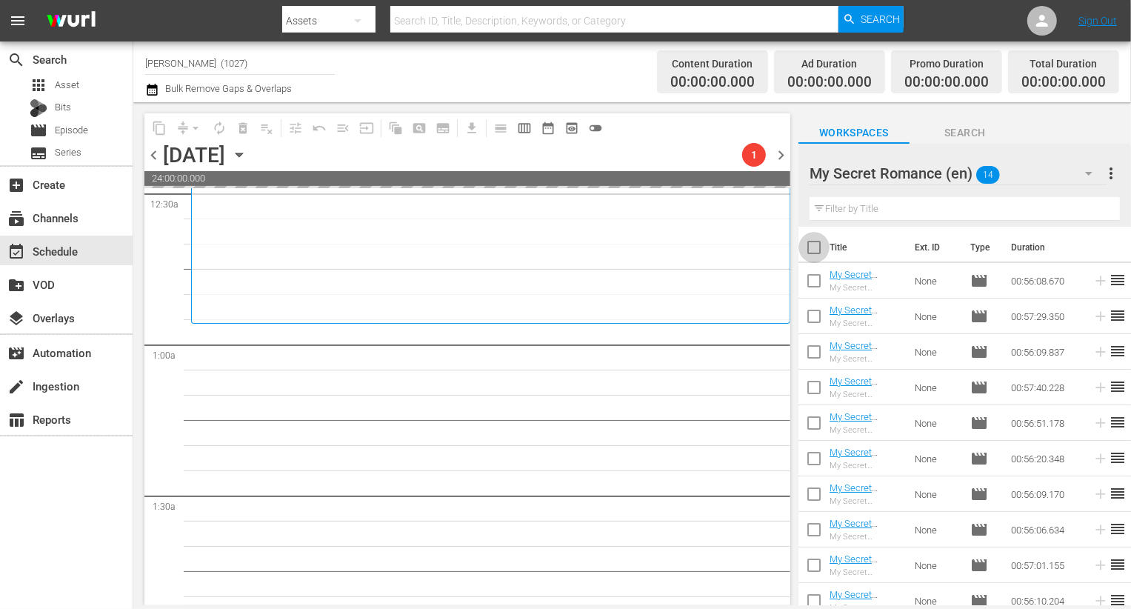
checkbox input "true"
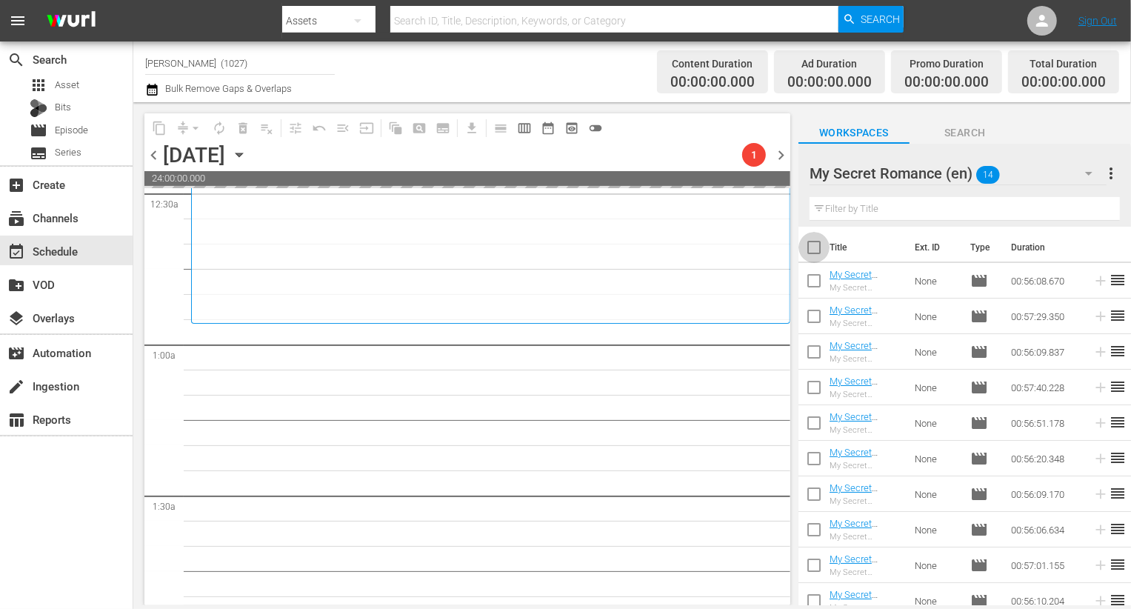
checkbox input "true"
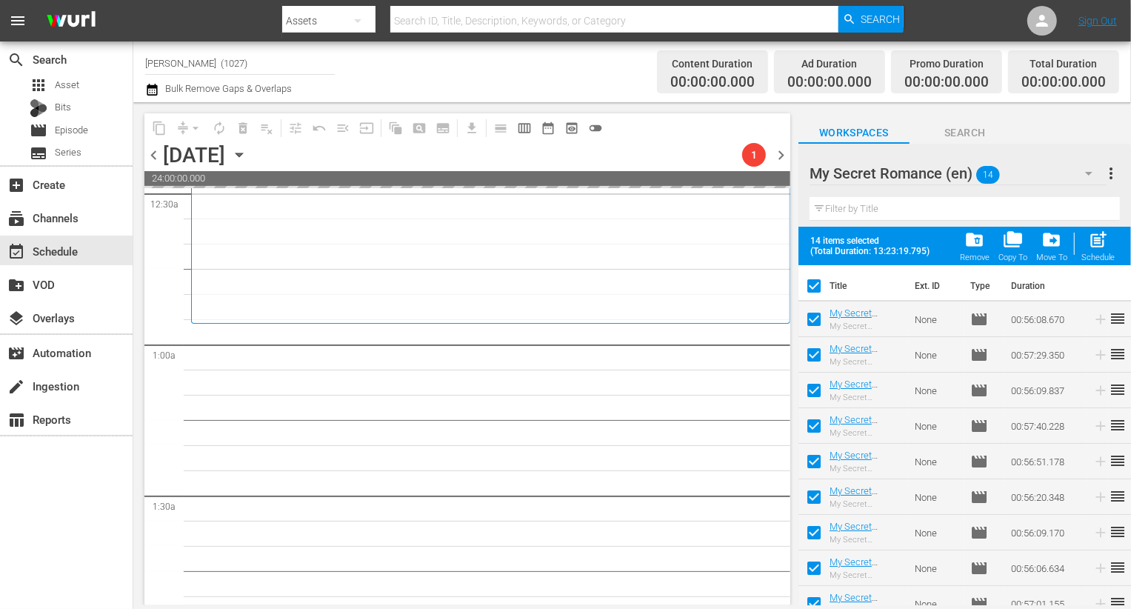
click at [821, 319] on input "checkbox" at bounding box center [814, 322] width 31 height 31
checkbox input "false"
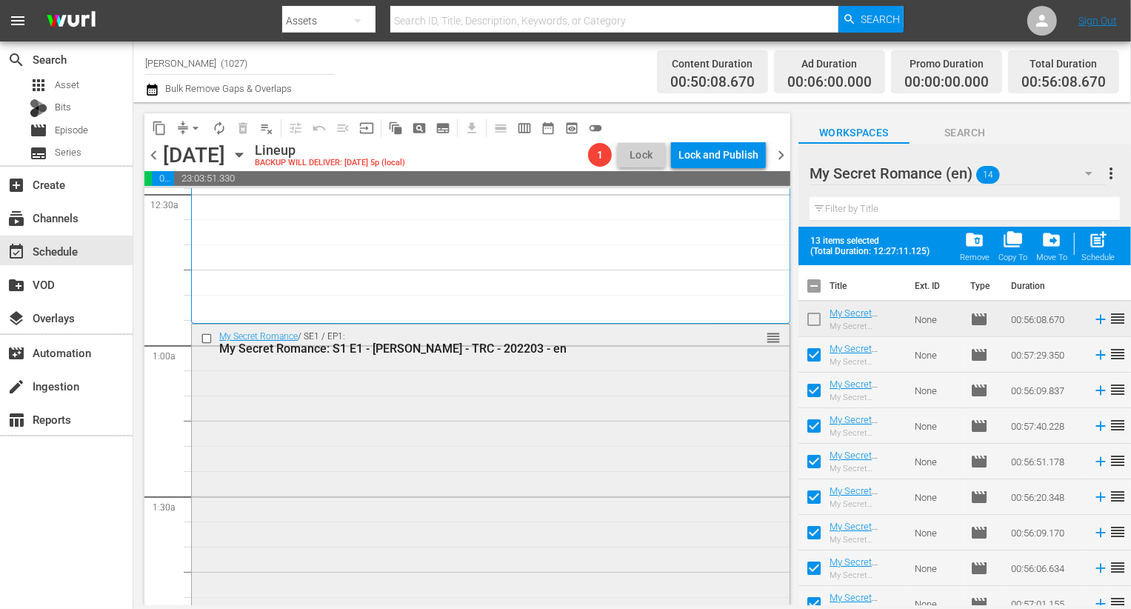
click at [613, 404] on div "My Secret Romance / SE1 / EP1: My Secret Romance: S1 E1 - Rakuten Viki - TRC - …" at bounding box center [491, 464] width 598 height 279
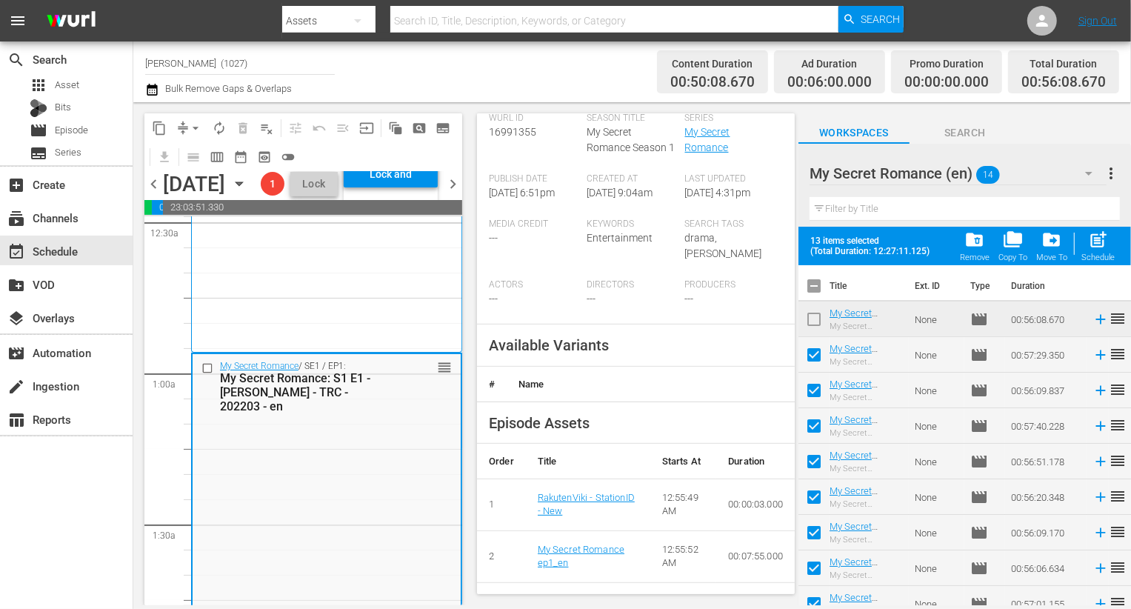
scroll to position [325, 0]
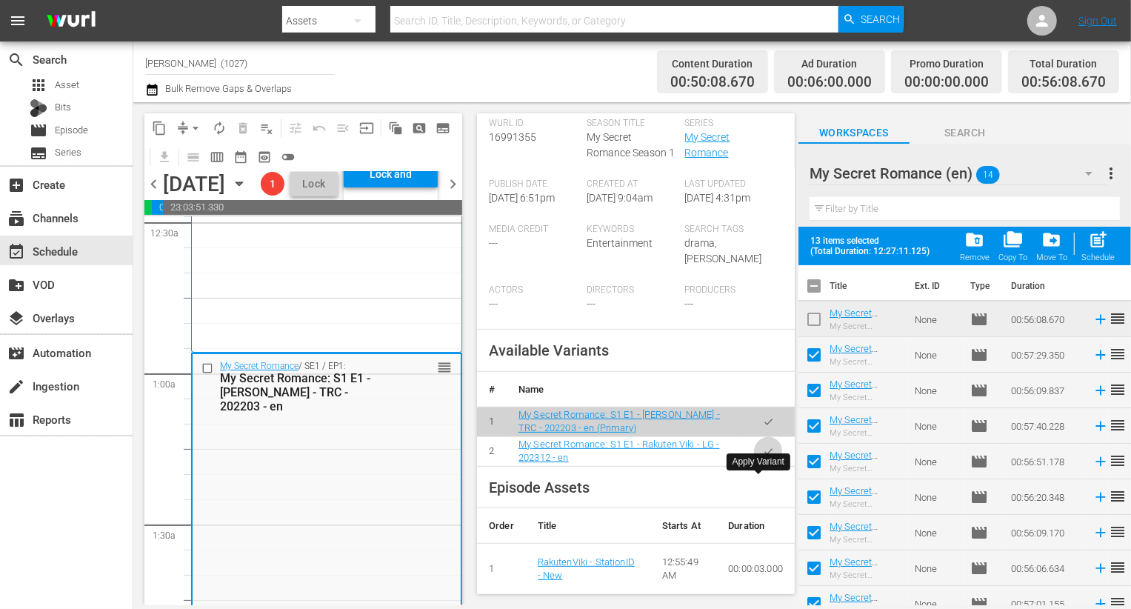
click at [765, 466] on button "button" at bounding box center [768, 451] width 29 height 29
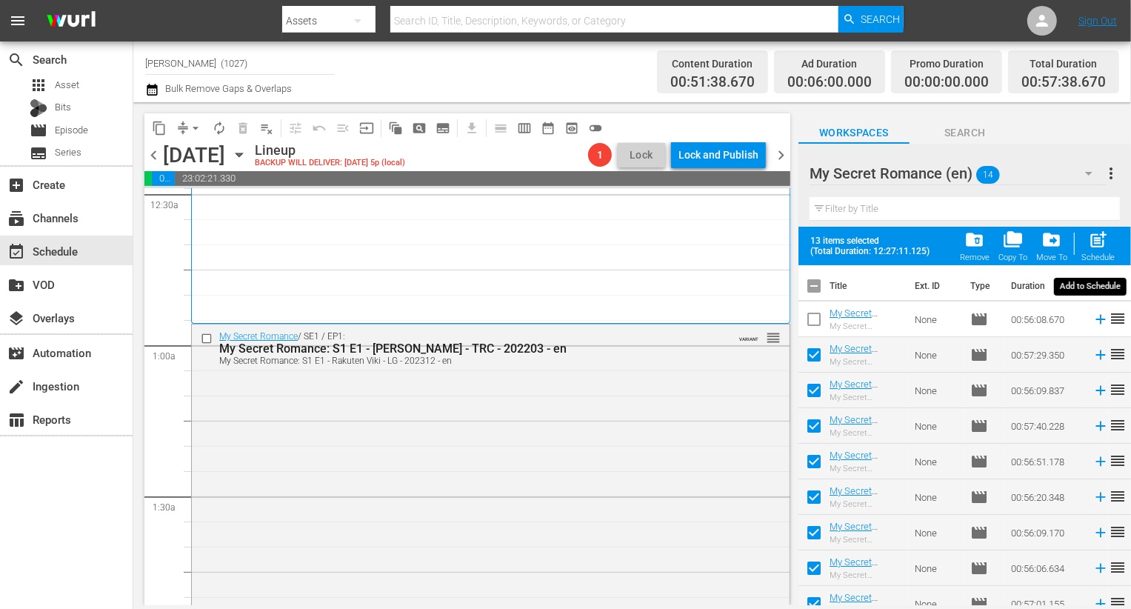
click at [1086, 238] on div "post_add Schedule" at bounding box center [1098, 246] width 33 height 33
checkbox input "false"
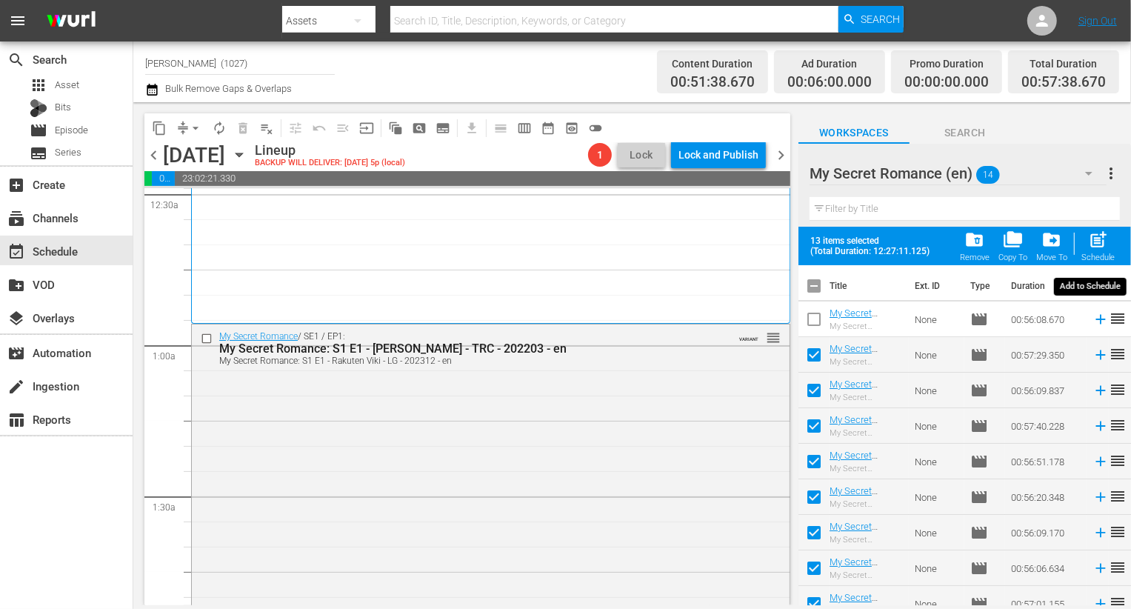
checkbox input "false"
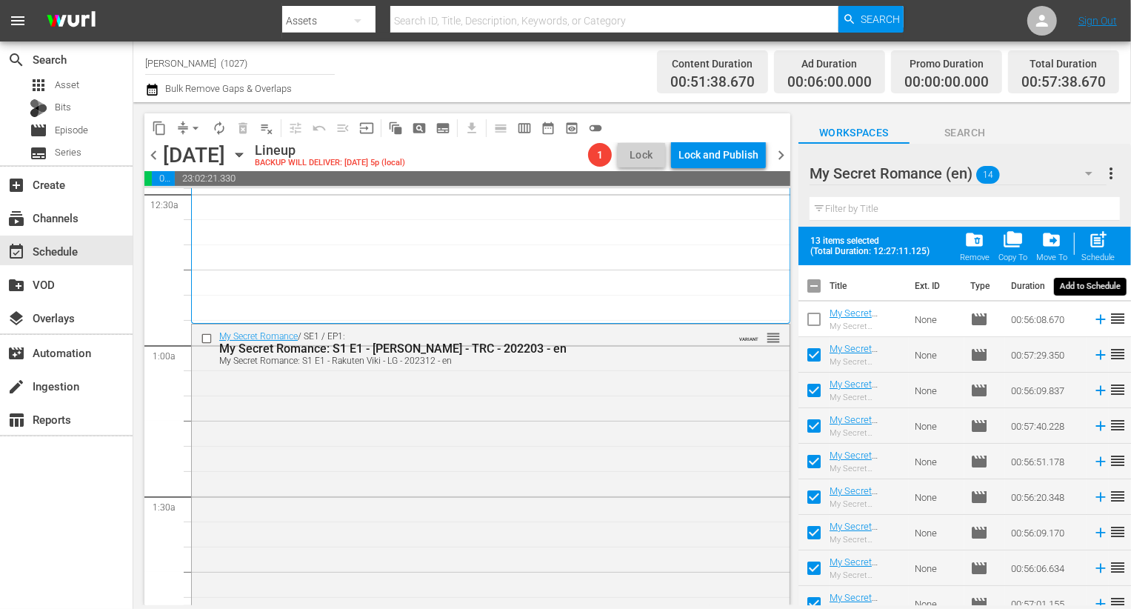
checkbox input "false"
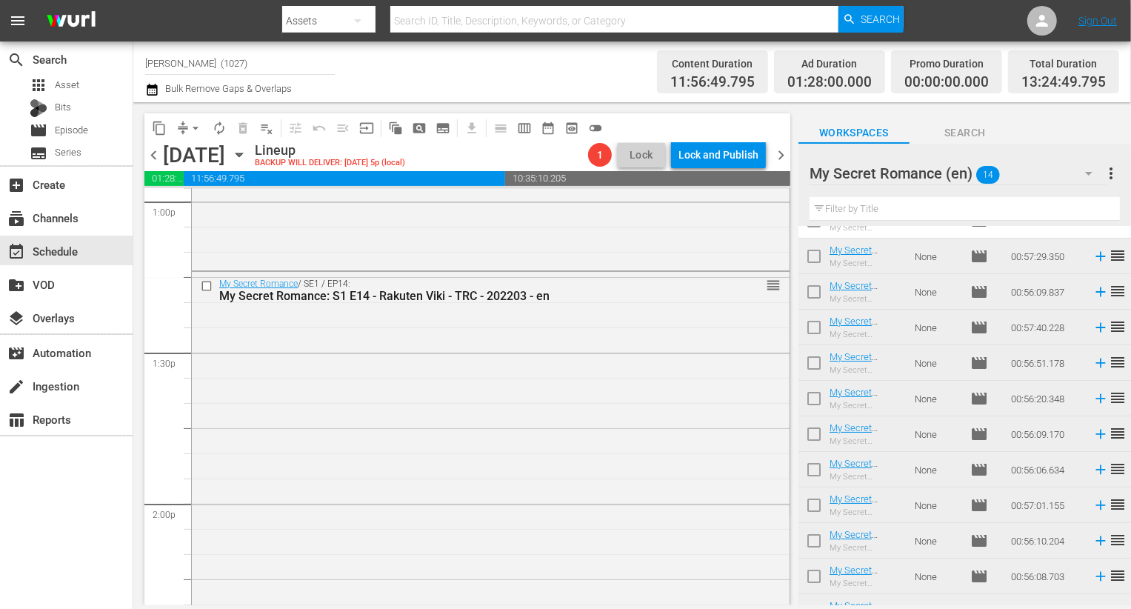
scroll to position [93, 0]
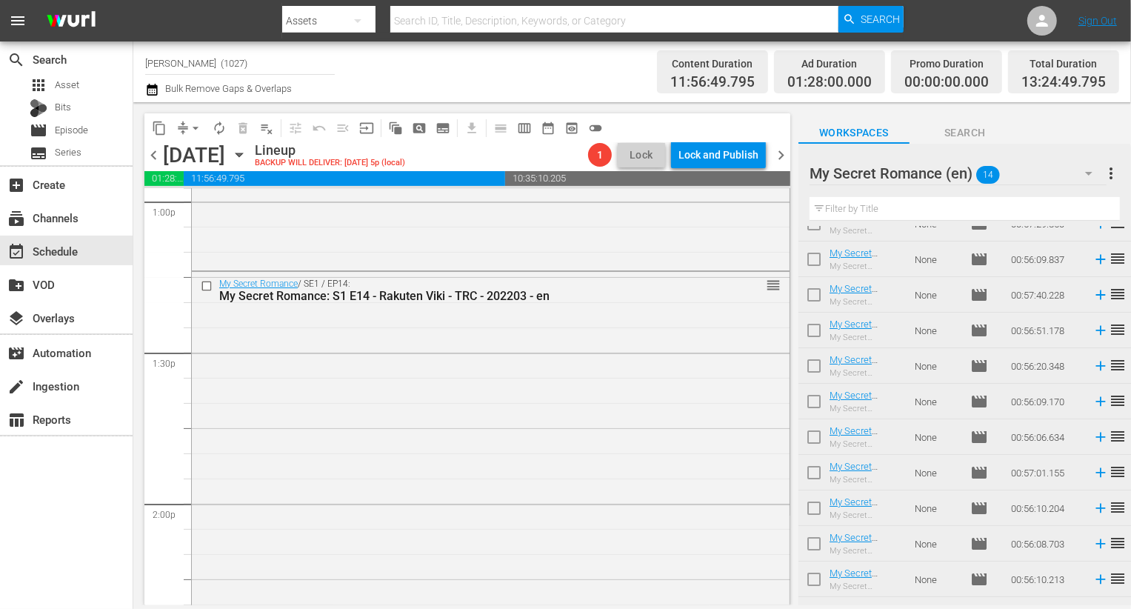
click at [1050, 159] on div "My Secret Romance (en) 14" at bounding box center [958, 173] width 297 height 41
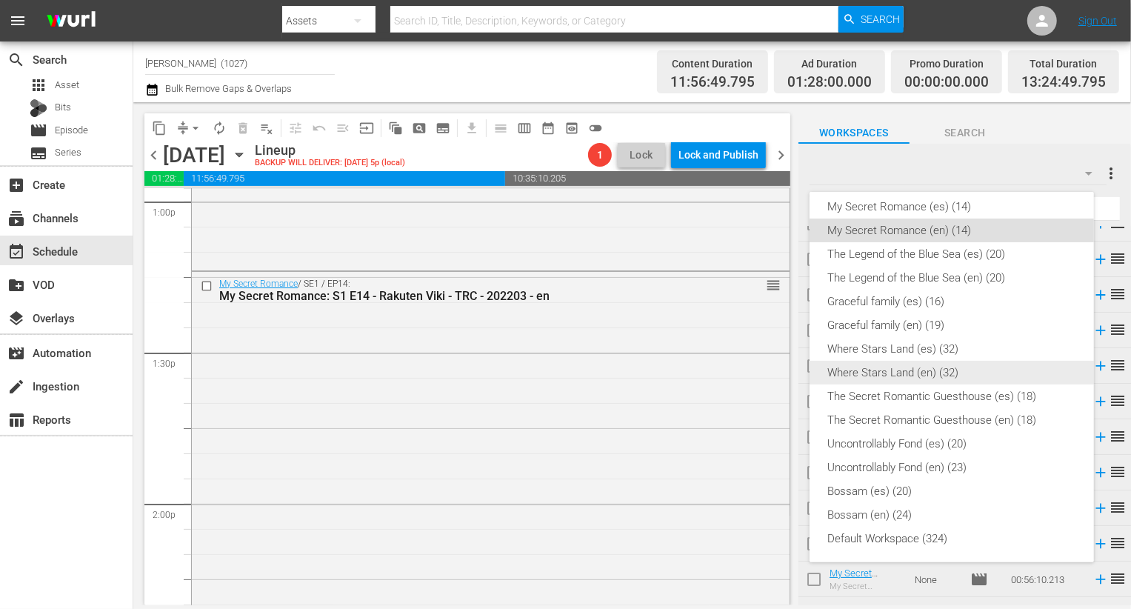
scroll to position [0, 0]
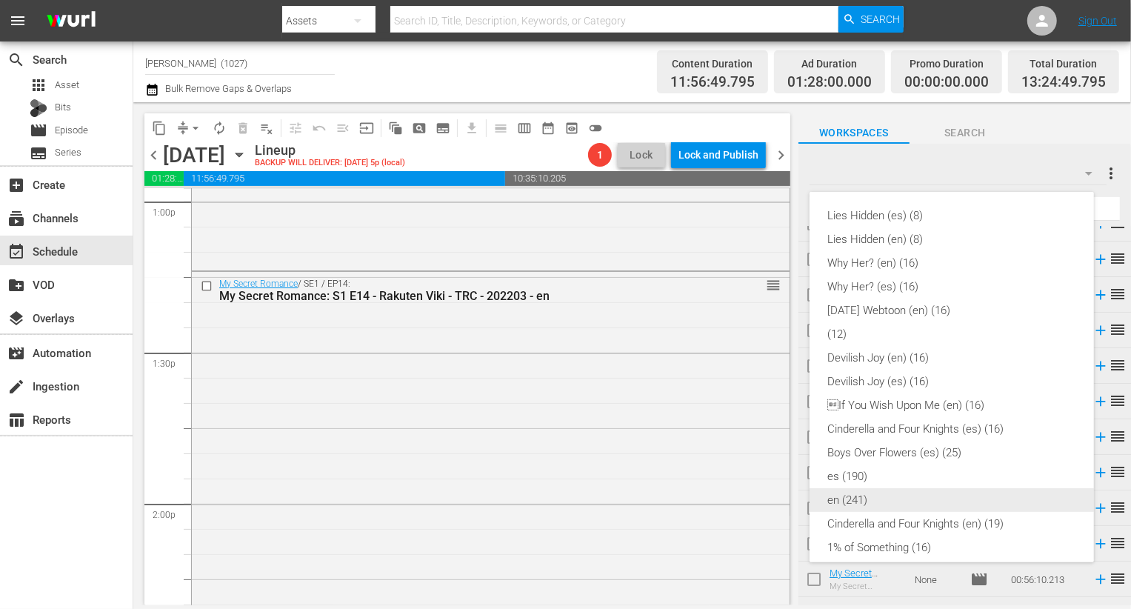
click at [886, 495] on div "en (241)" at bounding box center [952, 500] width 249 height 24
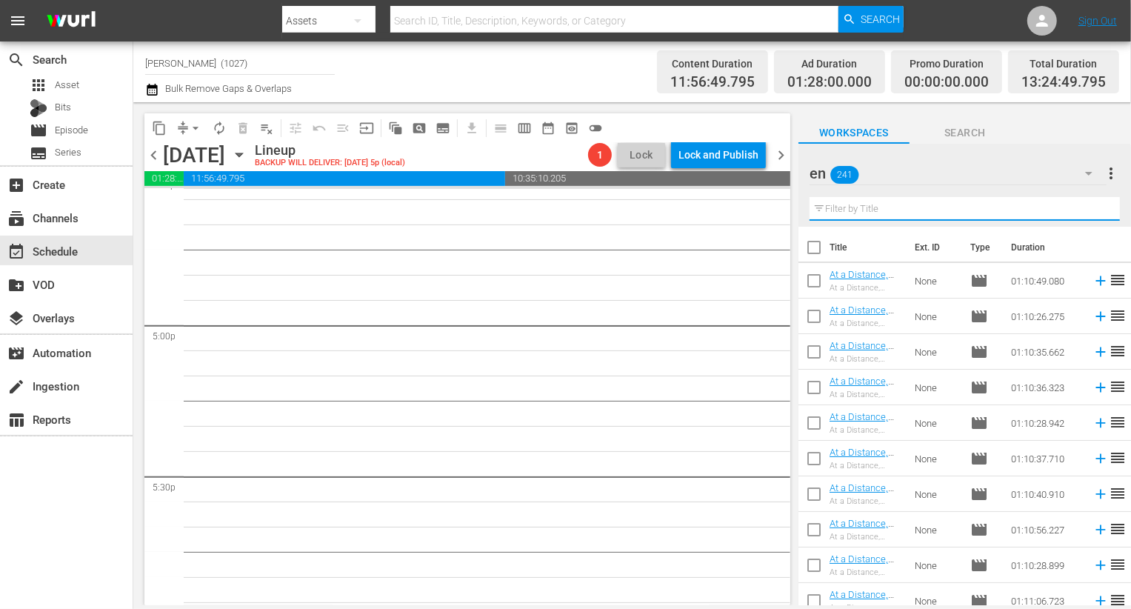
click at [900, 207] on input "text" at bounding box center [965, 209] width 310 height 24
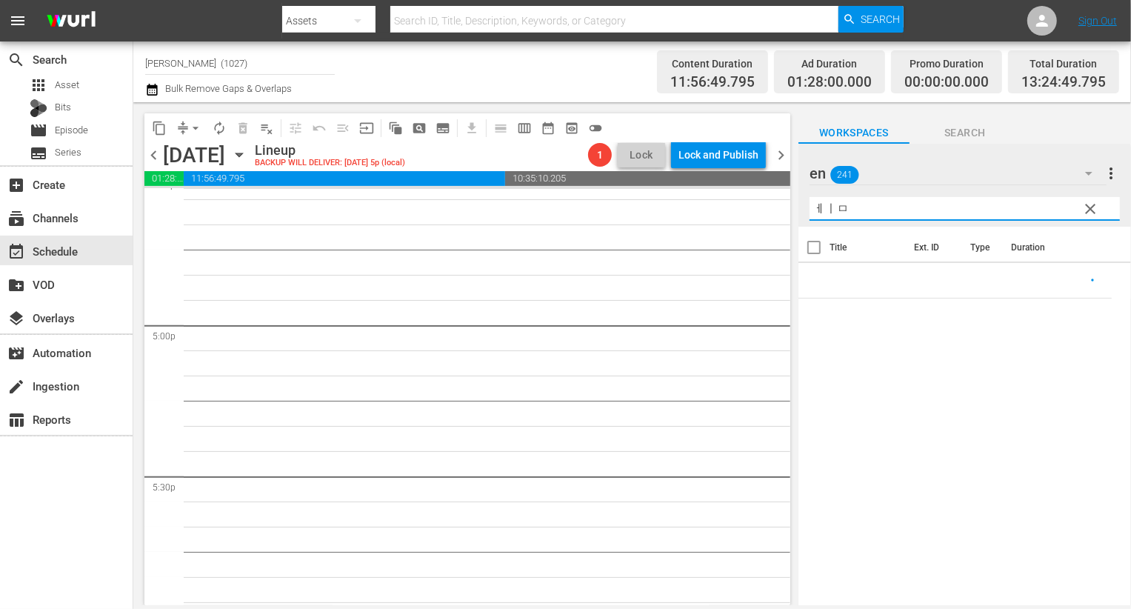
type input "ㅔㅣ"
type input "play"
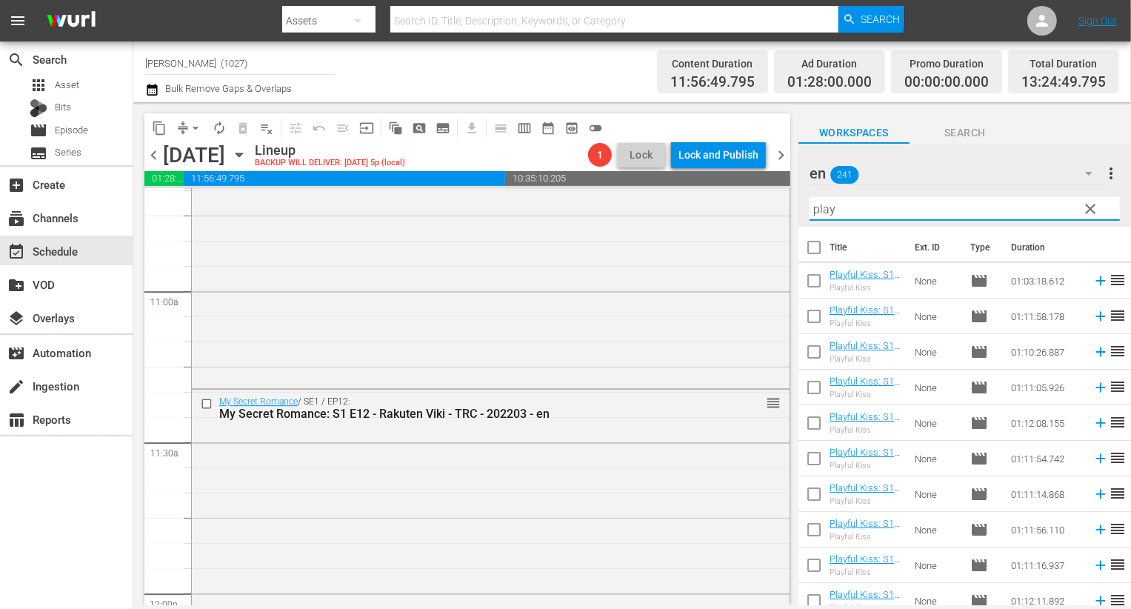
scroll to position [2604, 0]
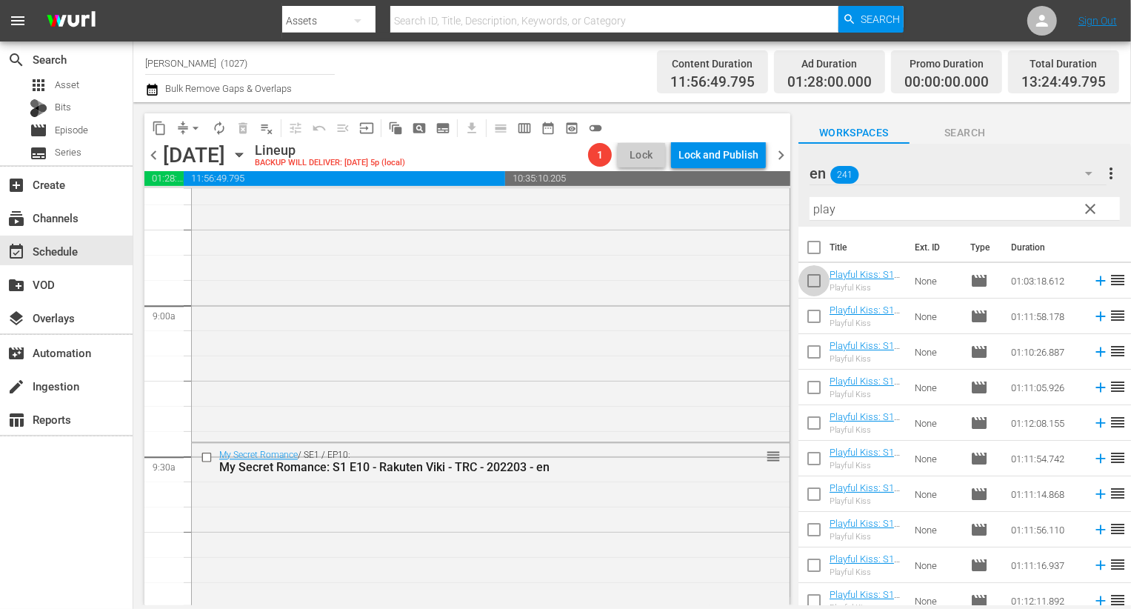
click at [814, 285] on input "checkbox" at bounding box center [814, 283] width 31 height 31
checkbox input "true"
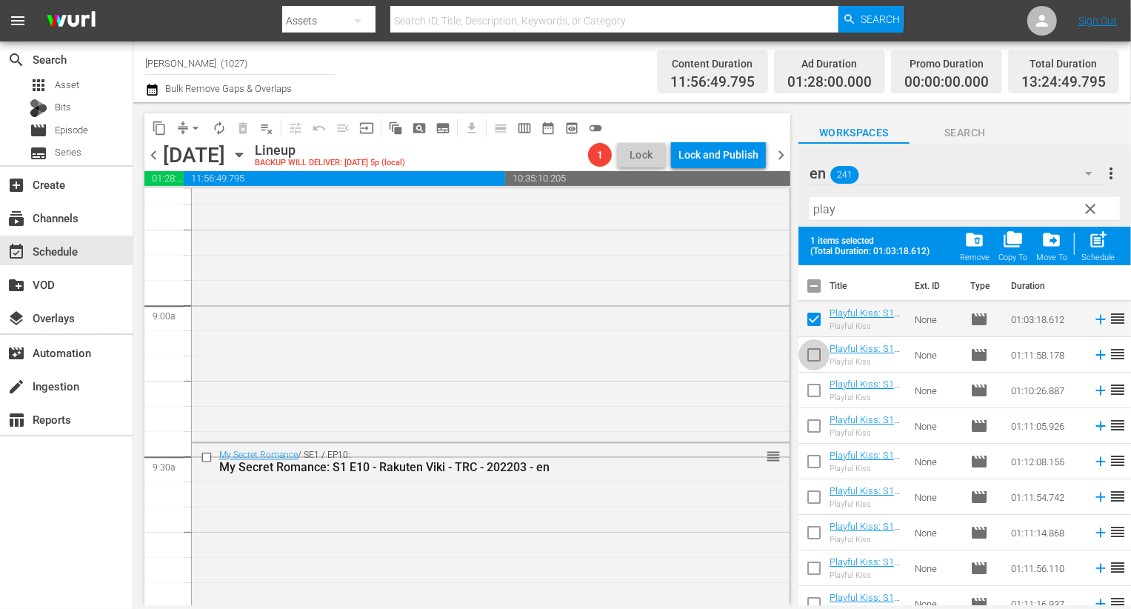
click at [815, 344] on input "checkbox" at bounding box center [814, 357] width 31 height 31
checkbox input "true"
click at [812, 390] on input "checkbox" at bounding box center [814, 393] width 31 height 31
checkbox input "true"
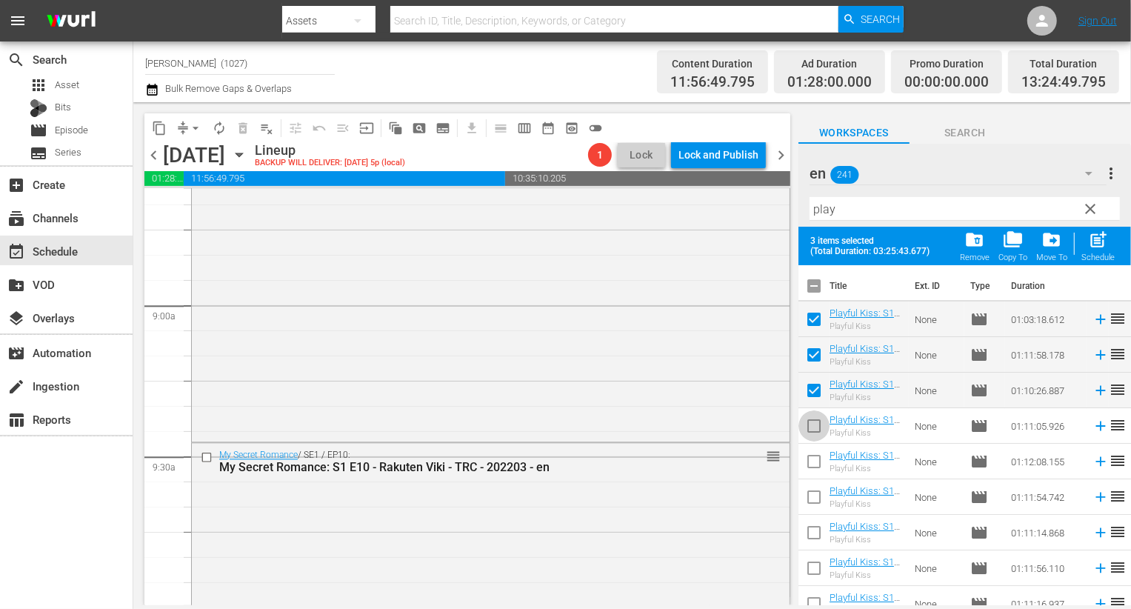
click at [817, 436] on input "checkbox" at bounding box center [814, 428] width 31 height 31
checkbox input "true"
click at [817, 459] on input "checkbox" at bounding box center [814, 464] width 31 height 31
checkbox input "true"
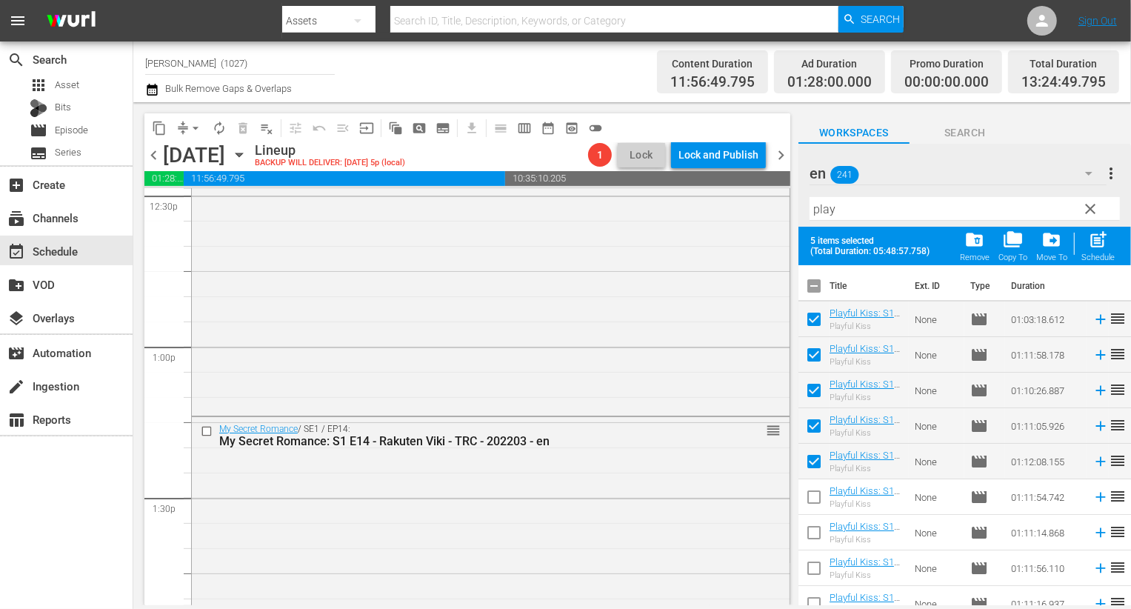
scroll to position [4122, 0]
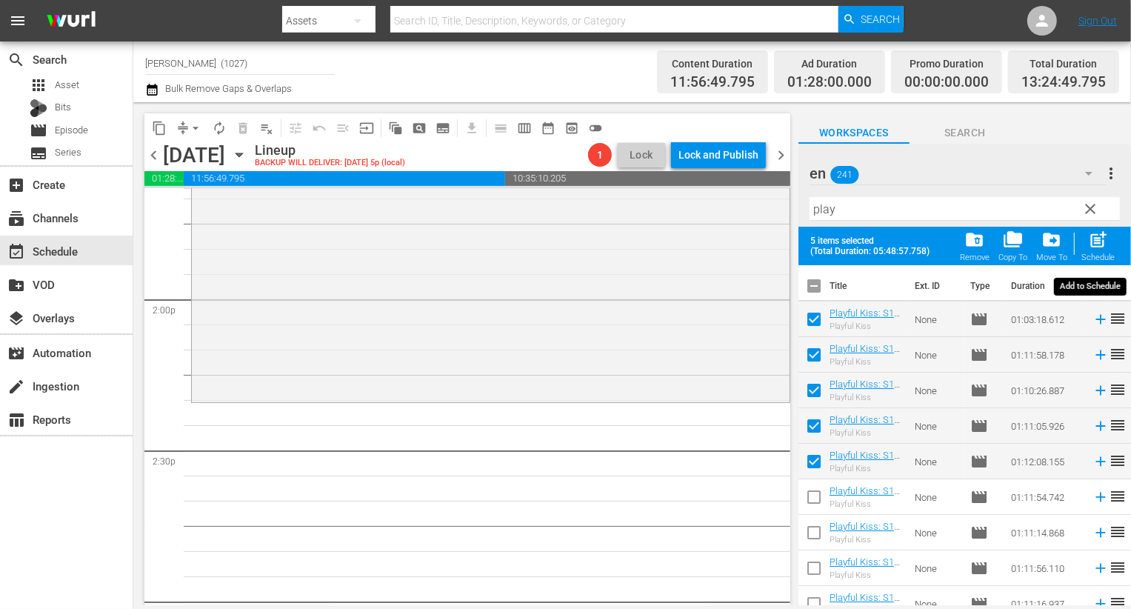
click at [1080, 242] on button "post_add Schedule" at bounding box center [1098, 245] width 42 height 41
checkbox input "false"
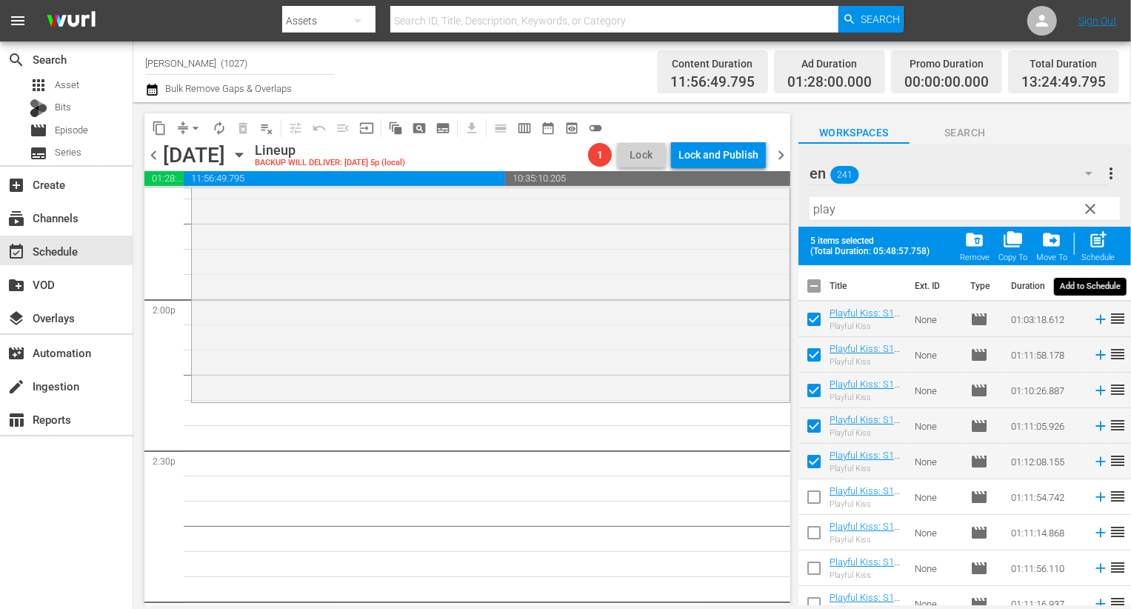
checkbox input "false"
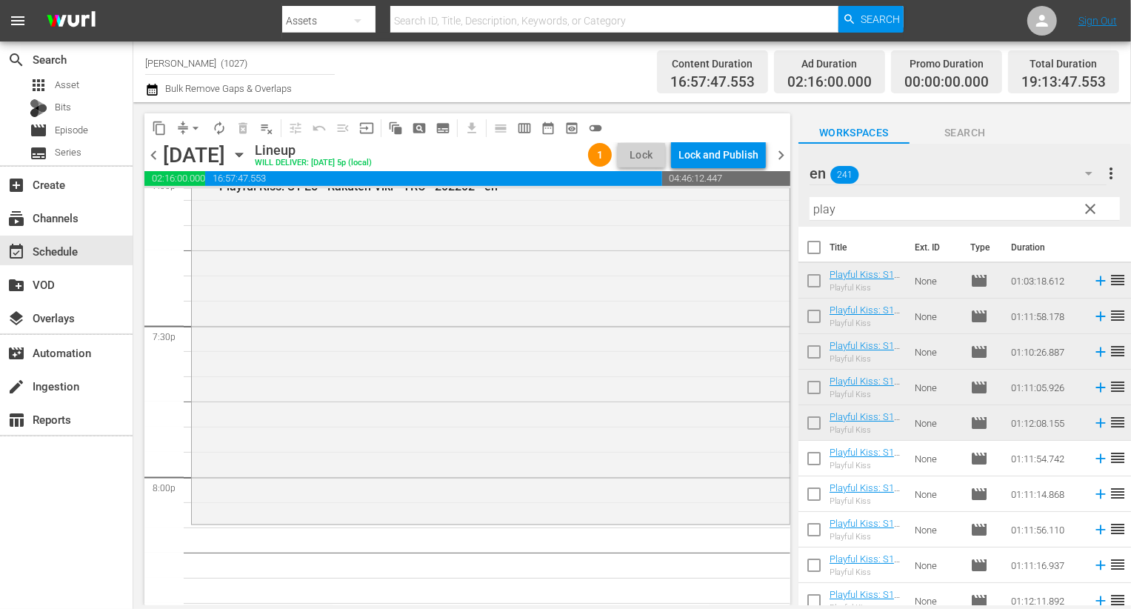
scroll to position [5742, 0]
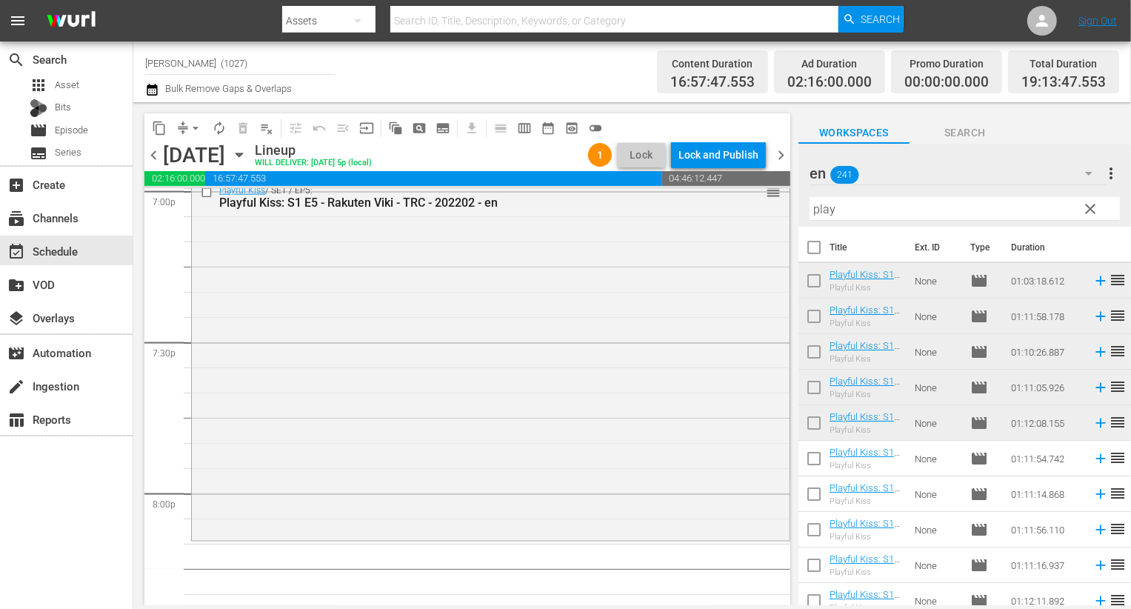
click at [572, 276] on div "Playful Kiss / SE1 / EP5: Playful Kiss: S1 E5 - Rakuten Viki - TRC - 202202 - e…" at bounding box center [491, 358] width 598 height 359
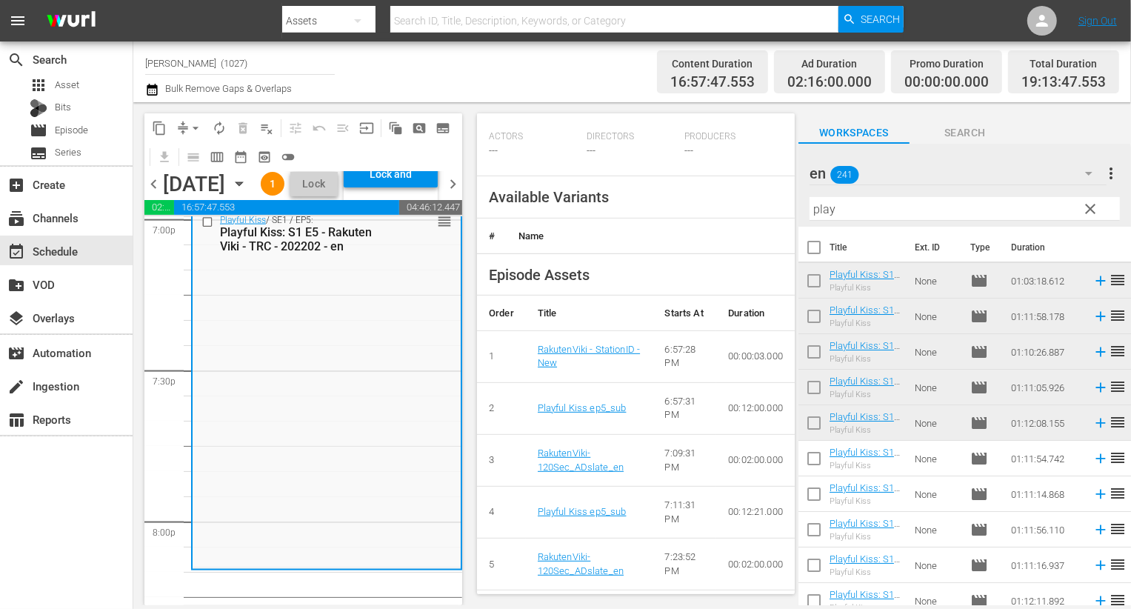
scroll to position [481, 0]
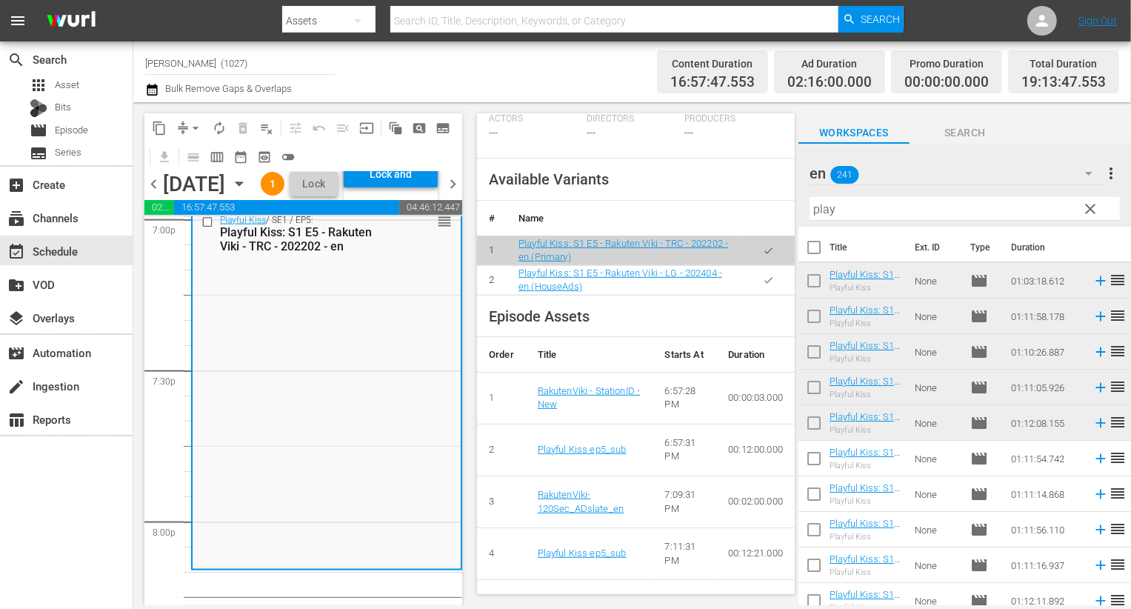
click at [757, 295] on button "button" at bounding box center [768, 280] width 29 height 29
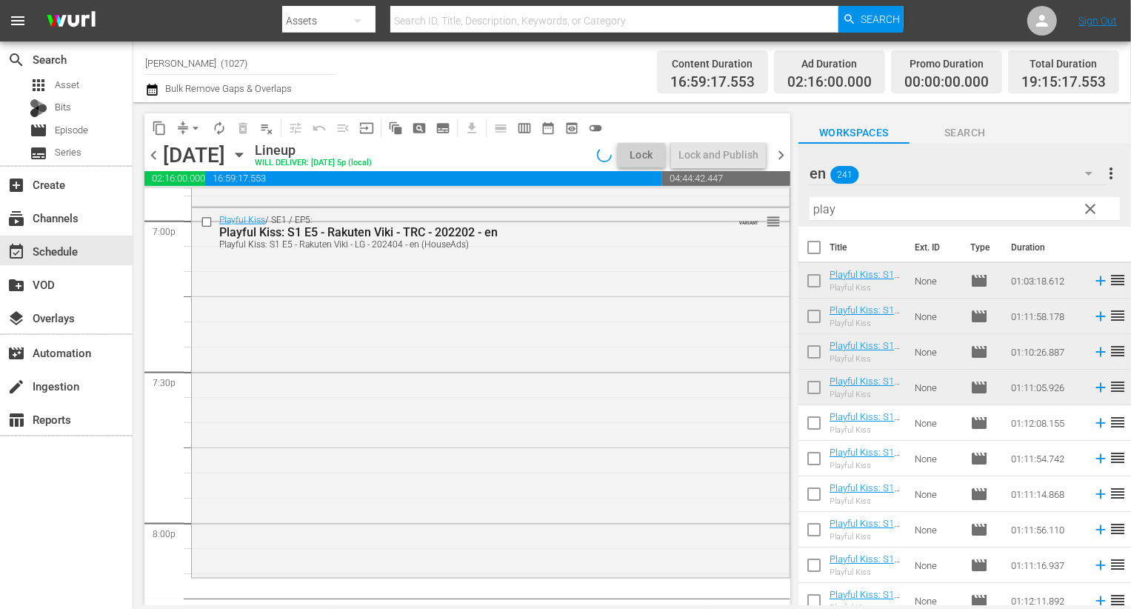
scroll to position [5715, 0]
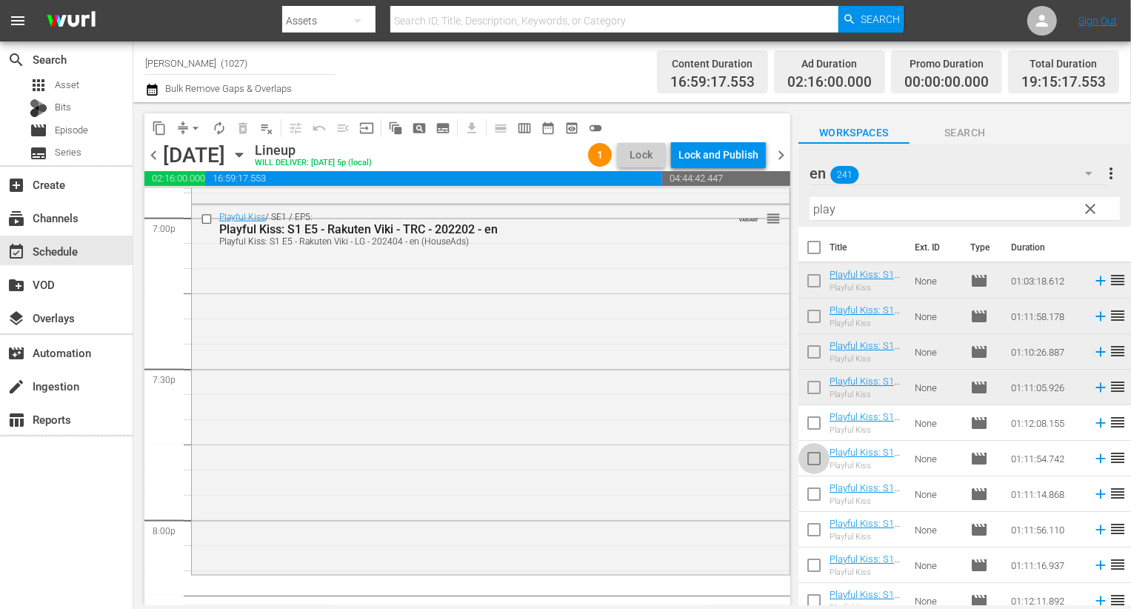
click at [819, 456] on input "checkbox" at bounding box center [814, 461] width 31 height 31
checkbox input "true"
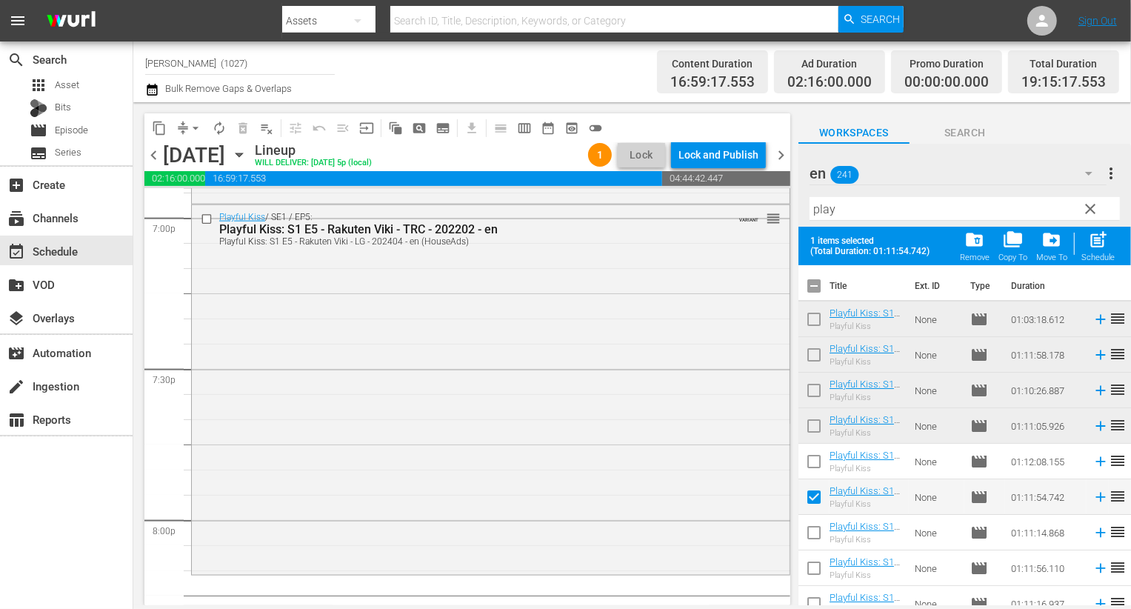
click at [816, 524] on input "checkbox" at bounding box center [814, 535] width 31 height 31
checkbox input "true"
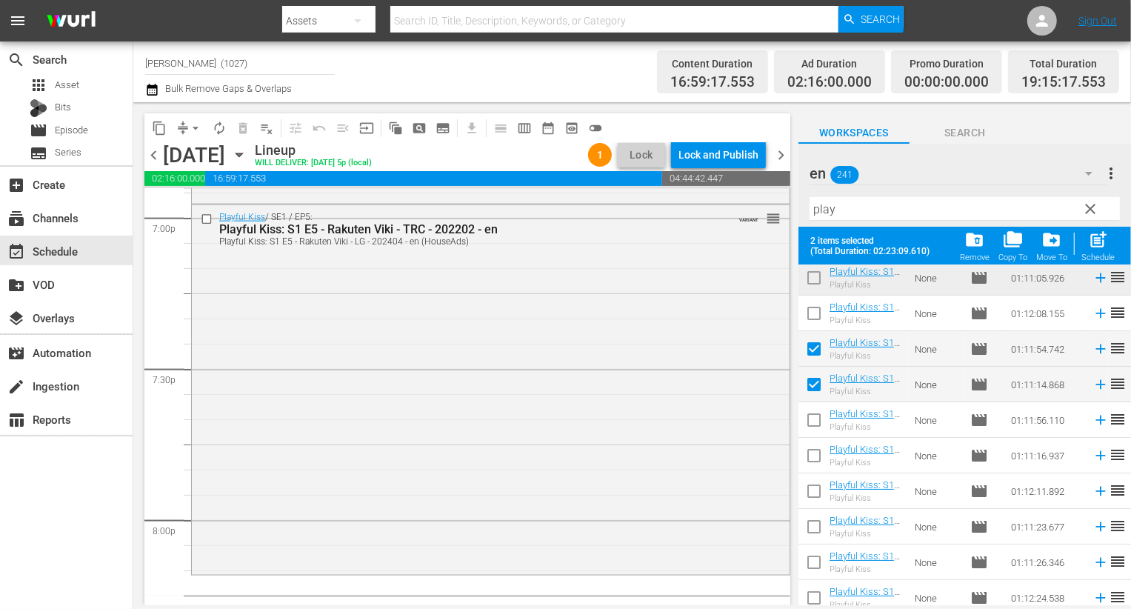
scroll to position [193, 0]
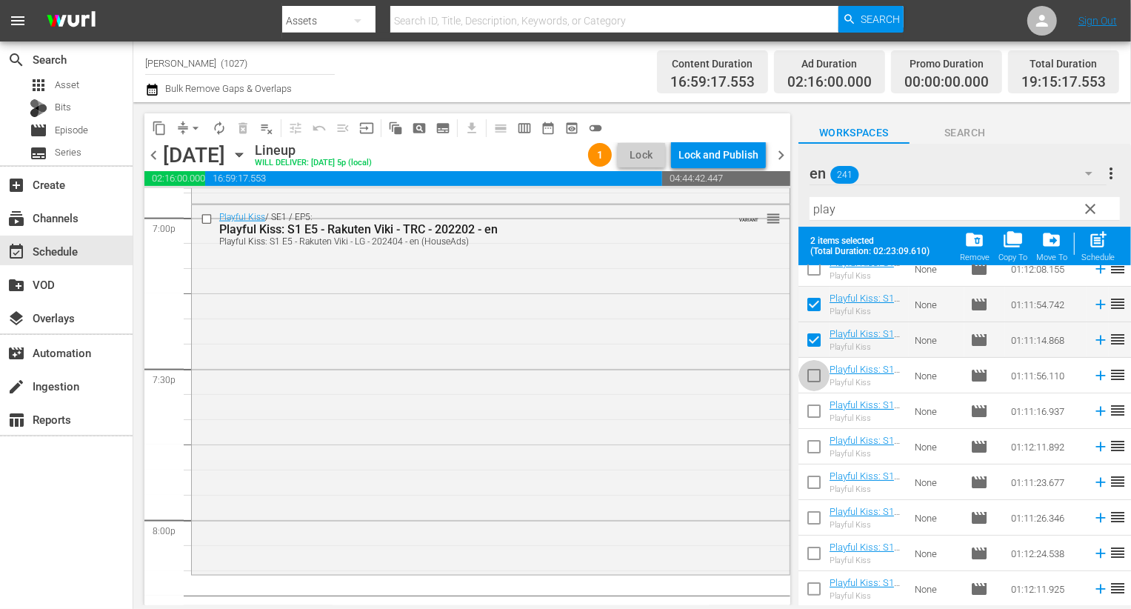
click at [817, 380] on input "checkbox" at bounding box center [814, 378] width 31 height 31
checkbox input "true"
click at [817, 413] on input "checkbox" at bounding box center [814, 414] width 31 height 31
checkbox input "true"
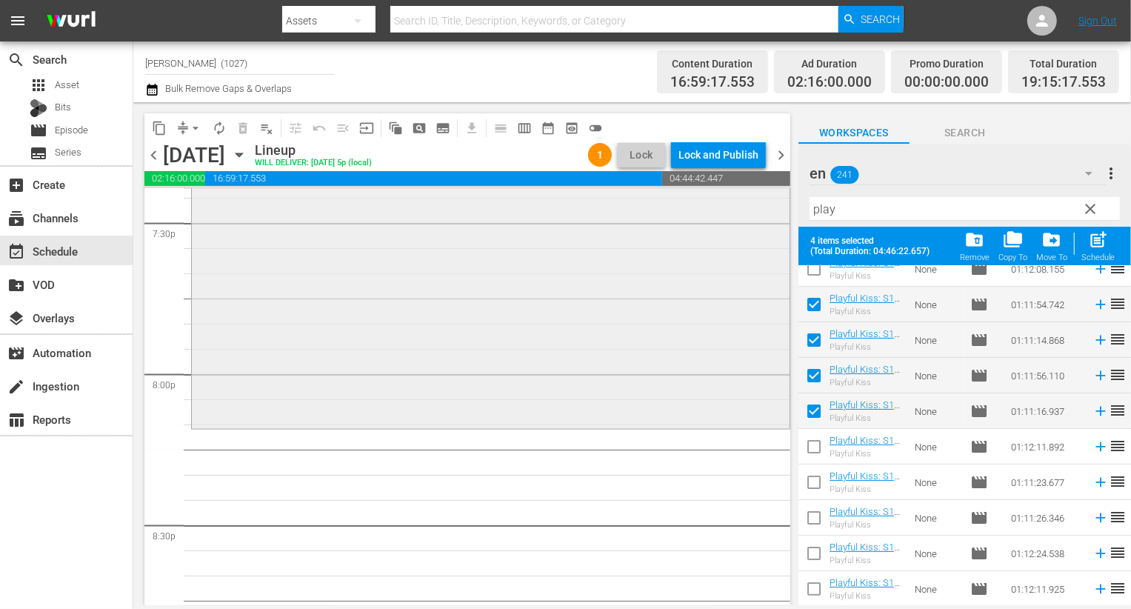
scroll to position [5862, 0]
click at [1101, 250] on span "post_add" at bounding box center [1098, 240] width 20 height 20
checkbox input "false"
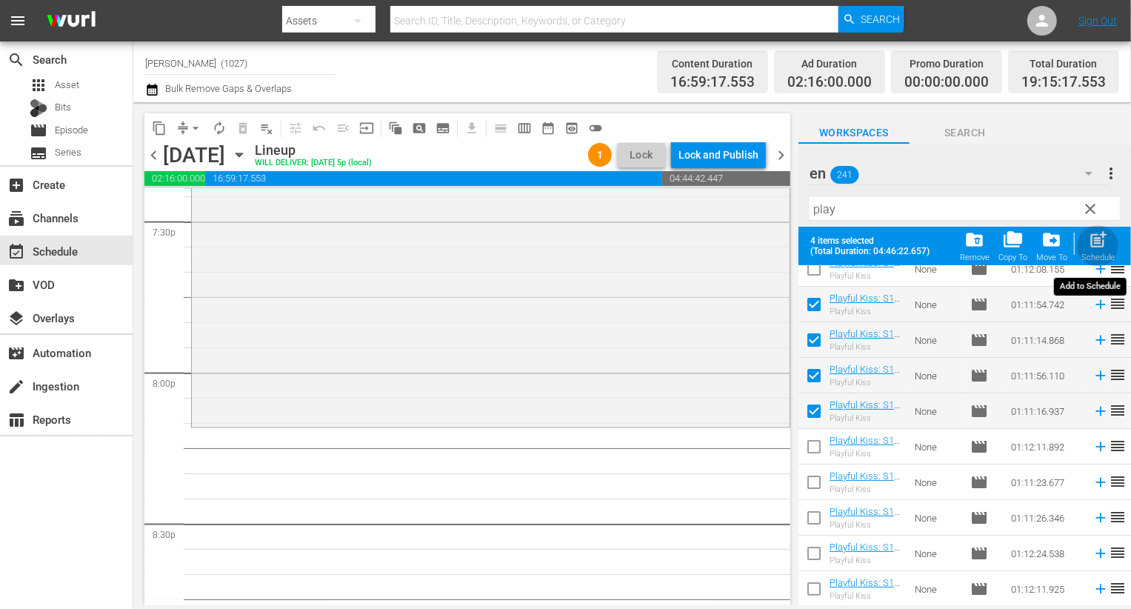
checkbox input "false"
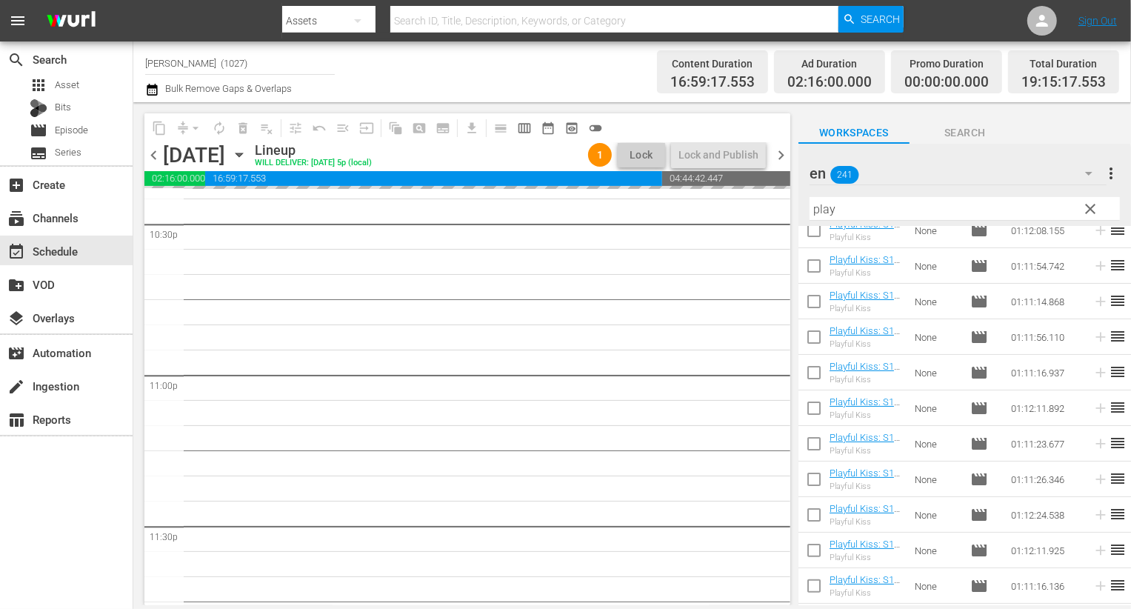
scroll to position [6838, 0]
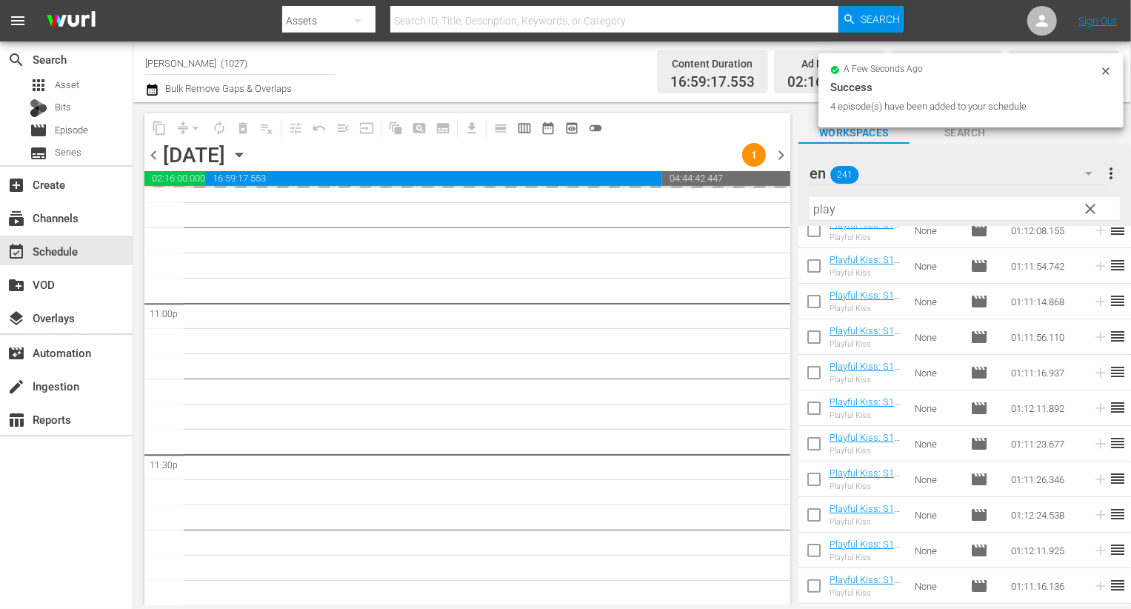
click at [811, 411] on input "checkbox" at bounding box center [814, 411] width 31 height 31
checkbox input "true"
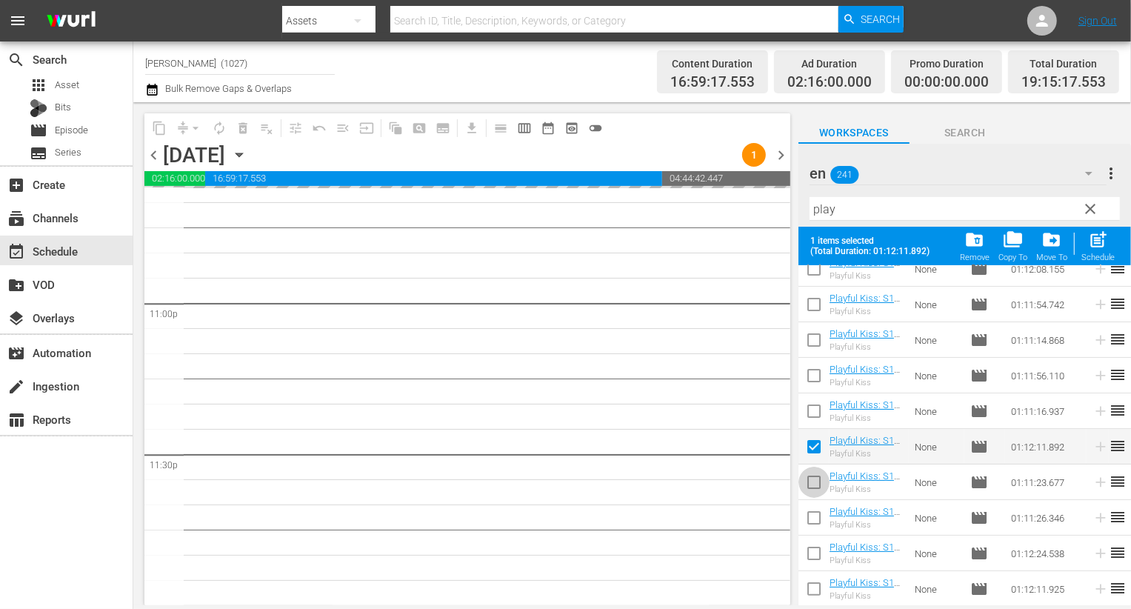
click at [814, 480] on input "checkbox" at bounding box center [814, 485] width 31 height 31
checkbox input "true"
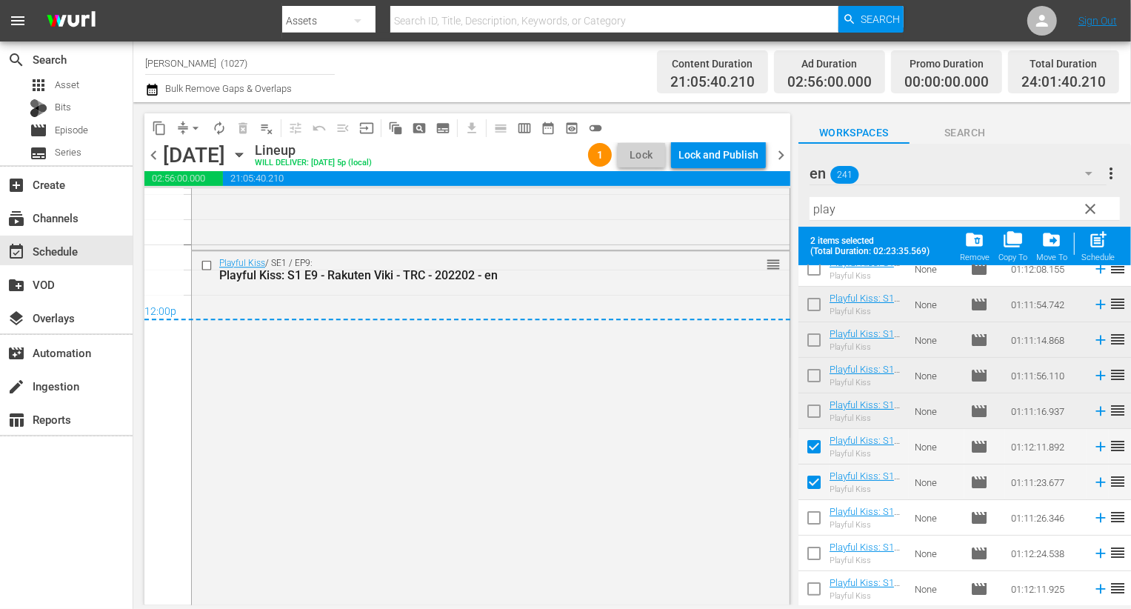
scroll to position [7128, 0]
click at [736, 145] on div "Lock and Publish" at bounding box center [719, 155] width 80 height 27
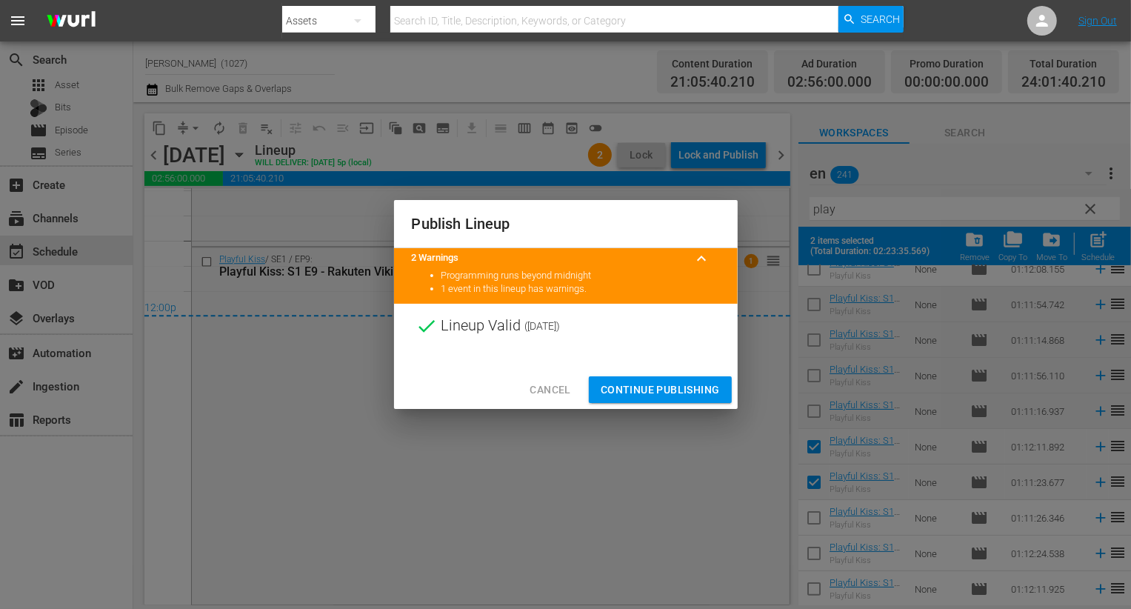
click at [691, 390] on span "Continue Publishing" at bounding box center [660, 390] width 119 height 19
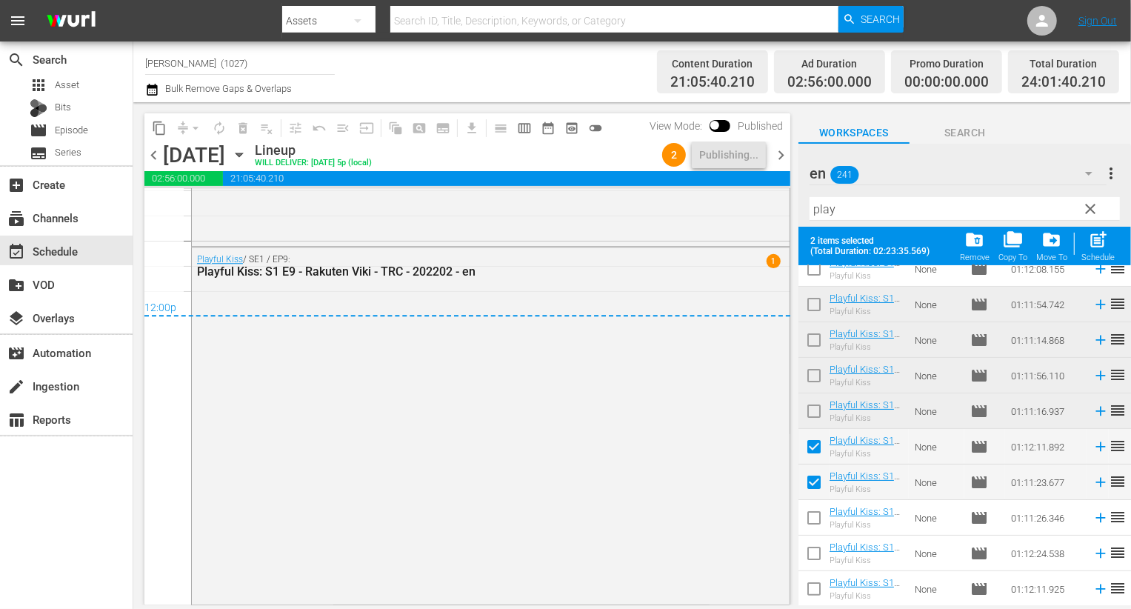
click at [785, 150] on span "chevron_right" at bounding box center [781, 155] width 19 height 19
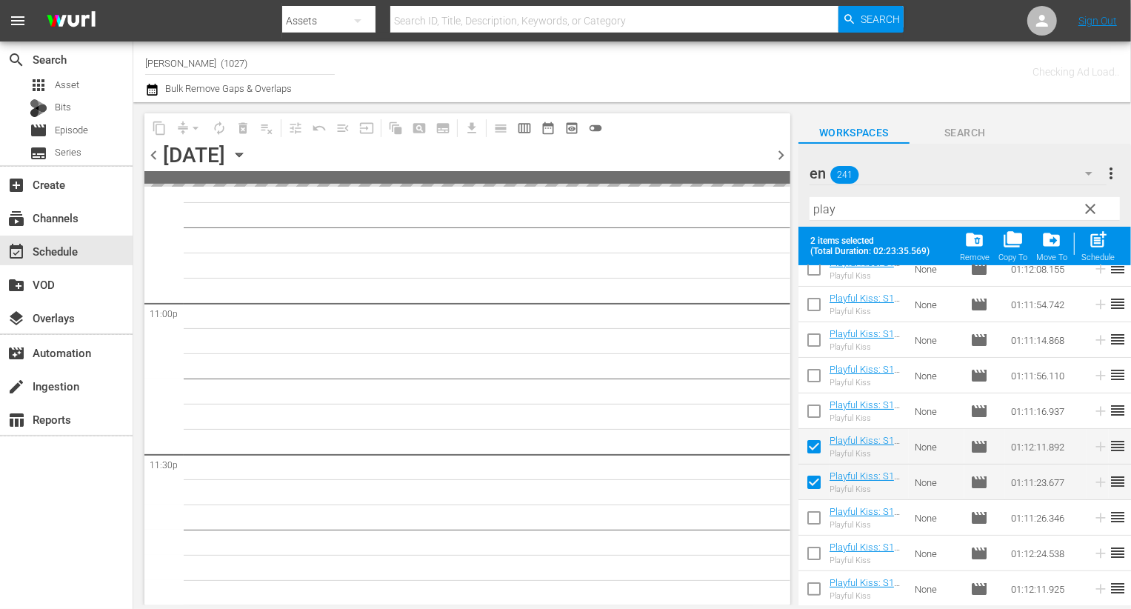
scroll to position [6836, 0]
click at [814, 520] on input "checkbox" at bounding box center [814, 520] width 31 height 31
checkbox input "true"
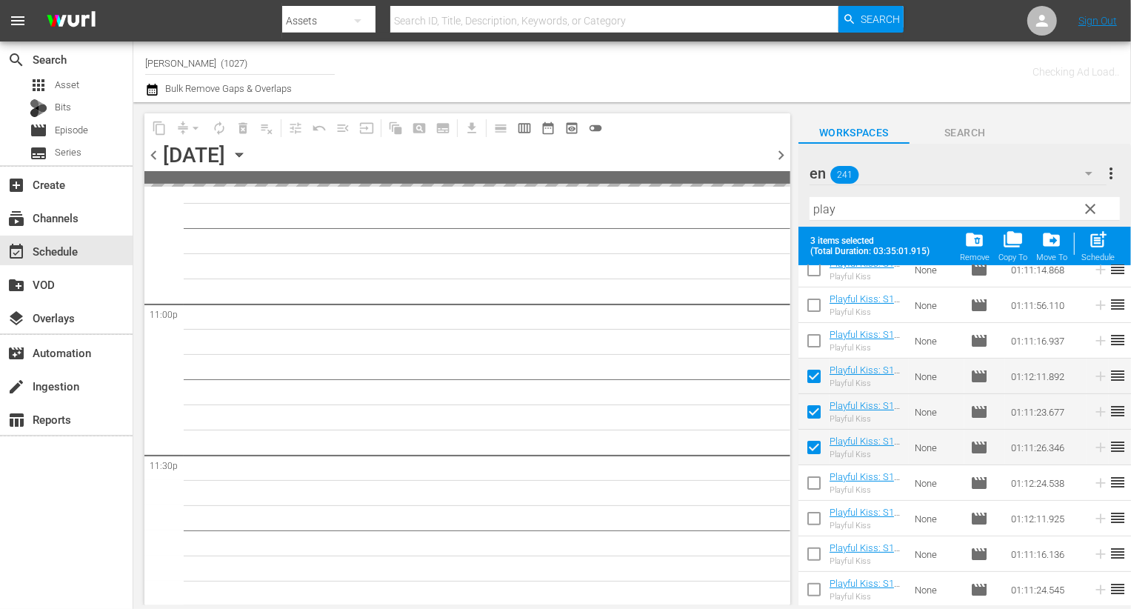
click at [810, 490] on input "checkbox" at bounding box center [814, 485] width 31 height 31
checkbox input "true"
click at [810, 522] on input "checkbox" at bounding box center [814, 521] width 31 height 31
checkbox input "true"
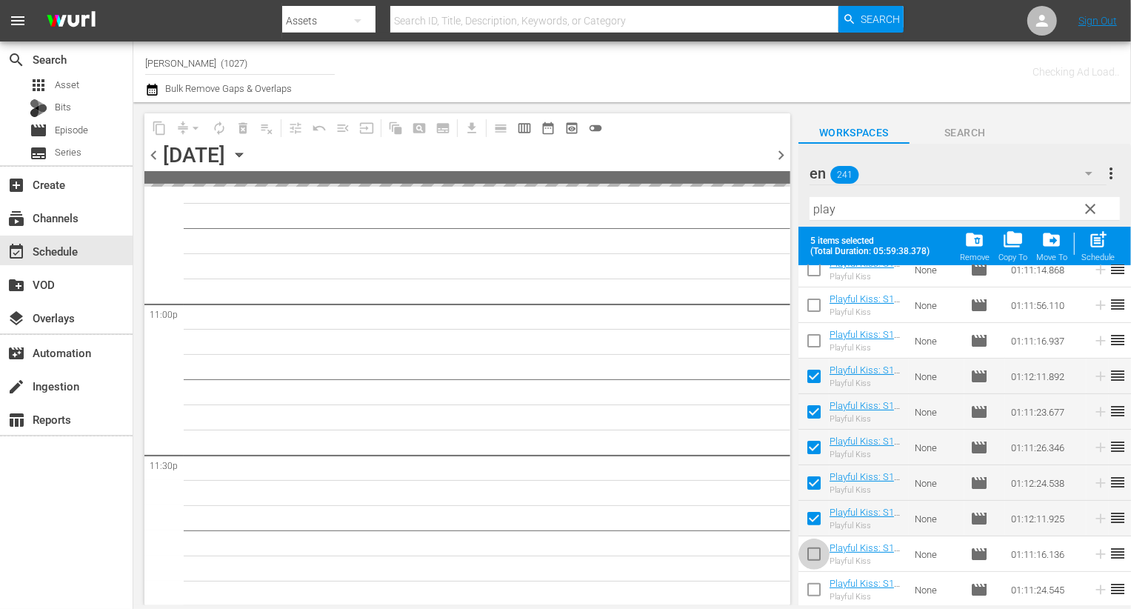
click at [811, 546] on input "checkbox" at bounding box center [814, 557] width 31 height 31
checkbox input "true"
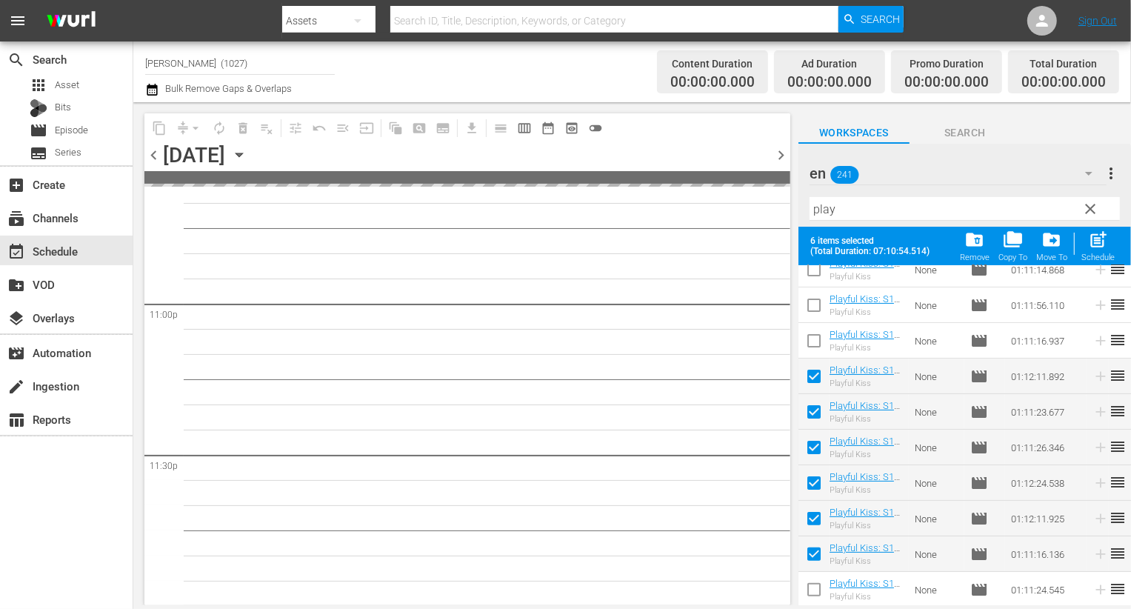
scroll to position [6838, 0]
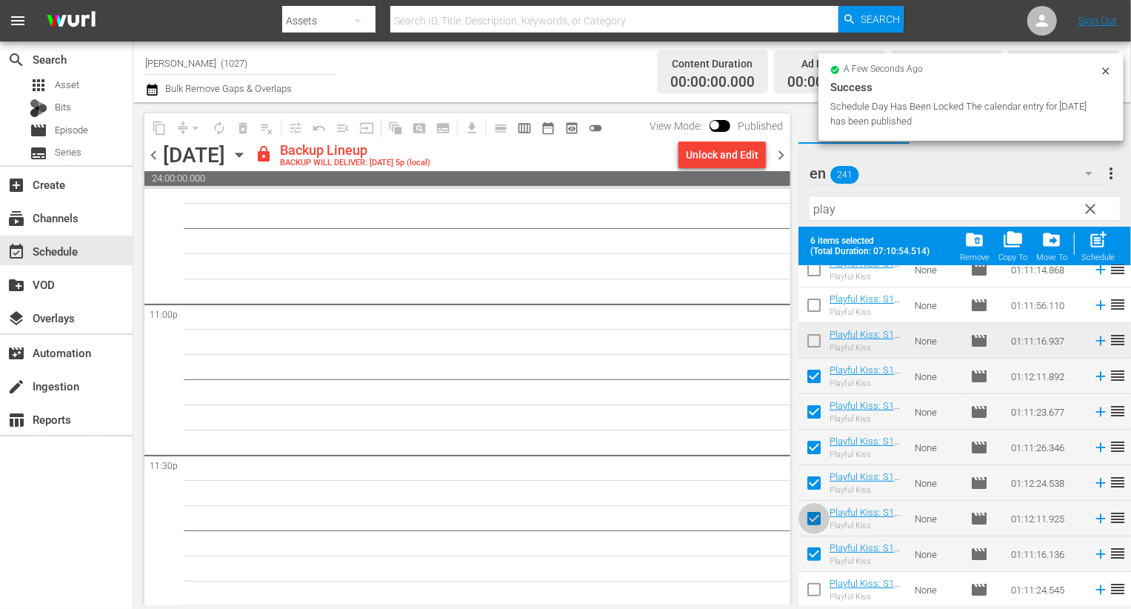
click at [814, 508] on input "checkbox" at bounding box center [814, 521] width 31 height 31
checkbox input "false"
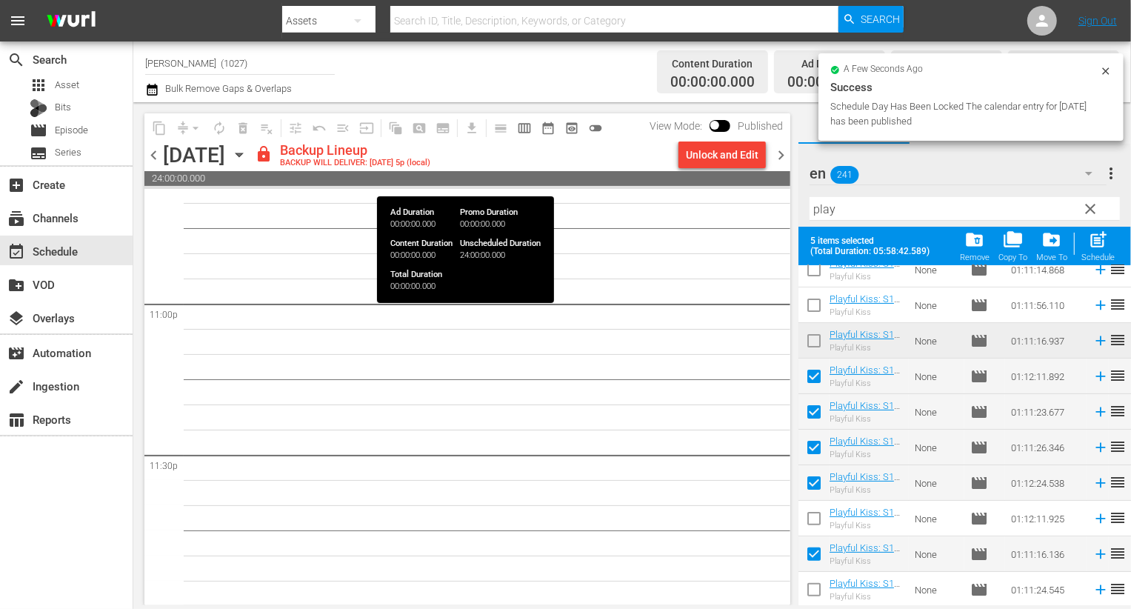
click at [707, 172] on span "24:00:00.000" at bounding box center [467, 178] width 646 height 15
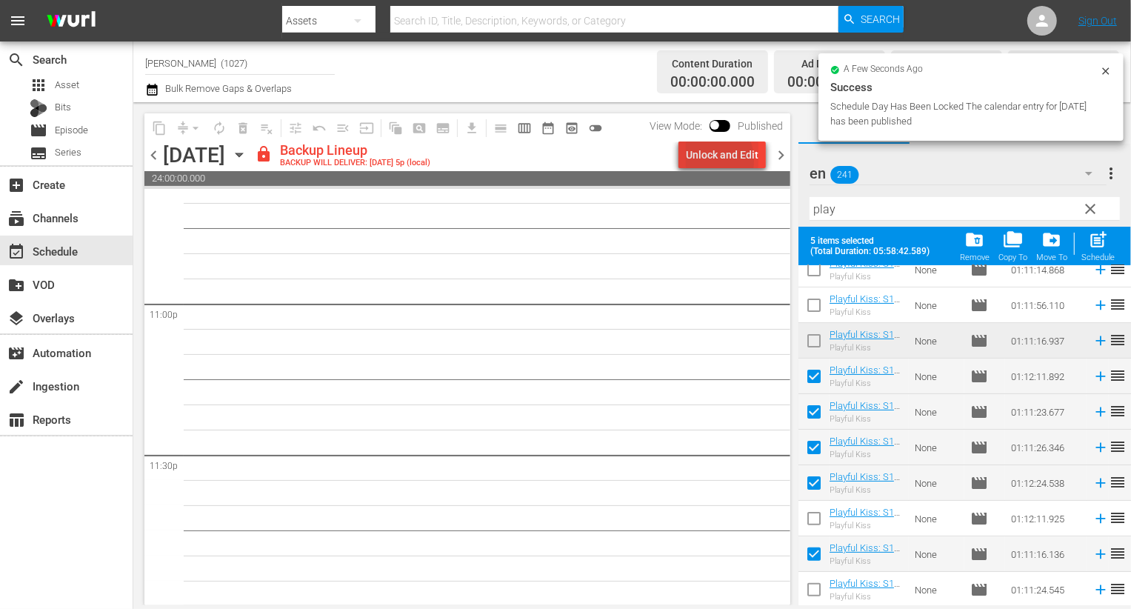
click at [706, 160] on div "Unlock and Edit" at bounding box center [722, 155] width 73 height 27
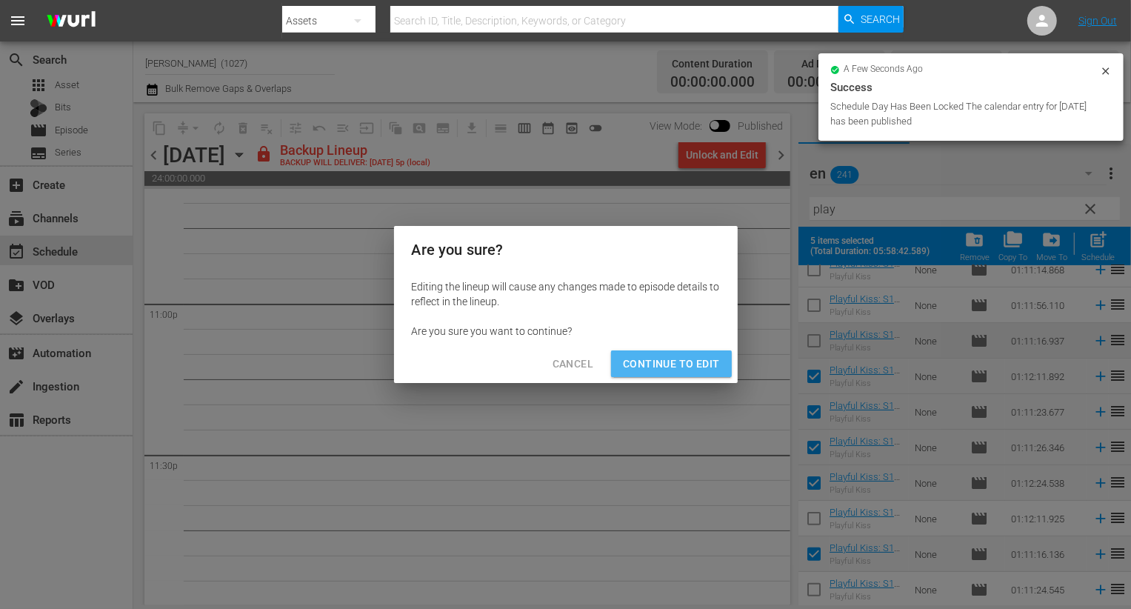
click at [683, 361] on span "Continue to Edit" at bounding box center [671, 364] width 96 height 19
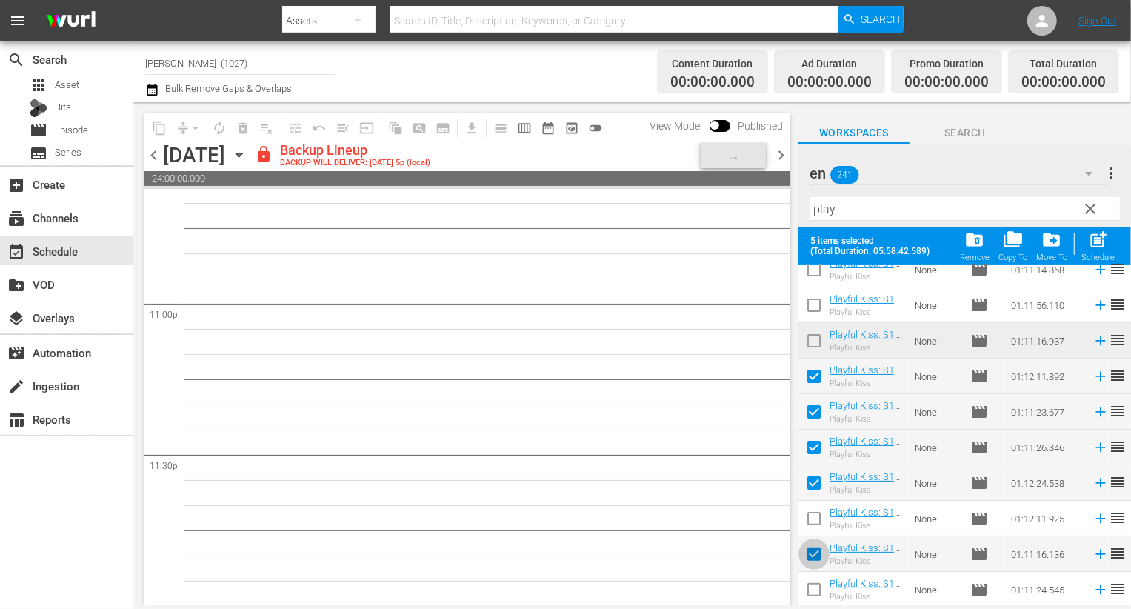
click at [816, 553] on input "checkbox" at bounding box center [814, 557] width 31 height 31
checkbox input "false"
click at [815, 493] on input "checkbox" at bounding box center [814, 485] width 31 height 31
checkbox input "false"
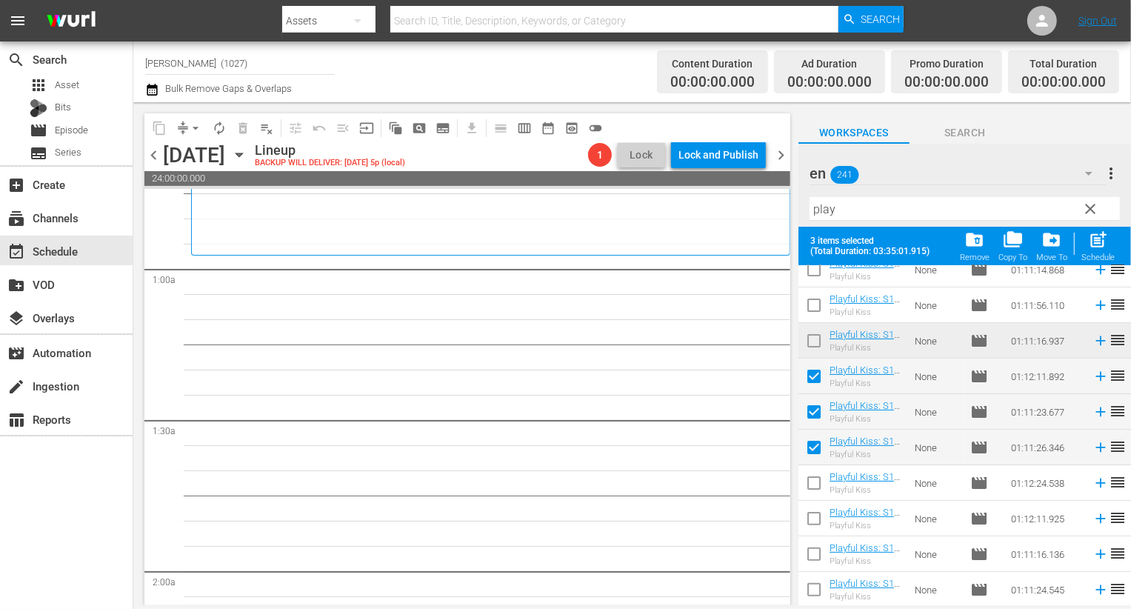
scroll to position [0, 0]
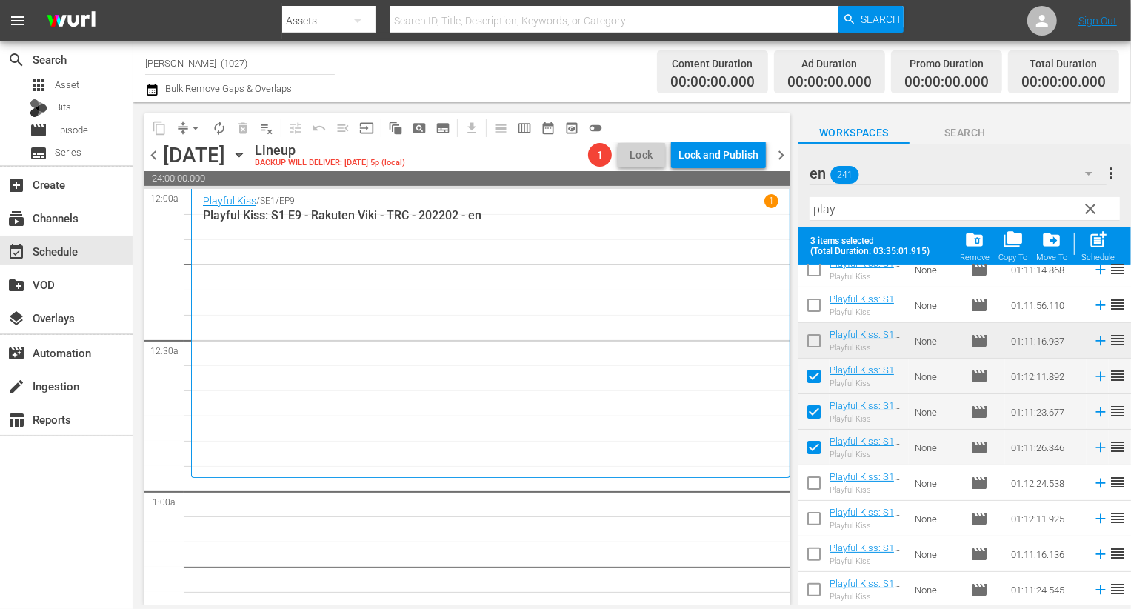
click at [1085, 245] on div "post_add Schedule" at bounding box center [1098, 246] width 33 height 33
checkbox input "false"
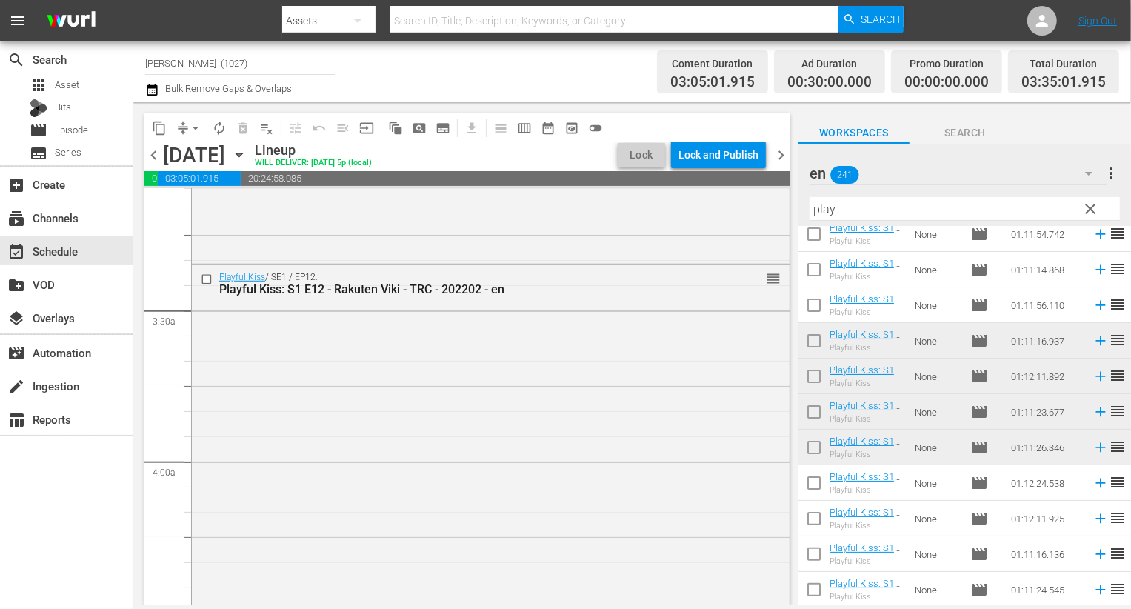
scroll to position [945, 0]
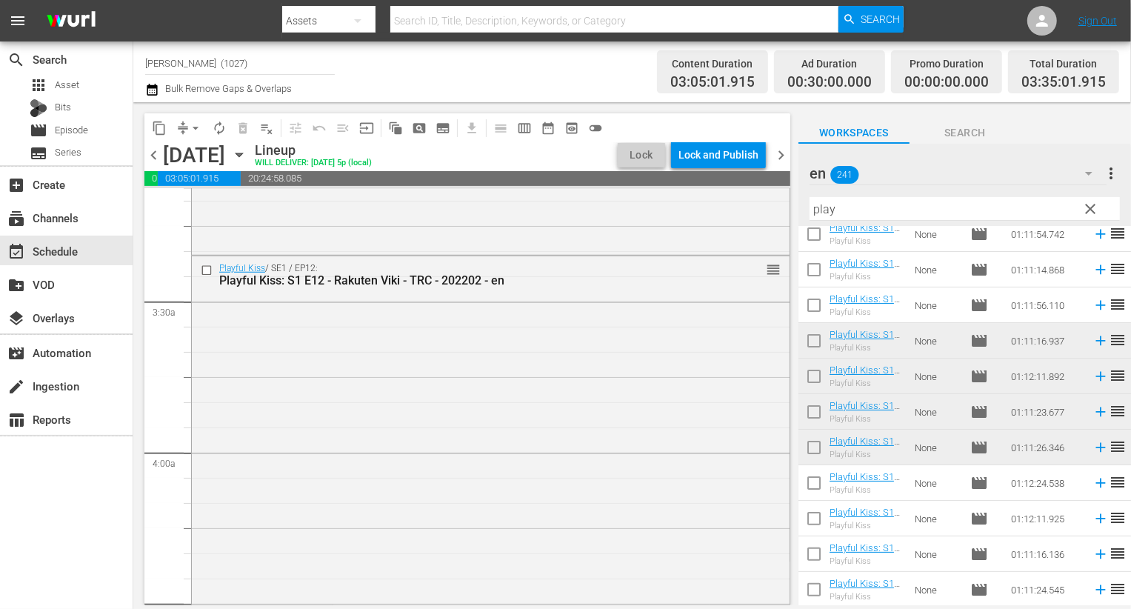
click at [577, 405] on div "Playful Kiss / SE1 / EP12: Playful Kiss: S1 E12 - Rakuten Viki - TRC - 202202 -…" at bounding box center [491, 434] width 598 height 356
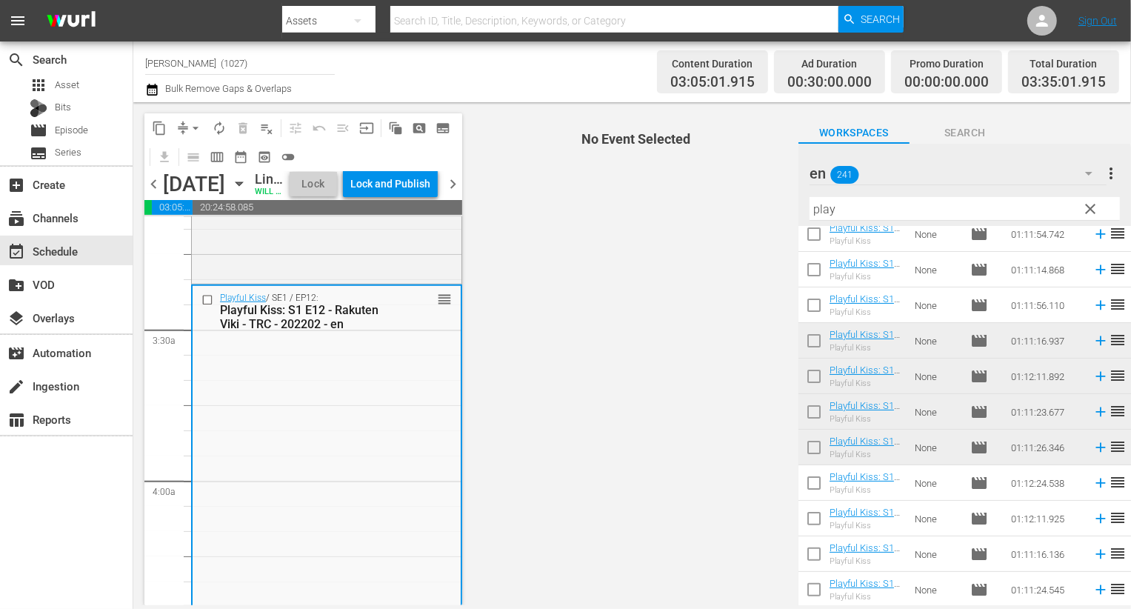
click at [815, 473] on input "checkbox" at bounding box center [814, 485] width 31 height 31
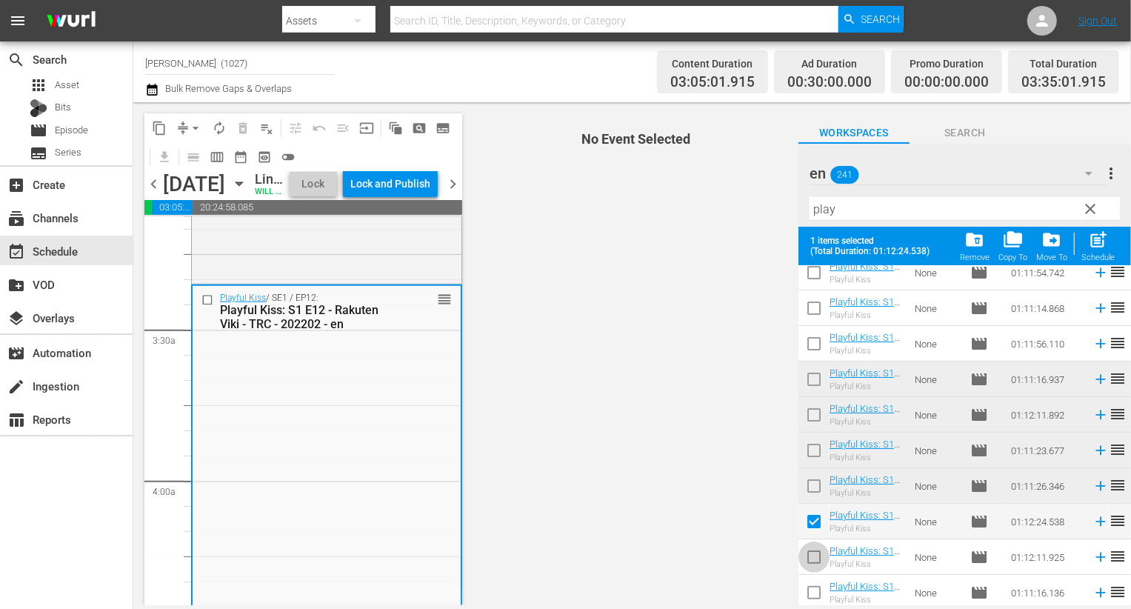
click at [813, 564] on input "checkbox" at bounding box center [814, 560] width 31 height 31
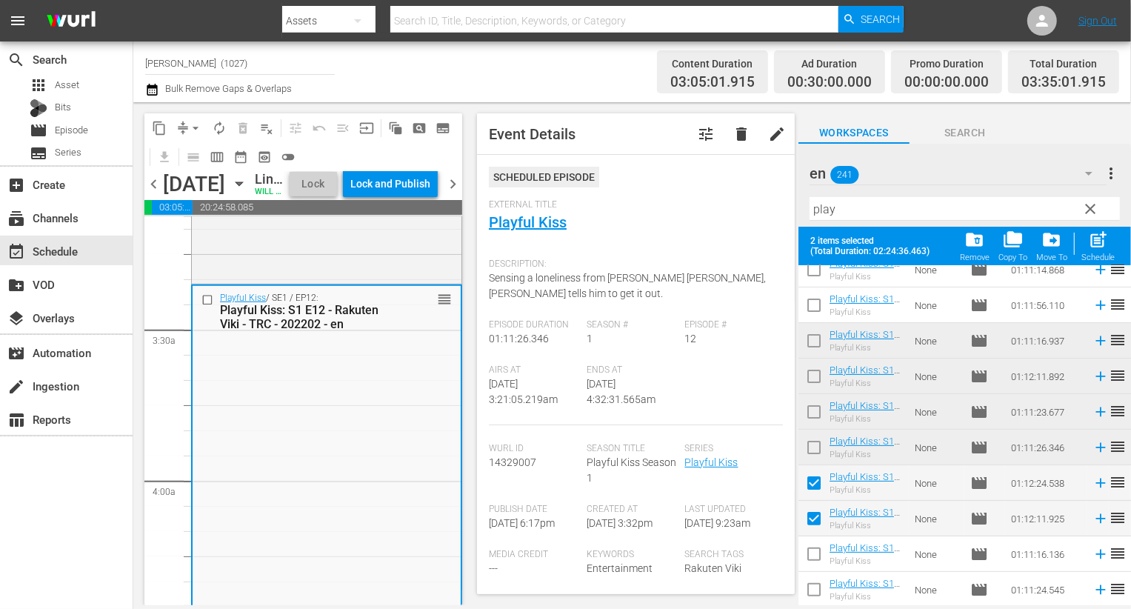
click at [812, 559] on input "checkbox" at bounding box center [814, 557] width 31 height 31
click at [813, 586] on input "checkbox" at bounding box center [814, 592] width 31 height 31
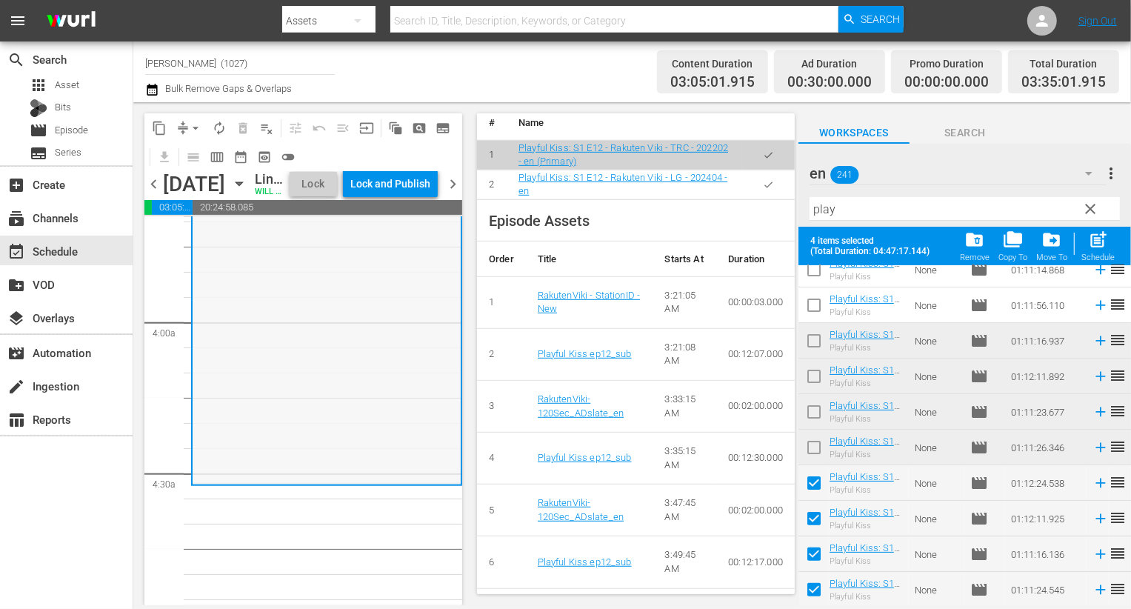
scroll to position [1080, 0]
click at [754, 199] on button "button" at bounding box center [768, 184] width 29 height 29
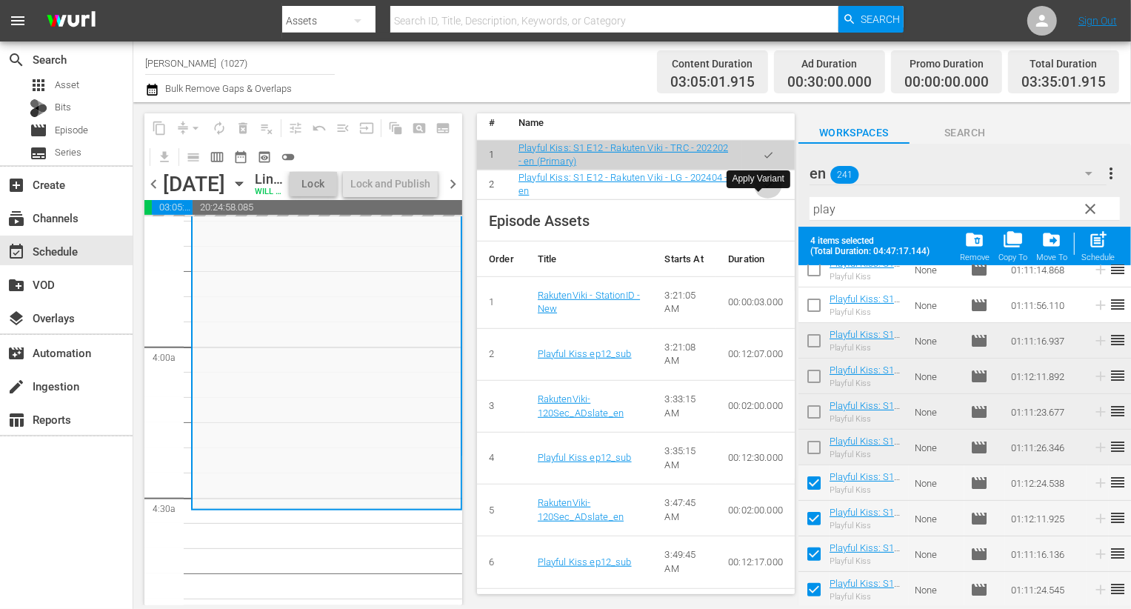
click at [763, 190] on icon "button" at bounding box center [768, 184] width 11 height 11
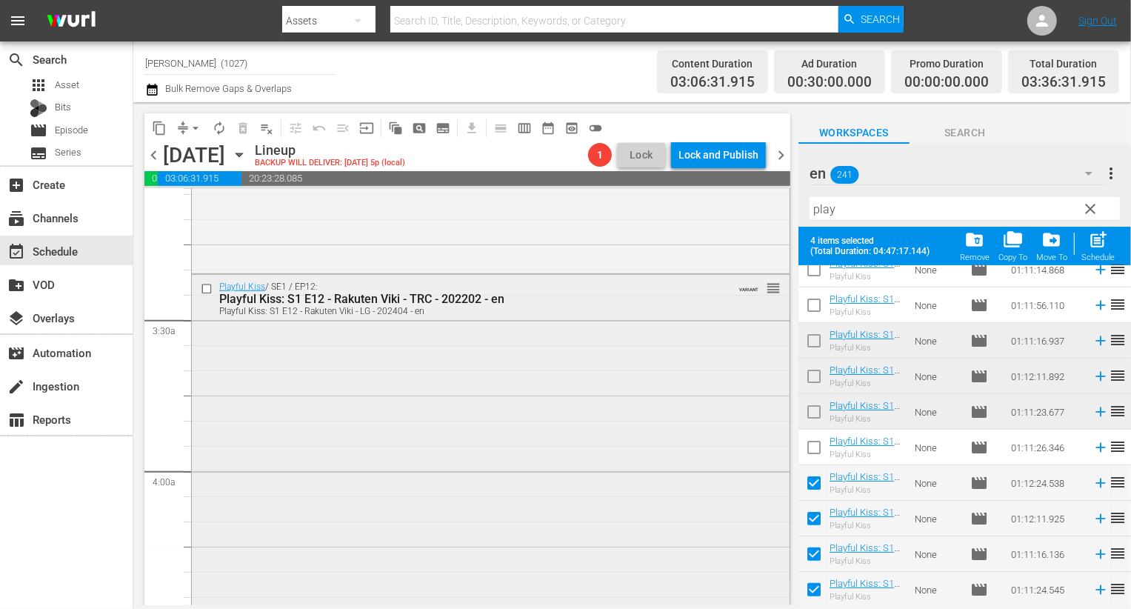
scroll to position [1046, 0]
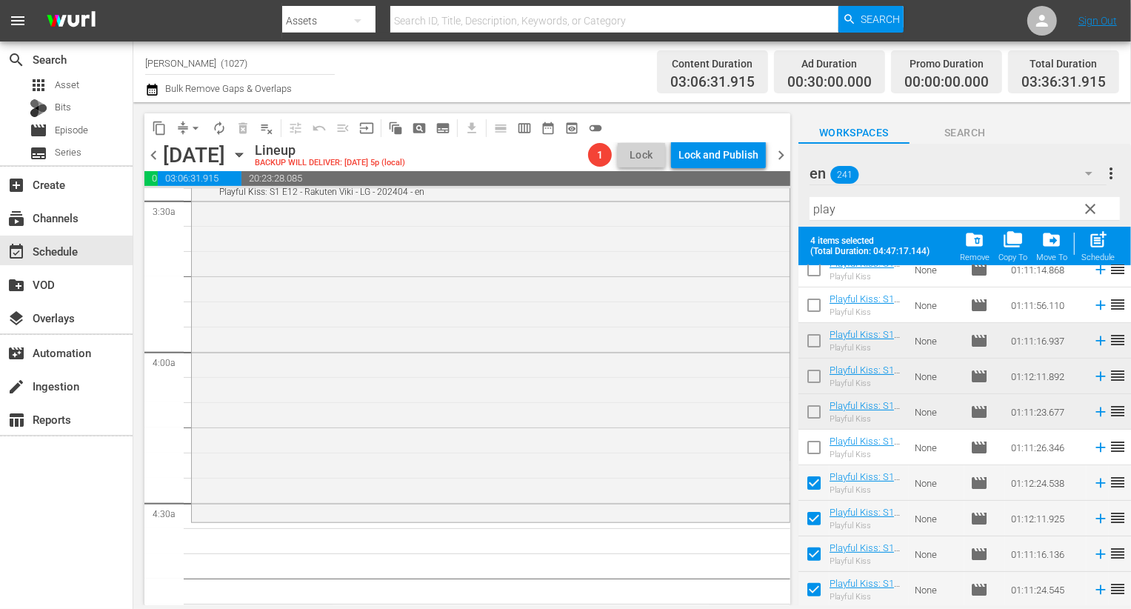
click at [815, 528] on input "checkbox" at bounding box center [814, 521] width 31 height 31
click at [814, 585] on input "checkbox" at bounding box center [814, 592] width 31 height 31
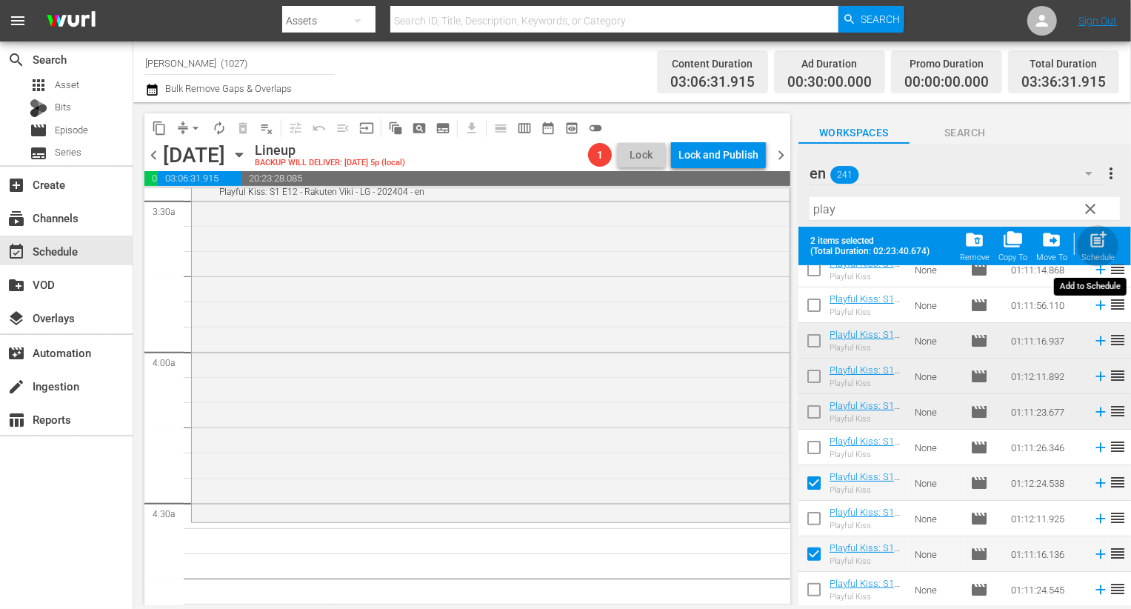
click at [1091, 241] on span "post_add" at bounding box center [1098, 240] width 20 height 20
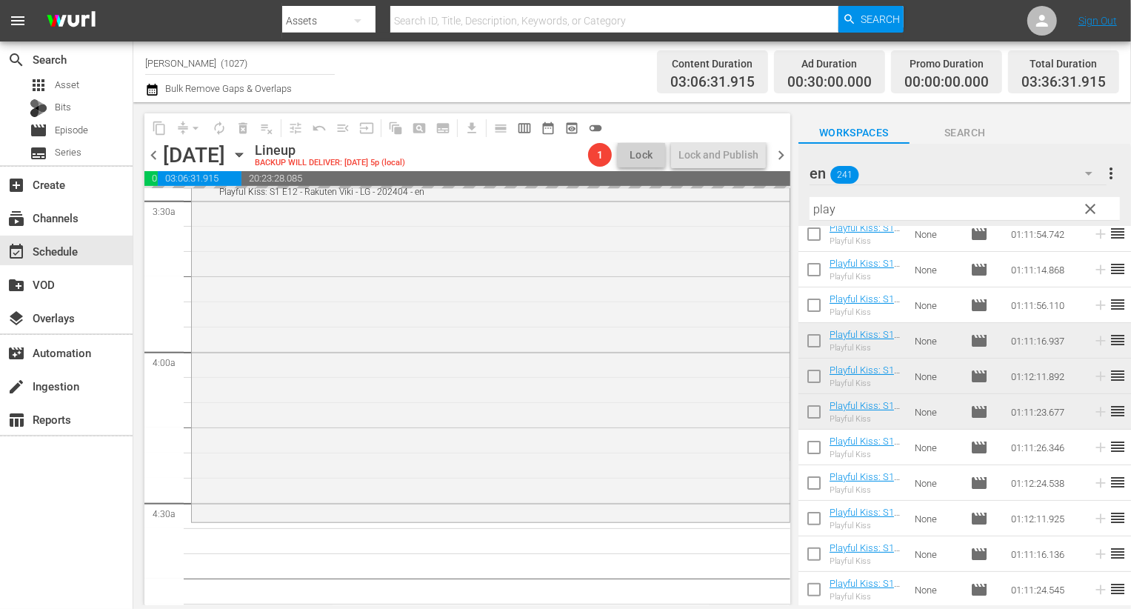
click at [817, 531] on input "checkbox" at bounding box center [814, 521] width 31 height 31
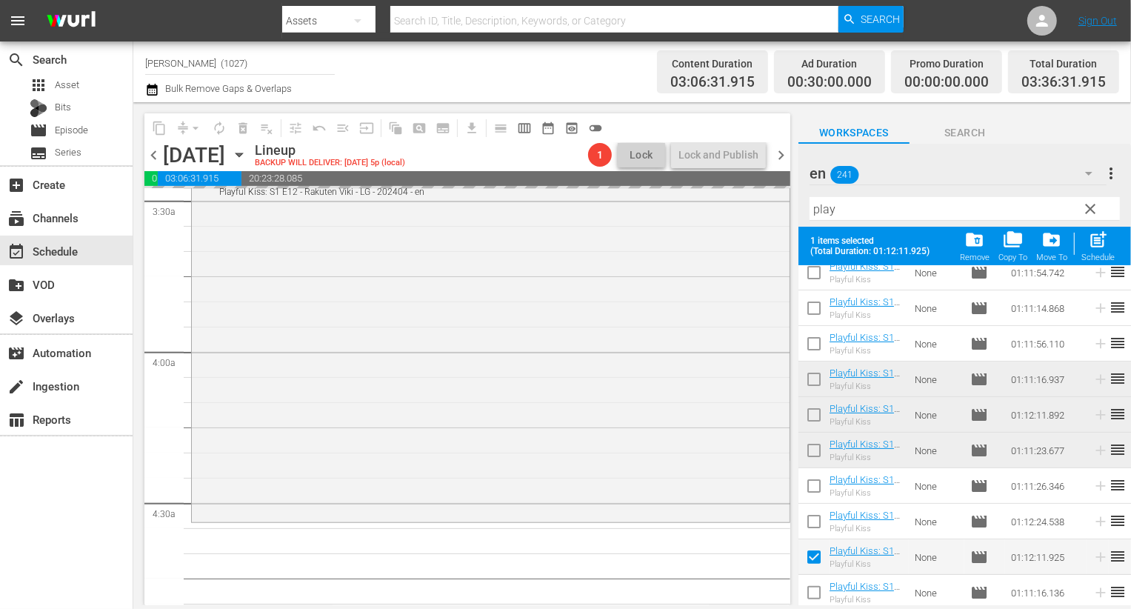
scroll to position [263, 0]
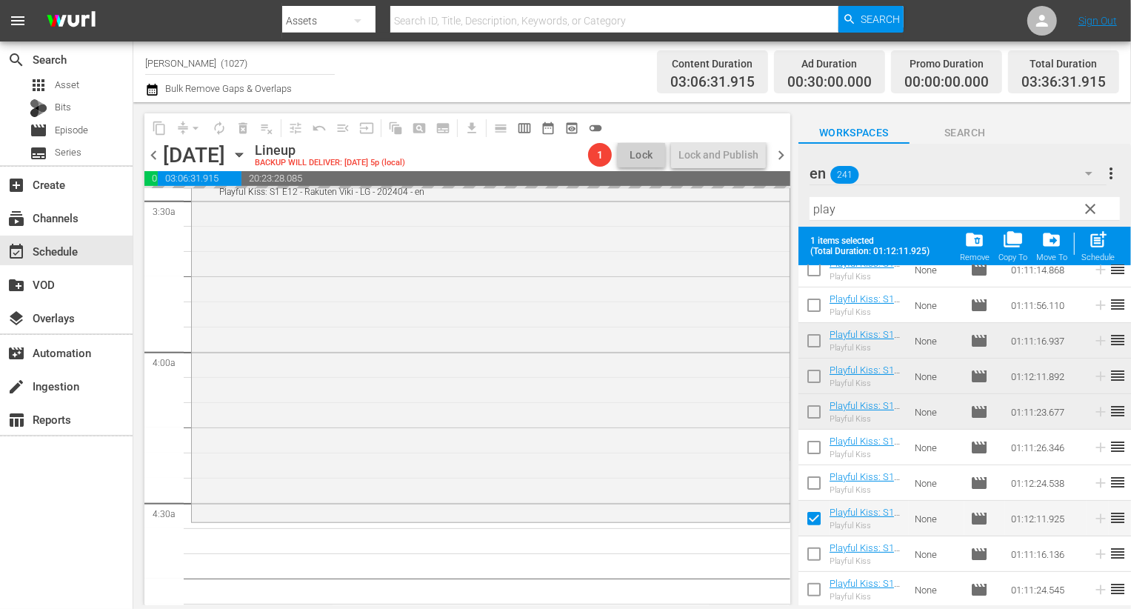
click at [811, 584] on input "checkbox" at bounding box center [814, 592] width 31 height 31
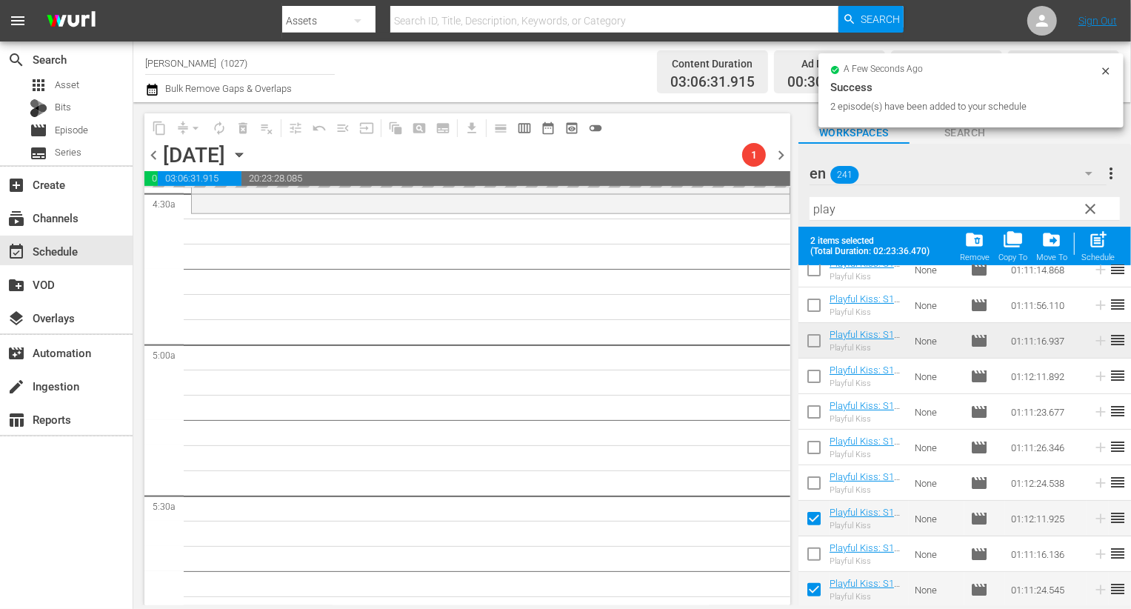
scroll to position [1636, 0]
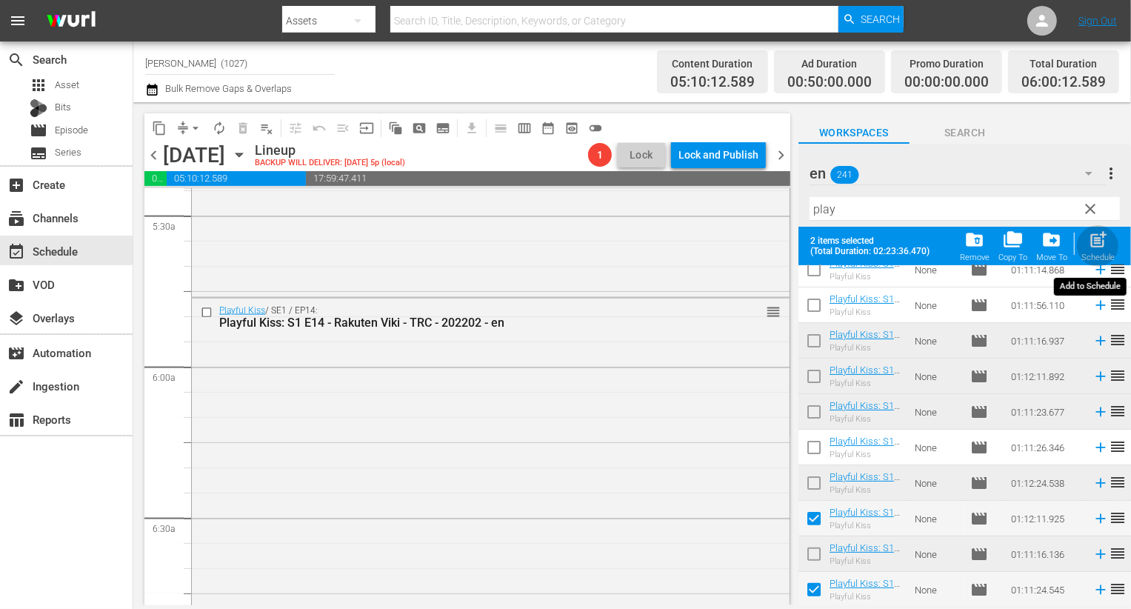
click at [1101, 247] on span "post_add" at bounding box center [1098, 240] width 20 height 20
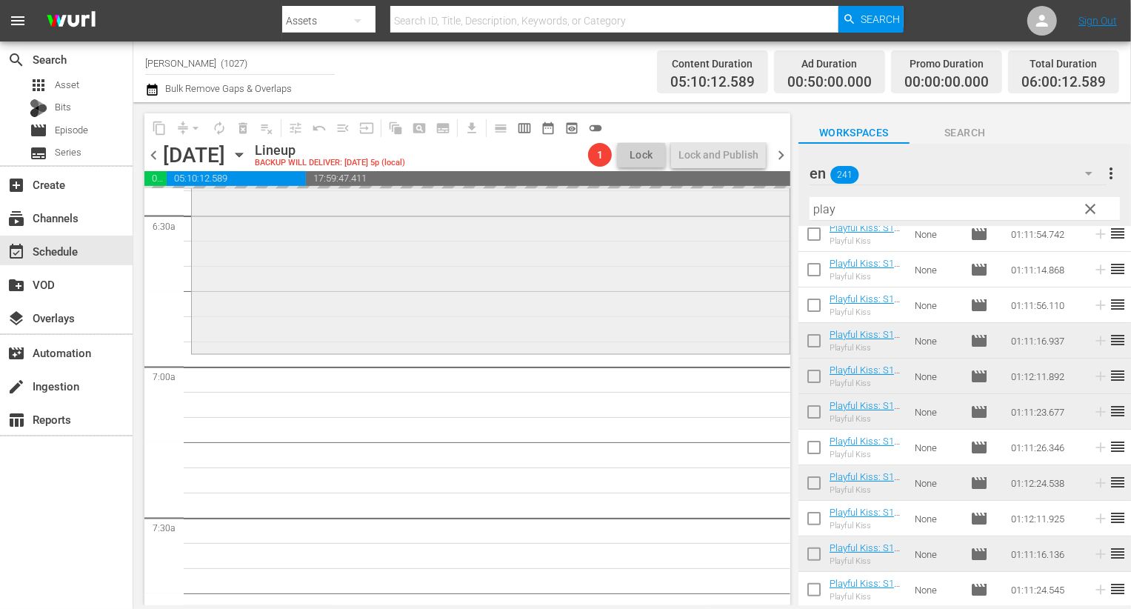
scroll to position [1941, 0]
click at [1085, 213] on span "clear" at bounding box center [1091, 209] width 18 height 18
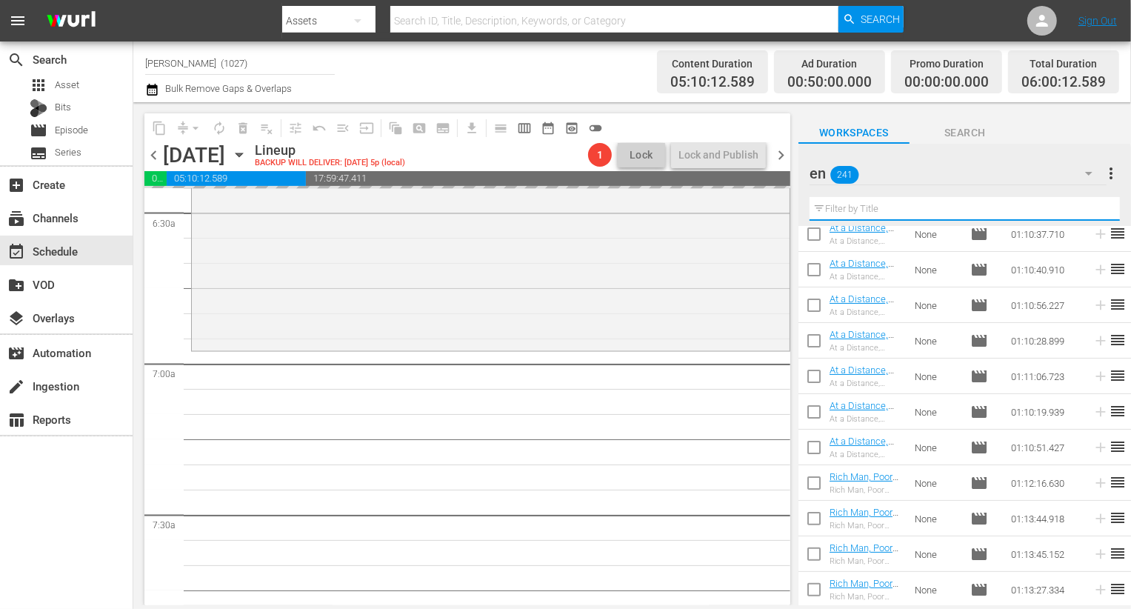
click at [1018, 208] on input "text" at bounding box center [965, 209] width 310 height 24
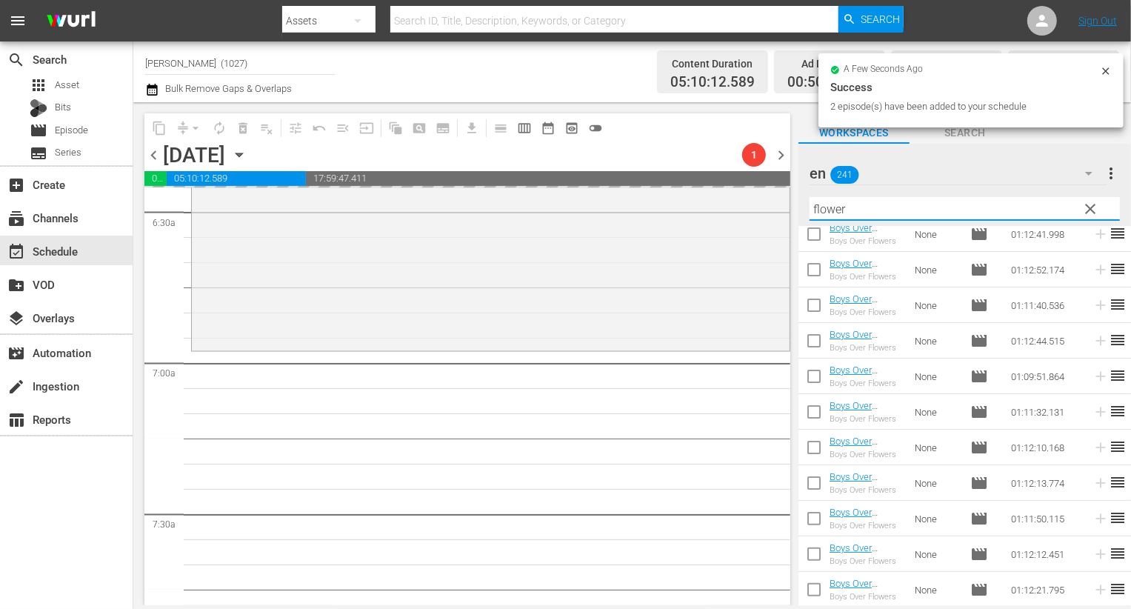
scroll to position [0, 0]
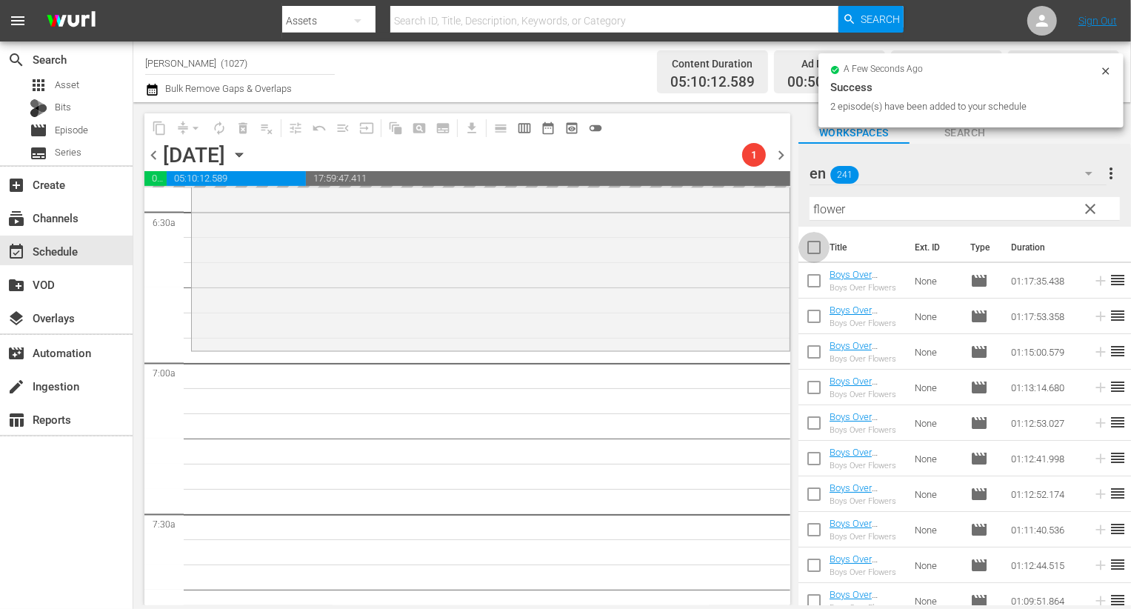
click at [813, 247] on input "checkbox" at bounding box center [814, 250] width 31 height 31
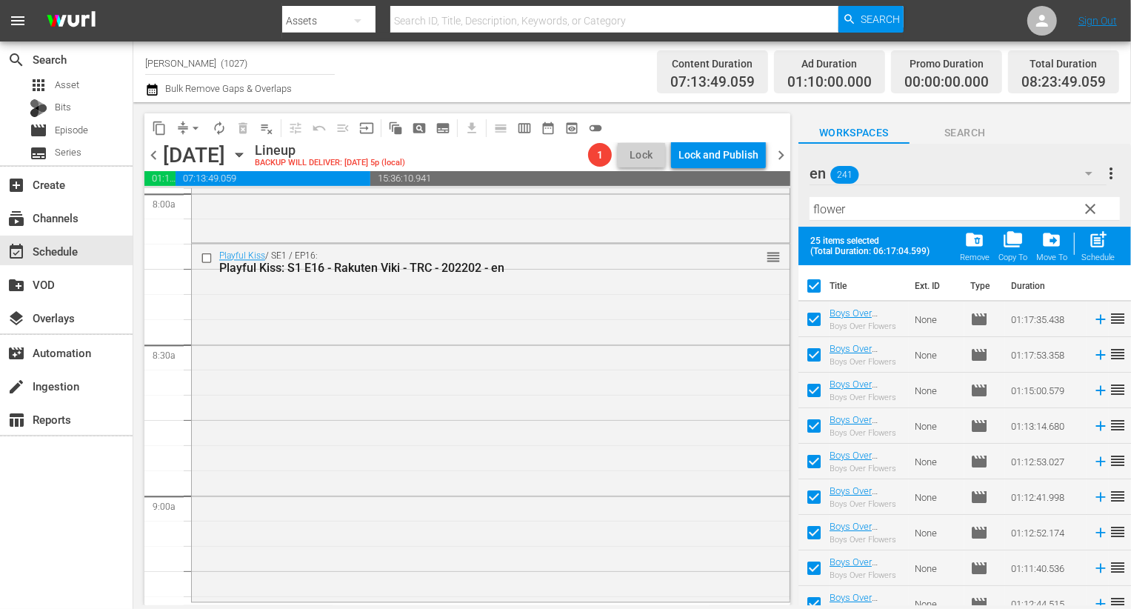
scroll to position [2418, 0]
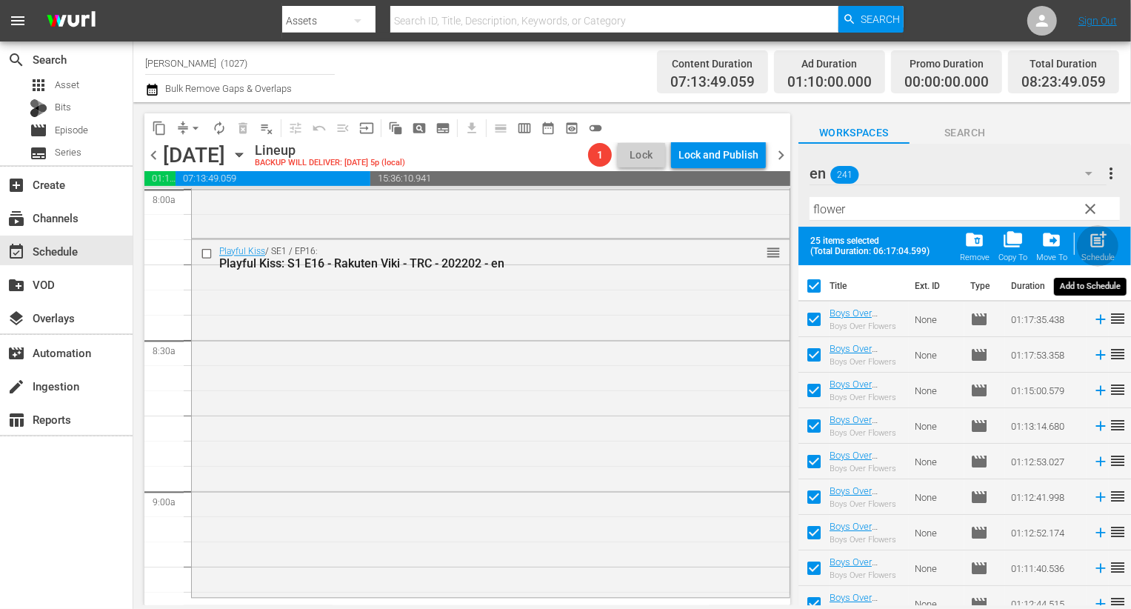
click at [1092, 243] on span "post_add" at bounding box center [1098, 240] width 20 height 20
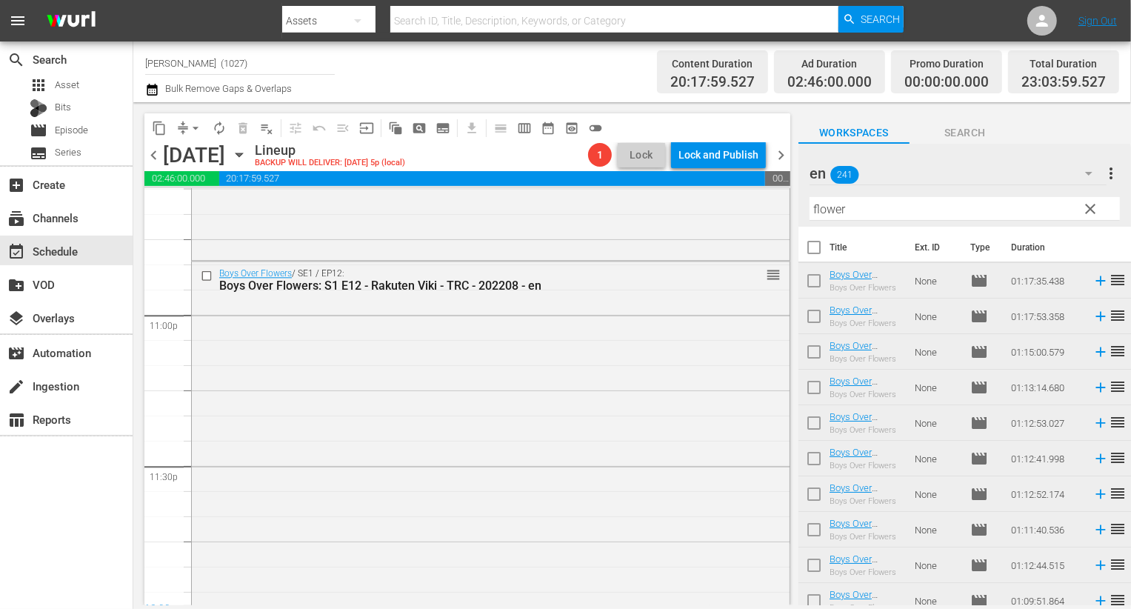
scroll to position [6831, 0]
click at [254, 462] on div "Boys Over Flowers / SE1 / EP12: Boys Over Flowers: S1 E12 - Rakuten Viki - TRC …" at bounding box center [491, 437] width 598 height 359
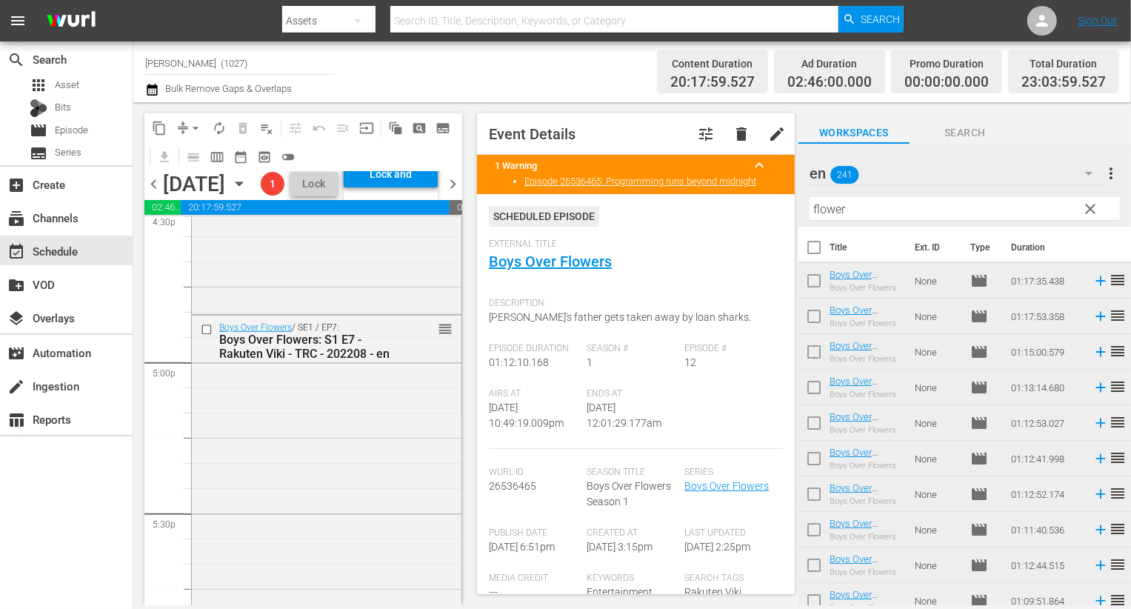
scroll to position [4960, 0]
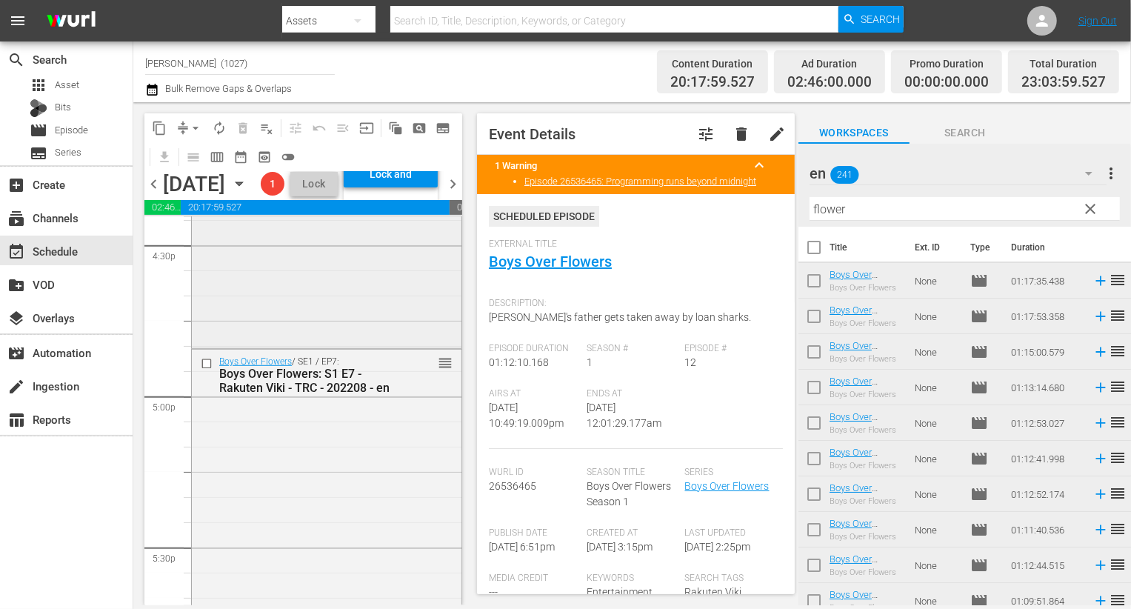
click at [289, 333] on div "Boys Over Flowers / SE1 / EP6: Boys Over Flowers: S1 E6 - Rakuten Viki - TRC - …" at bounding box center [327, 165] width 270 height 362
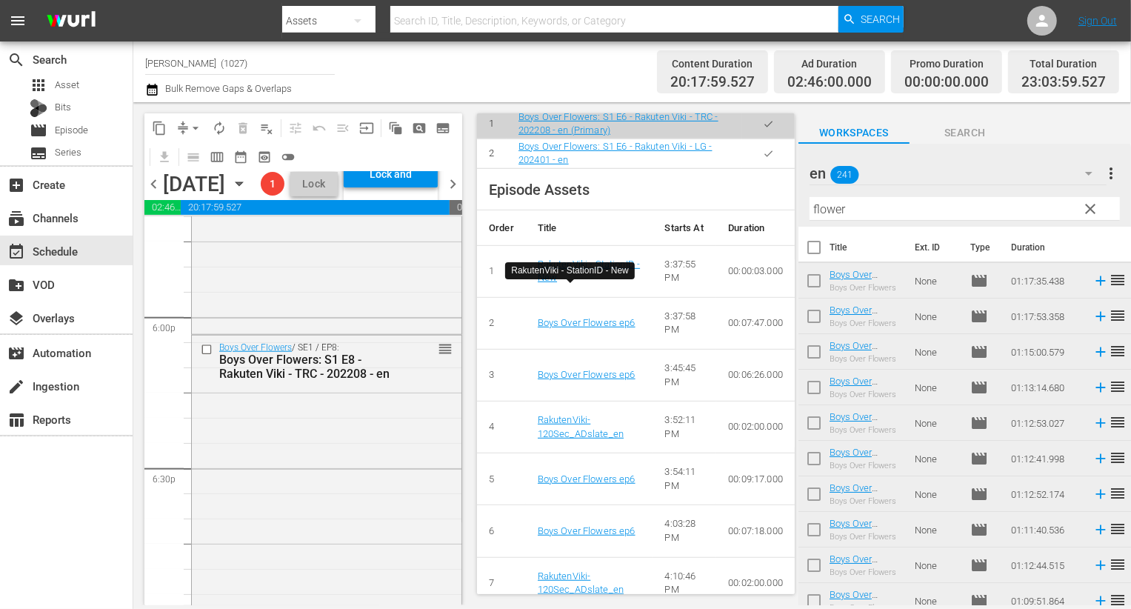
scroll to position [608, 0]
click at [767, 168] on button "button" at bounding box center [768, 153] width 29 height 29
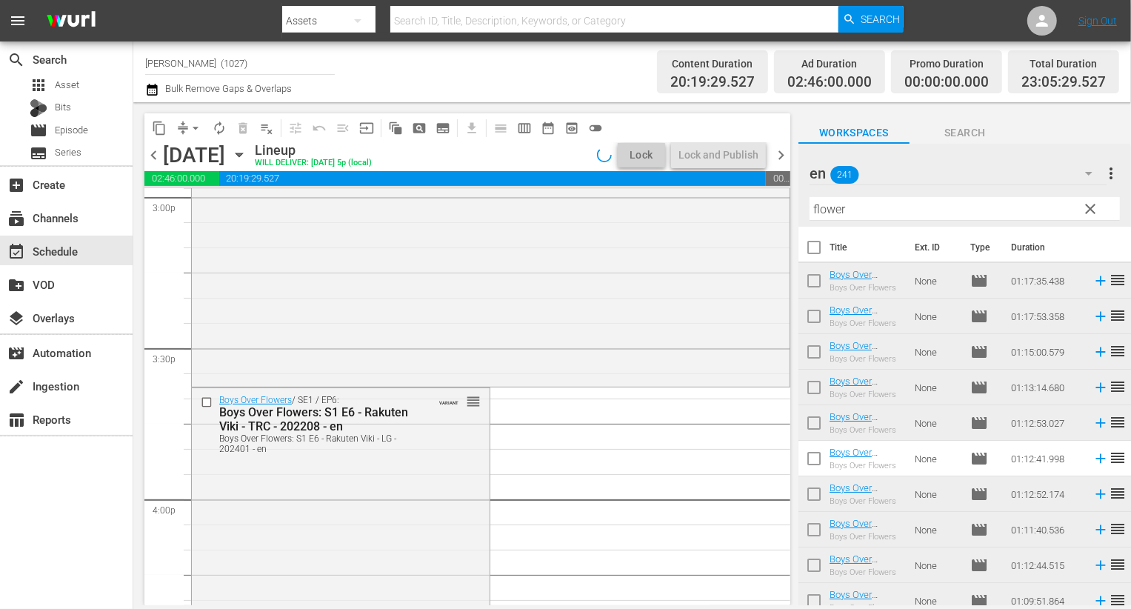
scroll to position [4367, 0]
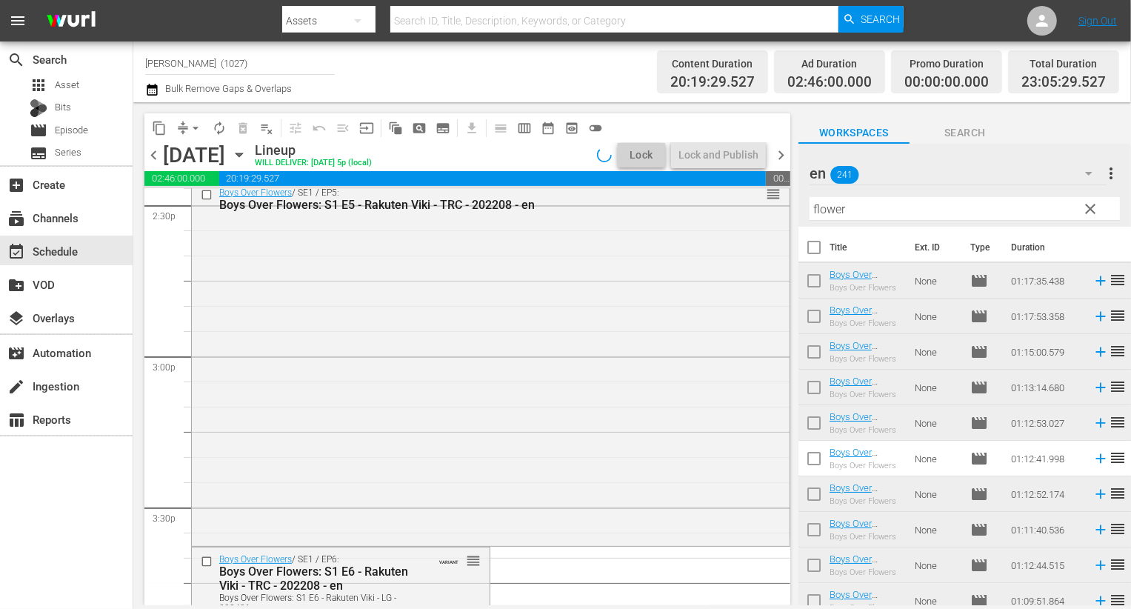
click at [179, 127] on span "compress" at bounding box center [183, 128] width 15 height 15
click at [190, 124] on span "arrow_drop_down" at bounding box center [195, 128] width 15 height 15
click at [217, 200] on li "Align to End of Previous Day" at bounding box center [197, 206] width 156 height 24
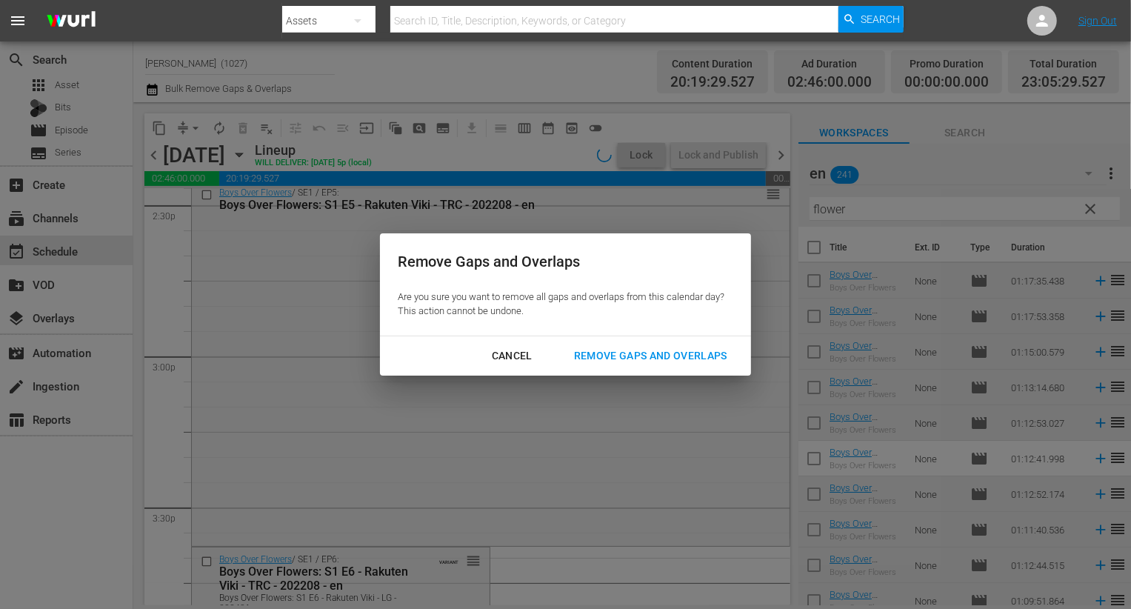
click at [648, 360] on div "Remove Gaps and Overlaps" at bounding box center [650, 356] width 177 height 19
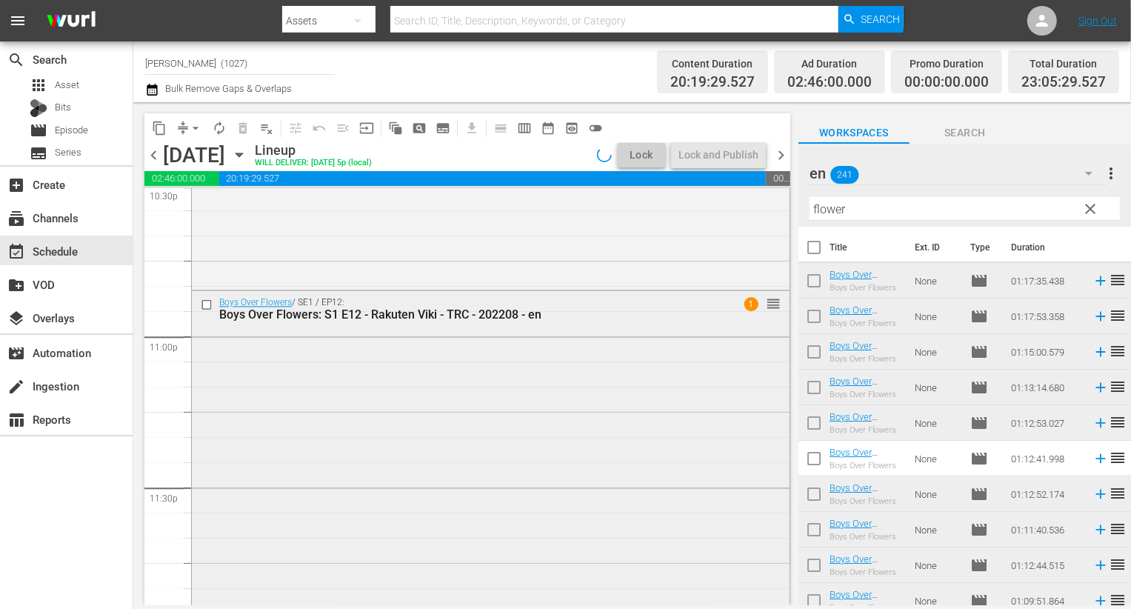
scroll to position [6854, 0]
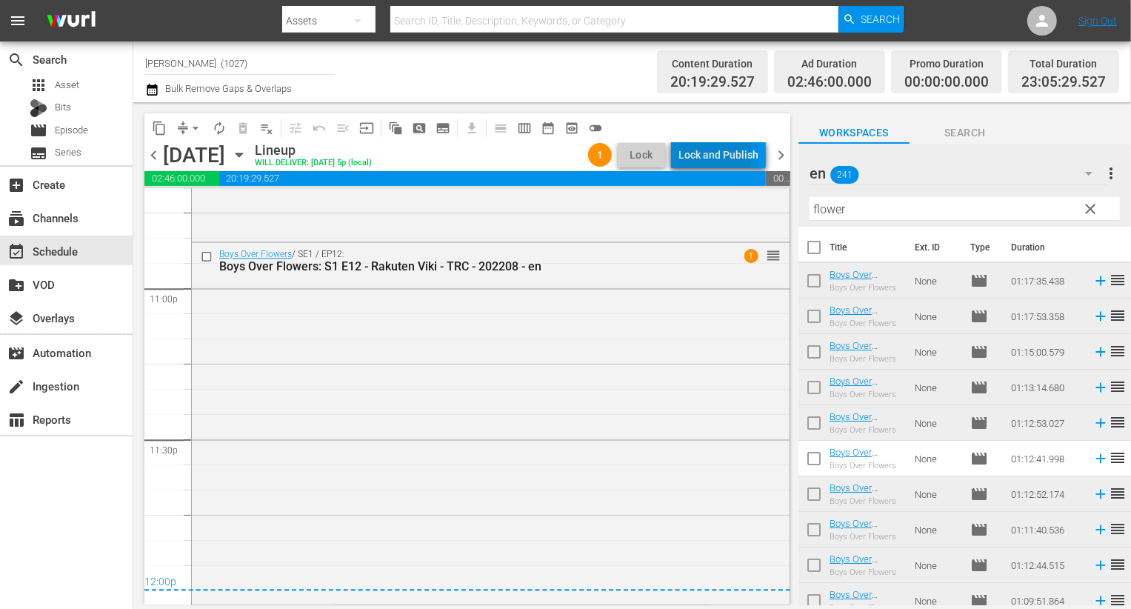
click at [693, 155] on div "Lock and Publish" at bounding box center [719, 155] width 80 height 27
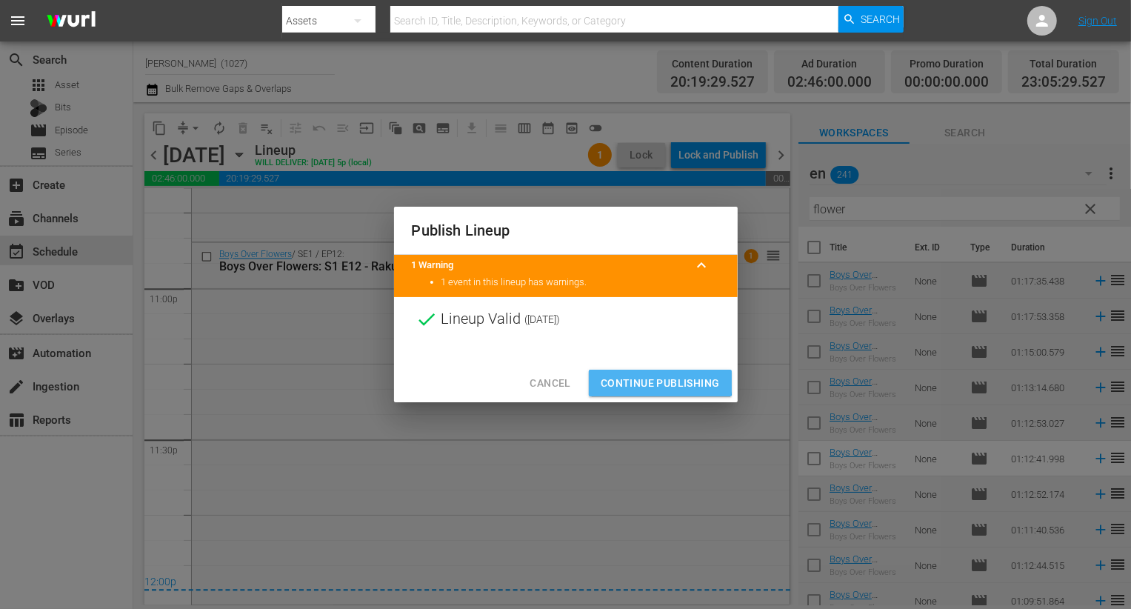
click at [643, 380] on span "Continue Publishing" at bounding box center [660, 383] width 119 height 19
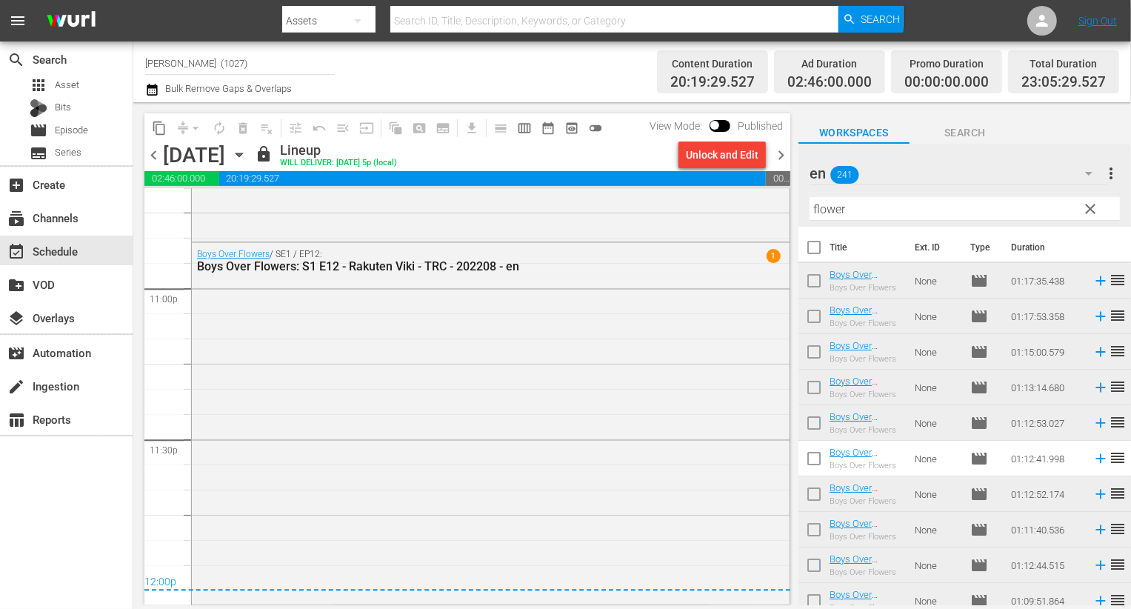
click at [156, 86] on icon "button" at bounding box center [152, 90] width 10 height 12
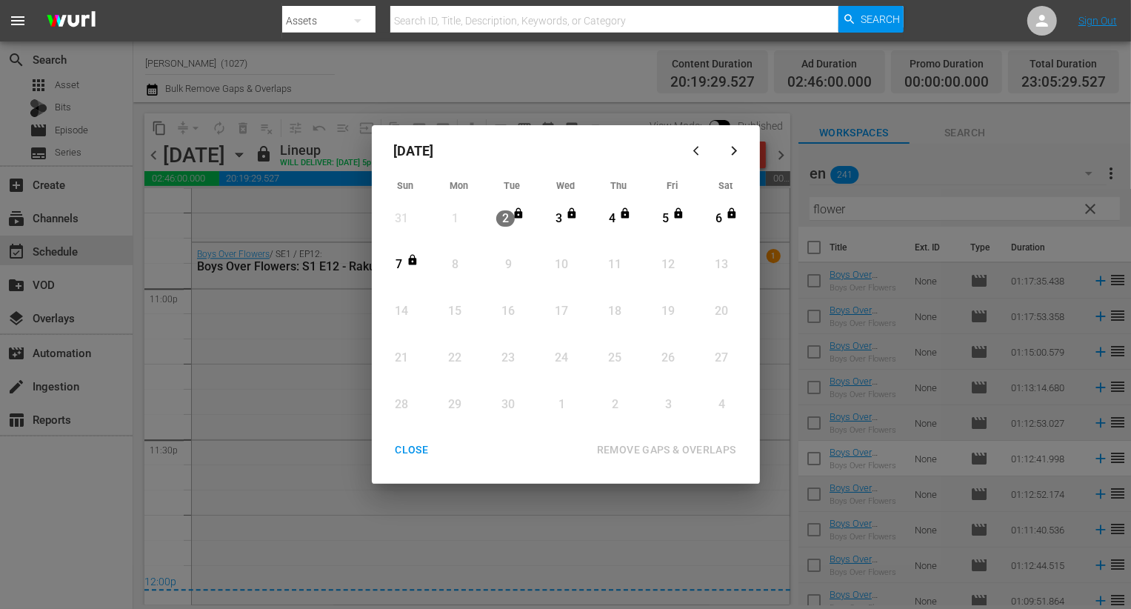
click at [405, 450] on div "CLOSE" at bounding box center [412, 450] width 57 height 19
